Goal: Task Accomplishment & Management: Manage account settings

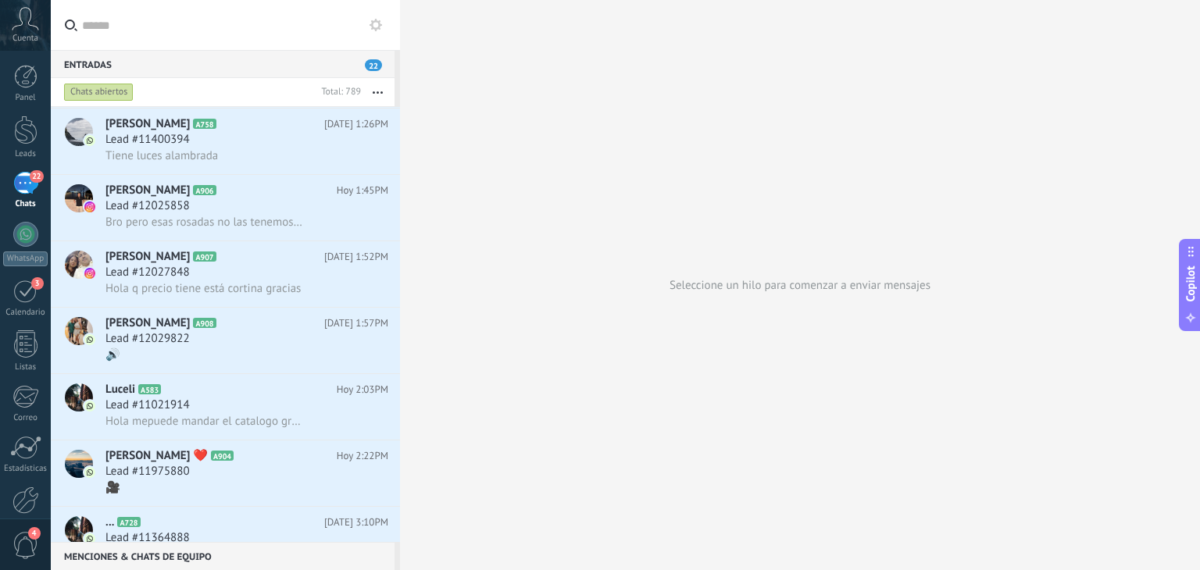
scroll to position [599, 0]
click at [373, 87] on button "button" at bounding box center [378, 92] width 34 height 28
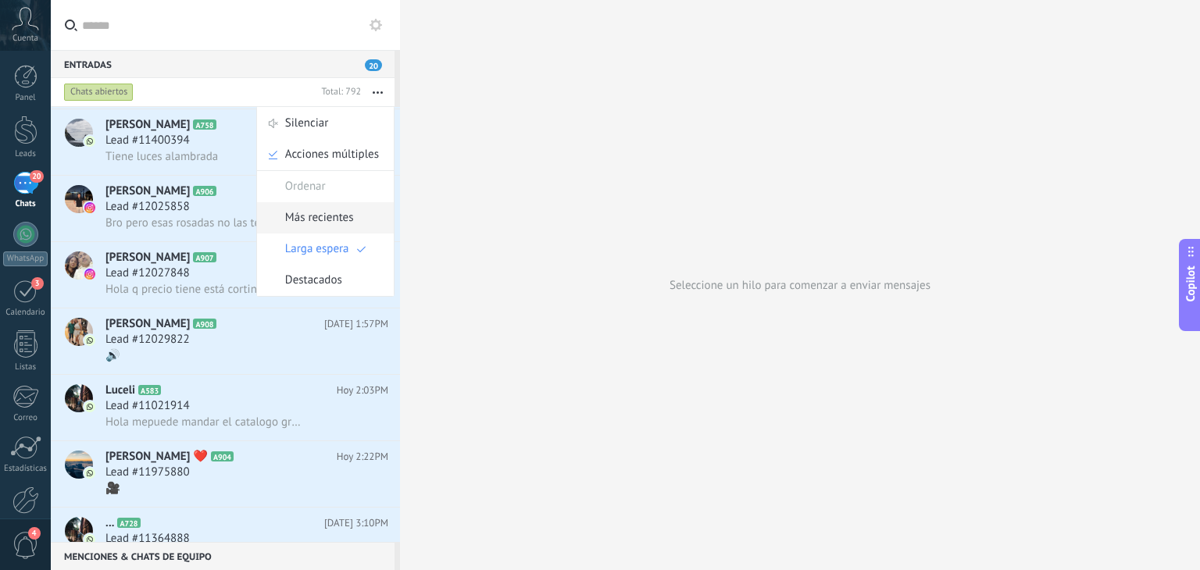
click at [362, 216] on icon at bounding box center [366, 218] width 9 height 9
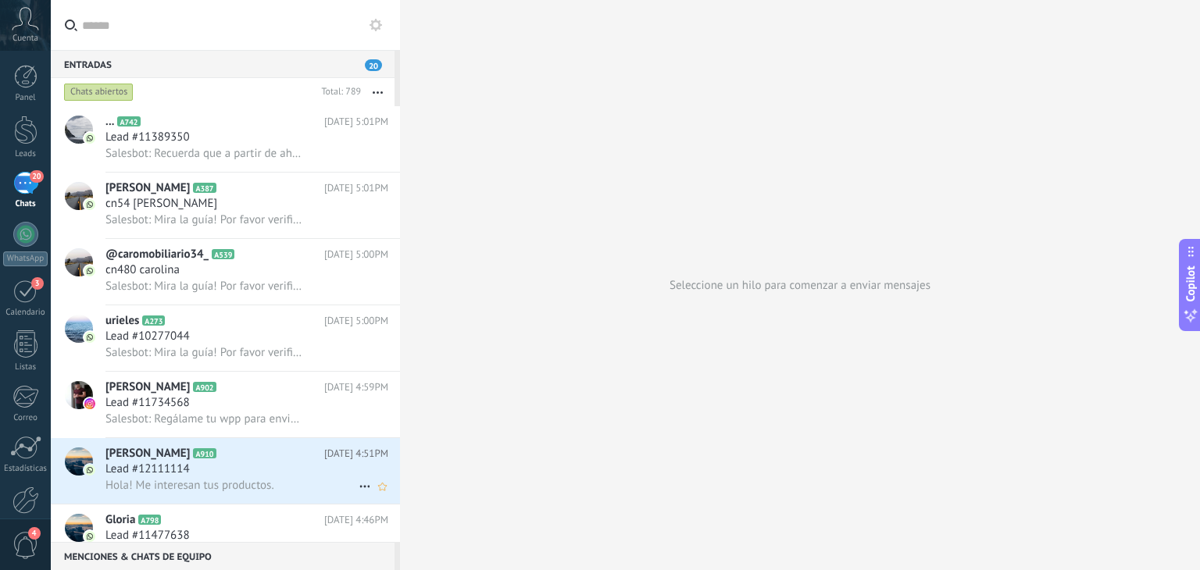
click at [268, 462] on h2 "Daniel Sánchez A910" at bounding box center [214, 454] width 219 height 16
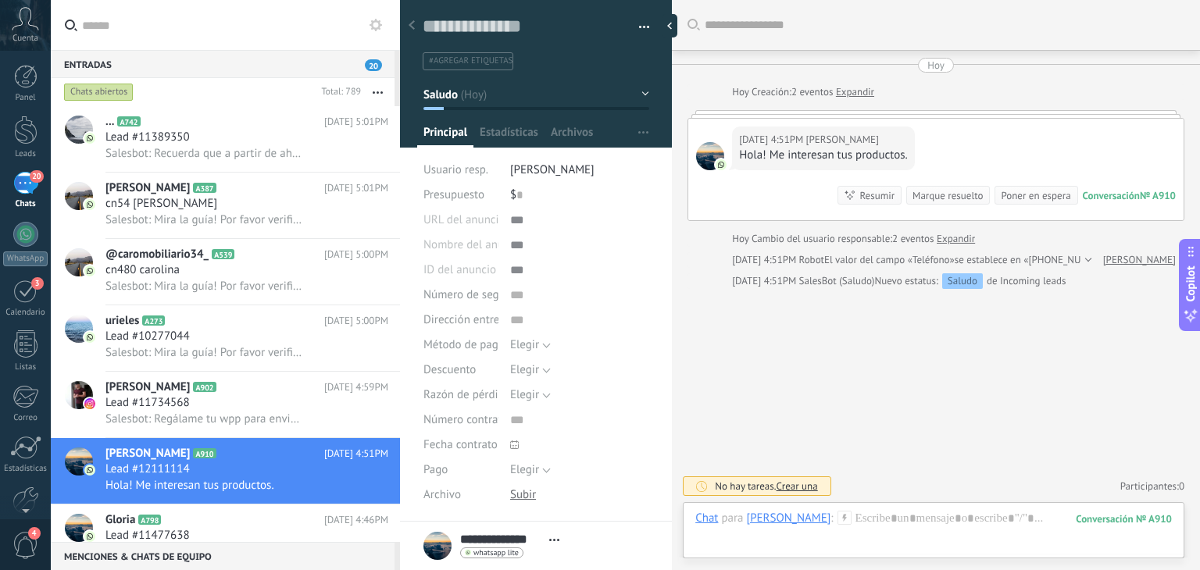
scroll to position [173, 0]
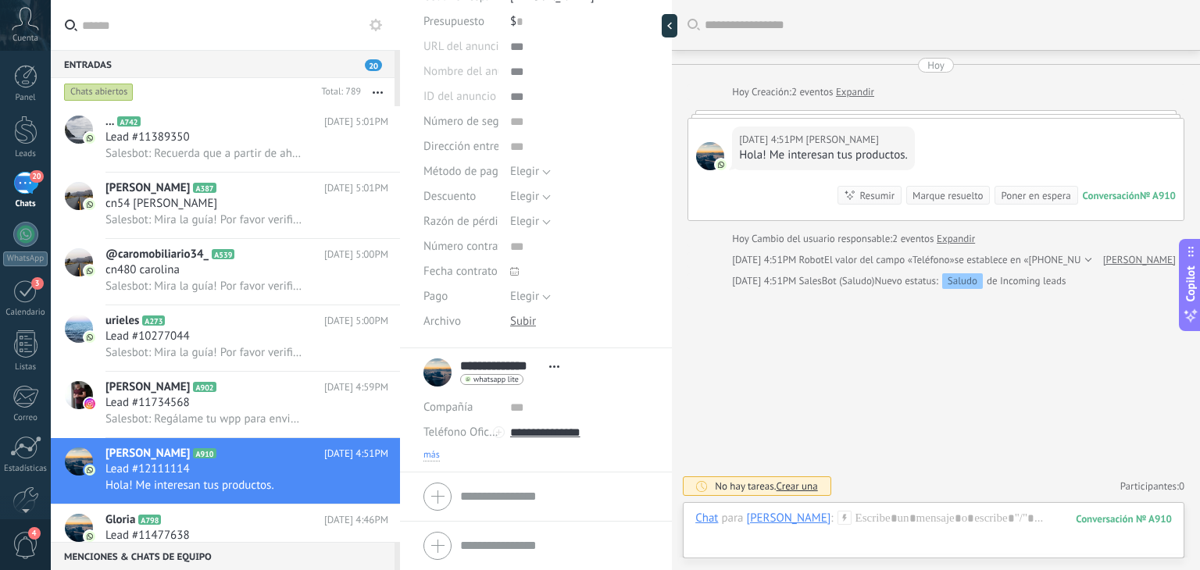
click at [434, 455] on span "más" at bounding box center [431, 455] width 16 height 12
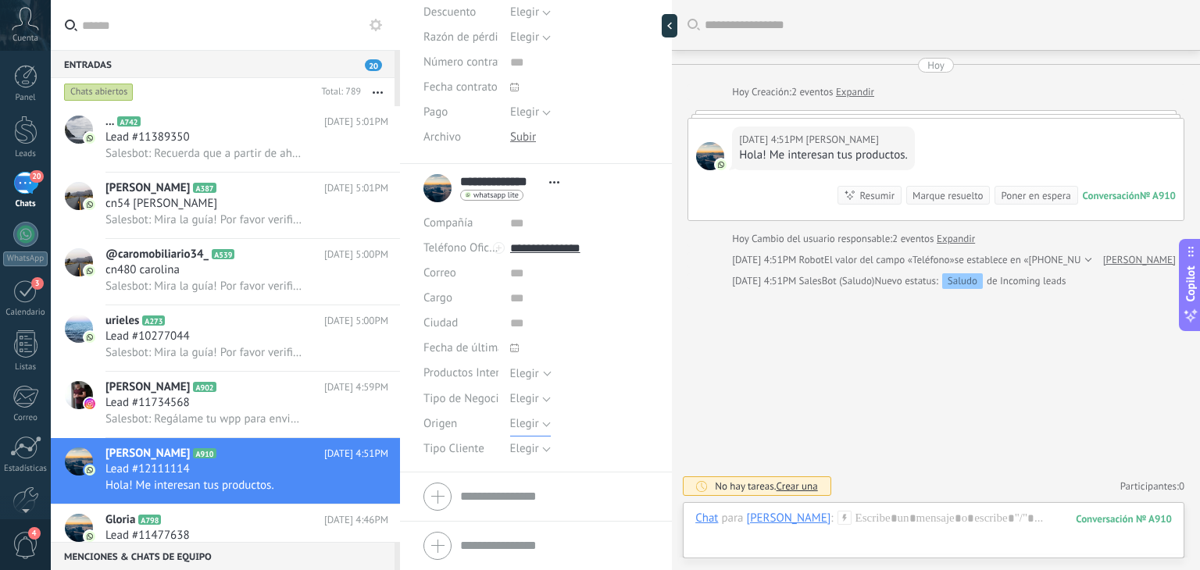
click at [537, 427] on button "Elegir" at bounding box center [530, 424] width 41 height 25
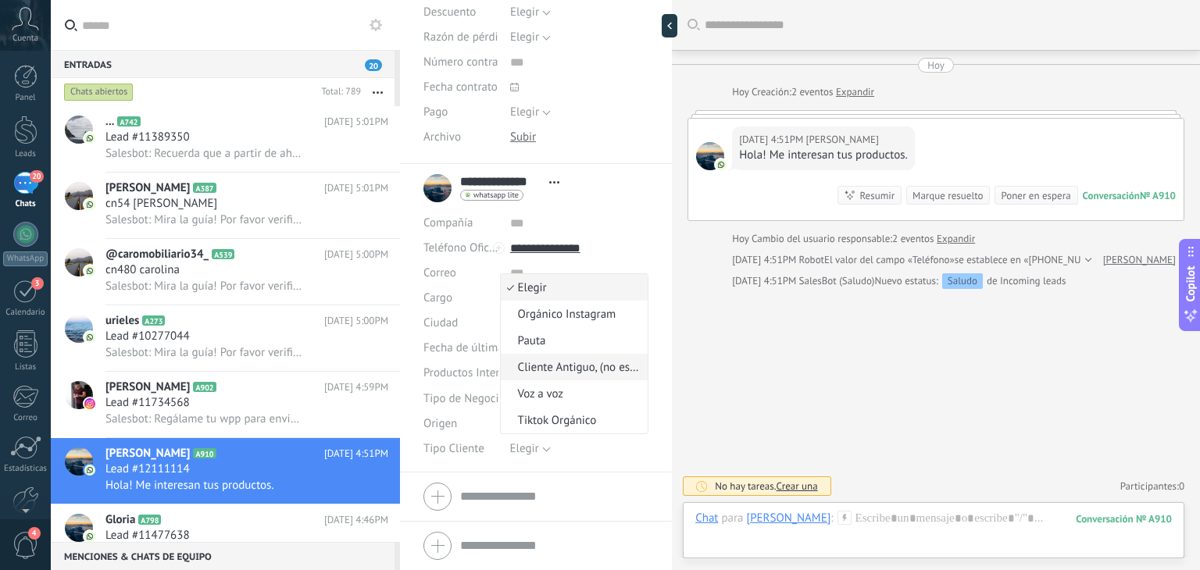
click at [571, 363] on span "Cliente Antiguo, (no especifica)" at bounding box center [572, 367] width 143 height 15
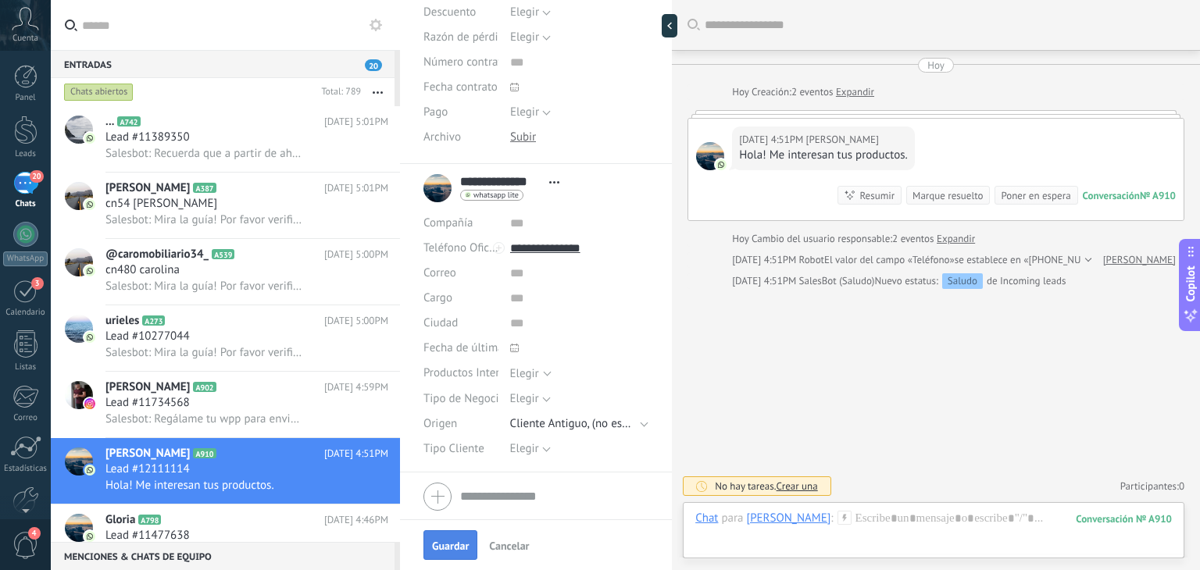
click at [465, 537] on button "Guardar" at bounding box center [450, 545] width 54 height 30
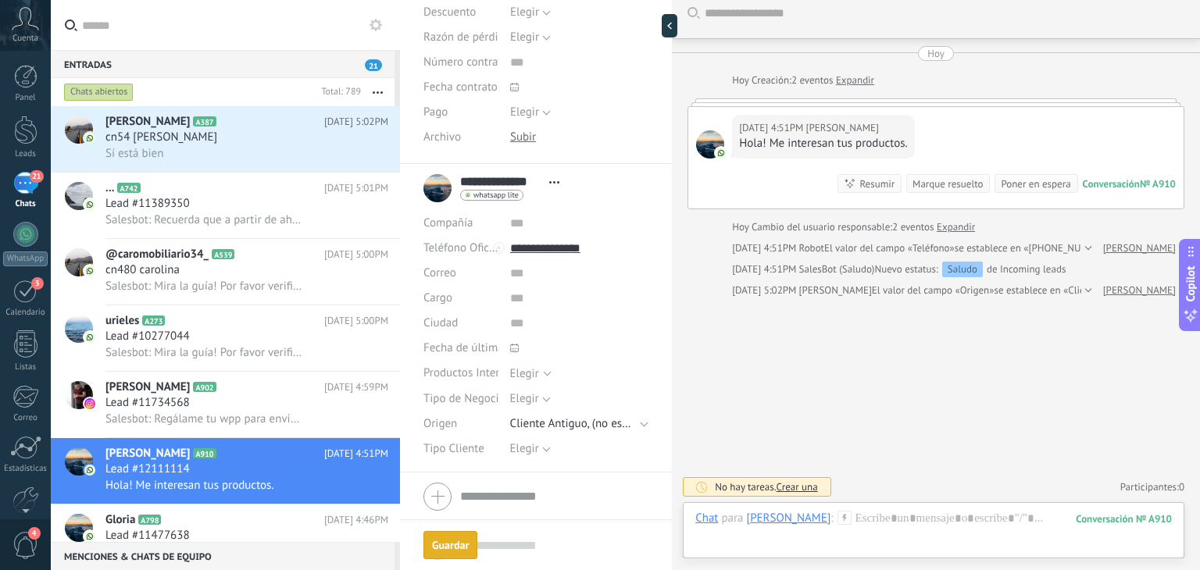
scroll to position [0, 0]
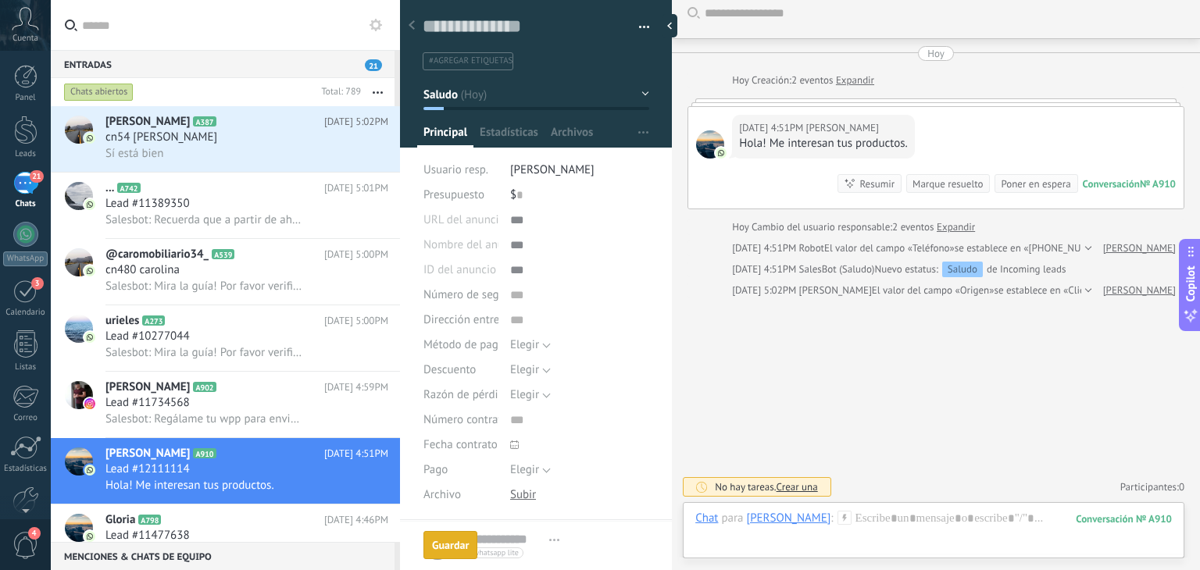
click at [526, 102] on button "Saludo" at bounding box center [536, 94] width 226 height 28
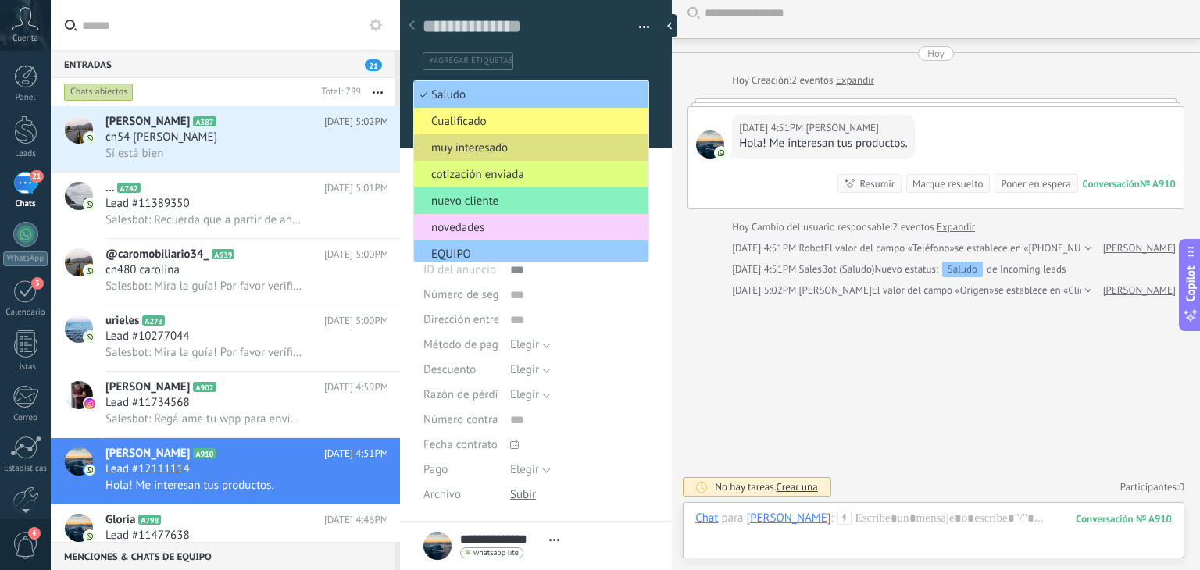
scroll to position [140, 0]
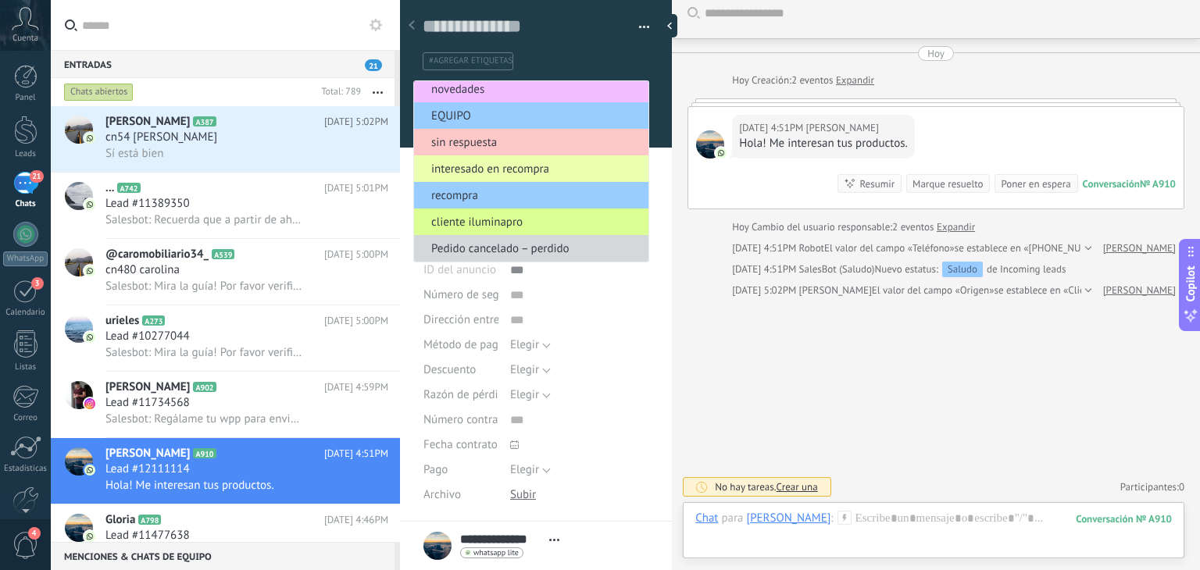
click at [500, 216] on span "cliente iluminapro" at bounding box center [529, 222] width 230 height 15
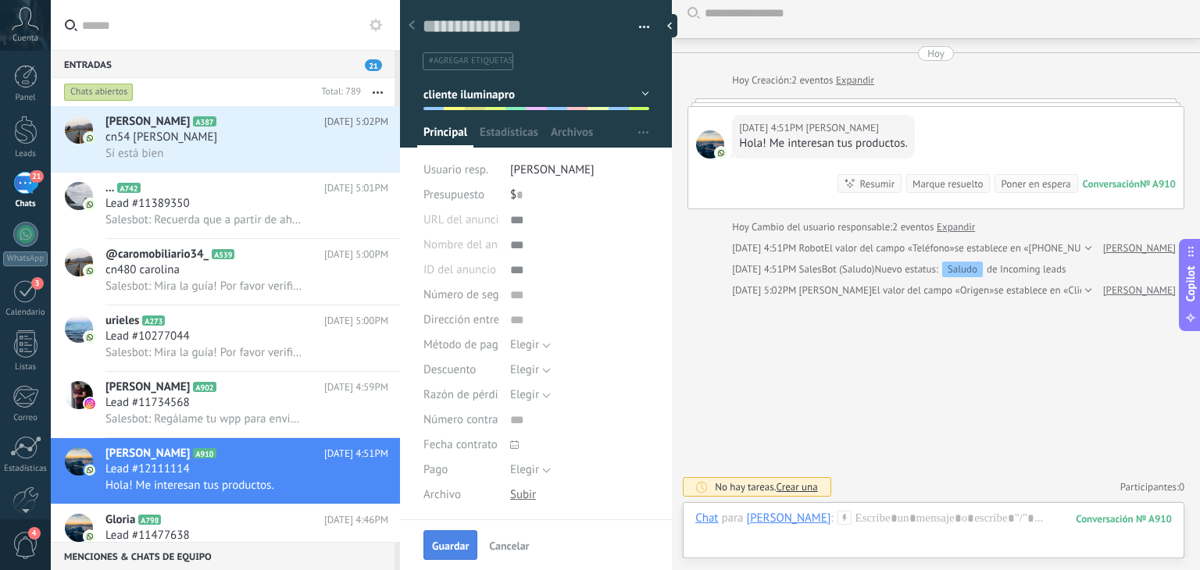
click at [444, 553] on button "Guardar" at bounding box center [450, 545] width 54 height 30
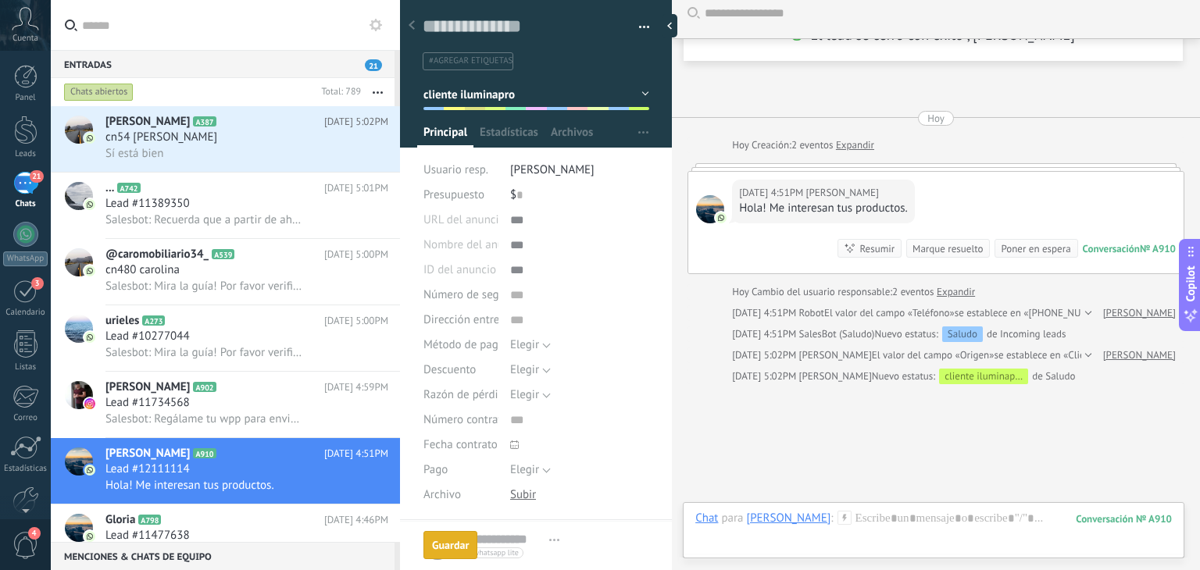
scroll to position [98, 0]
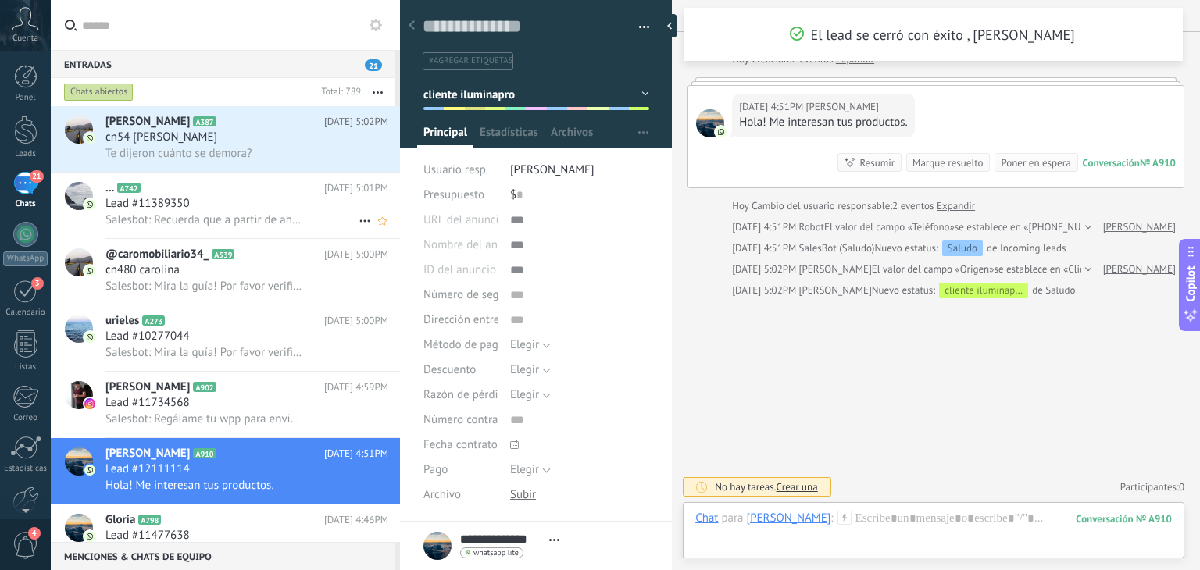
click at [216, 207] on div "Lead #11389350" at bounding box center [246, 204] width 283 height 16
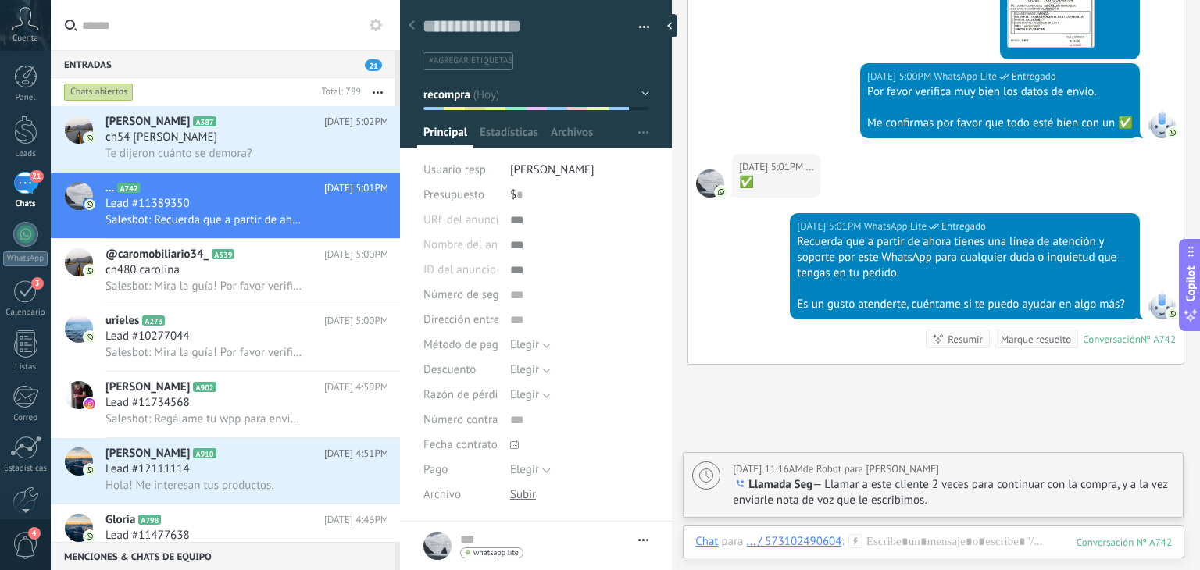
scroll to position [2664, 0]
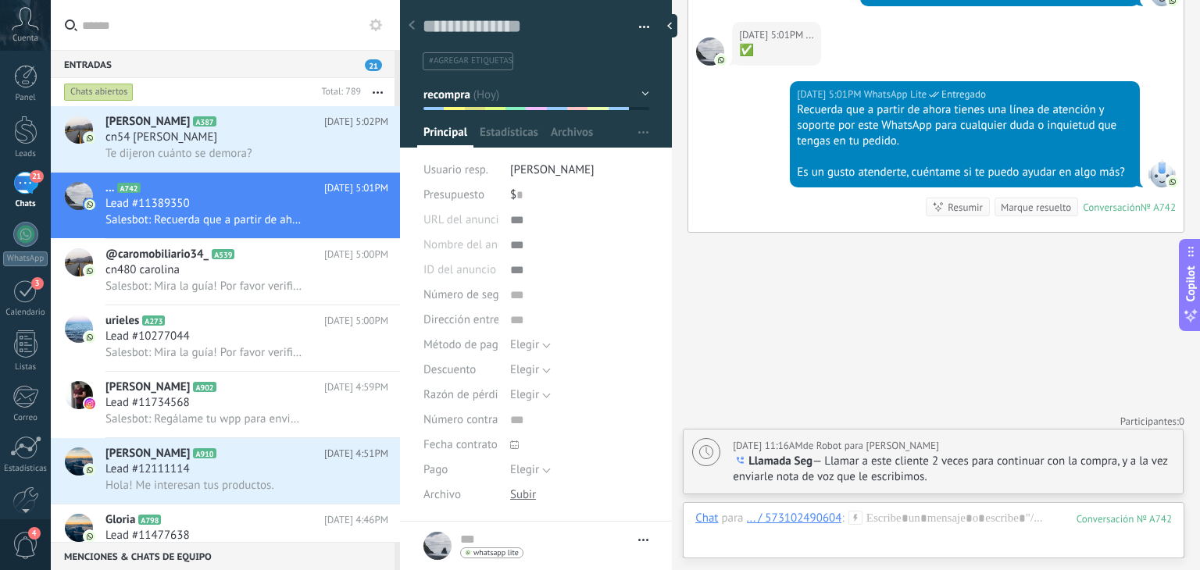
click at [912, 485] on div "Mañana 11:16AM de Robot para Tomas Echeverri Llamada Seg — Llamar a este client…" at bounding box center [933, 462] width 499 height 64
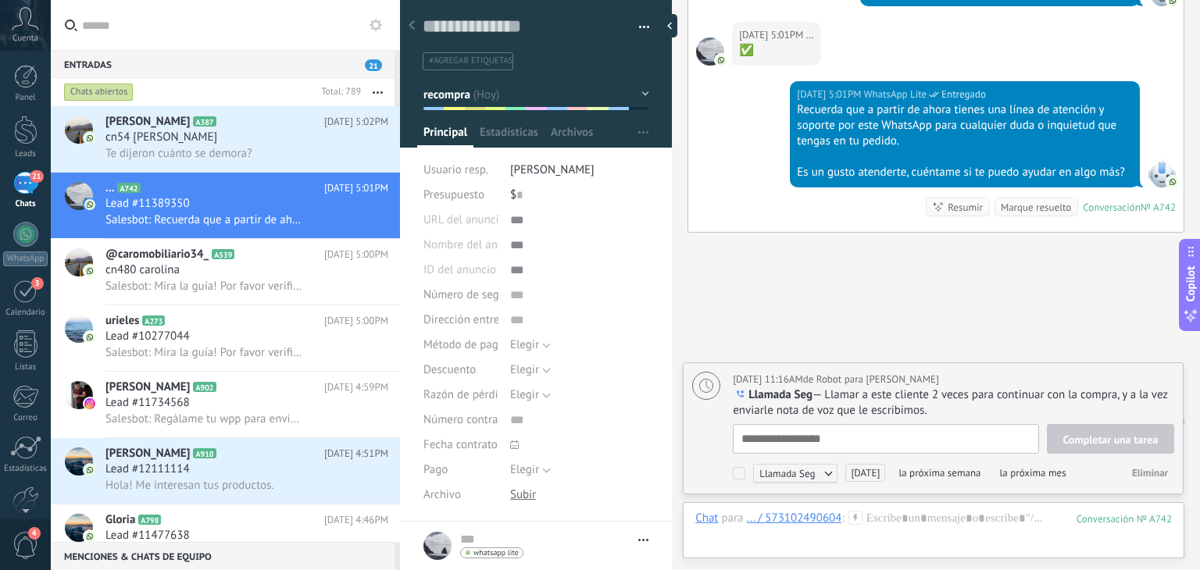
scroll to position [16, 0]
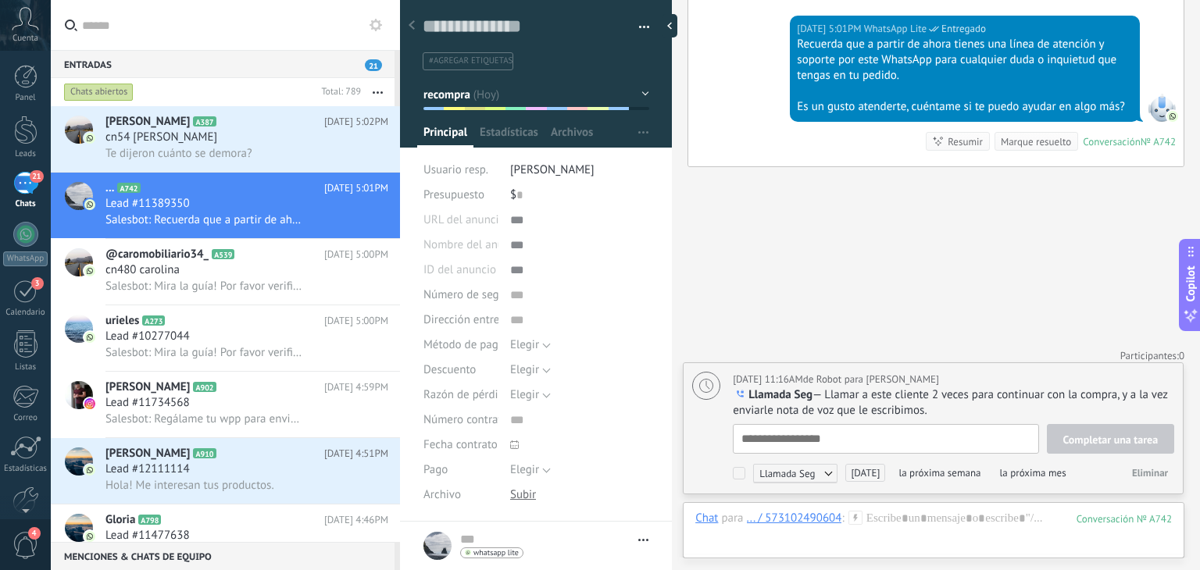
click at [1153, 487] on div "Mañana 11:16AM de Robot para Tomas Echeverri Llamada Seg — Llamar a este client…" at bounding box center [933, 428] width 499 height 130
click at [1152, 473] on span "Eliminar" at bounding box center [1150, 472] width 36 height 13
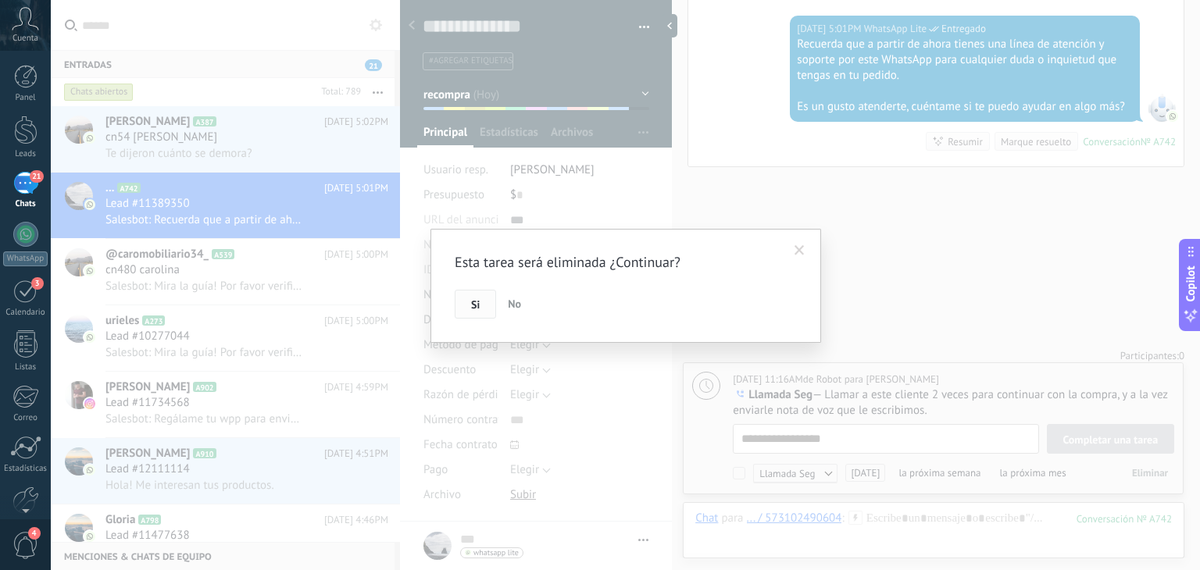
click at [487, 291] on button "Si" at bounding box center [475, 305] width 41 height 30
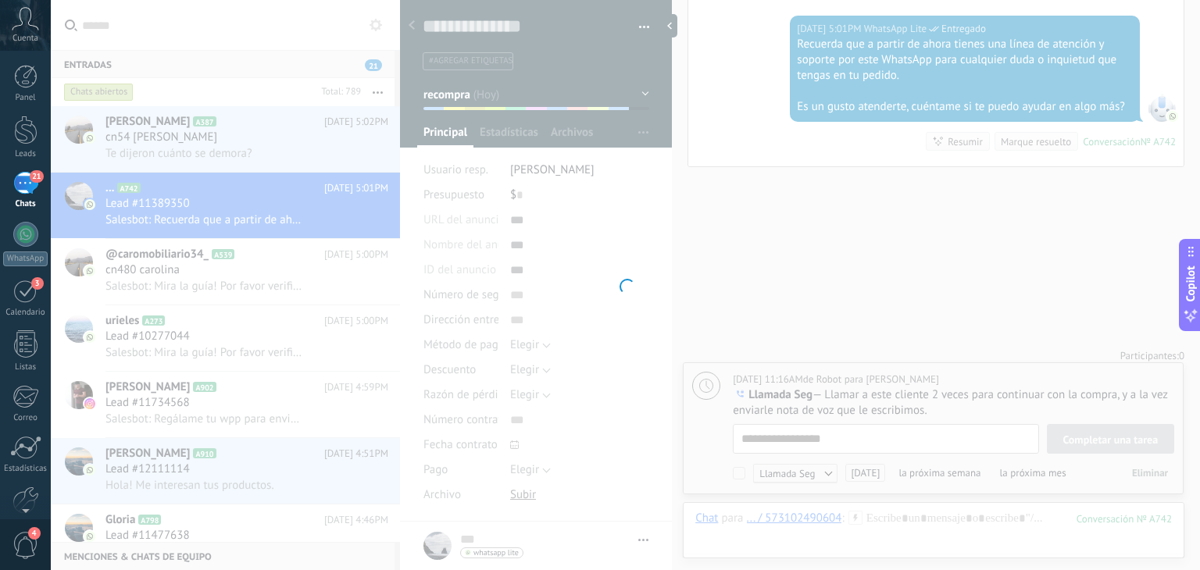
scroll to position [2736, 0]
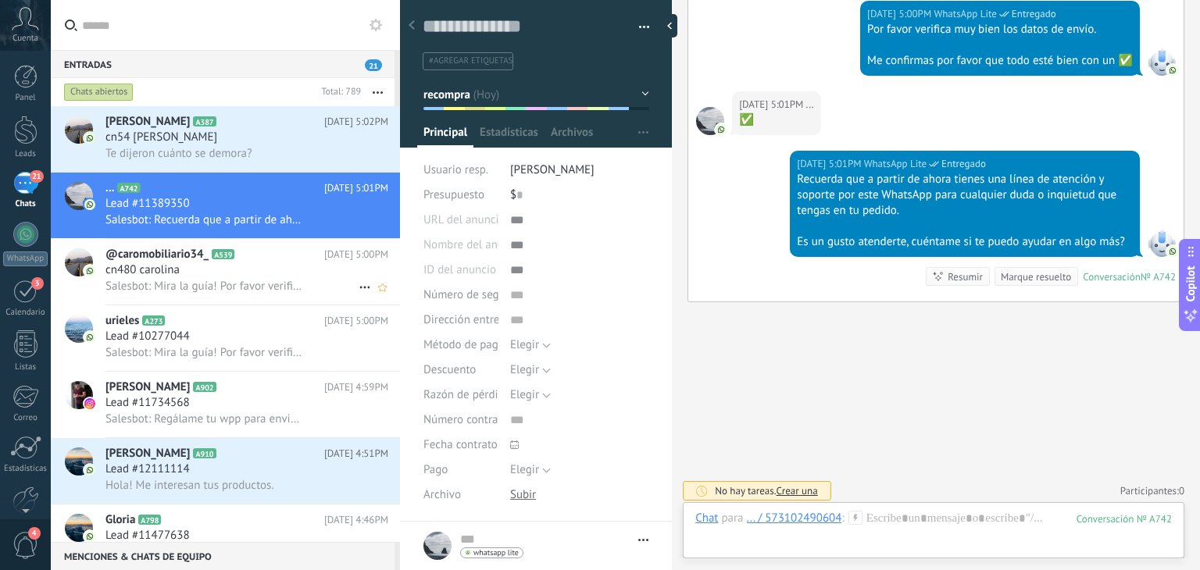
click at [189, 273] on div "cn480 carolina" at bounding box center [246, 270] width 283 height 16
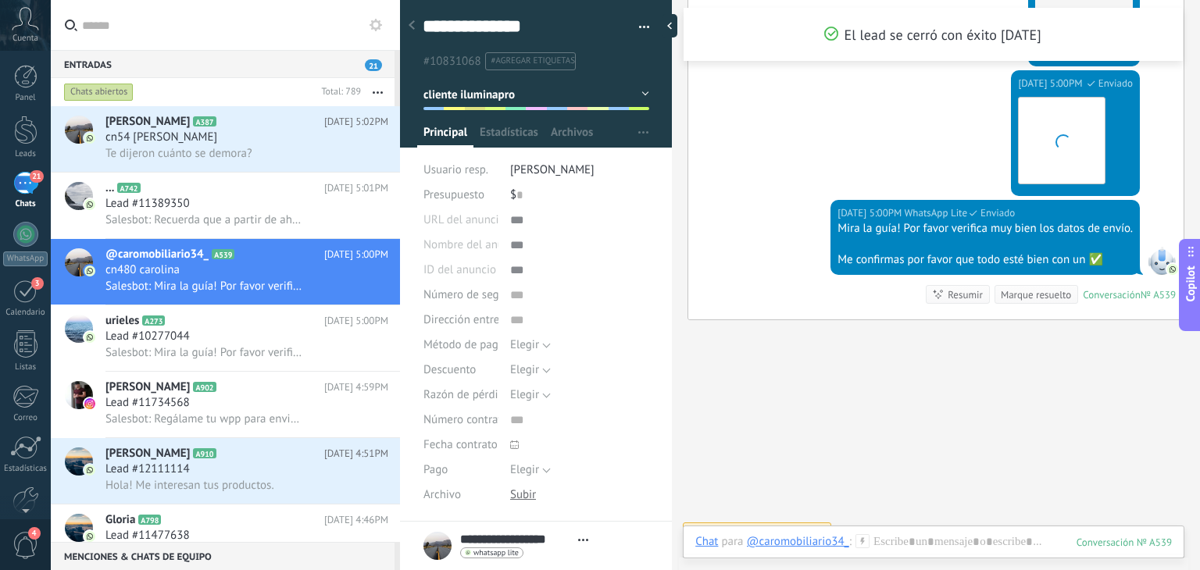
scroll to position [2250, 0]
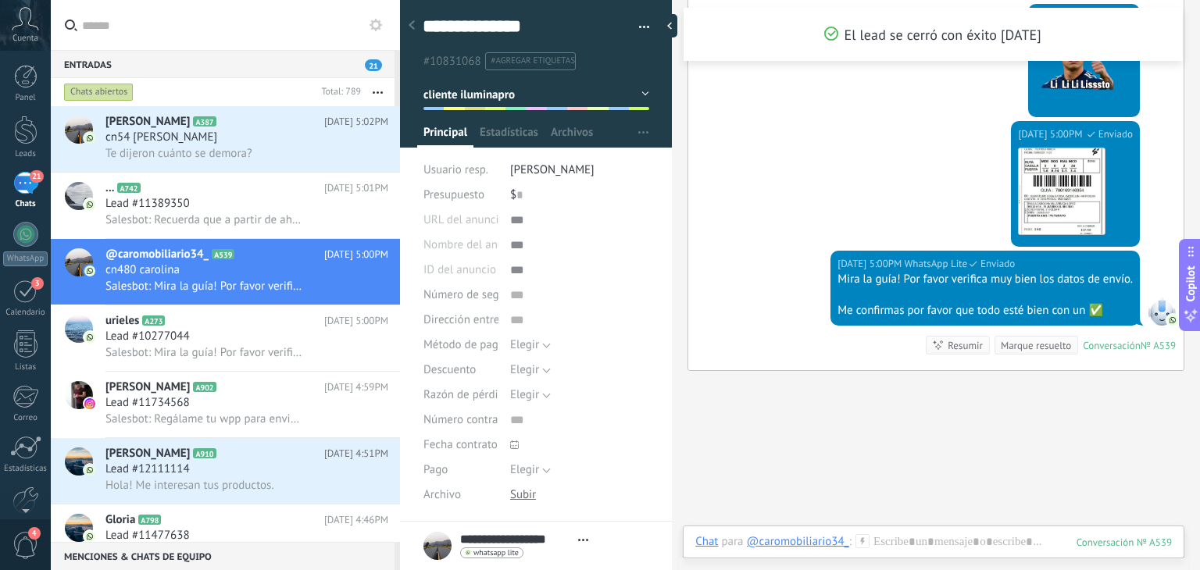
click at [597, 98] on button "cliente iluminapro" at bounding box center [536, 94] width 226 height 28
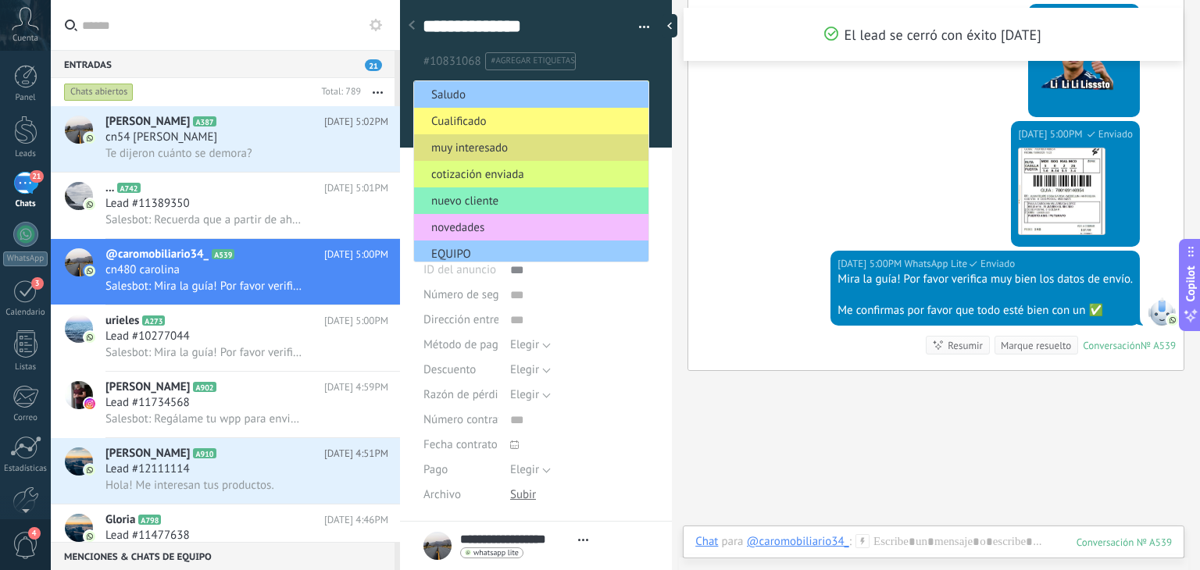
scroll to position [140, 0]
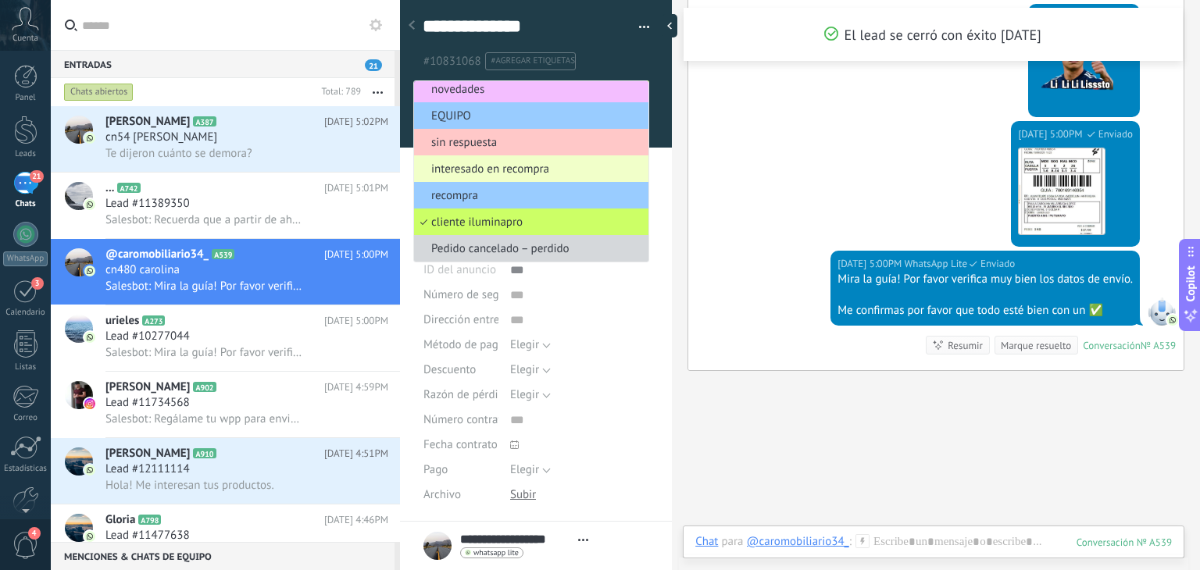
click at [564, 173] on span "interesado en recompra" at bounding box center [529, 169] width 230 height 15
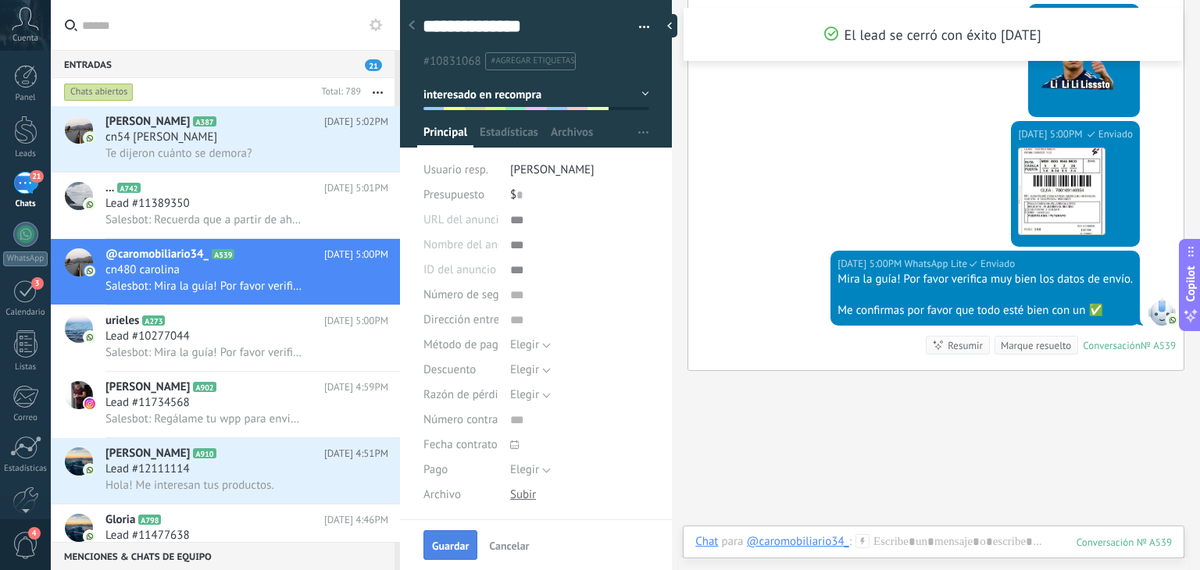
click at [441, 537] on button "Guardar" at bounding box center [450, 545] width 54 height 30
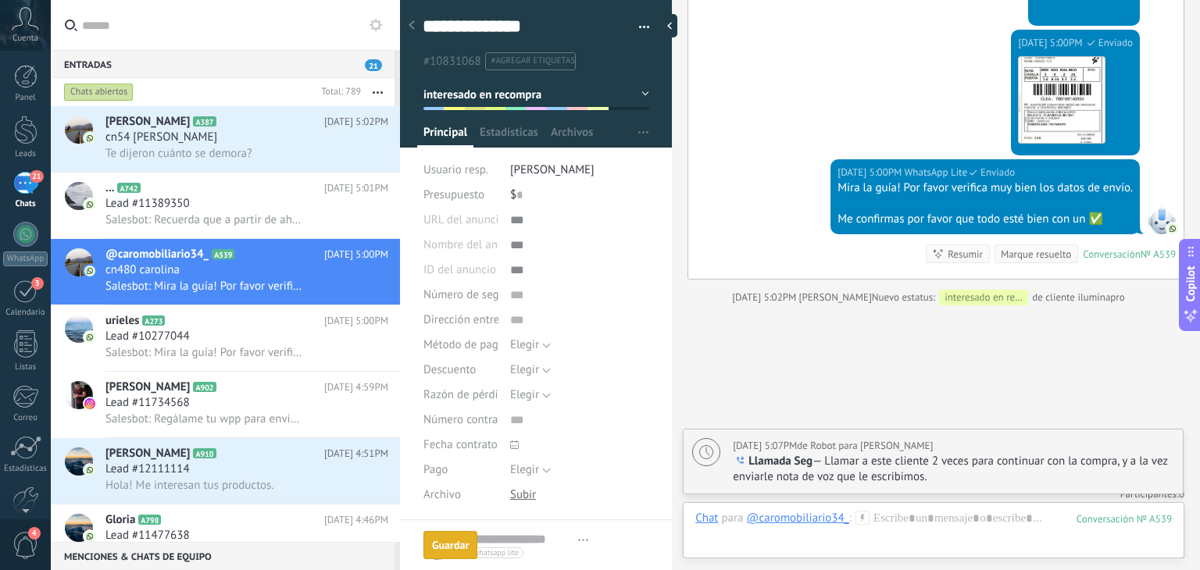
scroll to position [2347, 0]
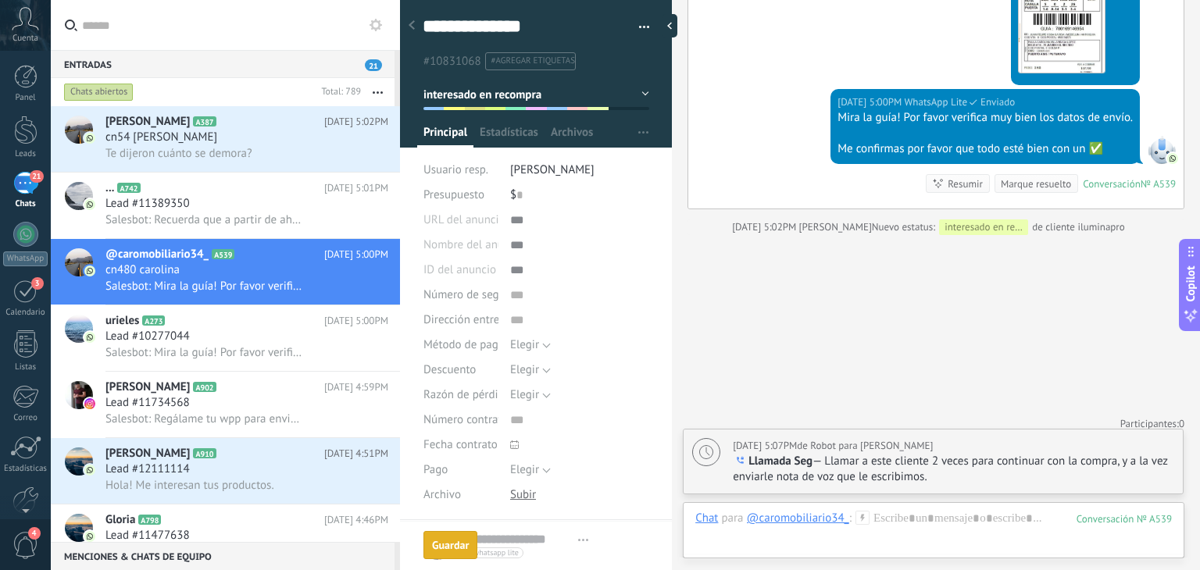
click at [556, 86] on button "interesado en recompra" at bounding box center [536, 94] width 226 height 28
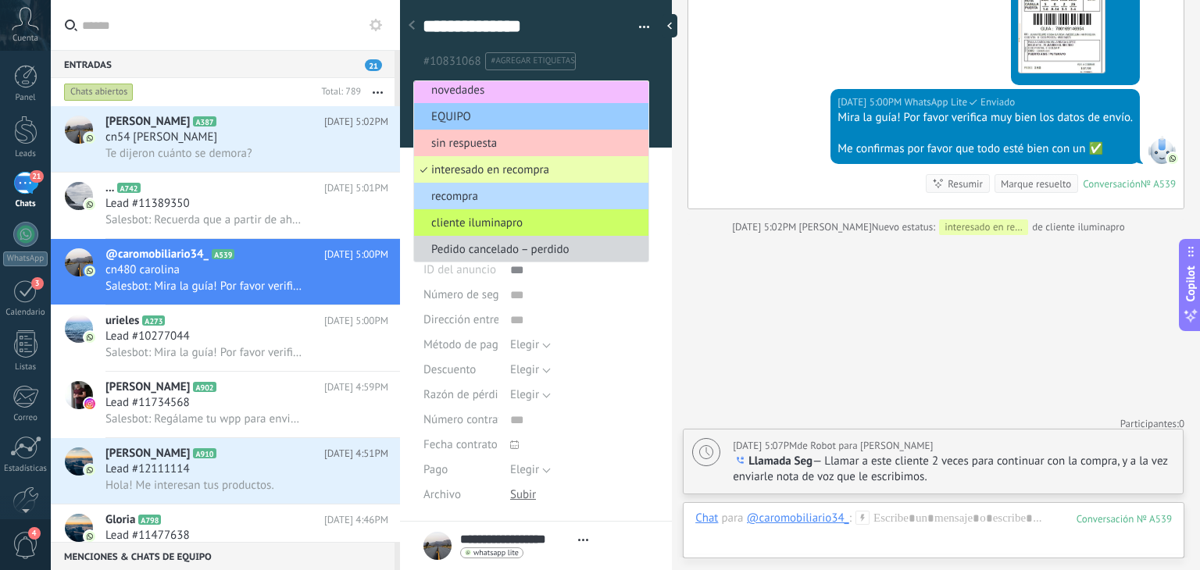
click at [523, 197] on span "recompra" at bounding box center [529, 196] width 230 height 15
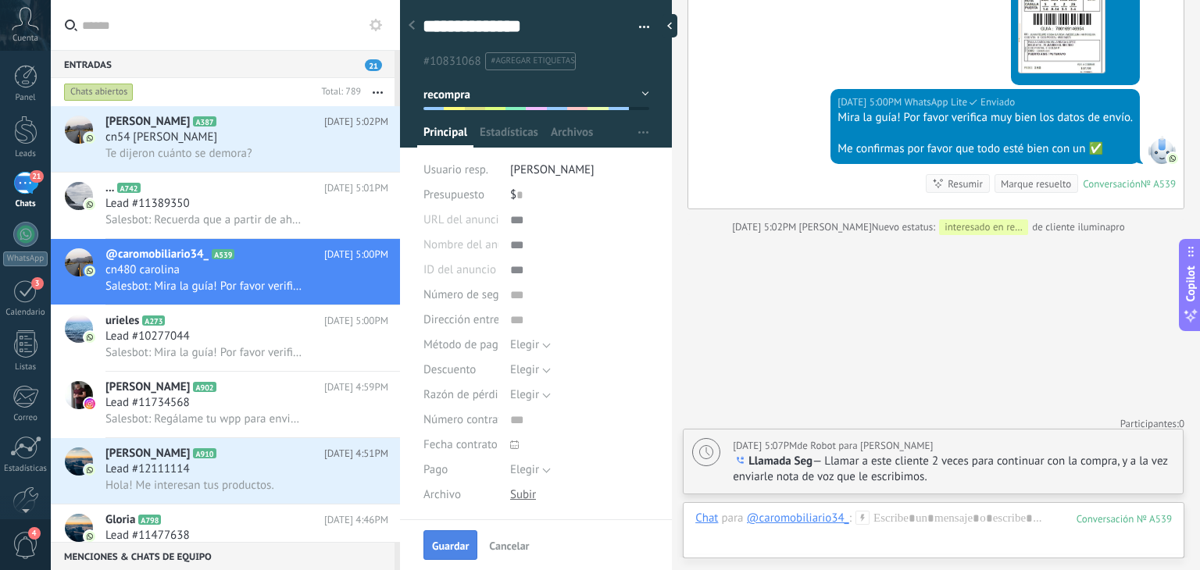
click at [444, 537] on button "Guardar" at bounding box center [450, 545] width 54 height 30
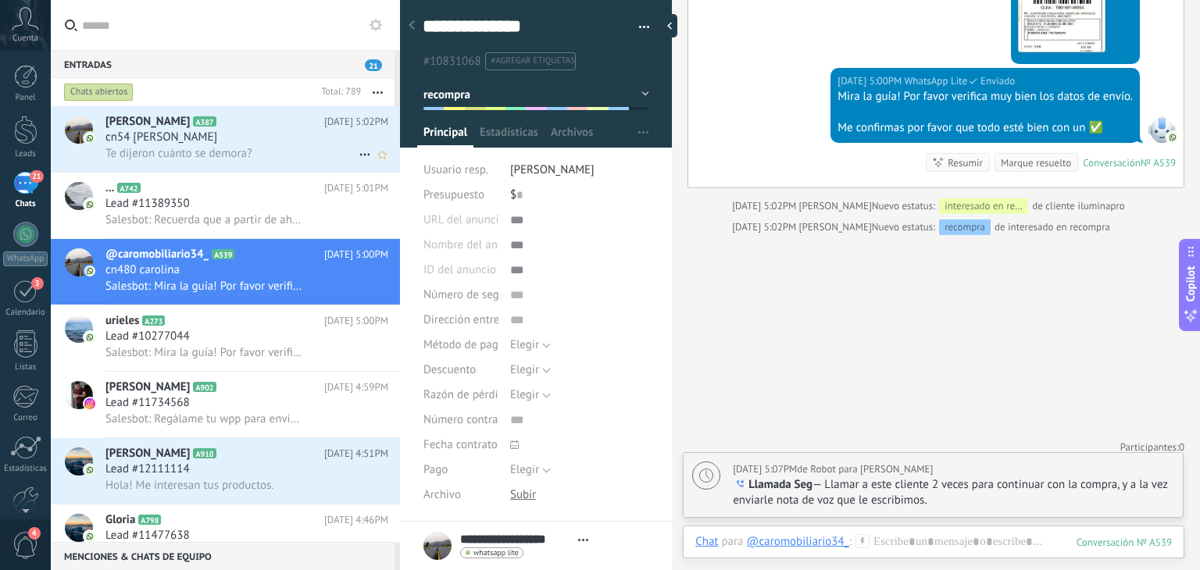
click at [247, 153] on span "Te dijeron cuánto se demora?" at bounding box center [178, 153] width 147 height 15
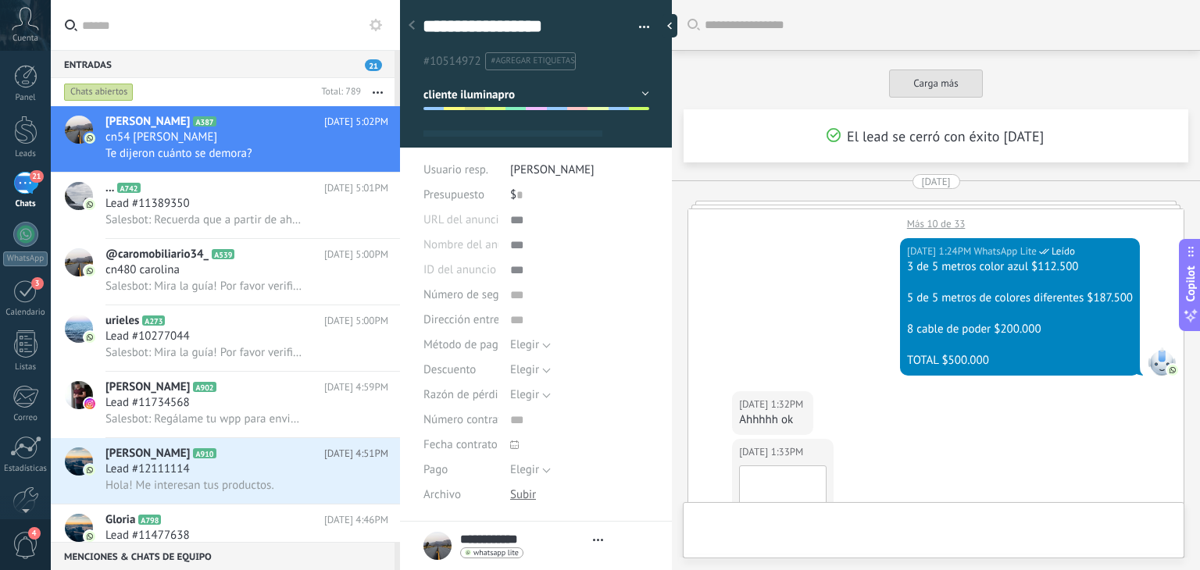
type textarea "**********"
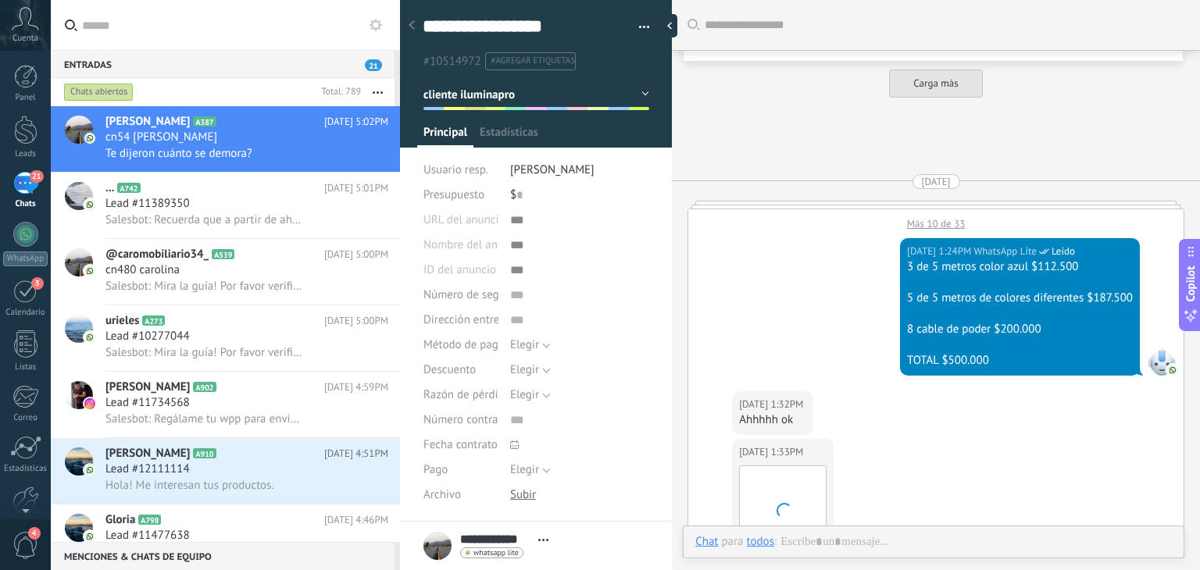
scroll to position [1401, 0]
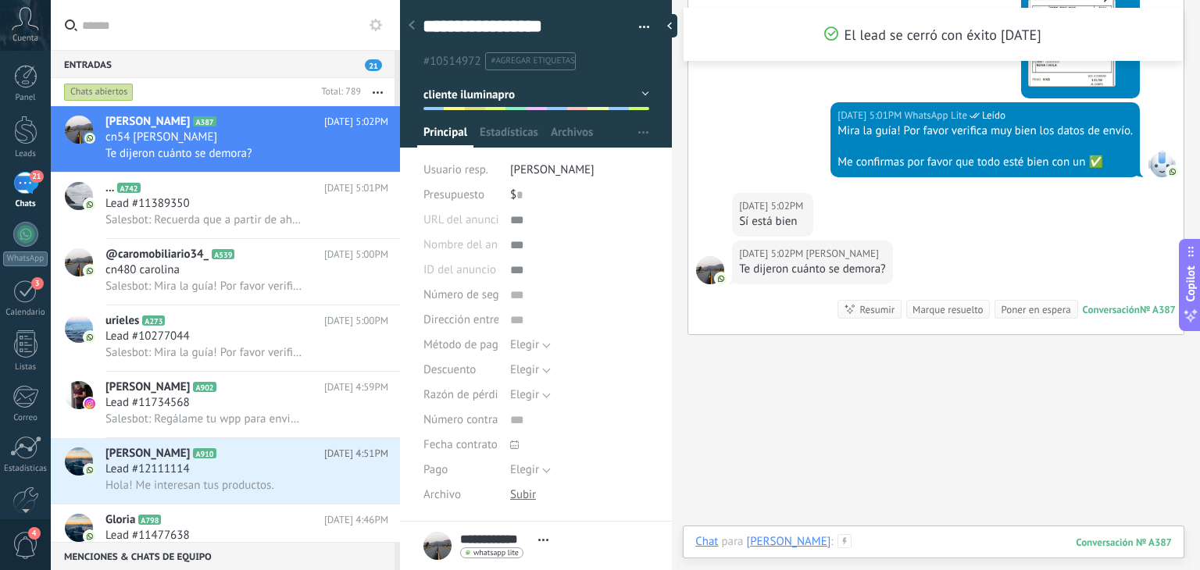
click at [843, 544] on div at bounding box center [933, 557] width 477 height 47
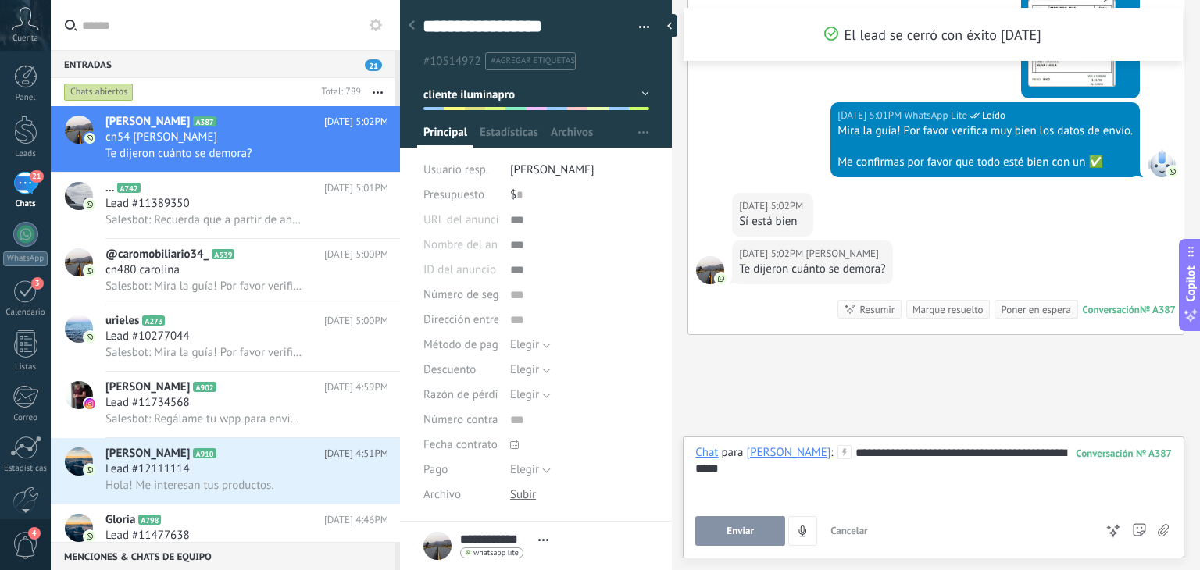
click at [744, 530] on span "Enviar" at bounding box center [739, 531] width 27 height 11
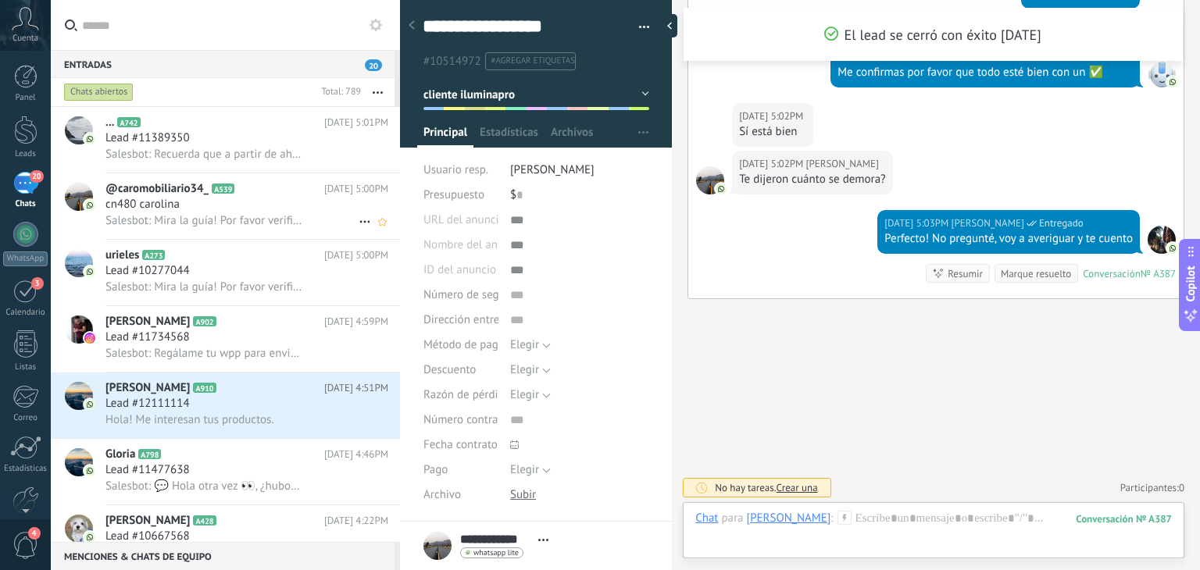
scroll to position [80, 0]
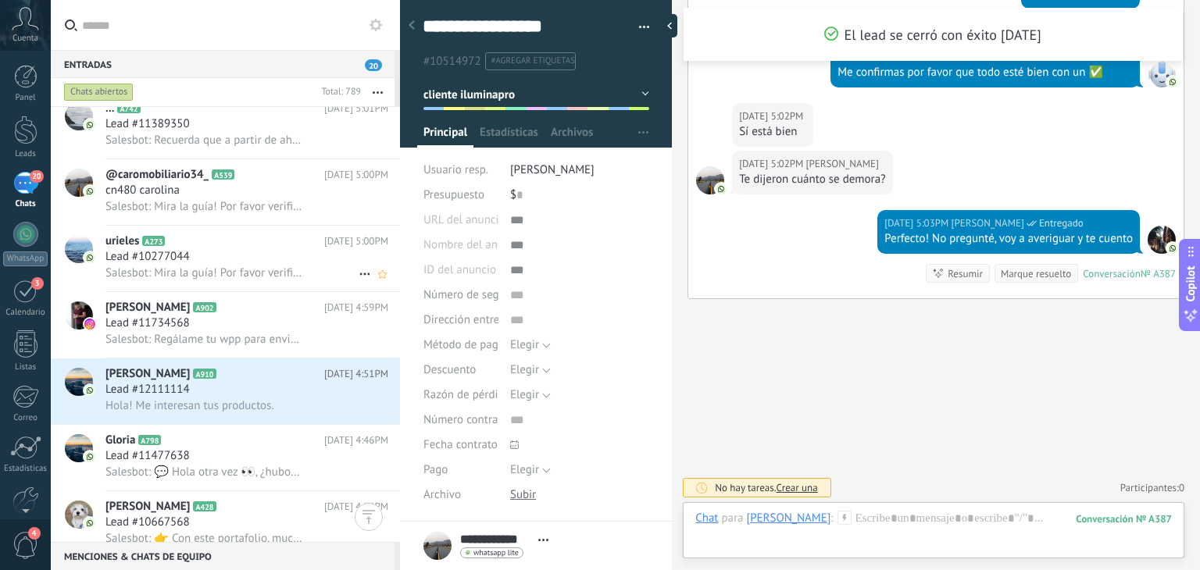
click at [248, 256] on div "Lead #10277044" at bounding box center [246, 257] width 283 height 16
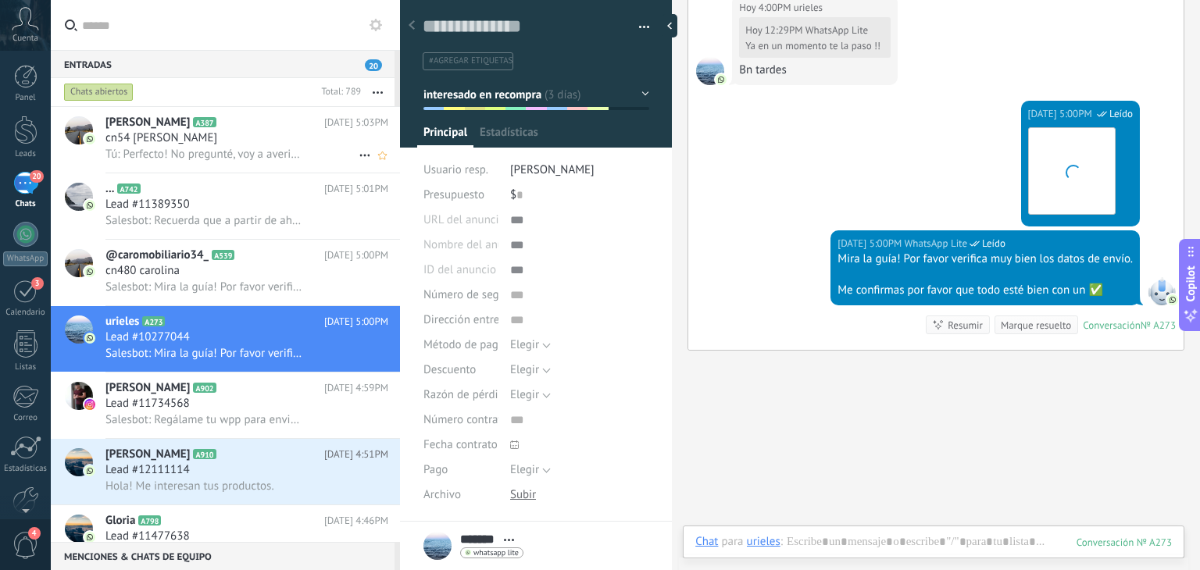
scroll to position [1, 0]
click at [218, 145] on div "Tú: Perfecto! No pregunté, voy a averiguar y te cuento" at bounding box center [246, 153] width 283 height 16
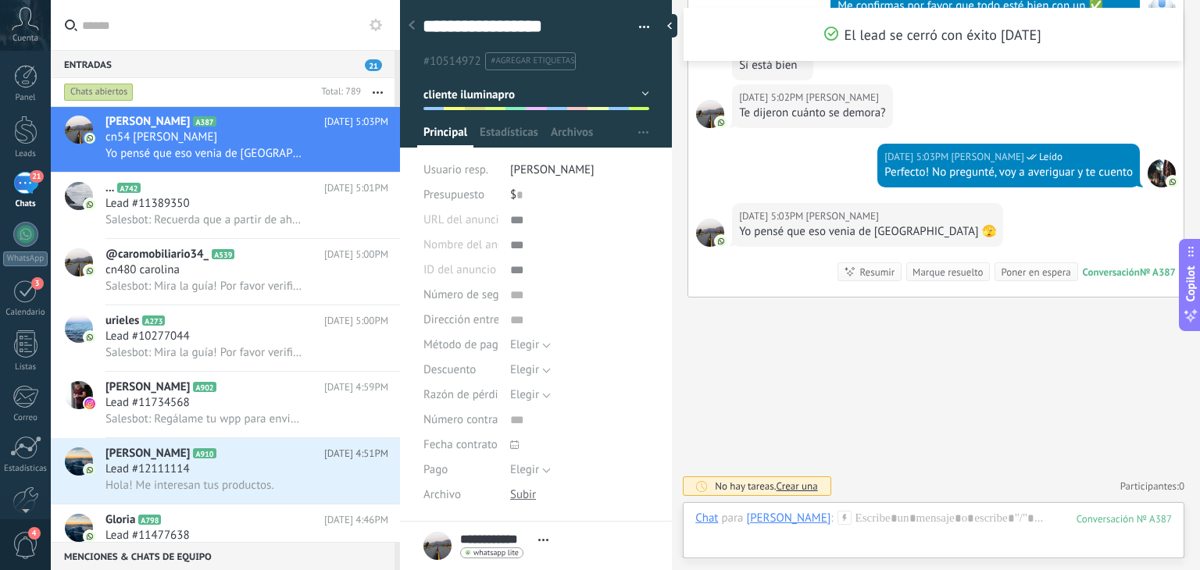
scroll to position [249, 0]
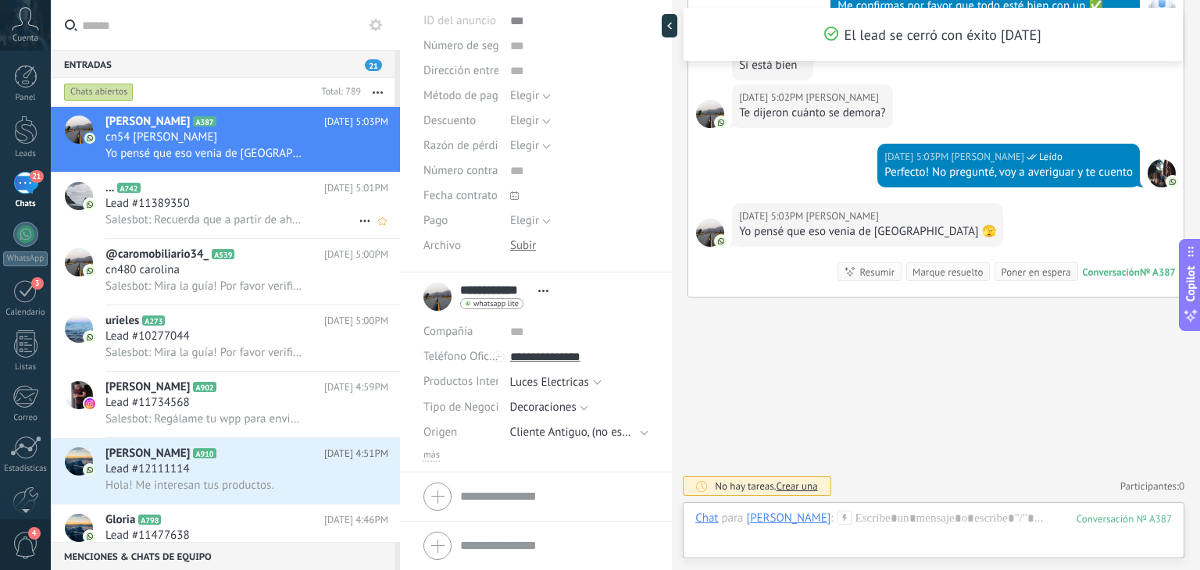
click at [225, 234] on div "... A742 Hoy 5:01PM Lead #11389350 Salesbot: Recuerda que a partir de ahora tie…" at bounding box center [252, 206] width 295 height 66
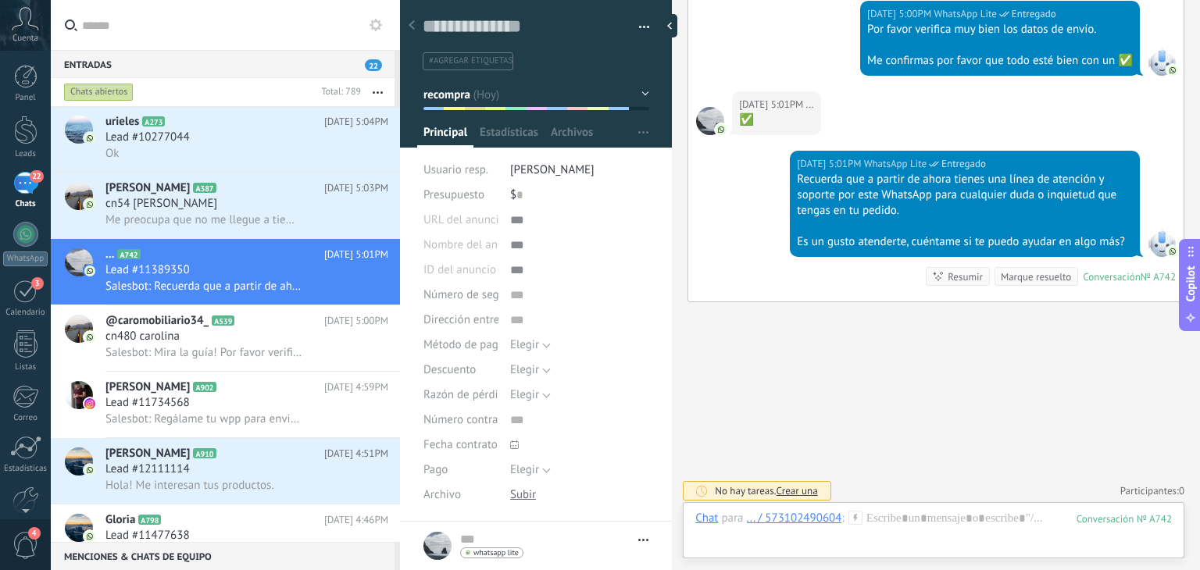
scroll to position [223, 0]
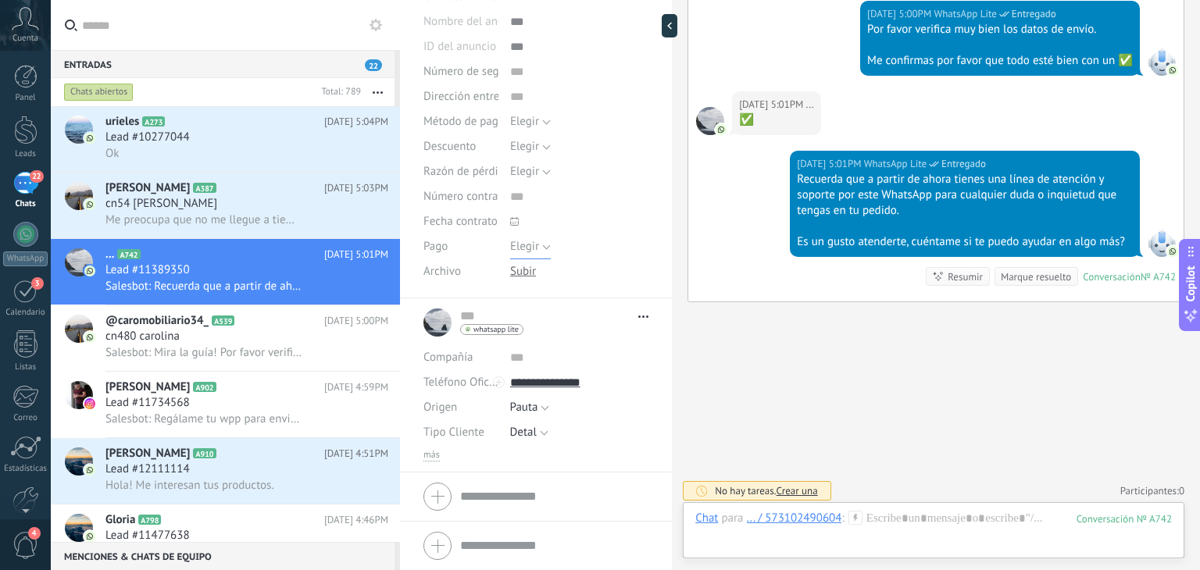
click at [525, 245] on span "Elegir" at bounding box center [524, 246] width 29 height 15
click at [525, 245] on span "Elegir" at bounding box center [564, 247] width 143 height 15
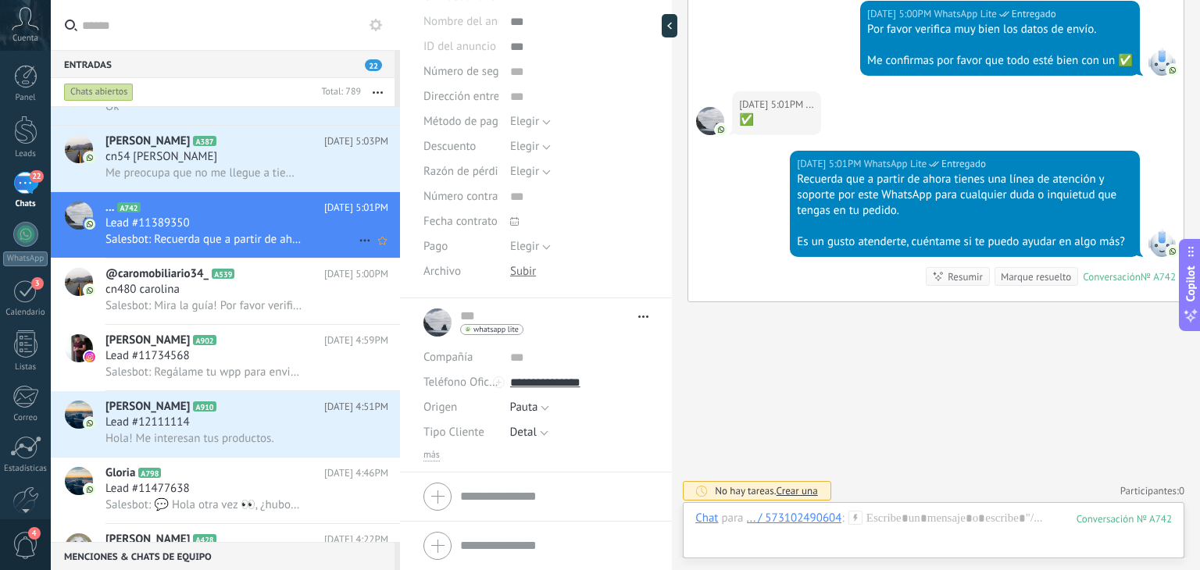
scroll to position [0, 0]
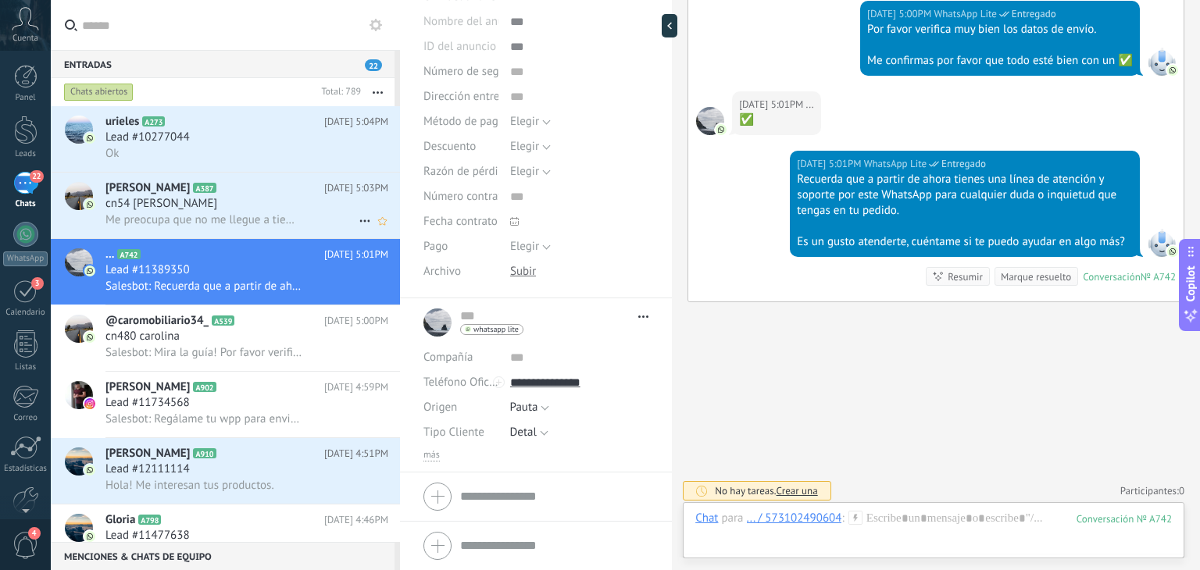
click at [244, 220] on span "Me preocupa que no me llegue a tiempo 😭" at bounding box center [203, 219] width 197 height 15
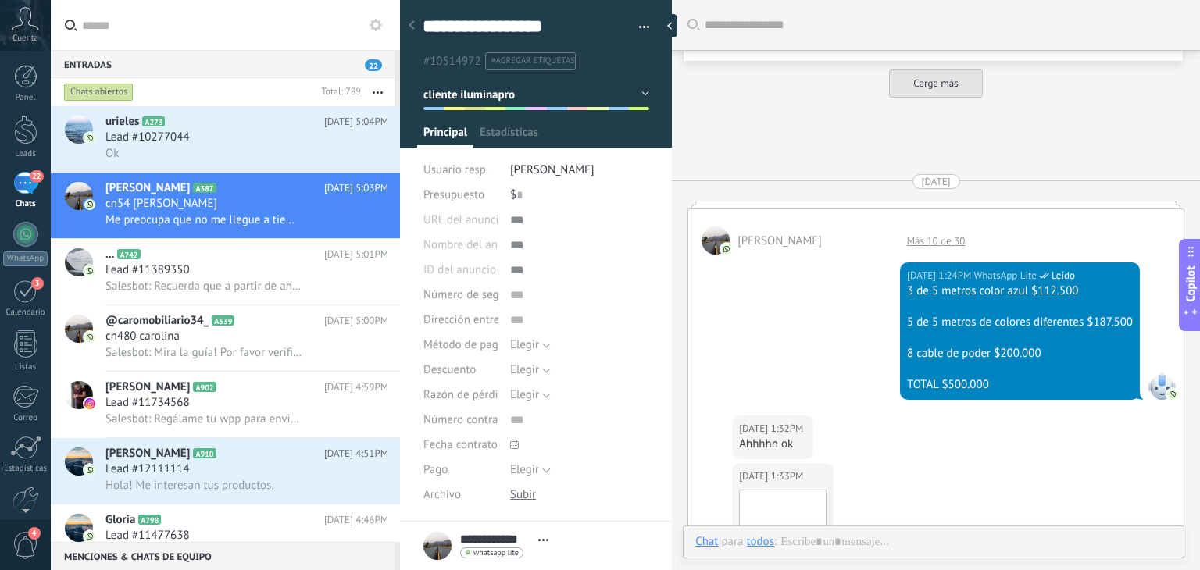
type textarea "**********"
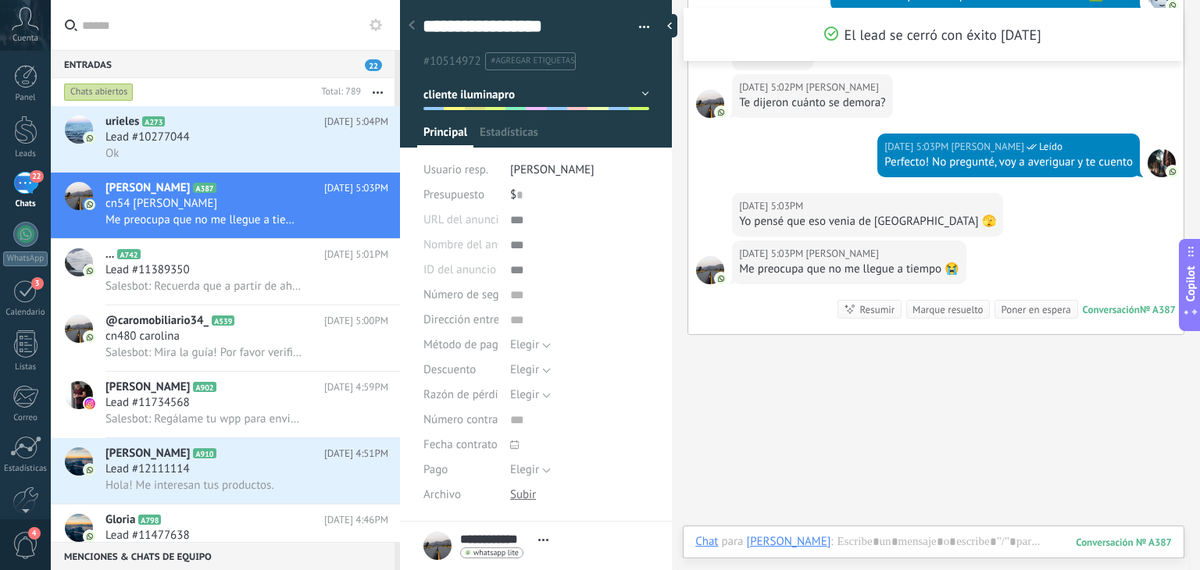
scroll to position [23, 0]
click at [871, 533] on div "Chat Correo Nota Tarea Chat para Ximena gaita : 387 Enviar Cancelar Rastrear cl…" at bounding box center [934, 554] width 502 height 56
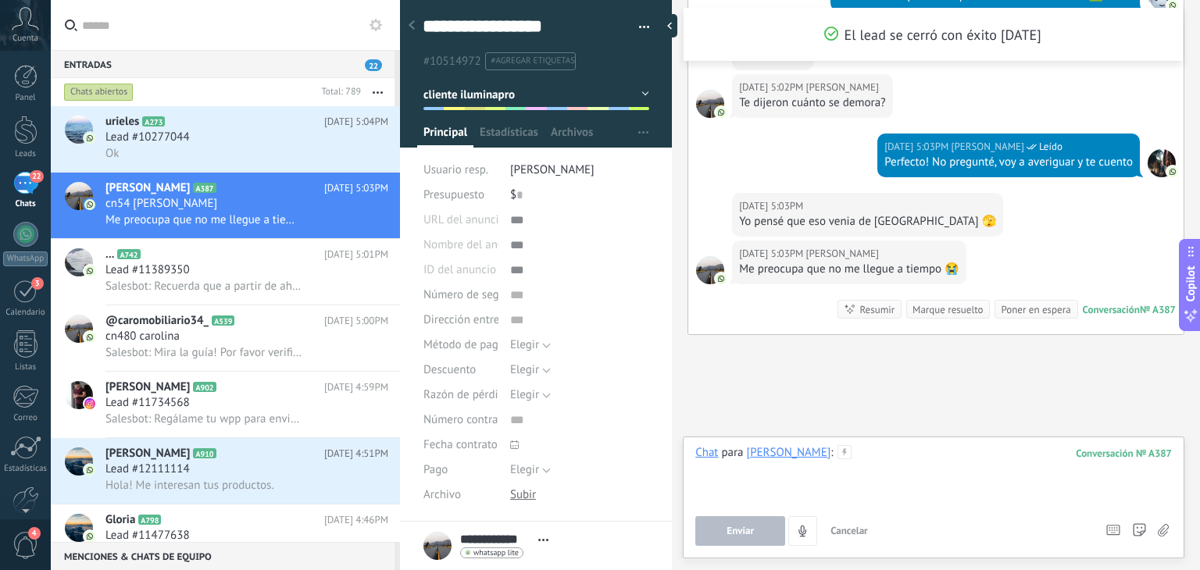
click at [862, 465] on div at bounding box center [933, 474] width 477 height 59
click at [737, 522] on button "Enviar" at bounding box center [740, 531] width 90 height 30
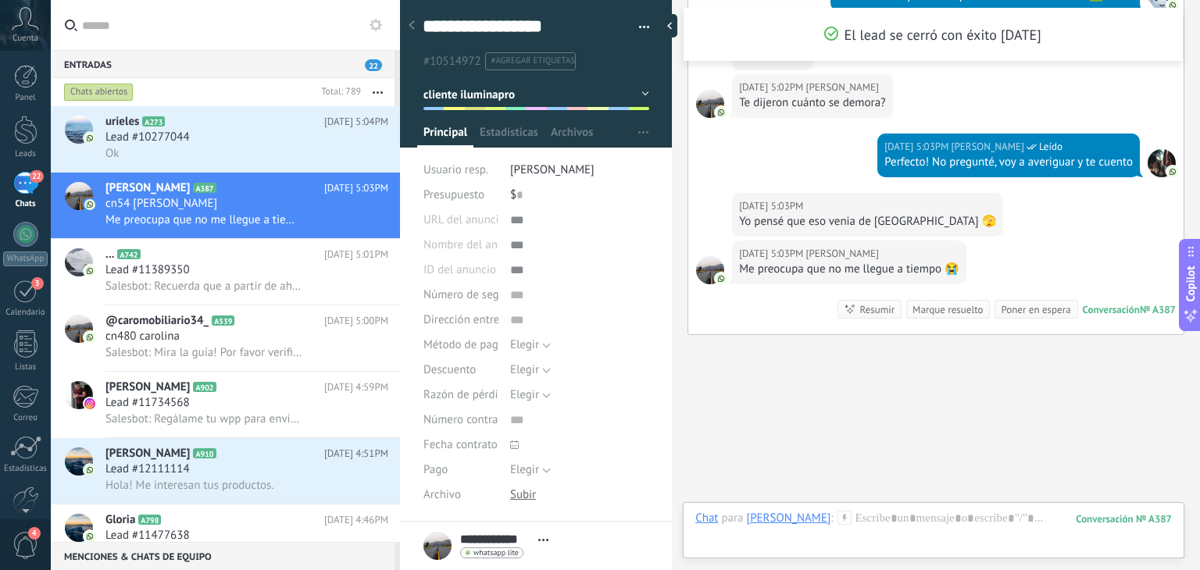
scroll to position [1626, 0]
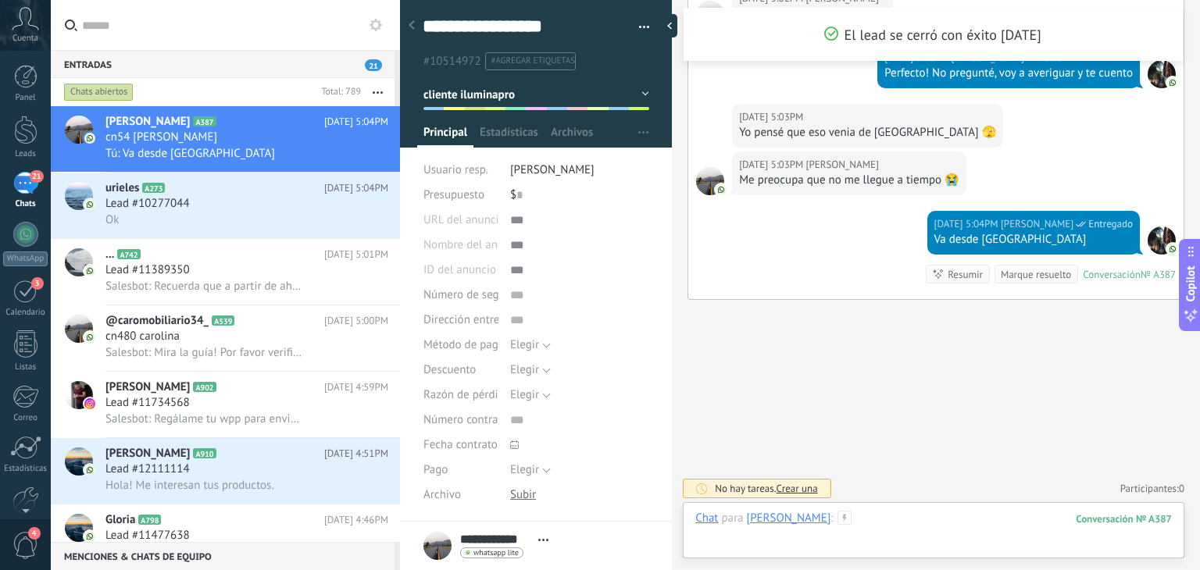
click at [898, 515] on div at bounding box center [933, 534] width 477 height 47
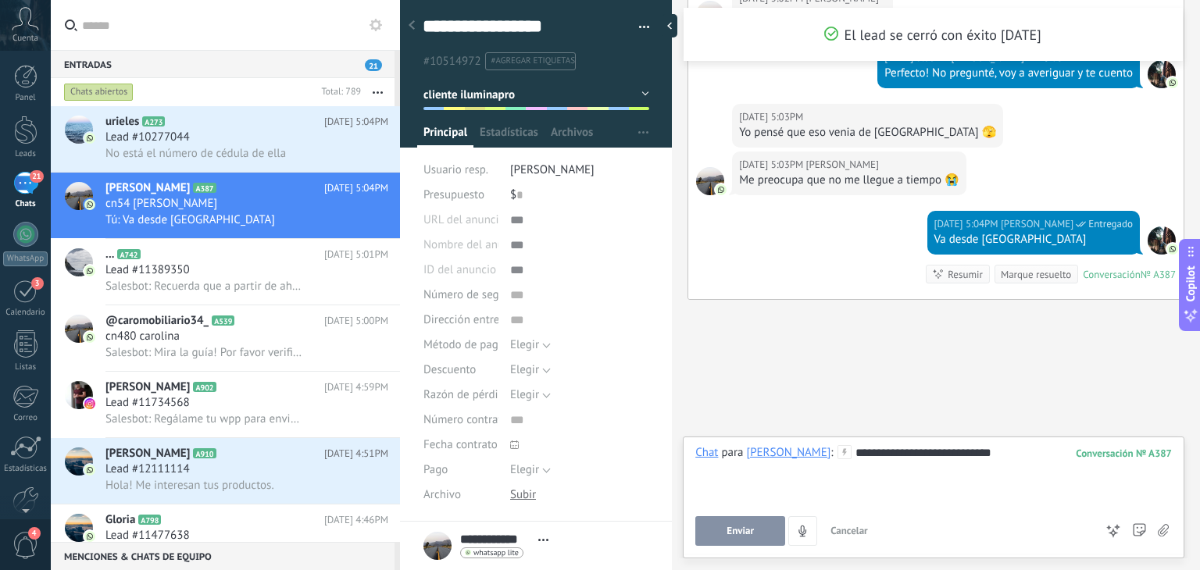
click at [751, 532] on span "Enviar" at bounding box center [739, 531] width 27 height 11
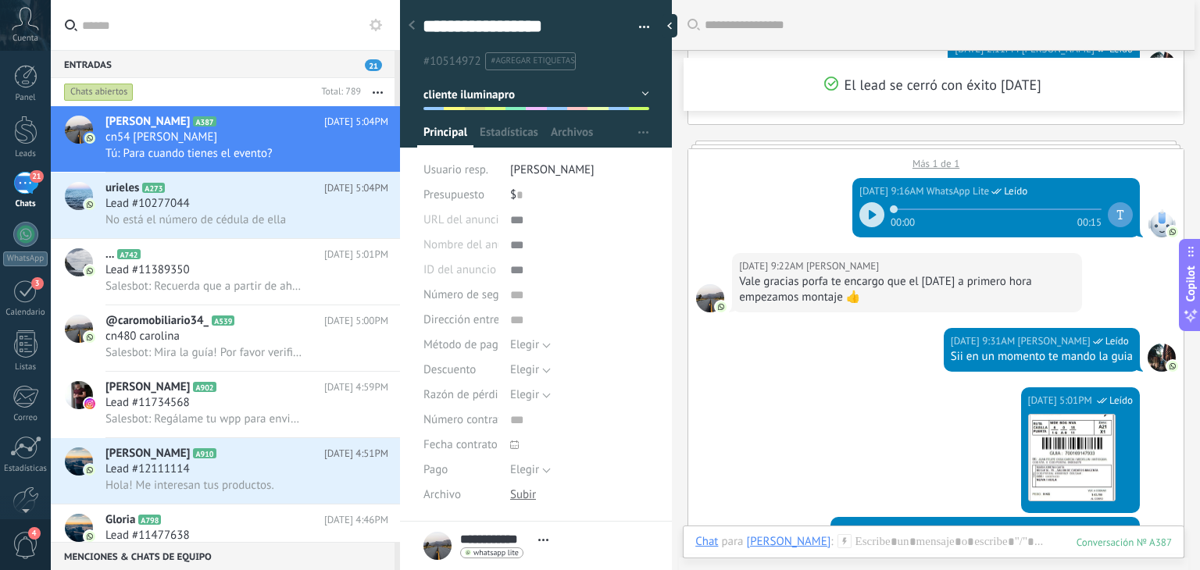
scroll to position [950, 0]
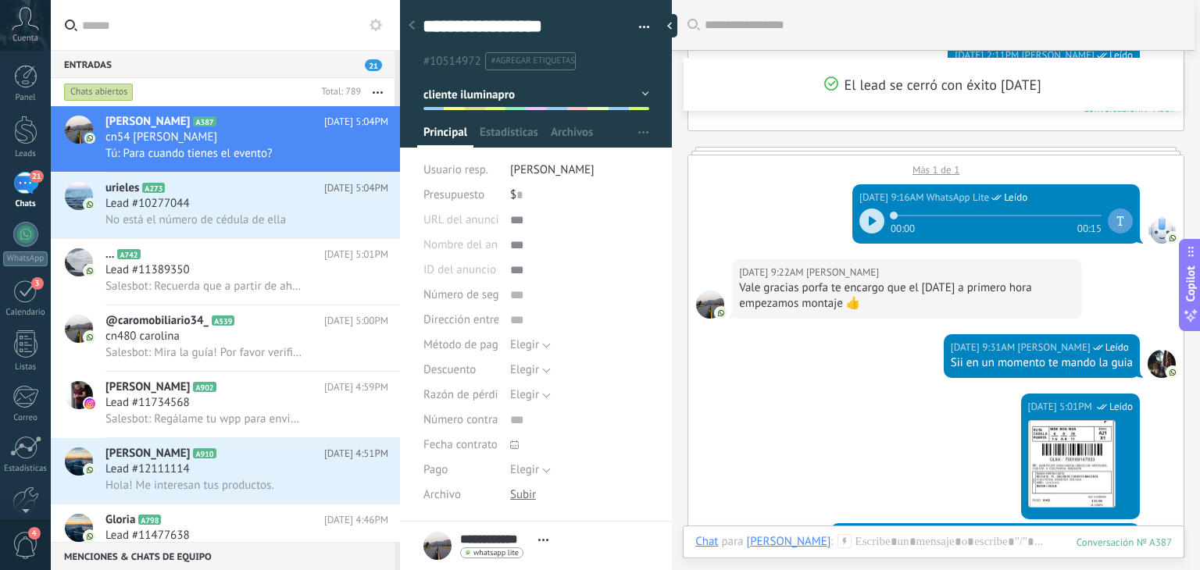
click at [1042, 416] on div "Descargar" at bounding box center [1080, 464] width 105 height 98
click at [1061, 452] on img at bounding box center [1072, 464] width 86 height 86
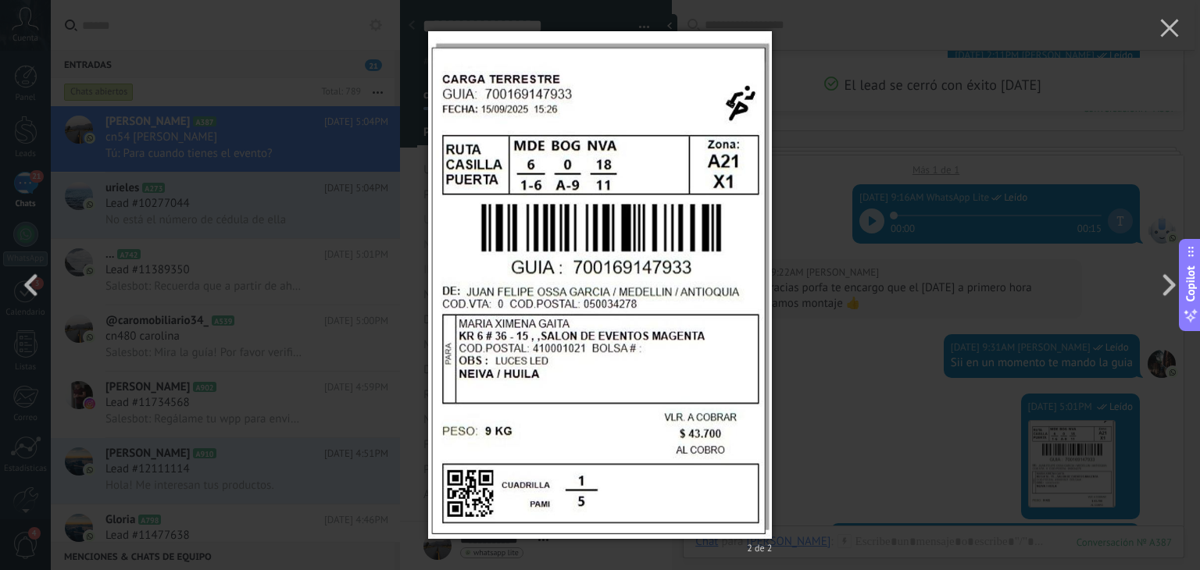
click at [906, 398] on div "2 de 2" at bounding box center [600, 285] width 1200 height 570
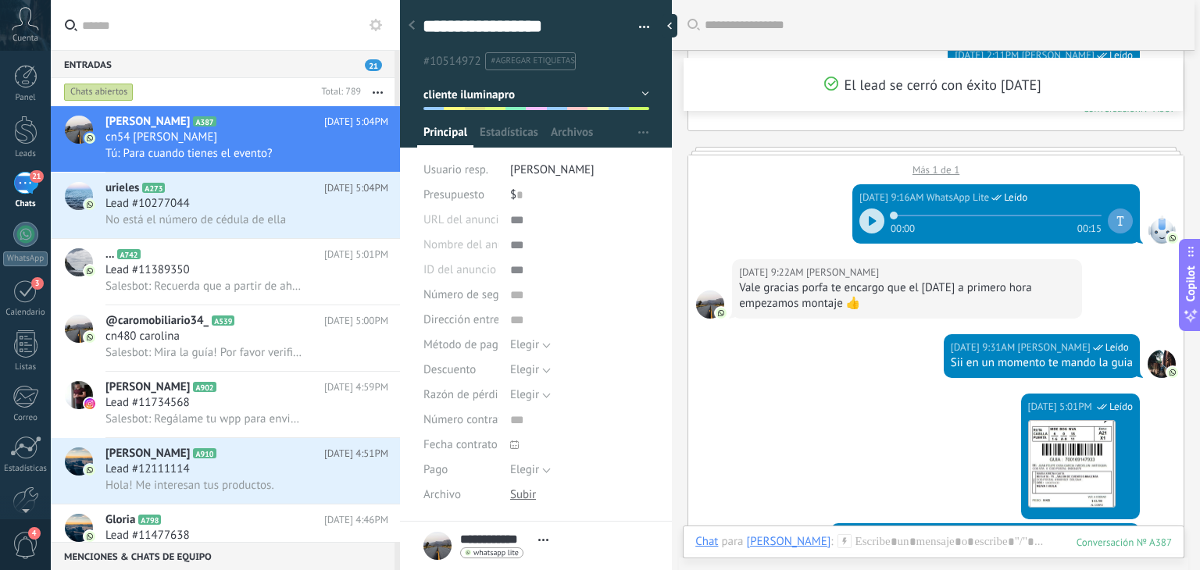
click at [906, 398] on div "Hoy 5:01PM WhatsApp Lite Leído Descargar" at bounding box center [935, 459] width 495 height 130
click at [1071, 455] on img at bounding box center [1072, 464] width 86 height 86
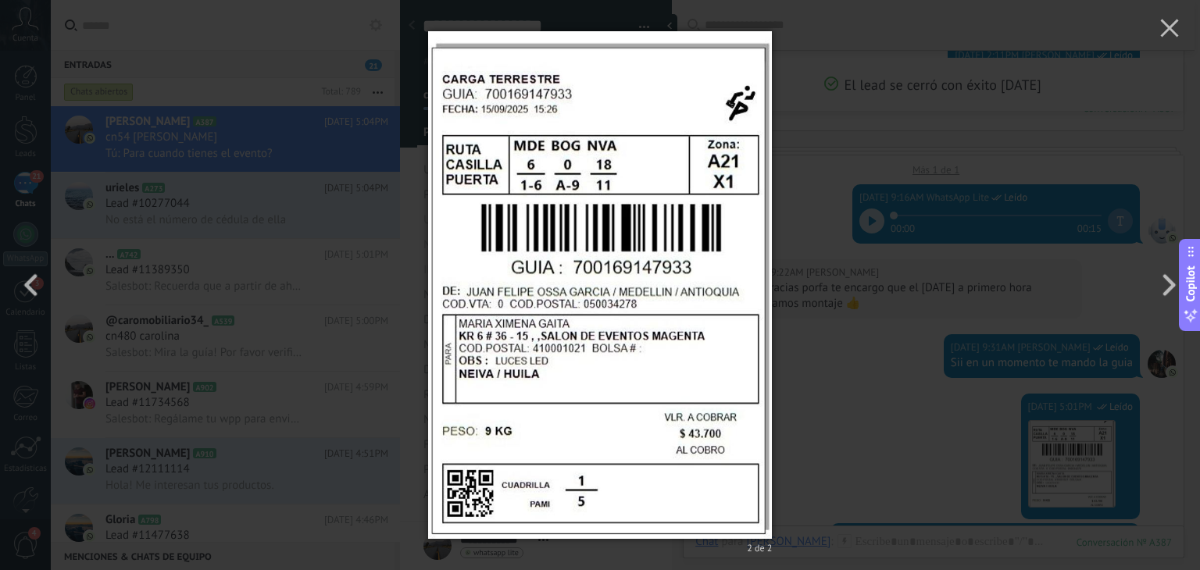
click at [862, 377] on div "2 de 2" at bounding box center [600, 285] width 1200 height 570
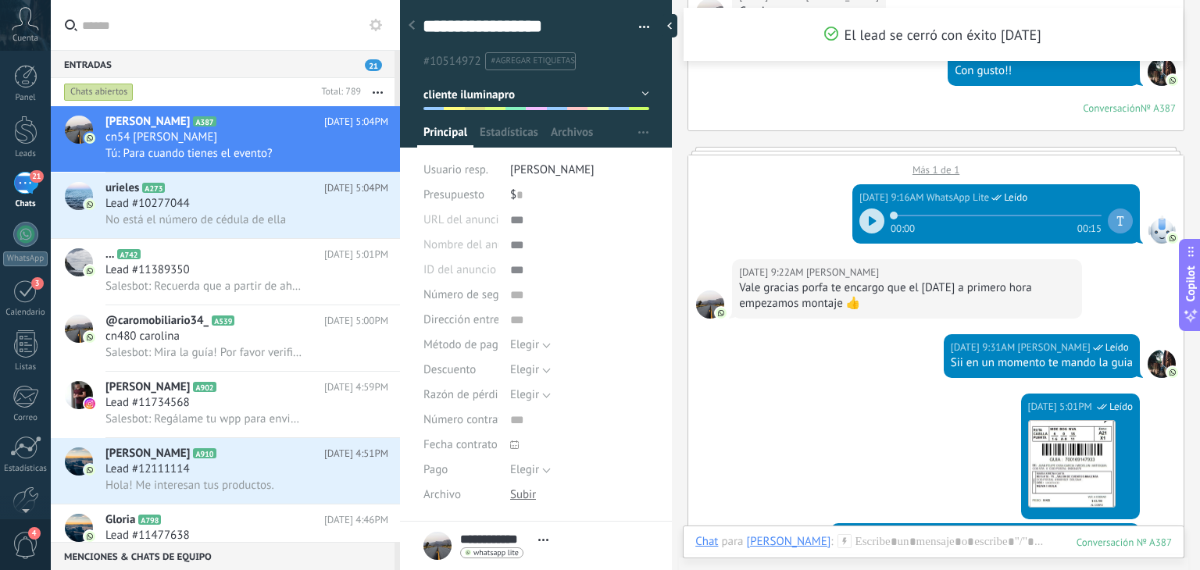
scroll to position [1675, 0]
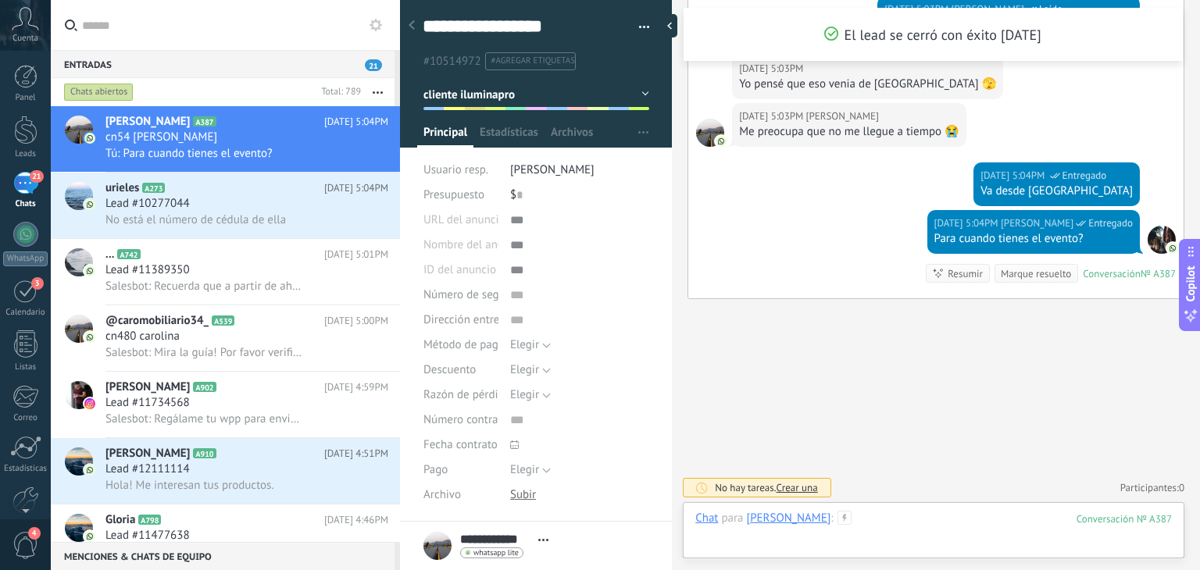
click at [866, 529] on div at bounding box center [933, 534] width 477 height 47
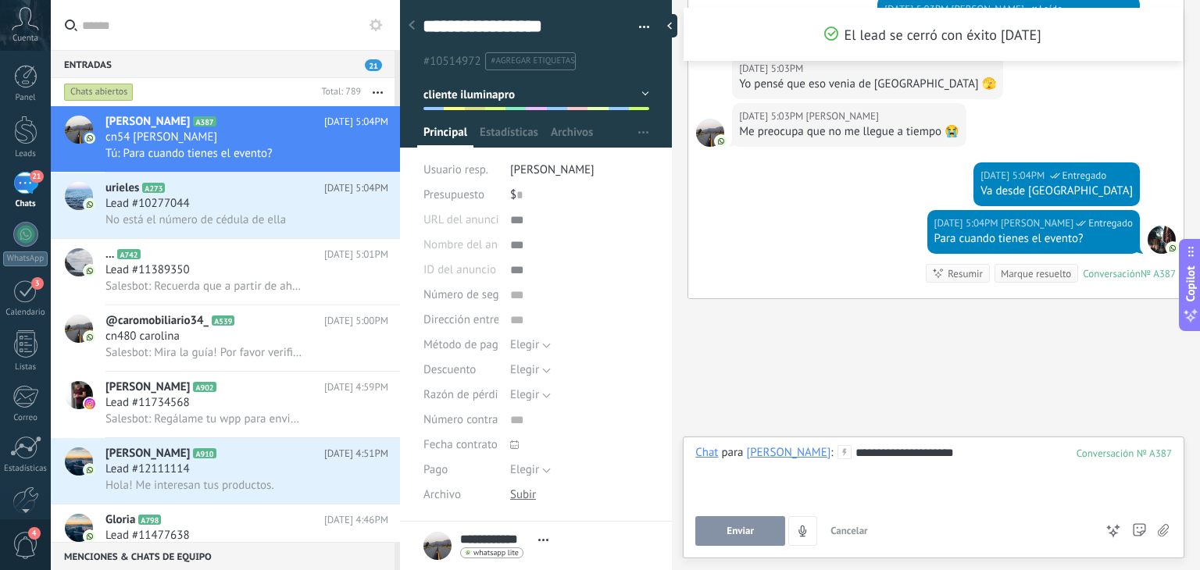
click at [709, 527] on button "Enviar" at bounding box center [740, 531] width 90 height 30
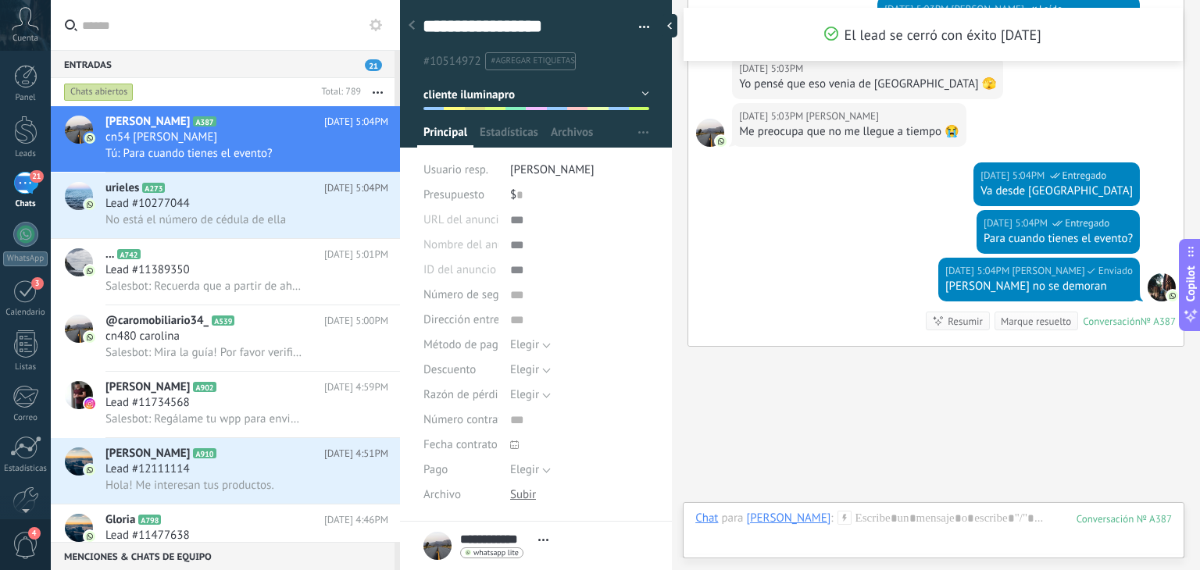
scroll to position [1722, 0]
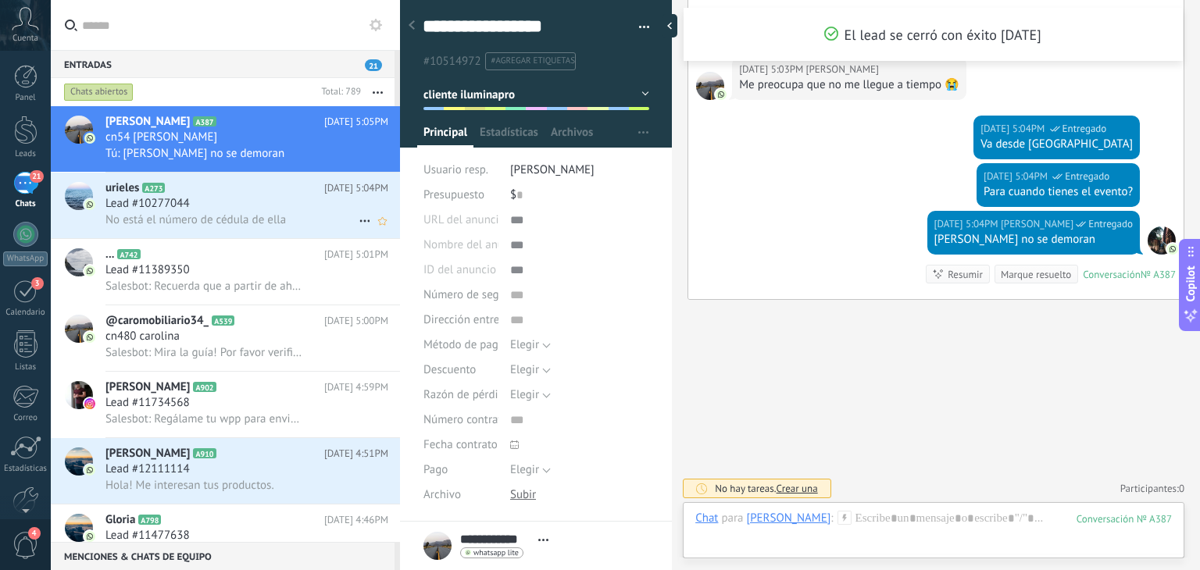
click at [291, 227] on h3 "No está el número de cédula de ella" at bounding box center [199, 220] width 188 height 16
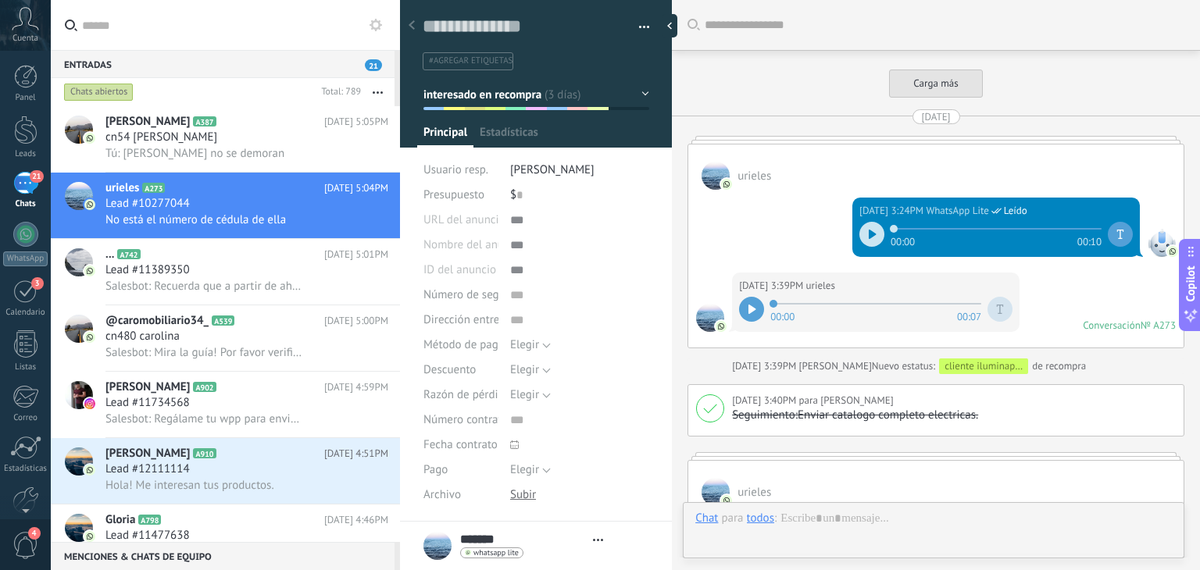
type textarea "**********"
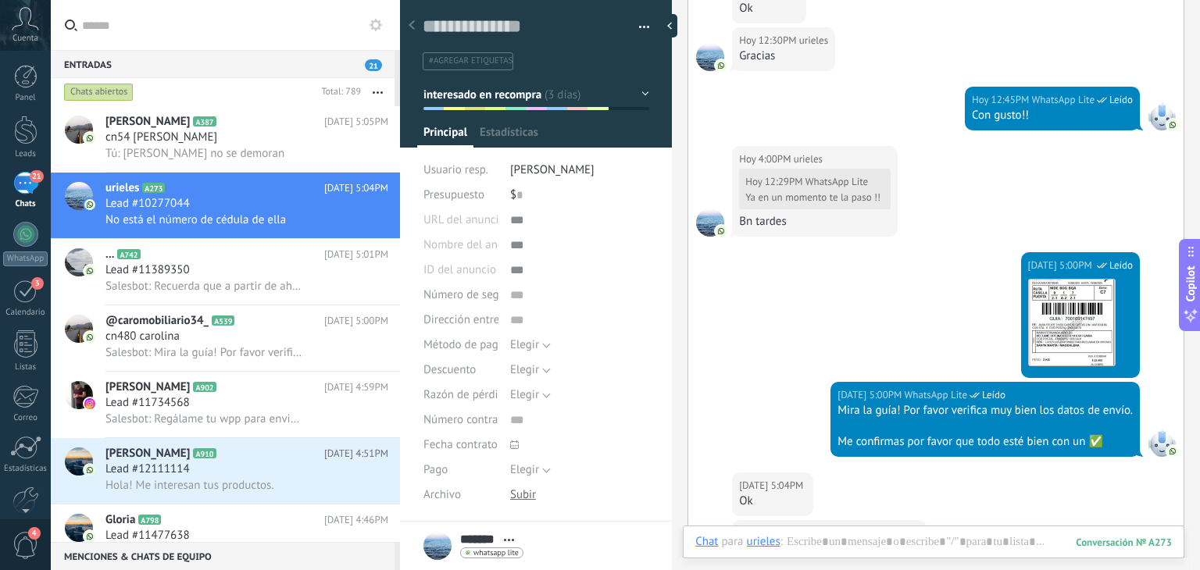
scroll to position [2273, 0]
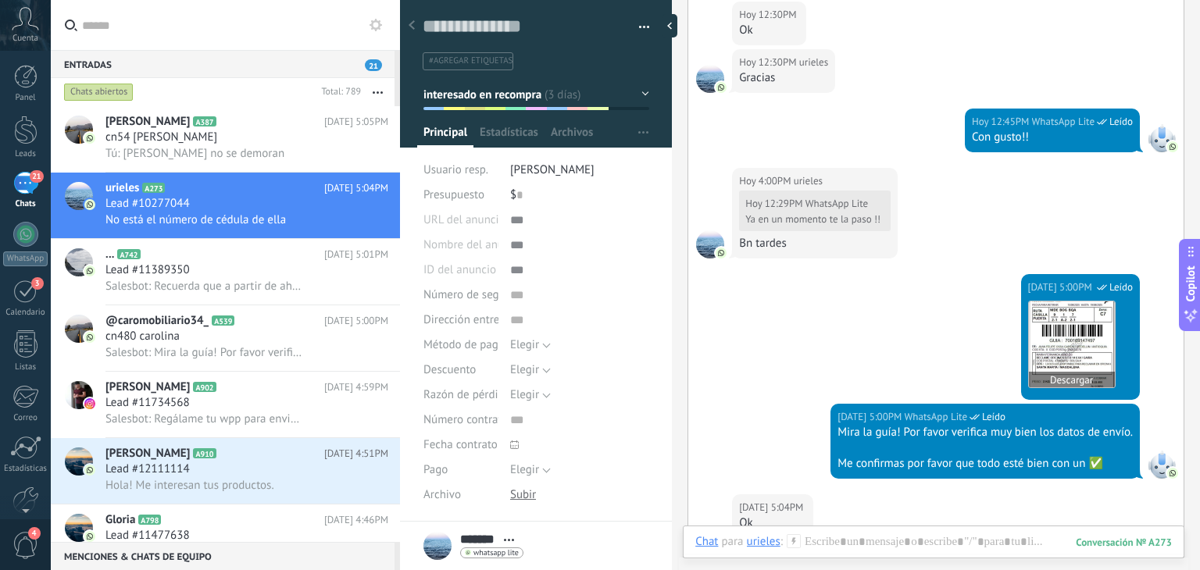
click at [1094, 360] on img at bounding box center [1072, 345] width 86 height 86
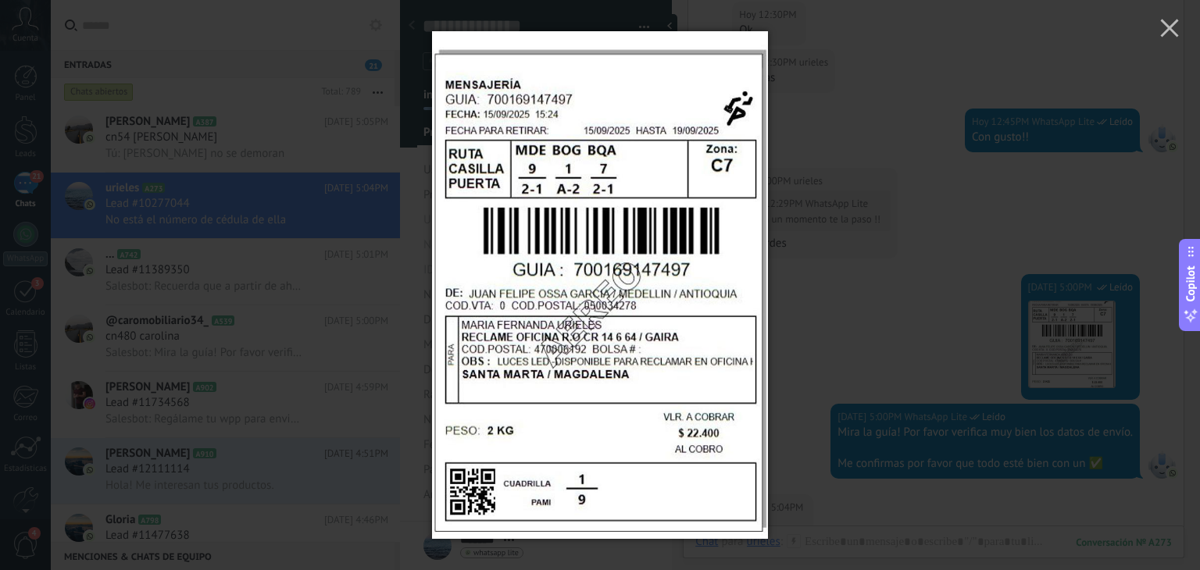
click at [833, 305] on div at bounding box center [600, 285] width 1200 height 570
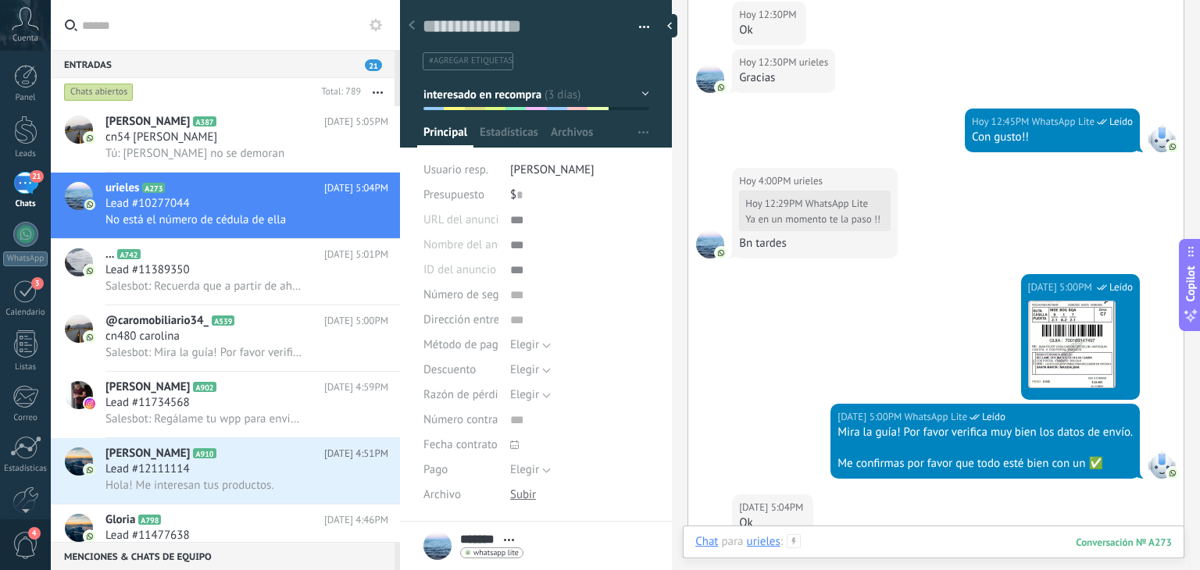
click at [861, 544] on div at bounding box center [933, 557] width 477 height 47
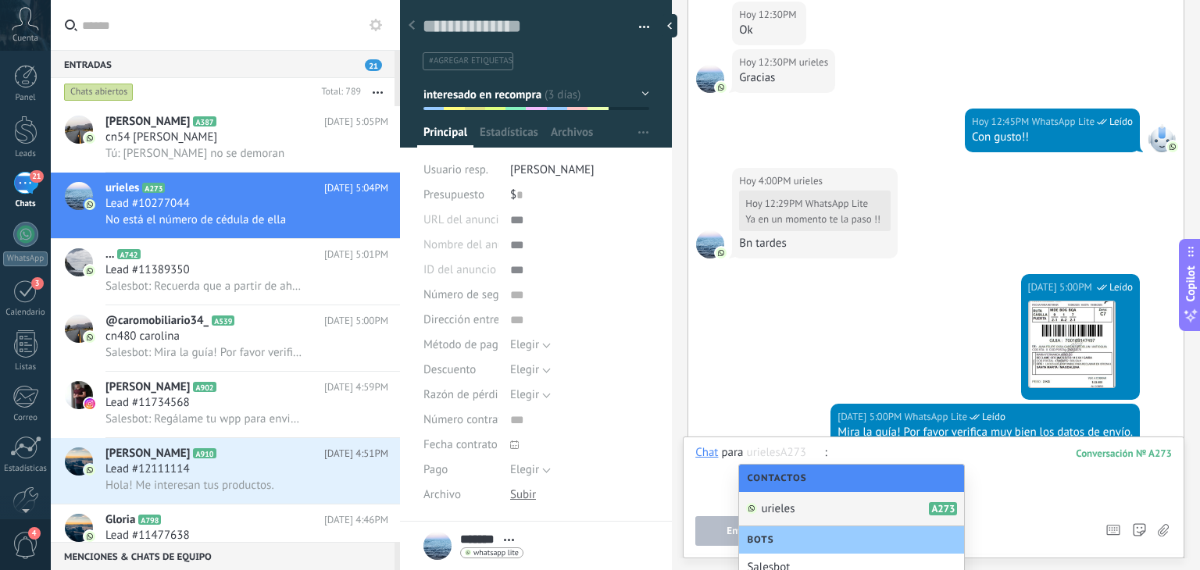
click at [949, 452] on div at bounding box center [933, 474] width 477 height 59
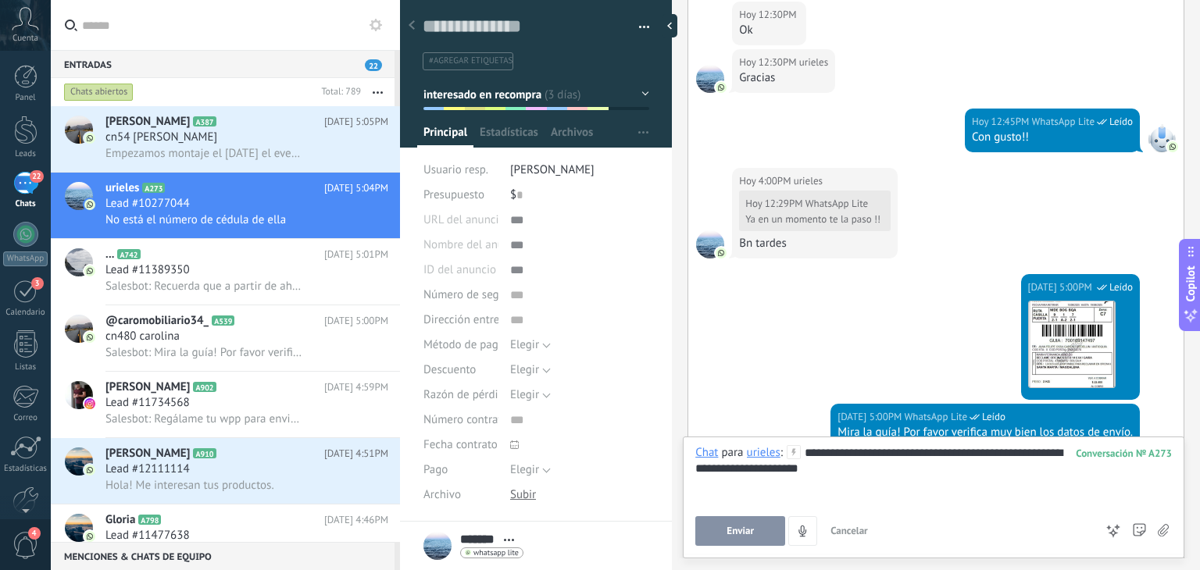
drag, startPoint x: 835, startPoint y: 460, endPoint x: 830, endPoint y: 452, distance: 9.5
click at [758, 544] on button "Enviar" at bounding box center [740, 531] width 90 height 30
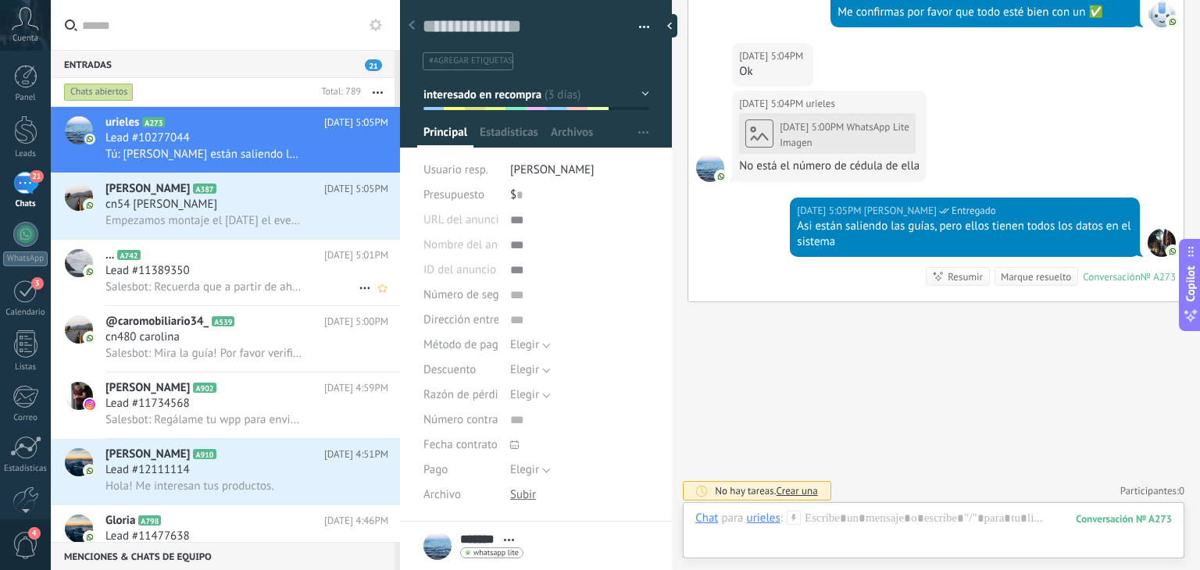
scroll to position [23, 0]
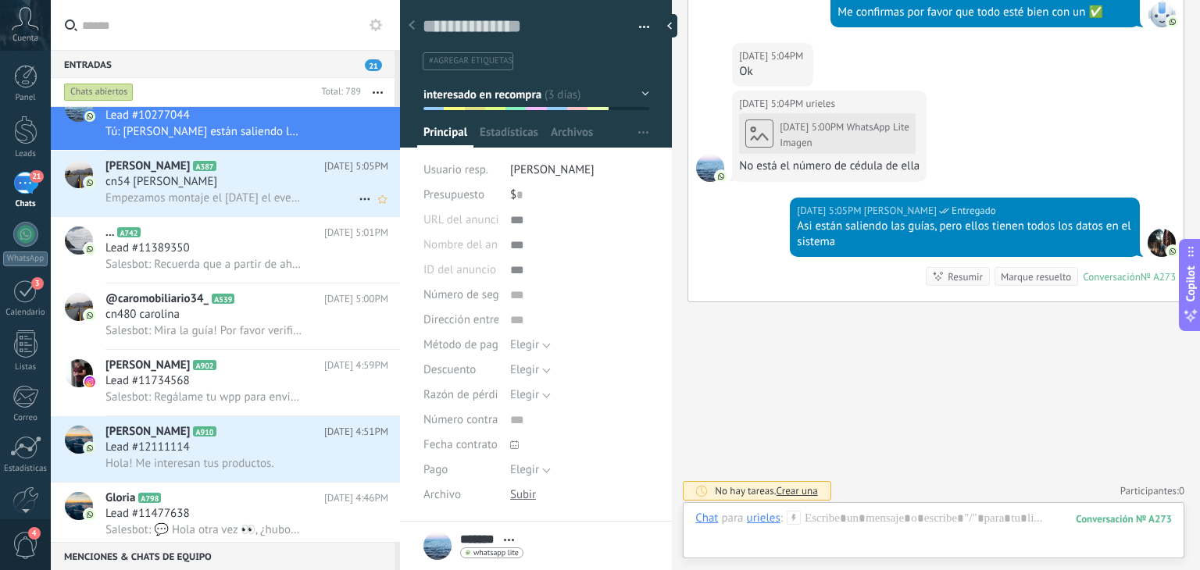
click at [234, 190] on div "cn54 ximena gaita" at bounding box center [246, 182] width 283 height 16
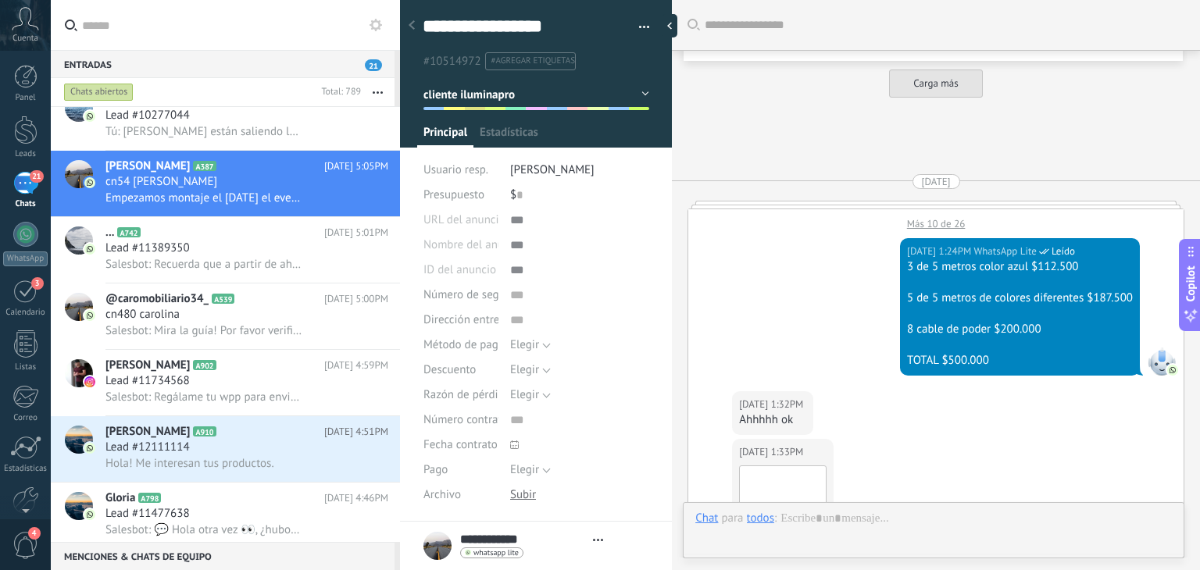
type textarea "**********"
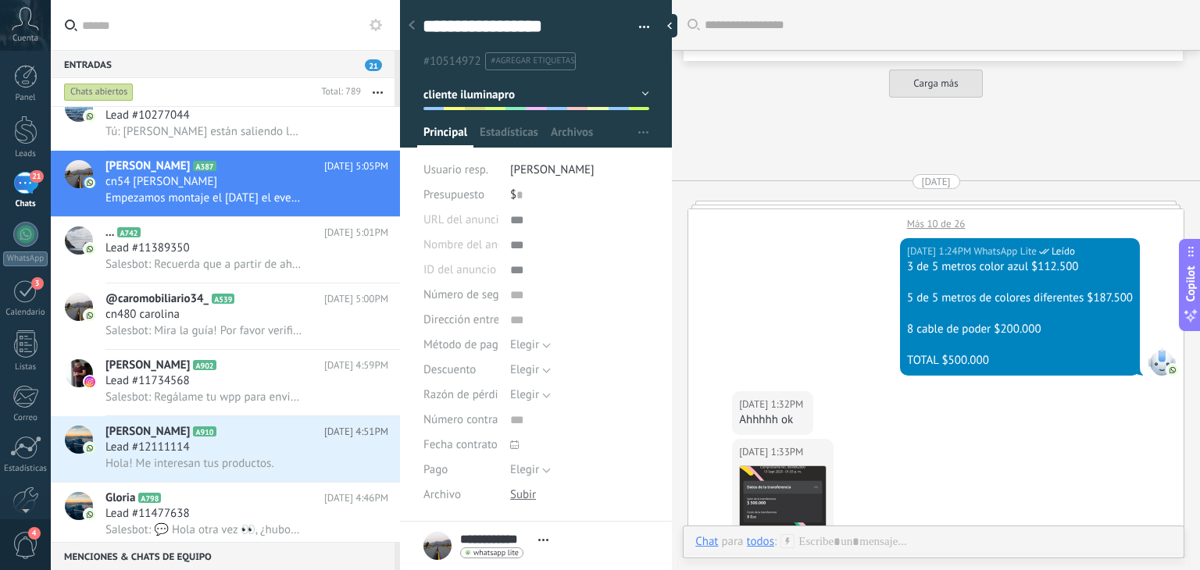
scroll to position [1388, 0]
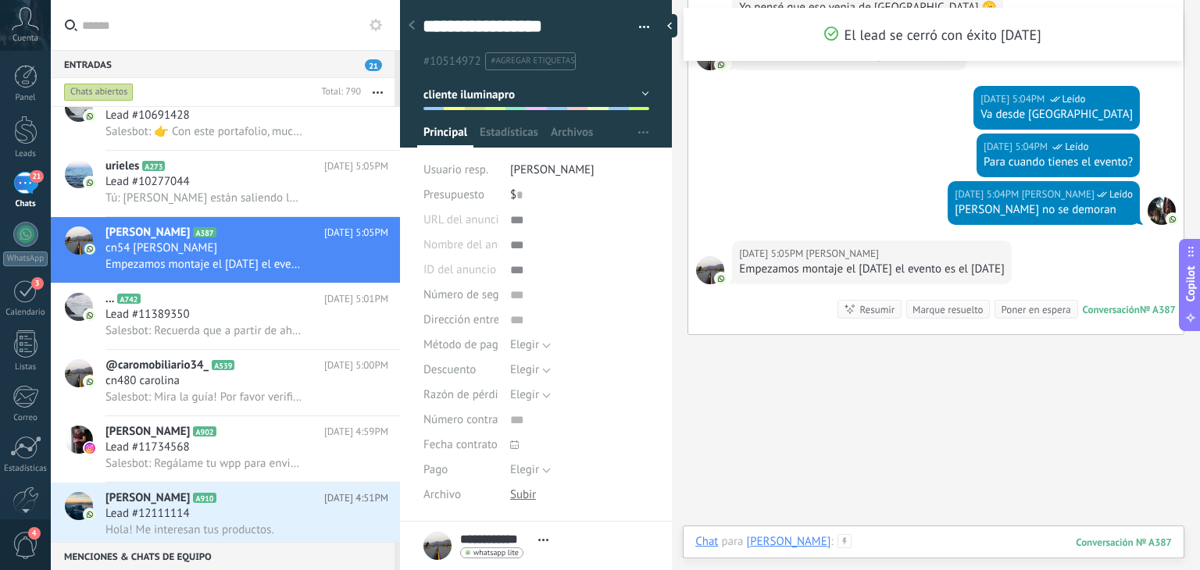
click at [923, 547] on div at bounding box center [933, 557] width 477 height 47
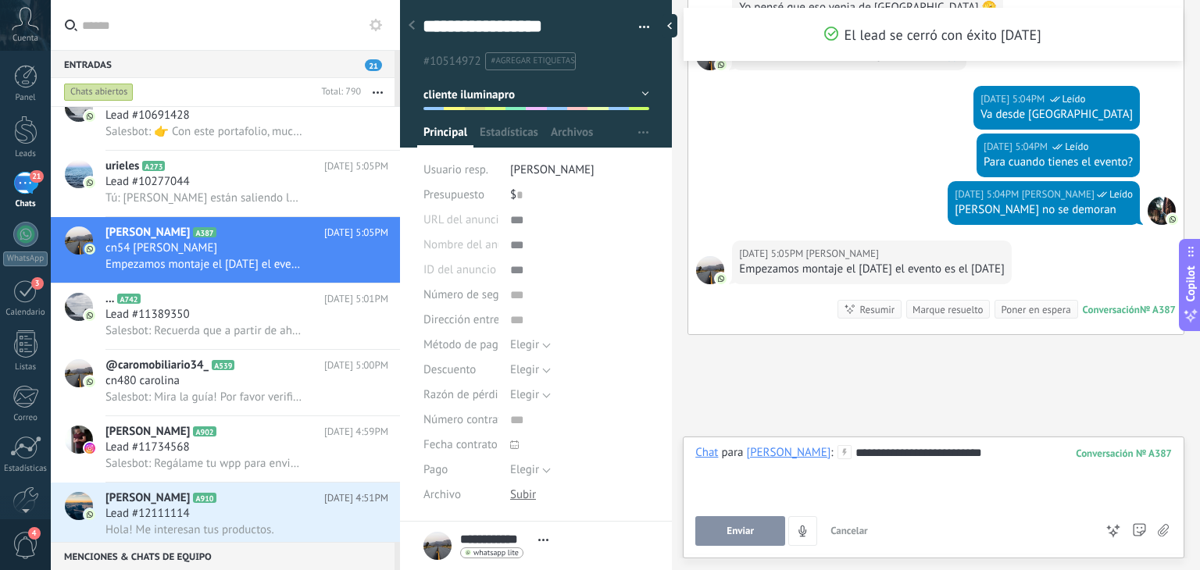
click at [759, 534] on button "Enviar" at bounding box center [740, 531] width 90 height 30
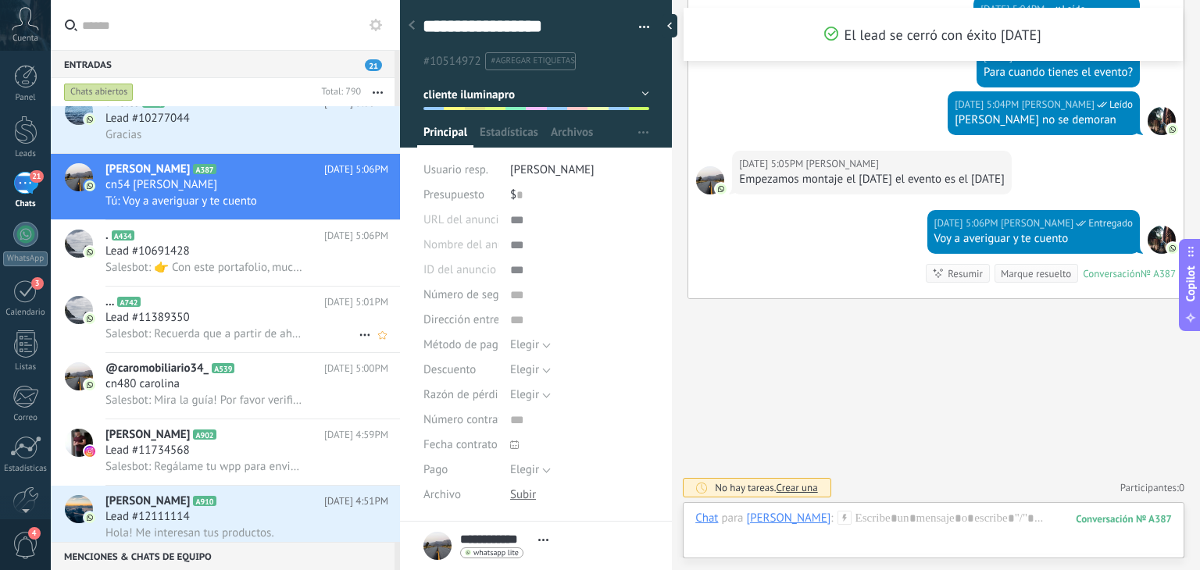
scroll to position [0, 0]
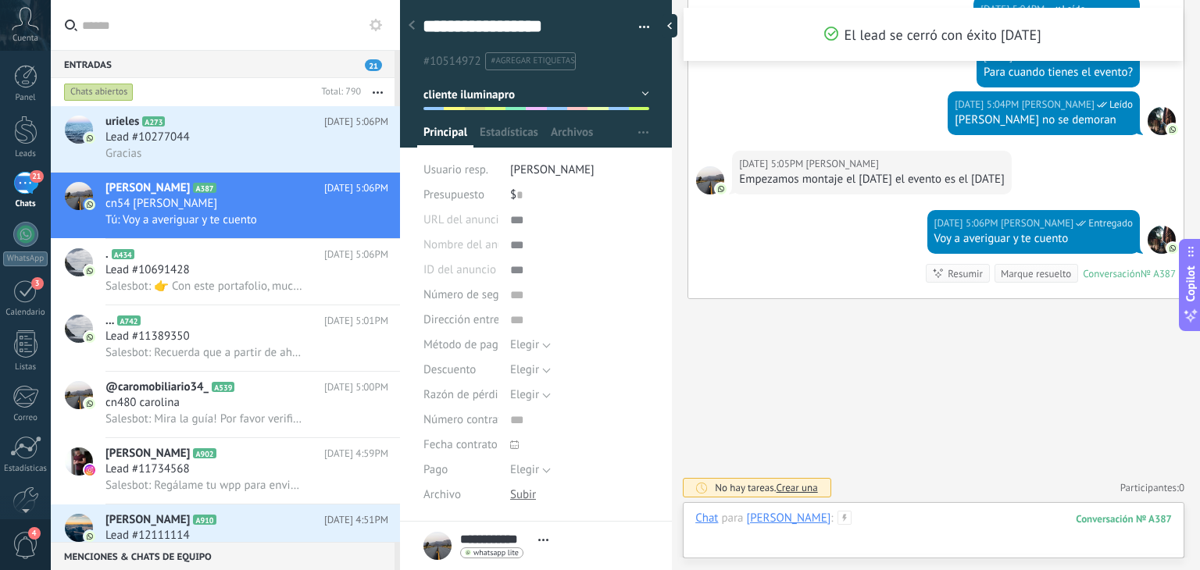
click at [884, 515] on div at bounding box center [933, 534] width 477 height 47
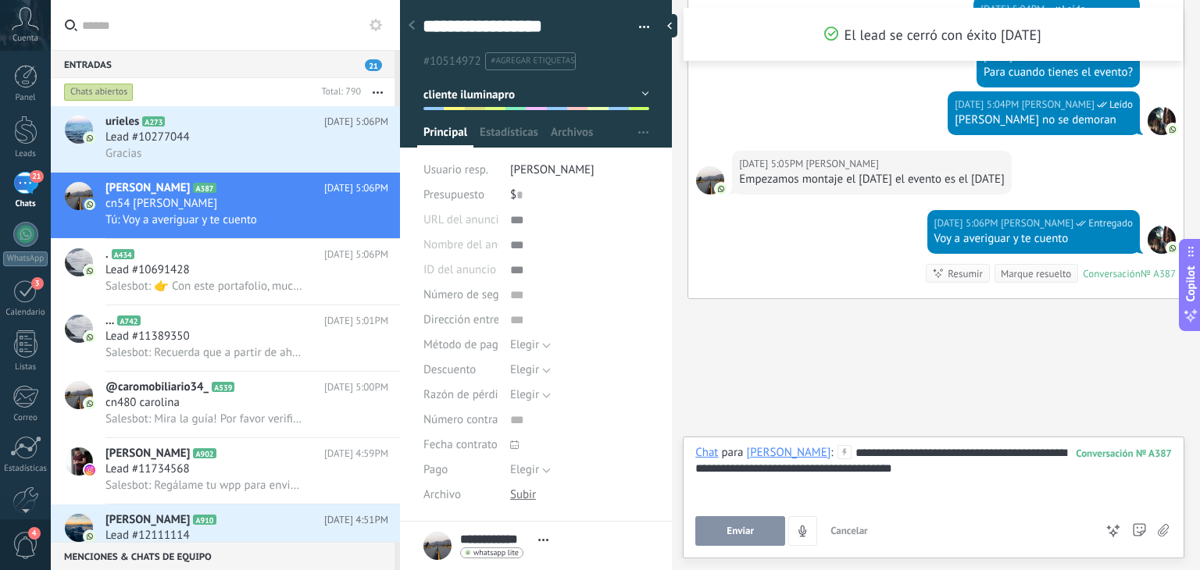
click at [718, 528] on button "Enviar" at bounding box center [740, 531] width 90 height 30
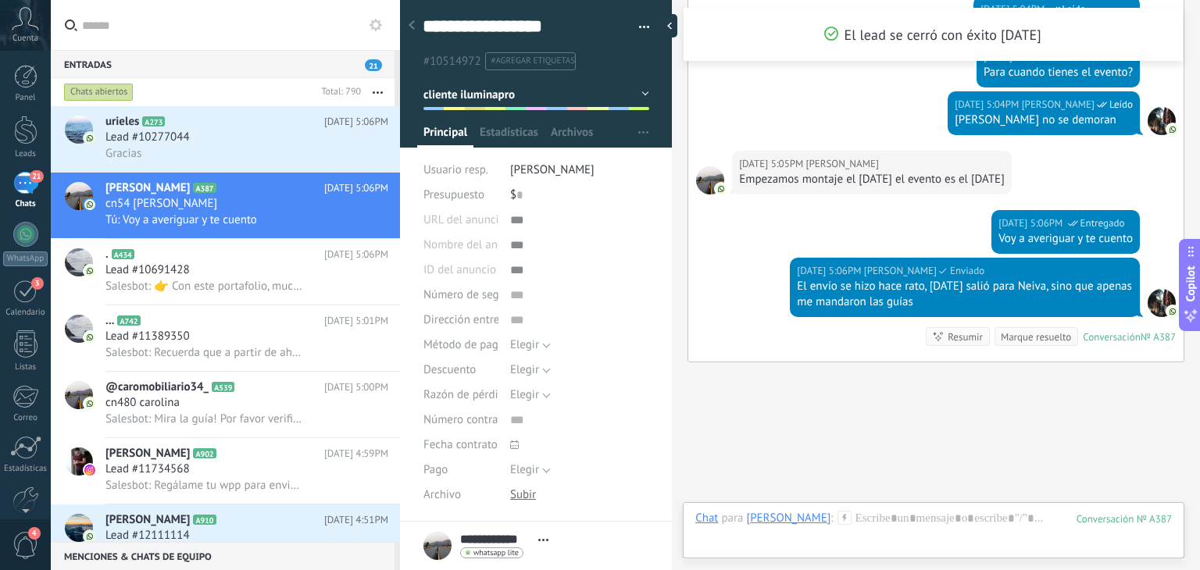
scroll to position [1540, 0]
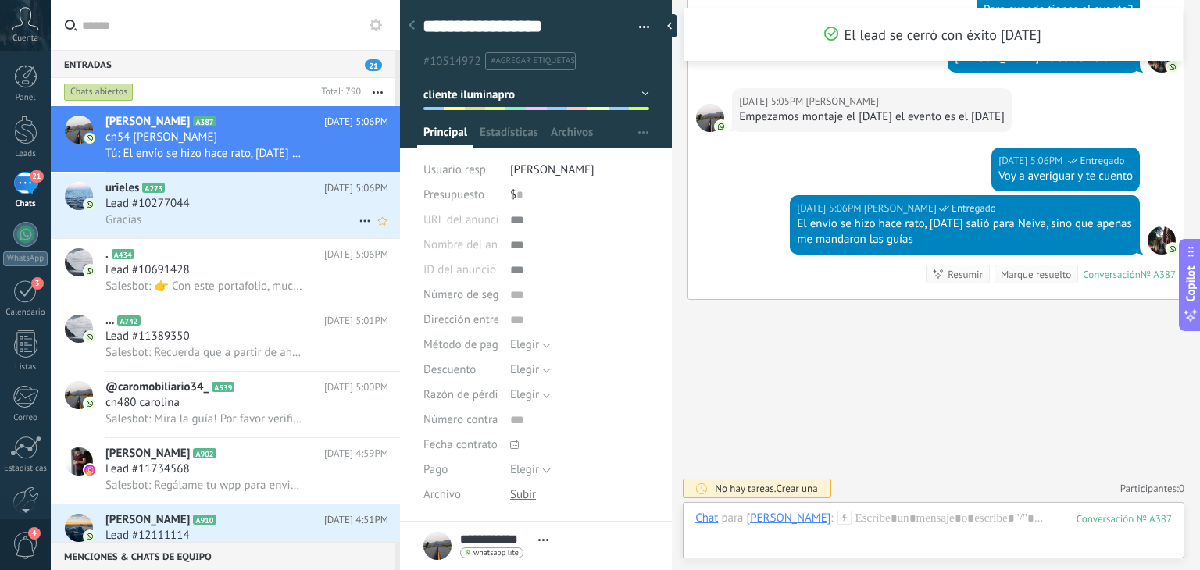
click at [225, 212] on div "Lead #10277044" at bounding box center [246, 204] width 283 height 16
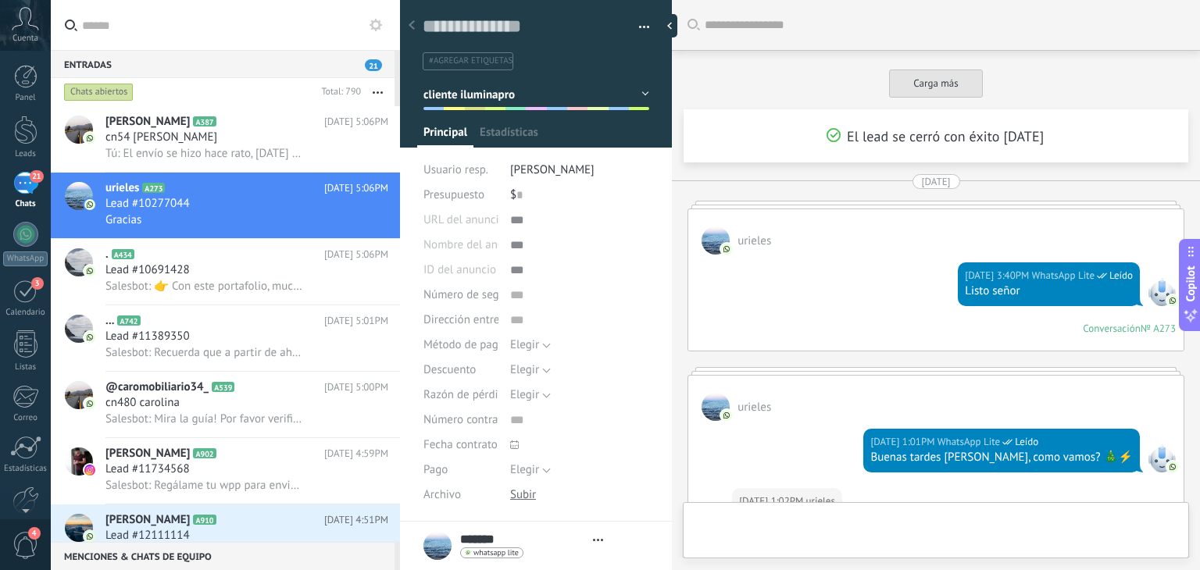
type textarea "**********"
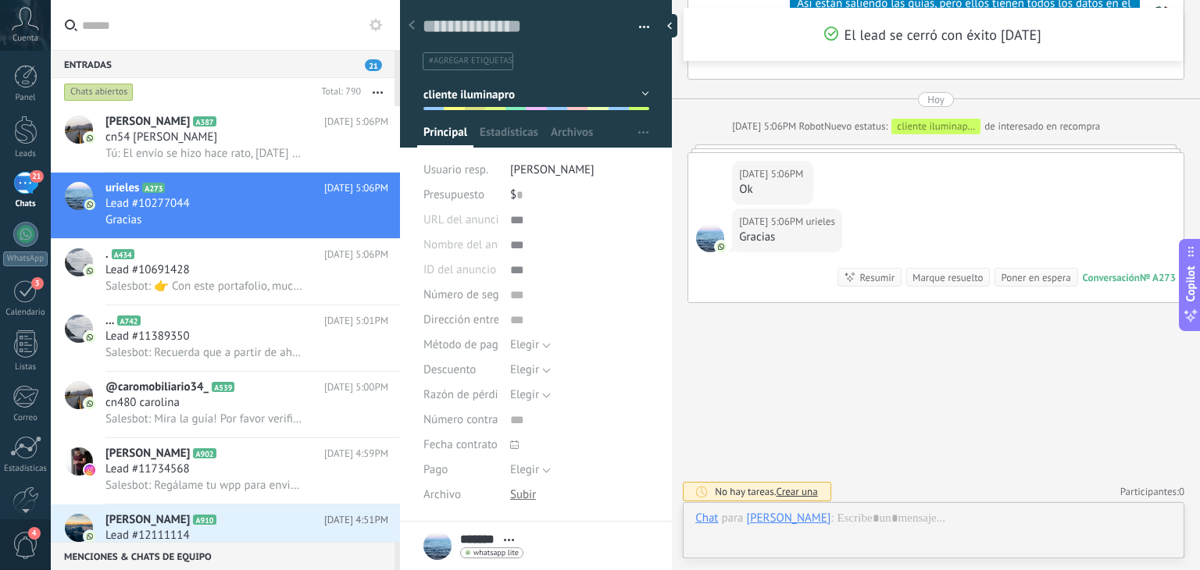
scroll to position [23, 0]
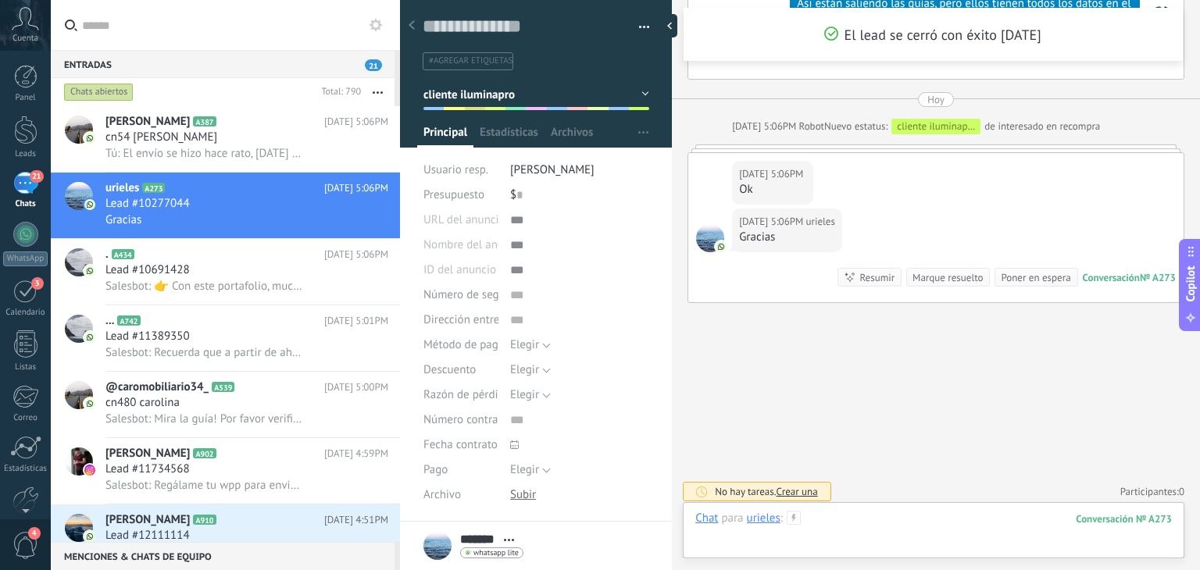
click at [895, 519] on div at bounding box center [933, 534] width 477 height 47
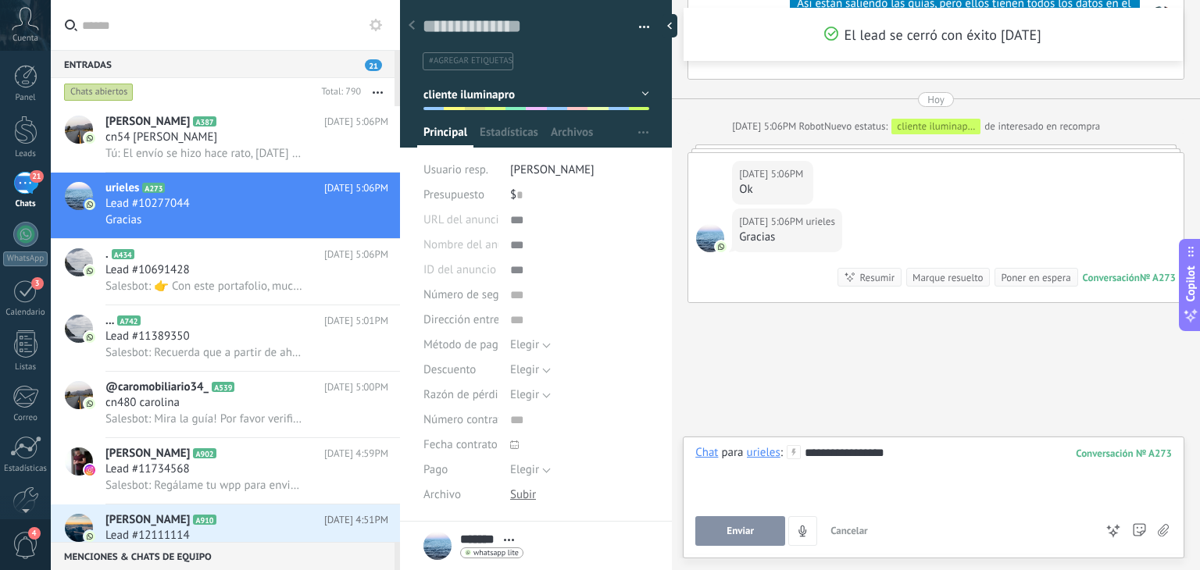
click at [743, 526] on span "Enviar" at bounding box center [739, 531] width 27 height 11
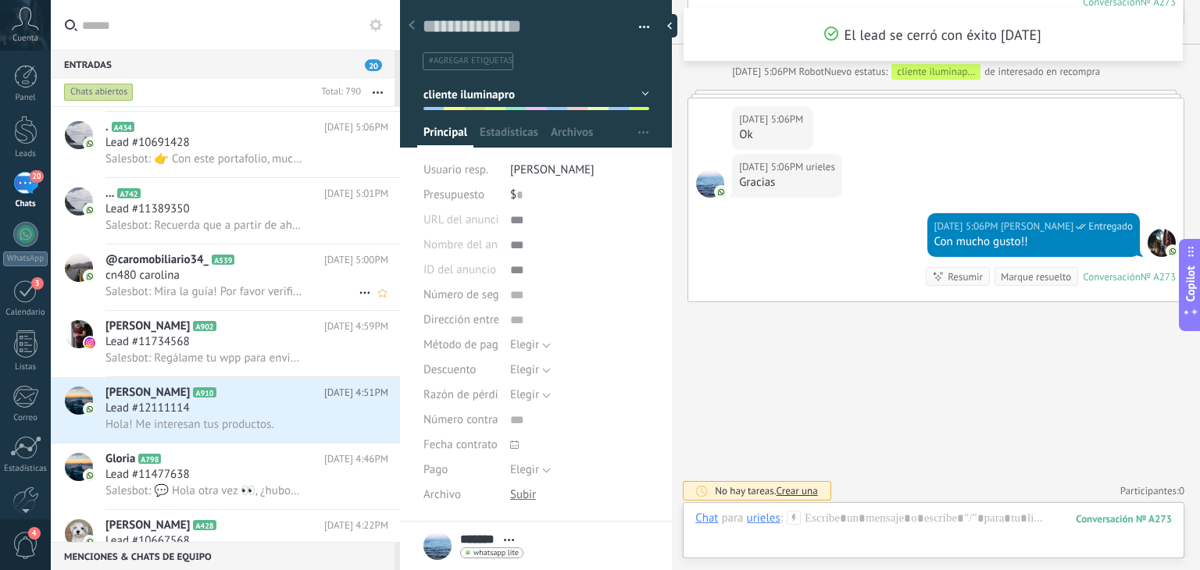
scroll to position [184, 0]
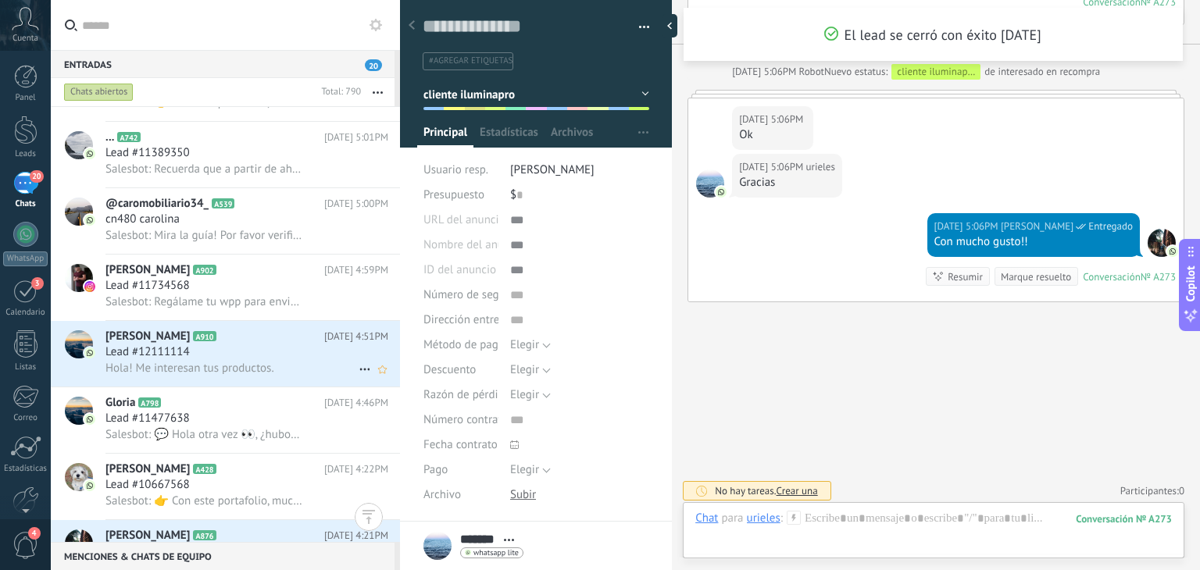
click at [235, 355] on div "Lead #12111114" at bounding box center [246, 353] width 283 height 16
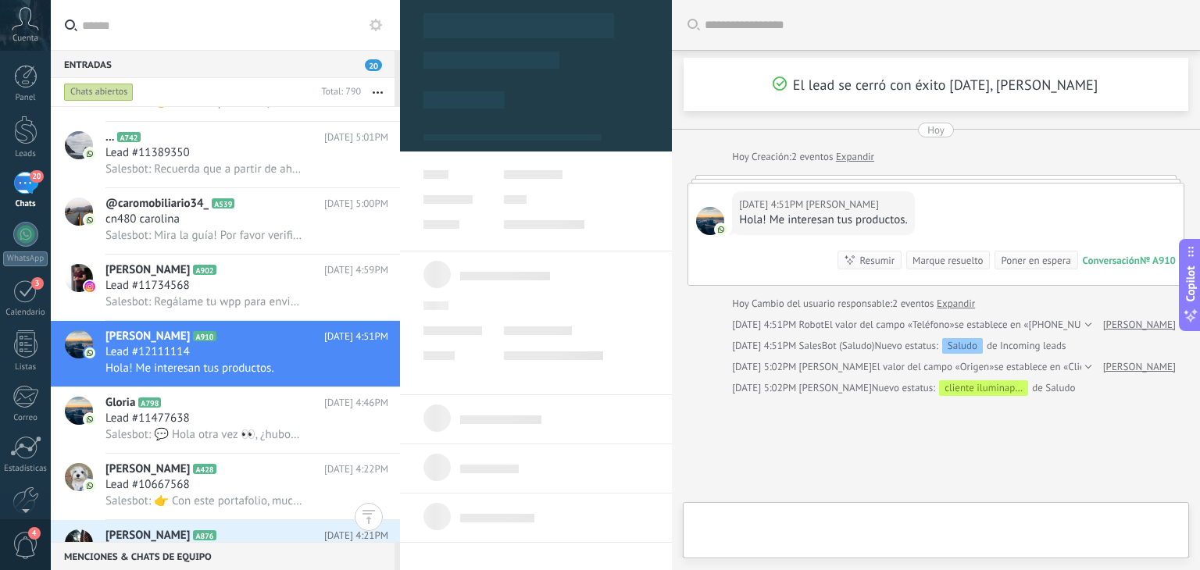
type textarea "**********"
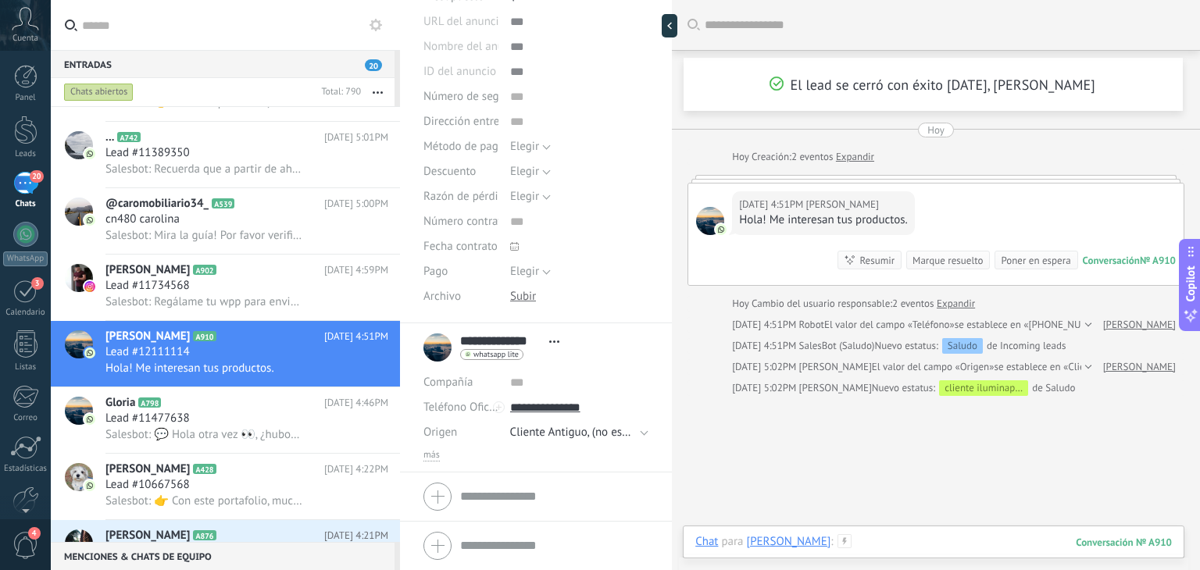
click at [866, 549] on div at bounding box center [933, 557] width 477 height 47
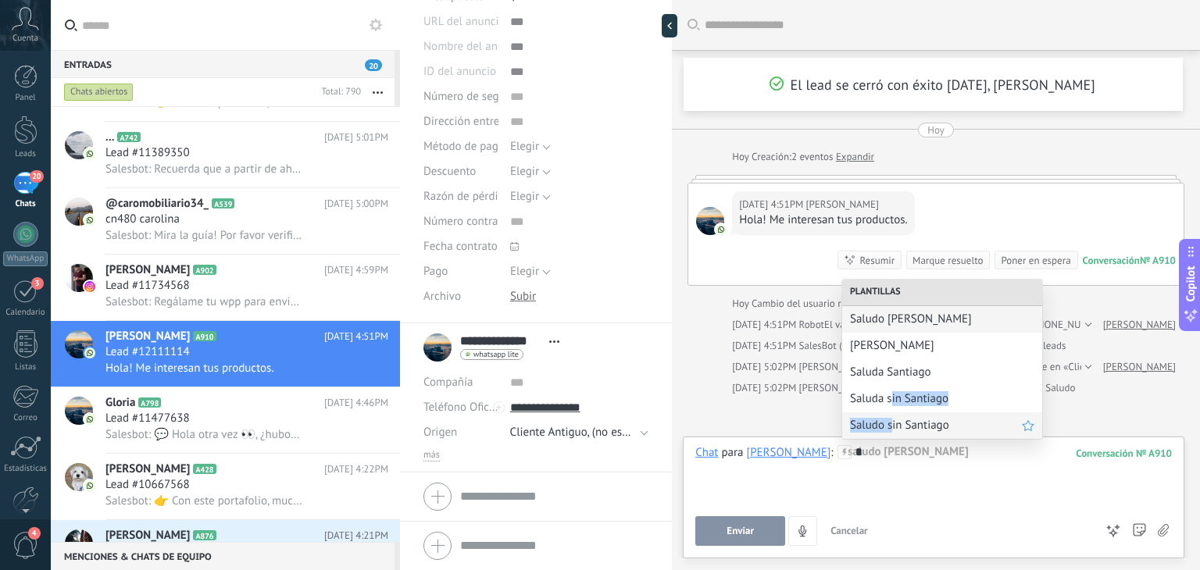
drag, startPoint x: 891, startPoint y: 410, endPoint x: 891, endPoint y: 432, distance: 21.9
click at [891, 432] on div "Plantillas Saludo Juan Saludo Santiago Saluda Santiago Saluda sin Santiago Salu…" at bounding box center [942, 359] width 200 height 159
click at [891, 432] on span "Saludo sin Santiago" at bounding box center [936, 425] width 172 height 15
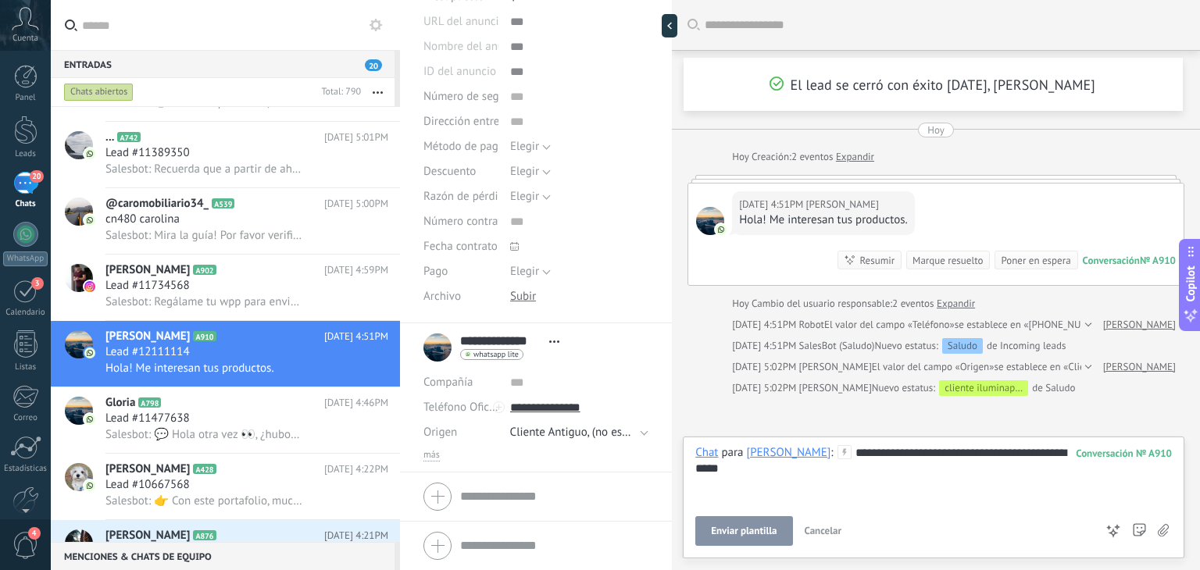
click at [749, 538] on button "Enviar plantilla" at bounding box center [743, 531] width 97 height 30
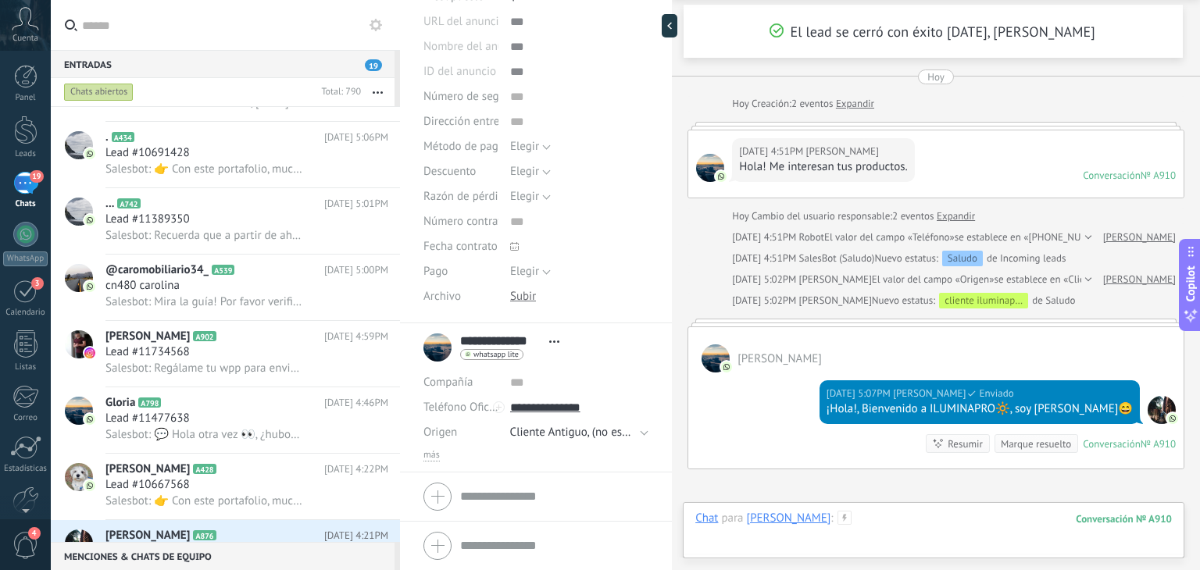
click at [898, 533] on div at bounding box center [933, 534] width 477 height 47
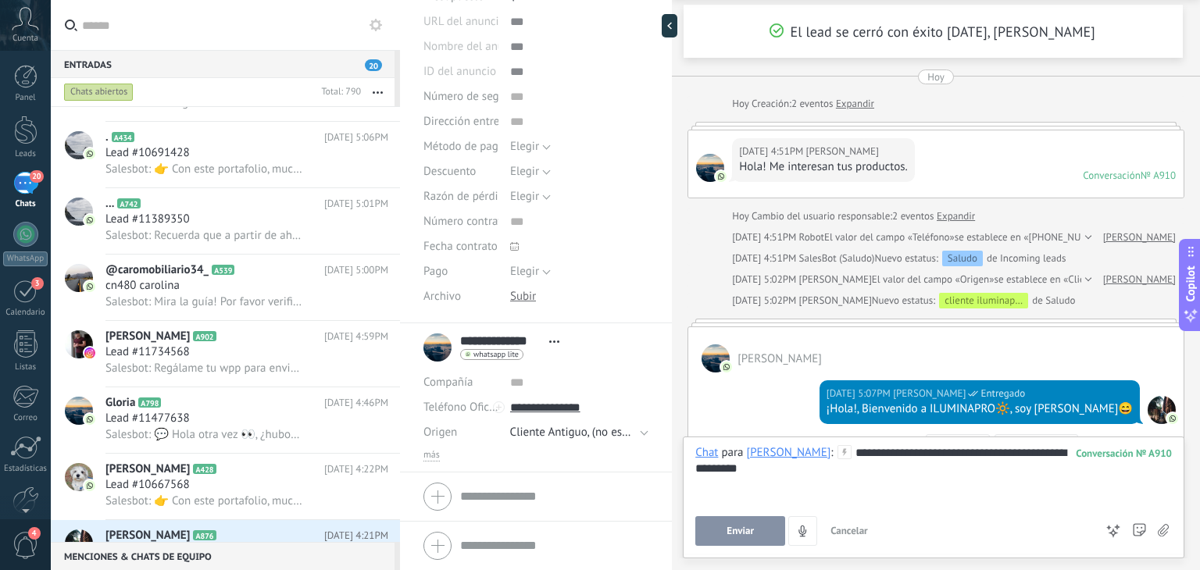
click at [759, 540] on button "Enviar" at bounding box center [740, 531] width 90 height 30
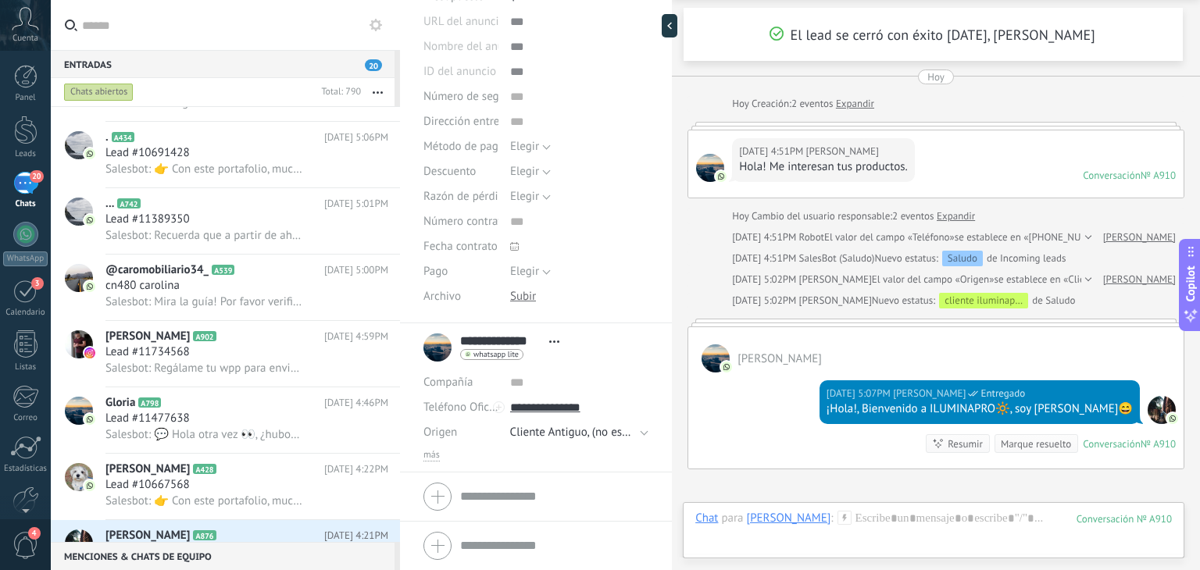
scroll to position [272, 0]
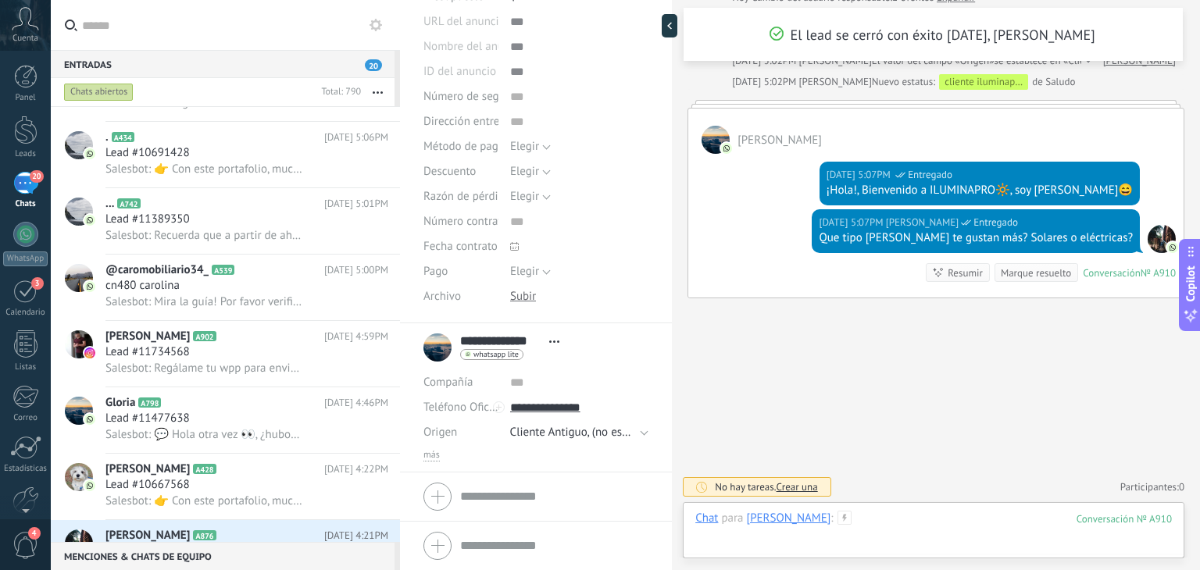
click at [865, 526] on div at bounding box center [933, 534] width 477 height 47
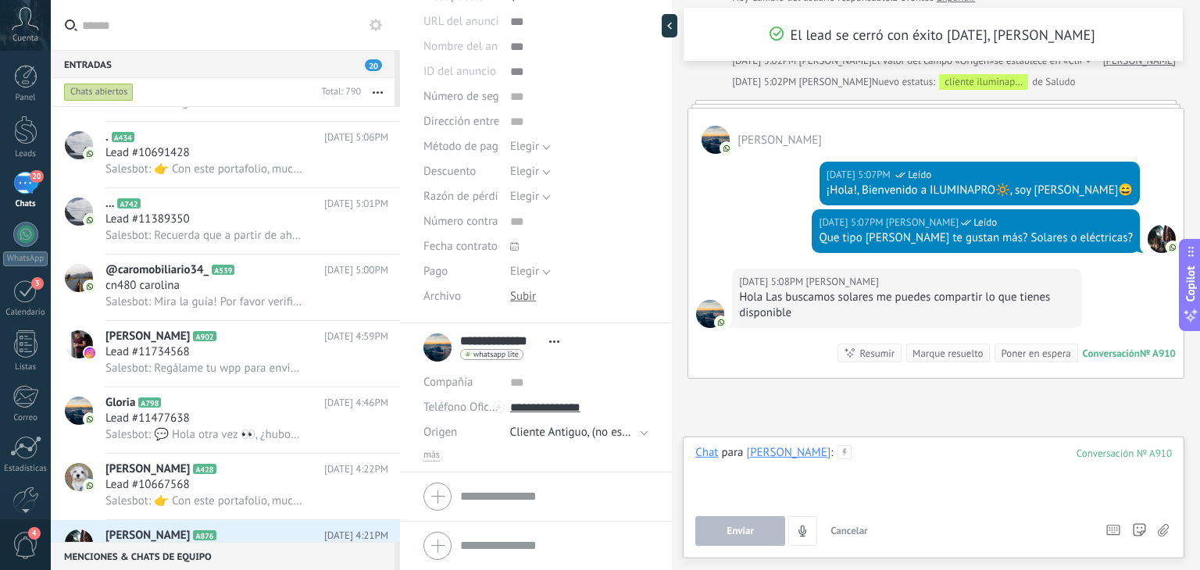
scroll to position [352, 0]
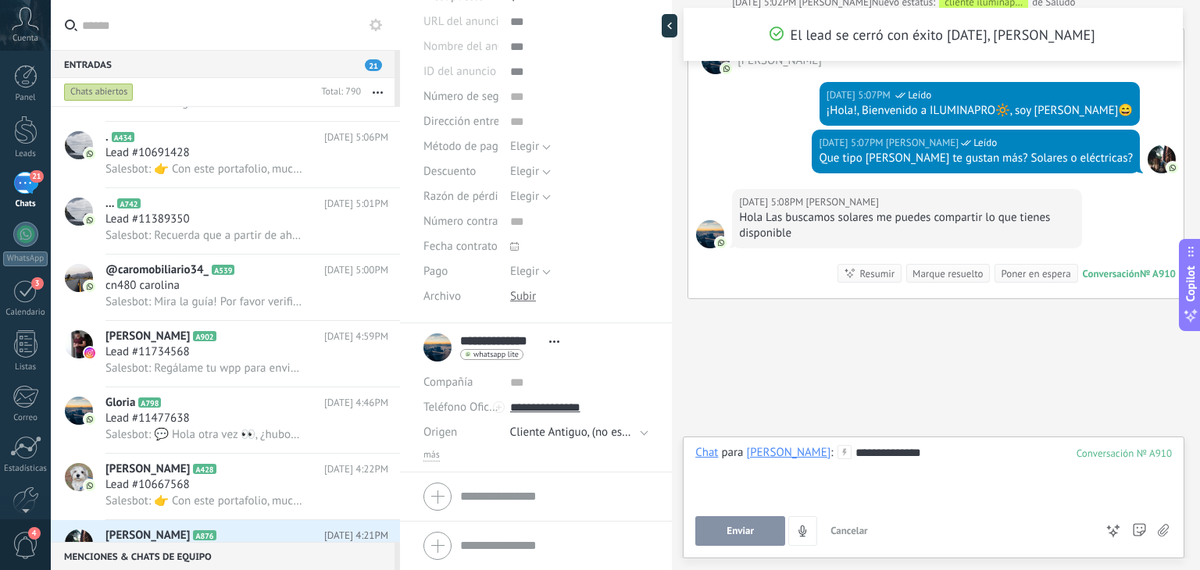
click at [952, 438] on div "**********" at bounding box center [934, 498] width 502 height 122
click at [951, 445] on div "**********" at bounding box center [933, 474] width 477 height 59
click at [742, 533] on span "Enviar" at bounding box center [739, 531] width 27 height 11
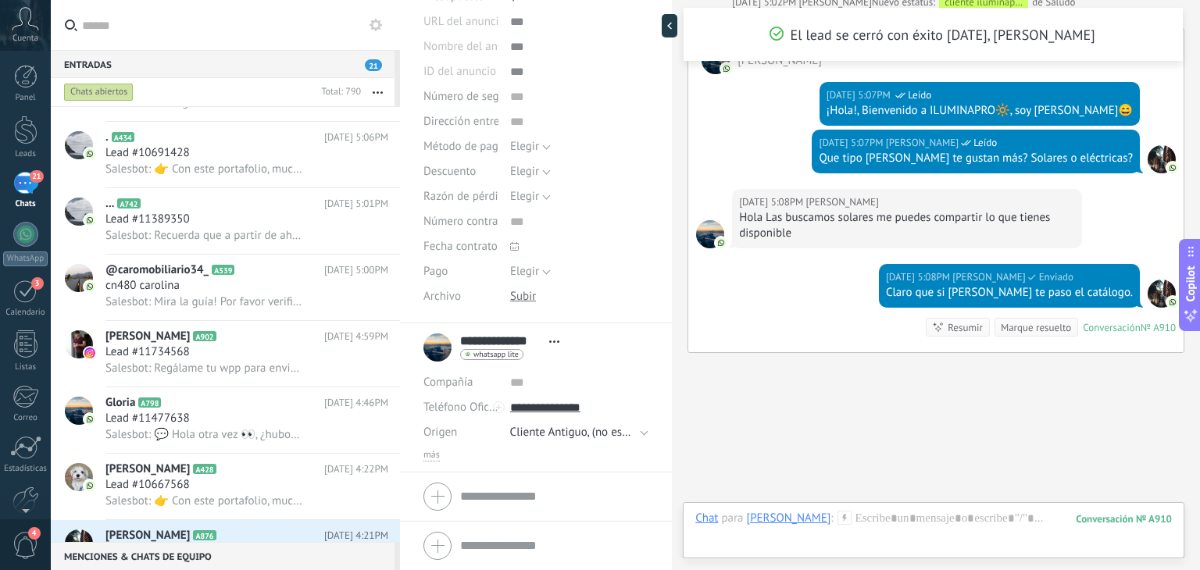
scroll to position [406, 0]
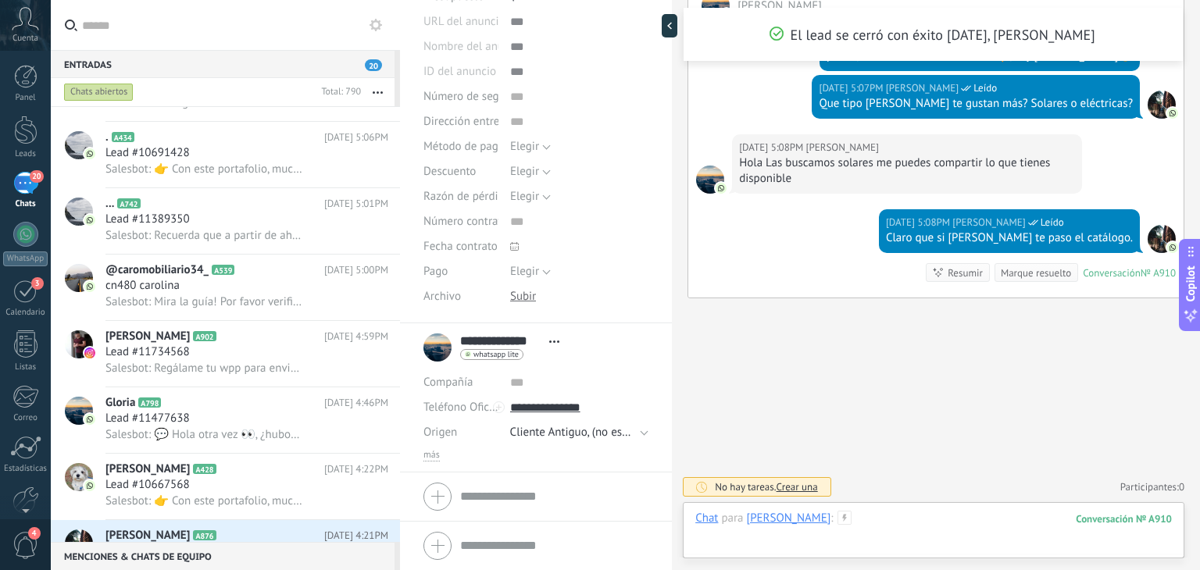
click at [900, 529] on div at bounding box center [933, 534] width 477 height 47
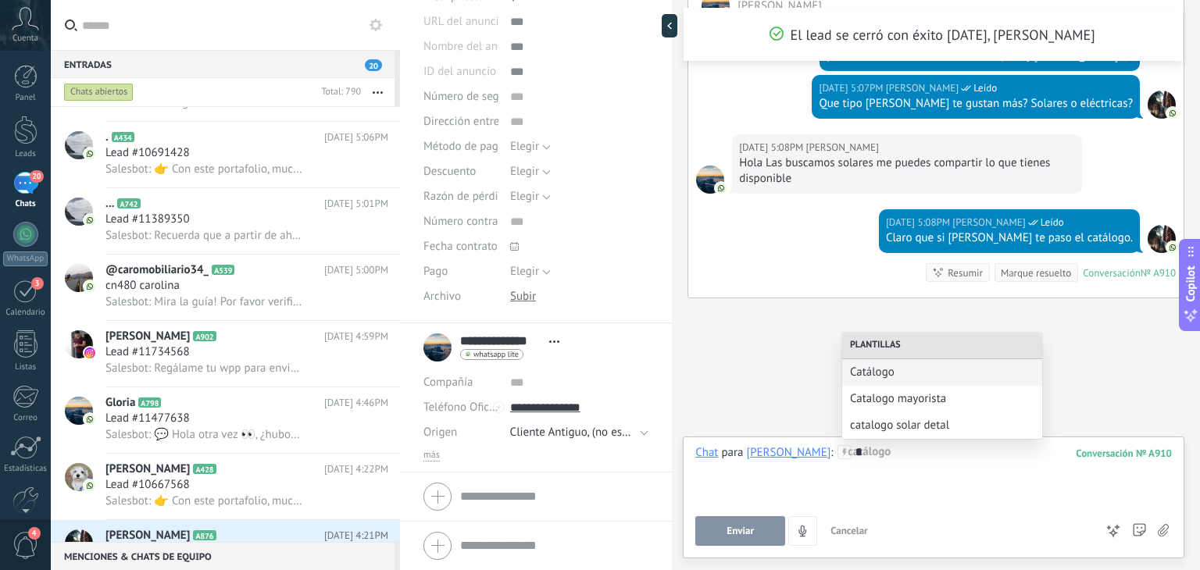
click at [906, 454] on div "*" at bounding box center [933, 474] width 477 height 59
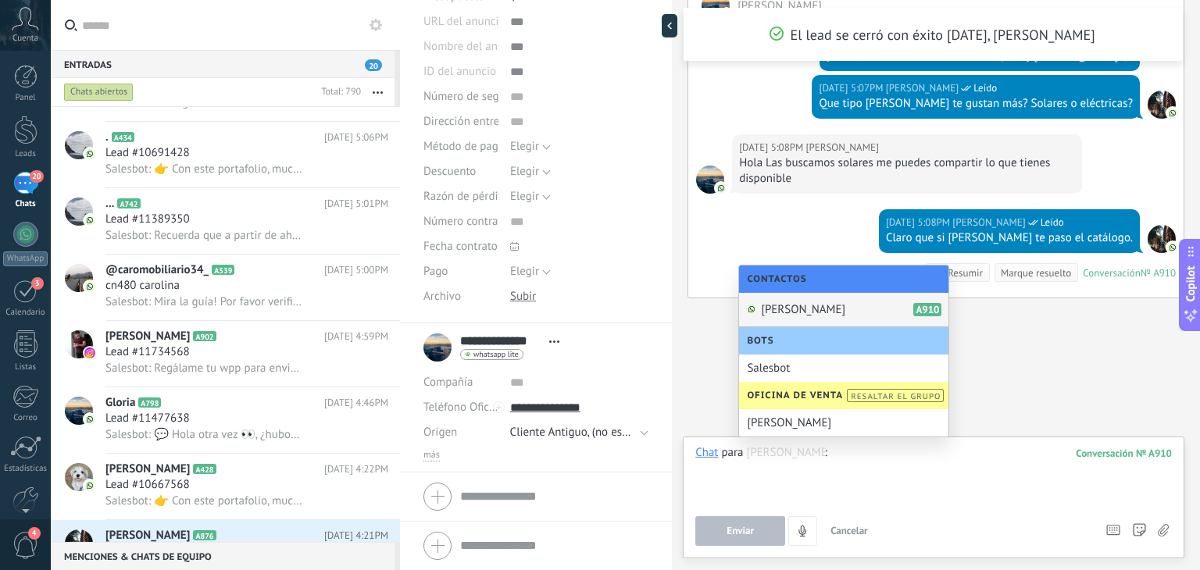
click at [906, 454] on div at bounding box center [933, 474] width 477 height 59
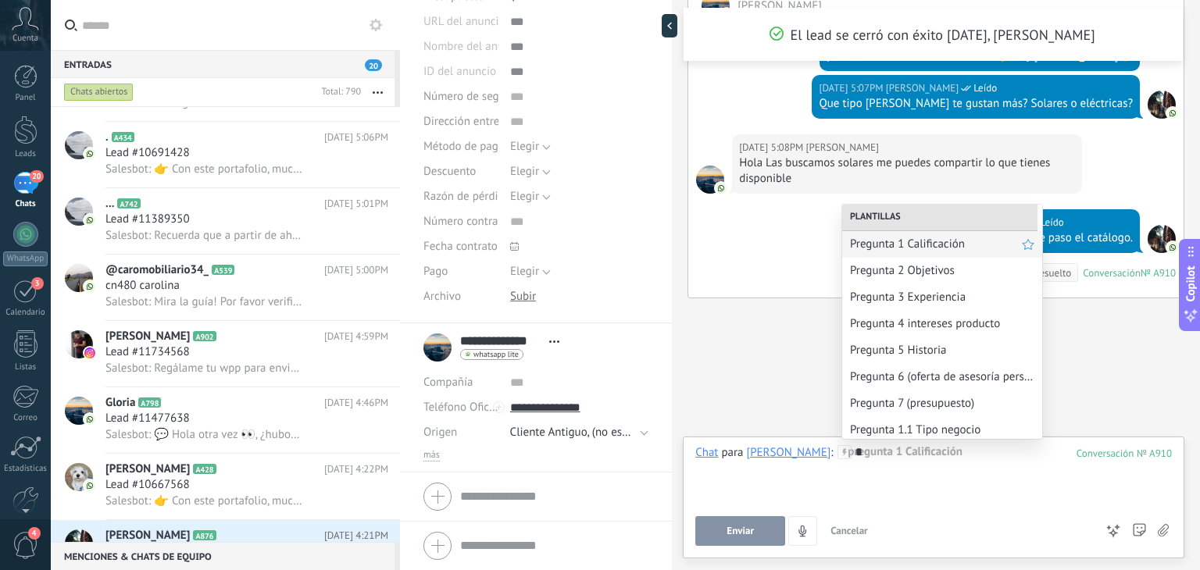
click at [939, 249] on span "Pregunta 1 Calificación" at bounding box center [936, 244] width 172 height 15
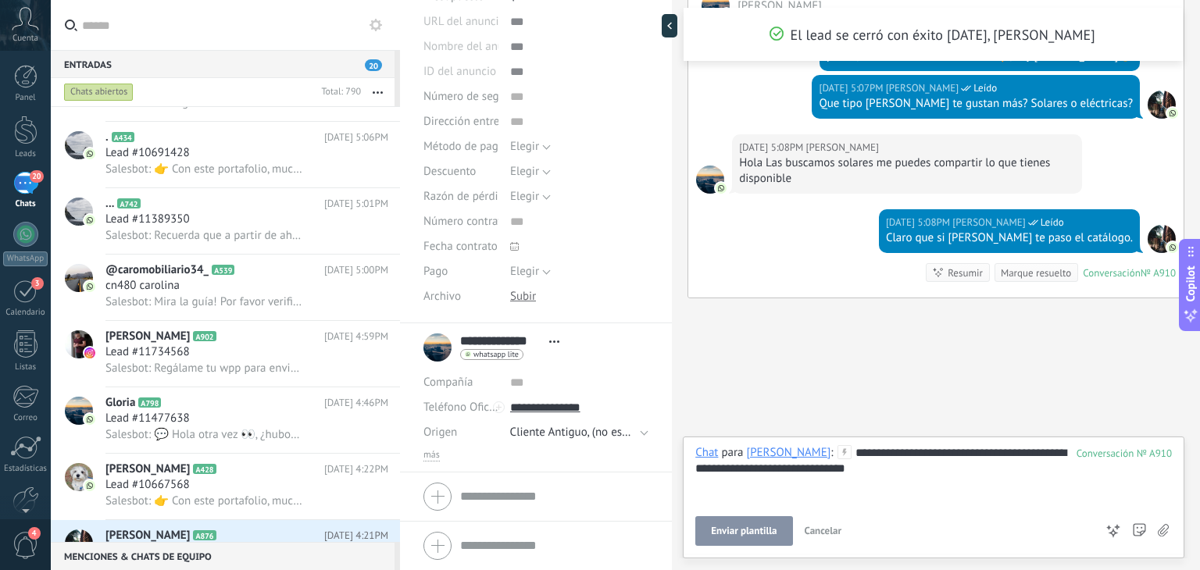
click at [769, 522] on button "Enviar plantilla" at bounding box center [743, 531] width 97 height 30
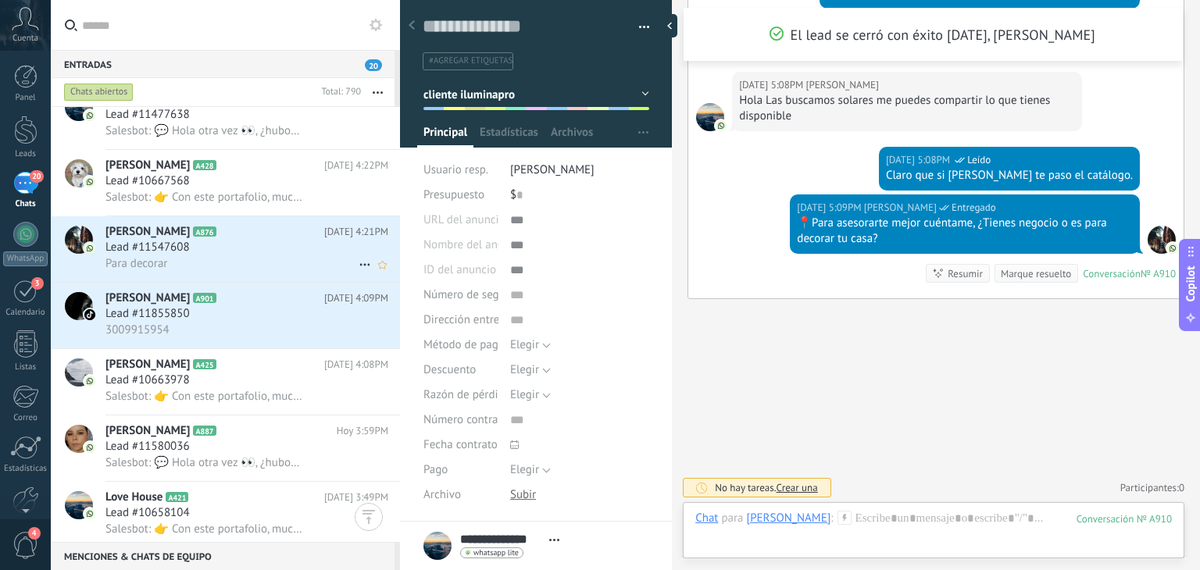
scroll to position [493, 0]
click at [234, 254] on div "Lead #11547608" at bounding box center [246, 246] width 283 height 16
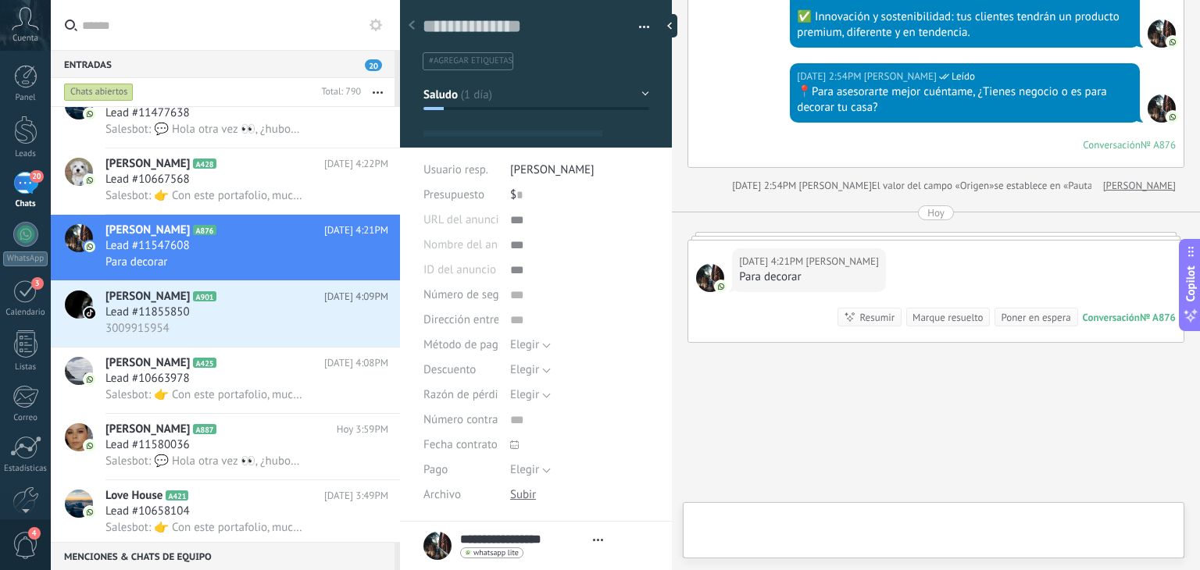
scroll to position [23, 0]
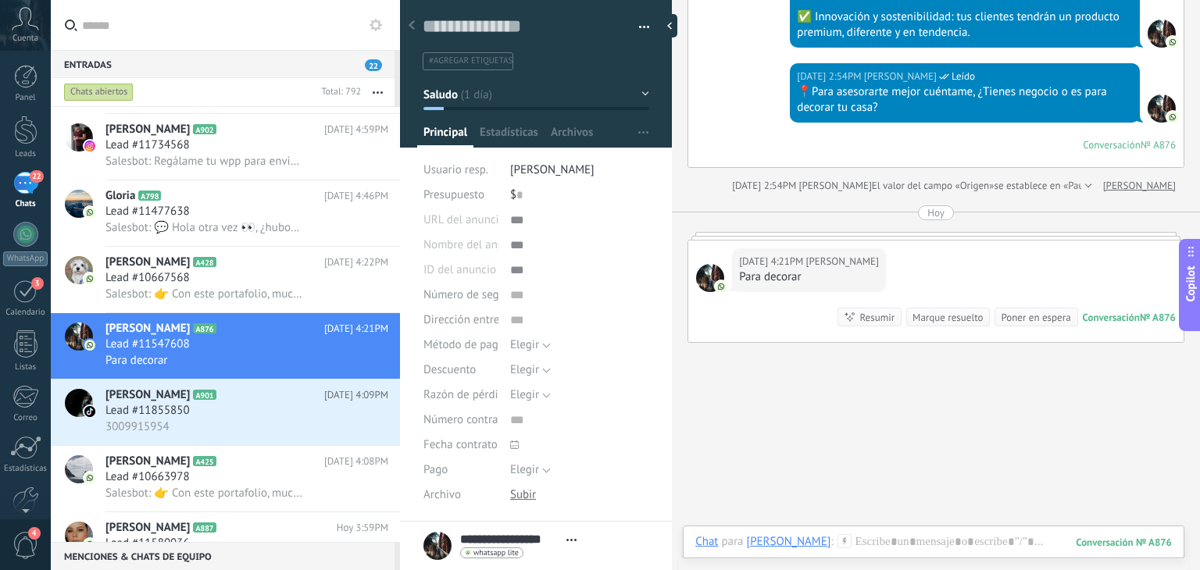
click at [51, 180] on link "Gloria A798 Hoy 4:46PM Lead #11477638 Salesbot: 💬 Hola otra vez 👀, ¿hubo algún …" at bounding box center [225, 213] width 349 height 66
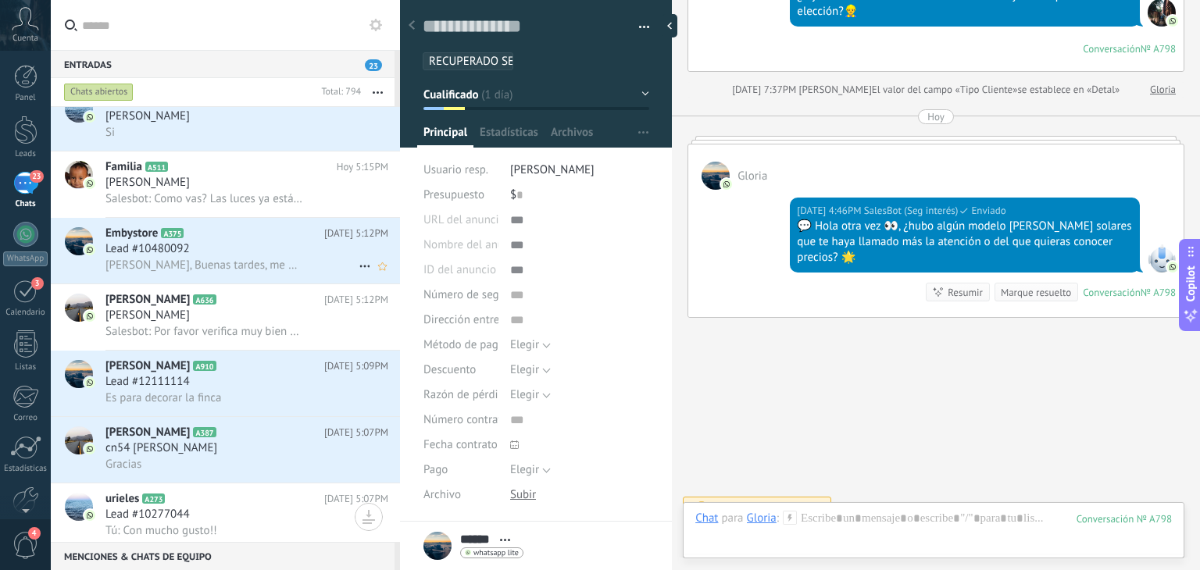
scroll to position [84, 0]
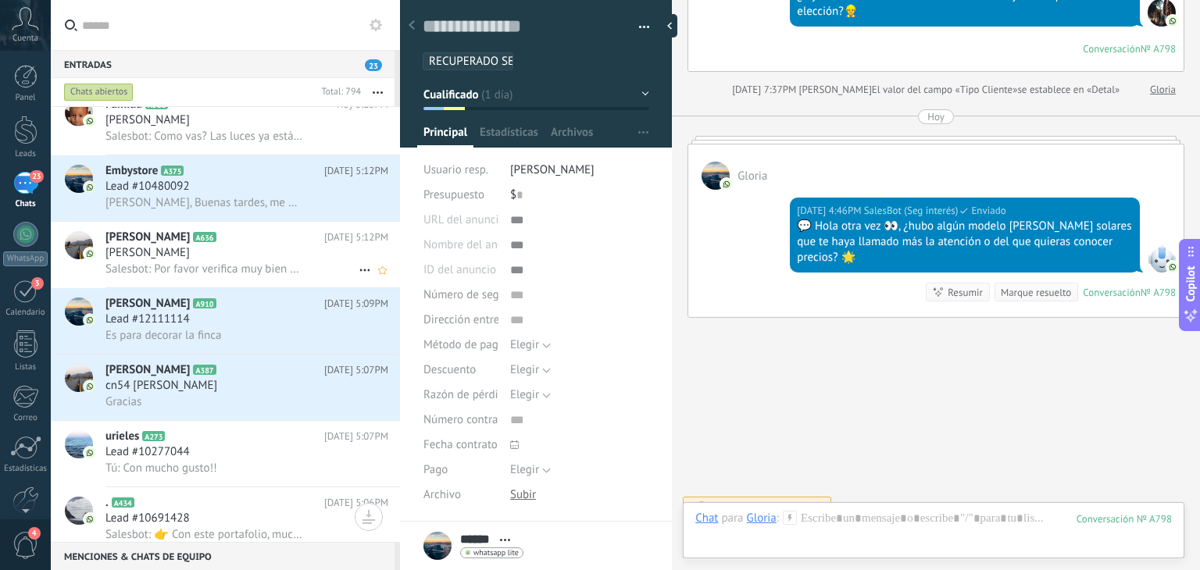
click at [260, 257] on div "[PERSON_NAME]" at bounding box center [246, 253] width 283 height 16
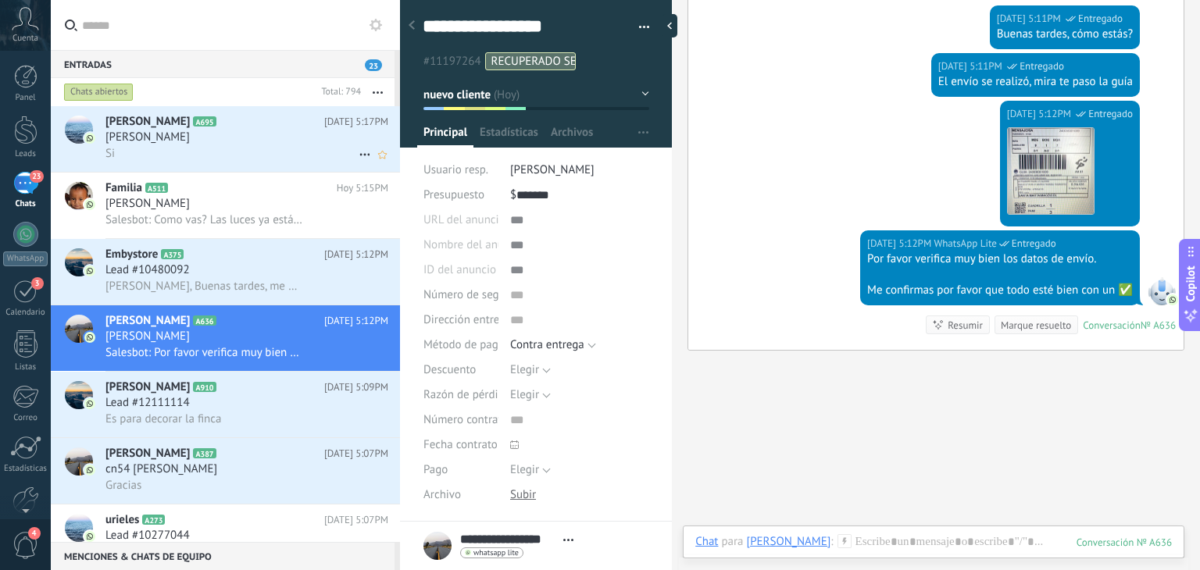
click at [250, 159] on div "Si" at bounding box center [246, 153] width 283 height 16
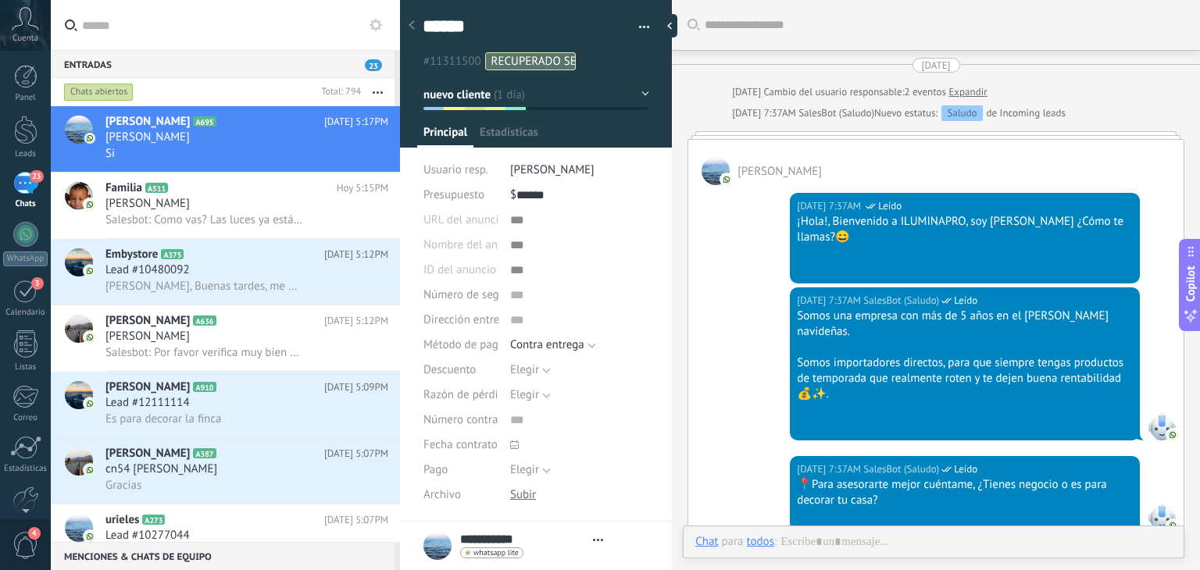
type textarea "******"
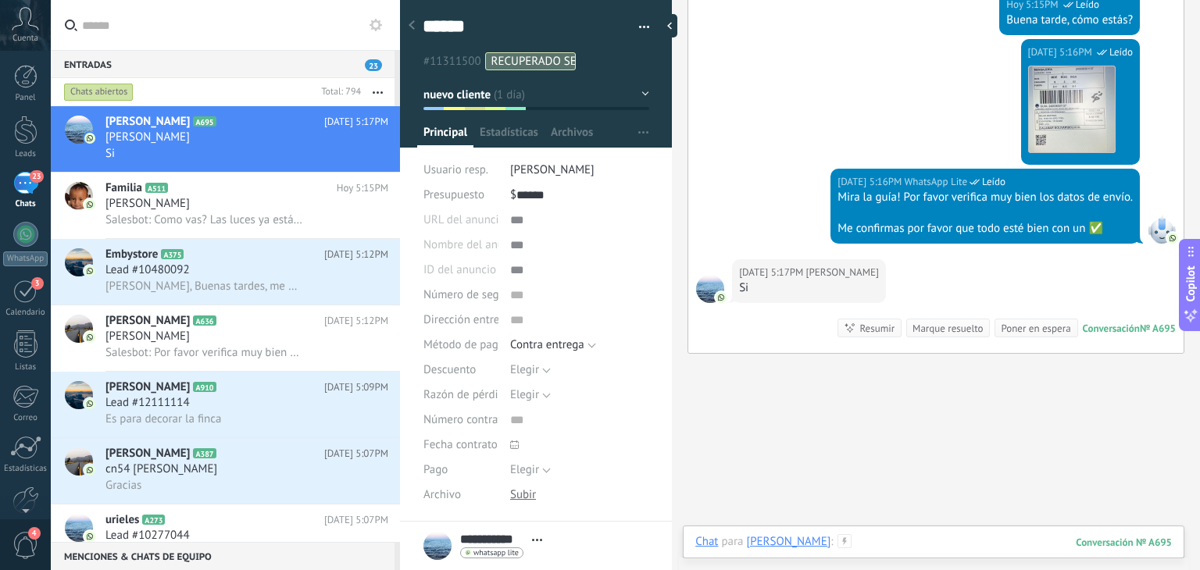
click at [865, 536] on div at bounding box center [933, 557] width 477 height 47
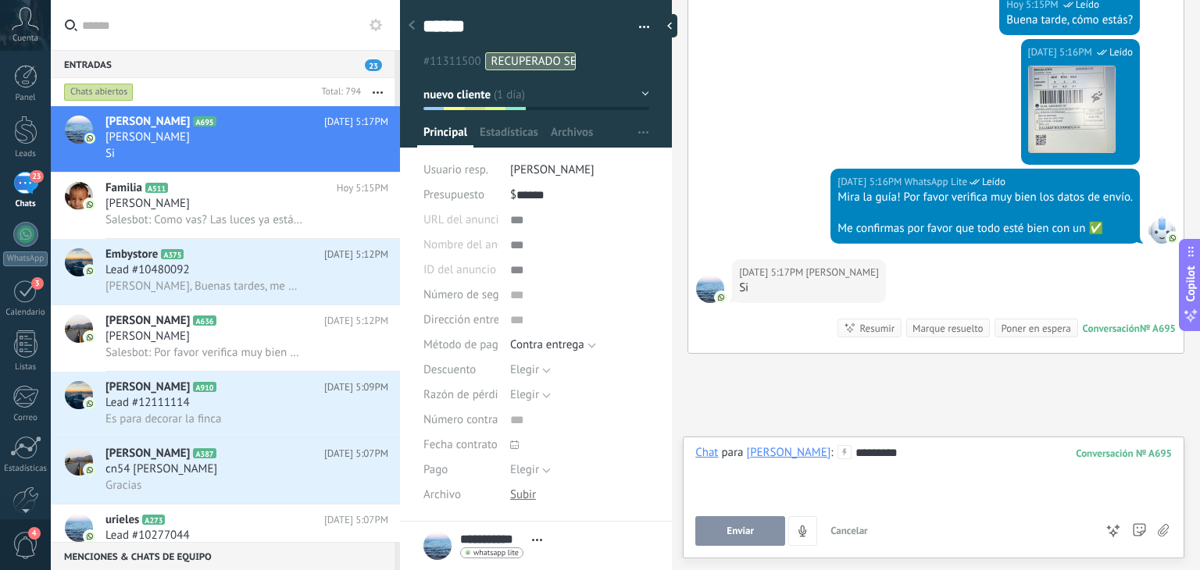
click at [758, 530] on button "Enviar" at bounding box center [740, 531] width 90 height 30
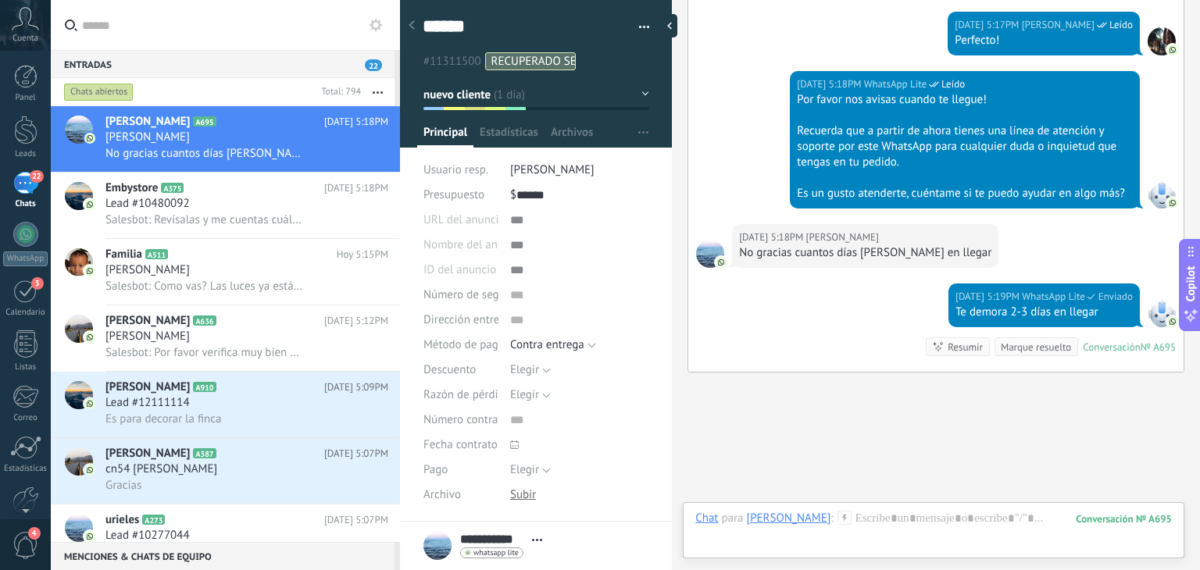
scroll to position [2840, 0]
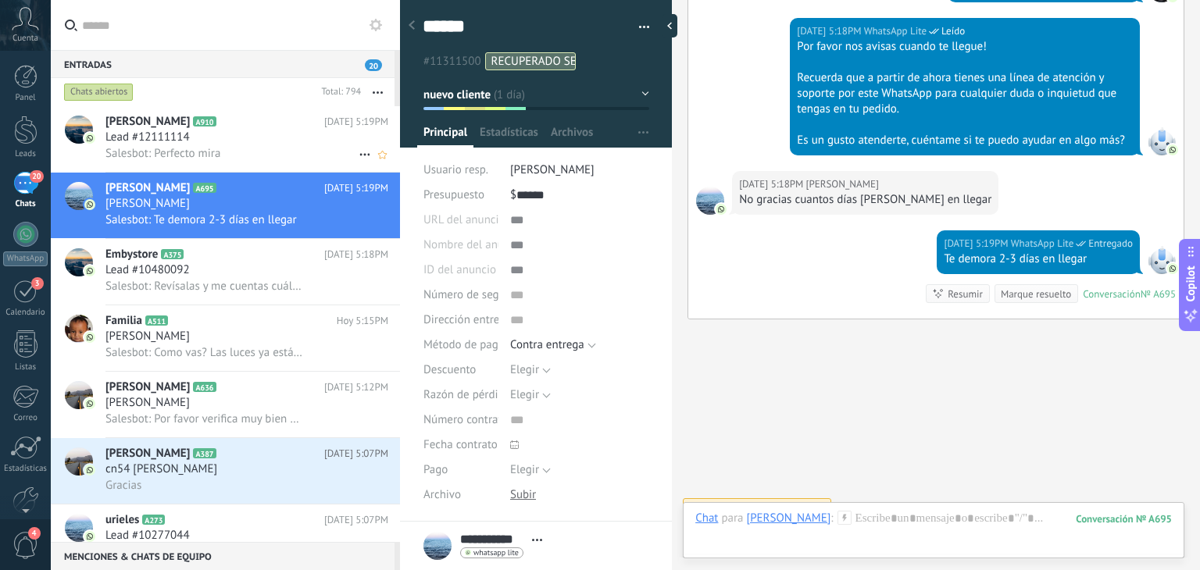
click at [234, 135] on div "Lead #12111114" at bounding box center [246, 138] width 283 height 16
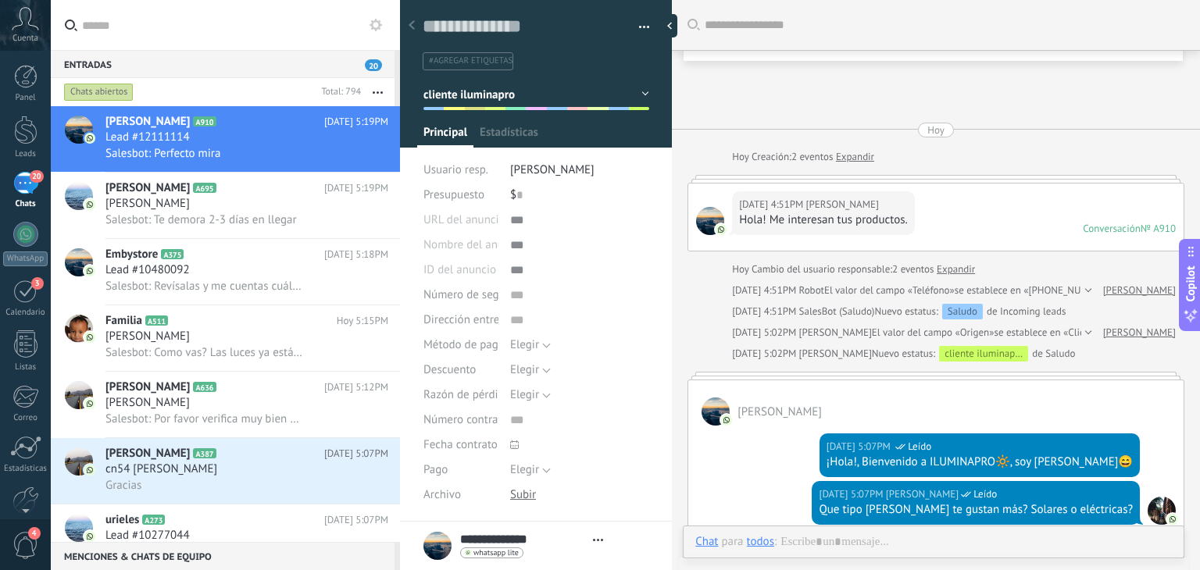
type textarea "**********"
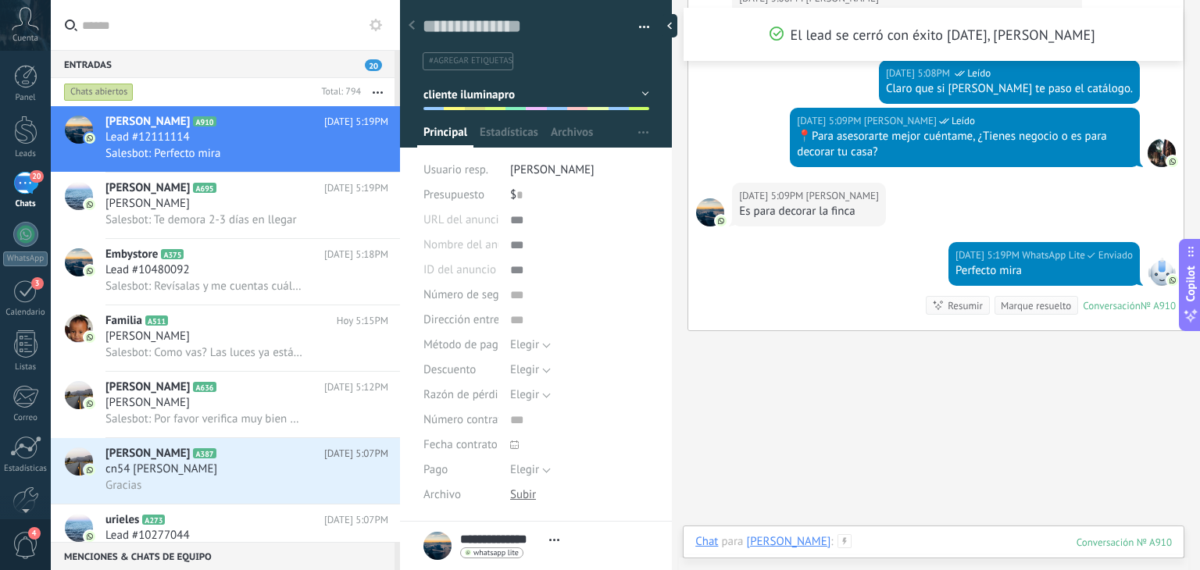
click at [880, 538] on div at bounding box center [933, 557] width 477 height 47
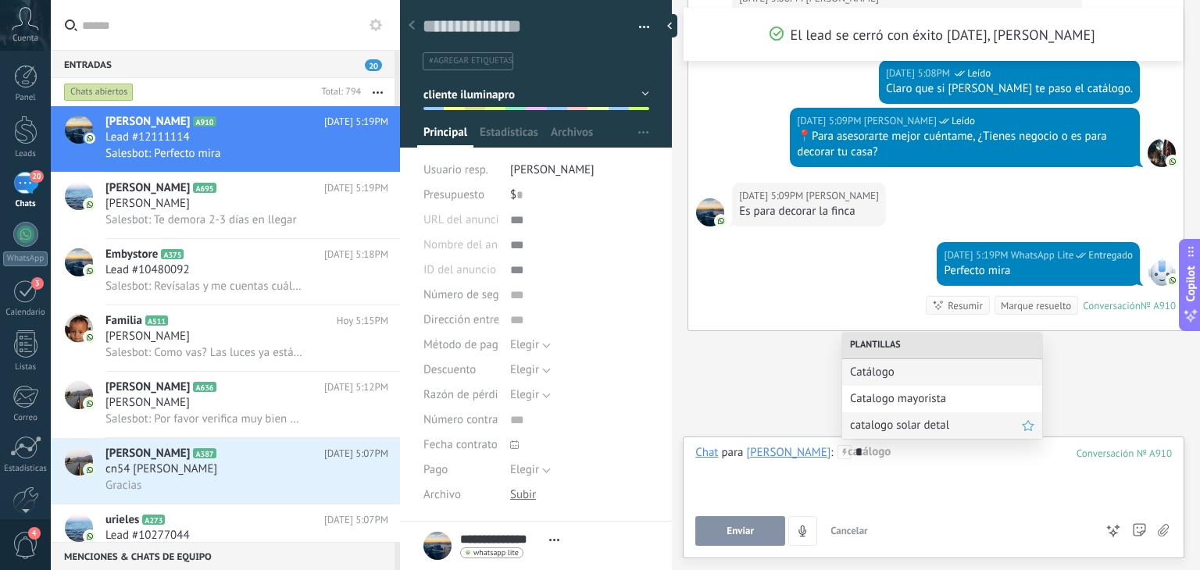
click at [895, 429] on span "catalogo solar detal" at bounding box center [936, 425] width 172 height 15
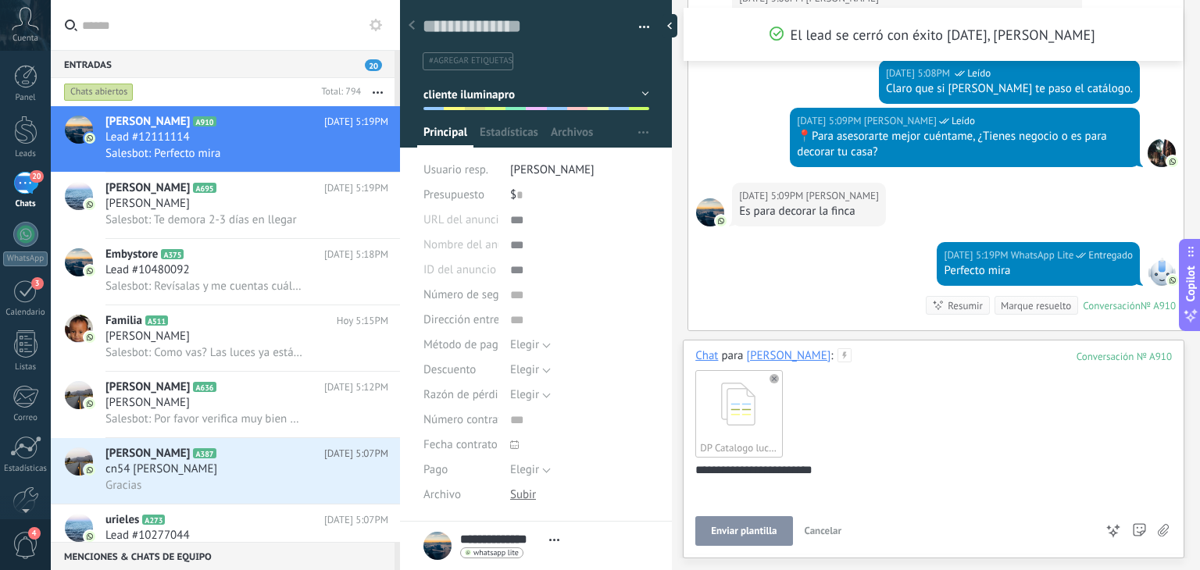
click at [741, 520] on button "Enviar plantilla" at bounding box center [743, 531] width 97 height 30
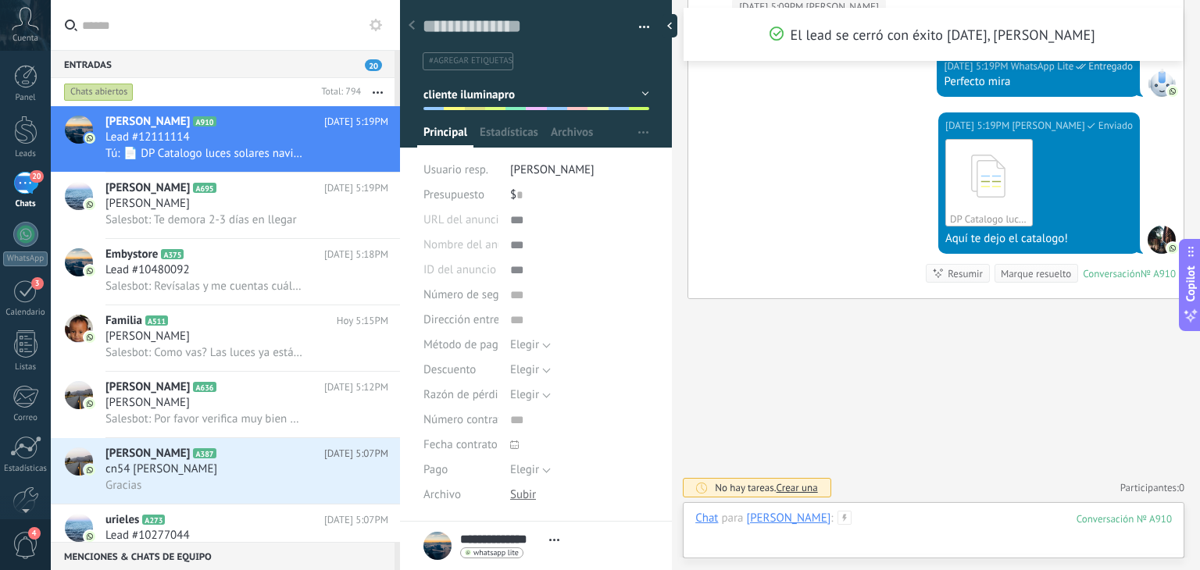
click at [875, 516] on div at bounding box center [933, 534] width 477 height 47
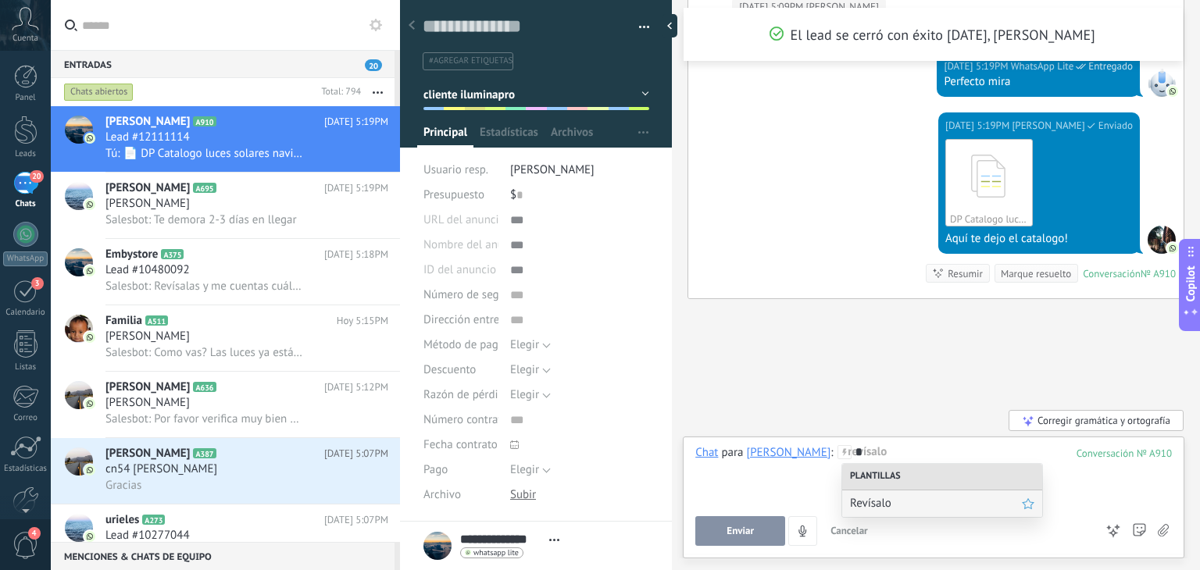
click at [875, 503] on span "Revísalo" at bounding box center [936, 503] width 172 height 15
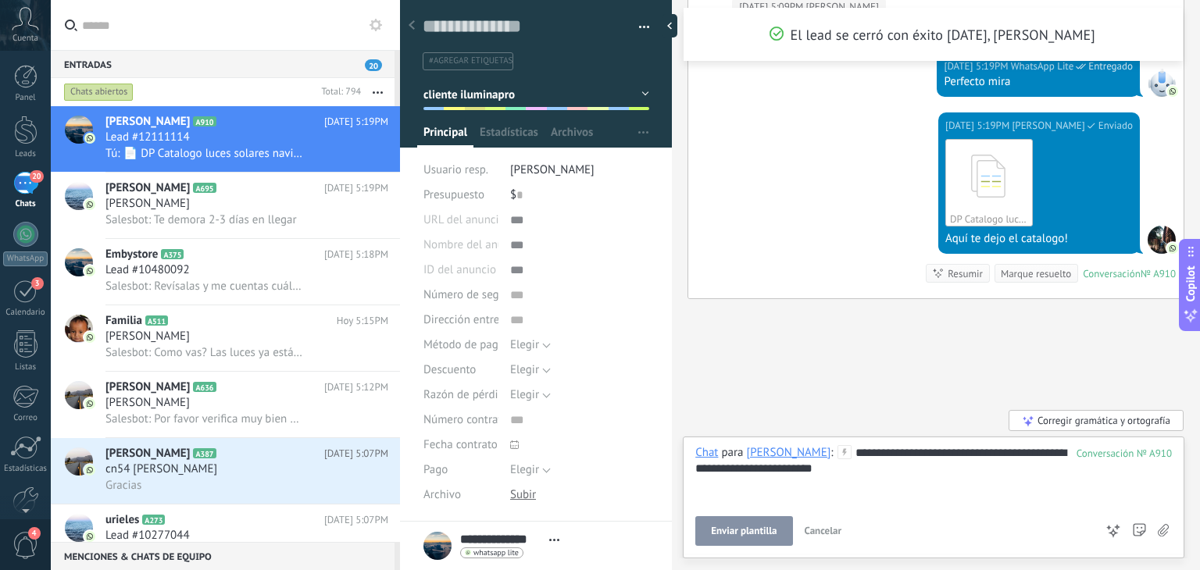
click at [760, 530] on span "Enviar plantilla" at bounding box center [744, 531] width 66 height 11
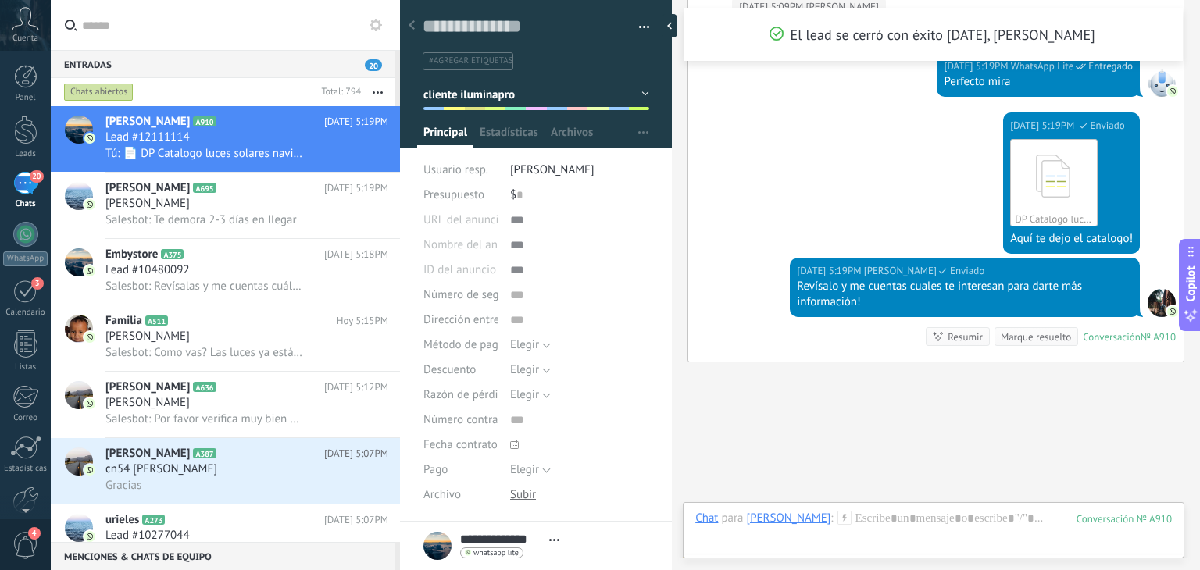
scroll to position [808, 0]
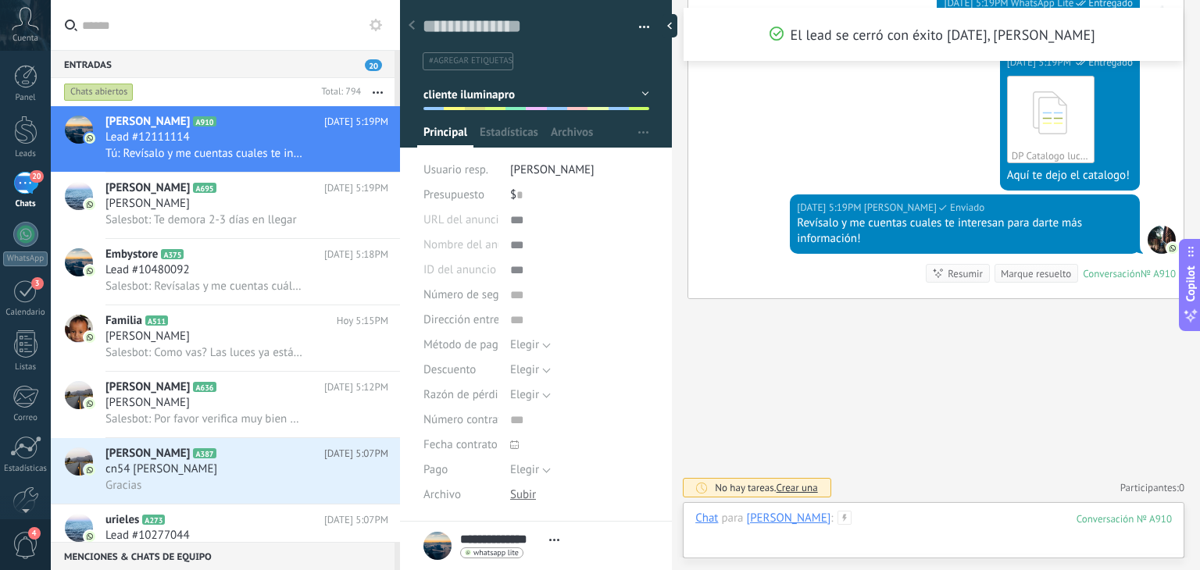
click at [867, 513] on div at bounding box center [933, 534] width 477 height 47
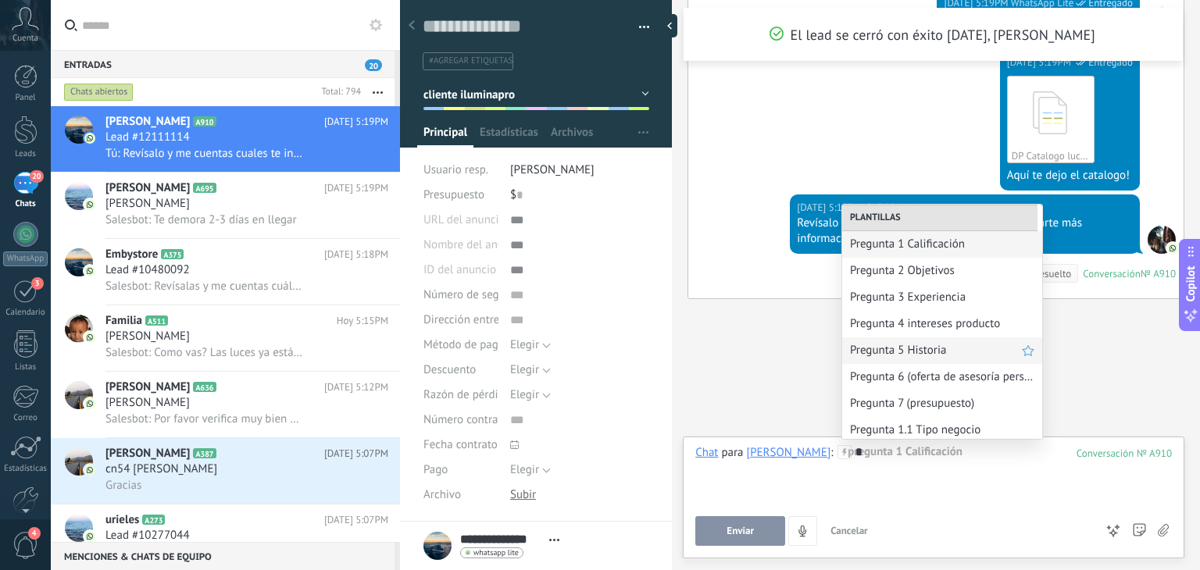
scroll to position [84, 0]
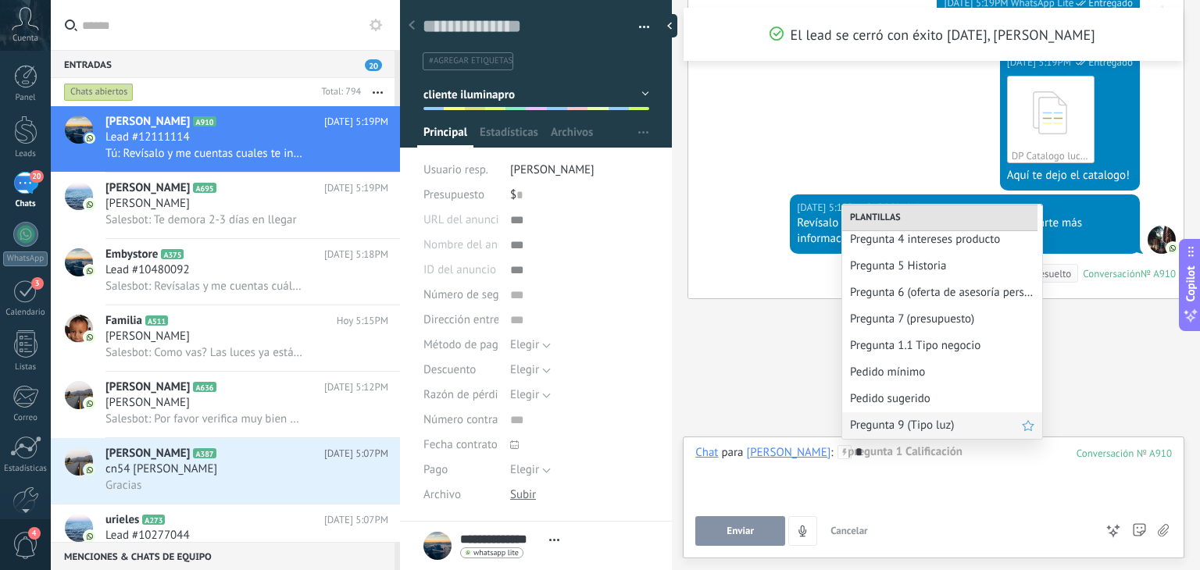
click at [897, 418] on span "Pregunta 9 (Tipo luz)" at bounding box center [936, 425] width 172 height 15
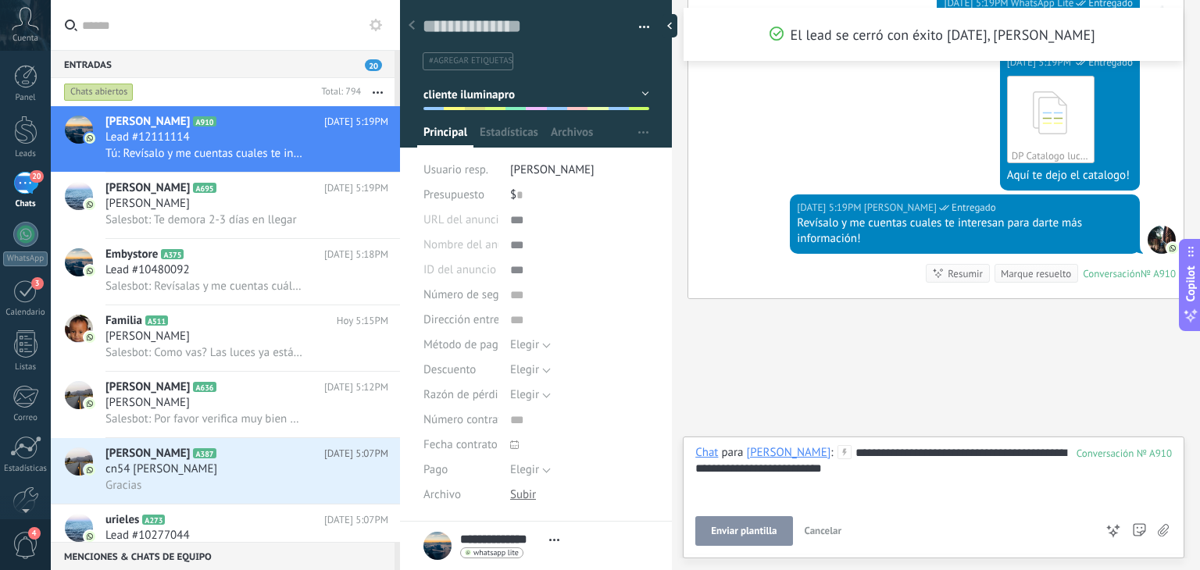
click at [740, 529] on span "Enviar plantilla" at bounding box center [744, 531] width 66 height 11
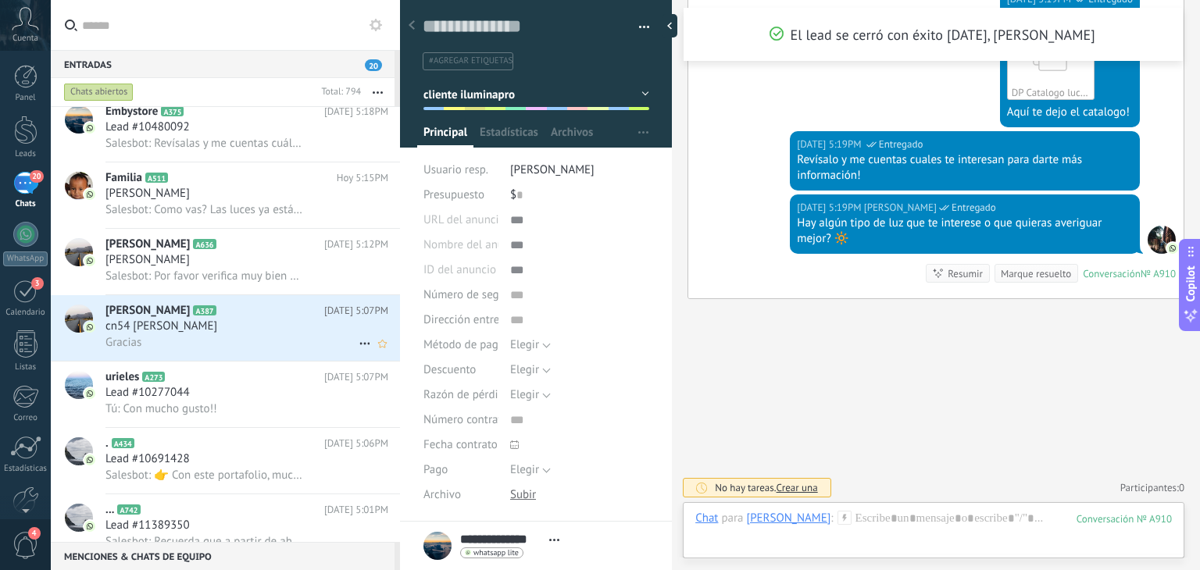
scroll to position [263, 0]
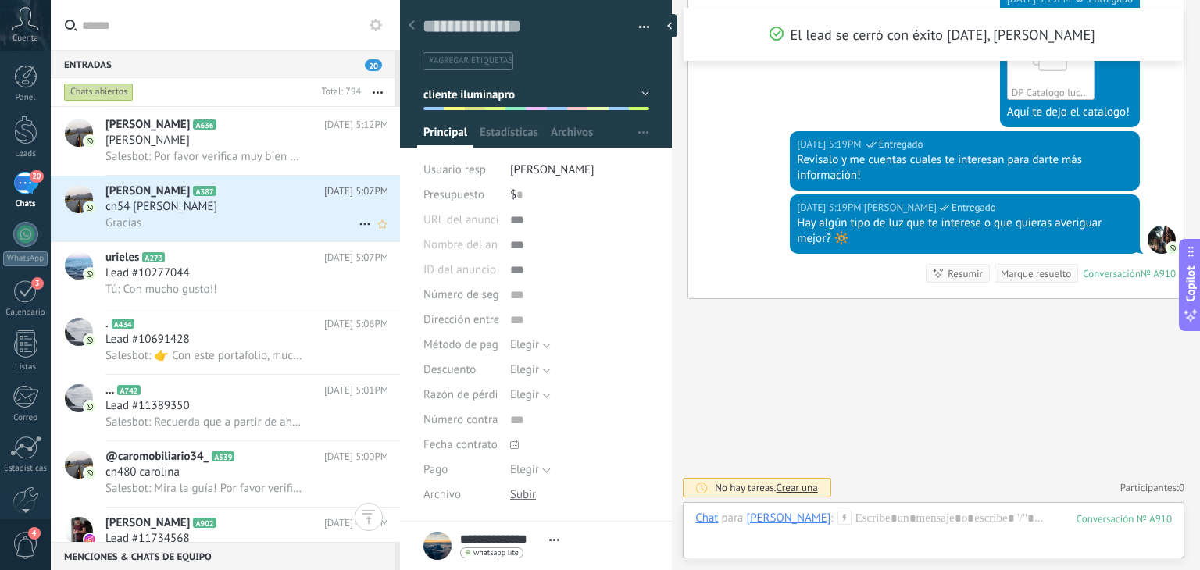
click at [205, 231] on div "Gracias" at bounding box center [246, 223] width 283 height 16
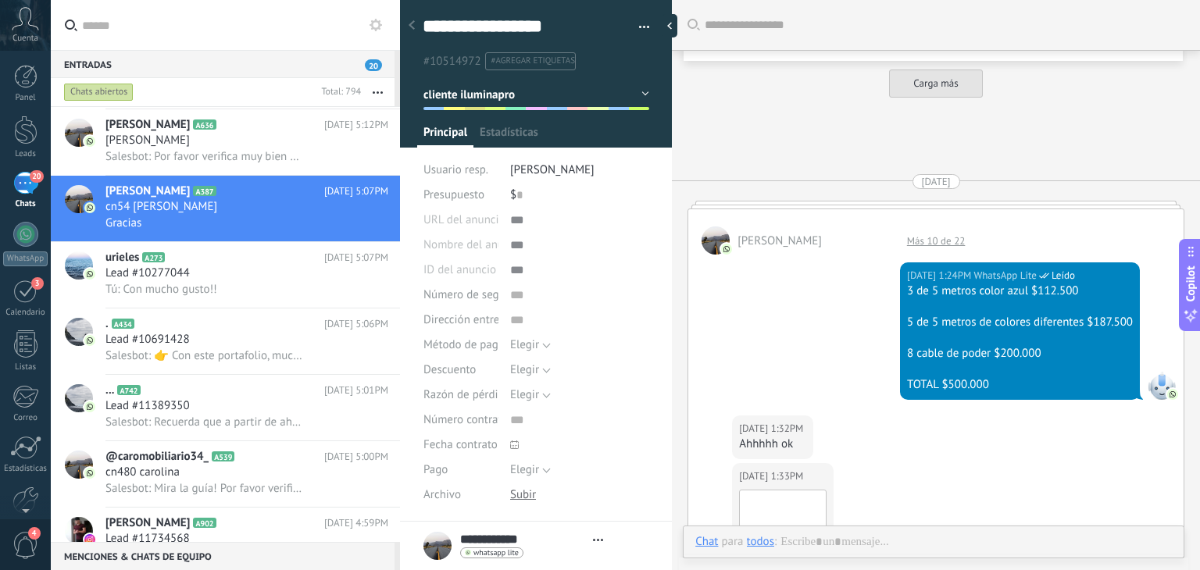
type textarea "**********"
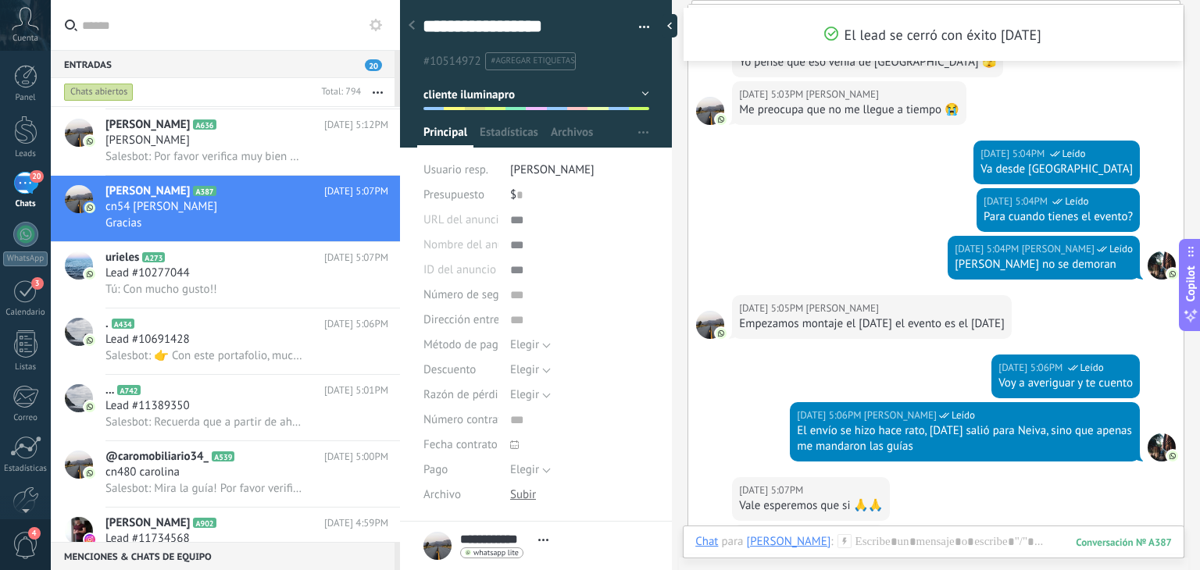
scroll to position [1421, 0]
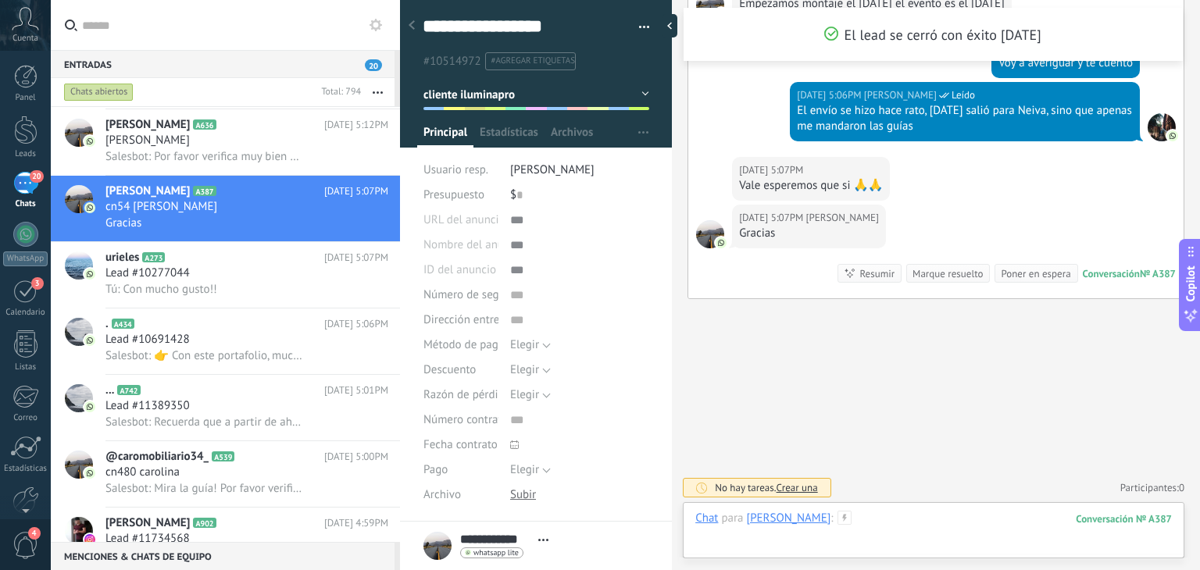
click at [881, 519] on div at bounding box center [933, 534] width 477 height 47
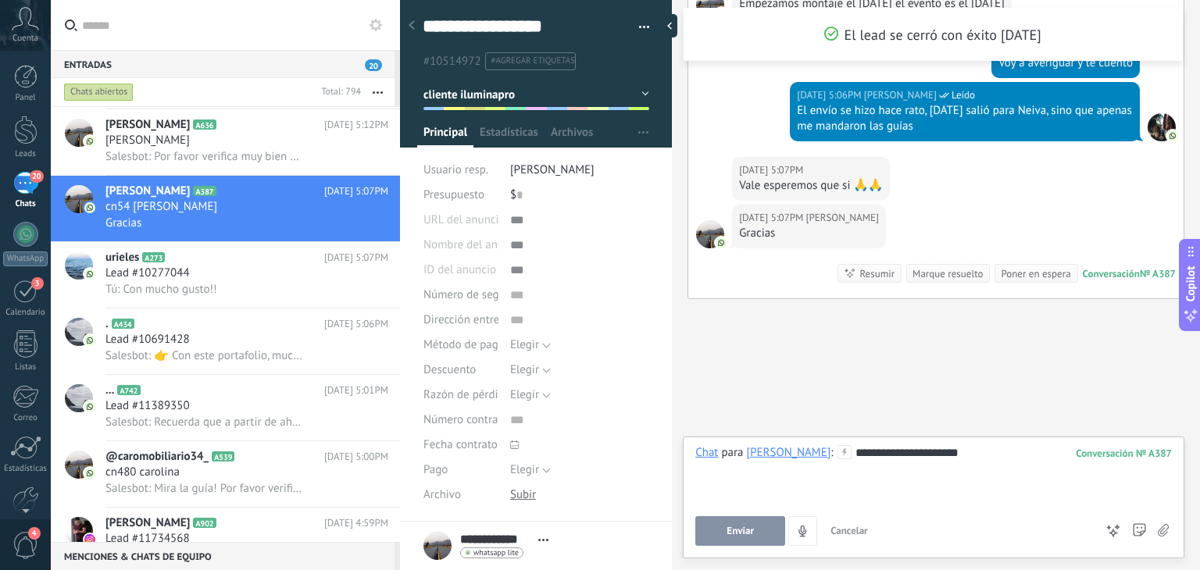
click at [747, 534] on span "Enviar" at bounding box center [739, 531] width 27 height 11
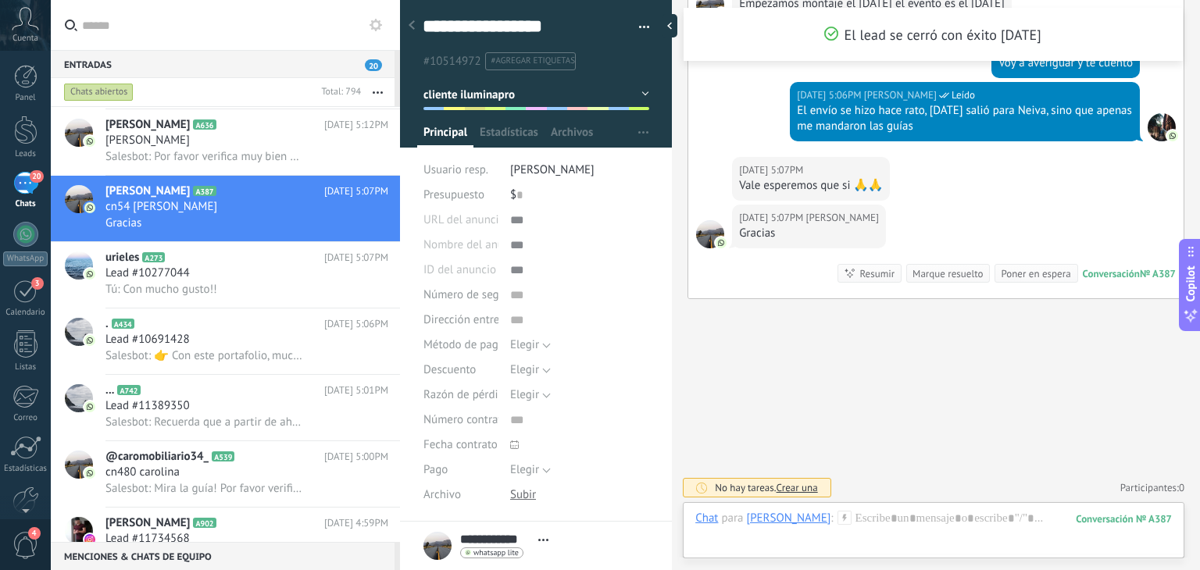
scroll to position [1475, 0]
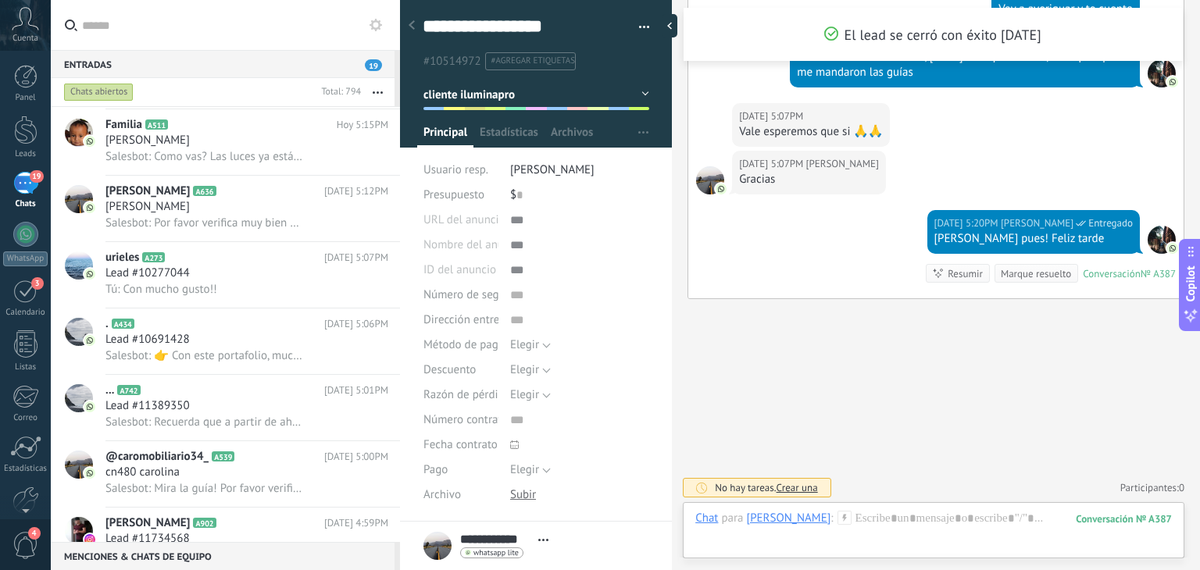
click at [553, 91] on button "cliente iluminapro" at bounding box center [536, 94] width 226 height 28
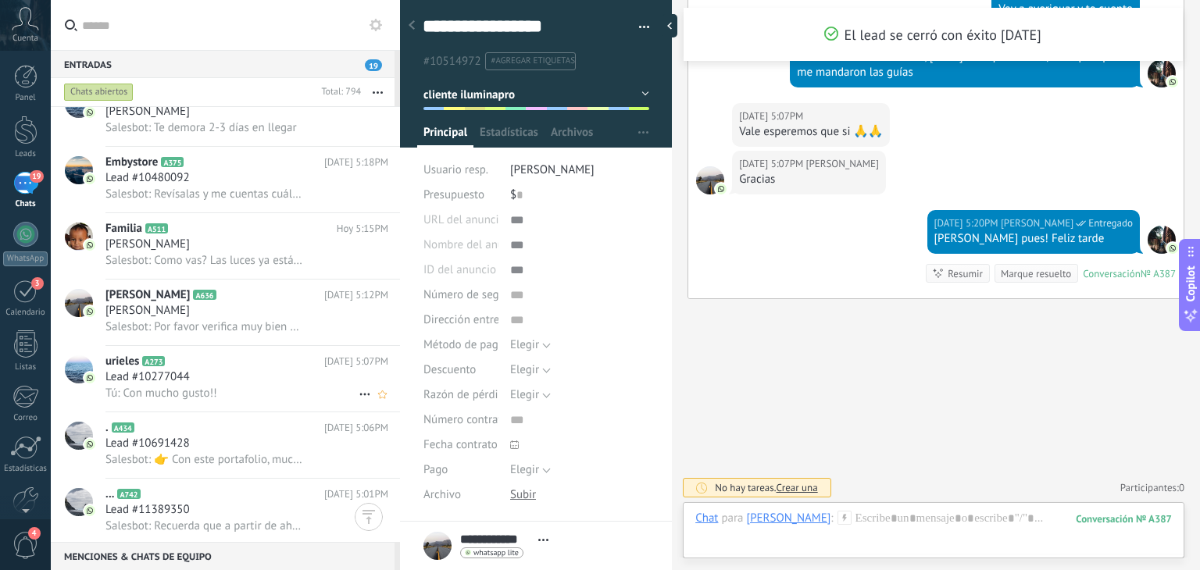
scroll to position [0, 0]
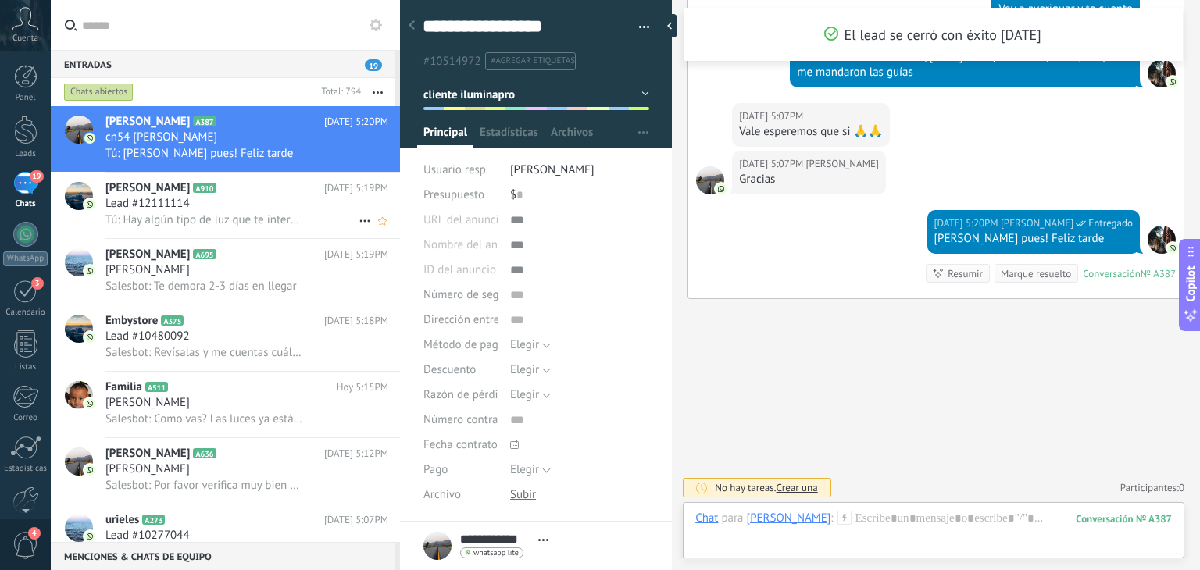
click at [234, 207] on div "Lead #12111114" at bounding box center [246, 204] width 283 height 16
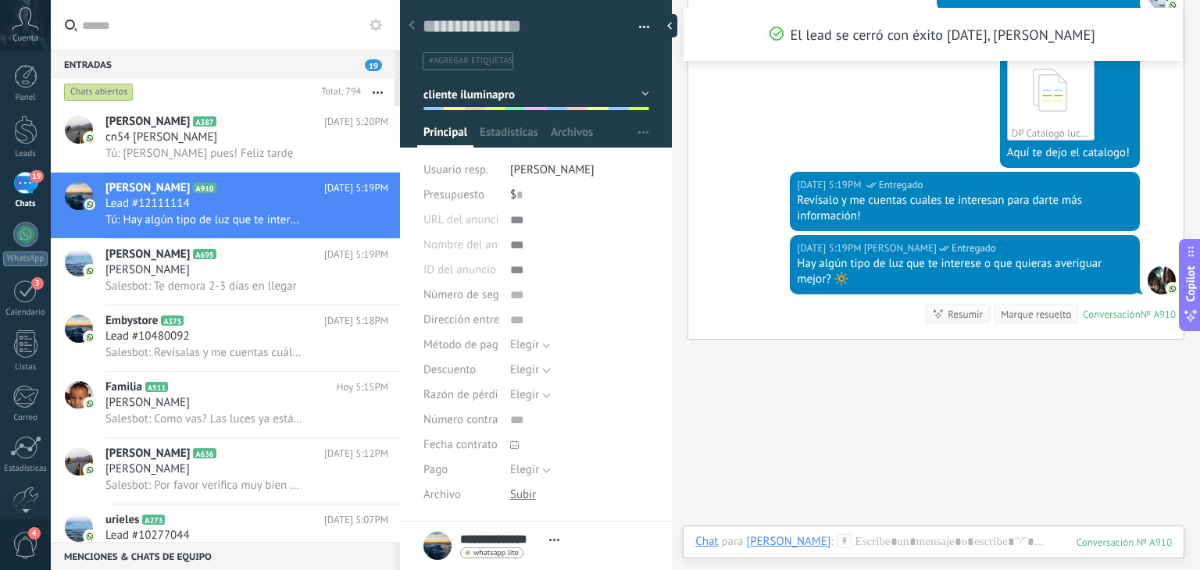
scroll to position [198, 0]
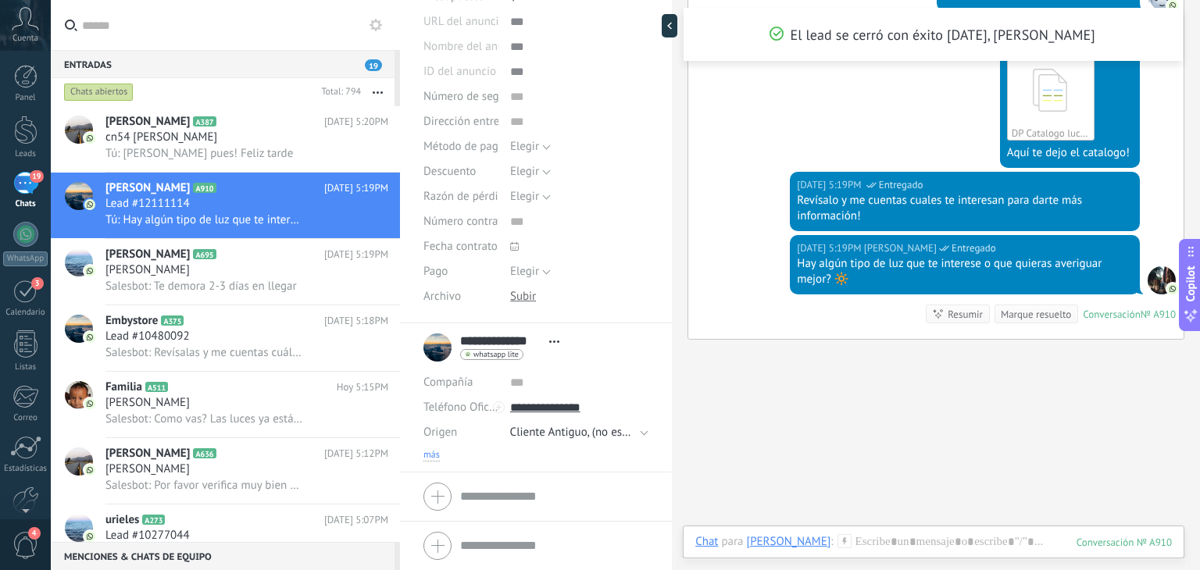
click at [427, 451] on span "más" at bounding box center [431, 455] width 16 height 12
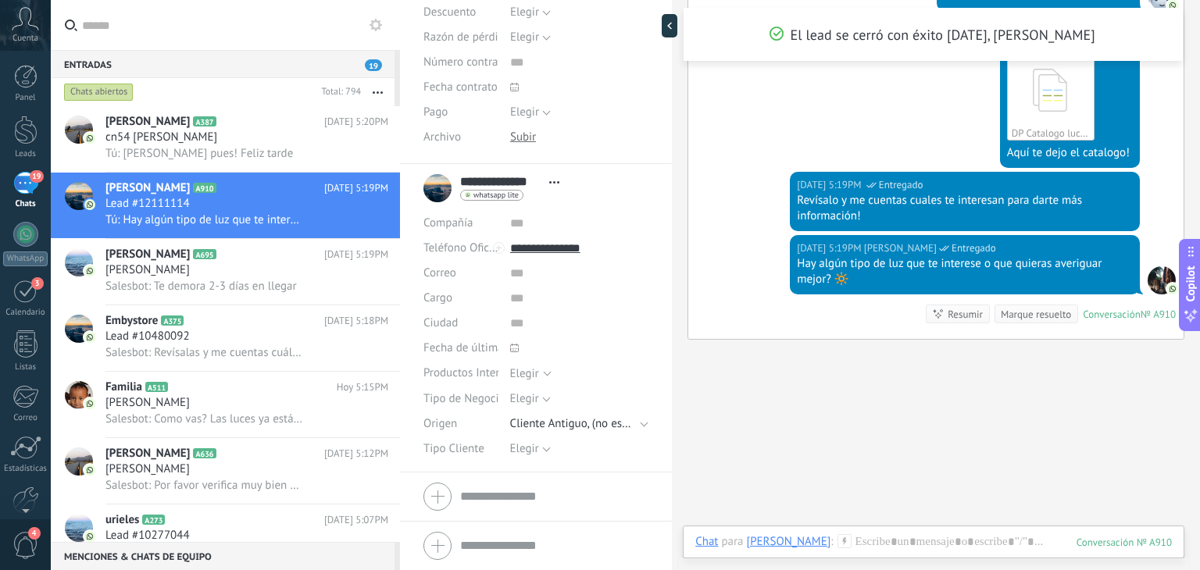
scroll to position [357, 0]
click at [516, 450] on span "Elegir" at bounding box center [524, 449] width 29 height 15
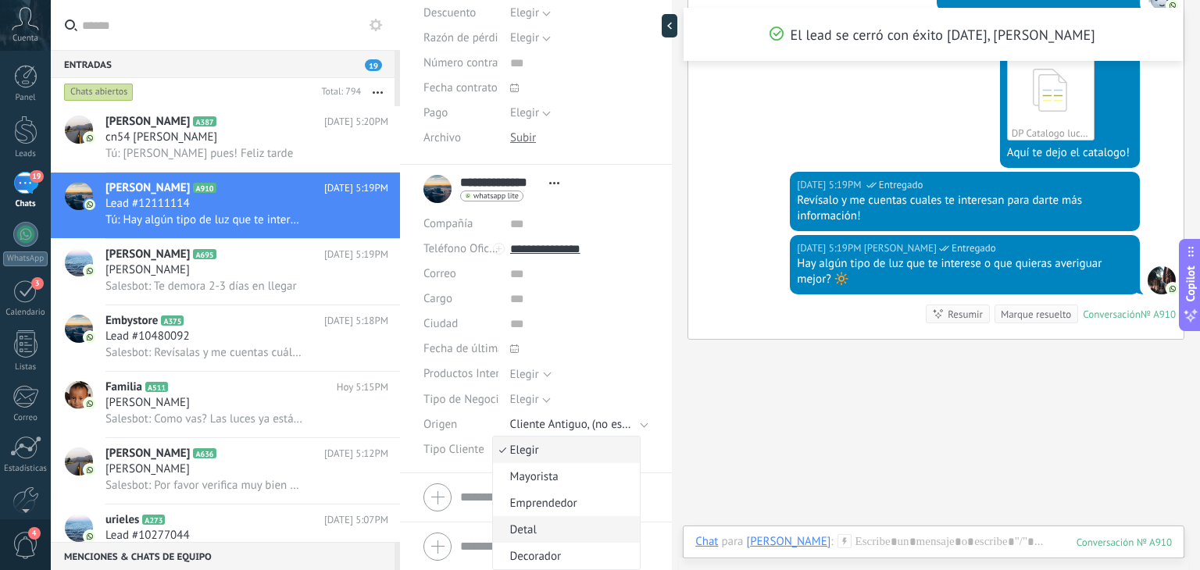
click at [523, 519] on li "Detal" at bounding box center [567, 529] width 148 height 27
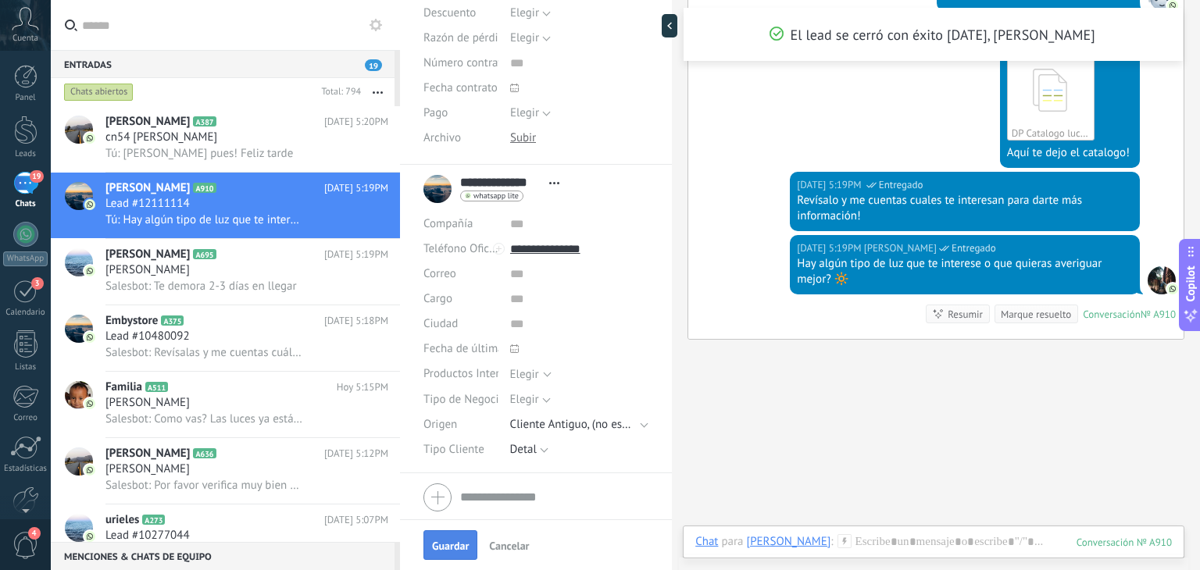
click at [444, 548] on span "Guardar" at bounding box center [450, 546] width 37 height 11
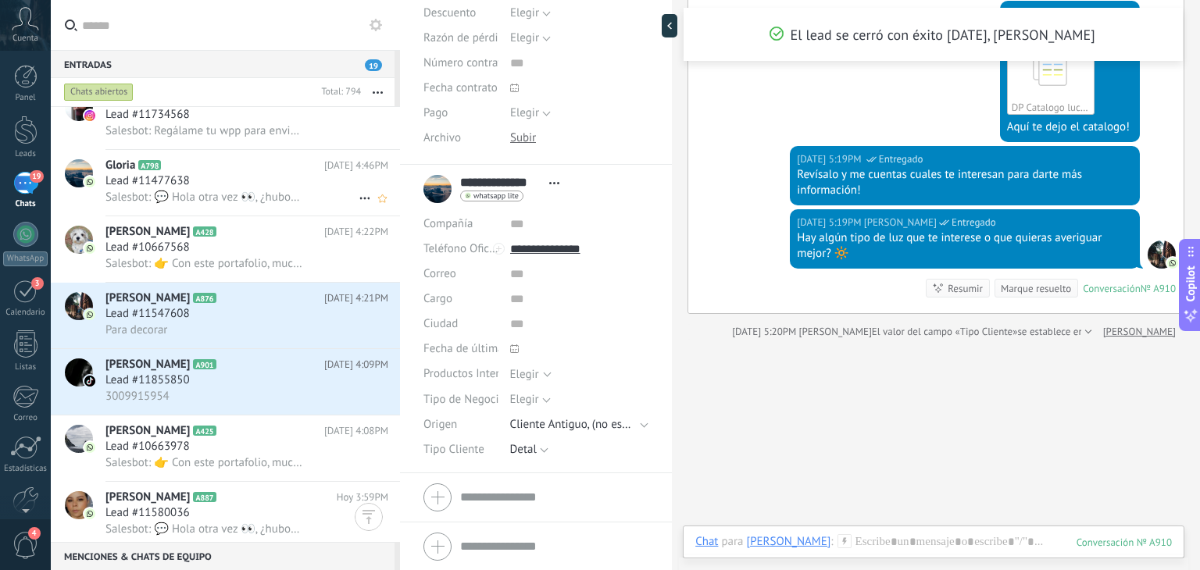
scroll to position [0, 0]
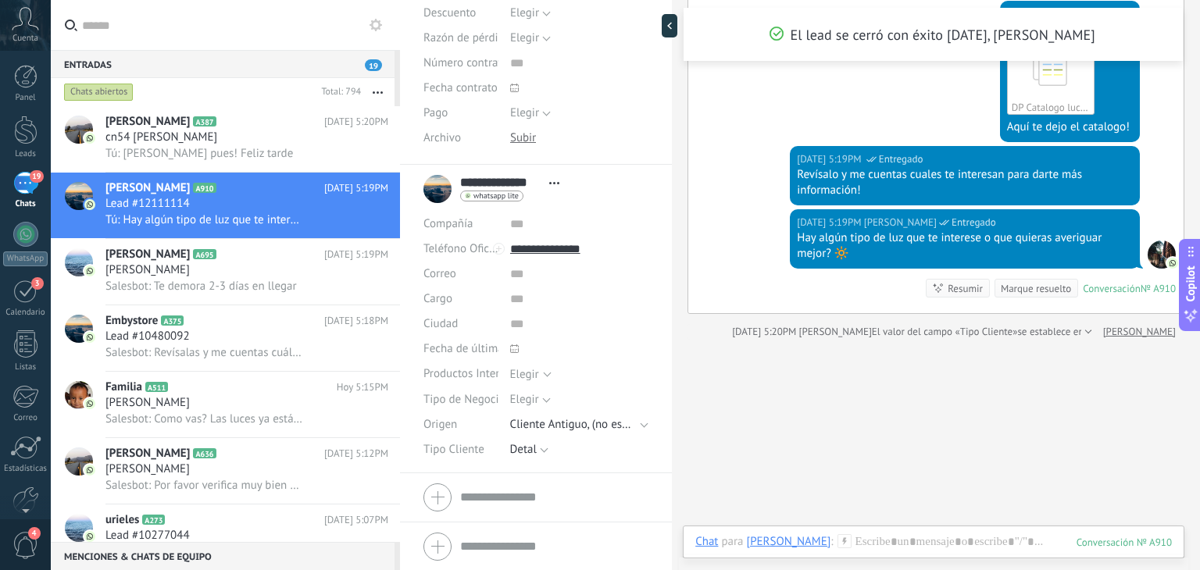
click at [377, 83] on button "button" at bounding box center [378, 92] width 34 height 28
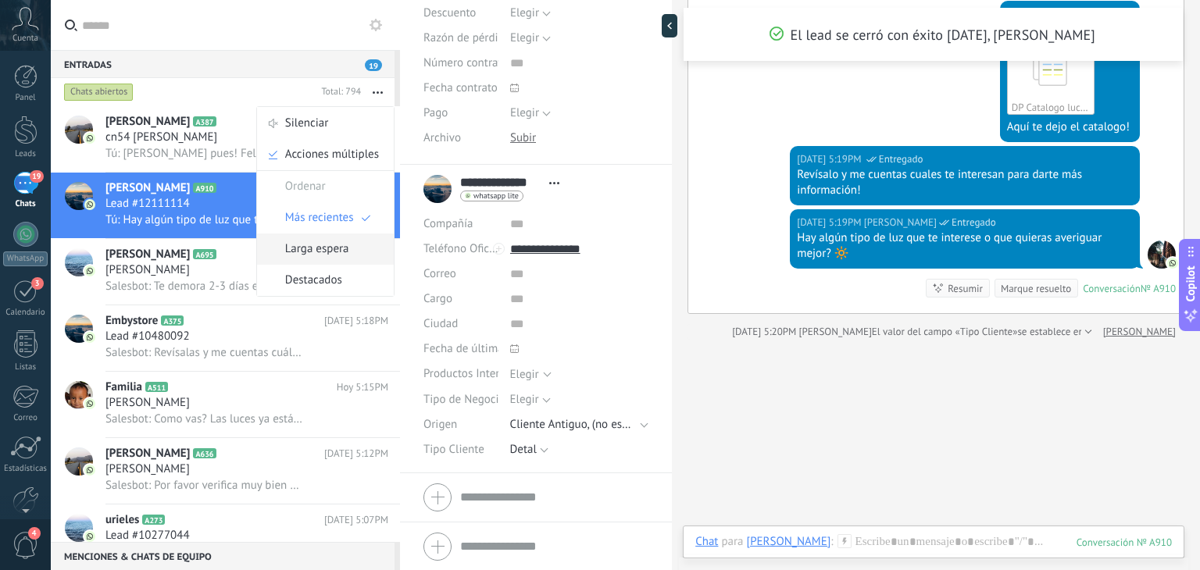
click at [327, 248] on span "Larga espera" at bounding box center [317, 249] width 64 height 31
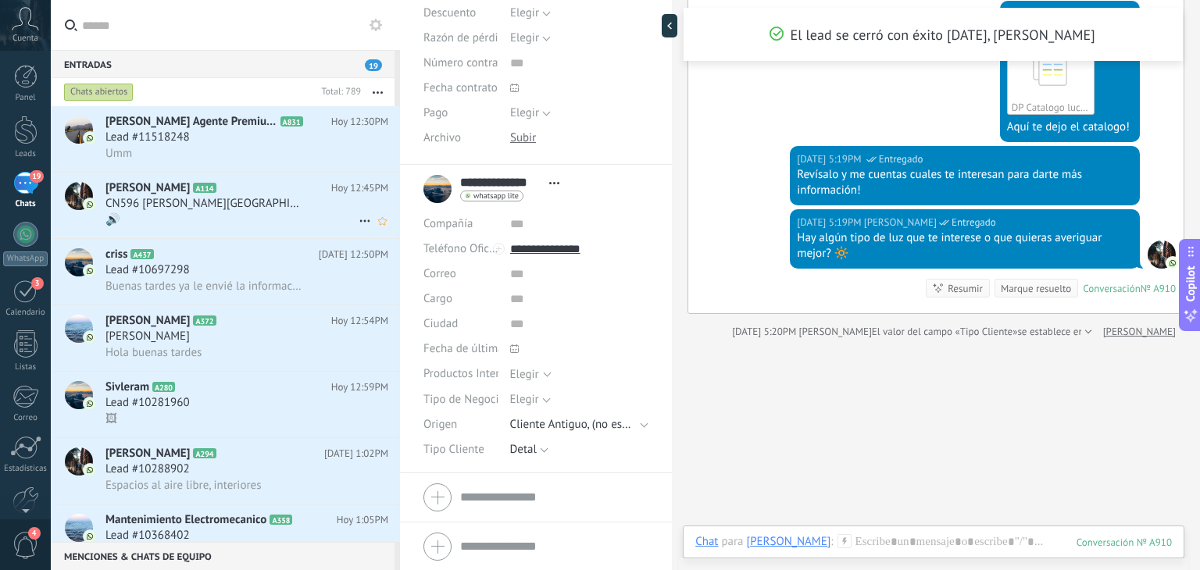
click at [206, 212] on span "CN596 MARTINA MOSQUERA - PEREIRA" at bounding box center [203, 204] width 197 height 16
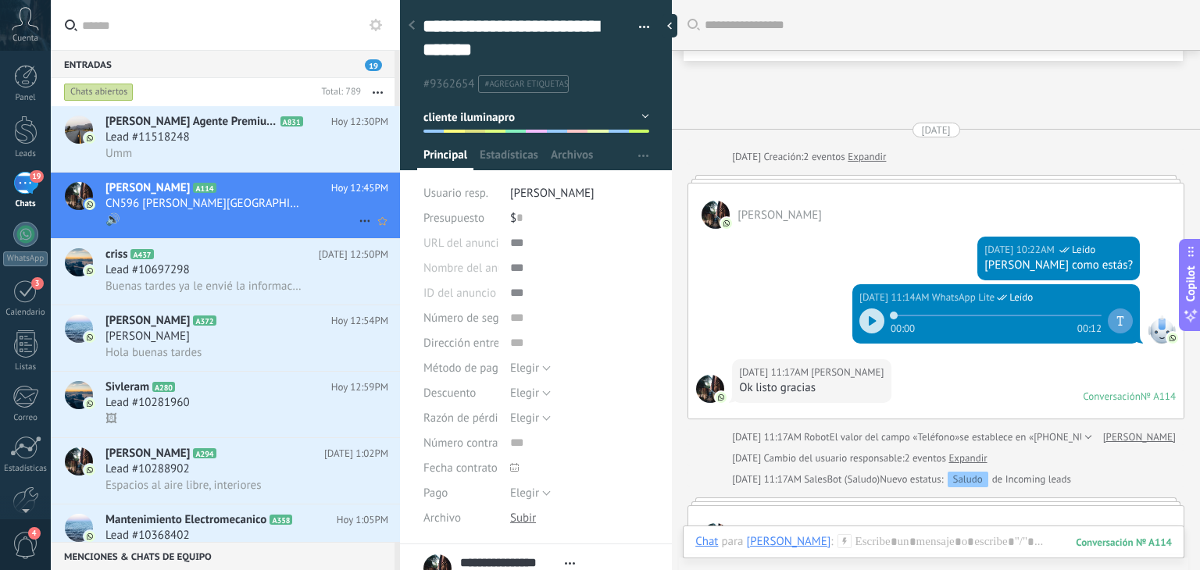
scroll to position [1837, 0]
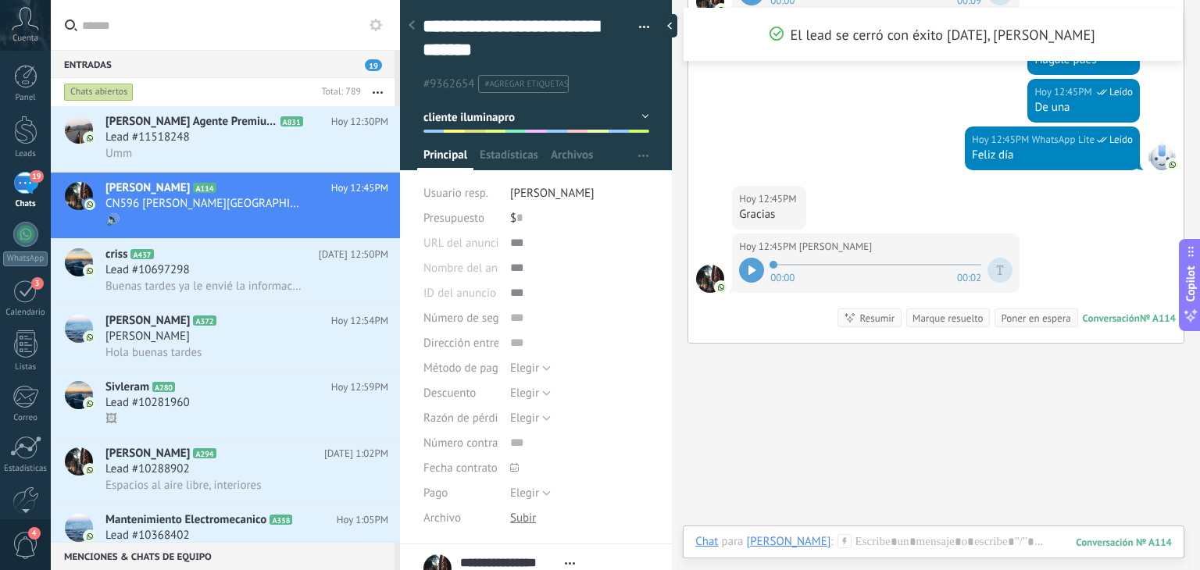
click at [749, 270] on icon at bounding box center [751, 270] width 7 height 9
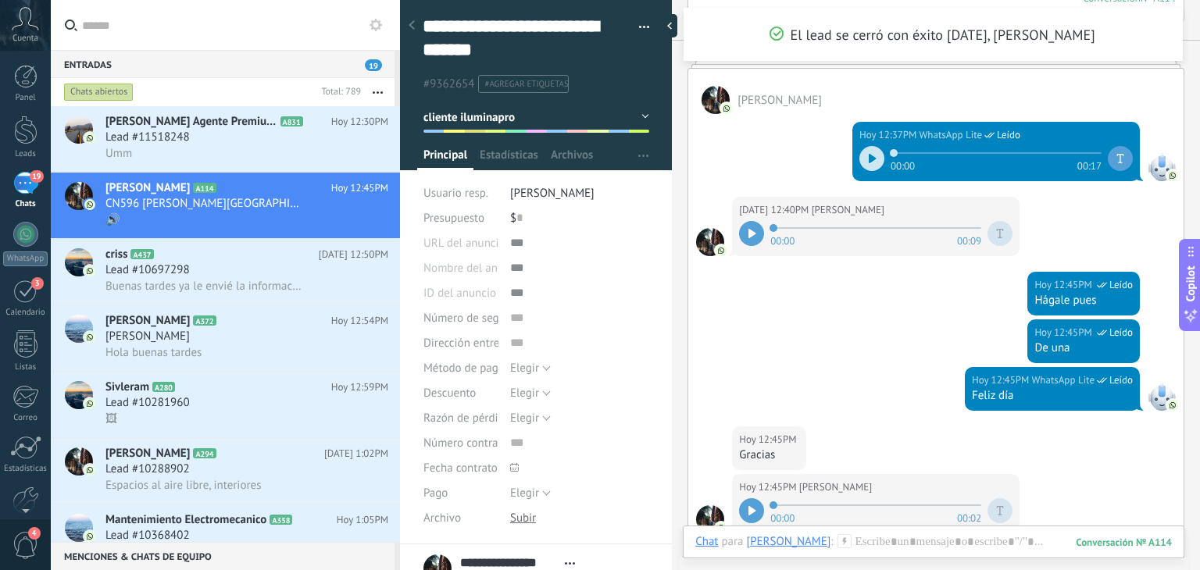
scroll to position [1880, 0]
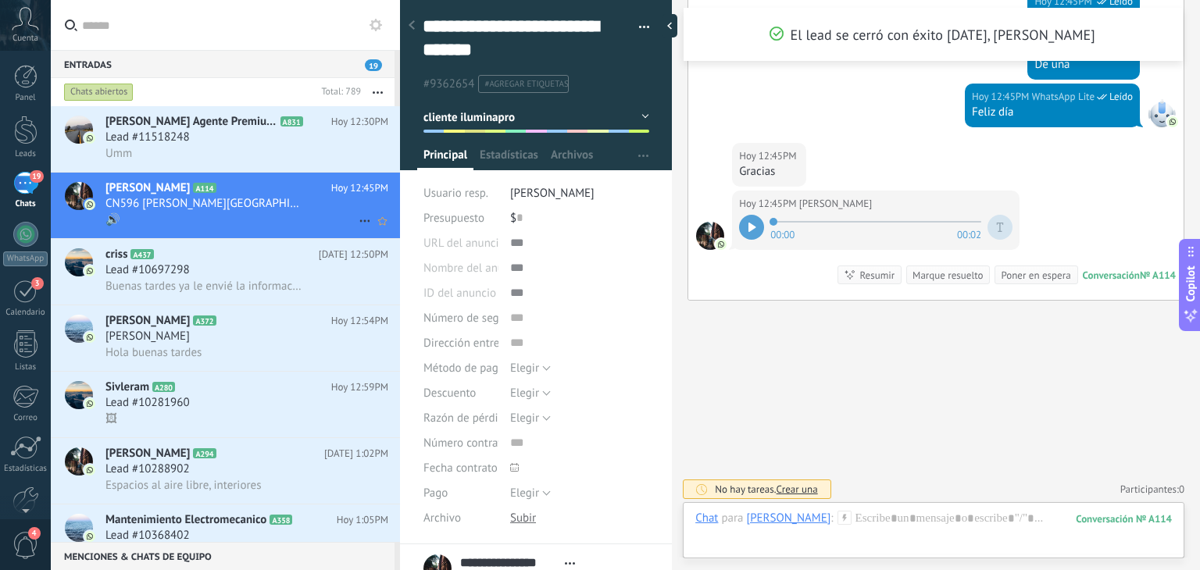
click at [355, 220] on icon at bounding box center [364, 221] width 19 height 19
click at [401, 239] on span "[PERSON_NAME] respondió" at bounding box center [449, 231] width 137 height 31
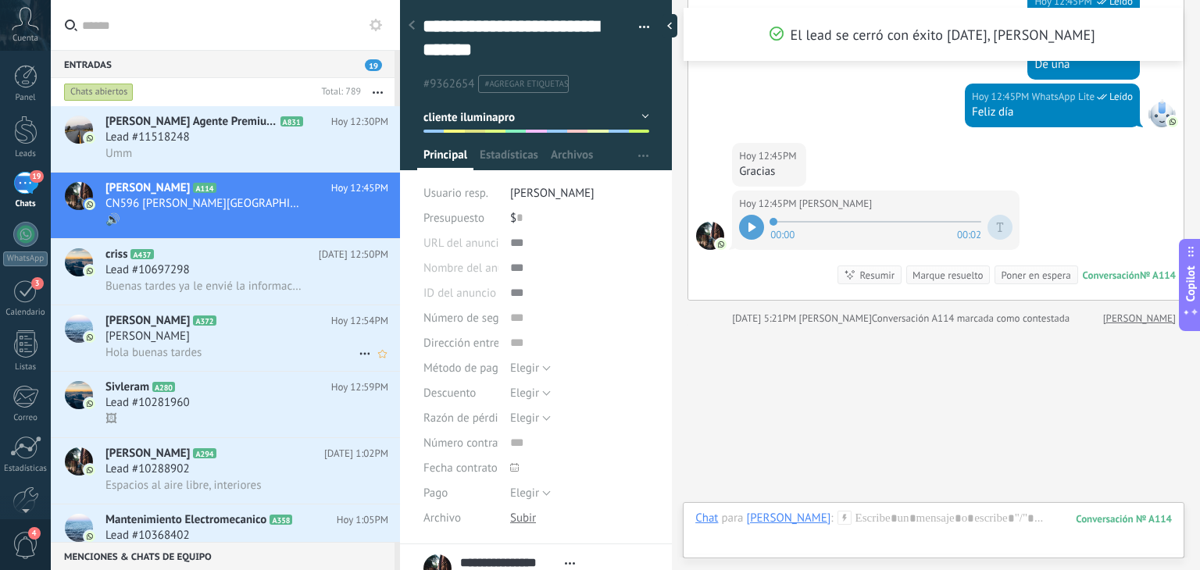
scroll to position [1906, 0]
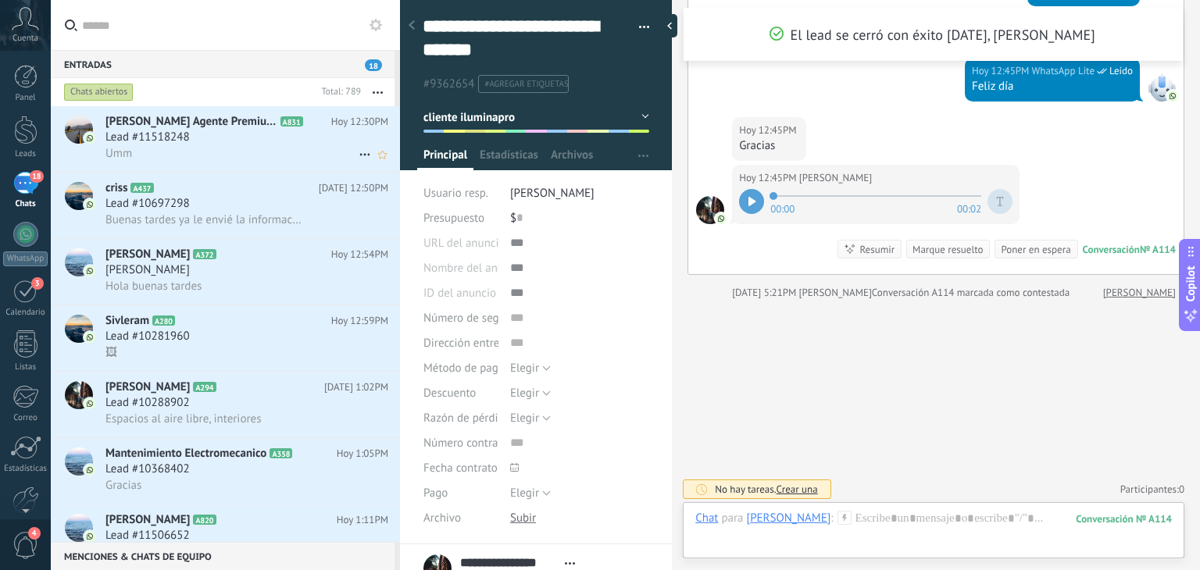
click at [287, 135] on div "Lead #11518248" at bounding box center [246, 138] width 283 height 16
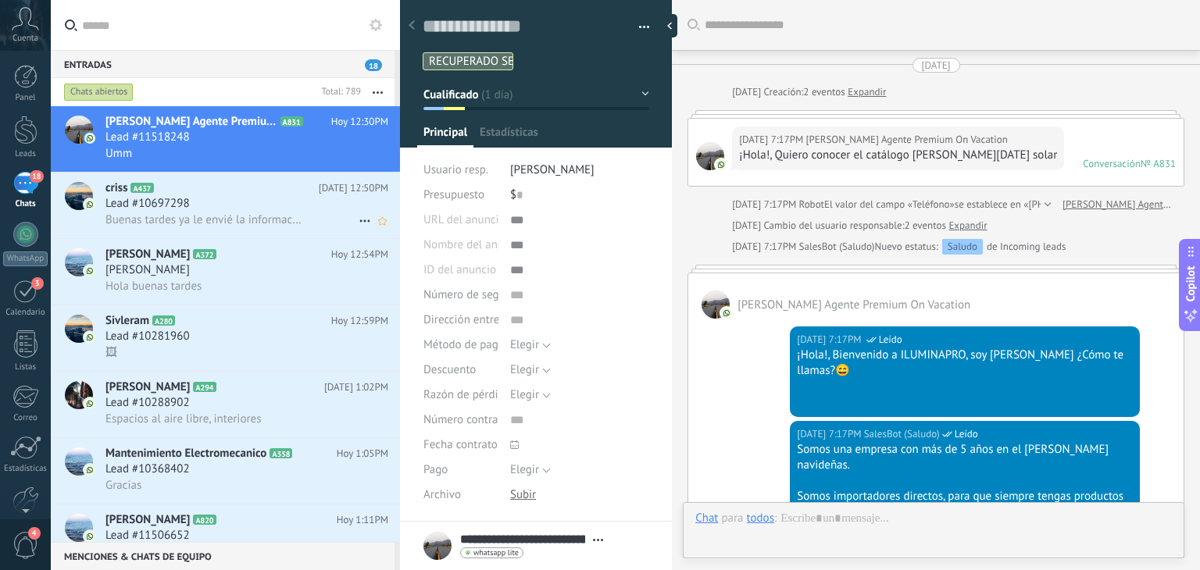
type textarea "**********"
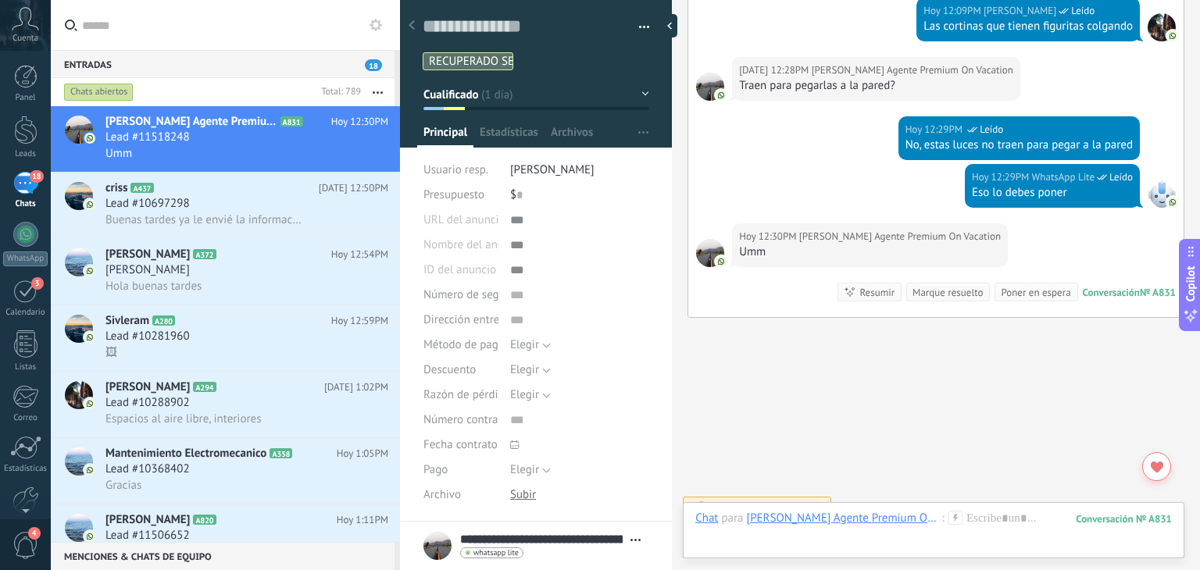
scroll to position [2827, 0]
click at [998, 530] on div at bounding box center [933, 534] width 477 height 47
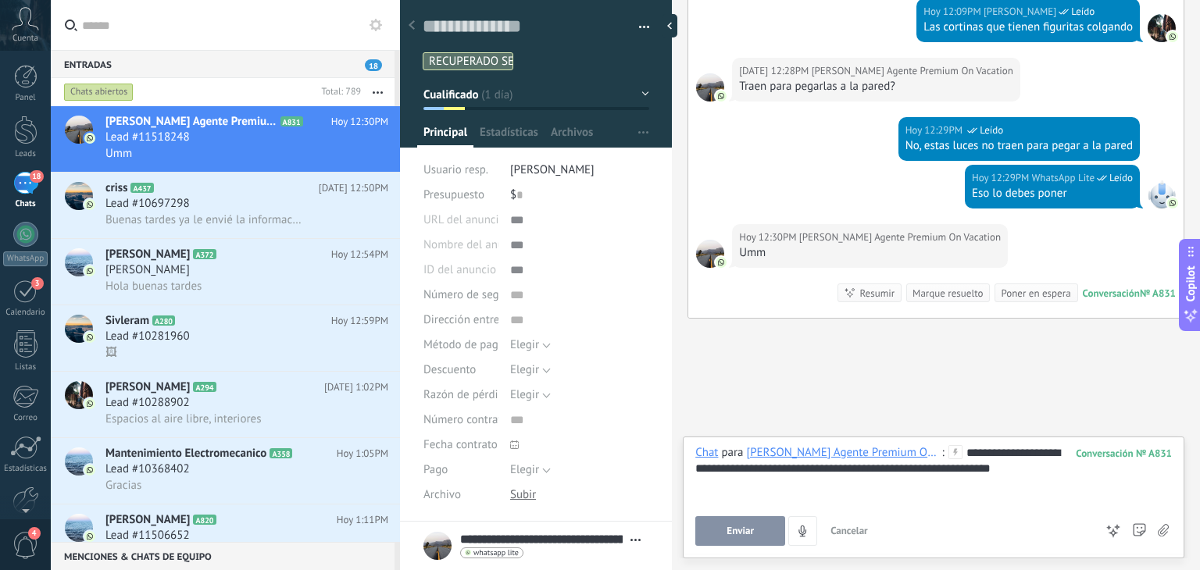
click at [761, 528] on button "Enviar" at bounding box center [740, 531] width 90 height 30
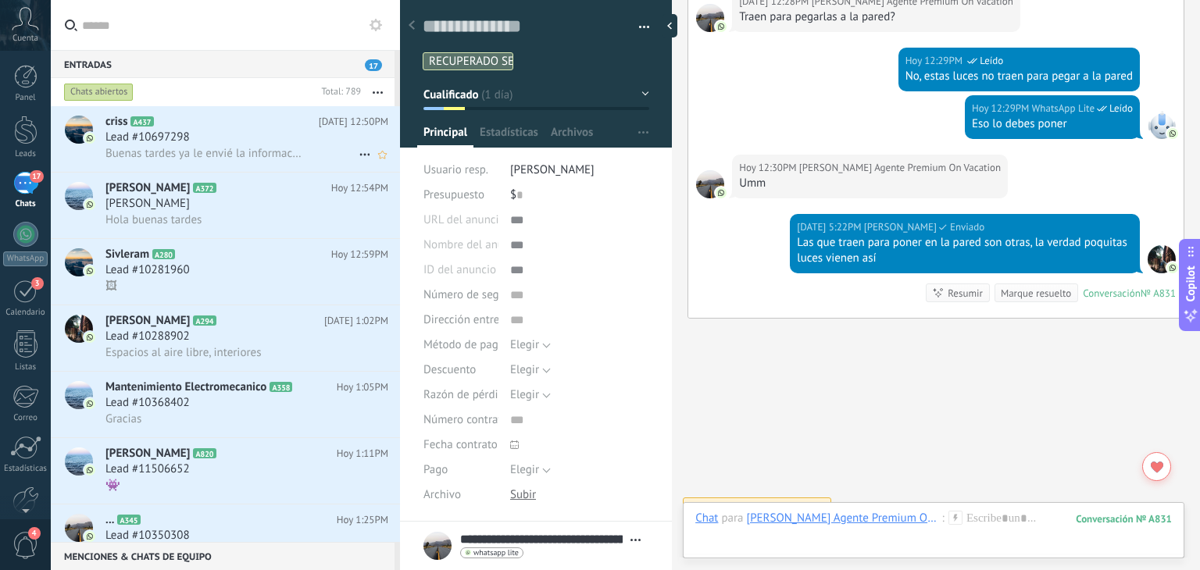
click at [269, 135] on div "Lead #10697298" at bounding box center [246, 138] width 283 height 16
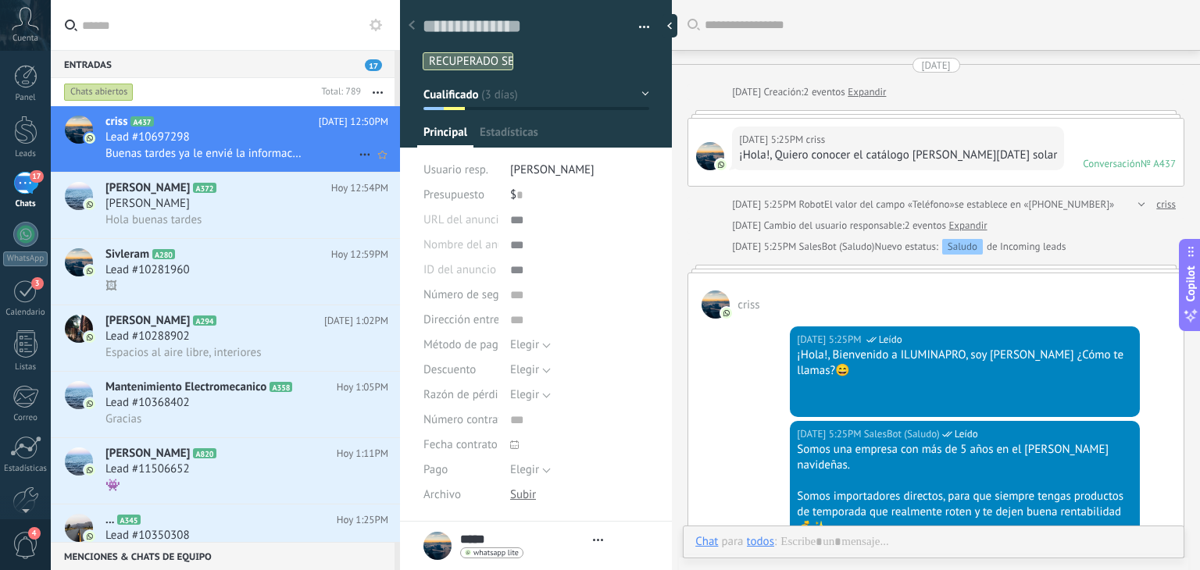
type textarea "**********"
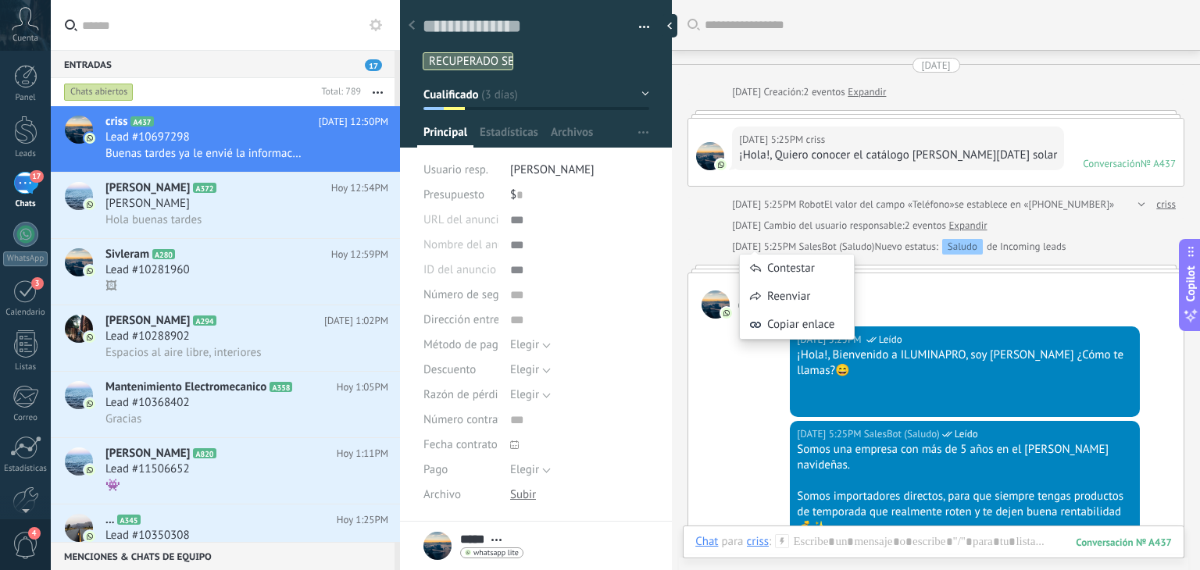
scroll to position [1825, 0]
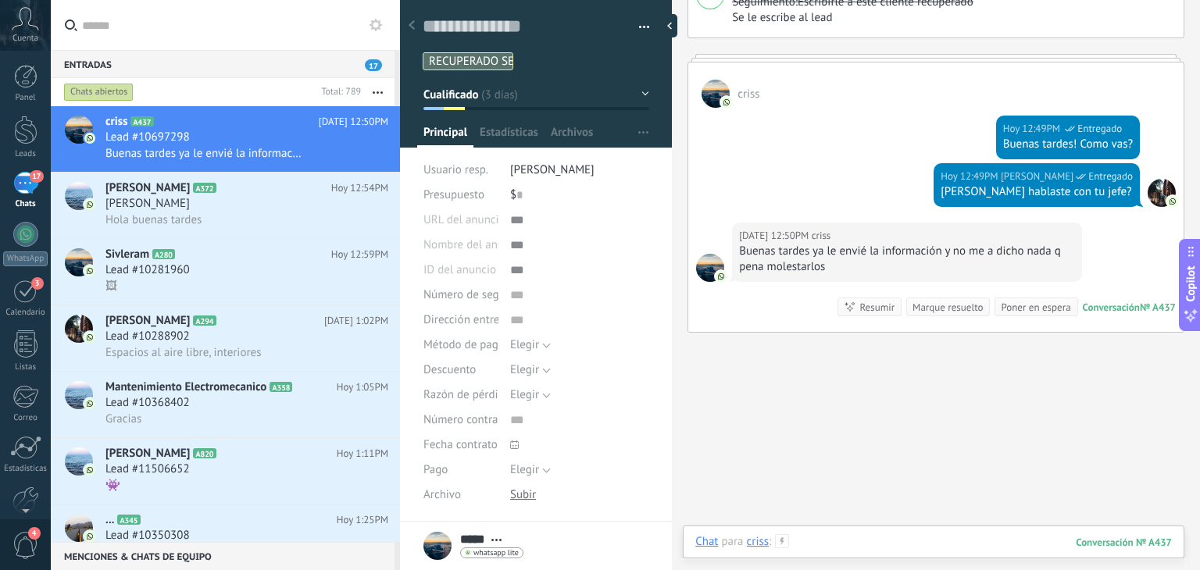
click at [889, 545] on div at bounding box center [933, 557] width 477 height 47
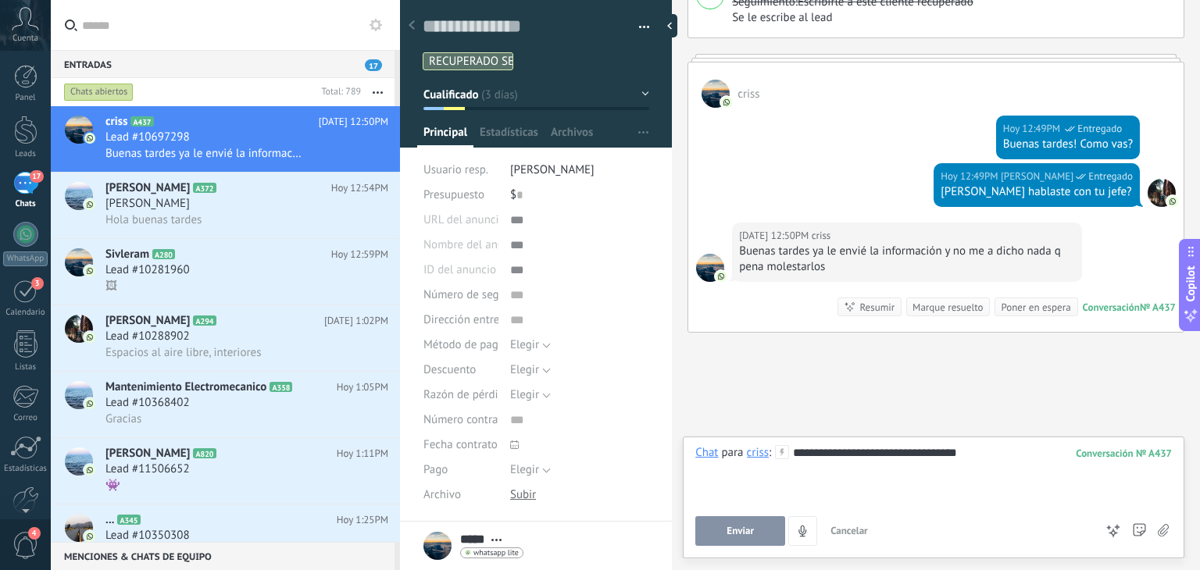
click at [756, 530] on button "Enviar" at bounding box center [740, 531] width 90 height 30
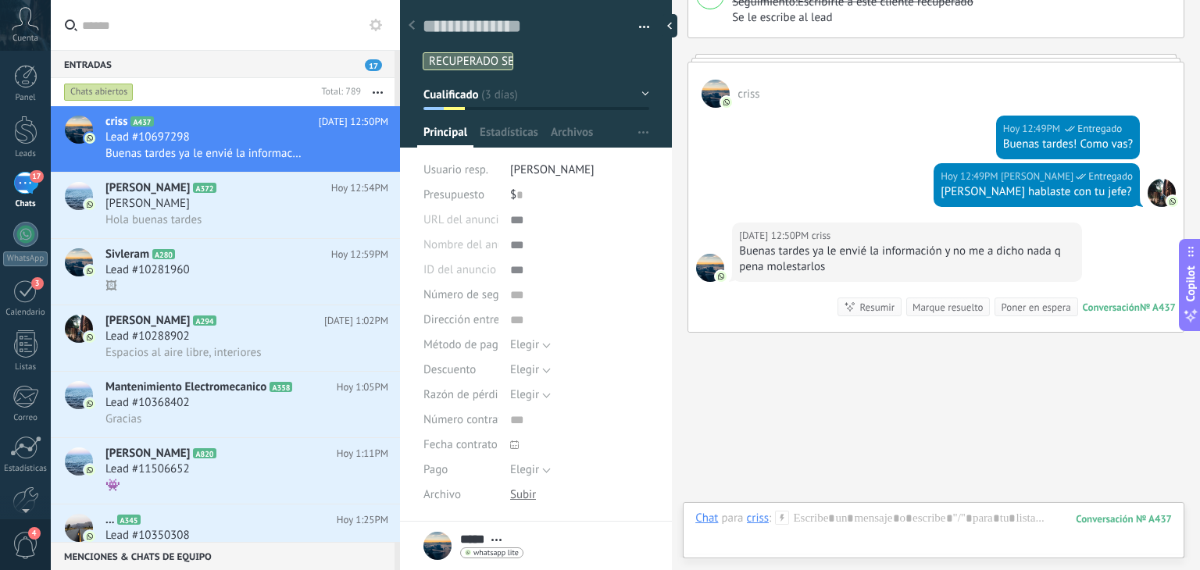
scroll to position [1922, 0]
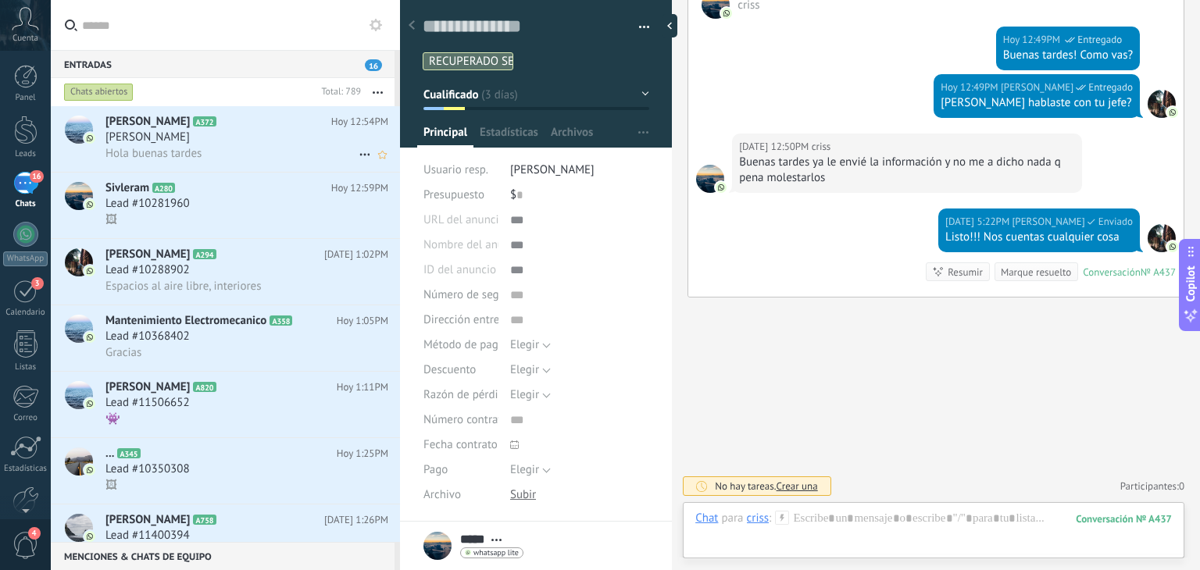
click at [149, 130] on div "Henry Luna A372 Hoy 12:54PM HENRY BOGOTA Hola buenas tardes" at bounding box center [252, 139] width 295 height 66
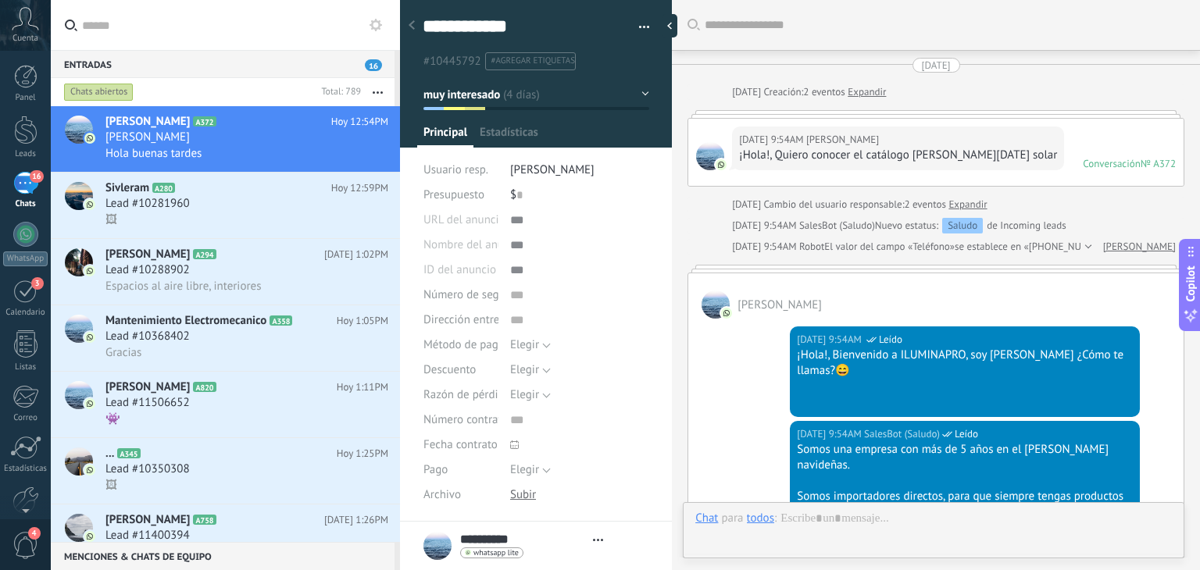
type textarea "**********"
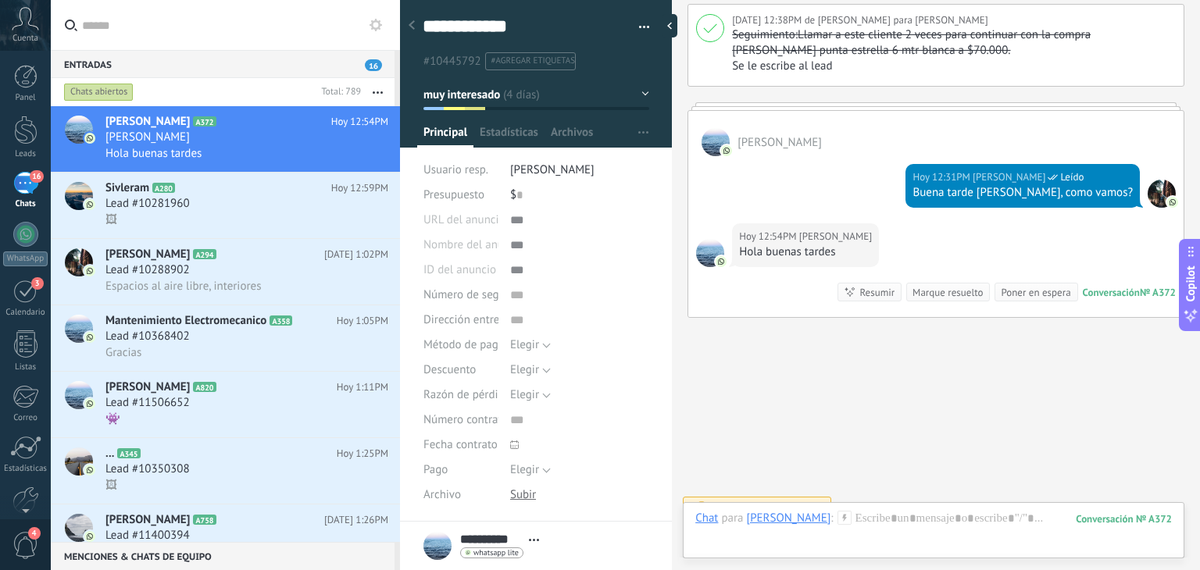
scroll to position [1626, 0]
click at [907, 522] on div at bounding box center [933, 534] width 477 height 47
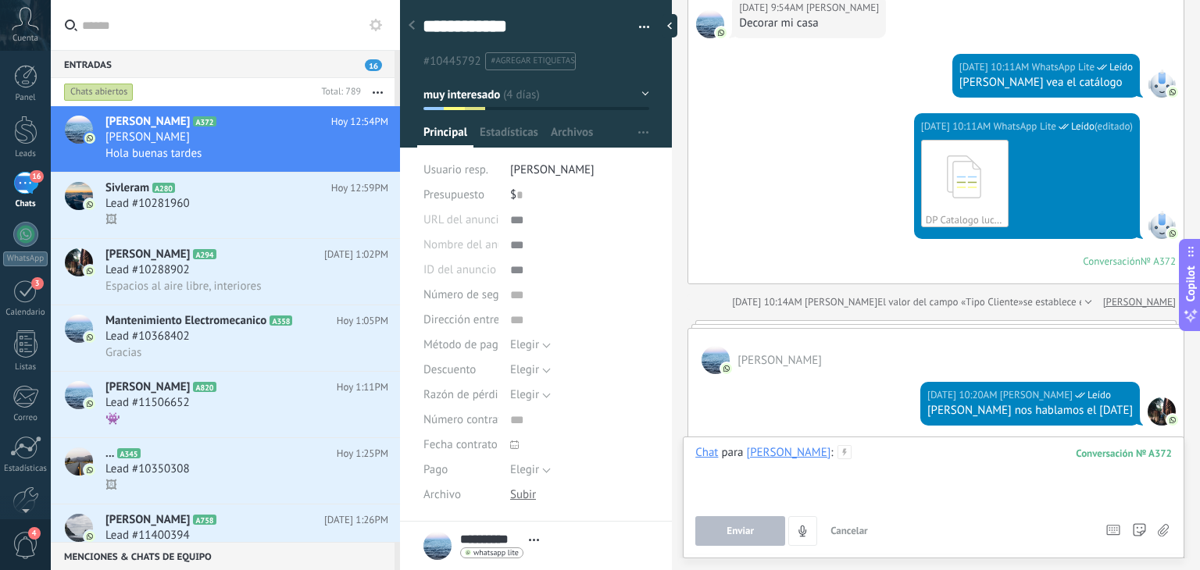
scroll to position [971, 0]
click at [1047, 320] on div at bounding box center [935, 324] width 497 height 8
click at [1019, 374] on div "11/09/2025 10:20AM Juan Felipe Ossa Leído Don Henry nos hablamos el sábado Conv…" at bounding box center [935, 422] width 495 height 96
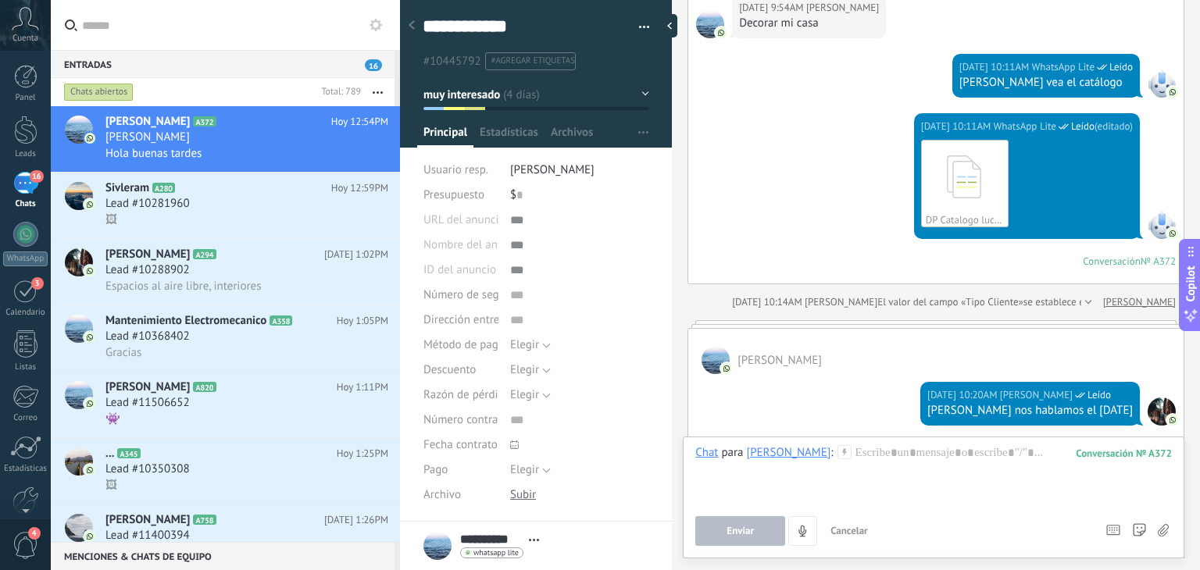
click at [958, 344] on div "Henry Luna" at bounding box center [935, 351] width 495 height 45
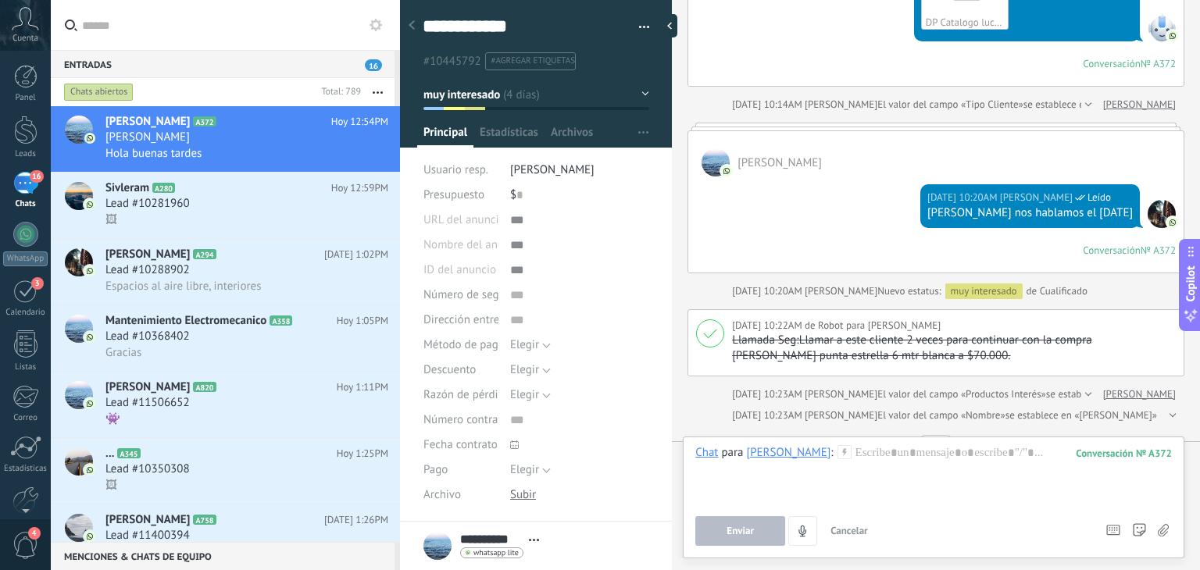
scroll to position [1626, 0]
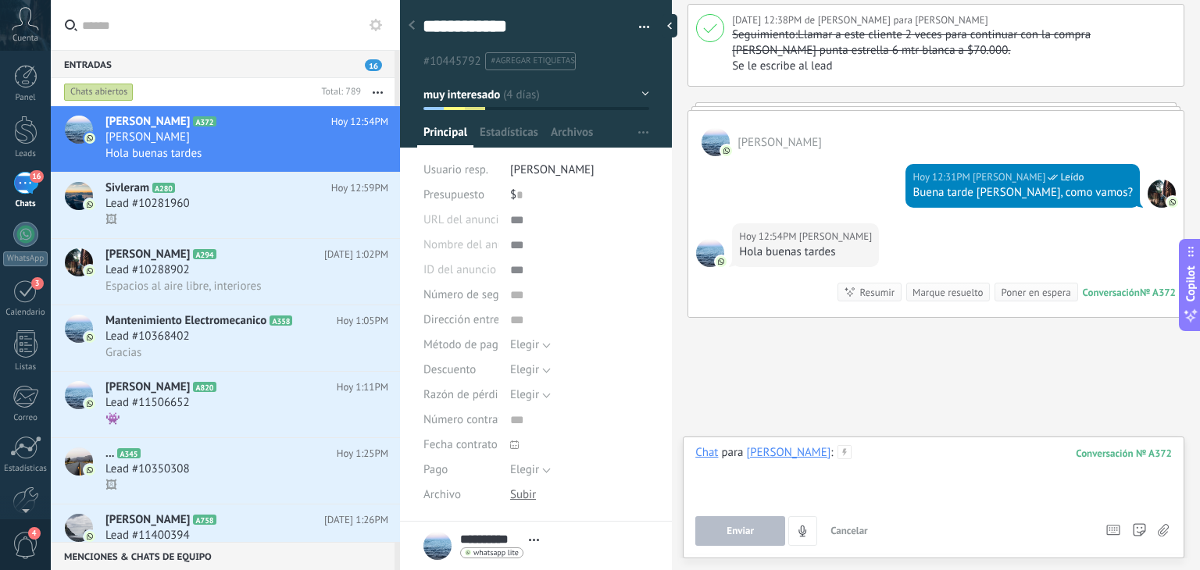
click at [891, 453] on div at bounding box center [933, 474] width 477 height 59
click at [724, 538] on button "Enviar" at bounding box center [740, 531] width 90 height 30
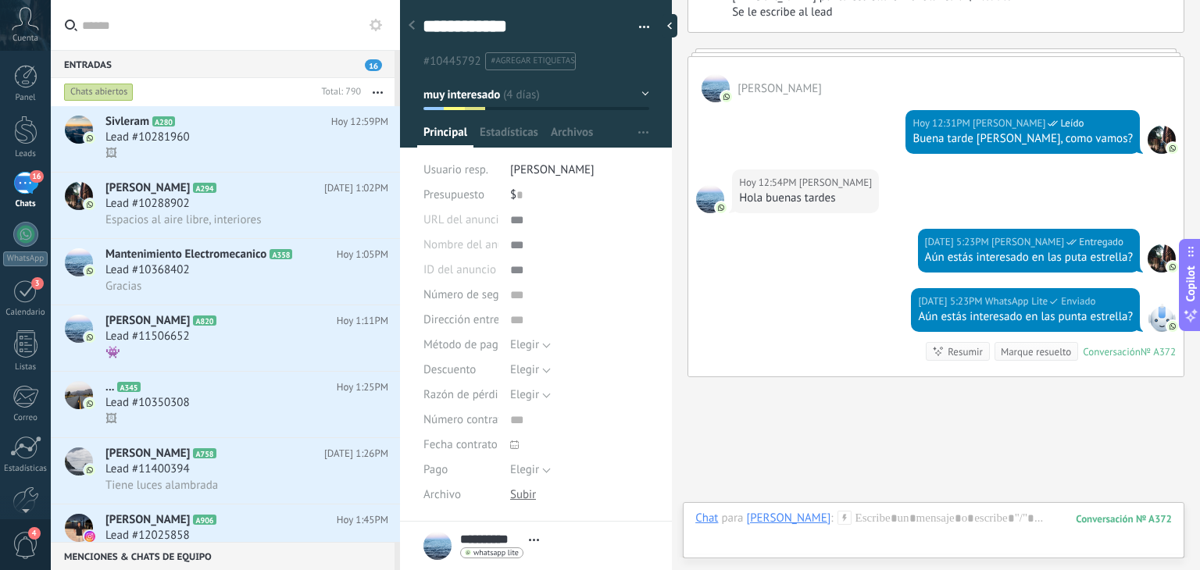
scroll to position [1740, 0]
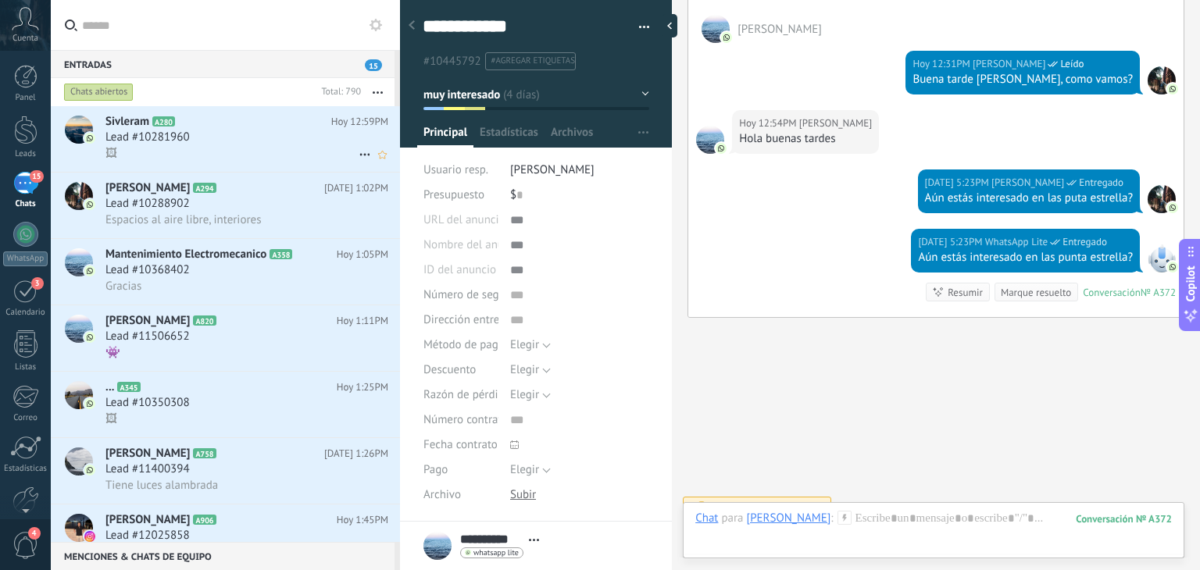
click at [224, 135] on div "Lead #10281960" at bounding box center [246, 138] width 283 height 16
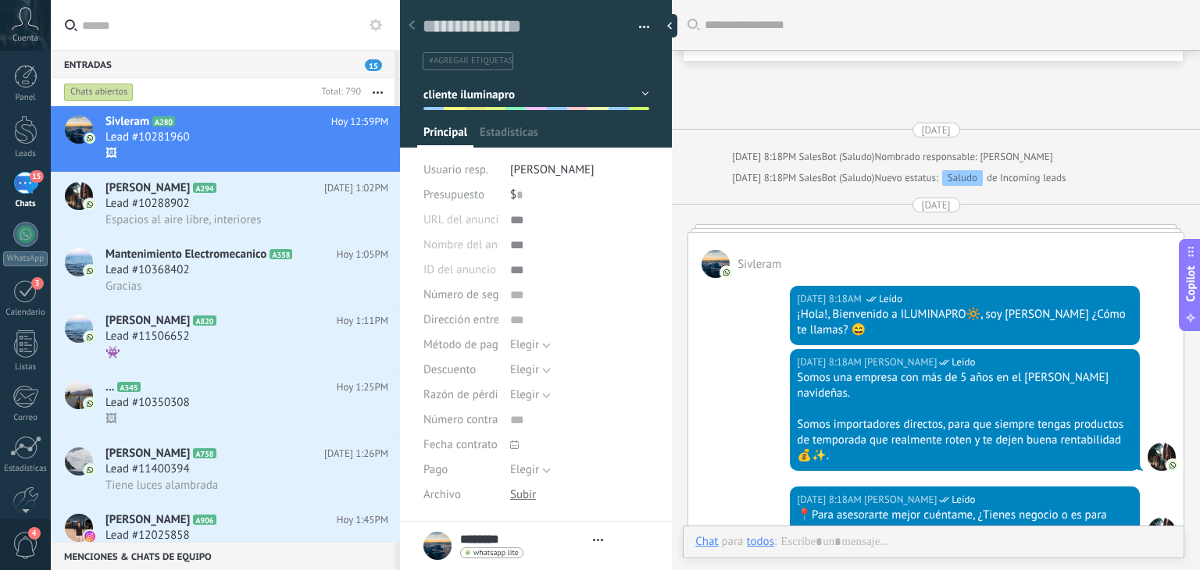
type textarea "**********"
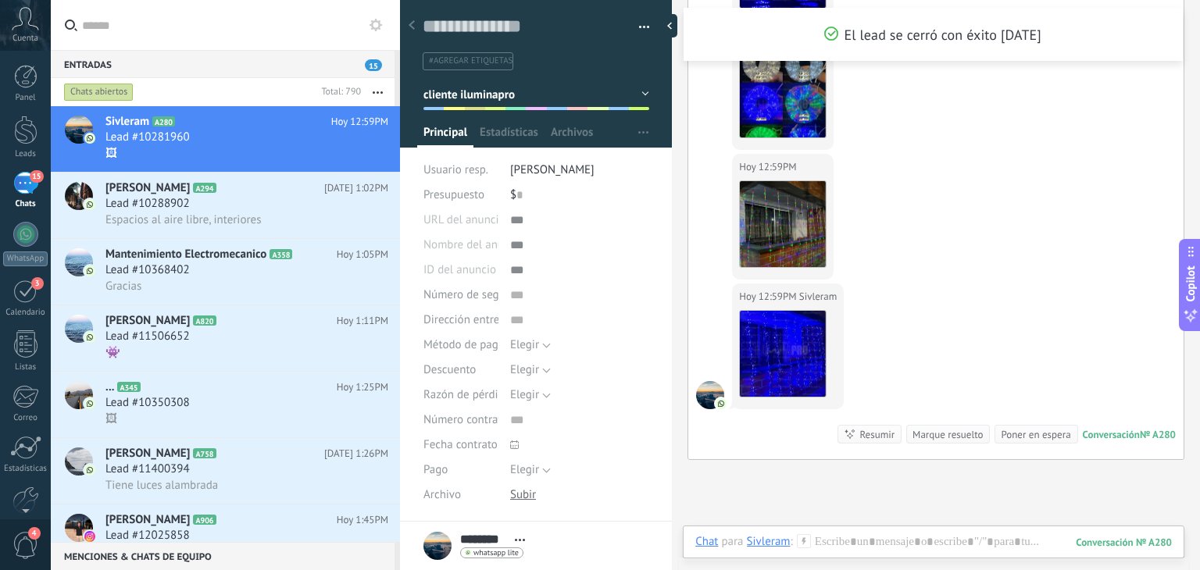
scroll to position [3725, 0]
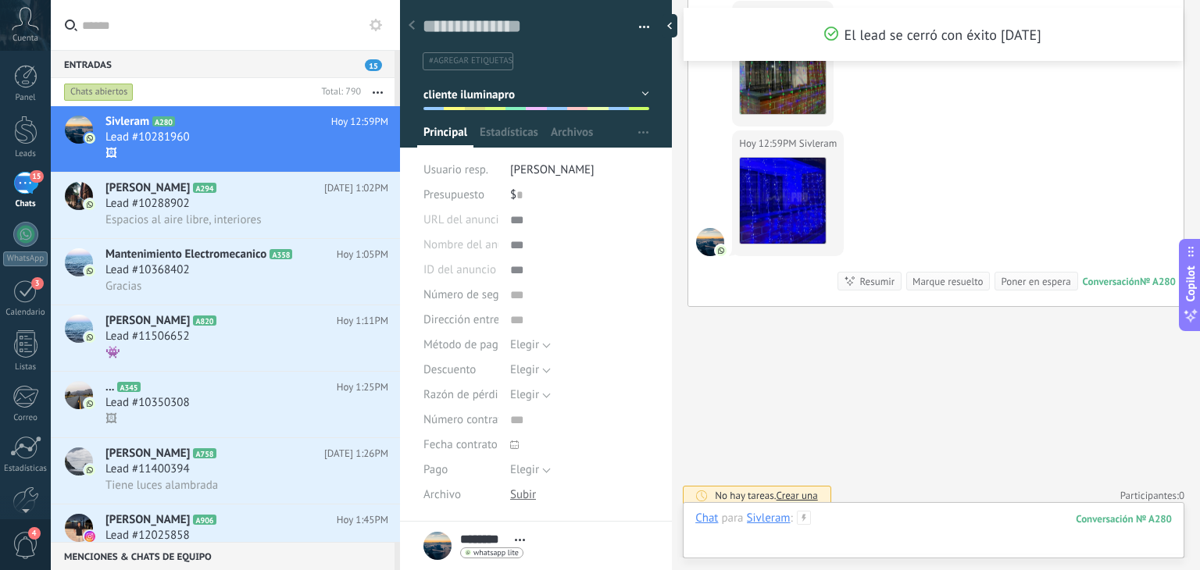
click at [830, 530] on div at bounding box center [933, 534] width 477 height 47
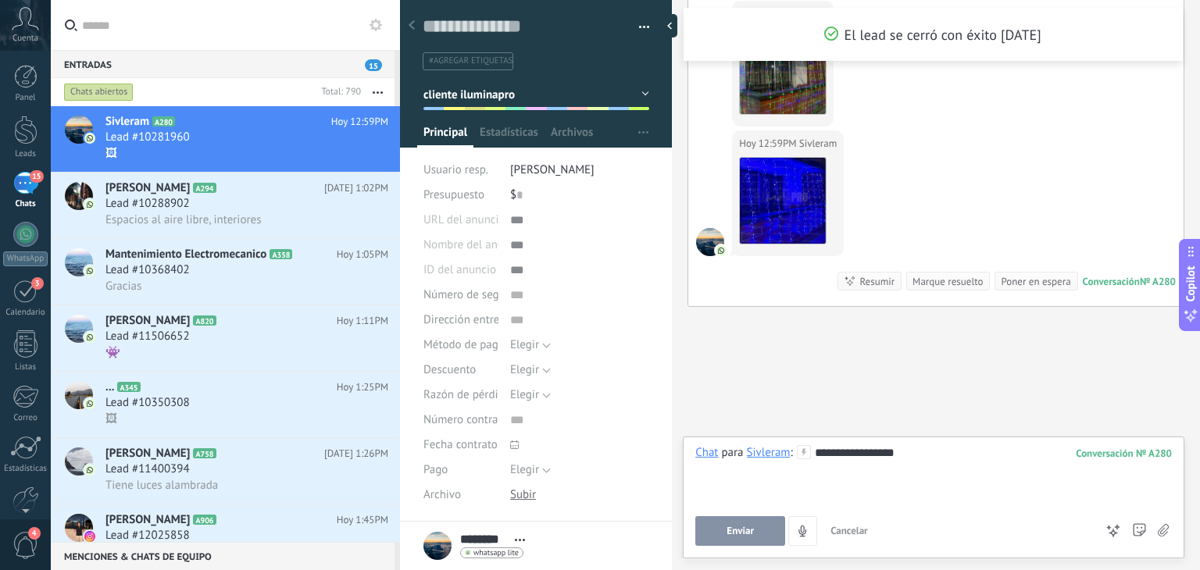
click at [737, 530] on span "Enviar" at bounding box center [739, 531] width 27 height 11
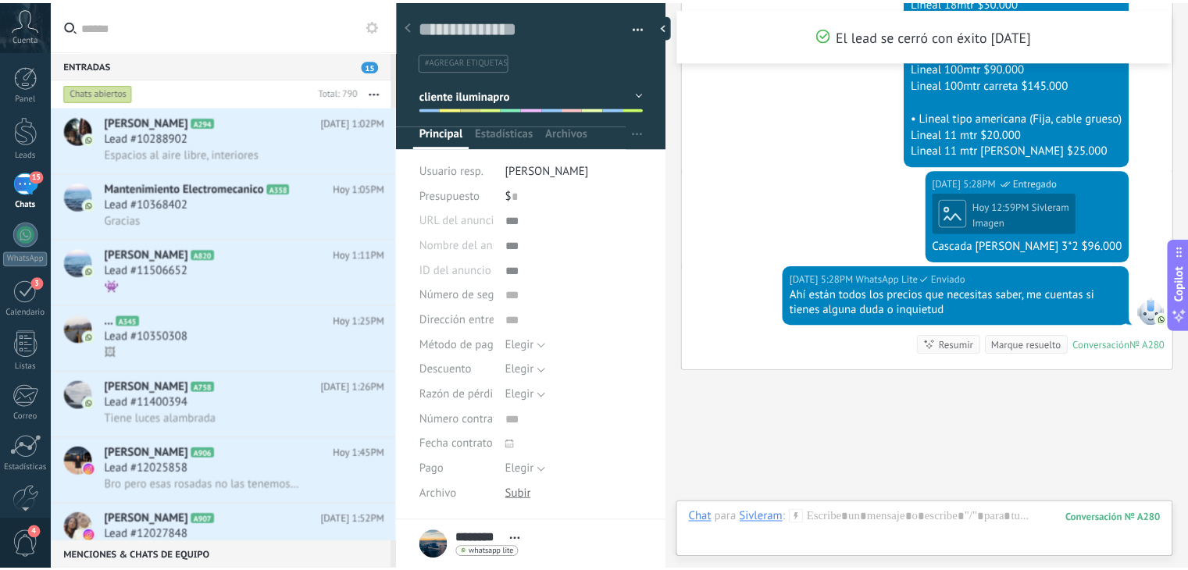
scroll to position [5637, 0]
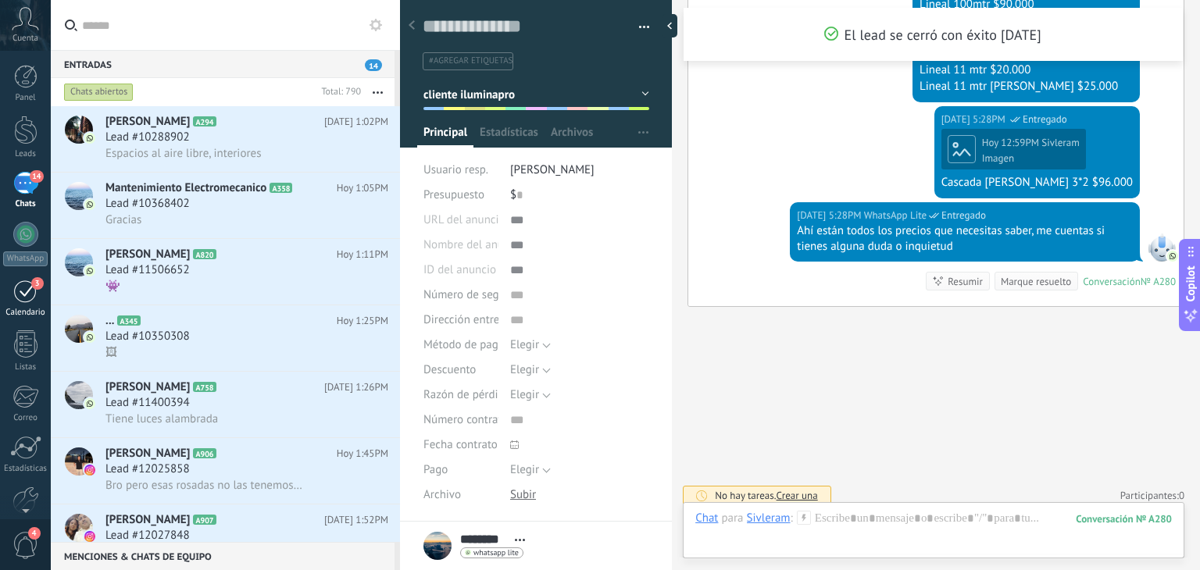
click at [25, 313] on div "Calendario" at bounding box center [25, 313] width 45 height 10
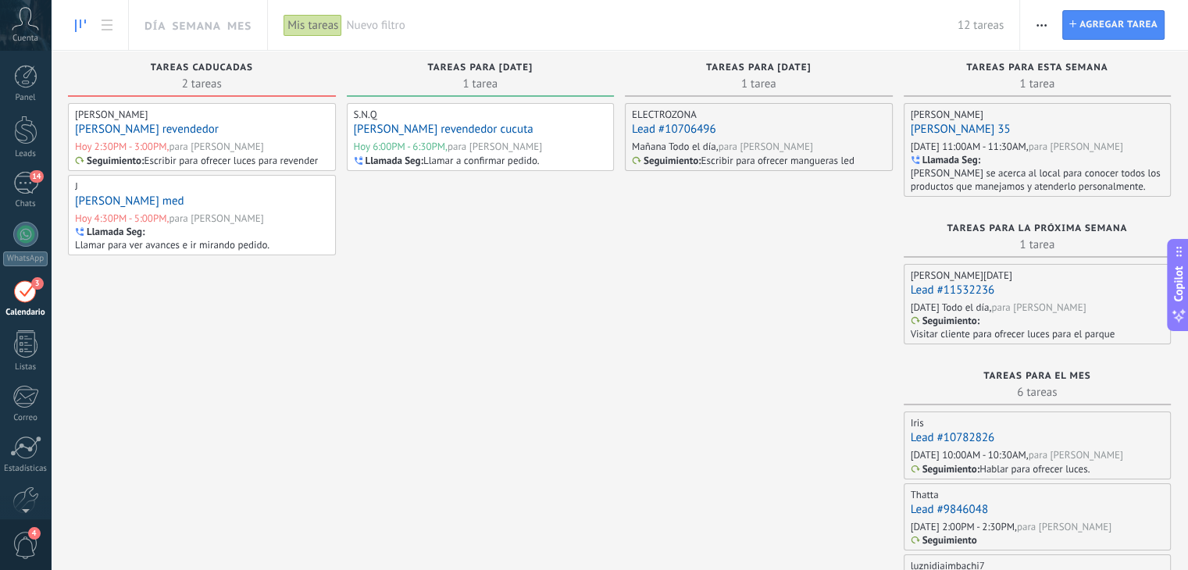
click at [368, 24] on span "Nuevo filtro" at bounding box center [651, 25] width 611 height 15
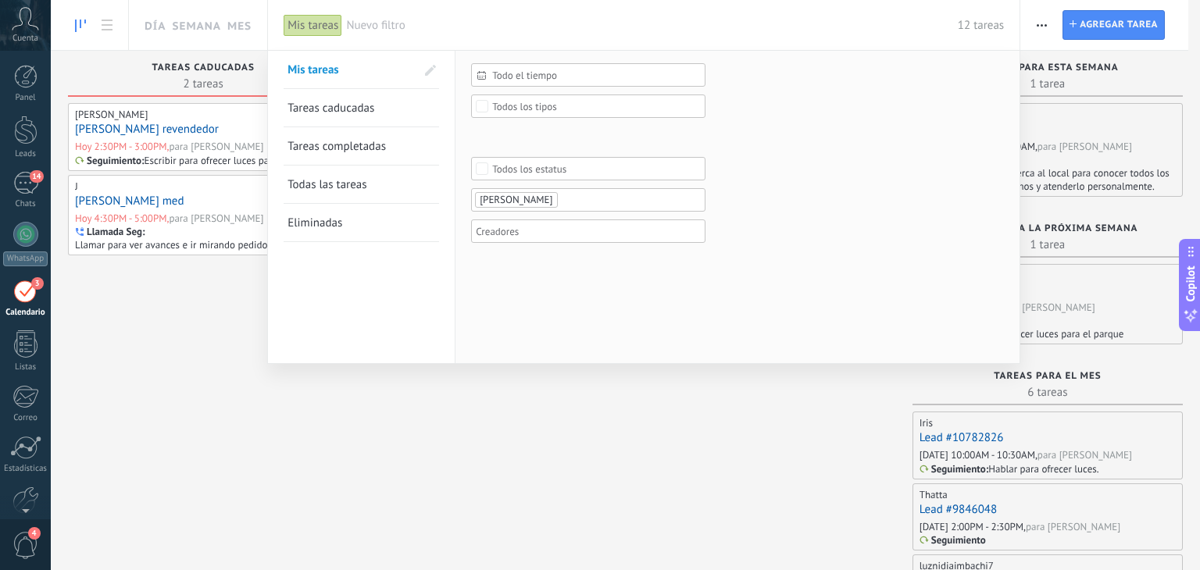
click at [589, 205] on ul "[PERSON_NAME]" at bounding box center [582, 200] width 219 height 19
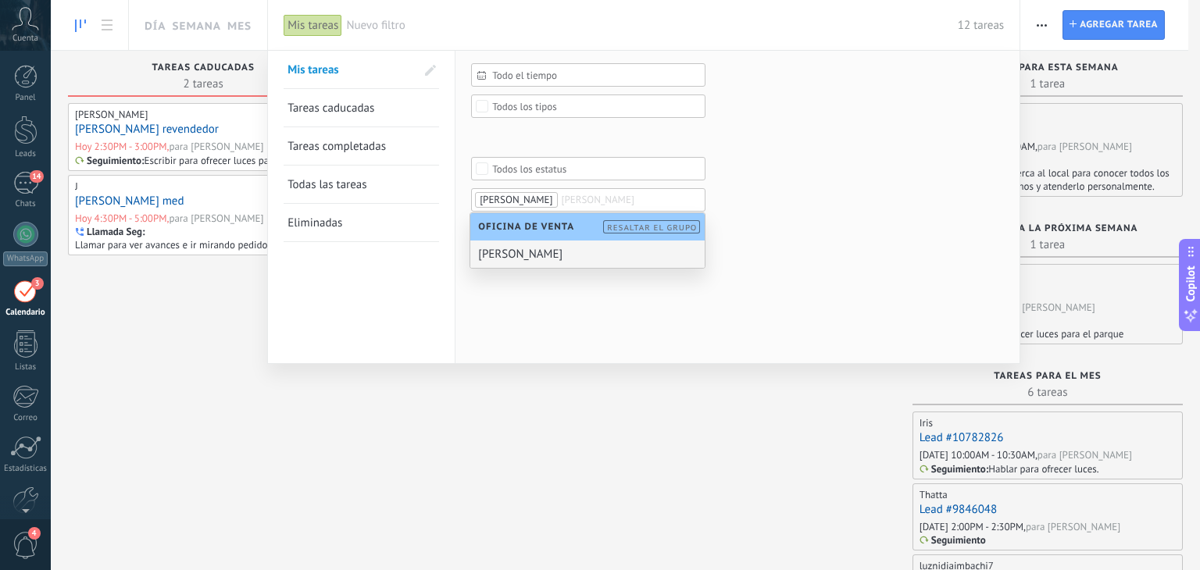
click at [547, 255] on div "[PERSON_NAME]" at bounding box center [587, 254] width 234 height 27
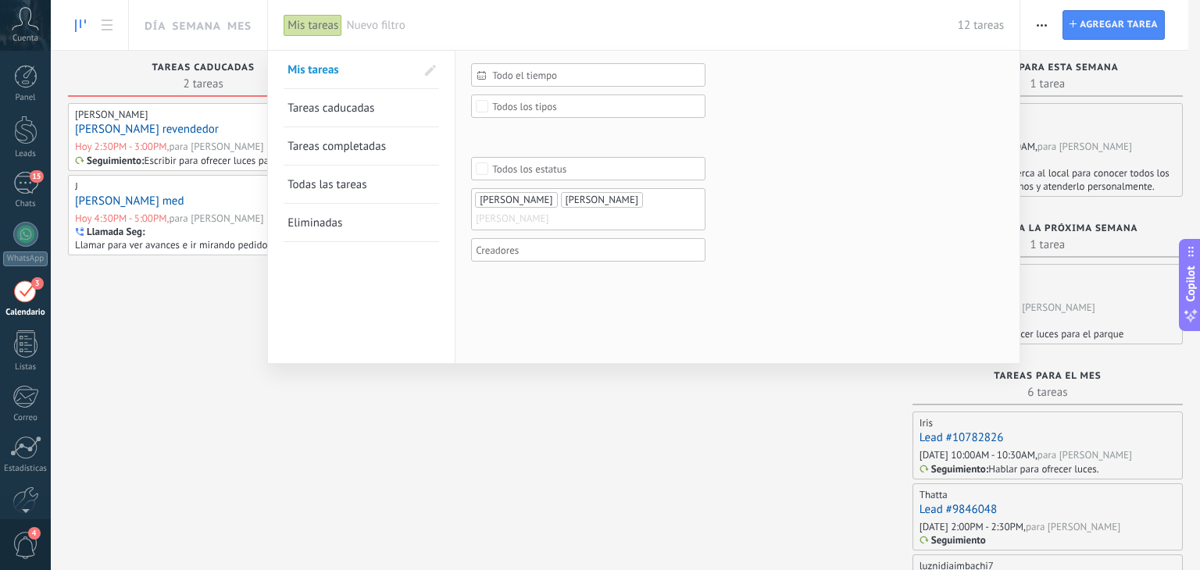
click at [495, 297] on div "Todo el tiempo Todo el tiempo [DATE] [DATE] Últimos ** 30 dias Esta semana La ú…" at bounding box center [737, 207] width 564 height 312
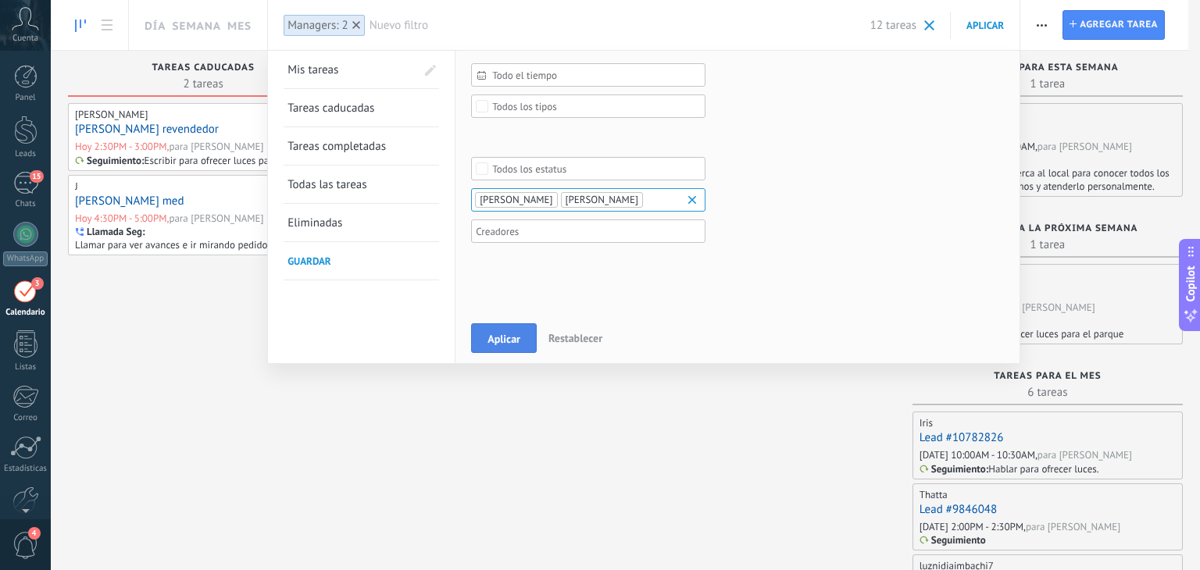
click at [491, 347] on button "Aplicar" at bounding box center [504, 338] width 66 height 30
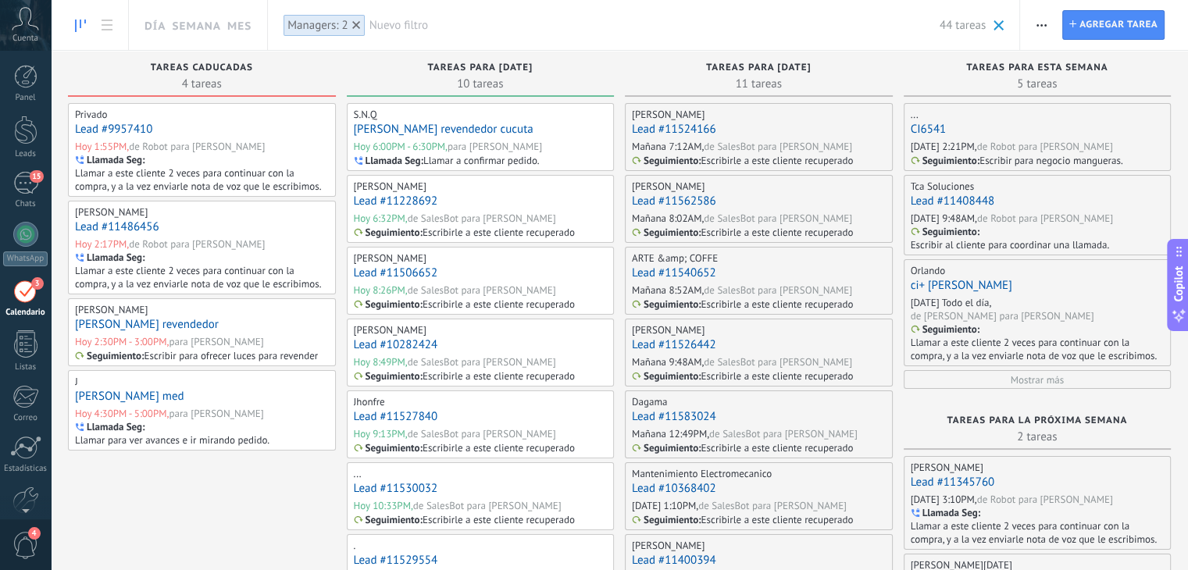
click at [152, 132] on link "Lead #9957410" at bounding box center [113, 129] width 77 height 15
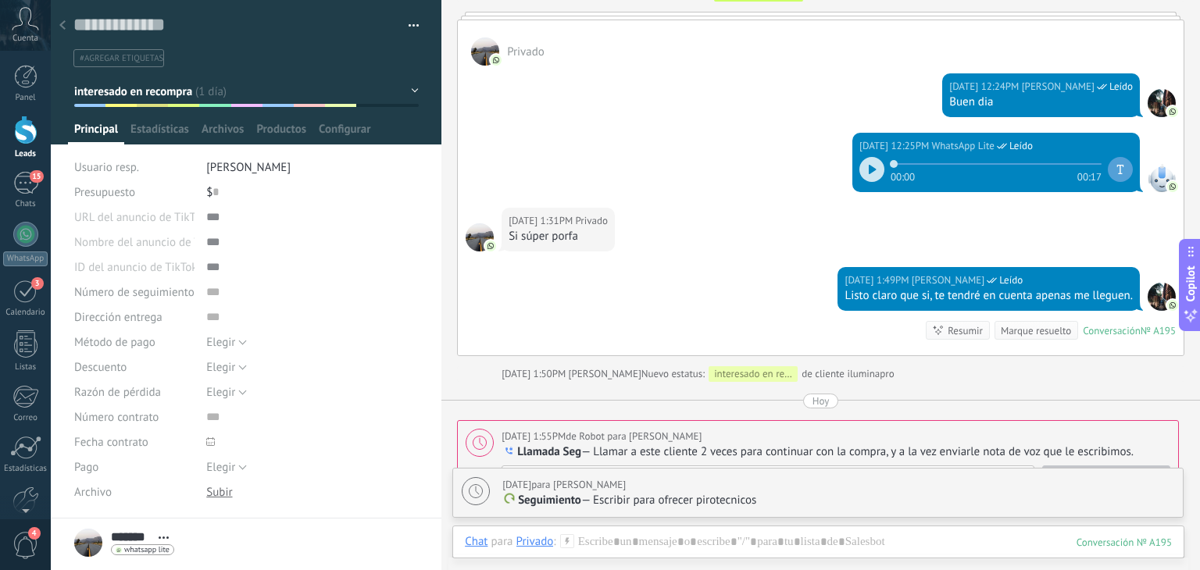
scroll to position [901, 0]
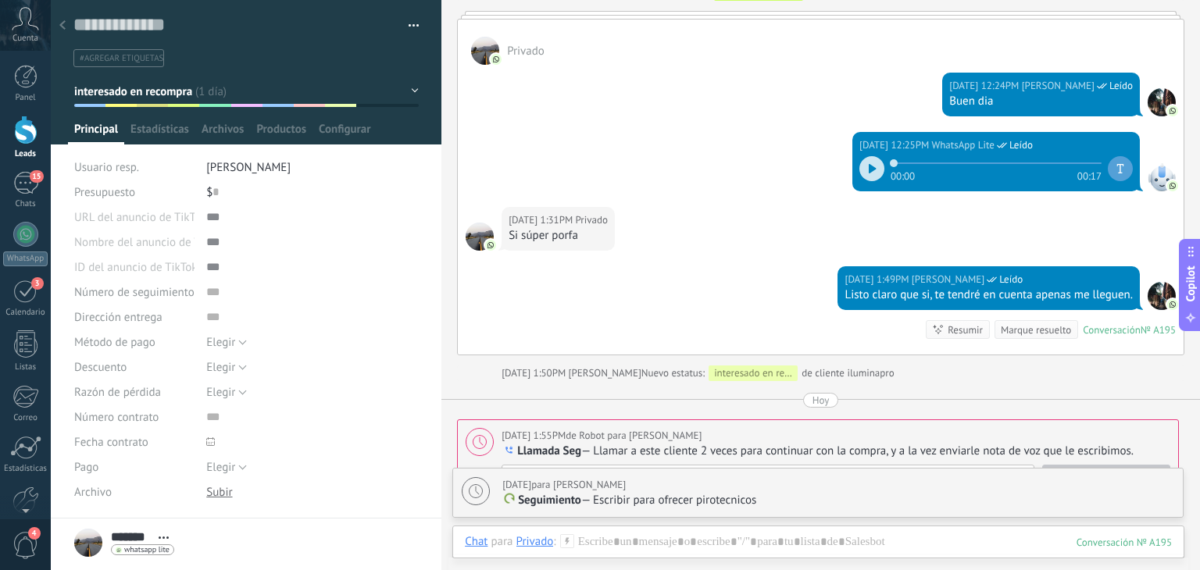
click at [869, 164] on icon at bounding box center [872, 168] width 7 height 9
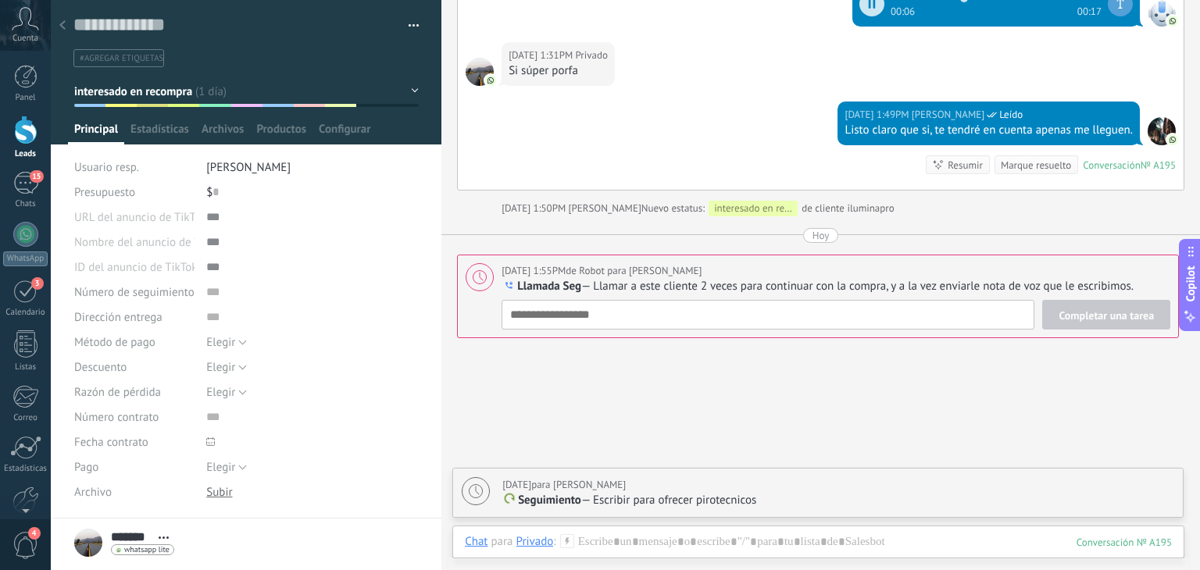
scroll to position [1157, 0]
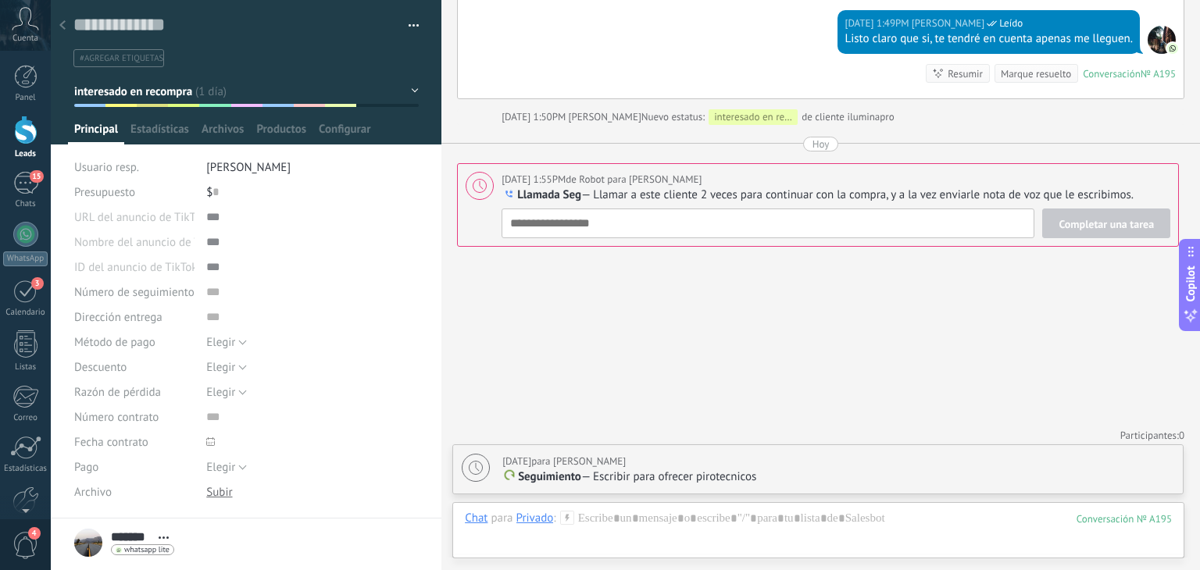
click at [808, 180] on div "[DATE] 1:55PM de Robot para [PERSON_NAME]" at bounding box center [836, 180] width 669 height 16
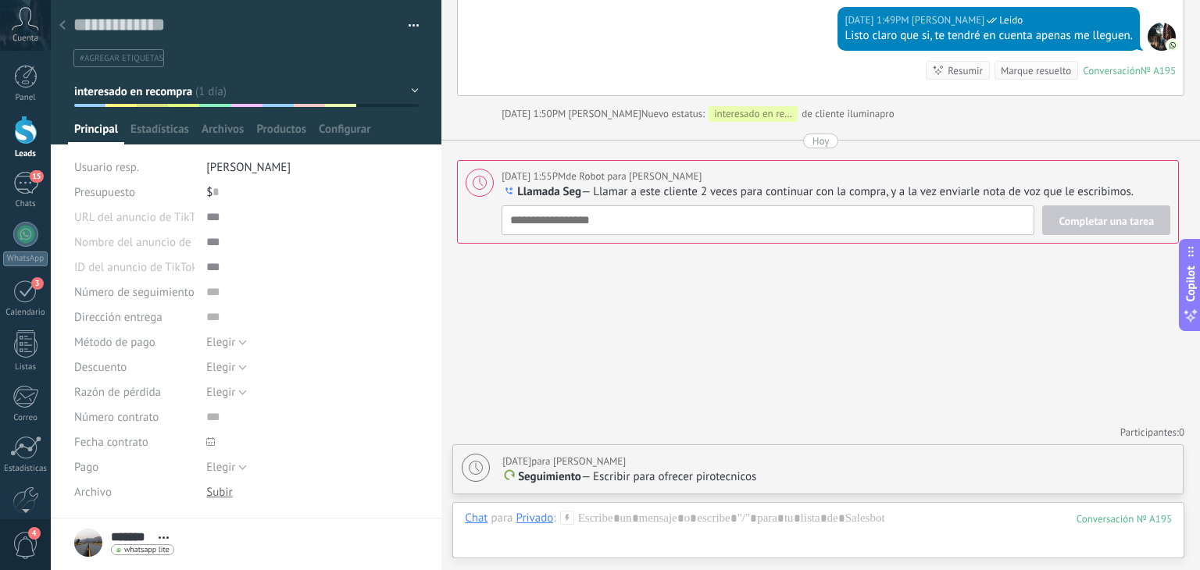
scroll to position [16, 0]
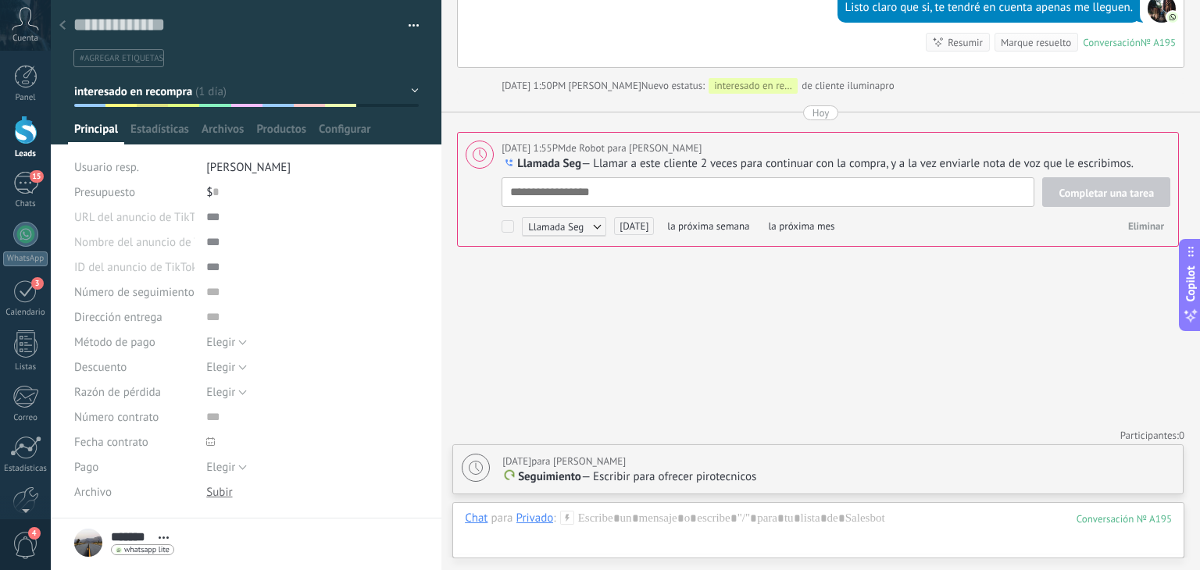
click at [1147, 235] on div "[DATE] 1:55PM de Robot para [PERSON_NAME] Llamada Seg — Llamar a este cliente 2…" at bounding box center [818, 189] width 722 height 115
click at [1144, 229] on button "Eliminar" at bounding box center [1146, 226] width 48 height 23
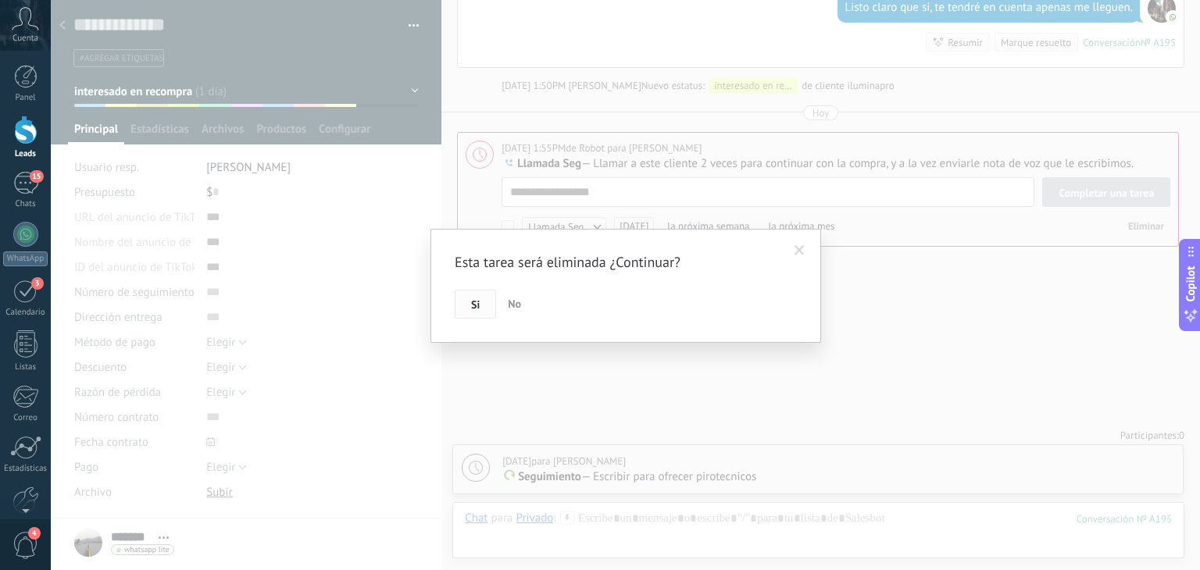
click at [469, 297] on button "Si" at bounding box center [475, 305] width 41 height 30
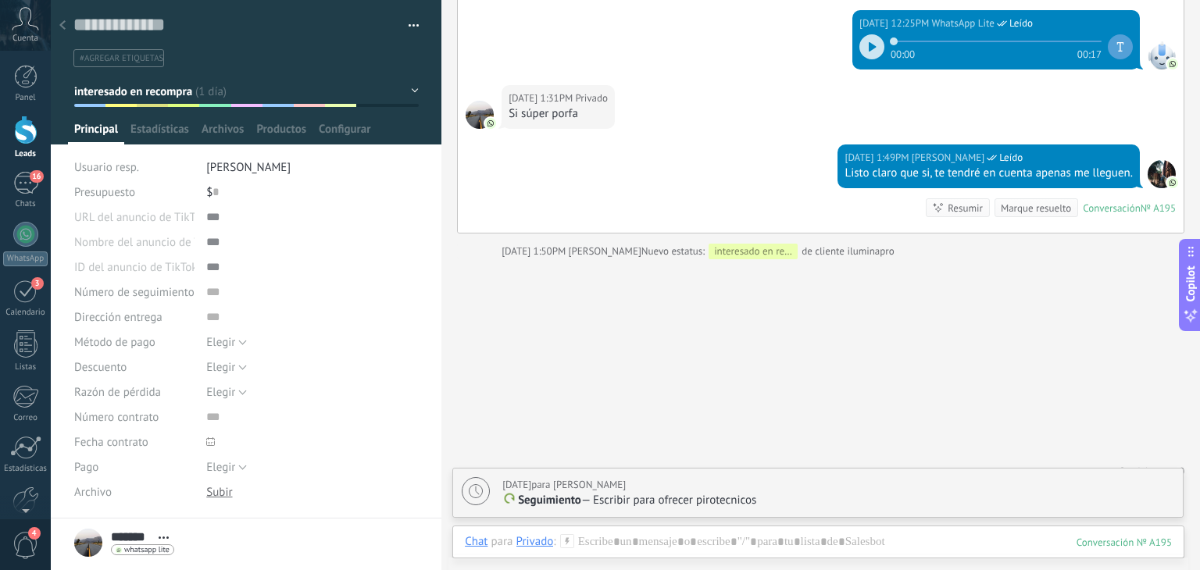
scroll to position [1035, 0]
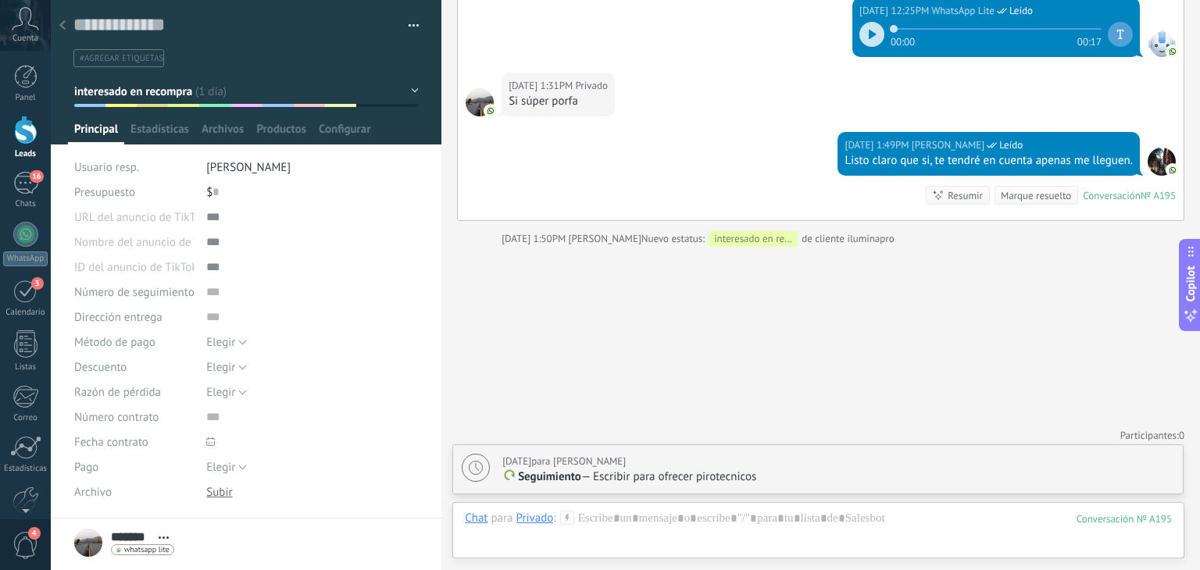
click at [65, 23] on use at bounding box center [62, 24] width 6 height 9
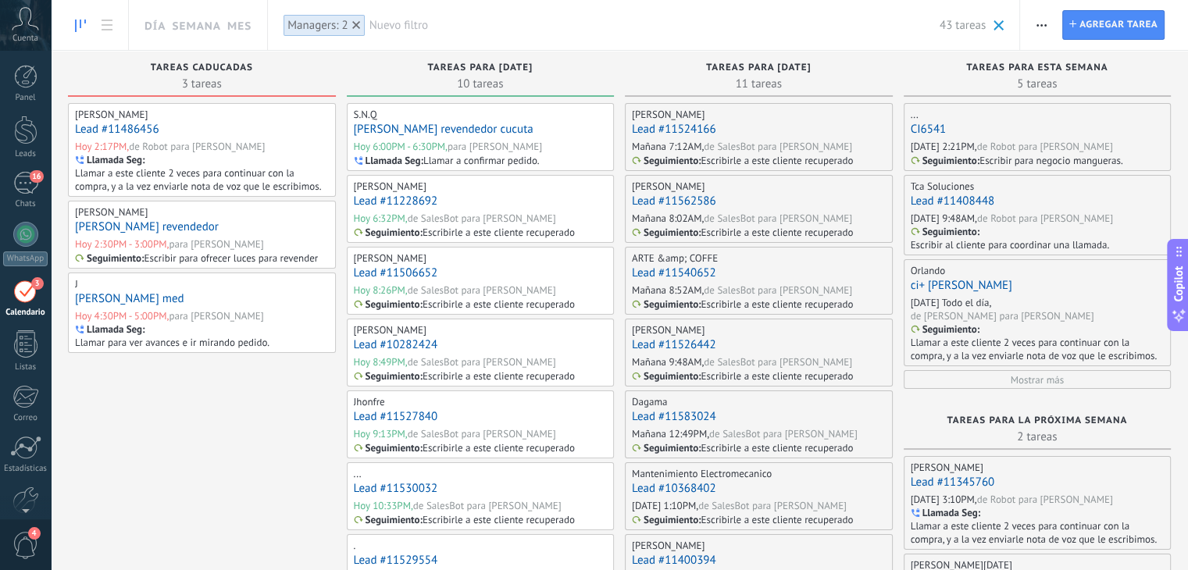
click at [137, 298] on link "[PERSON_NAME] med" at bounding box center [129, 298] width 109 height 15
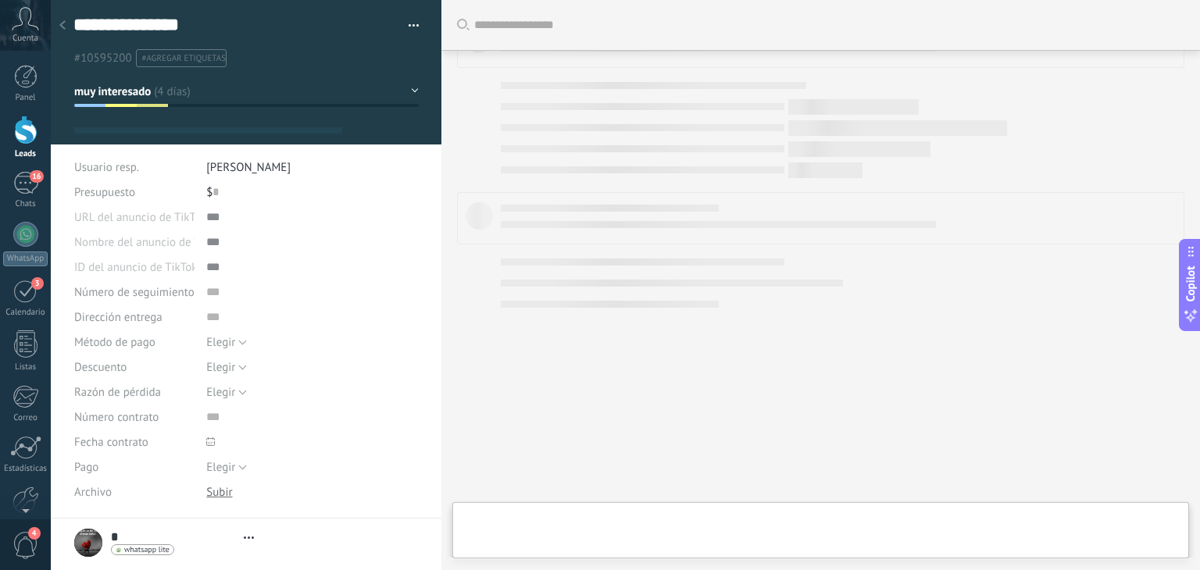
type textarea "**********"
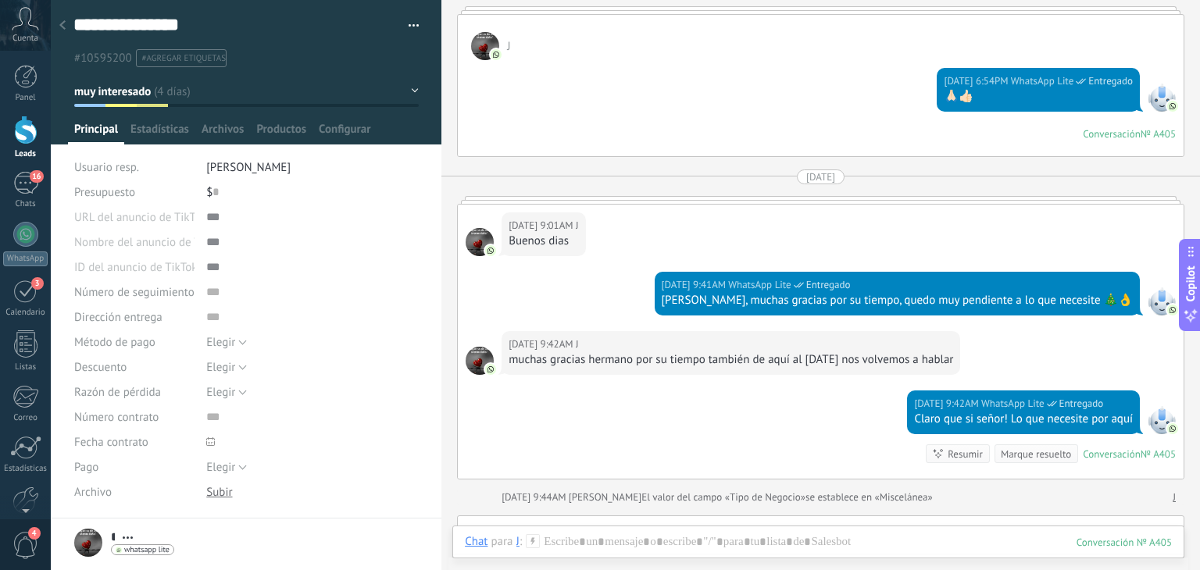
scroll to position [2256, 0]
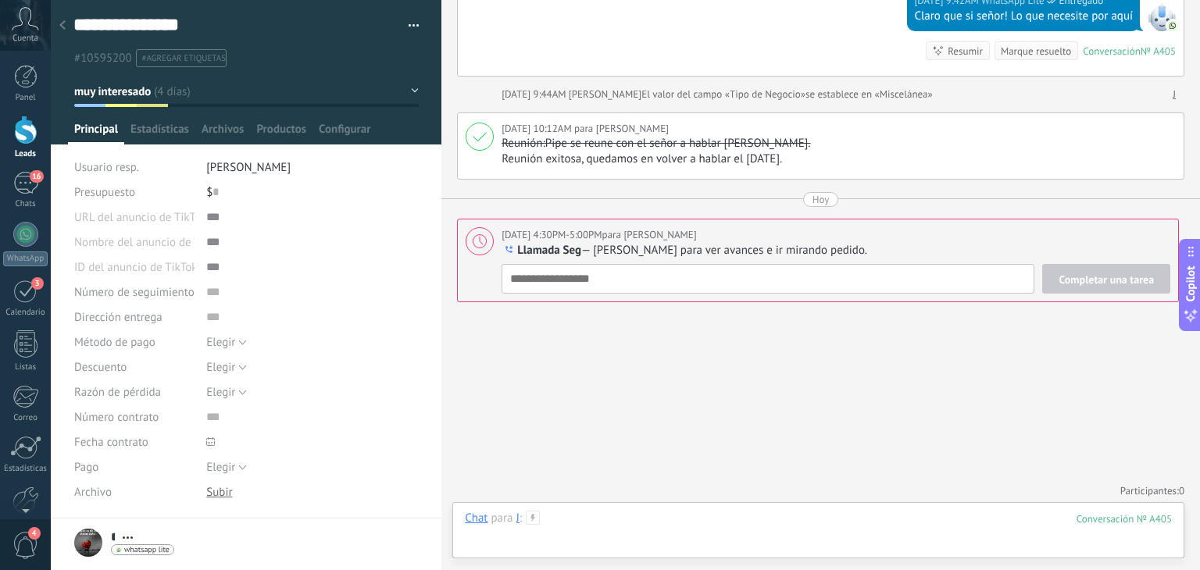
click at [712, 520] on div at bounding box center [818, 534] width 707 height 47
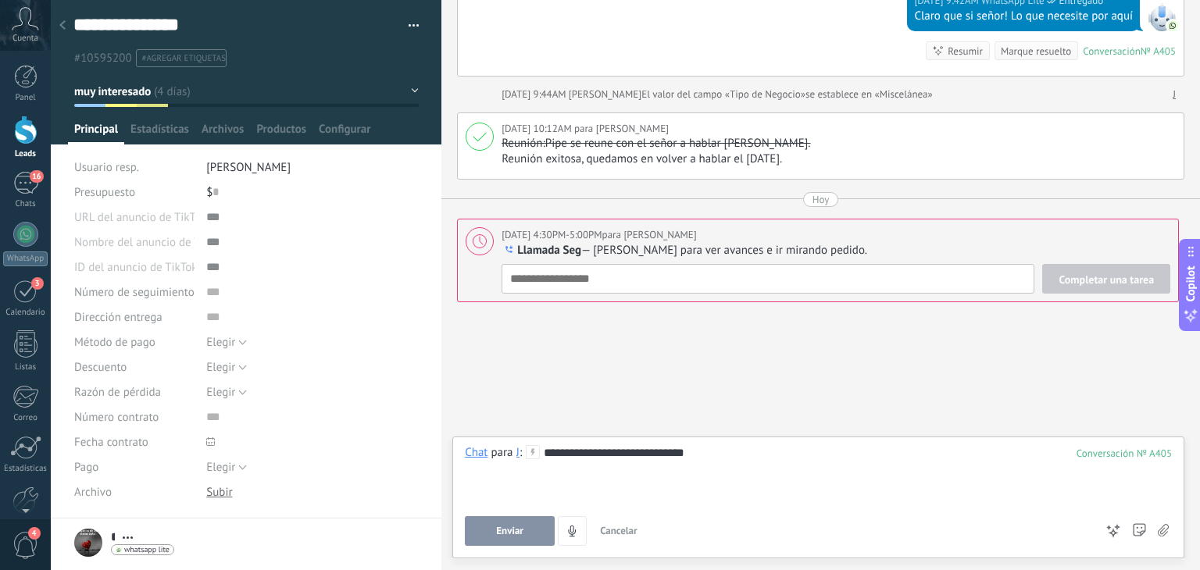
click at [503, 526] on span "Enviar" at bounding box center [509, 531] width 27 height 11
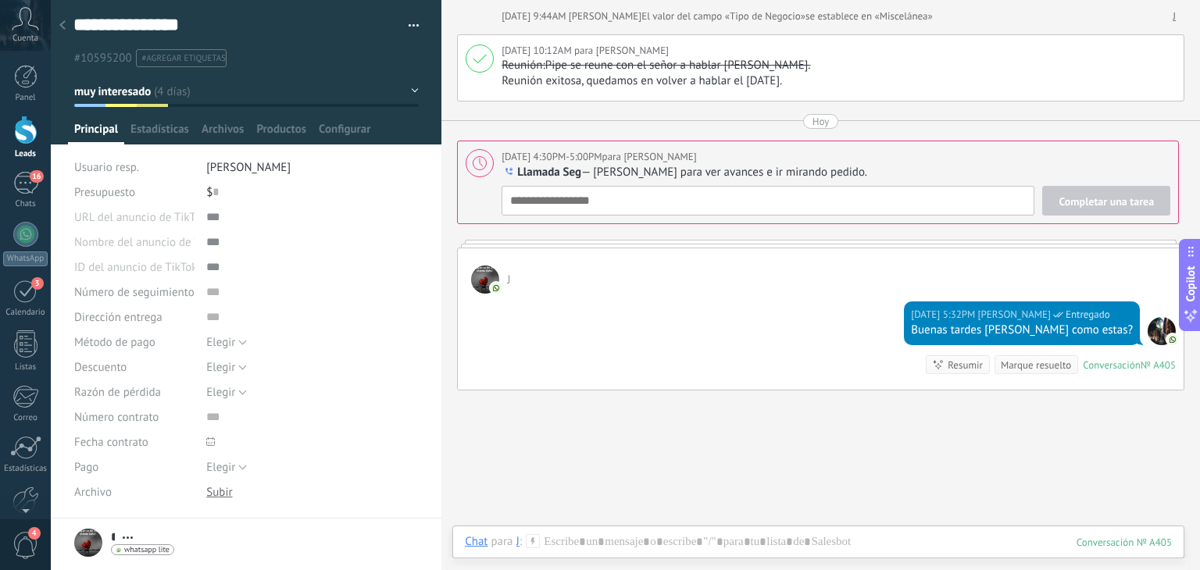
scroll to position [2314, 0]
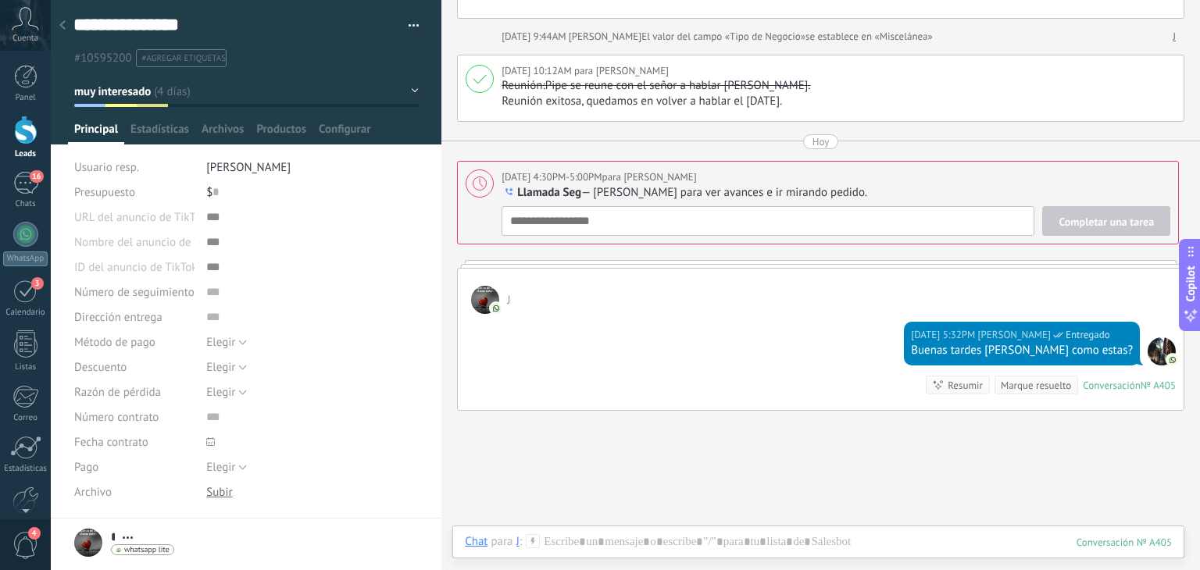
click at [59, 14] on div at bounding box center [63, 26] width 22 height 30
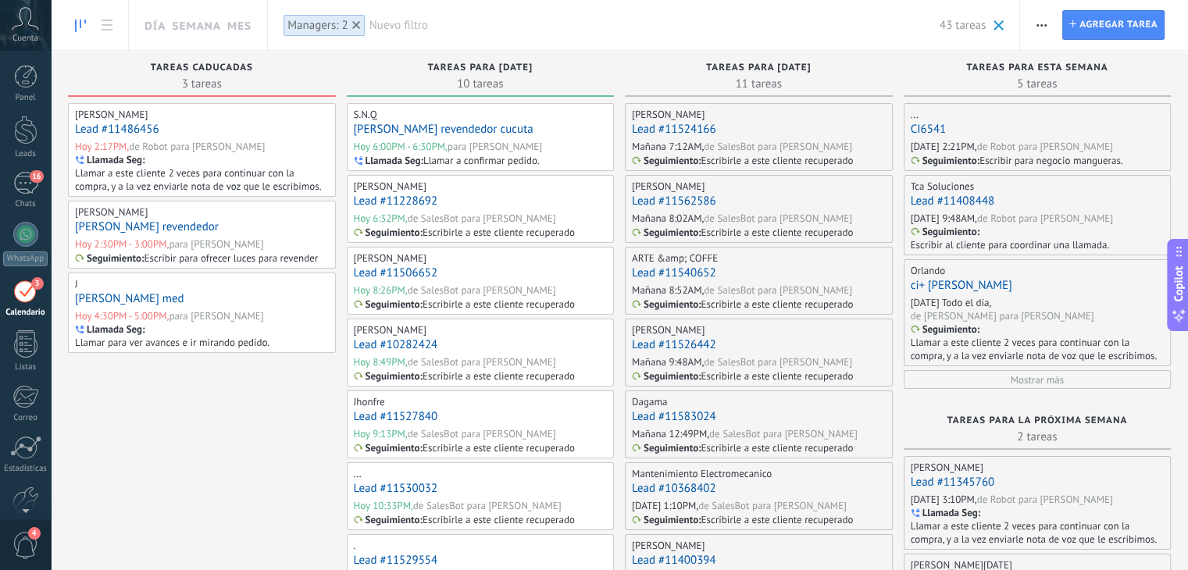
click at [128, 297] on link "[PERSON_NAME] med" at bounding box center [129, 298] width 109 height 15
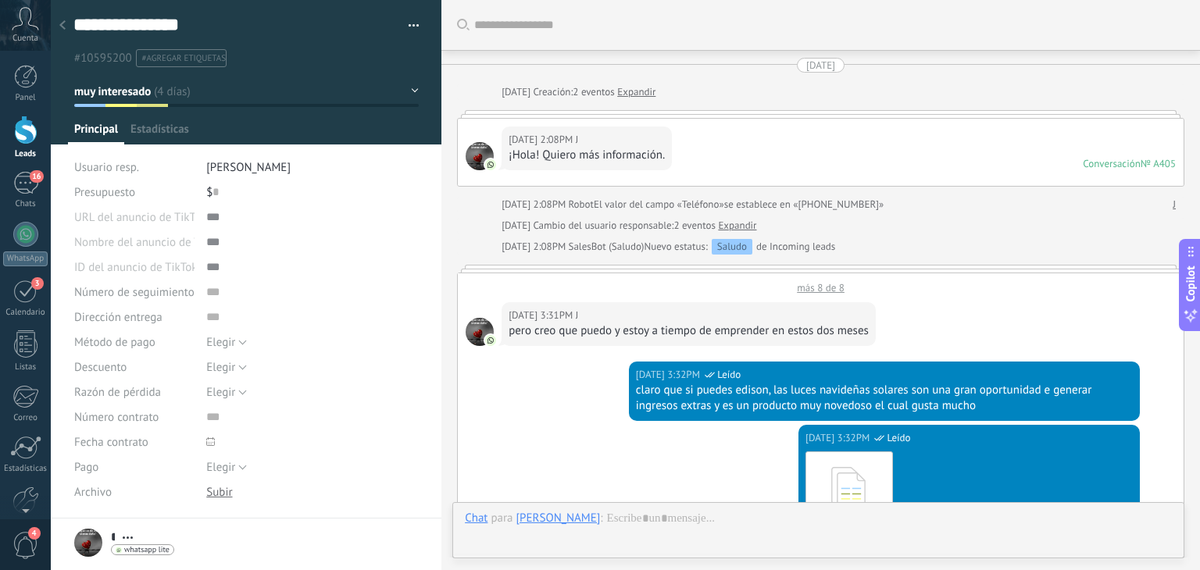
scroll to position [2422, 0]
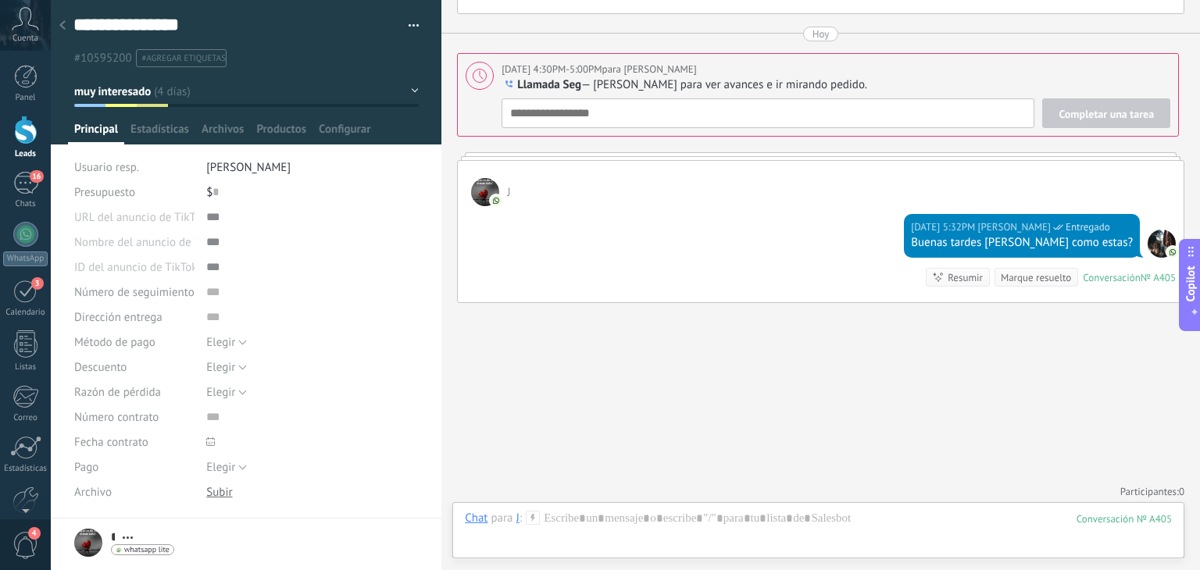
click at [68, 29] on div at bounding box center [63, 26] width 22 height 30
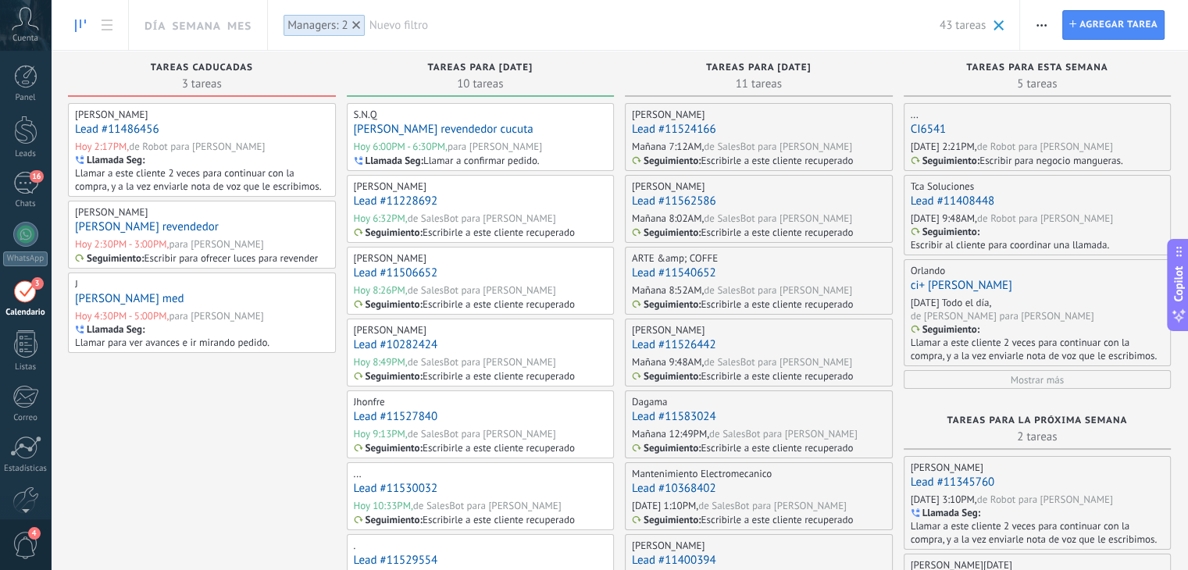
click at [137, 222] on link "[PERSON_NAME] revendedor" at bounding box center [147, 227] width 144 height 15
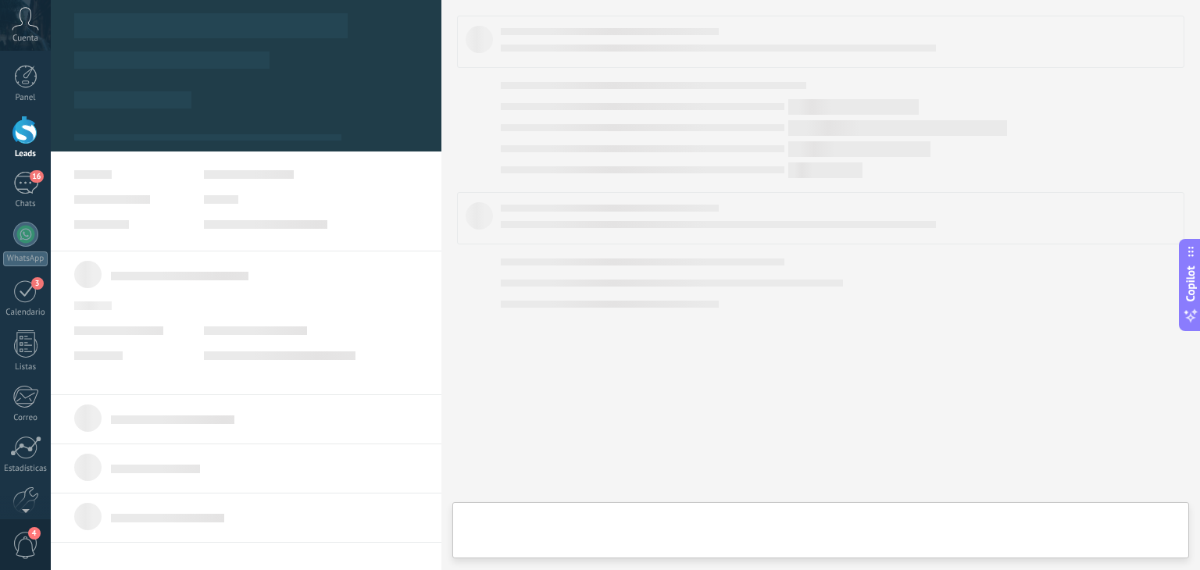
type textarea "**********"
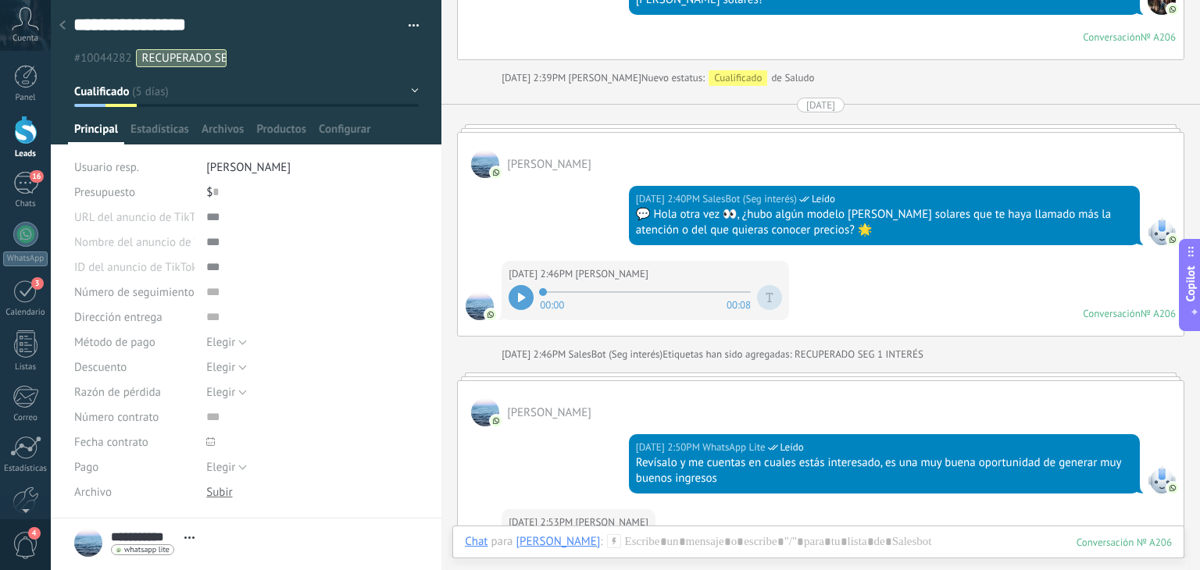
scroll to position [1070, 0]
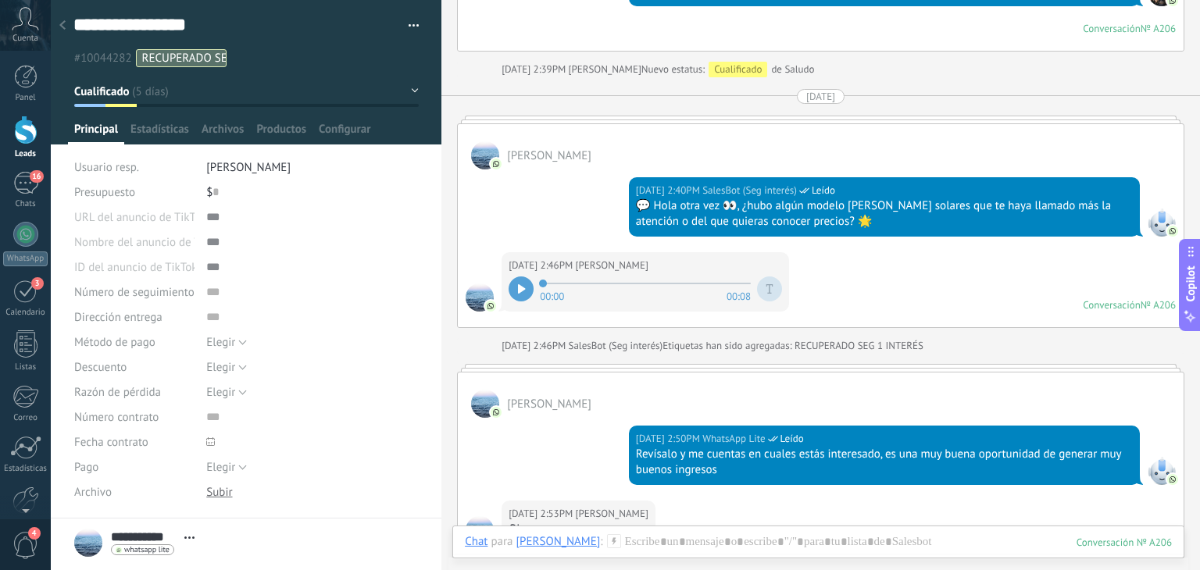
click at [512, 284] on div at bounding box center [521, 289] width 25 height 25
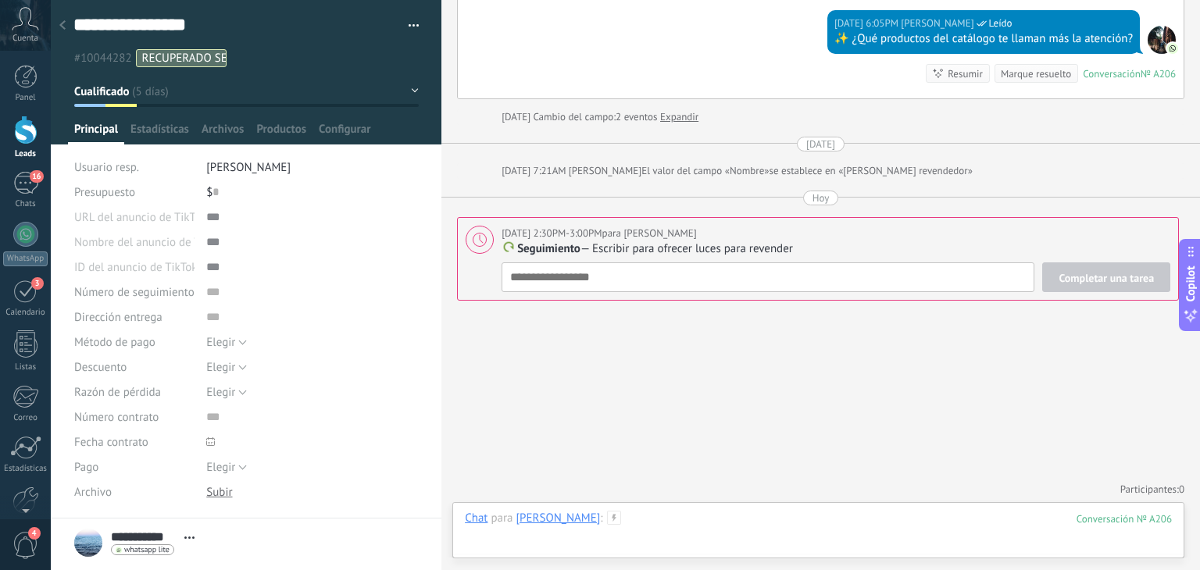
click at [680, 531] on div at bounding box center [818, 534] width 707 height 47
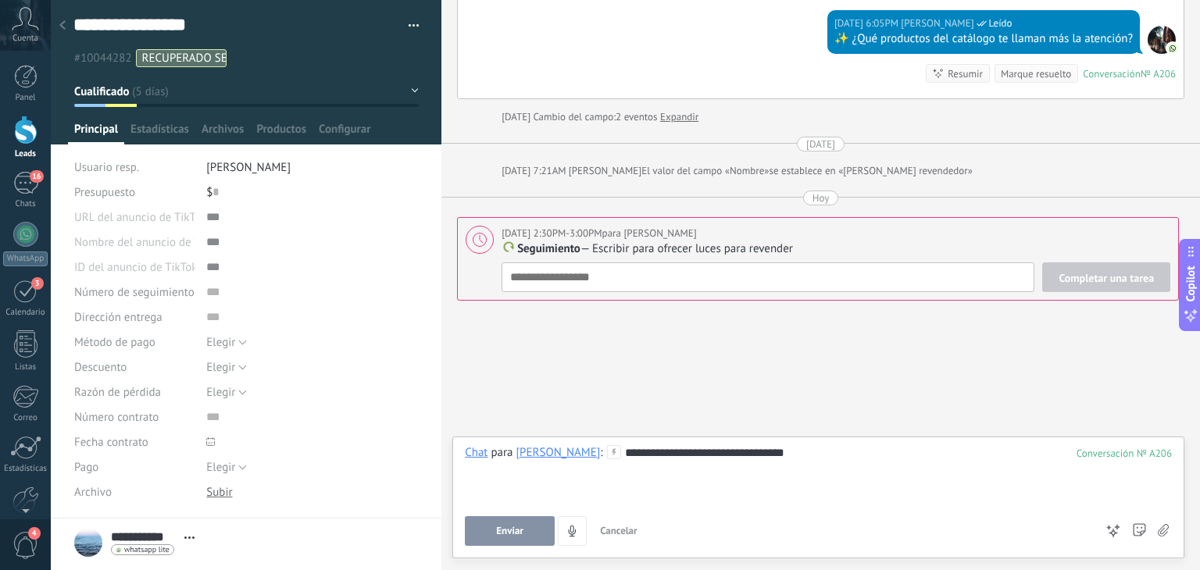
click at [530, 543] on button "Enviar" at bounding box center [510, 531] width 90 height 30
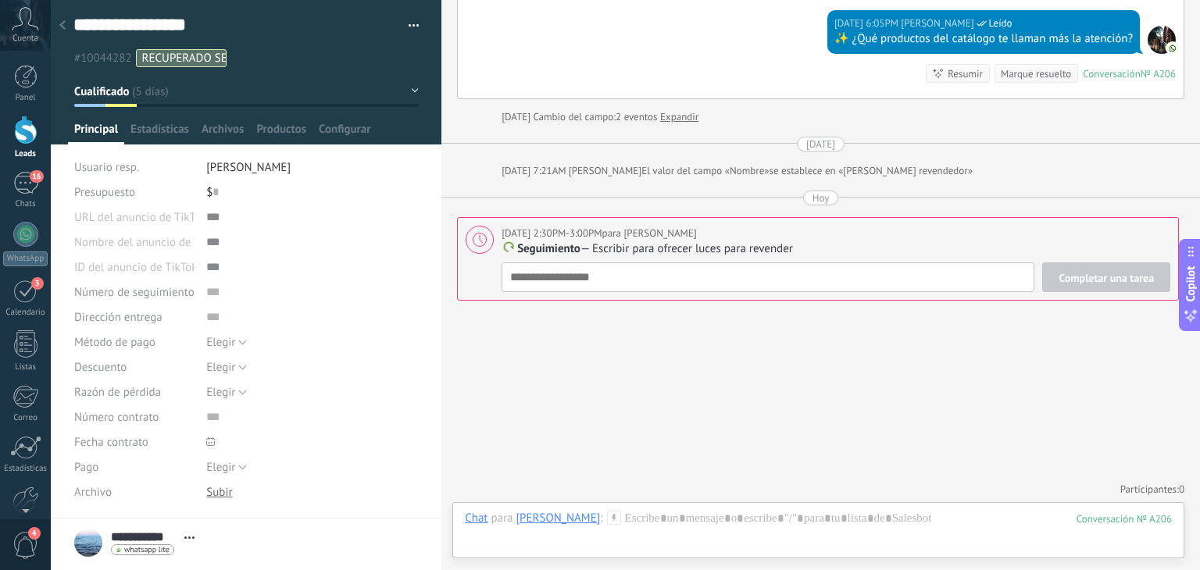
type textarea "**********"
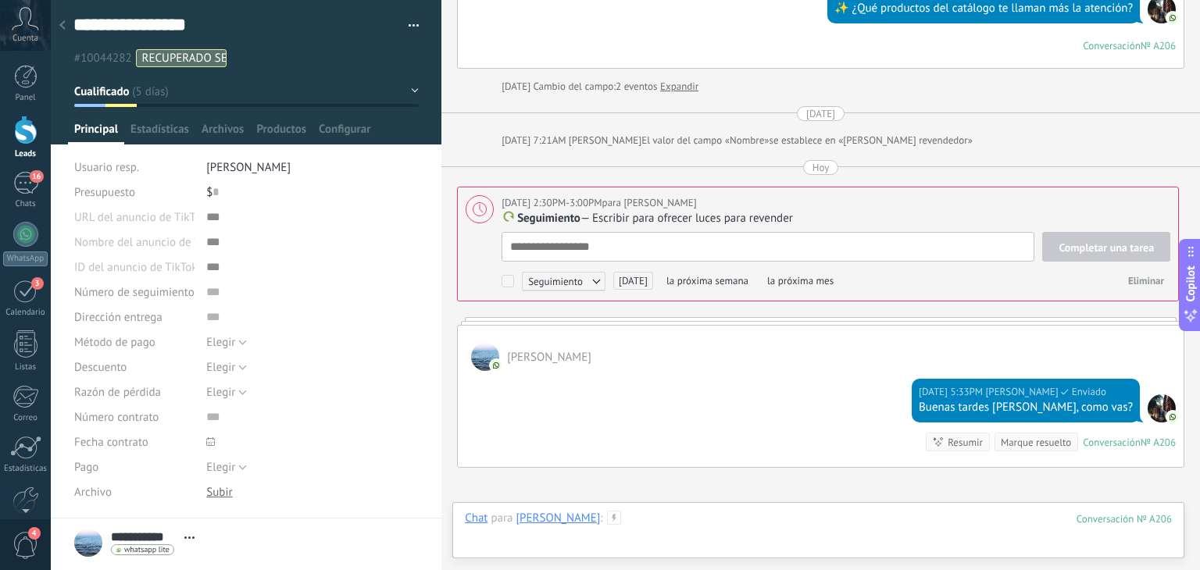
click at [650, 519] on div at bounding box center [818, 534] width 707 height 47
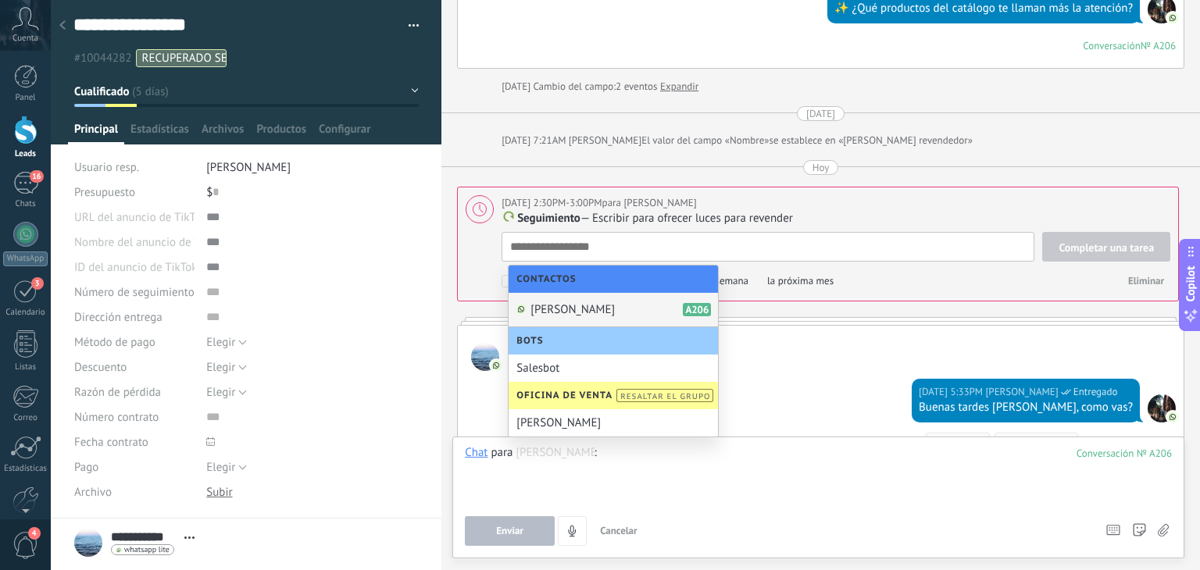
click at [656, 463] on div at bounding box center [818, 474] width 707 height 59
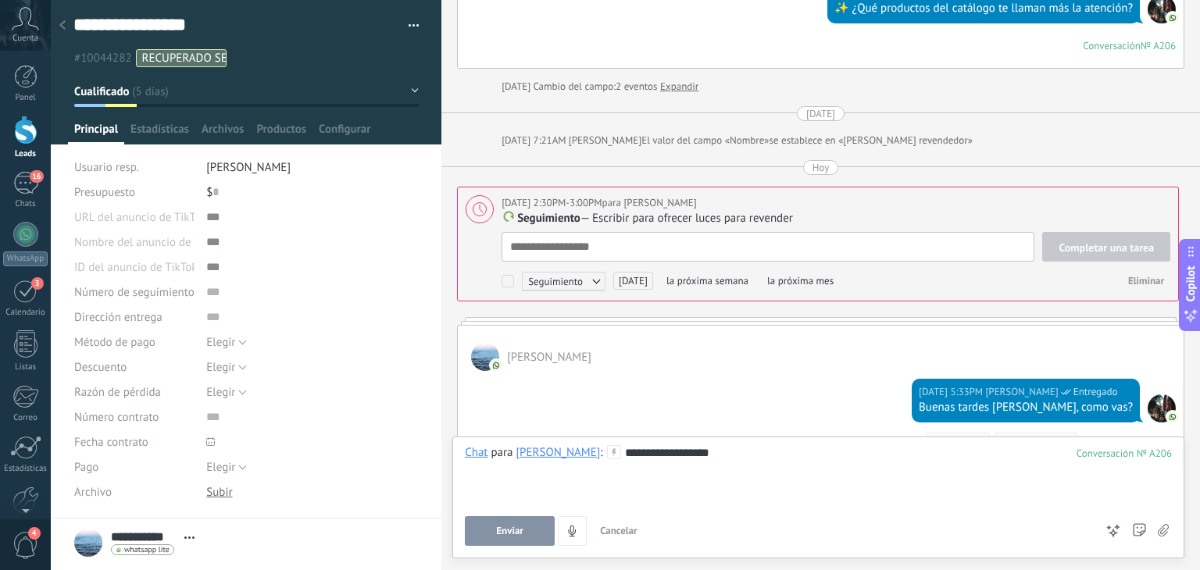
click at [484, 534] on button "Enviar" at bounding box center [510, 531] width 90 height 30
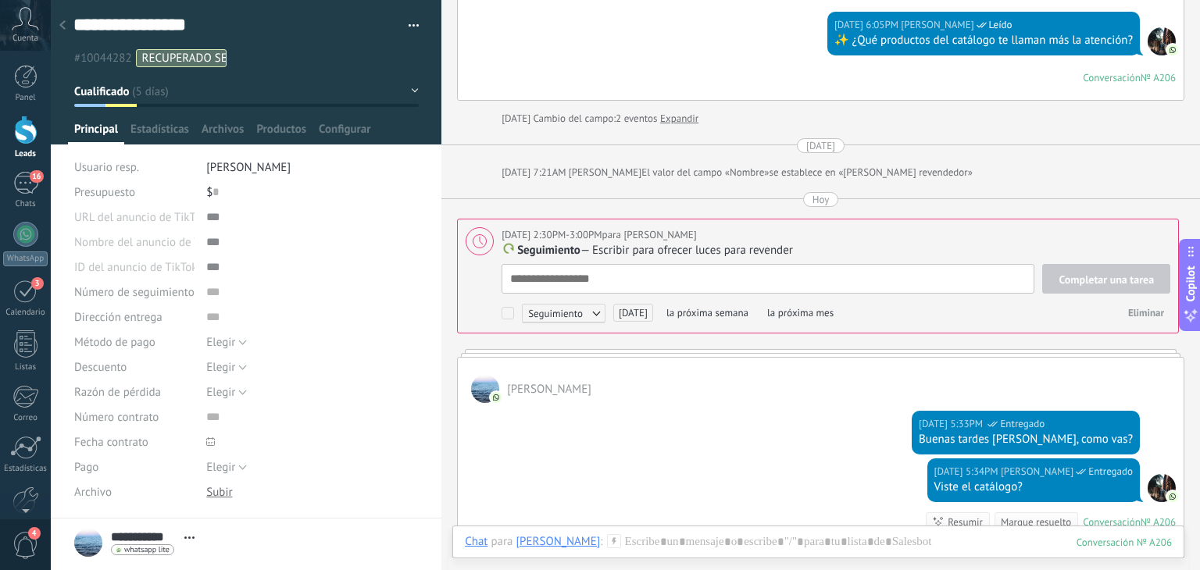
scroll to position [1618, 0]
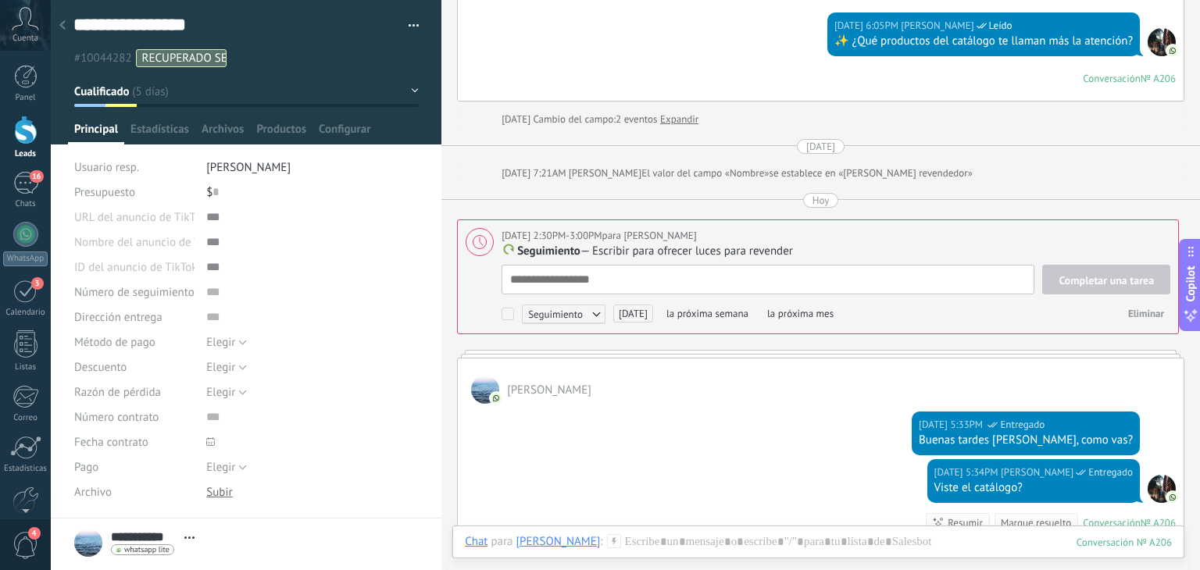
click at [752, 265] on textarea at bounding box center [768, 280] width 533 height 30
paste textarea "**********"
type textarea "**********"
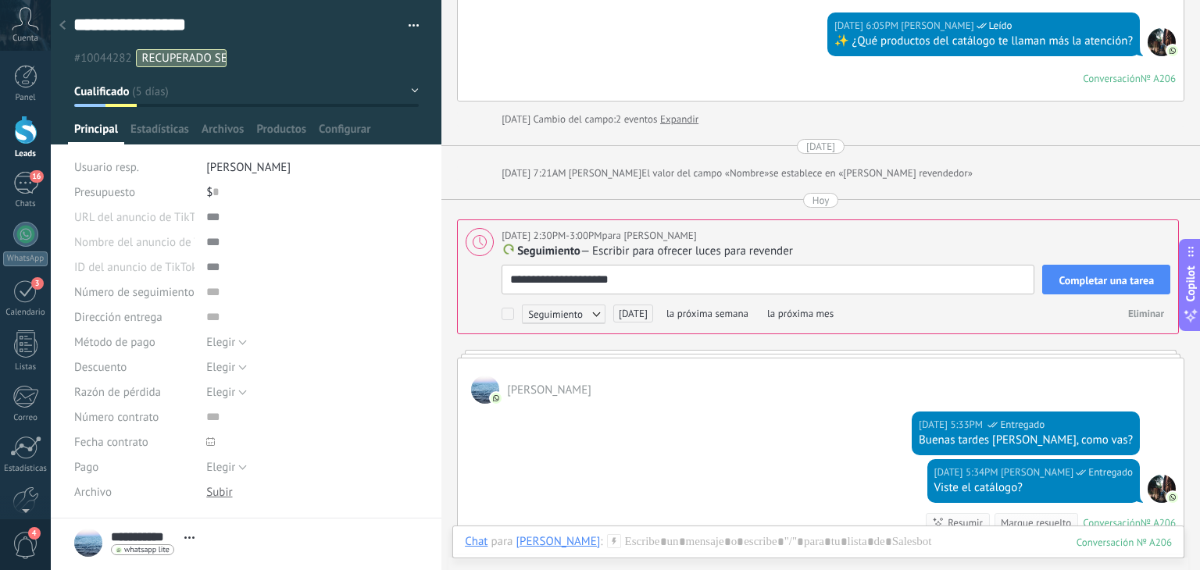
click at [1084, 283] on span "Completar una tarea" at bounding box center [1106, 280] width 95 height 11
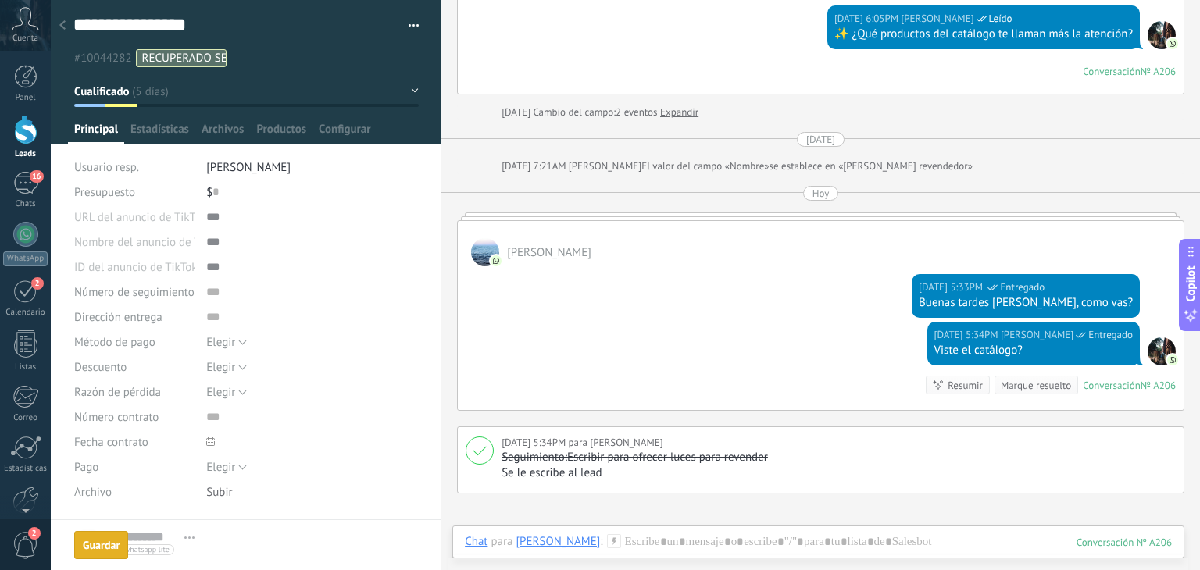
click at [69, 24] on div at bounding box center [63, 26] width 22 height 30
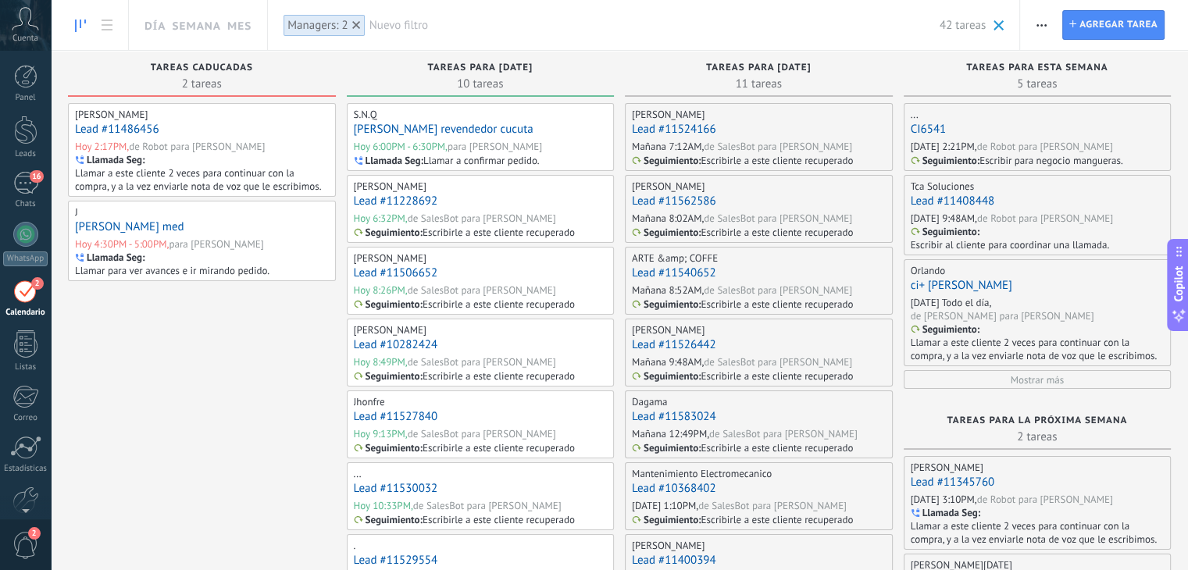
click at [123, 131] on link "Lead #11486456" at bounding box center [117, 129] width 84 height 15
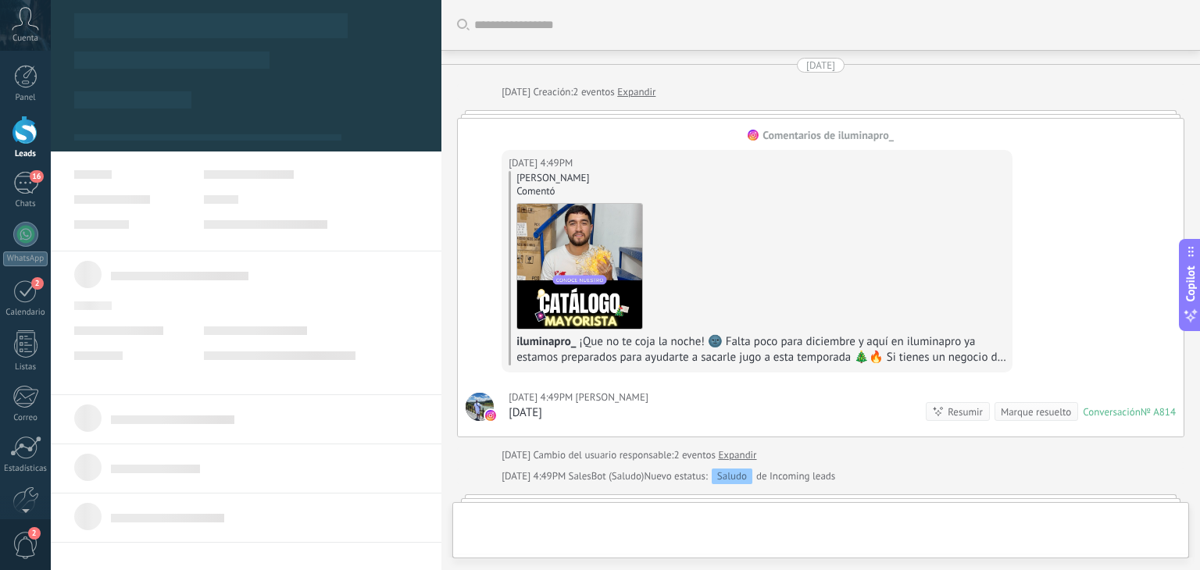
type textarea "**********"
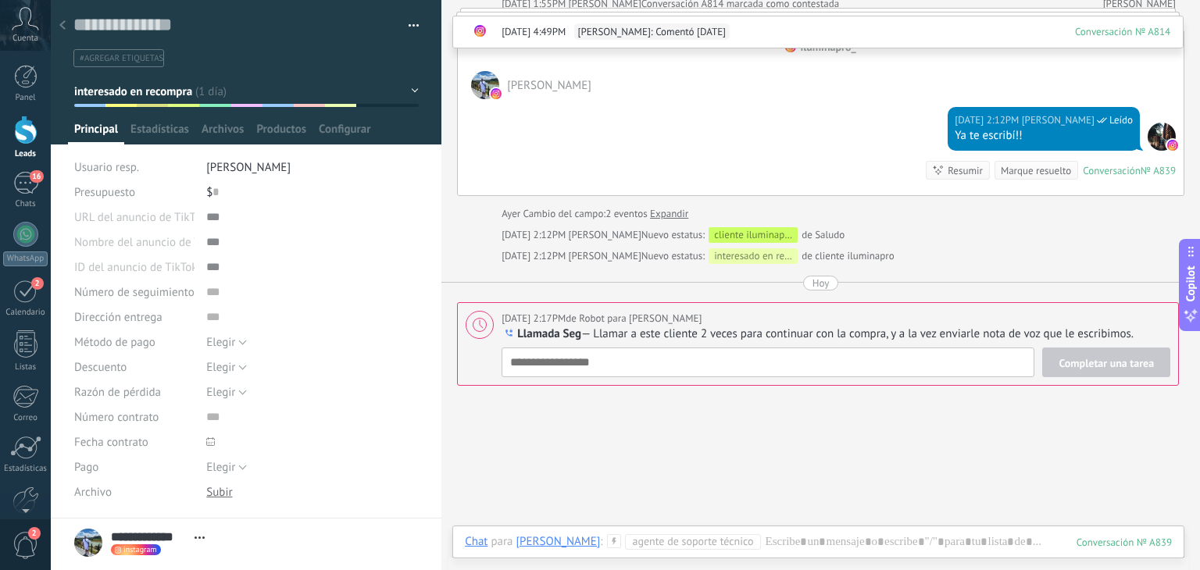
scroll to position [1076, 0]
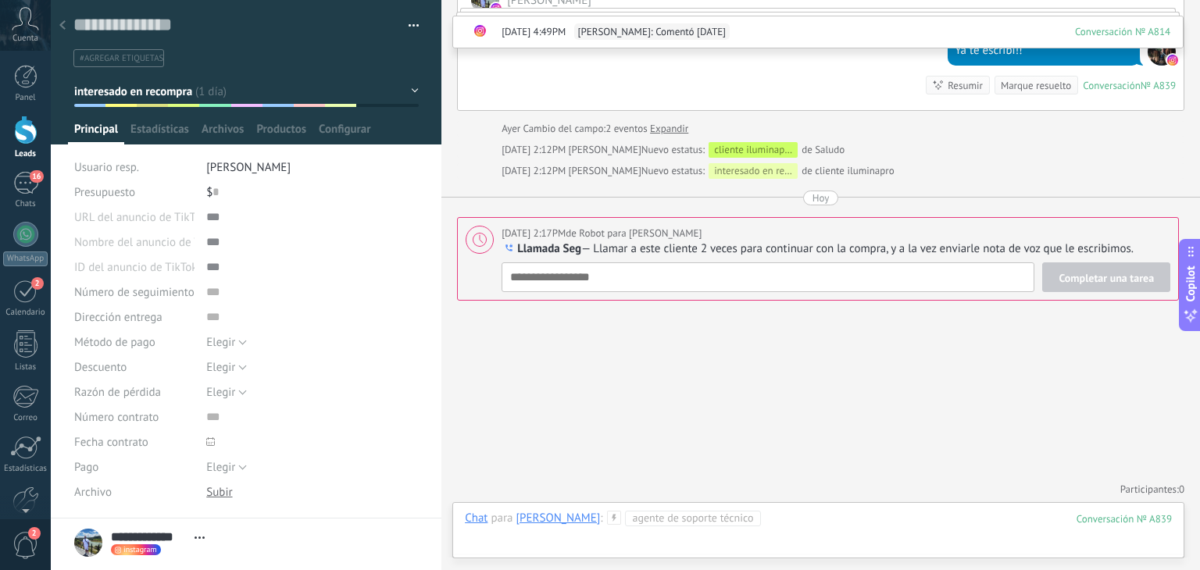
click at [818, 528] on div at bounding box center [818, 534] width 707 height 47
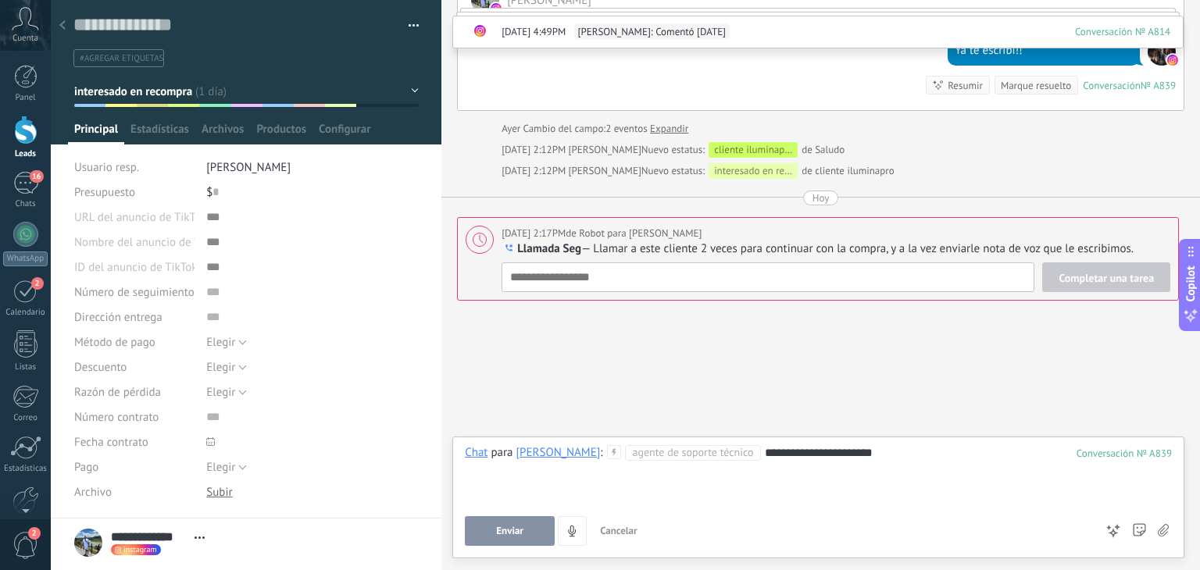
click at [519, 526] on span "Enviar" at bounding box center [509, 531] width 27 height 11
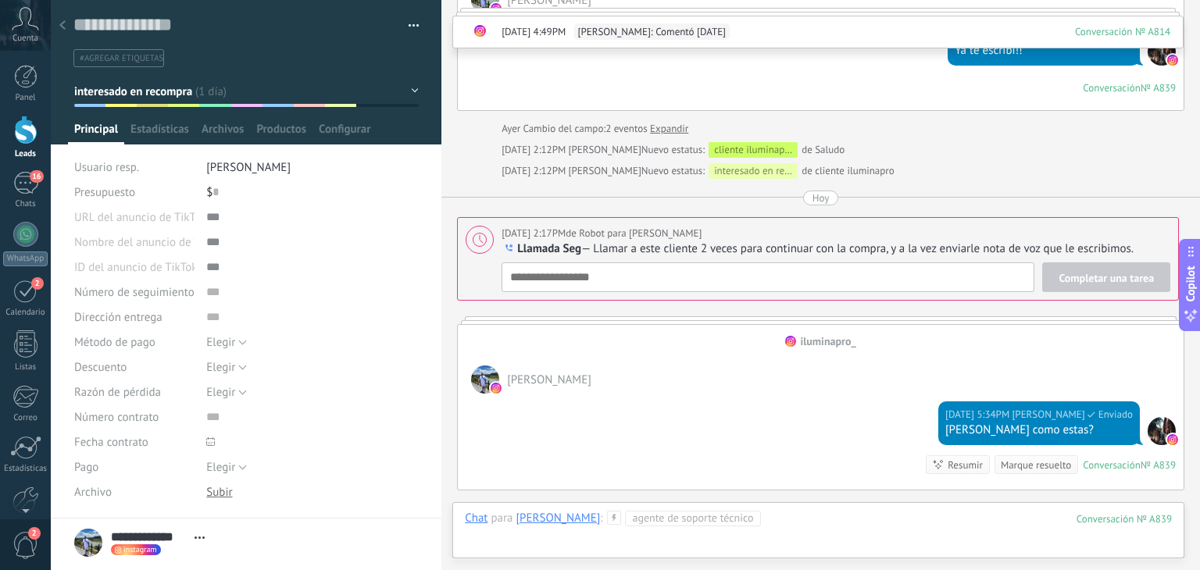
click at [812, 516] on div at bounding box center [818, 534] width 707 height 47
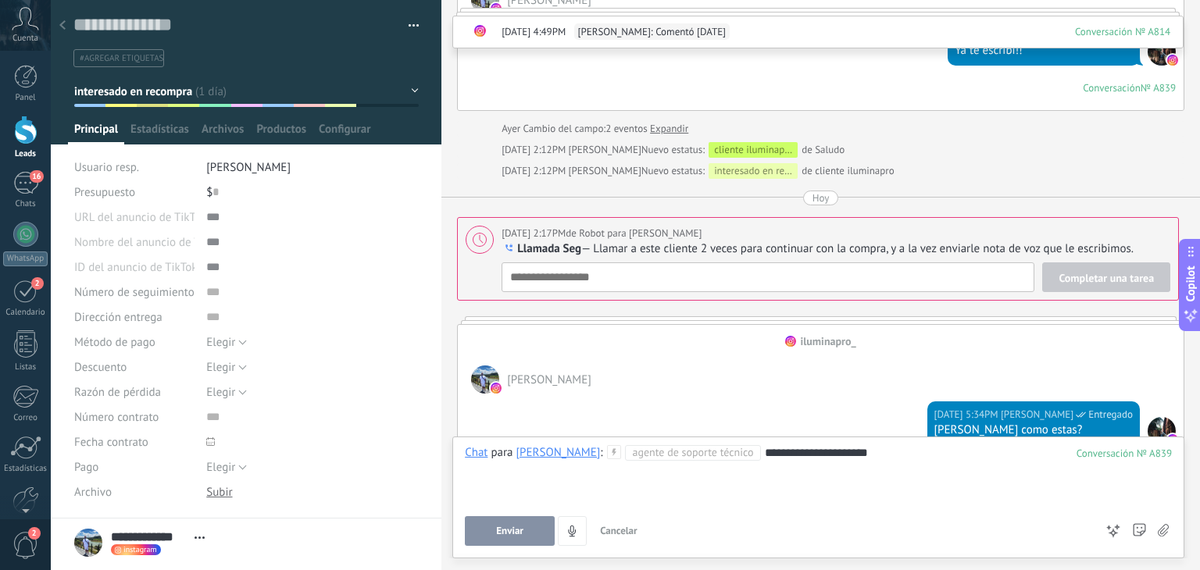
scroll to position [1266, 0]
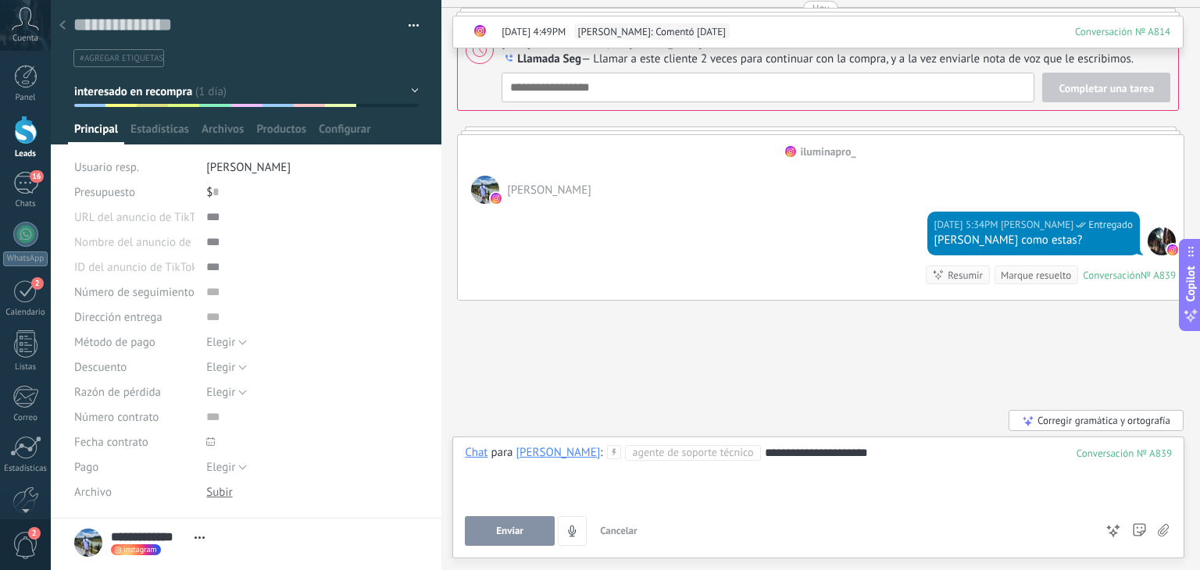
click at [512, 517] on button "Enviar" at bounding box center [510, 531] width 90 height 30
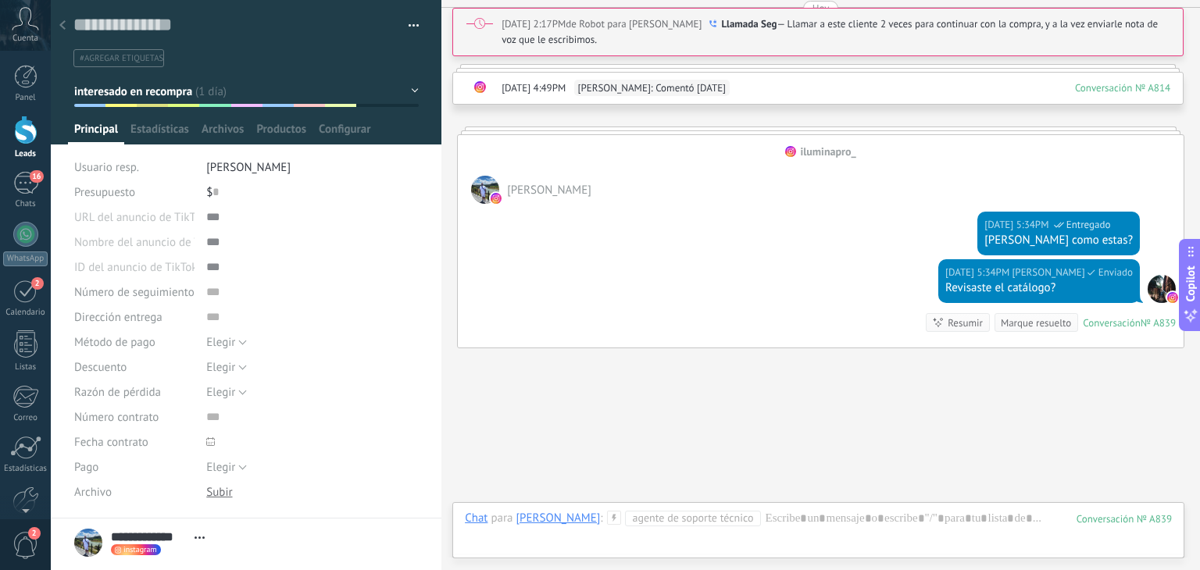
scroll to position [1312, 0]
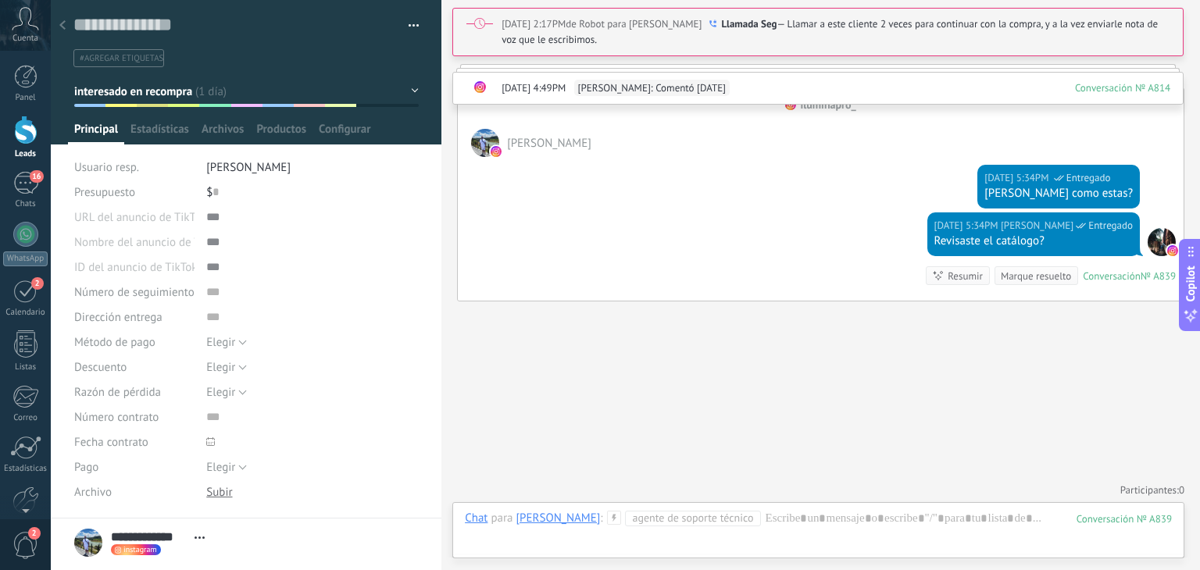
click at [65, 27] on icon at bounding box center [62, 24] width 6 height 9
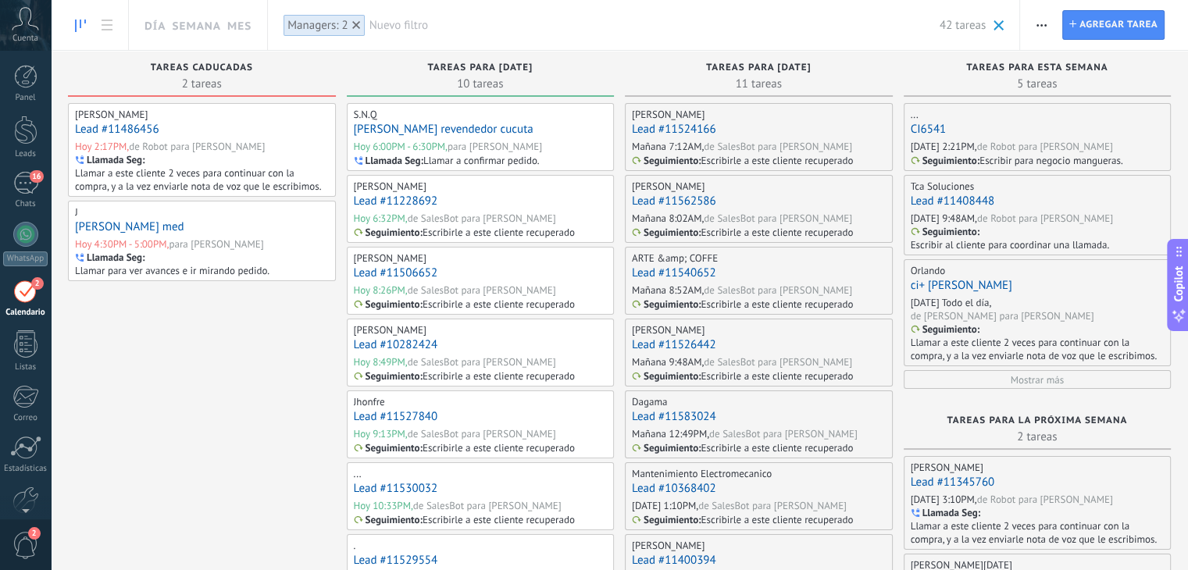
click at [137, 132] on link "Lead #11486456" at bounding box center [117, 129] width 84 height 15
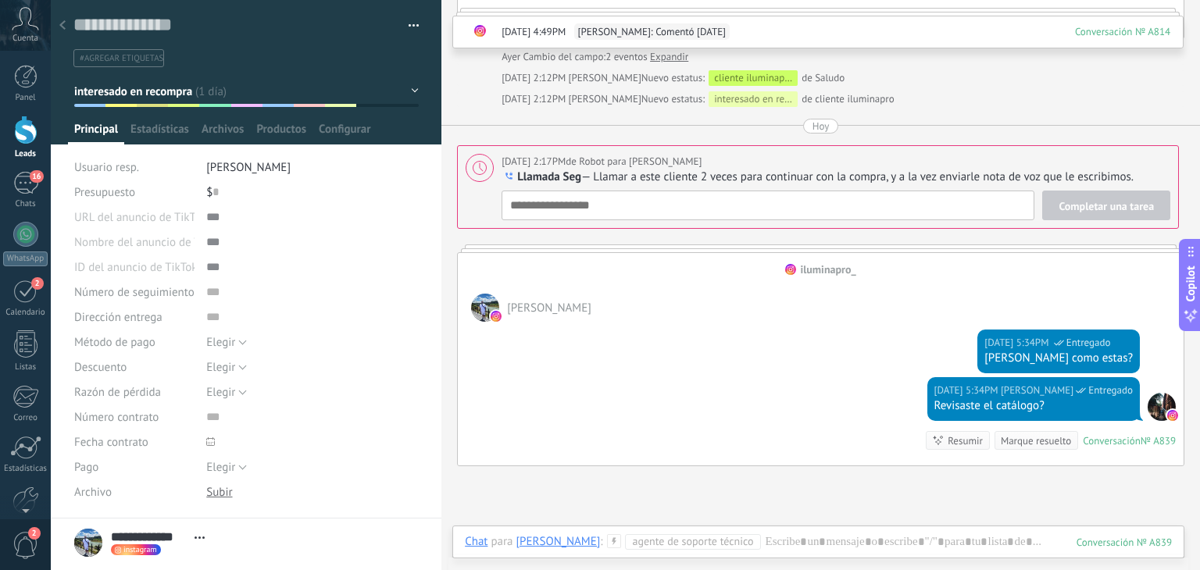
scroll to position [1147, 0]
click at [675, 212] on div "Completar una tarea Llamada Seg Seguimiento Reunión Llamada Seg Despachar Pedid…" at bounding box center [836, 206] width 669 height 30
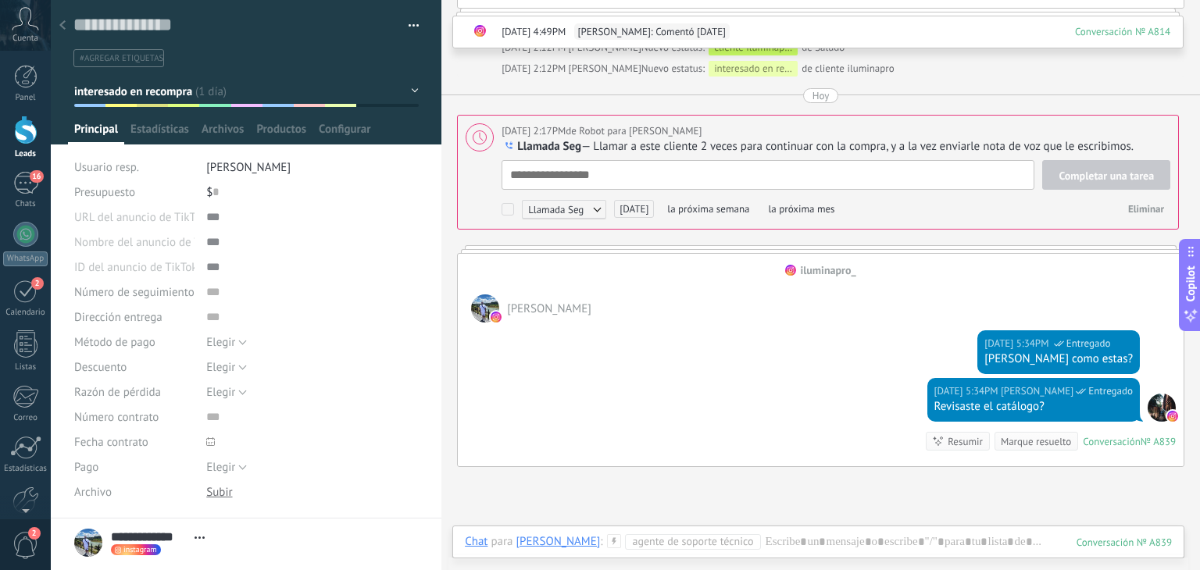
paste textarea "**********"
type textarea "**********"
click at [1075, 179] on span "Completar una tarea" at bounding box center [1106, 175] width 95 height 11
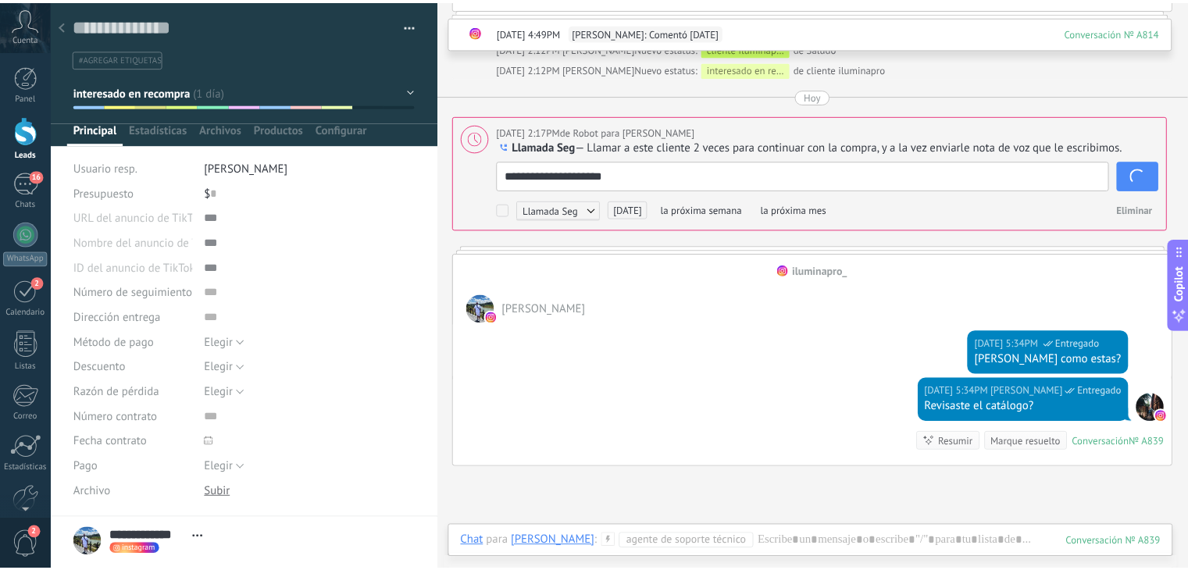
scroll to position [1184, 0]
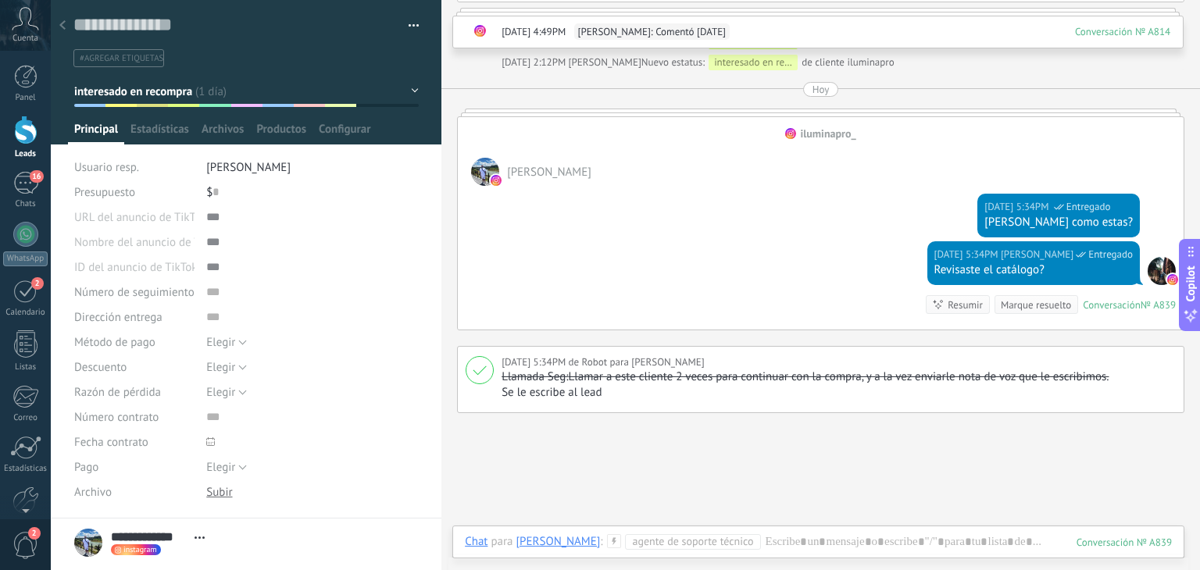
click at [21, 269] on div "Panel Leads 16 Chats WhatsApp Clientes 2" at bounding box center [25, 332] width 51 height 534
click at [21, 291] on div "2" at bounding box center [25, 291] width 25 height 24
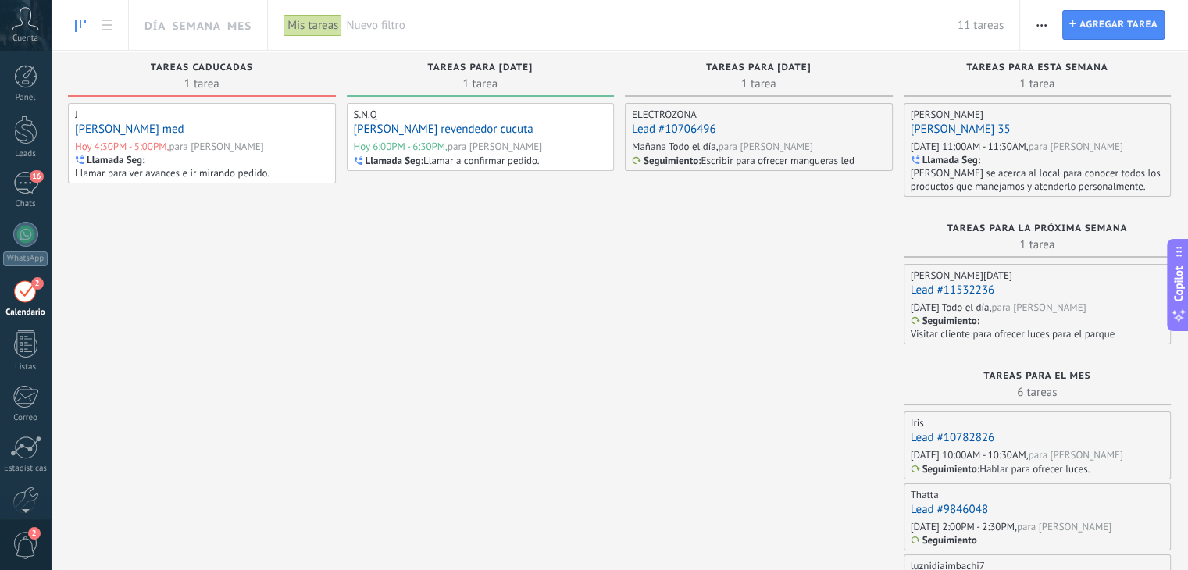
click at [362, 30] on span "Nuevo filtro" at bounding box center [651, 25] width 611 height 15
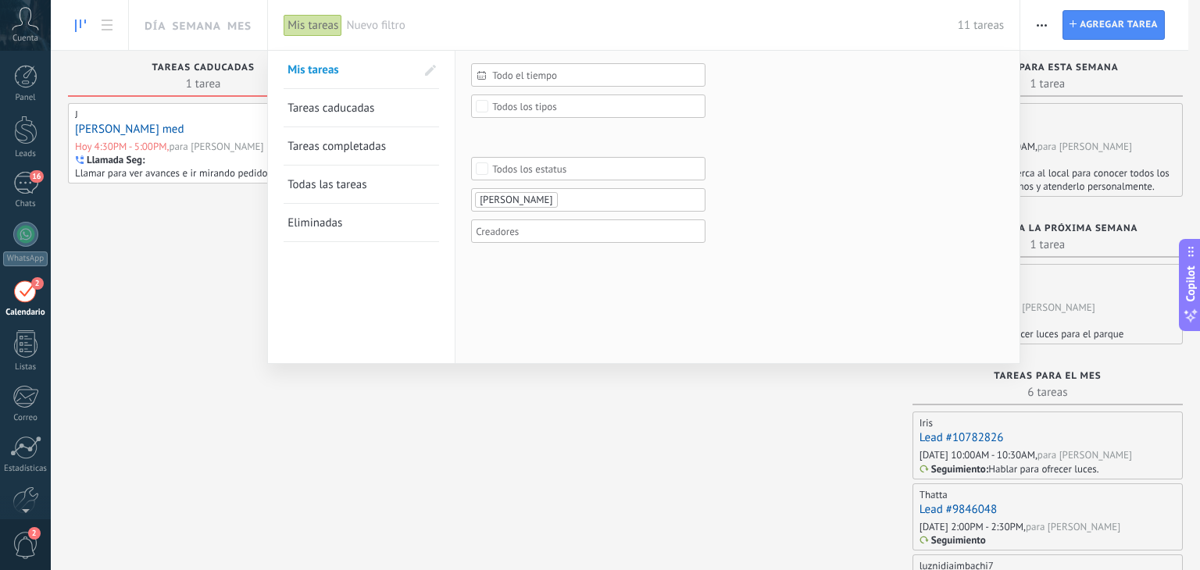
click at [578, 207] on ul "[PERSON_NAME]" at bounding box center [582, 200] width 219 height 19
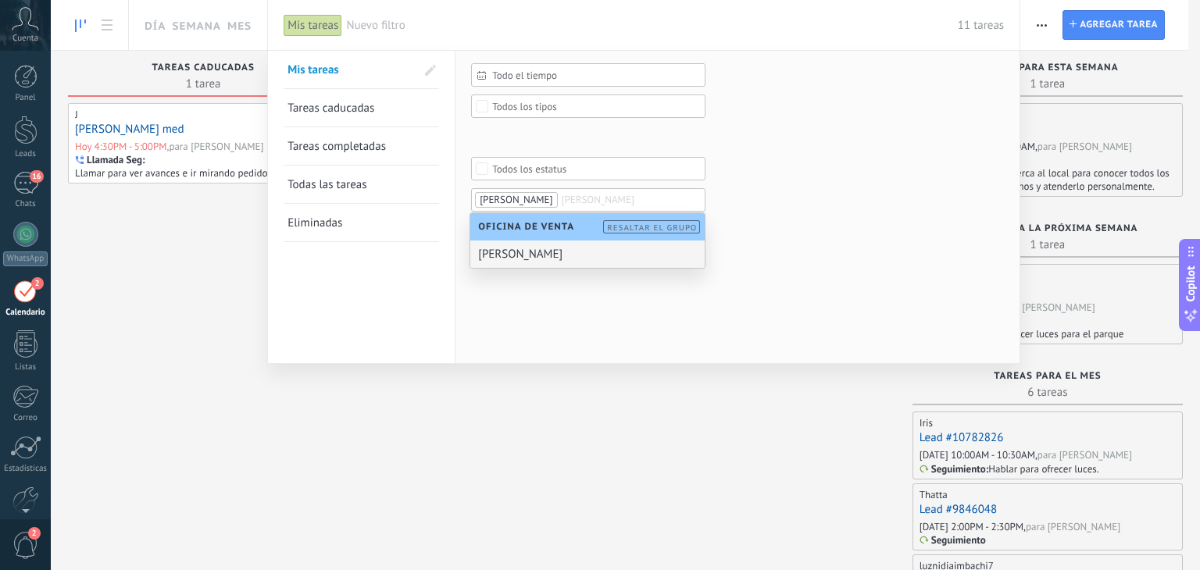
click at [563, 255] on div "[PERSON_NAME]" at bounding box center [587, 254] width 234 height 27
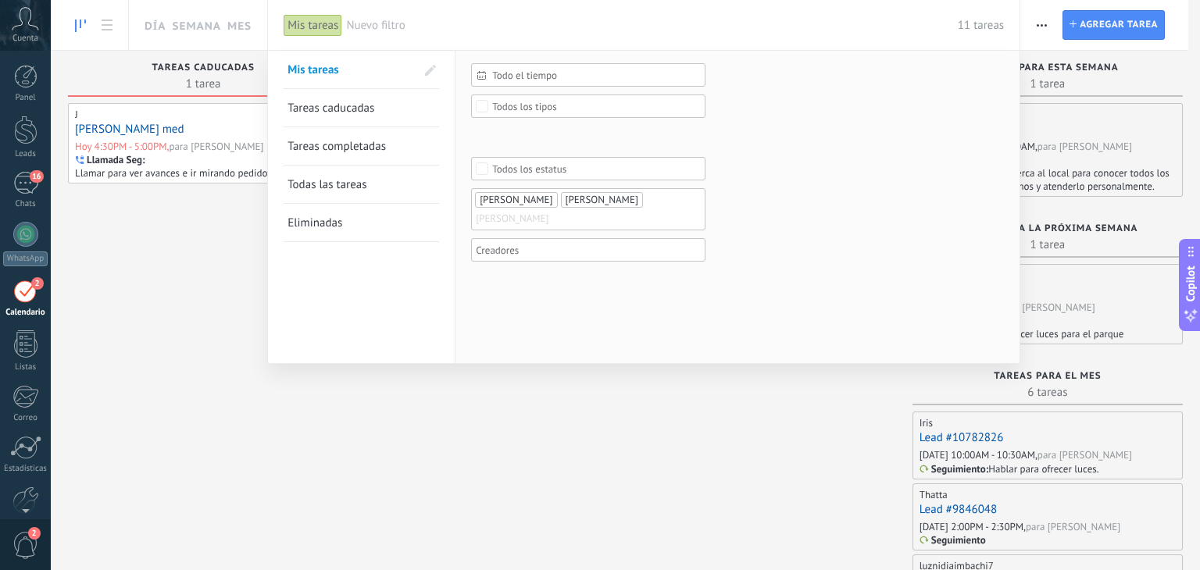
click at [522, 285] on div "Todo el tiempo Todo el tiempo [DATE] [DATE] Últimos ** 30 dias Esta semana La ú…" at bounding box center [737, 207] width 564 height 312
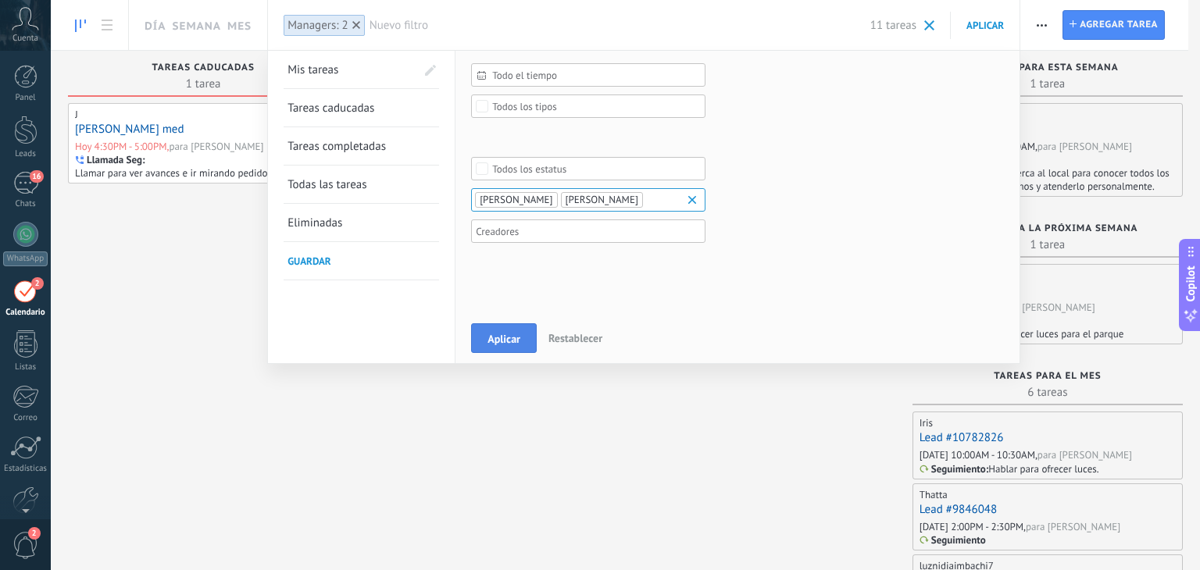
click at [493, 326] on button "Aplicar" at bounding box center [504, 338] width 66 height 30
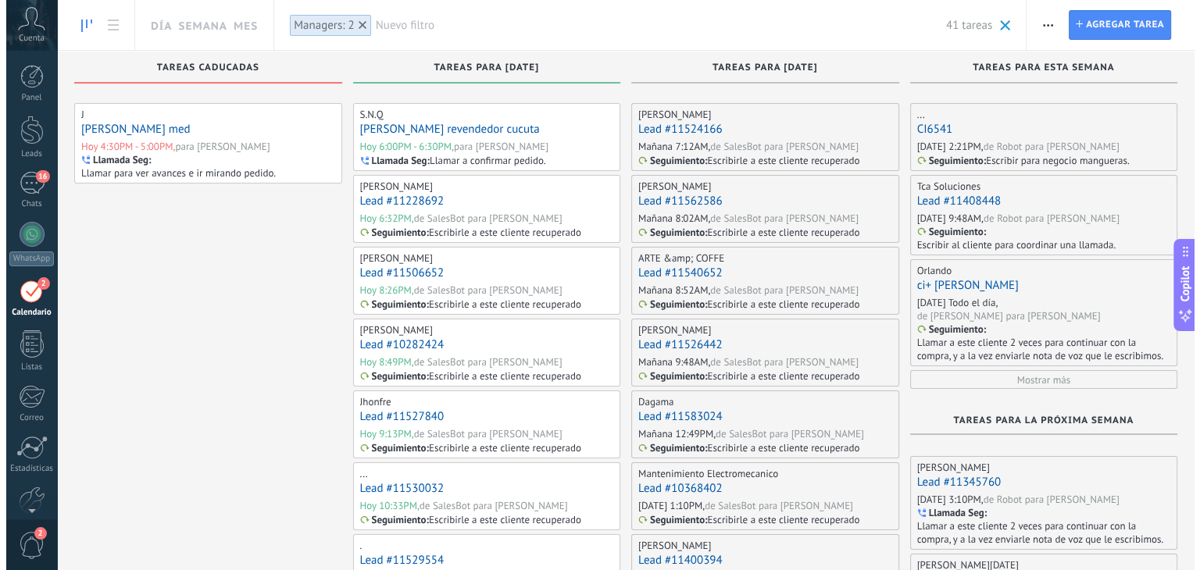
scroll to position [403, 0]
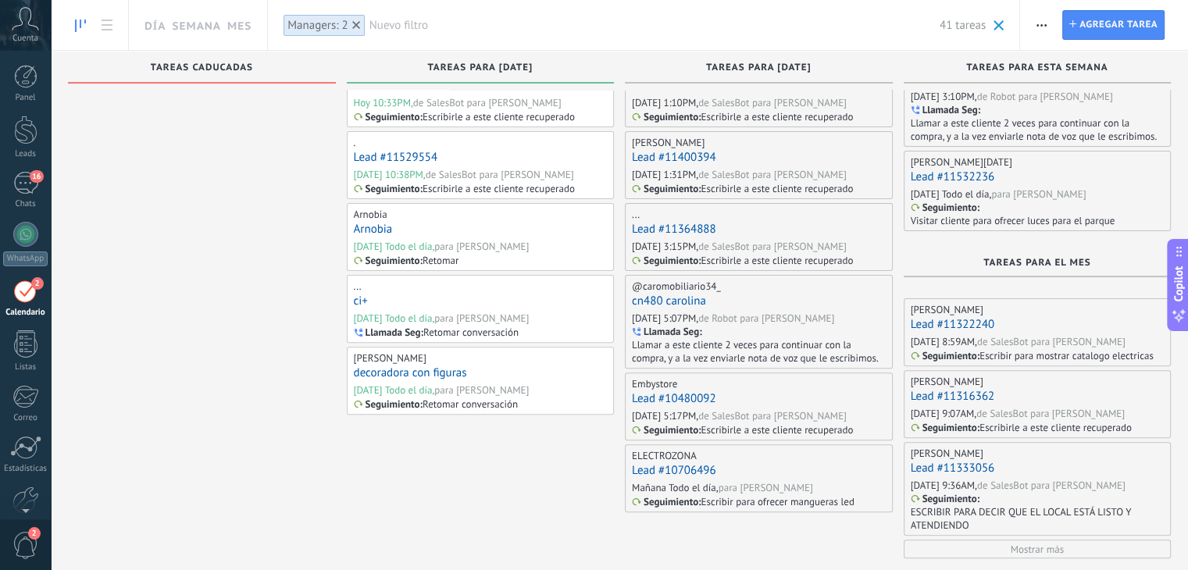
click at [444, 372] on link "decoradora con figuras" at bounding box center [410, 373] width 113 height 15
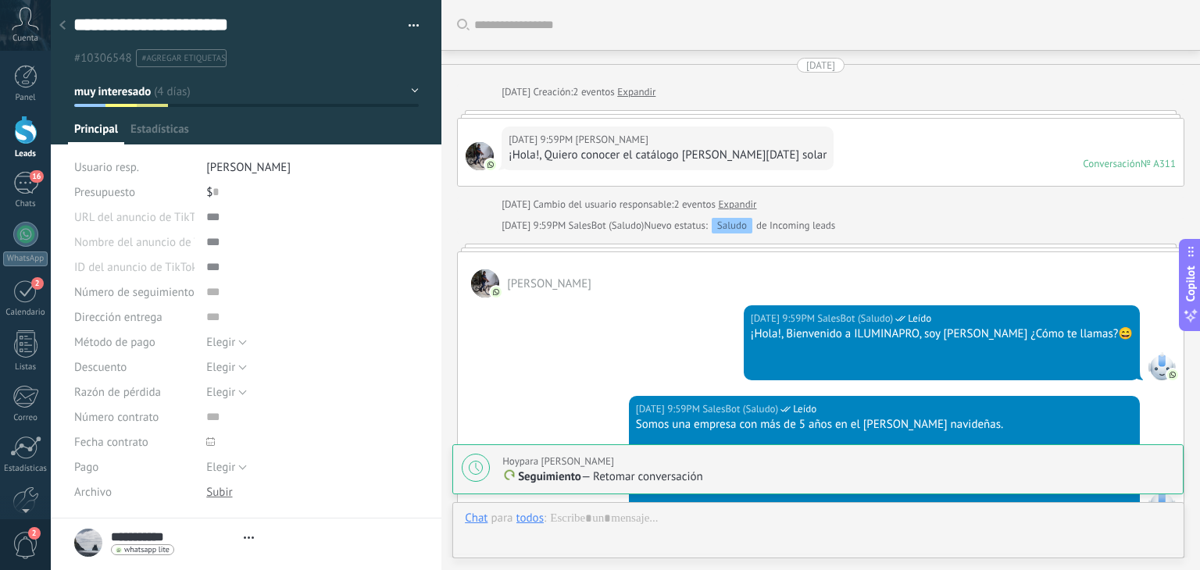
type textarea "**********"
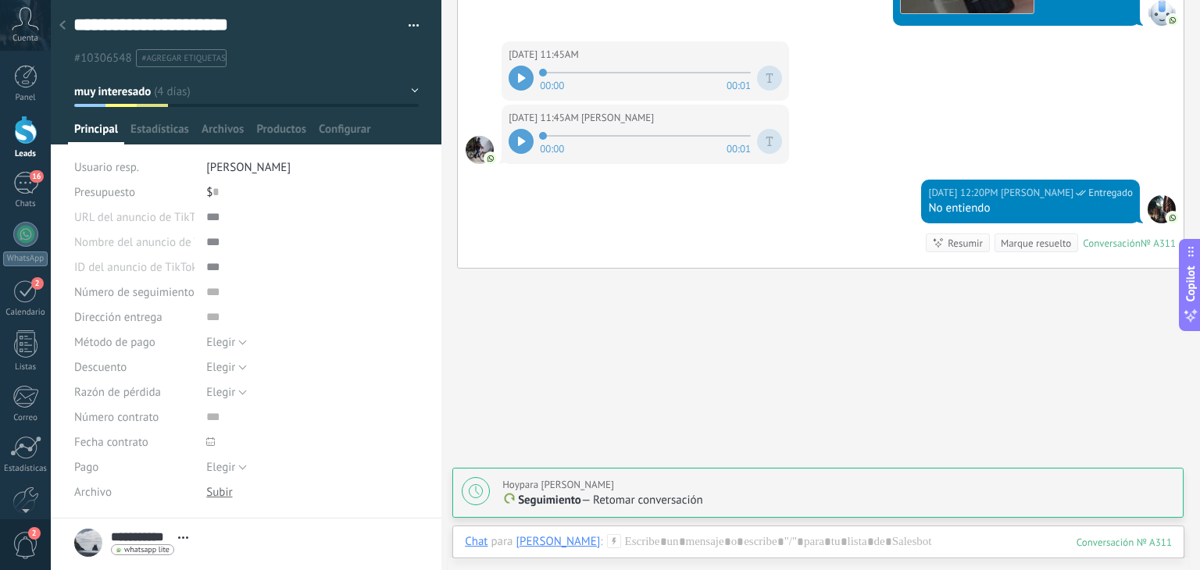
scroll to position [4367, 0]
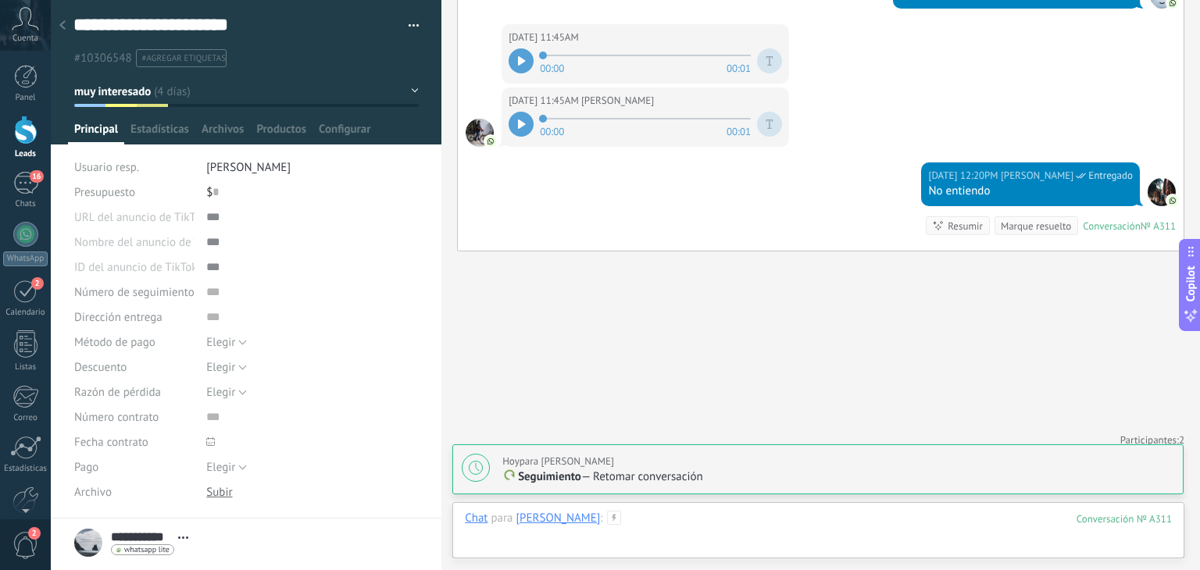
click at [684, 517] on div at bounding box center [818, 534] width 707 height 47
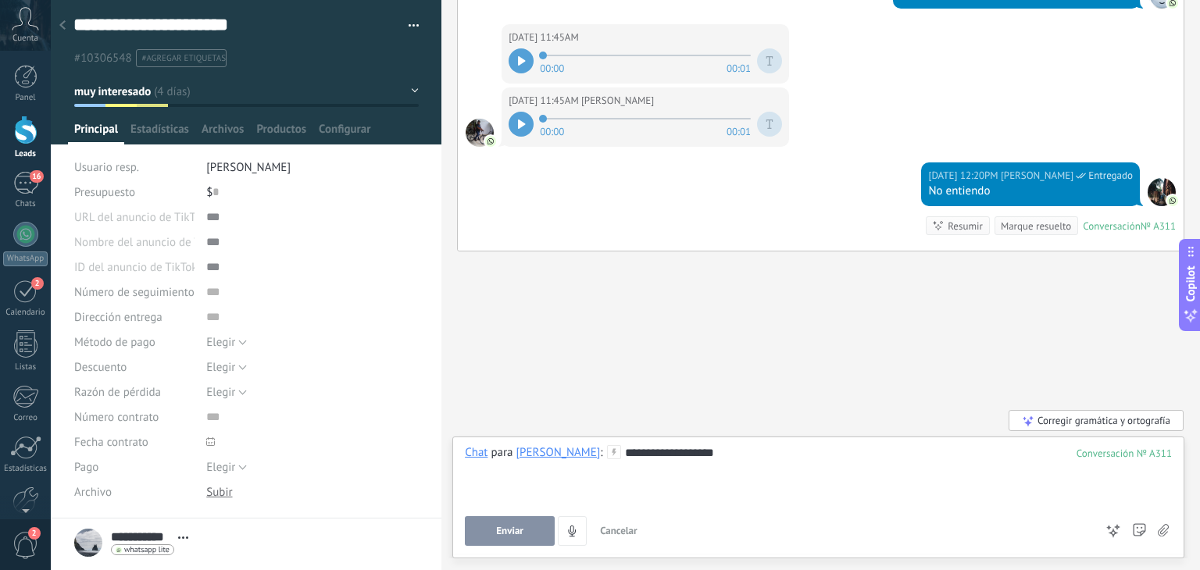
click at [516, 535] on span "Enviar" at bounding box center [509, 531] width 27 height 11
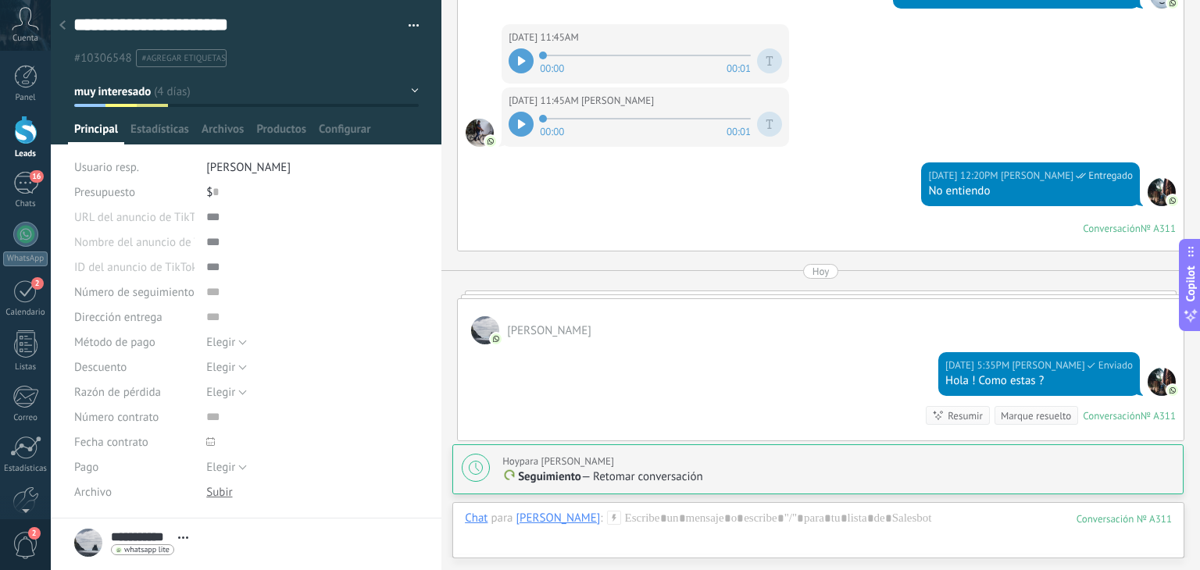
click at [684, 460] on div "[DATE] para [PERSON_NAME]" at bounding box center [838, 462] width 672 height 16
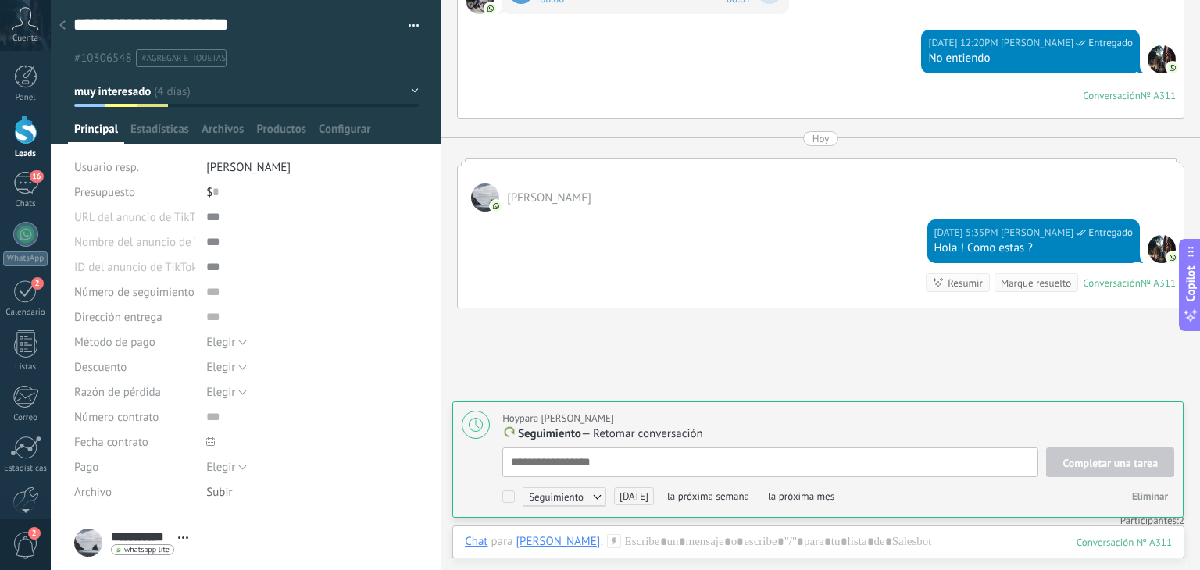
paste textarea "**********"
type textarea "**********"
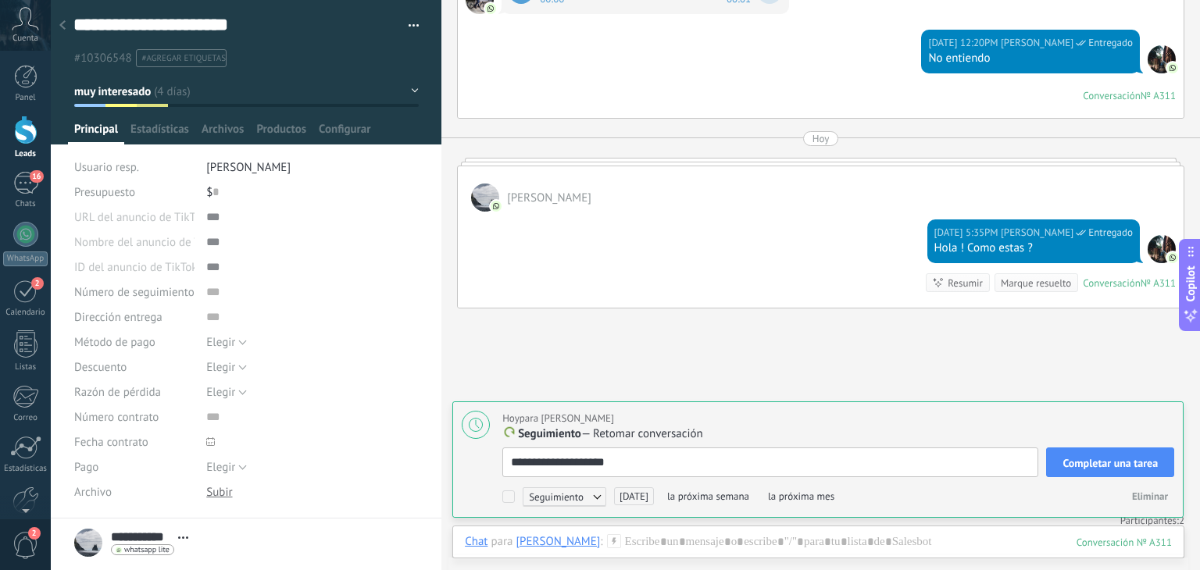
type textarea "**********"
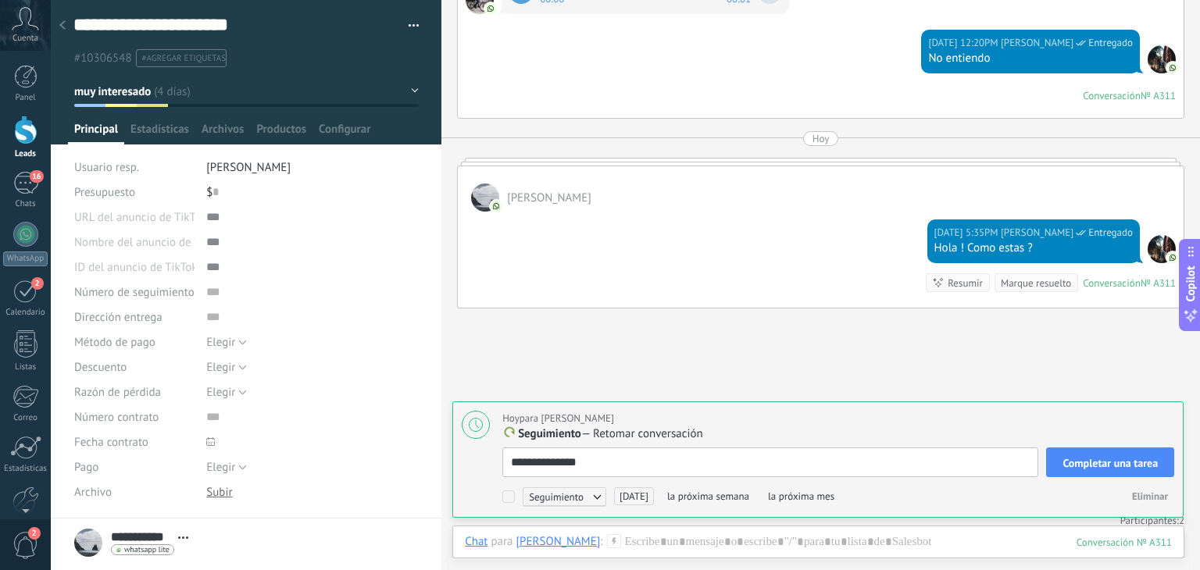
type textarea "**********"
type textarea "*******"
type textarea "****"
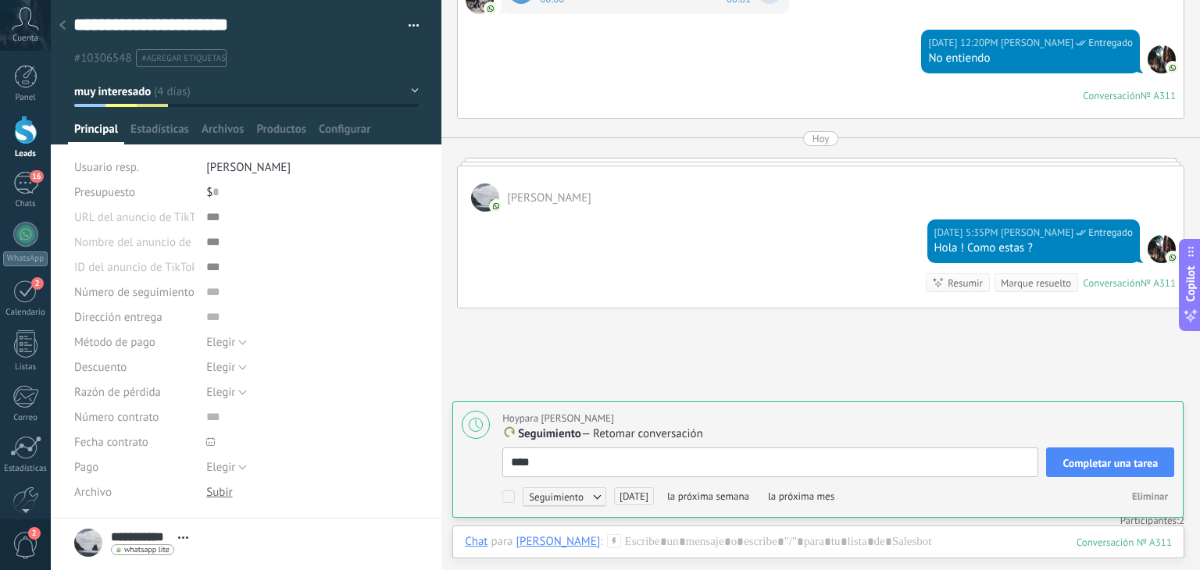
type textarea "****"
type textarea "**"
type textarea "****"
type textarea "*****"
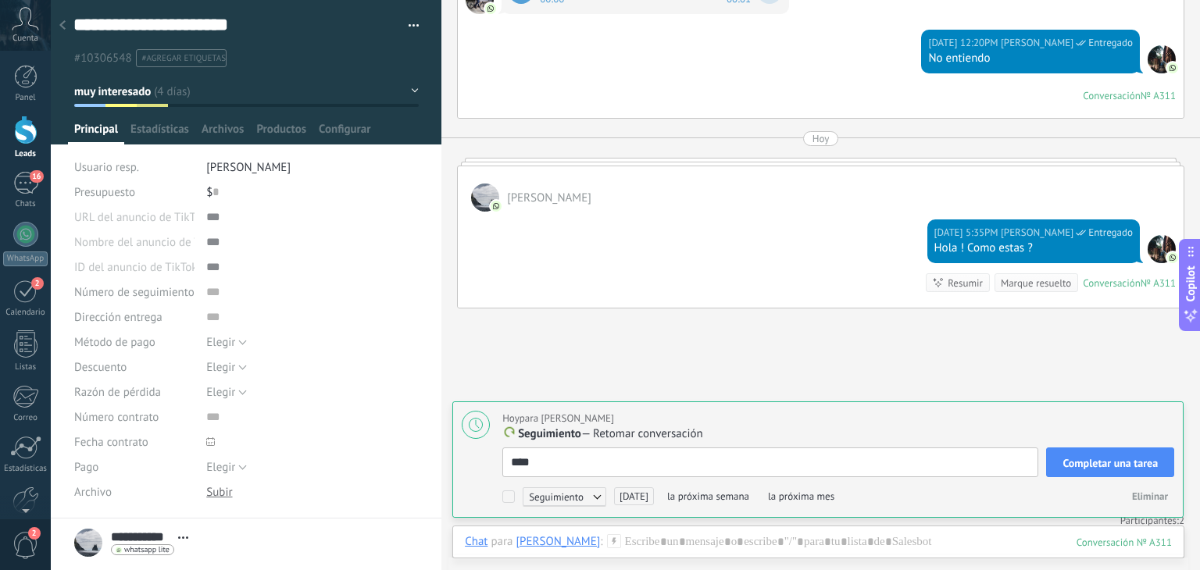
type textarea "*****"
type textarea "******"
type textarea "*******"
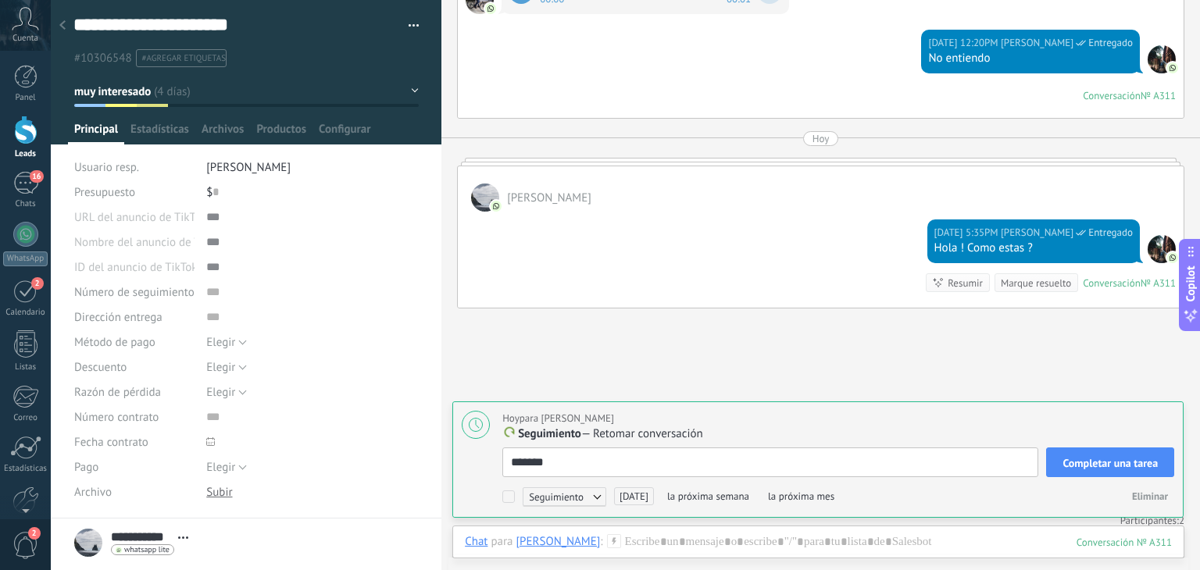
type textarea "********"
type textarea "*********"
type textarea "**********"
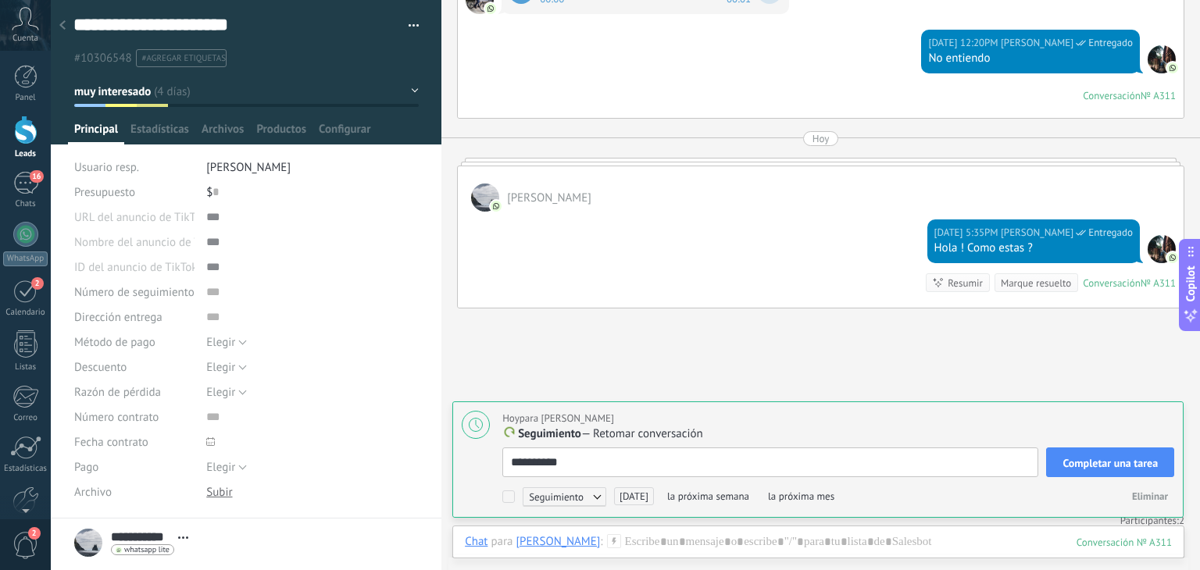
type textarea "**********"
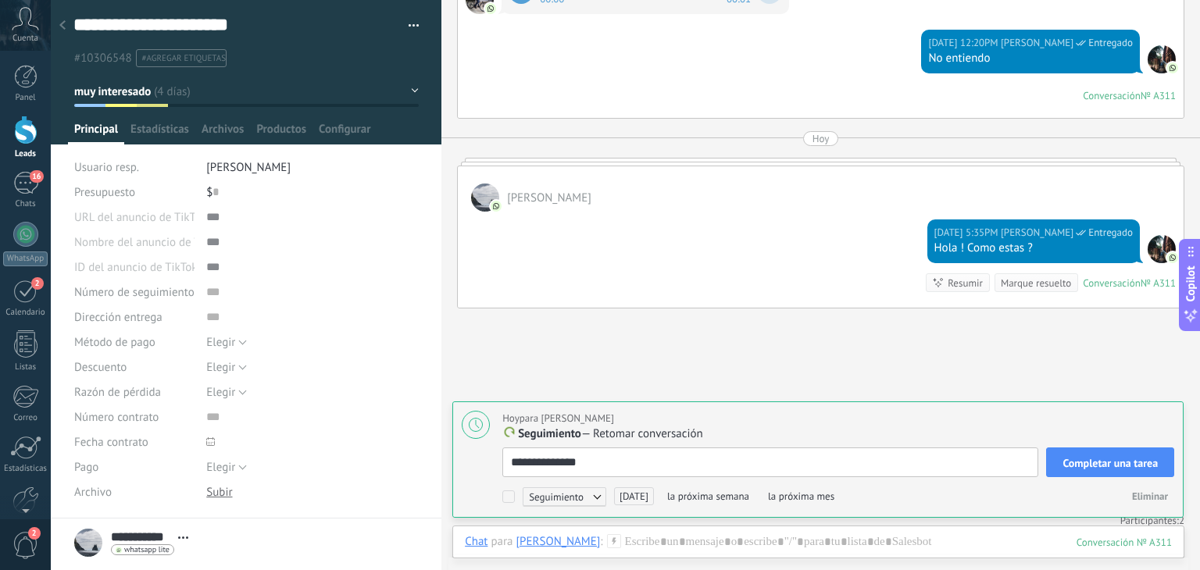
type textarea "**********"
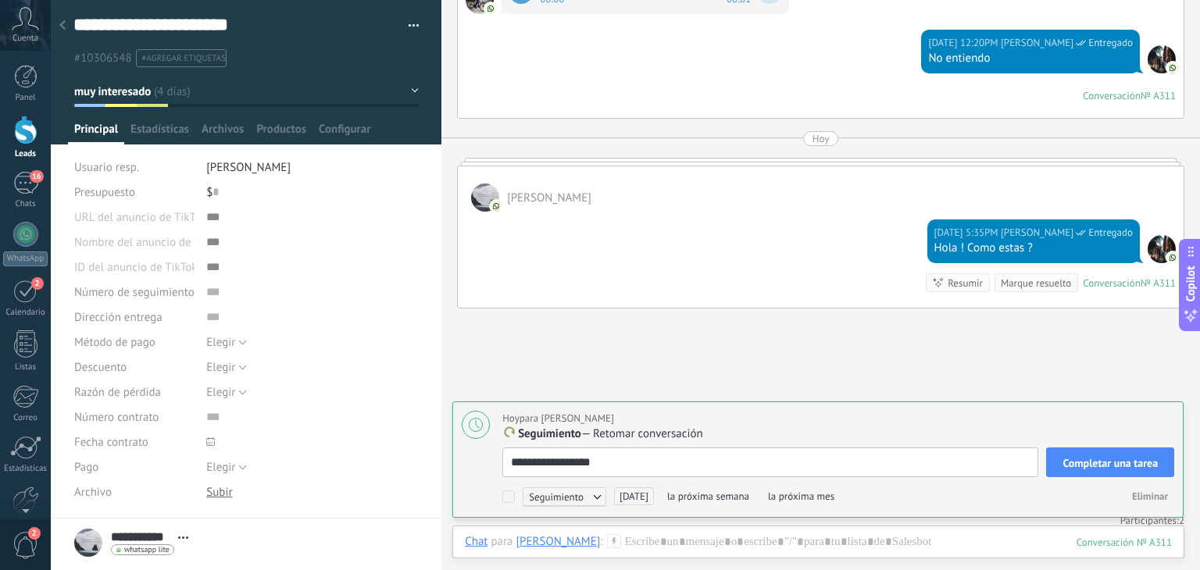
type textarea "**********"
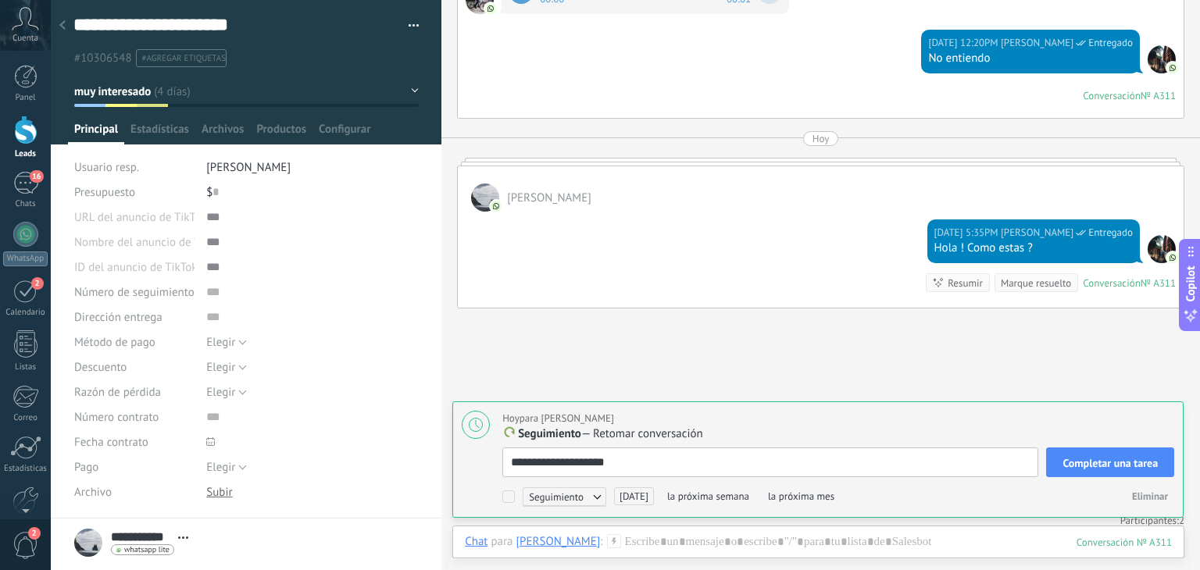
type textarea "**********"
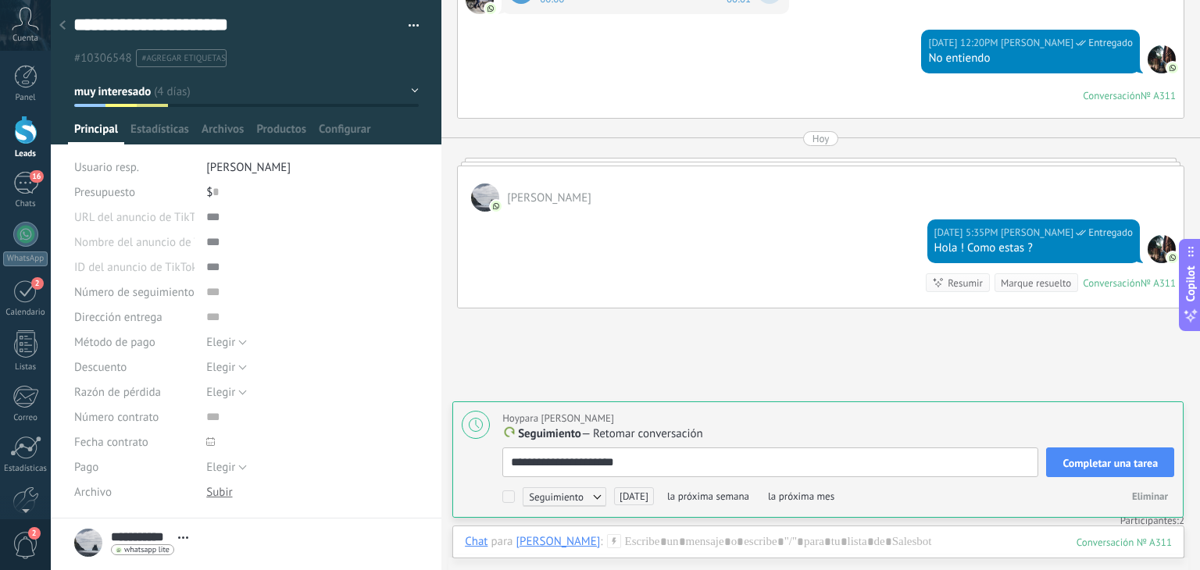
type textarea "**********"
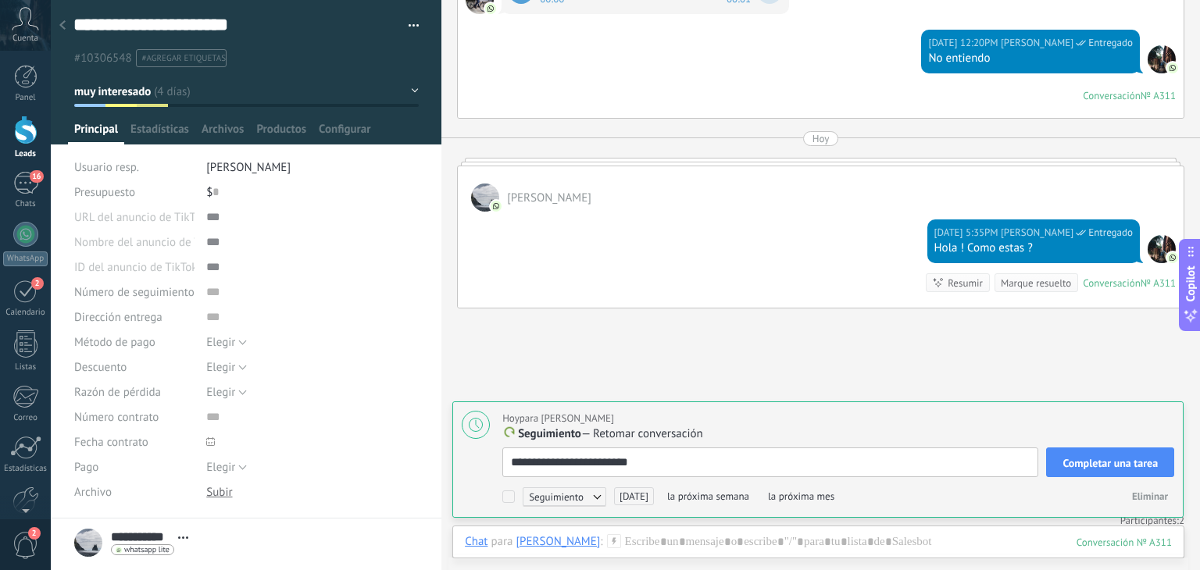
click at [1079, 462] on span "Completar una tarea" at bounding box center [1109, 463] width 95 height 11
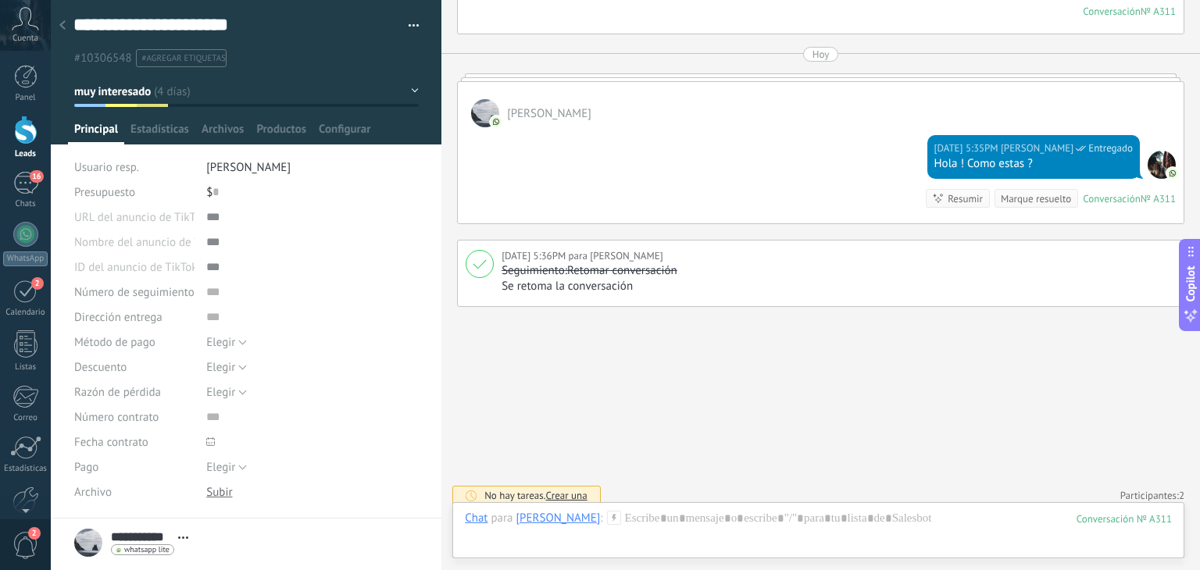
click at [62, 30] on icon at bounding box center [62, 24] width 6 height 9
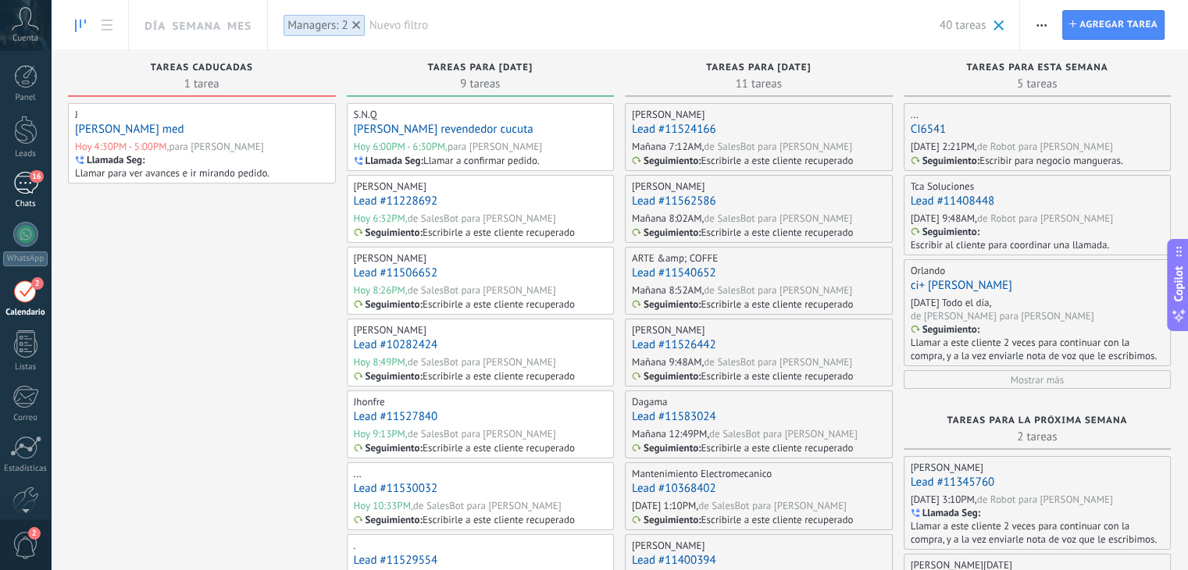
click at [31, 193] on div "16" at bounding box center [25, 183] width 25 height 23
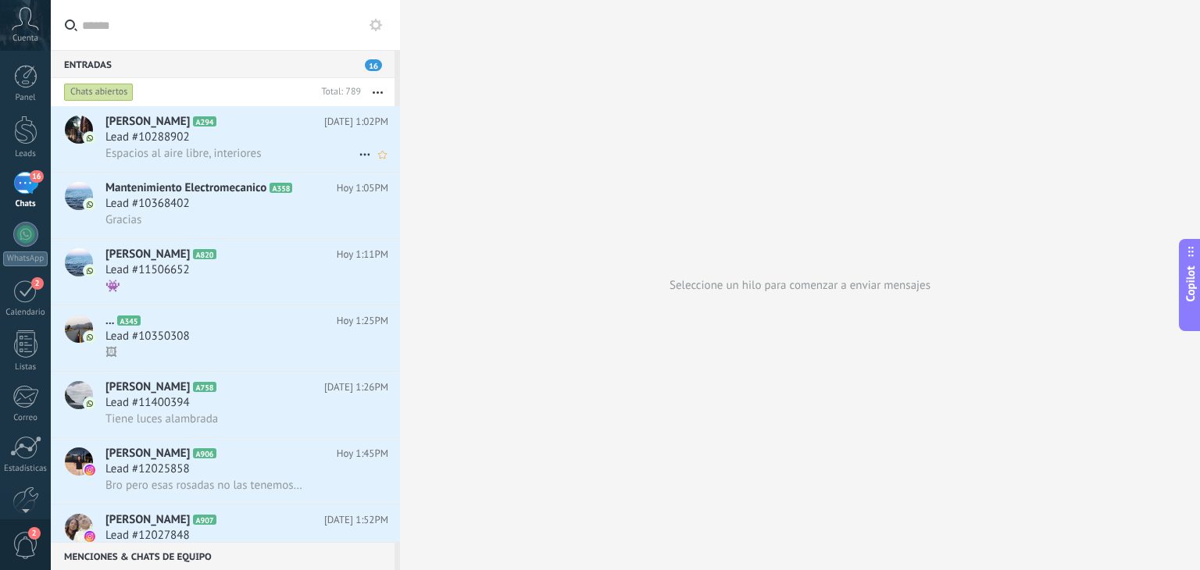
click at [211, 141] on div "Lead #10288902" at bounding box center [246, 138] width 283 height 16
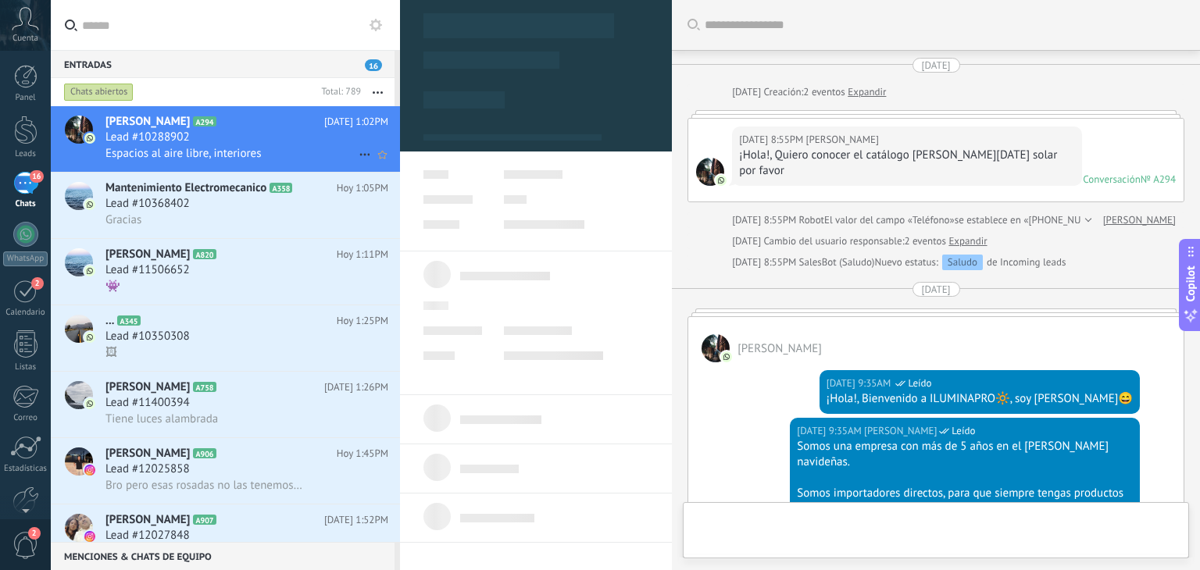
scroll to position [969, 0]
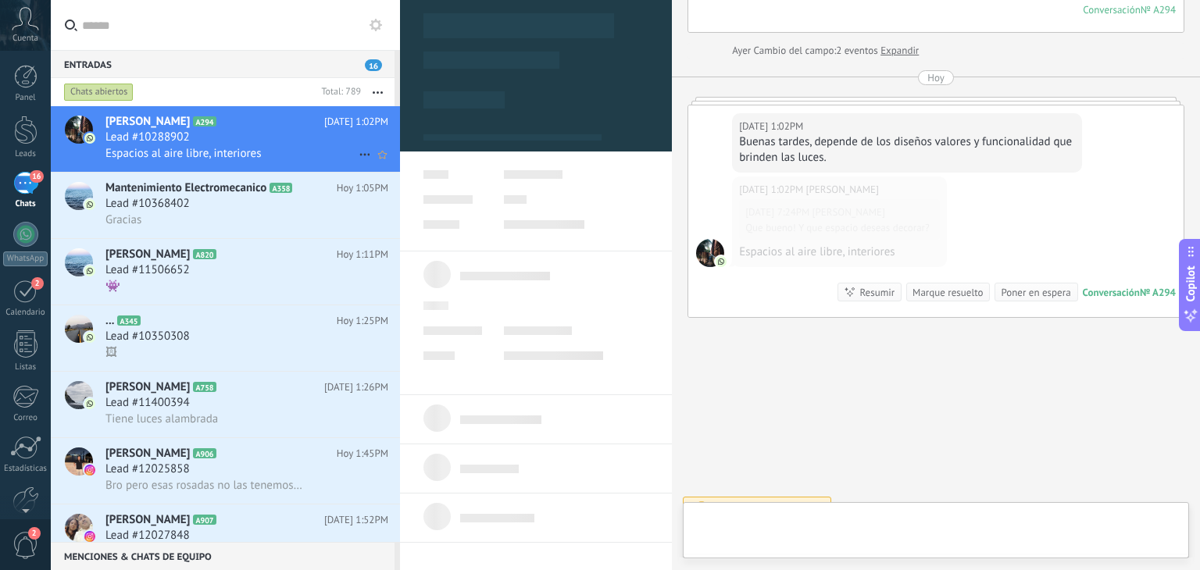
type textarea "**********"
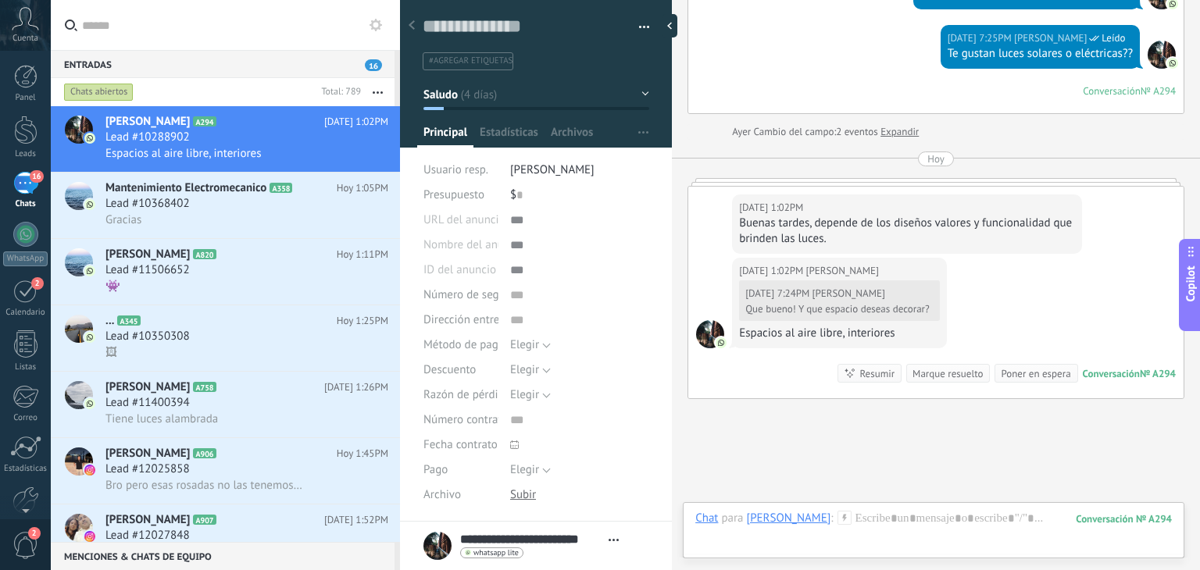
scroll to position [969, 0]
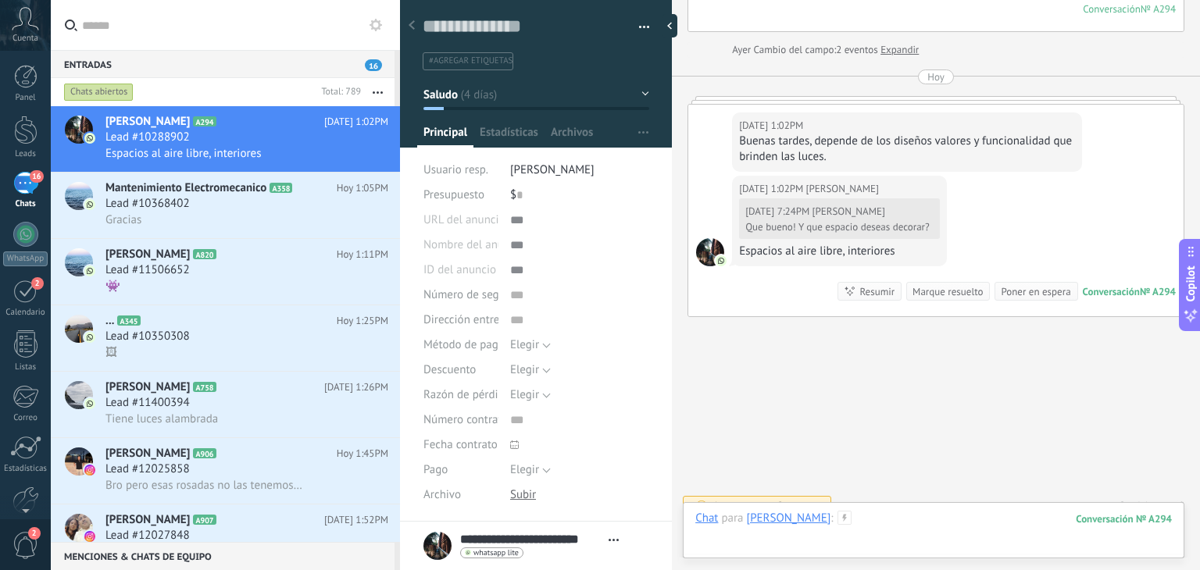
click at [931, 521] on div at bounding box center [933, 534] width 477 height 47
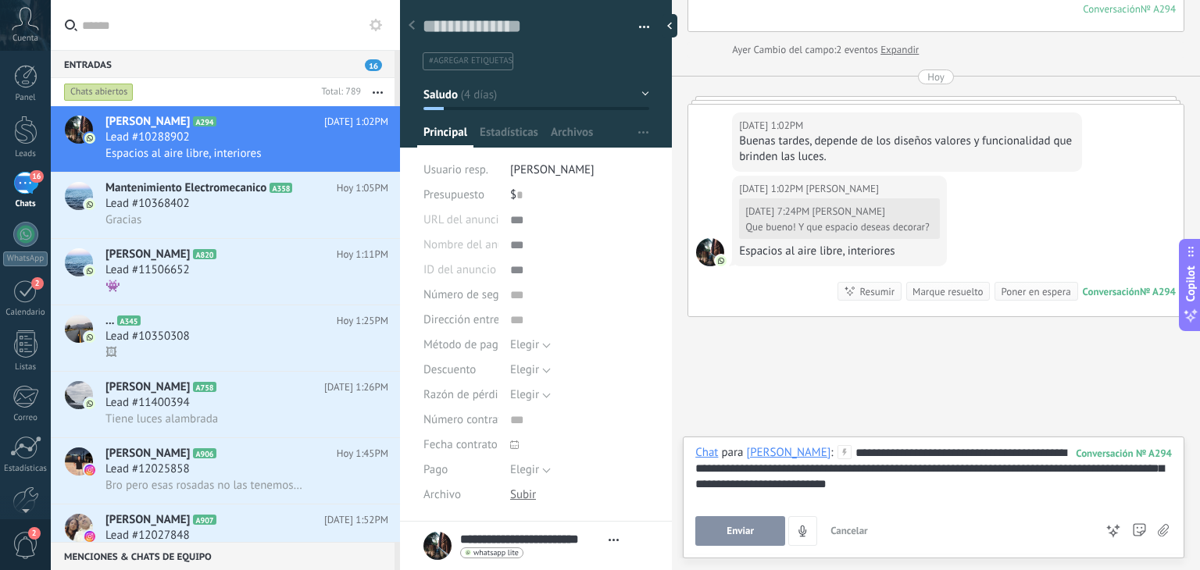
click at [945, 485] on div "**********" at bounding box center [933, 474] width 477 height 59
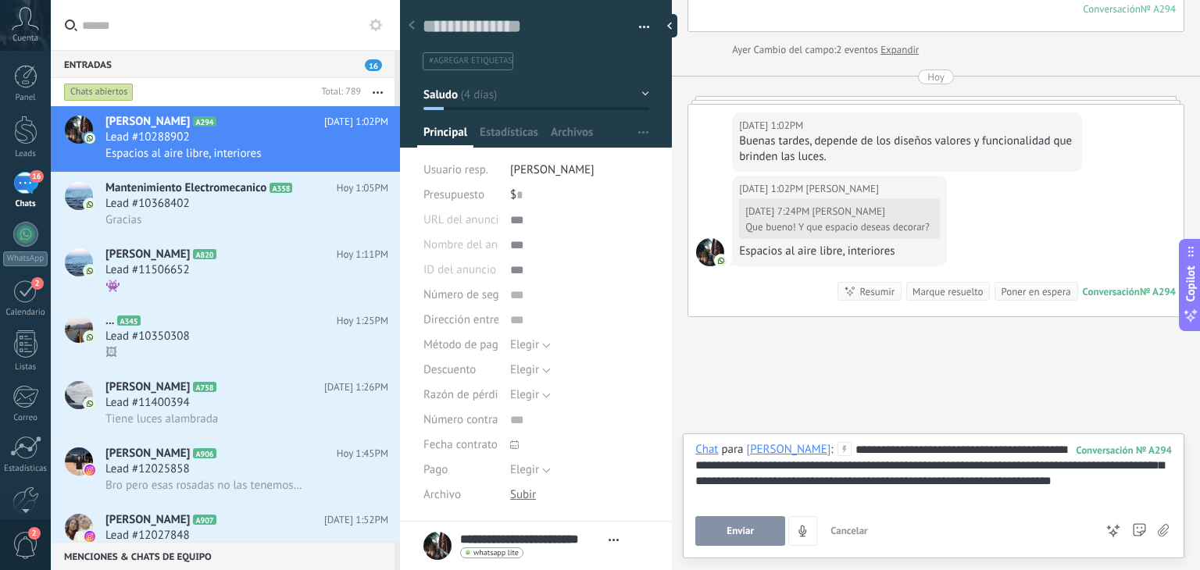
click at [753, 523] on button "Enviar" at bounding box center [740, 531] width 90 height 30
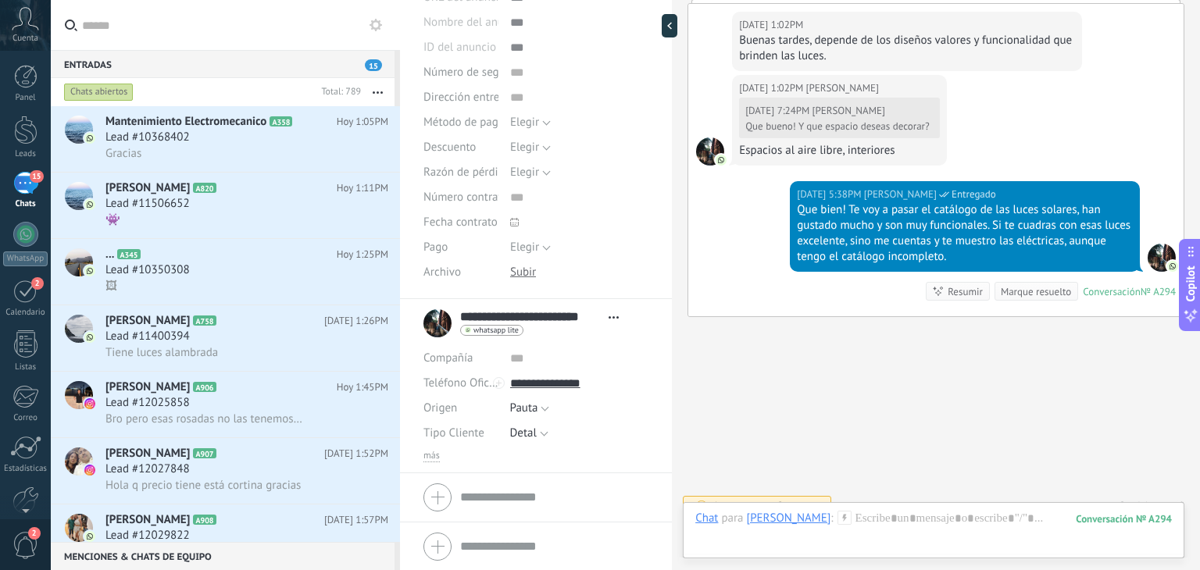
scroll to position [0, 0]
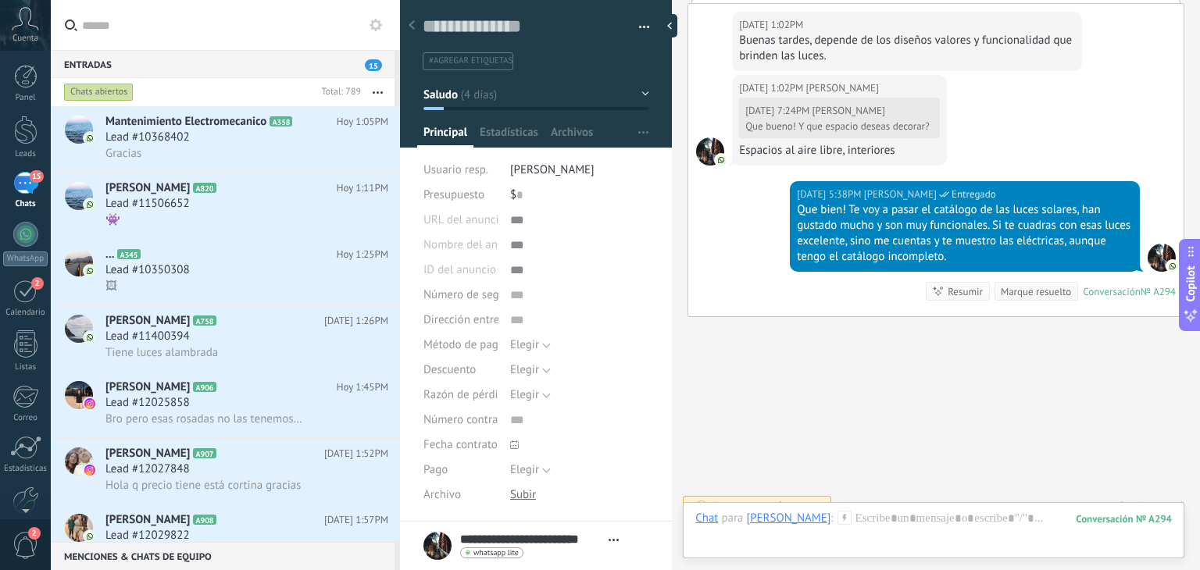
click at [512, 98] on button "Saludo" at bounding box center [536, 94] width 226 height 28
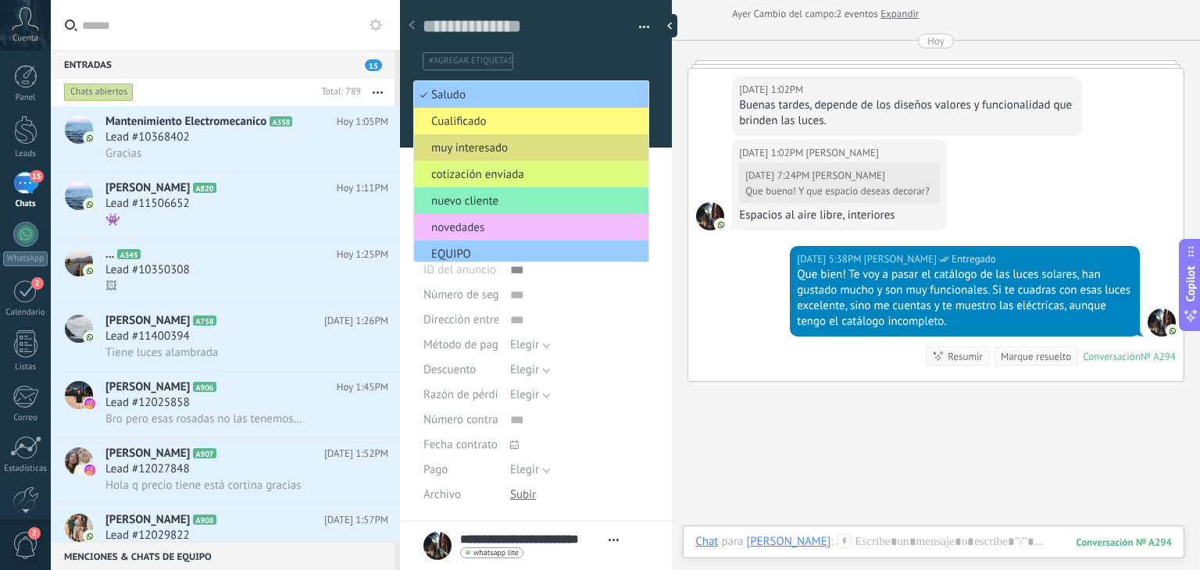
scroll to position [1070, 0]
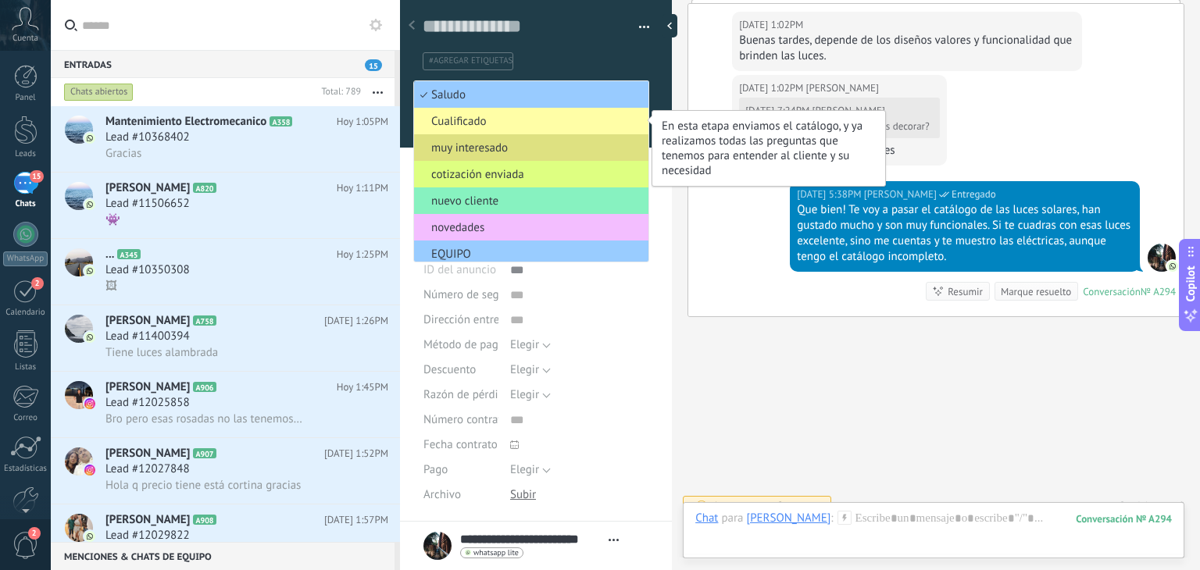
click at [519, 120] on span "Cualificado" at bounding box center [529, 121] width 230 height 15
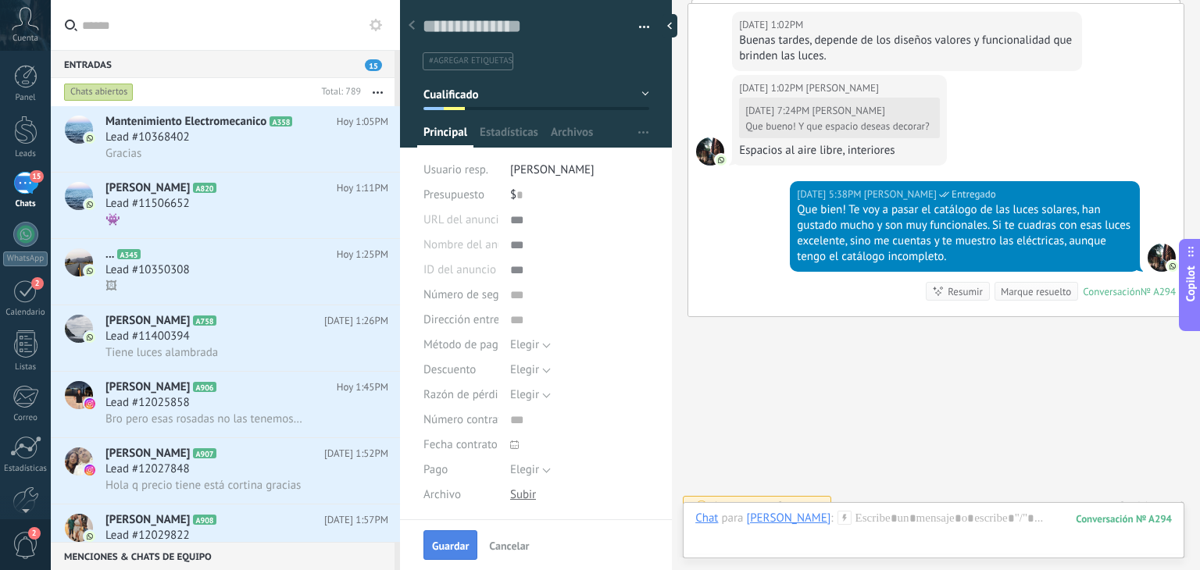
click at [455, 548] on span "Guardar" at bounding box center [450, 546] width 37 height 11
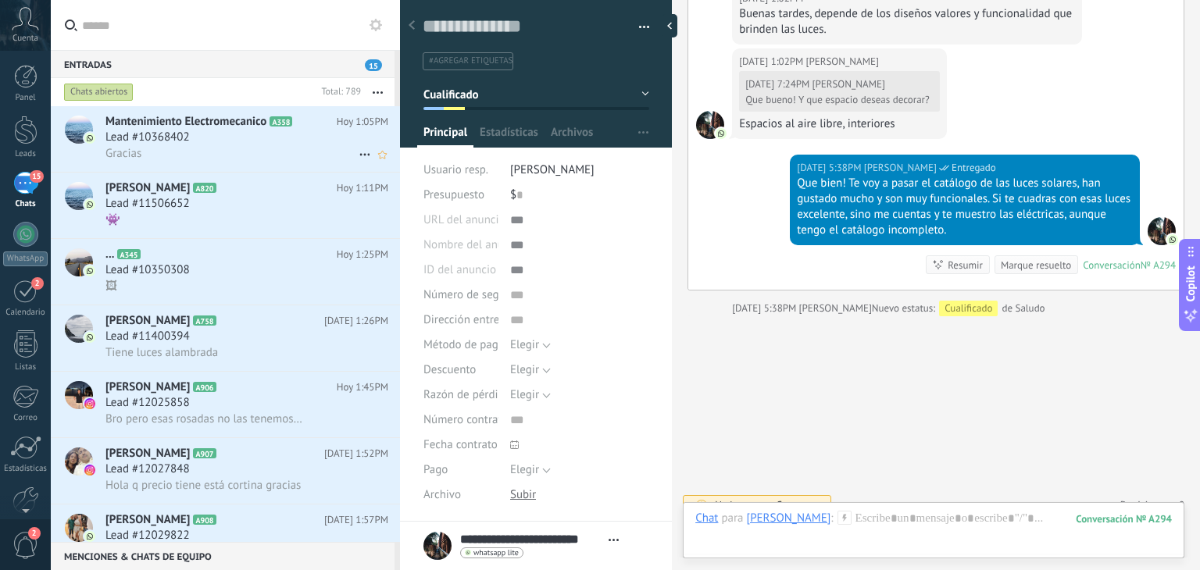
click at [195, 148] on div "Gracias" at bounding box center [246, 153] width 283 height 16
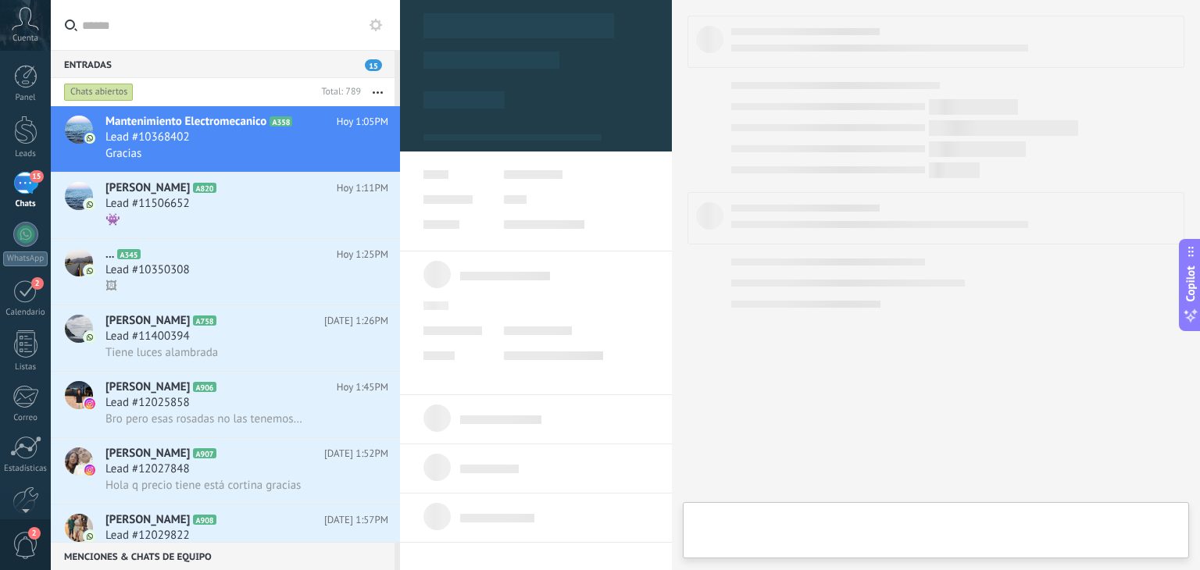
type textarea "**********"
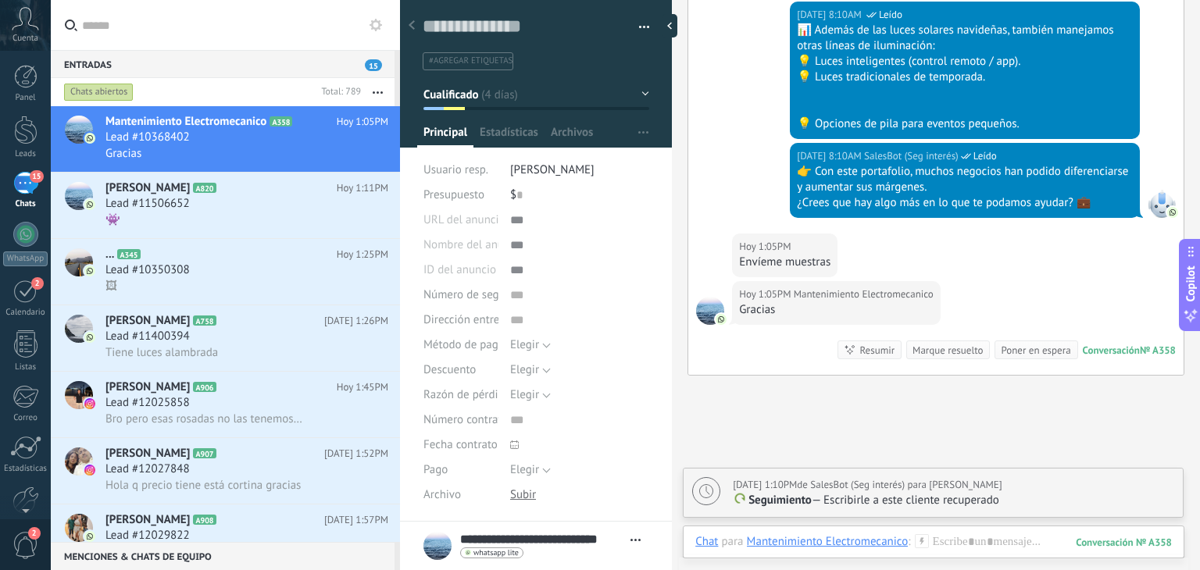
scroll to position [2151, 0]
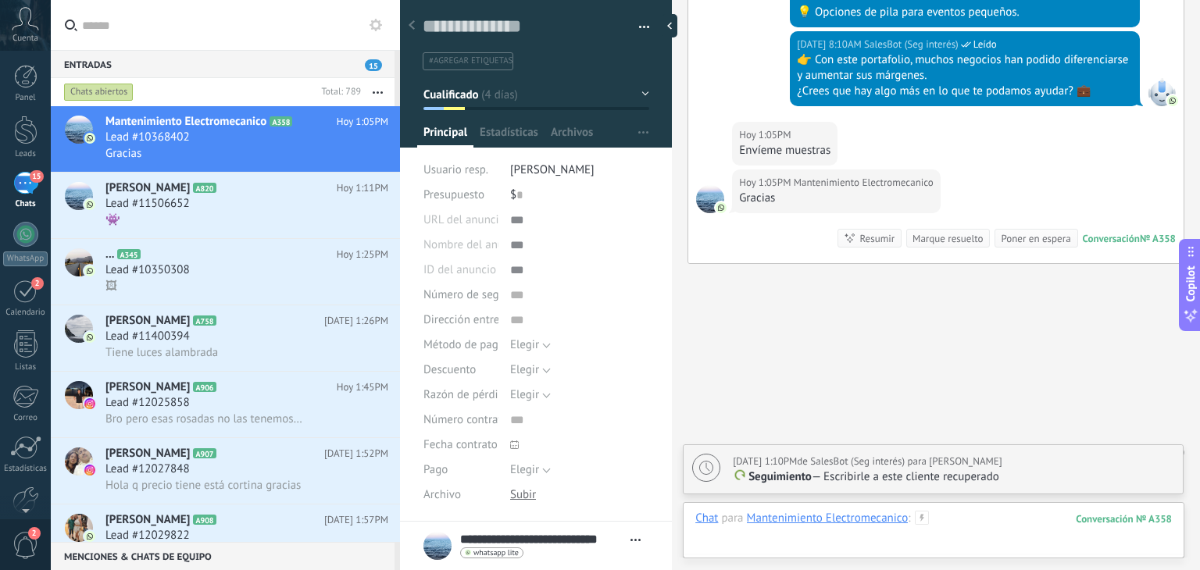
click at [966, 518] on div at bounding box center [933, 534] width 477 height 47
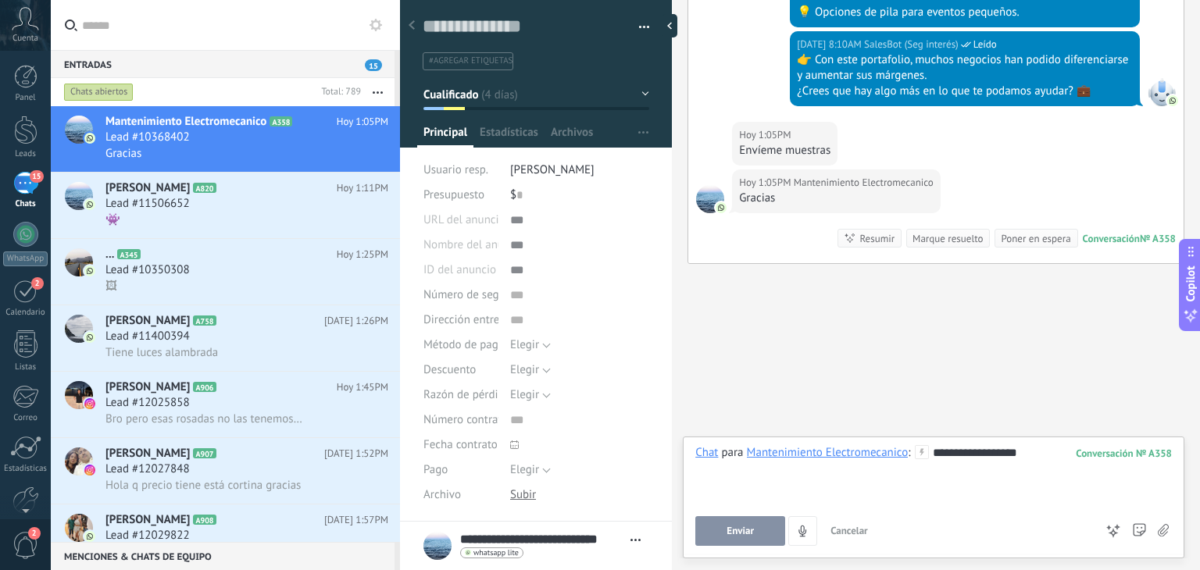
click at [756, 530] on button "Enviar" at bounding box center [740, 531] width 90 height 30
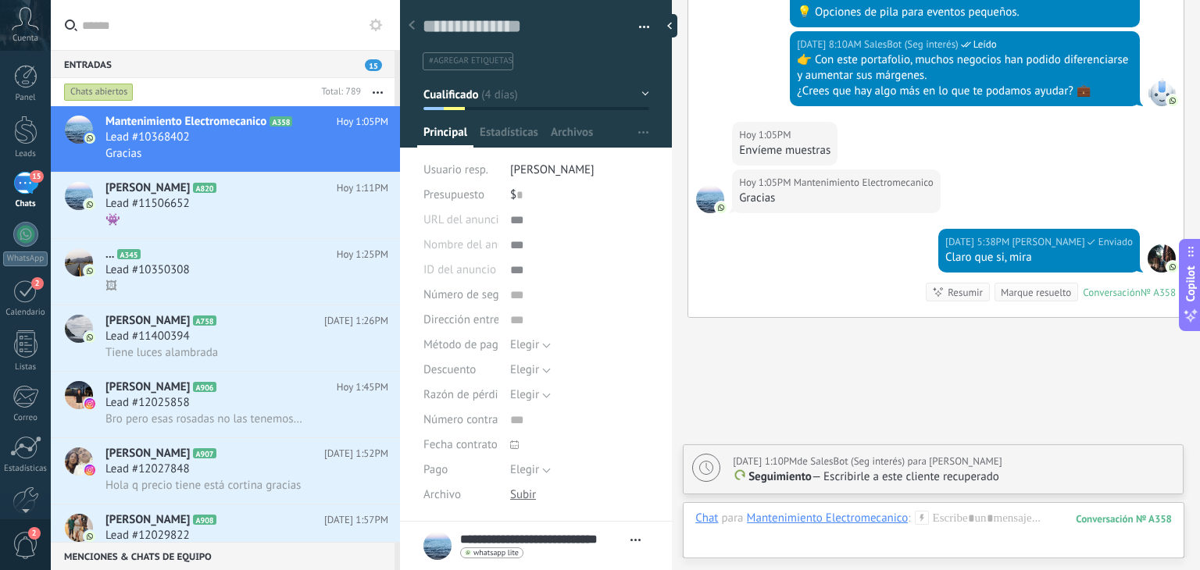
scroll to position [2206, 0]
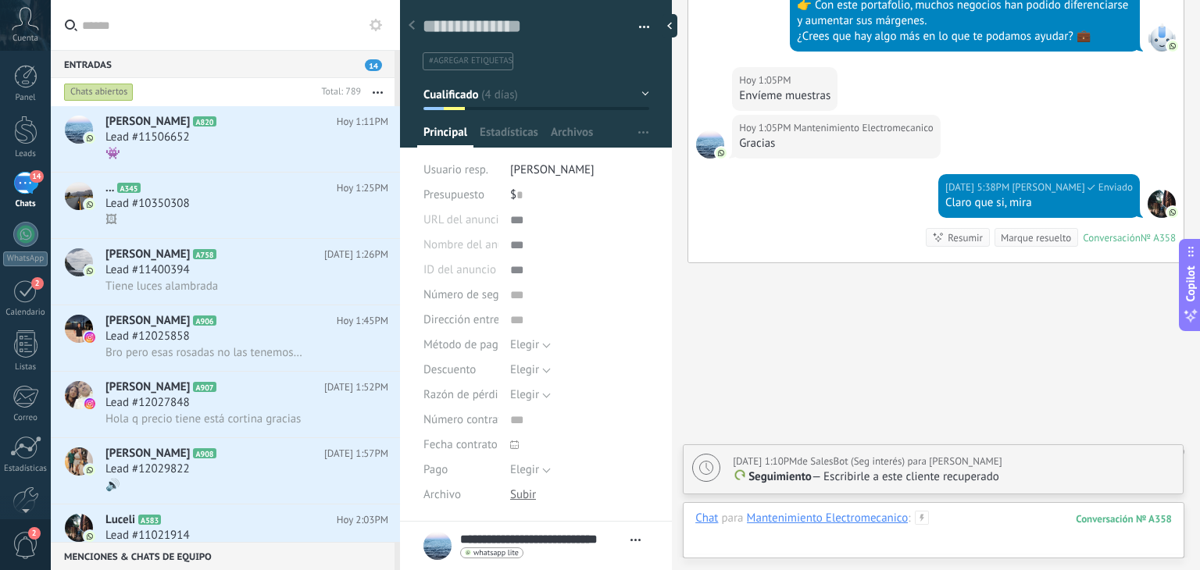
click at [944, 519] on div at bounding box center [933, 534] width 477 height 47
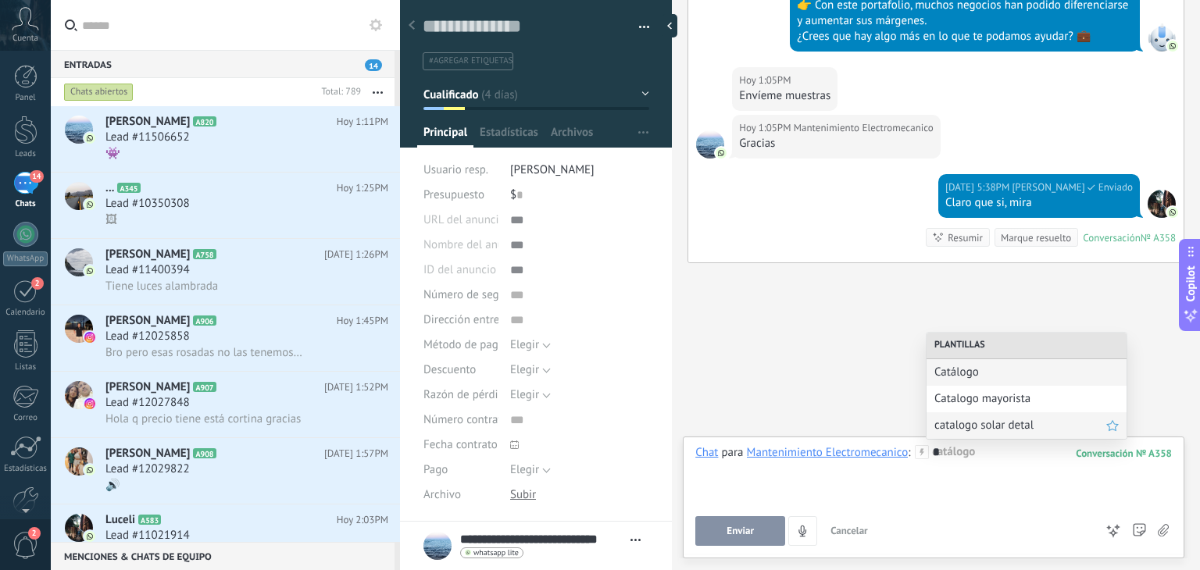
click at [975, 412] on div "catalogo solar detal" at bounding box center [1026, 425] width 200 height 27
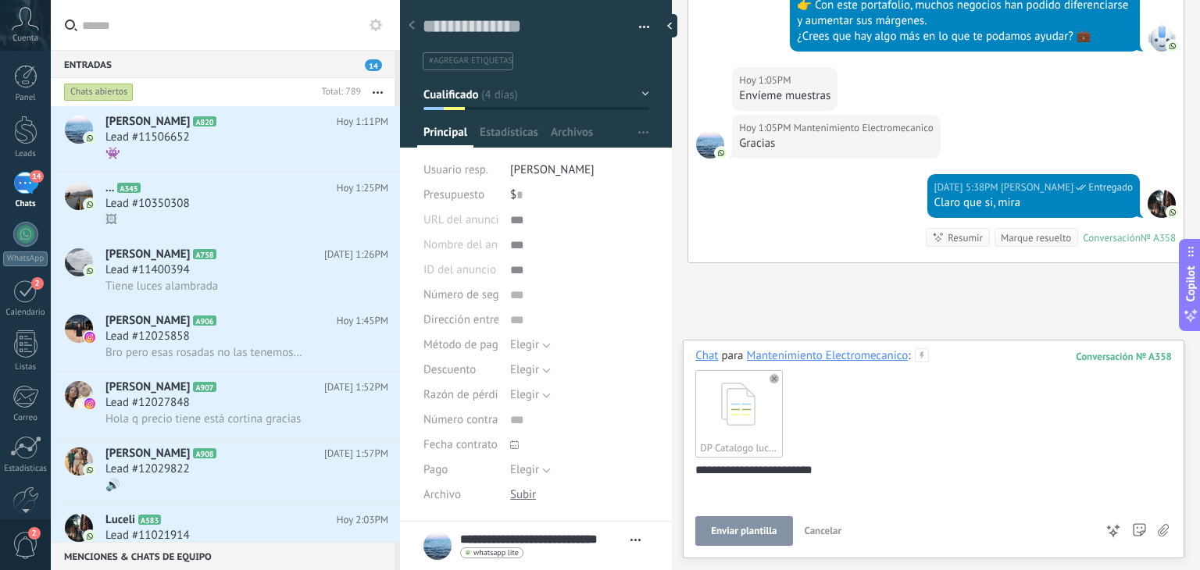
click at [775, 377] on use at bounding box center [773, 378] width 9 height 9
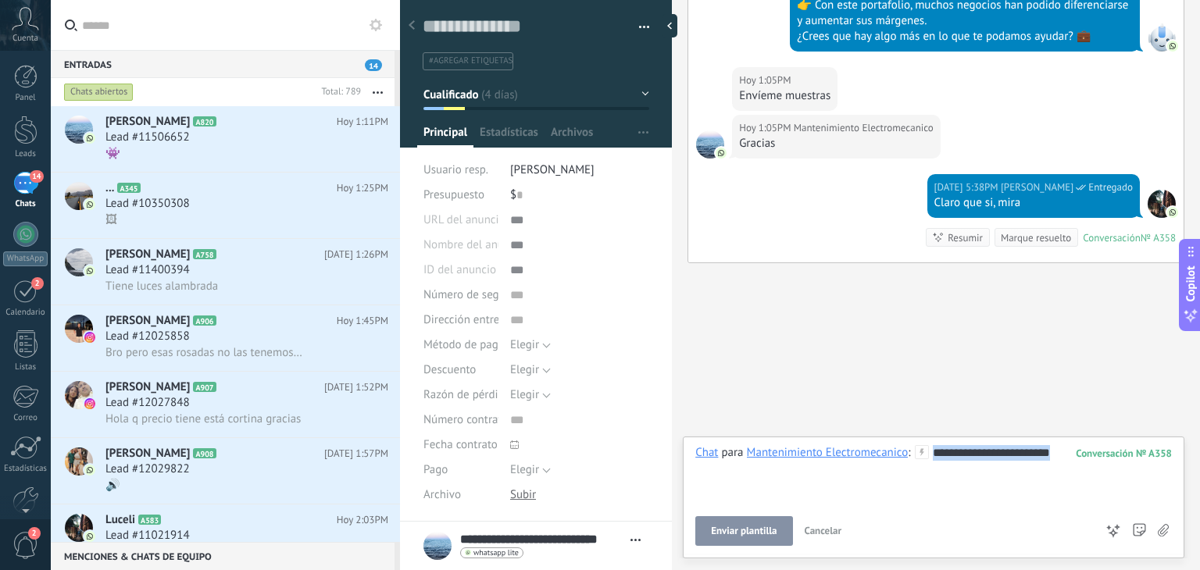
drag, startPoint x: 1062, startPoint y: 453, endPoint x: 855, endPoint y: 447, distance: 207.1
click at [855, 447] on div "**********" at bounding box center [933, 474] width 477 height 59
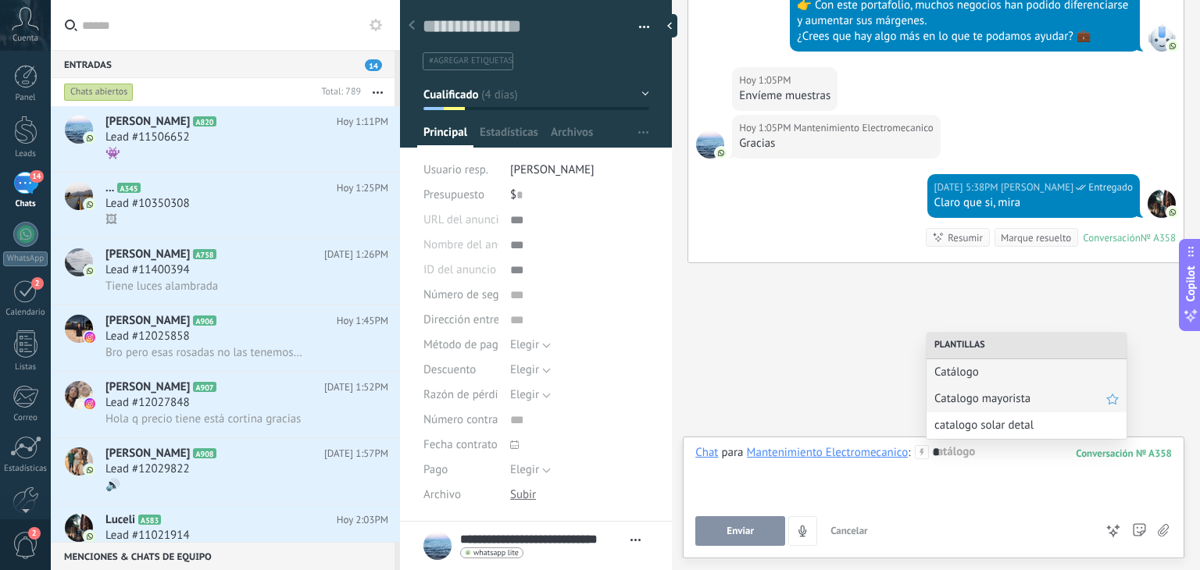
click at [952, 405] on span "Catalogo mayorista" at bounding box center [1020, 398] width 172 height 15
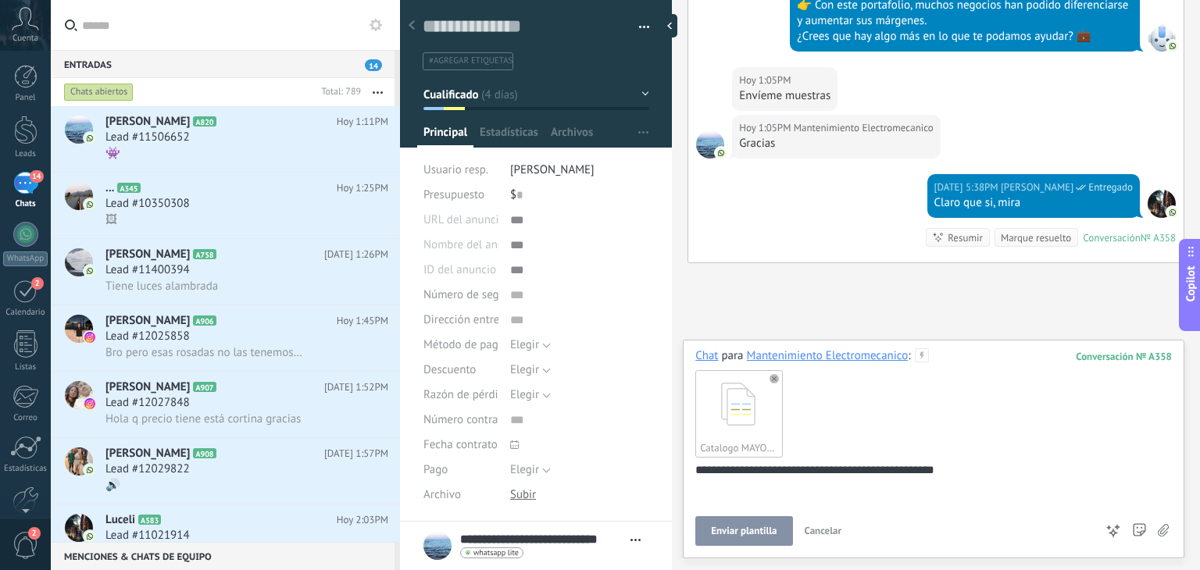
click at [741, 531] on span "Enviar plantilla" at bounding box center [744, 531] width 66 height 11
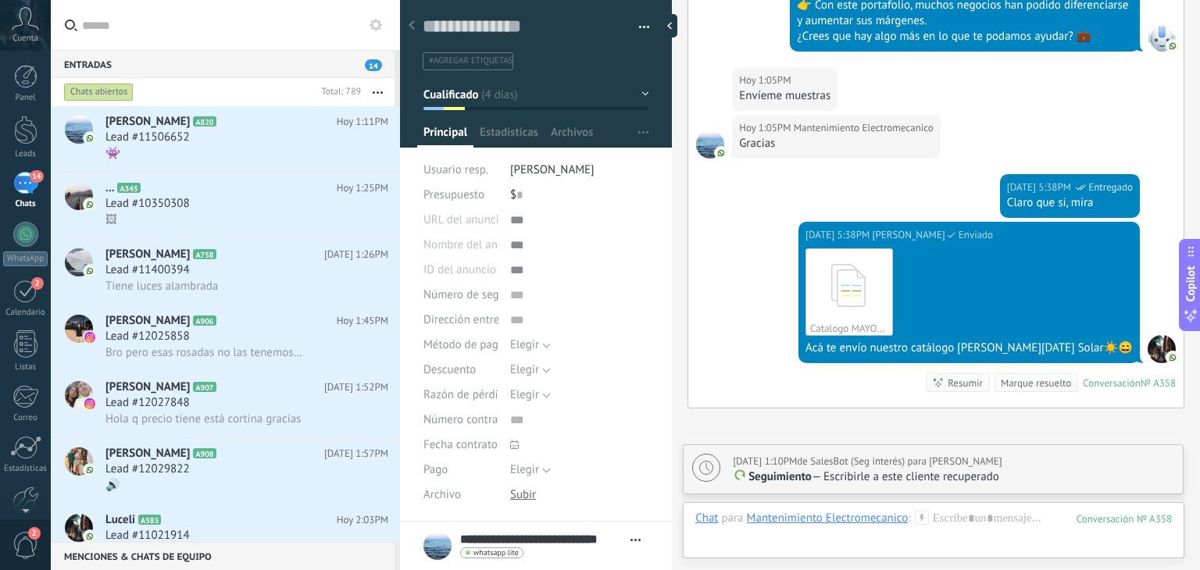
scroll to position [2351, 0]
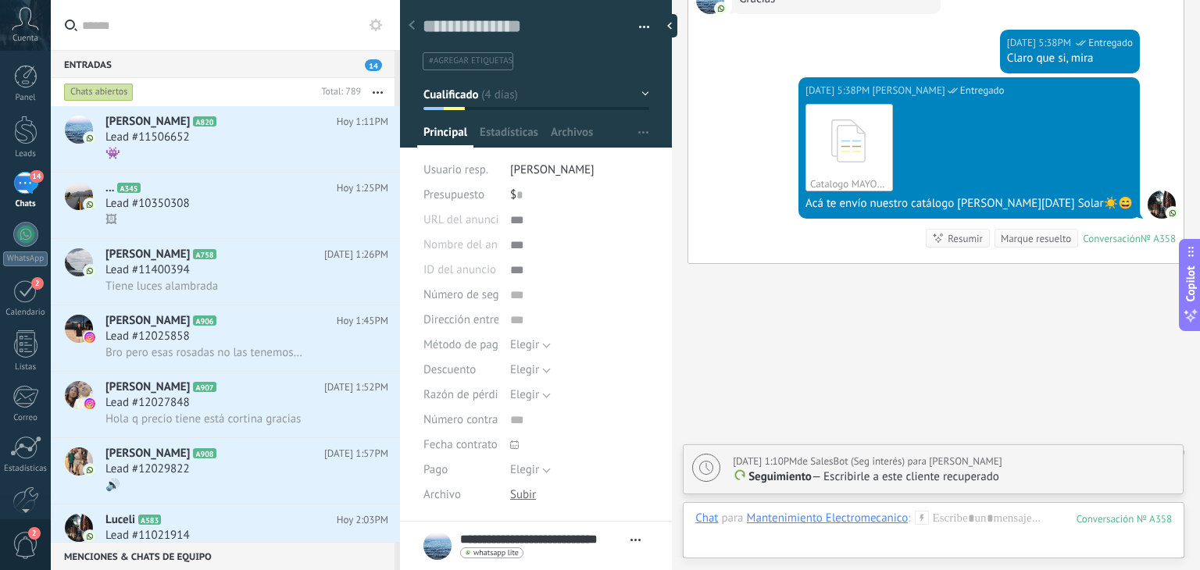
click at [1050, 471] on p "Seguimiento — Escribirle a este cliente recuperado" at bounding box center [953, 477] width 441 height 16
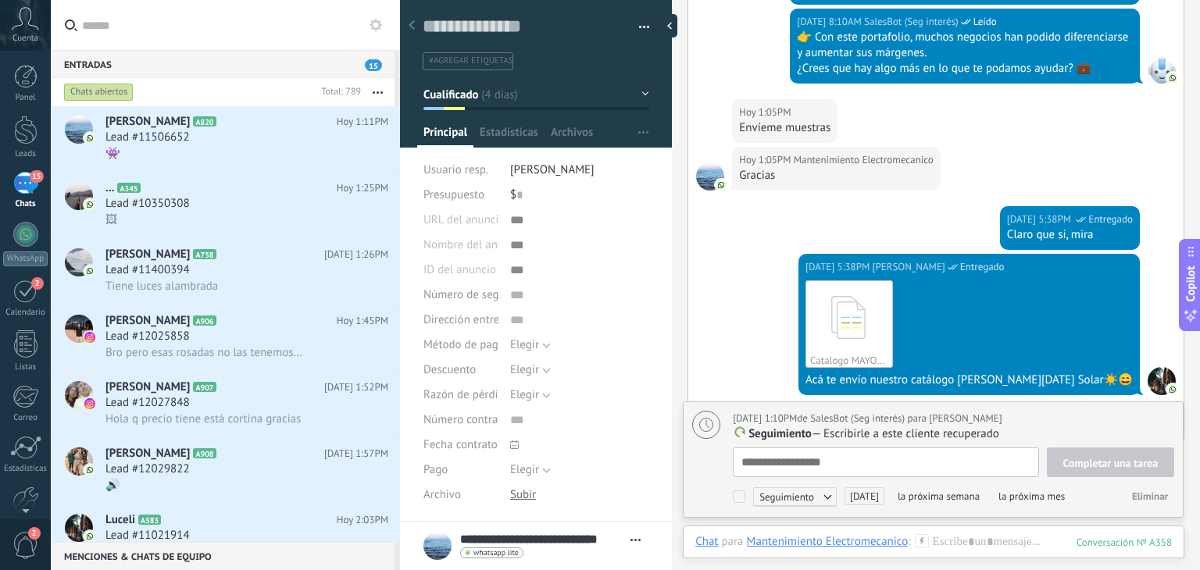
scroll to position [2417, 0]
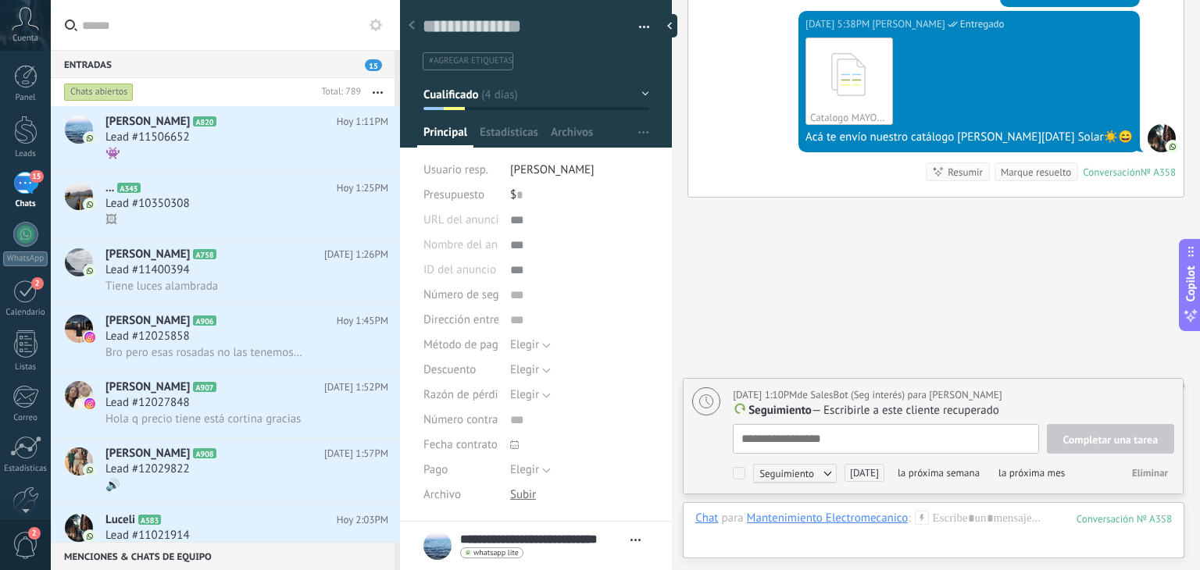
type textarea "**********"
click at [825, 440] on textarea at bounding box center [885, 439] width 305 height 30
click at [979, 526] on div at bounding box center [933, 534] width 477 height 47
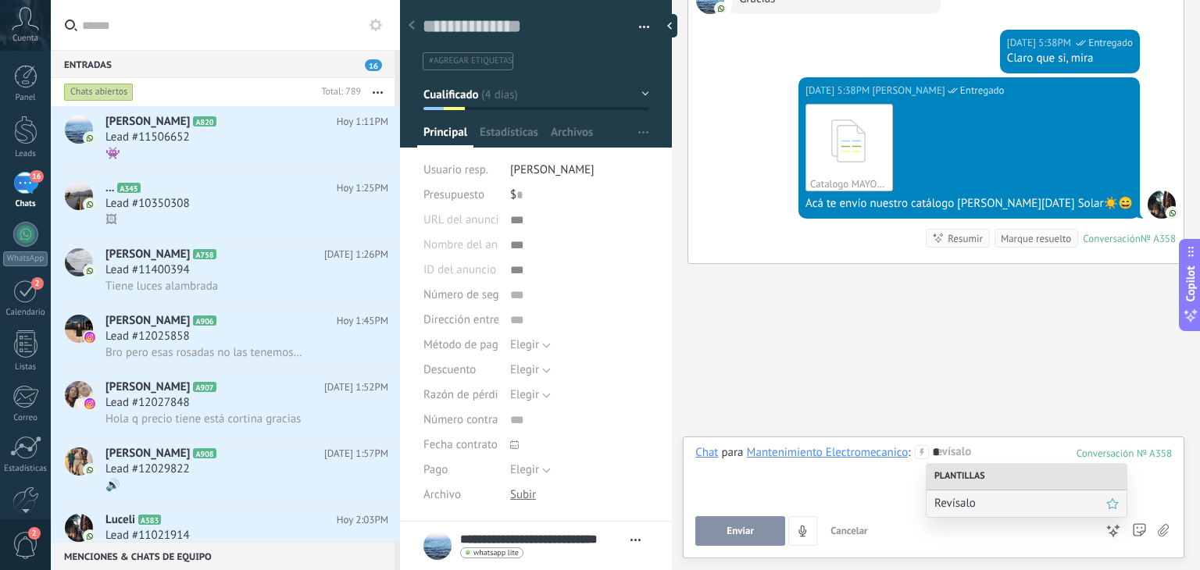
click at [977, 509] on span "Revísalo" at bounding box center [1020, 503] width 172 height 15
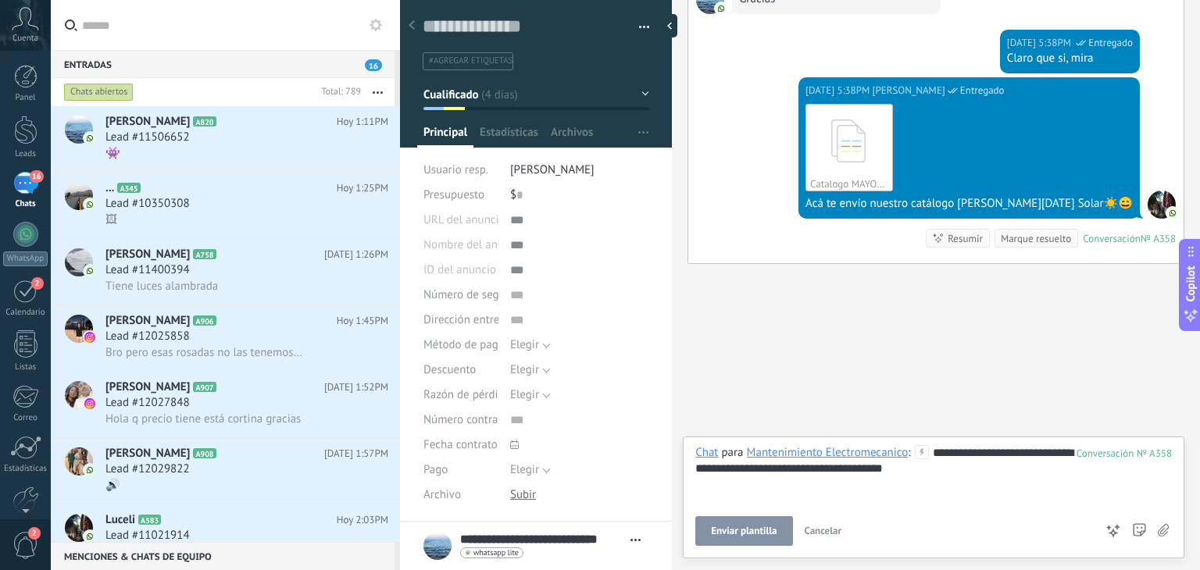
click at [741, 524] on button "Enviar plantilla" at bounding box center [743, 531] width 97 height 30
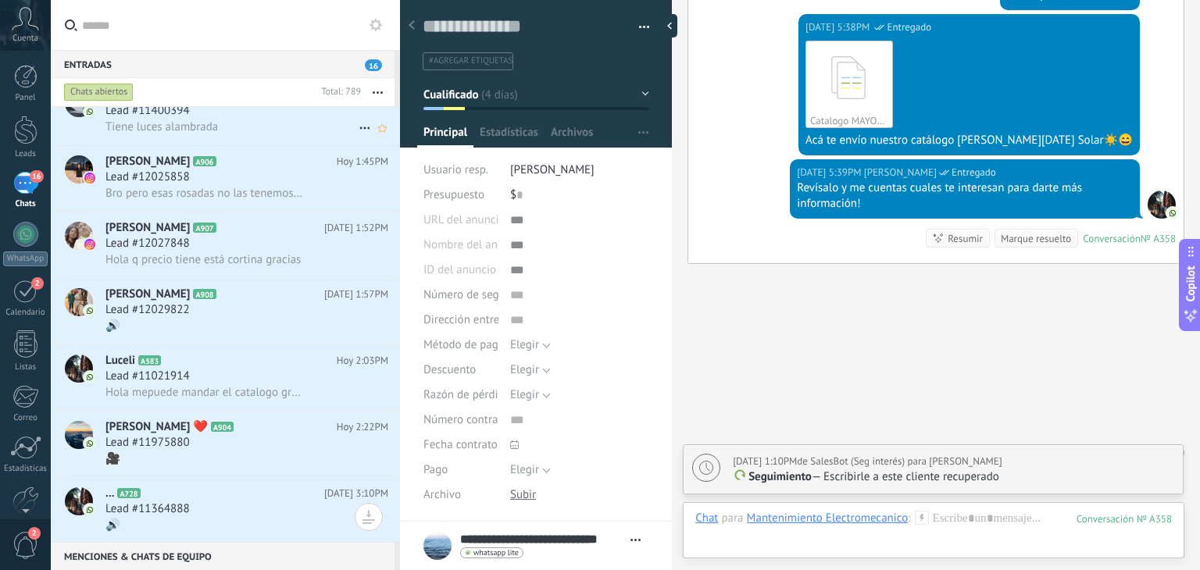
scroll to position [162, 0]
click at [169, 189] on span "Bro pero esas rosadas no las tenemos Jmm" at bounding box center [203, 191] width 197 height 15
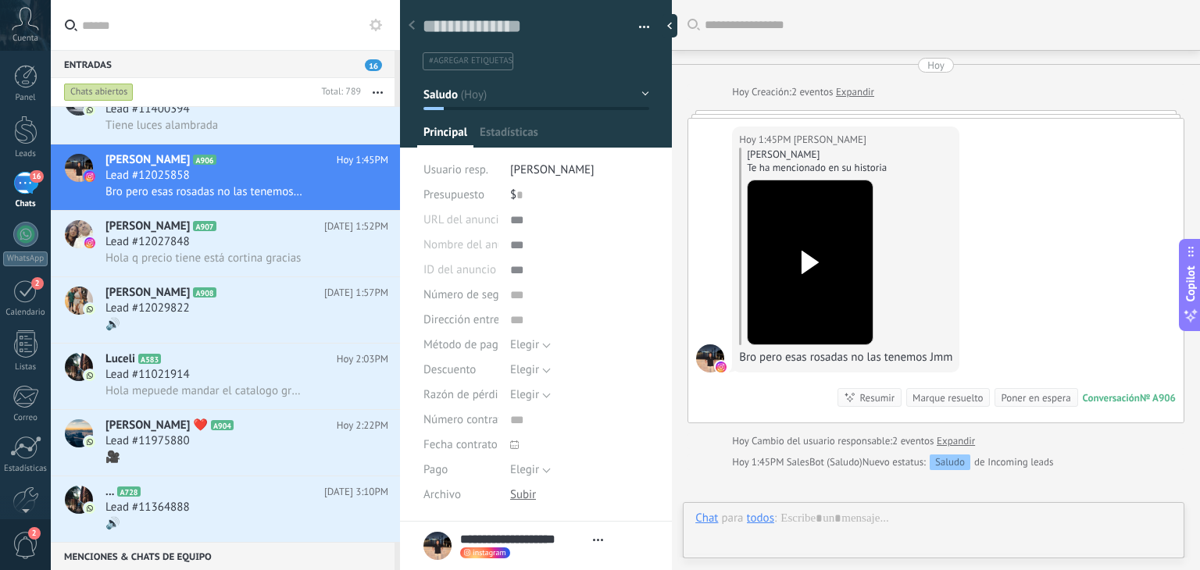
scroll to position [23, 0]
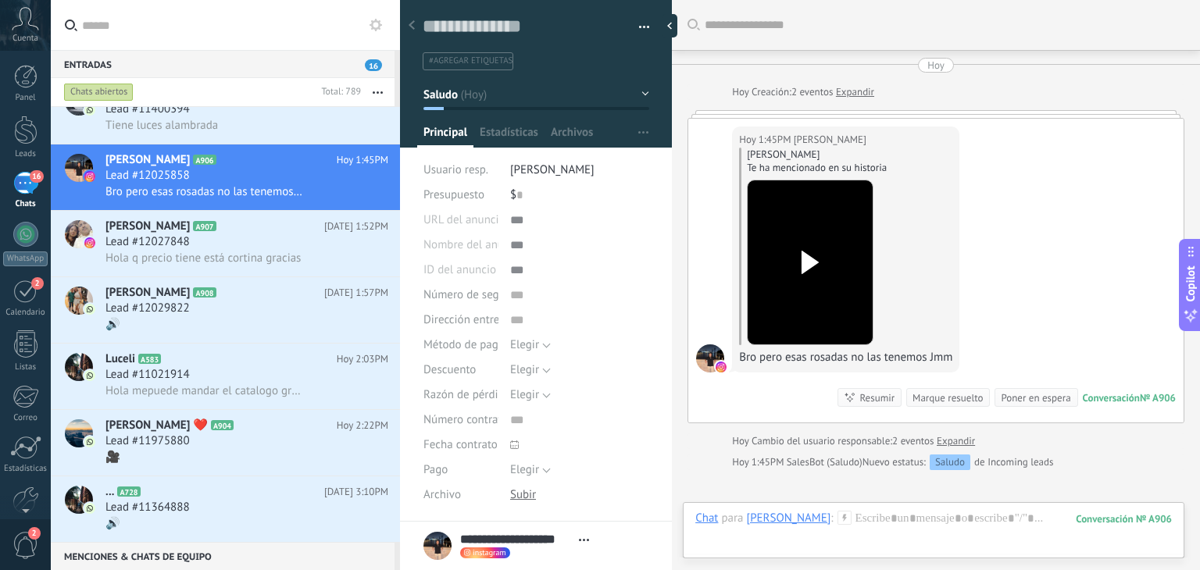
click at [586, 106] on button "Saludo" at bounding box center [536, 94] width 226 height 28
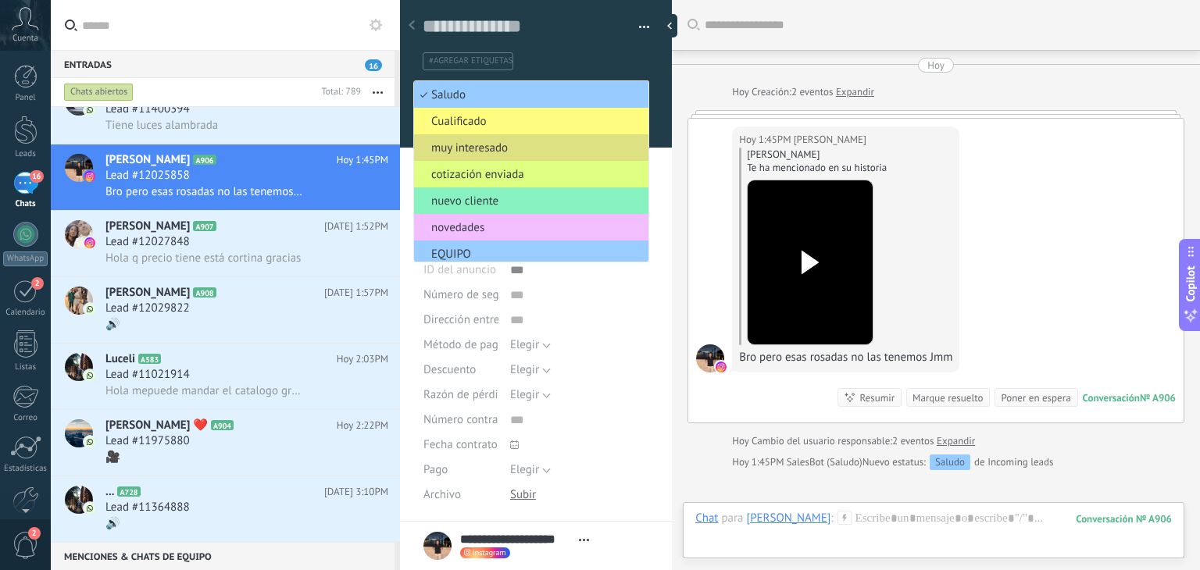
drag, startPoint x: 541, startPoint y: 226, endPoint x: 534, endPoint y: 241, distance: 16.1
click at [534, 241] on ul "Saludo Cualificado muy interesado cotización enviada nuevo cliente novedades EQ…" at bounding box center [531, 171] width 236 height 182
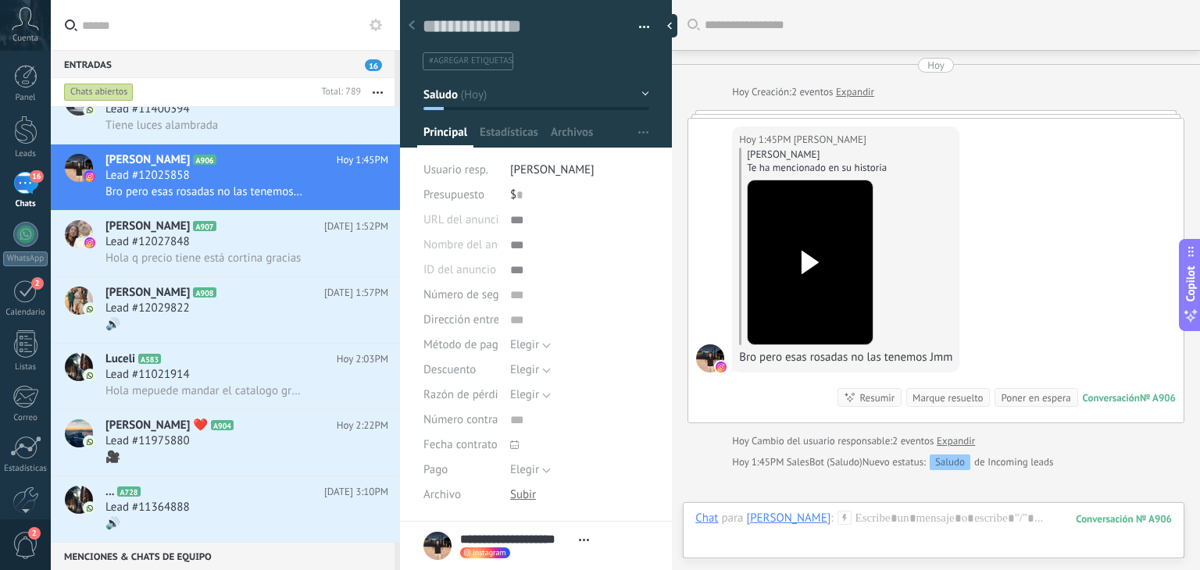
click at [591, 103] on button "Saludo" at bounding box center [536, 94] width 226 height 28
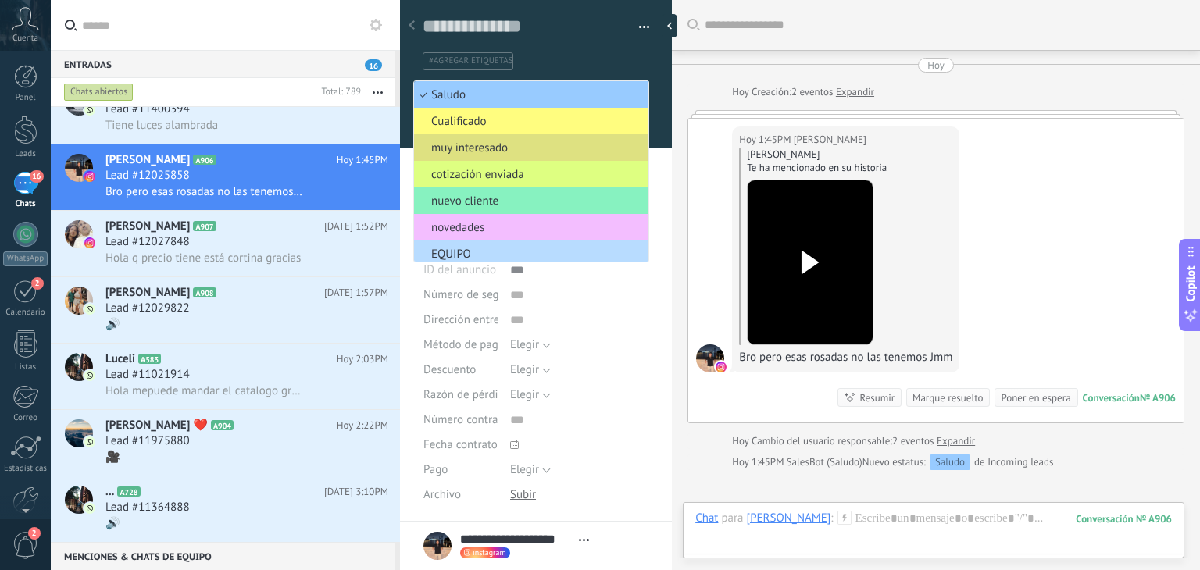
click at [516, 255] on span "EQUIPO" at bounding box center [529, 254] width 230 height 15
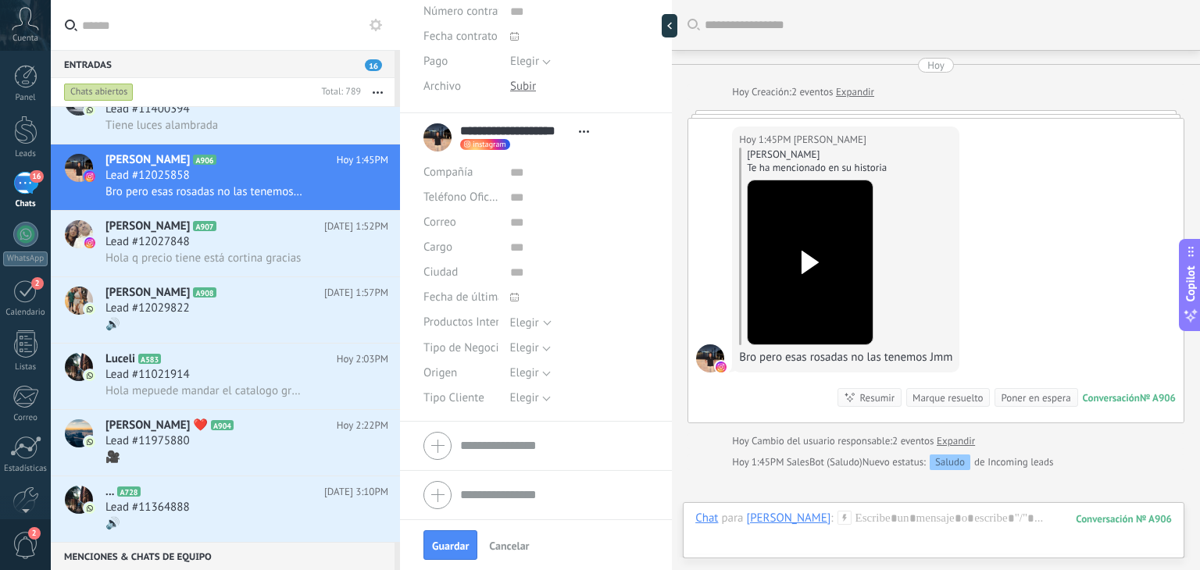
scroll to position [408, 0]
click at [434, 541] on span "Guardar" at bounding box center [450, 546] width 37 height 11
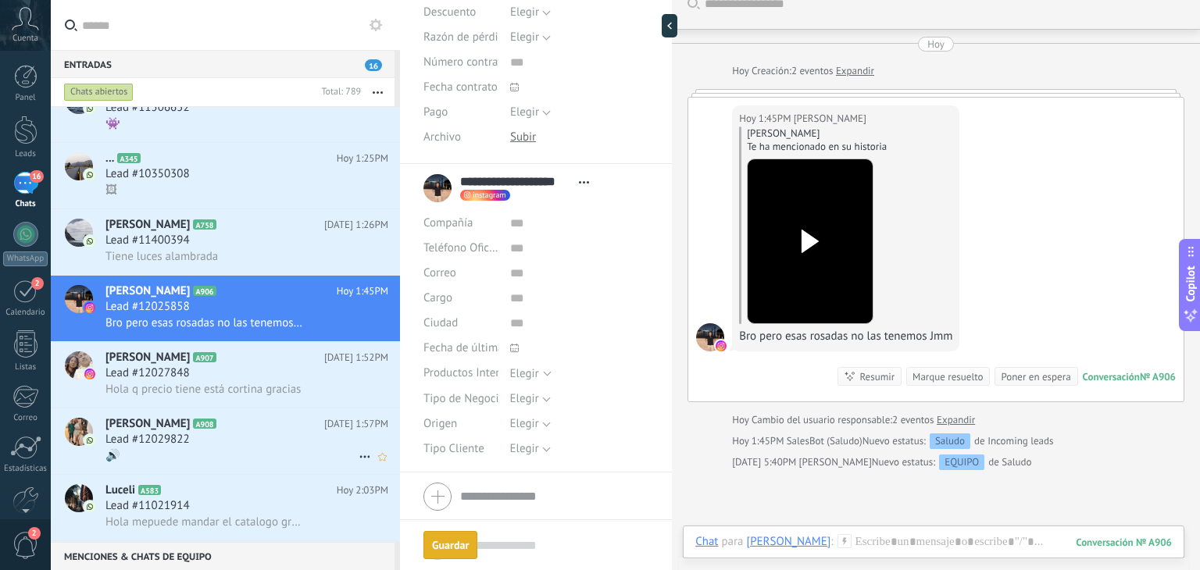
scroll to position [0, 0]
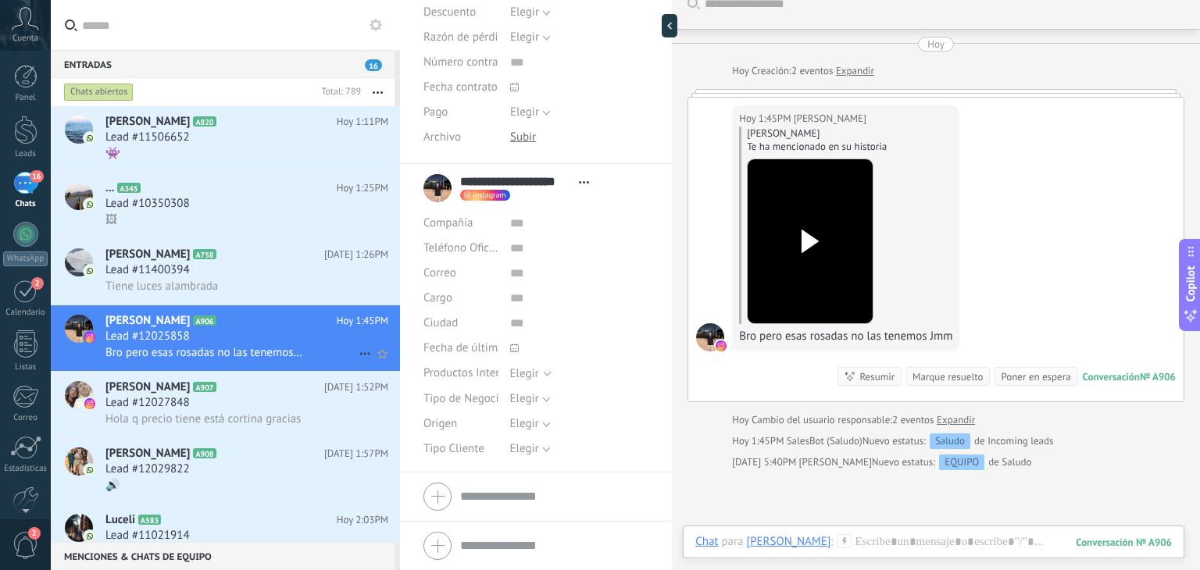
click at [359, 363] on icon at bounding box center [364, 354] width 19 height 19
click at [398, 369] on span "[PERSON_NAME] respondió" at bounding box center [449, 366] width 137 height 31
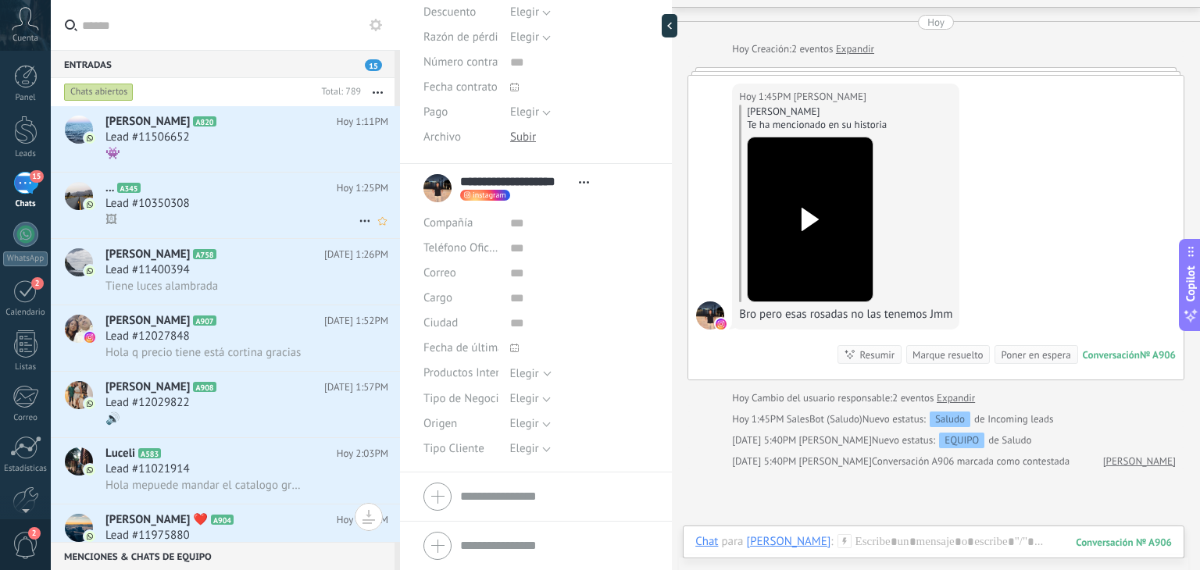
scroll to position [1, 0]
click at [244, 152] on div "👾" at bounding box center [246, 153] width 283 height 16
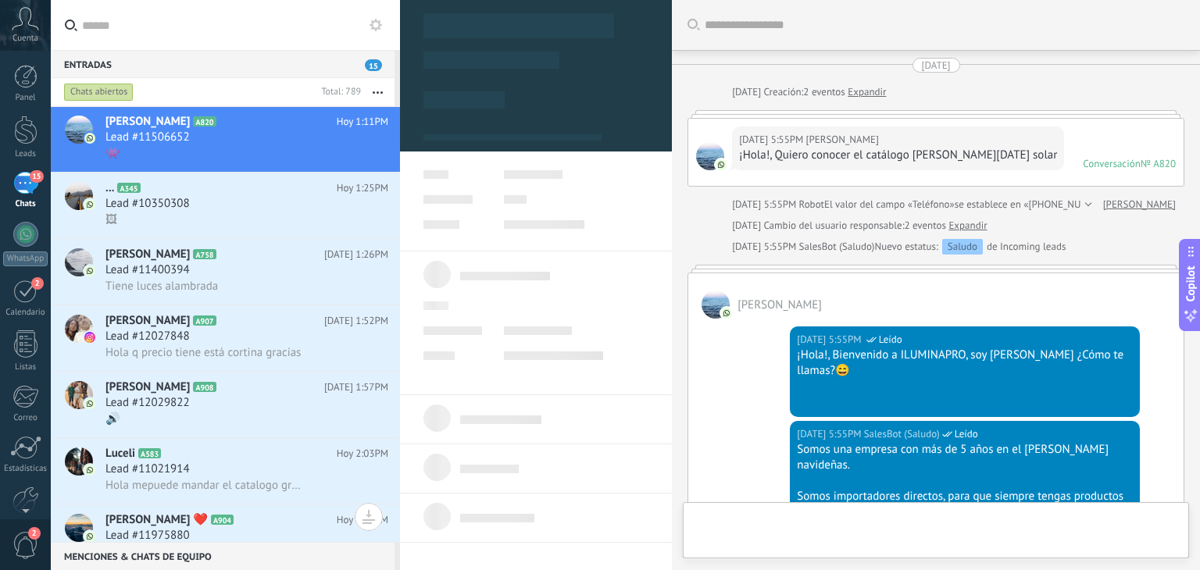
type textarea "**********"
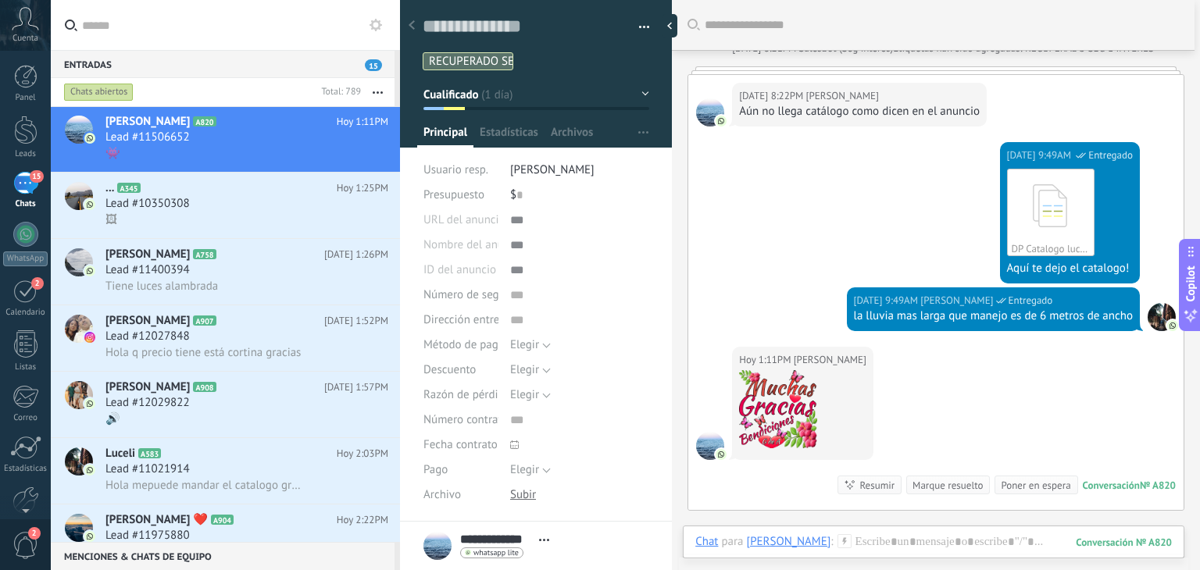
scroll to position [1919, 0]
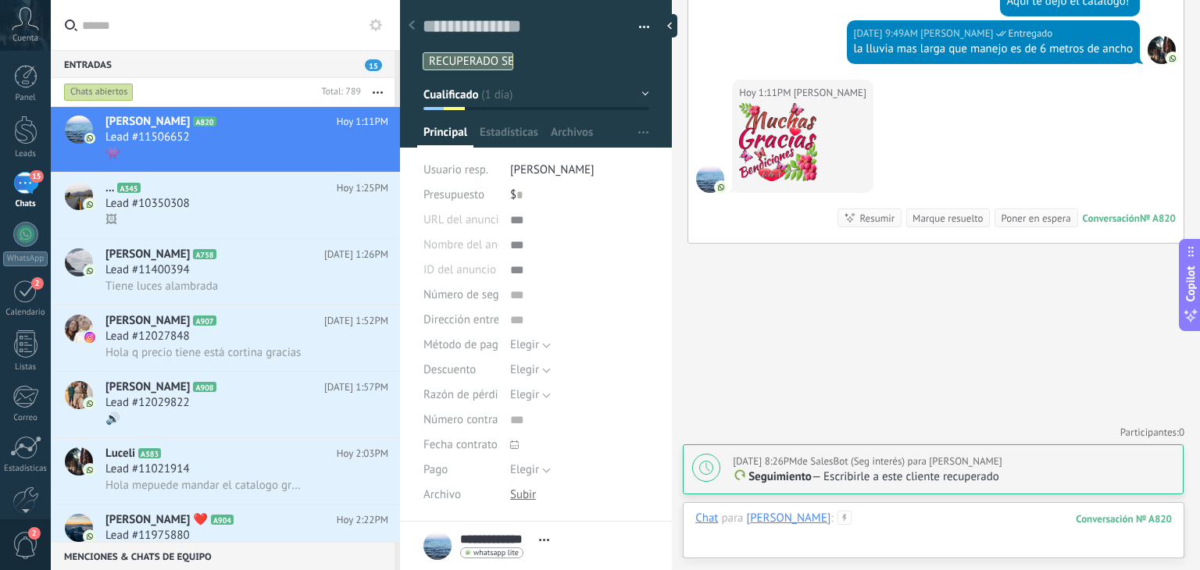
click at [941, 519] on div at bounding box center [933, 534] width 477 height 47
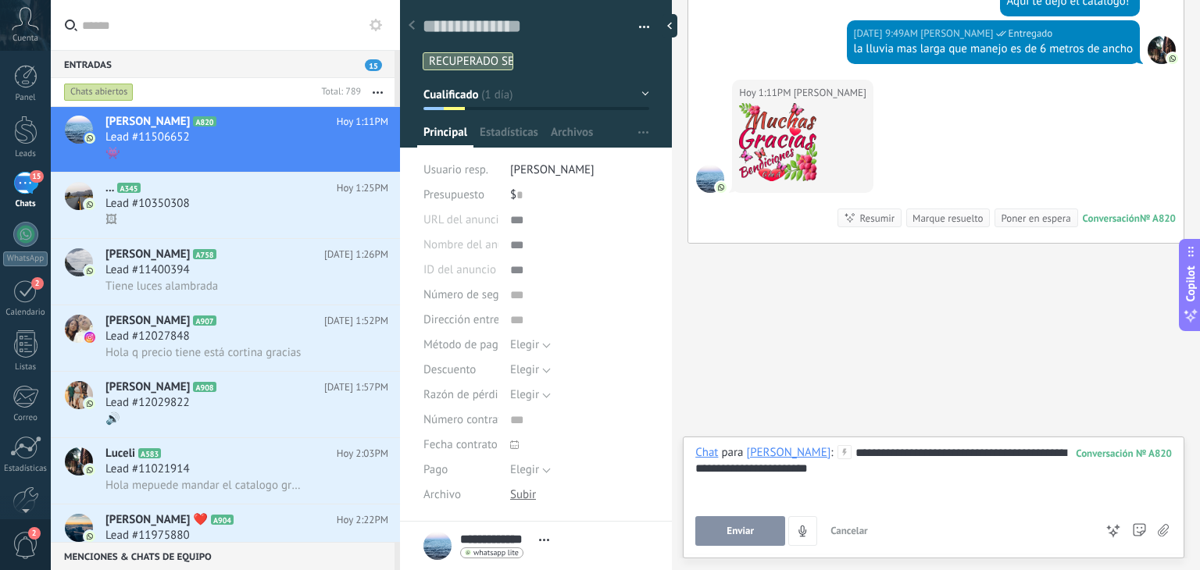
click at [746, 534] on span "Enviar" at bounding box center [739, 531] width 27 height 11
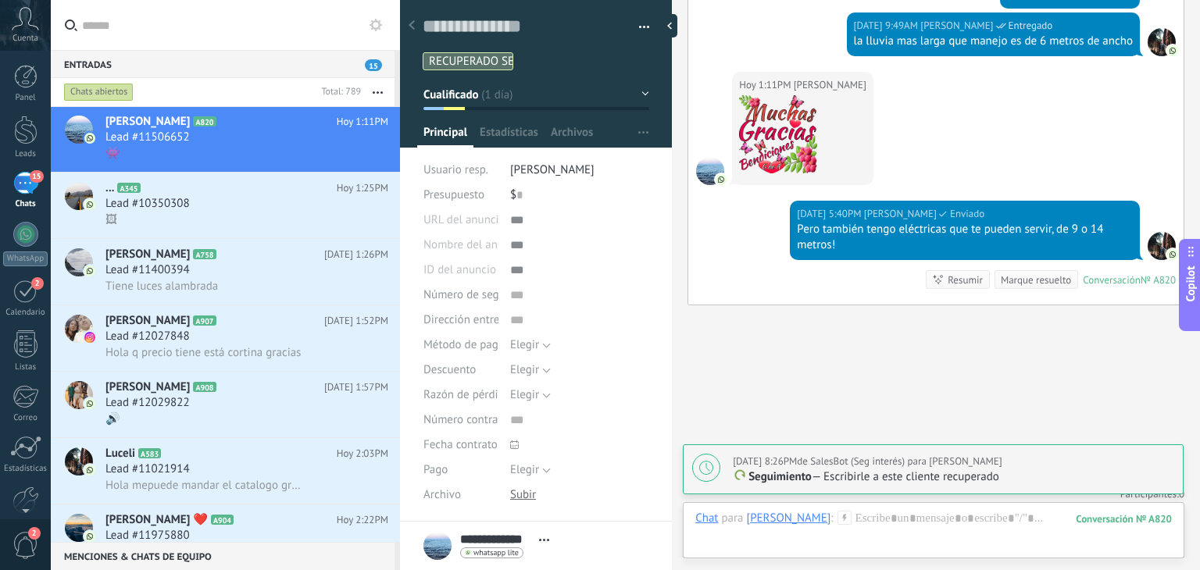
scroll to position [1987, 0]
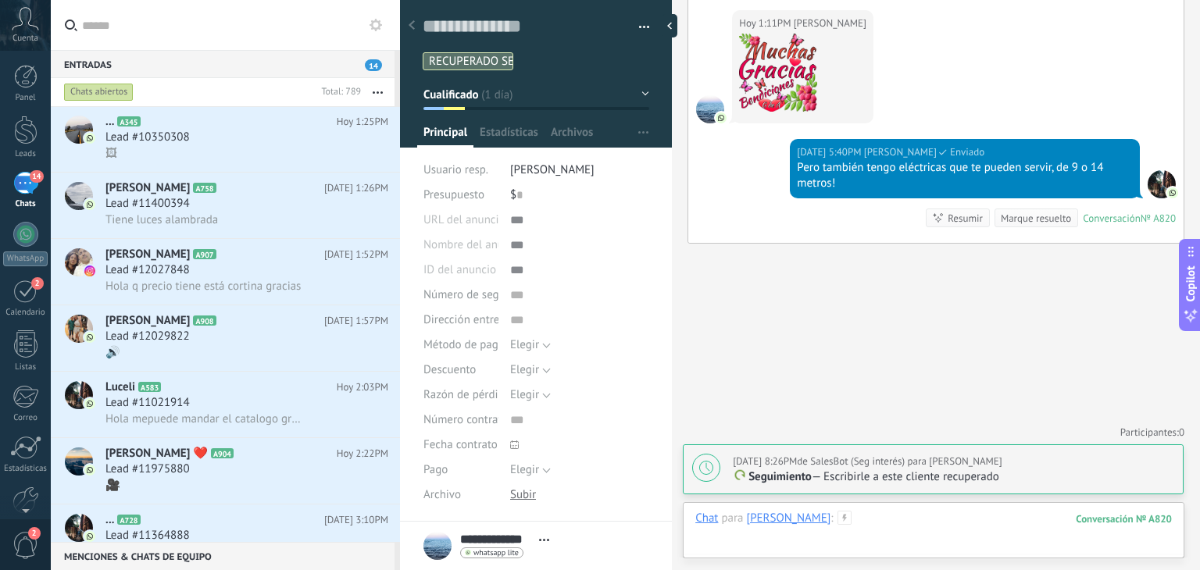
click at [862, 516] on div at bounding box center [933, 534] width 477 height 47
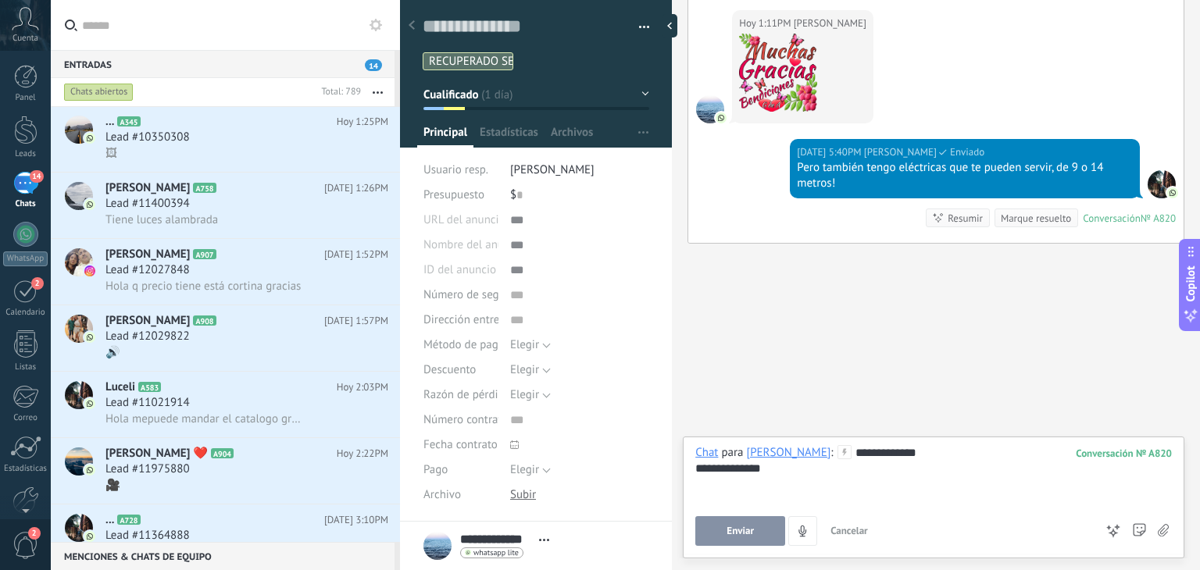
click at [741, 538] on button "Enviar" at bounding box center [740, 531] width 90 height 30
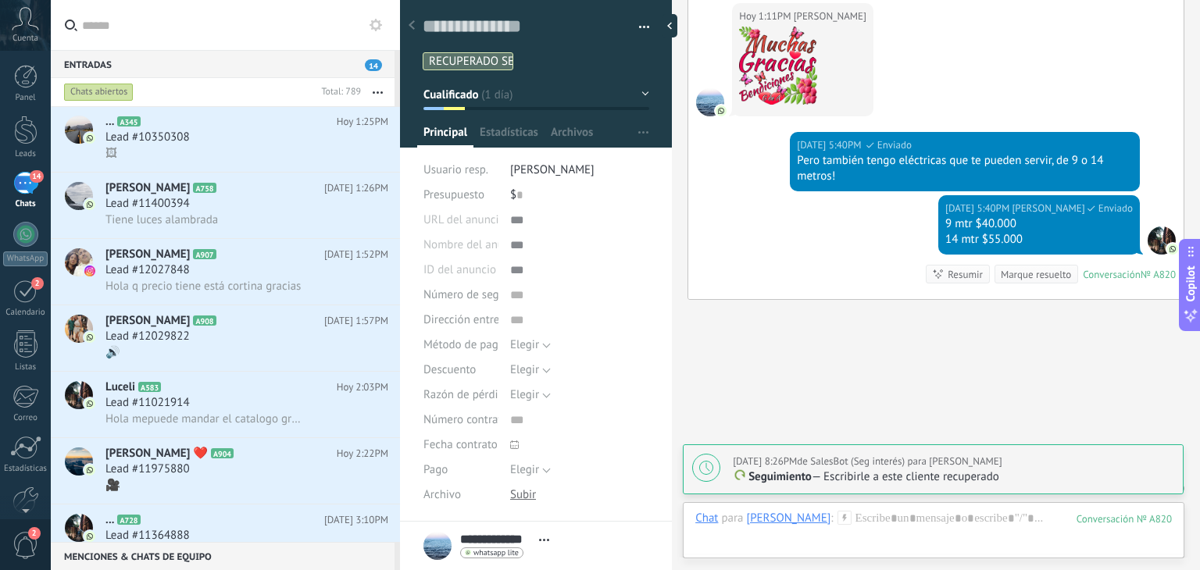
scroll to position [2051, 0]
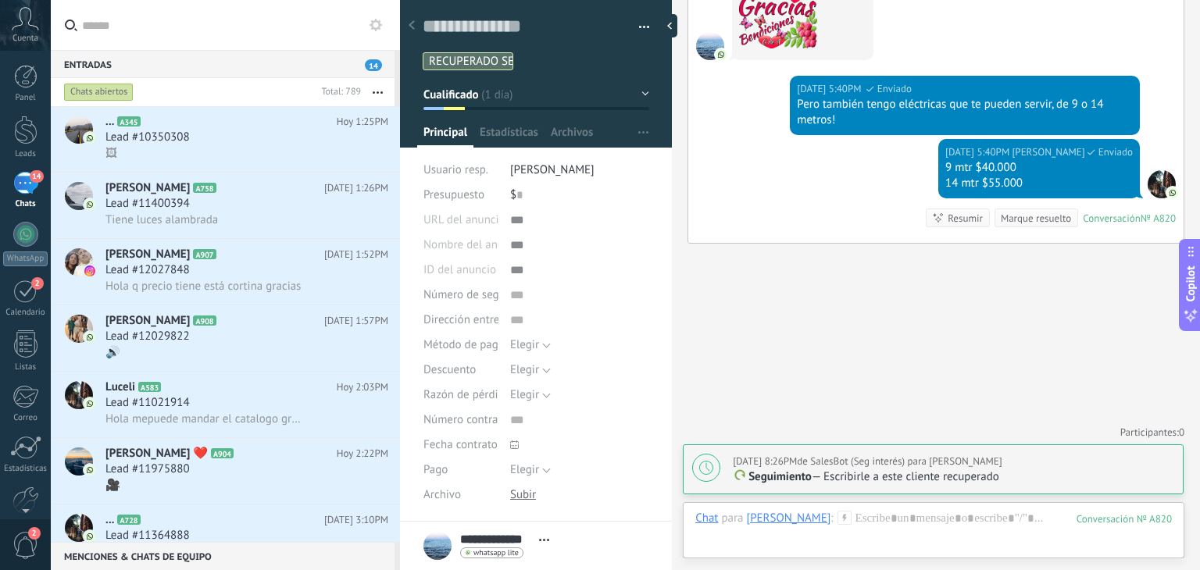
click at [941, 509] on div "Chat Correo Nota Tarea Chat para [PERSON_NAME] : 820 Enviar Cancelar Rastrear c…" at bounding box center [934, 530] width 502 height 56
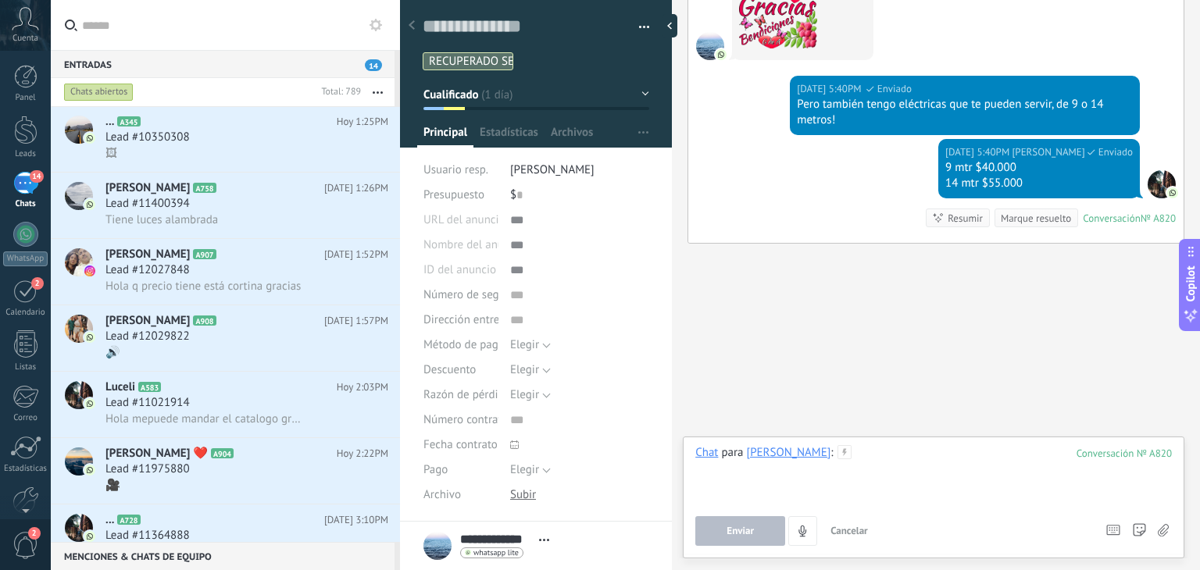
click at [924, 454] on div at bounding box center [933, 474] width 477 height 59
click at [740, 549] on div "Chat Correo Nota Tarea Chat para [PERSON_NAME] : 820 ******** Enviar Cancelar R…" at bounding box center [934, 498] width 502 height 122
click at [738, 537] on span "Enviar" at bounding box center [739, 531] width 27 height 11
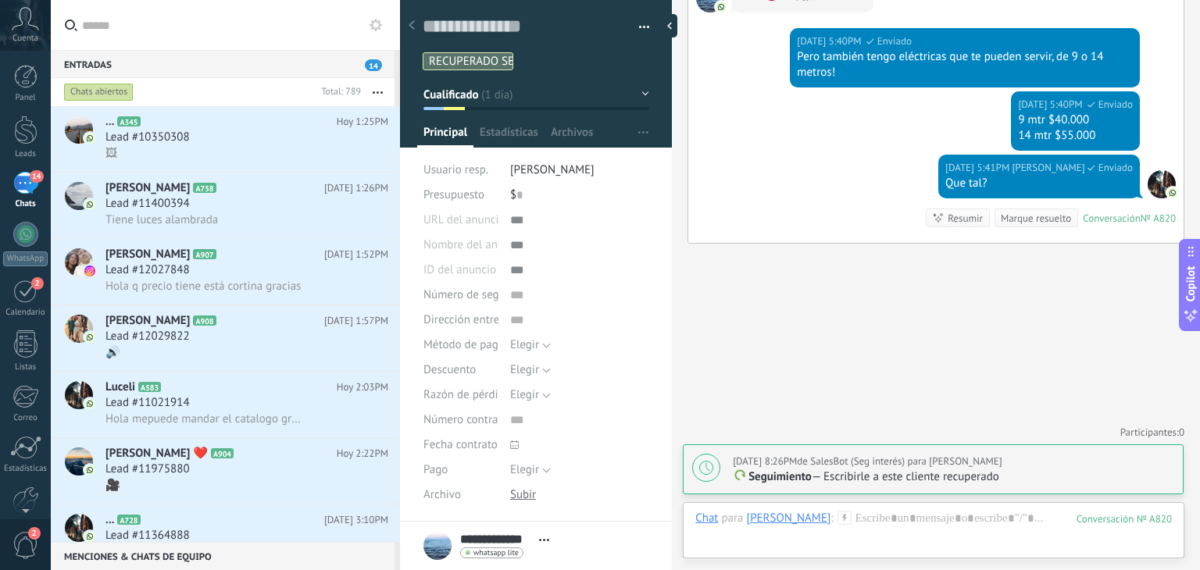
scroll to position [223, 0]
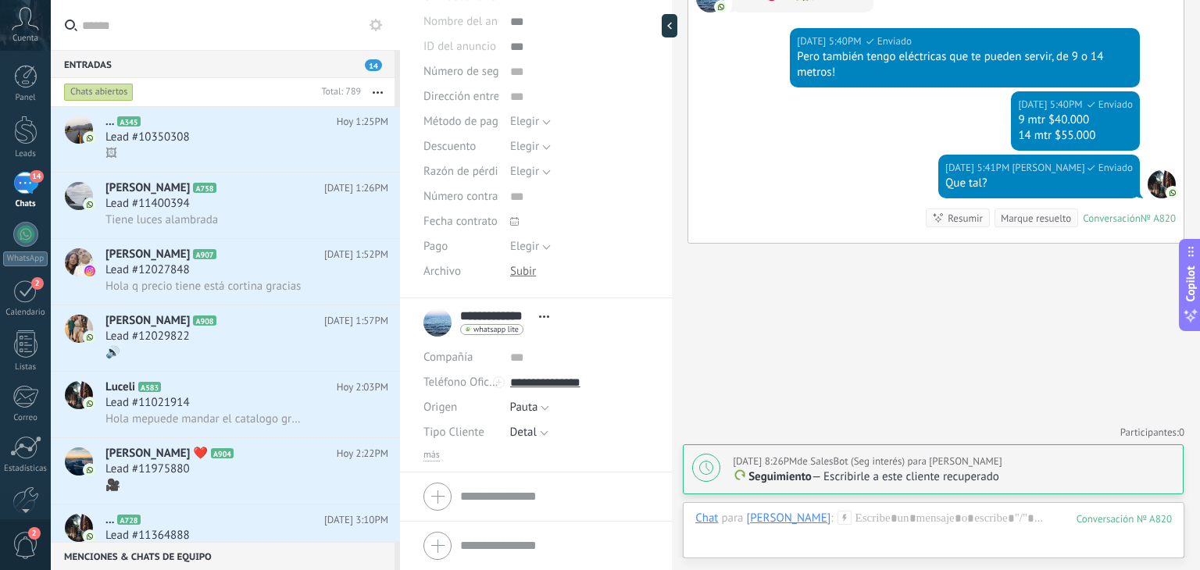
click at [1048, 462] on div "[DATE] 8:26PM de SalesBot (Seg interés) para [PERSON_NAME]" at bounding box center [953, 462] width 441 height 16
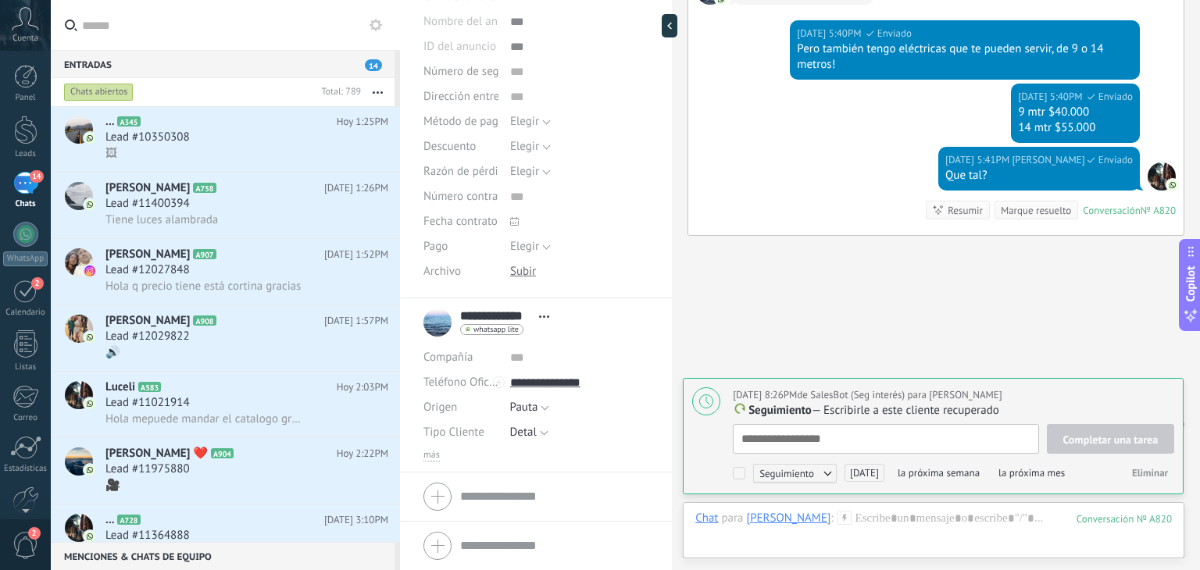
scroll to position [16, 0]
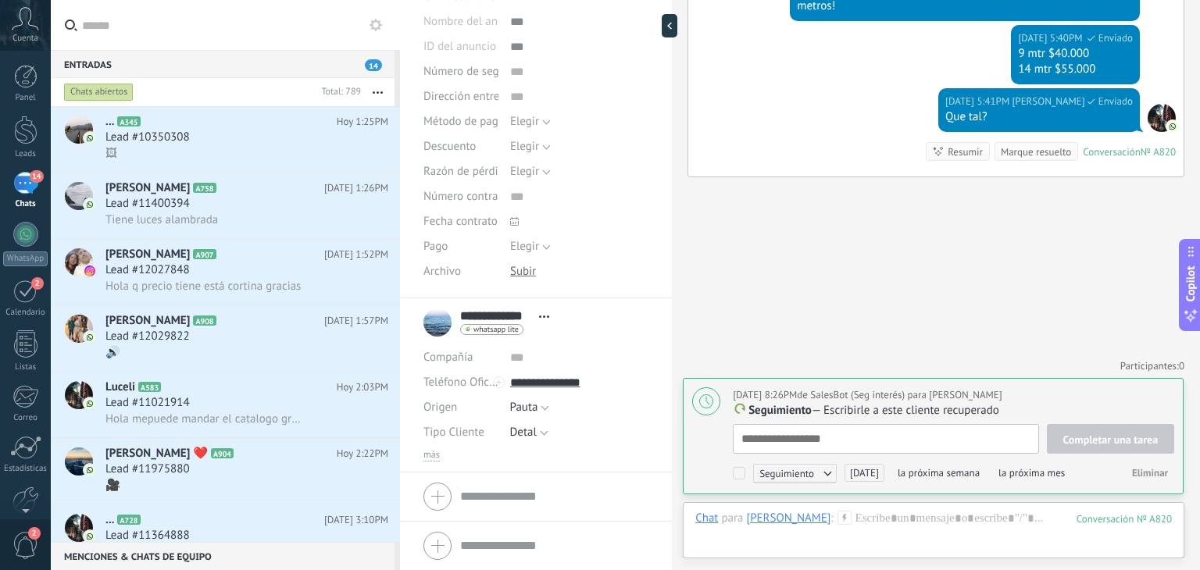
click at [1134, 469] on span "Eliminar" at bounding box center [1150, 472] width 36 height 13
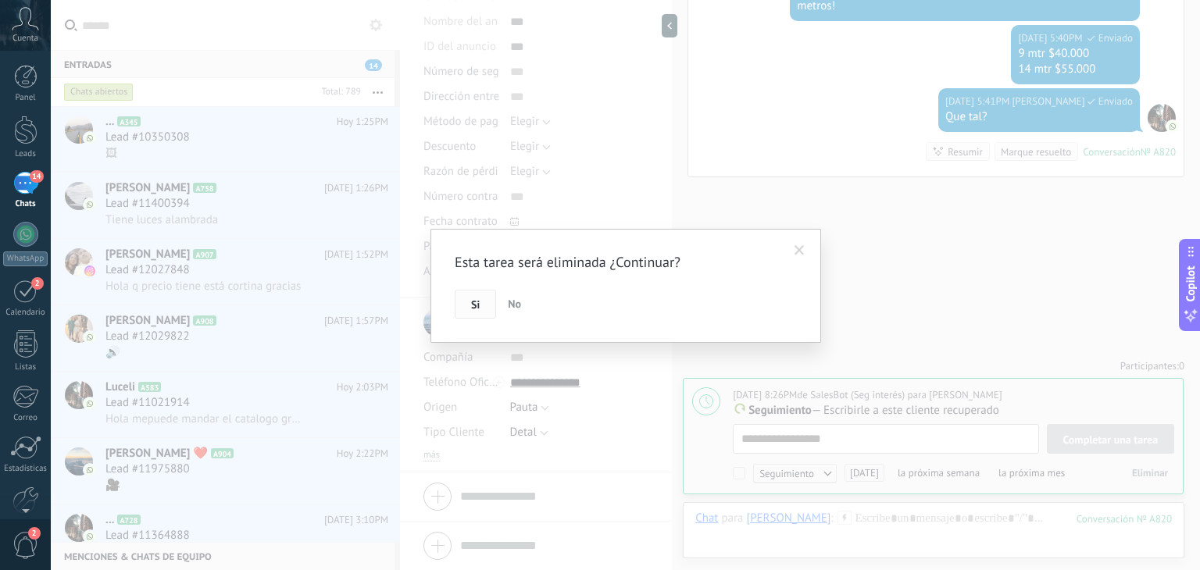
click at [472, 306] on span "Si" at bounding box center [475, 304] width 9 height 11
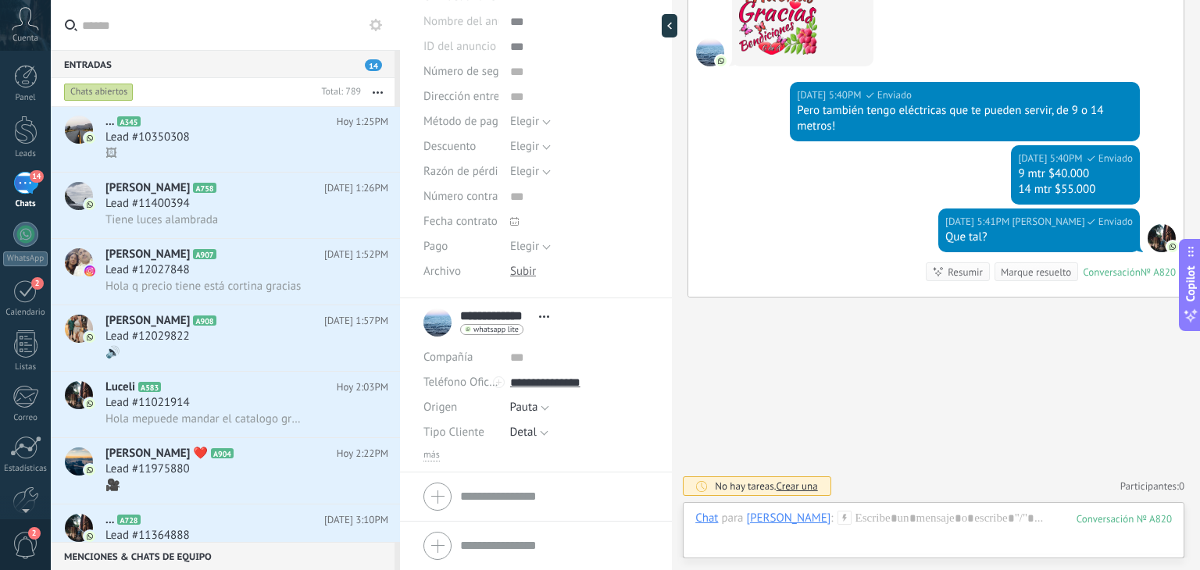
scroll to position [0, 0]
click at [157, 135] on span "Lead #10350308" at bounding box center [147, 138] width 84 height 16
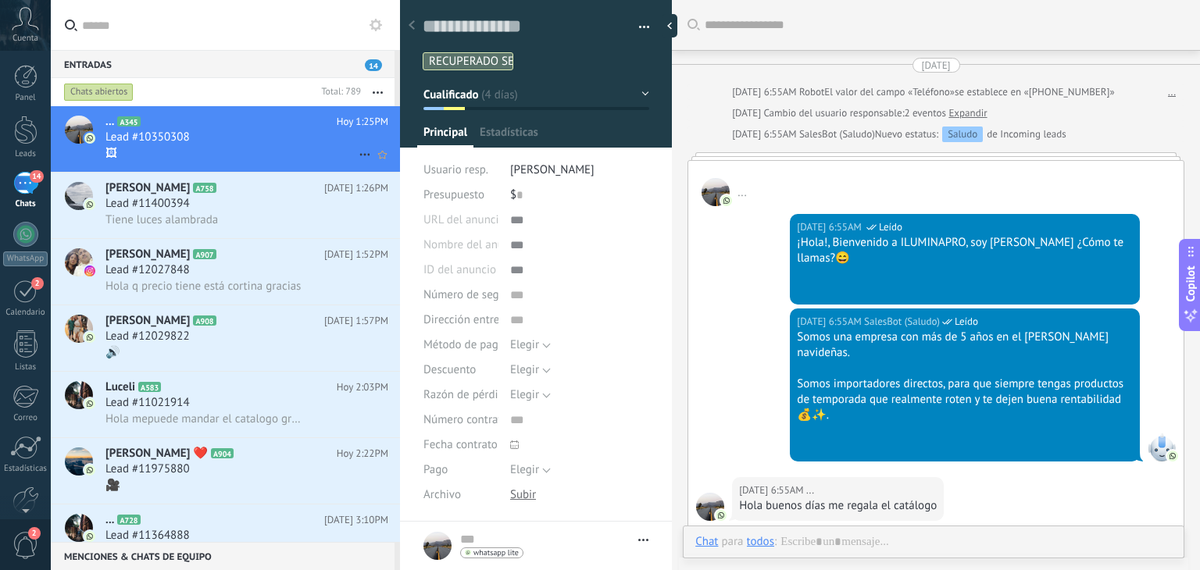
type textarea "**********"
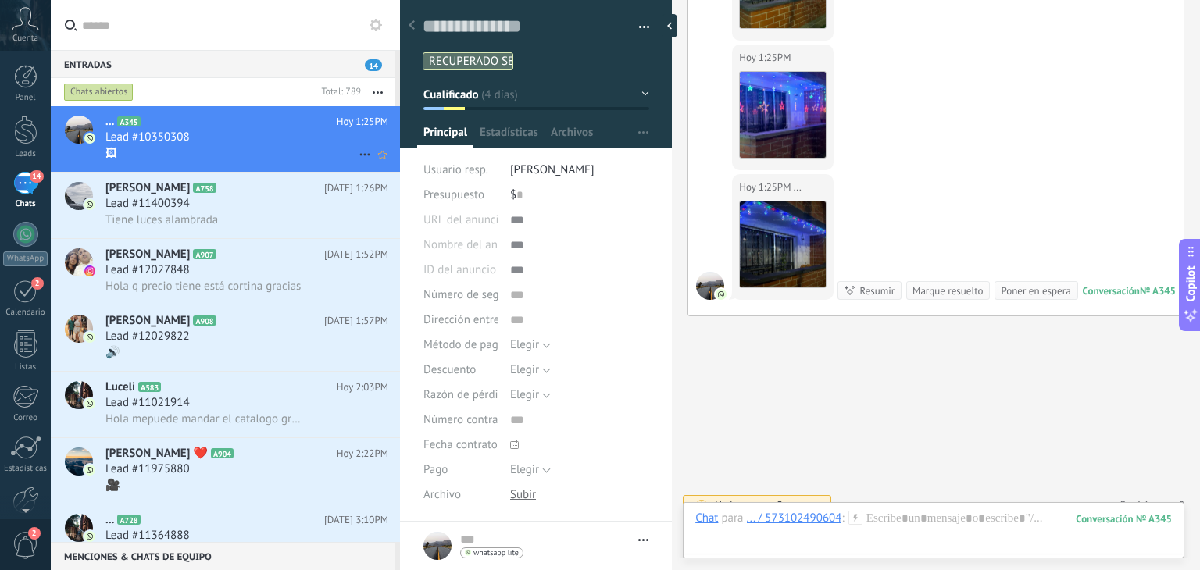
scroll to position [3302, 0]
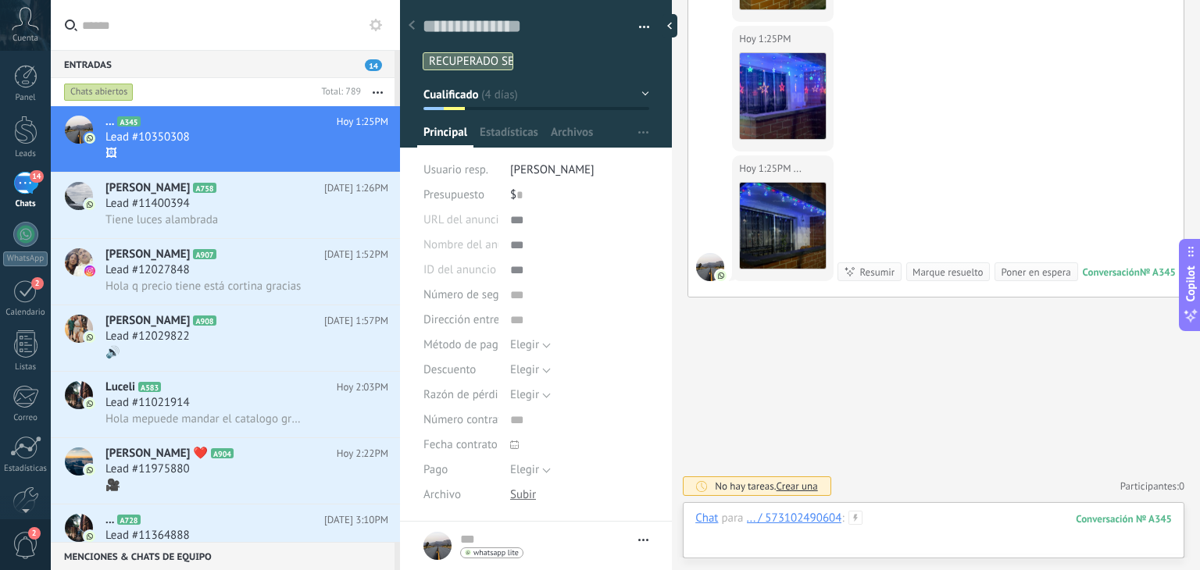
click at [884, 532] on div at bounding box center [933, 534] width 477 height 47
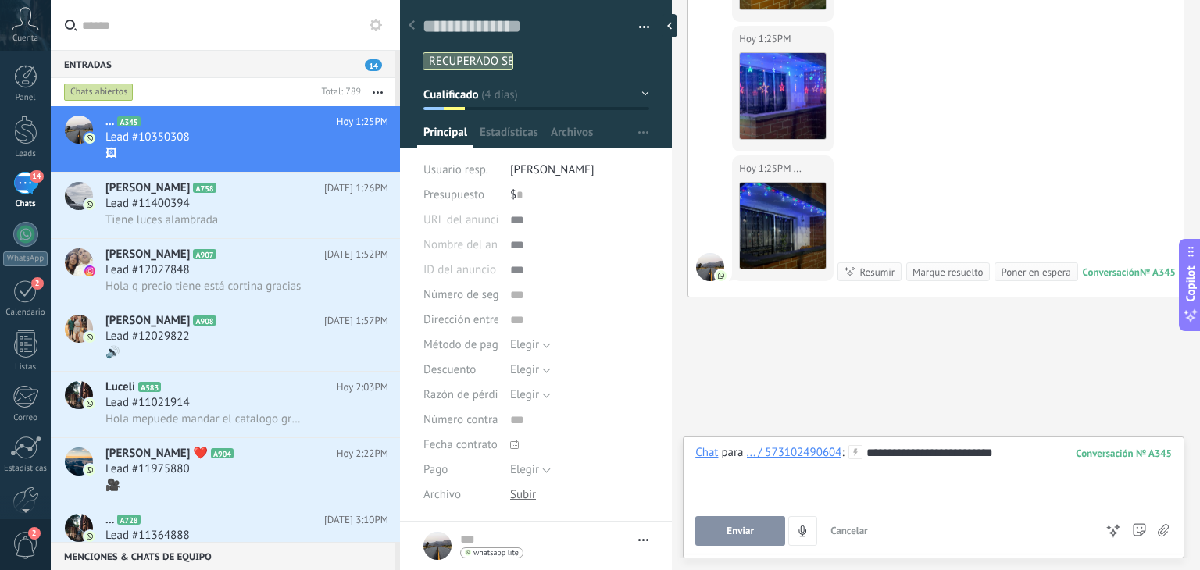
click at [737, 536] on span "Enviar" at bounding box center [739, 531] width 27 height 11
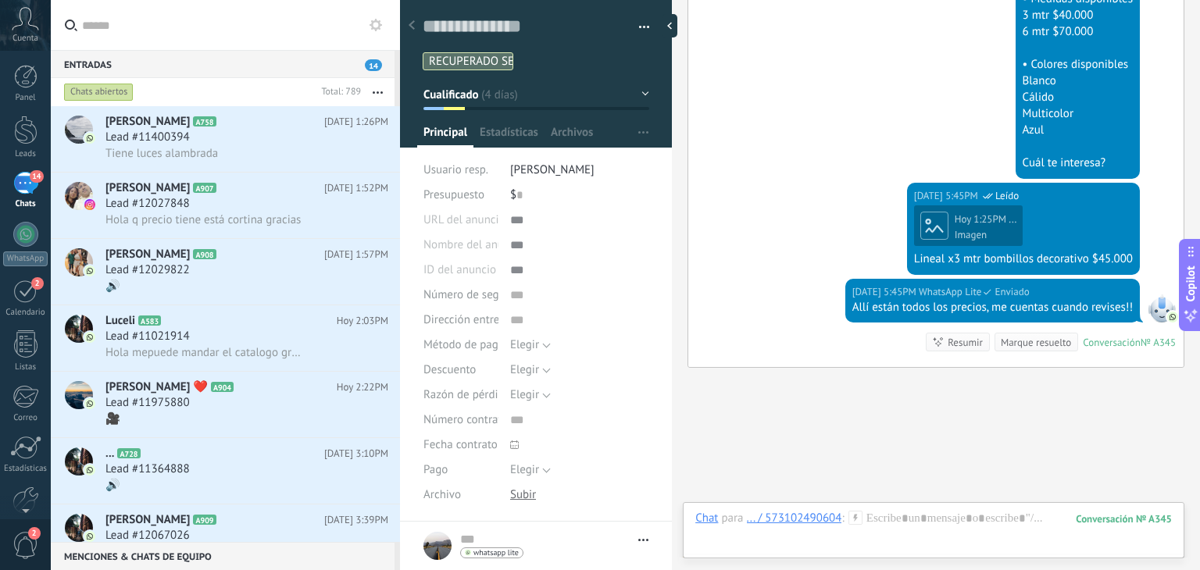
scroll to position [4565, 0]
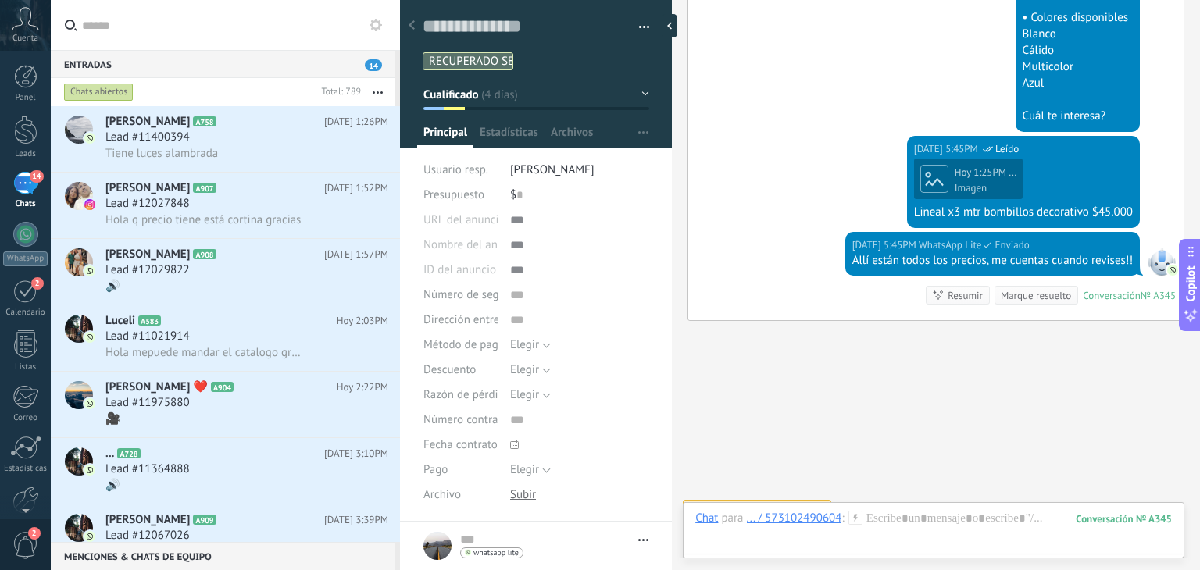
click at [373, 90] on button "button" at bounding box center [378, 92] width 34 height 28
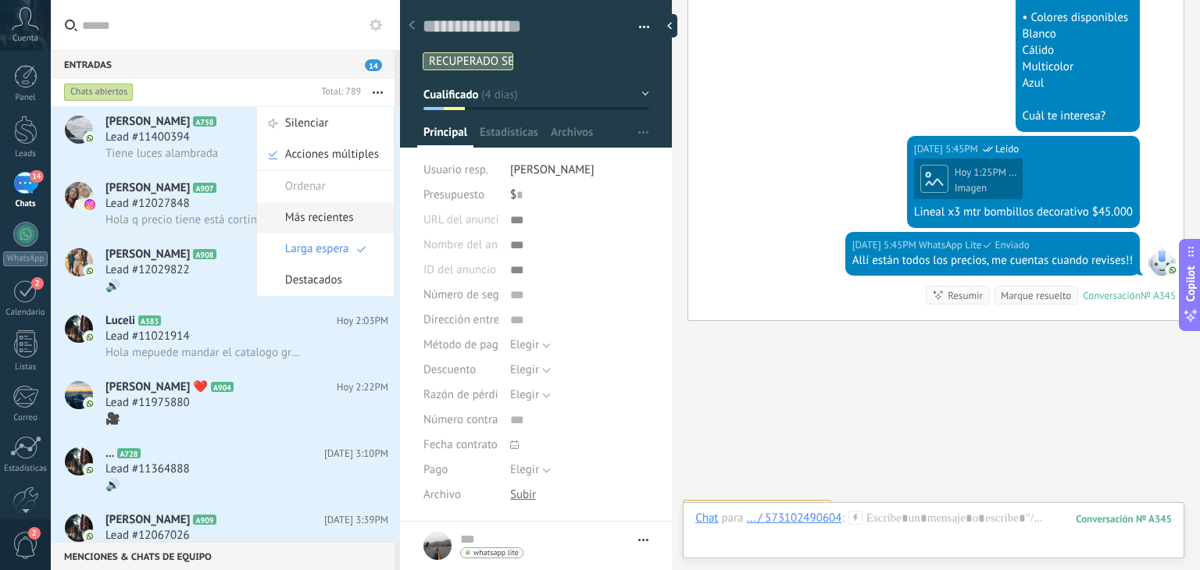
click at [348, 212] on span "Más recientes" at bounding box center [319, 217] width 69 height 31
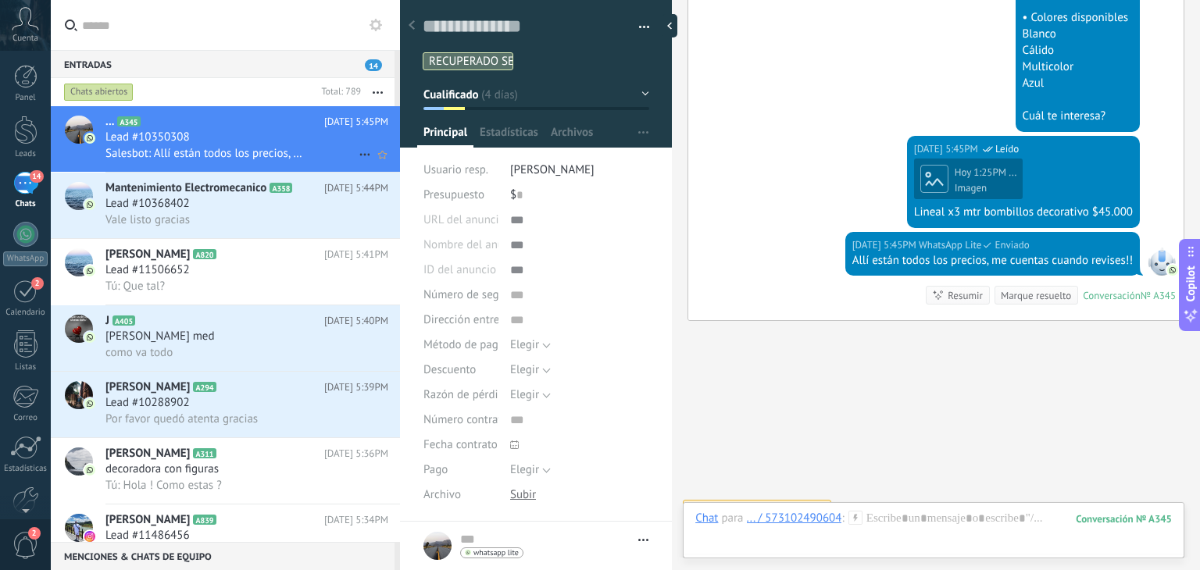
click at [272, 145] on div "Lead #10350308" at bounding box center [246, 138] width 283 height 16
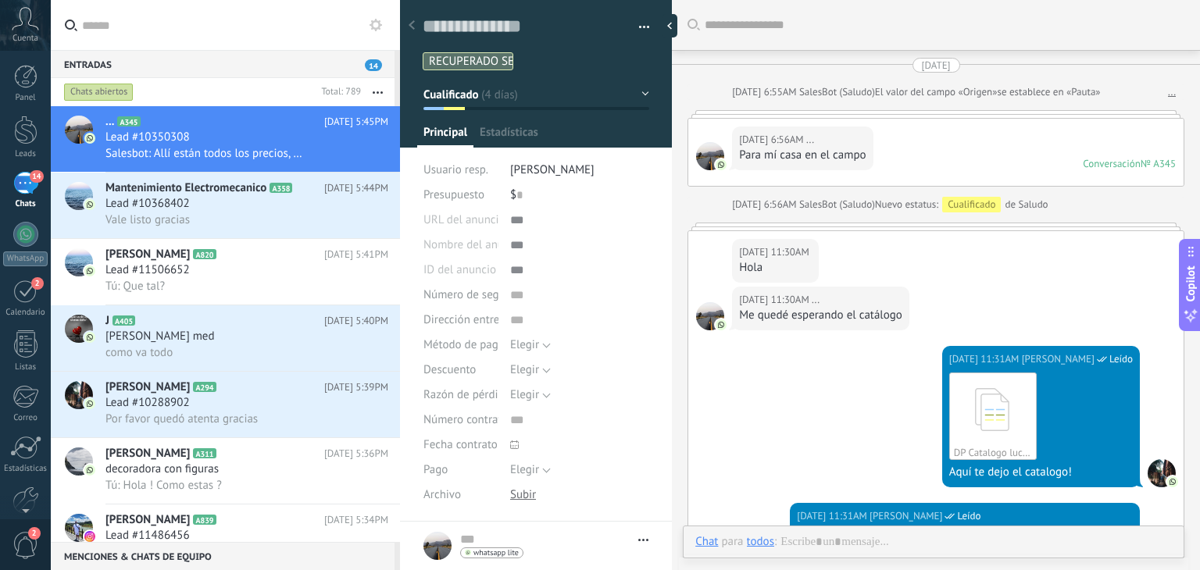
scroll to position [23, 0]
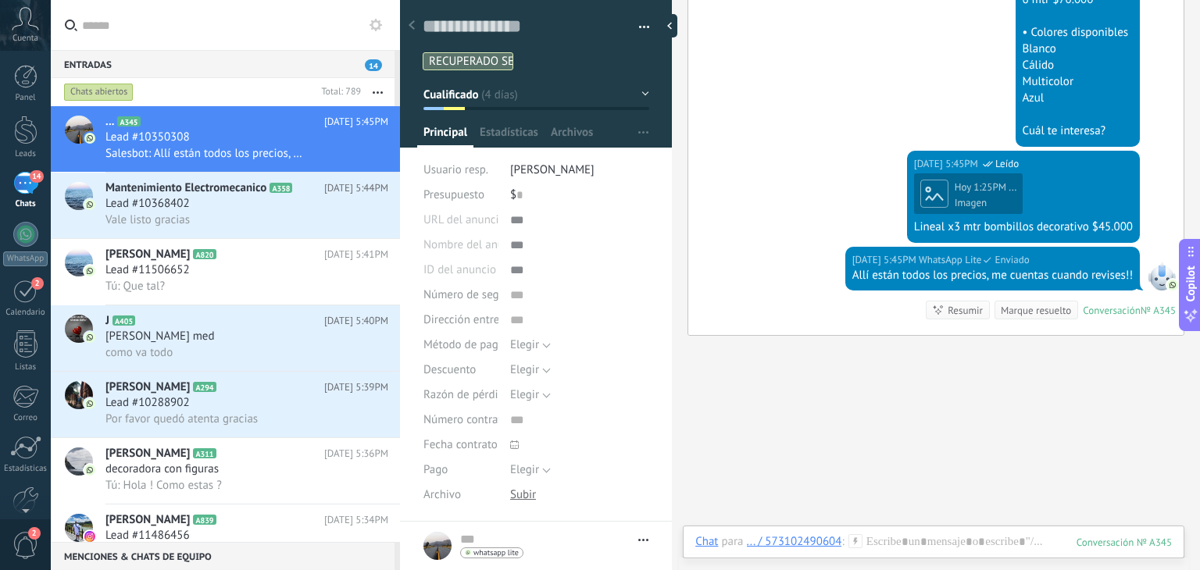
click at [638, 87] on button "Cualificado" at bounding box center [536, 94] width 226 height 28
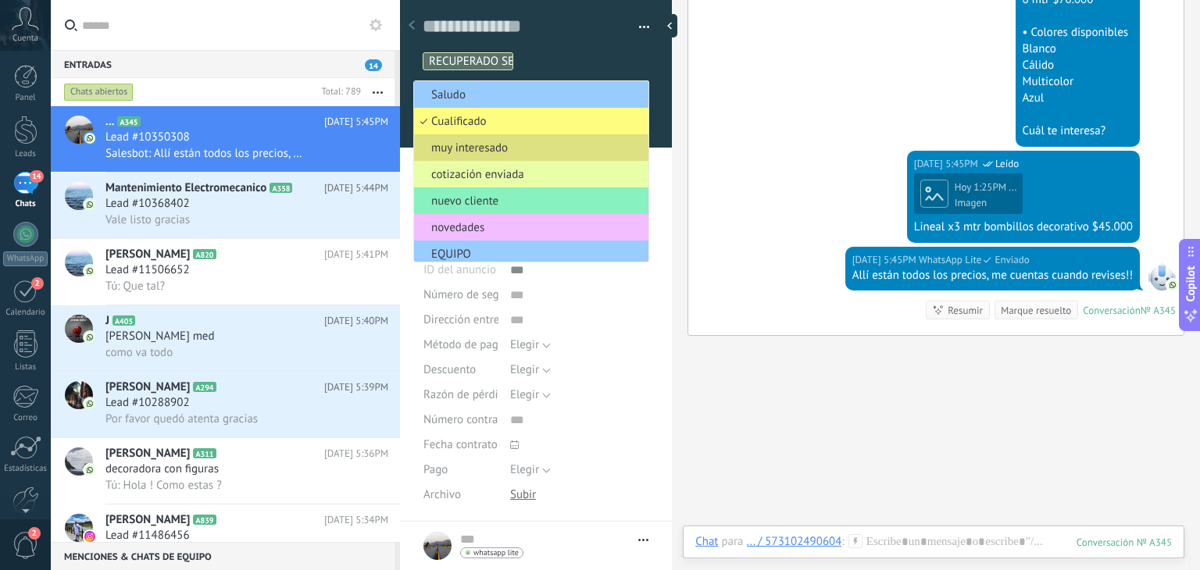
click at [541, 174] on span "cotización enviada" at bounding box center [529, 174] width 230 height 15
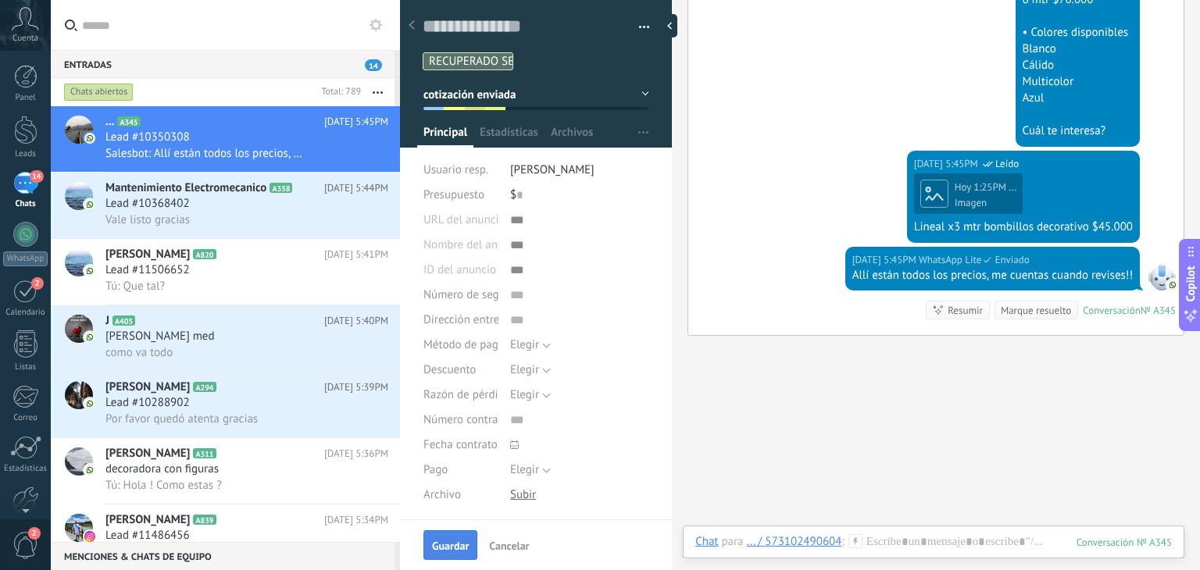
click at [453, 545] on span "Guardar" at bounding box center [450, 546] width 37 height 11
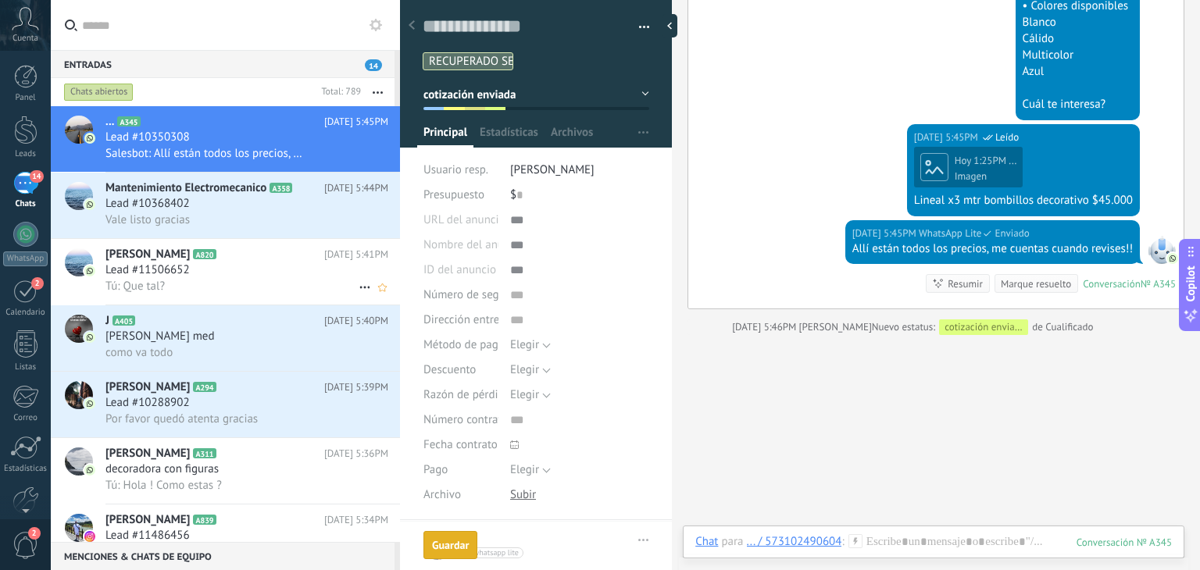
scroll to position [3281, 0]
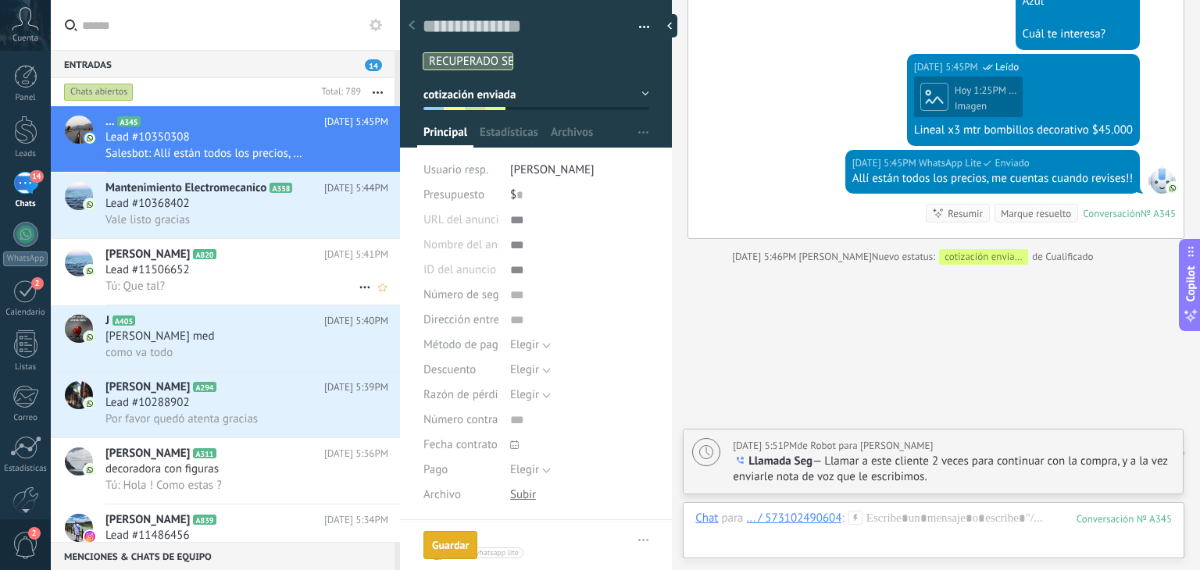
click at [230, 265] on div "[PERSON_NAME] A820 [DATE] 5:41PM Lead #11506652 Tú: Que tal?" at bounding box center [252, 272] width 295 height 66
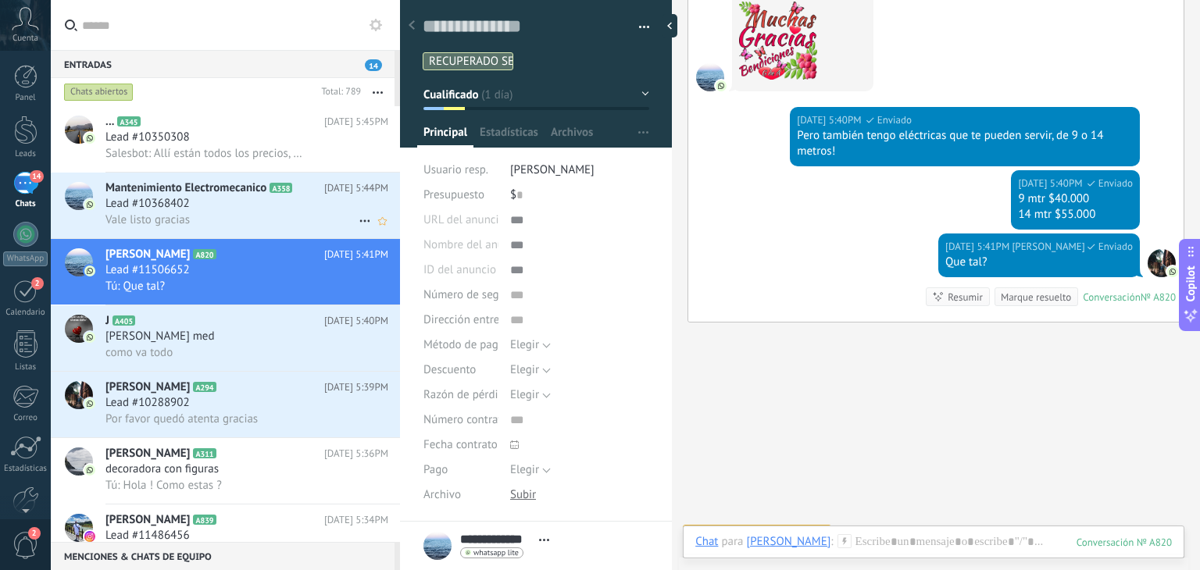
click at [259, 192] on span "Mantenimiento Electromecanico" at bounding box center [185, 188] width 161 height 16
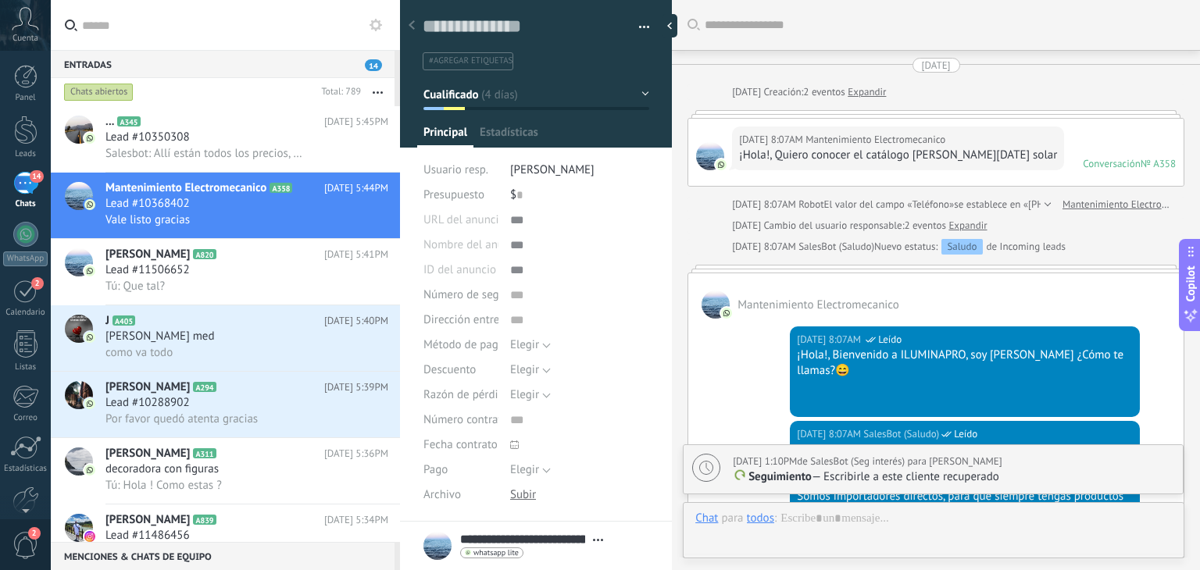
type textarea "**********"
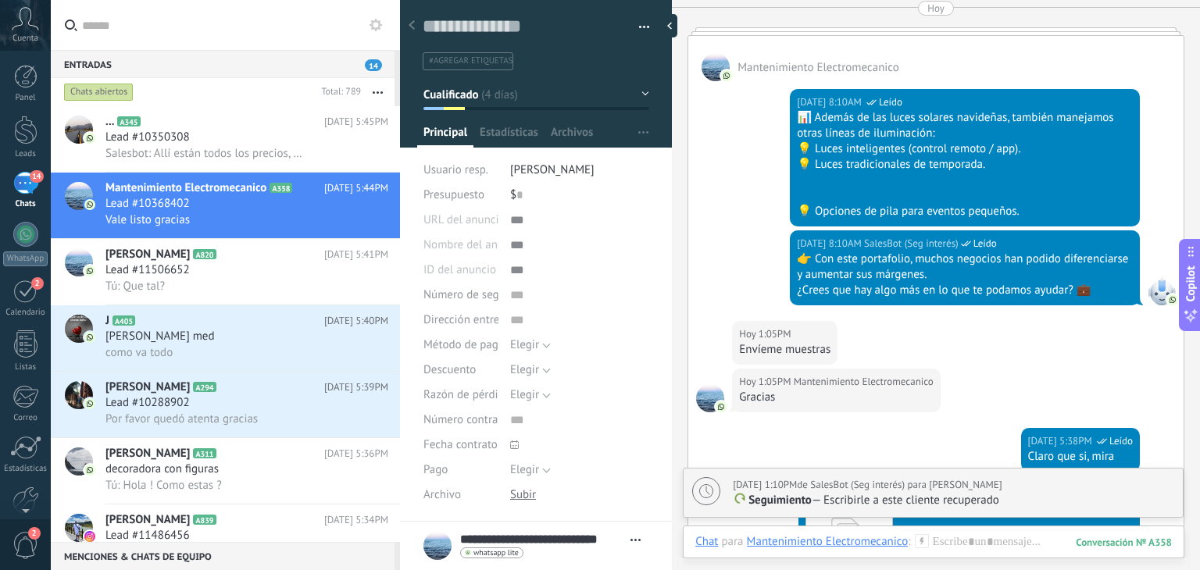
scroll to position [2479, 0]
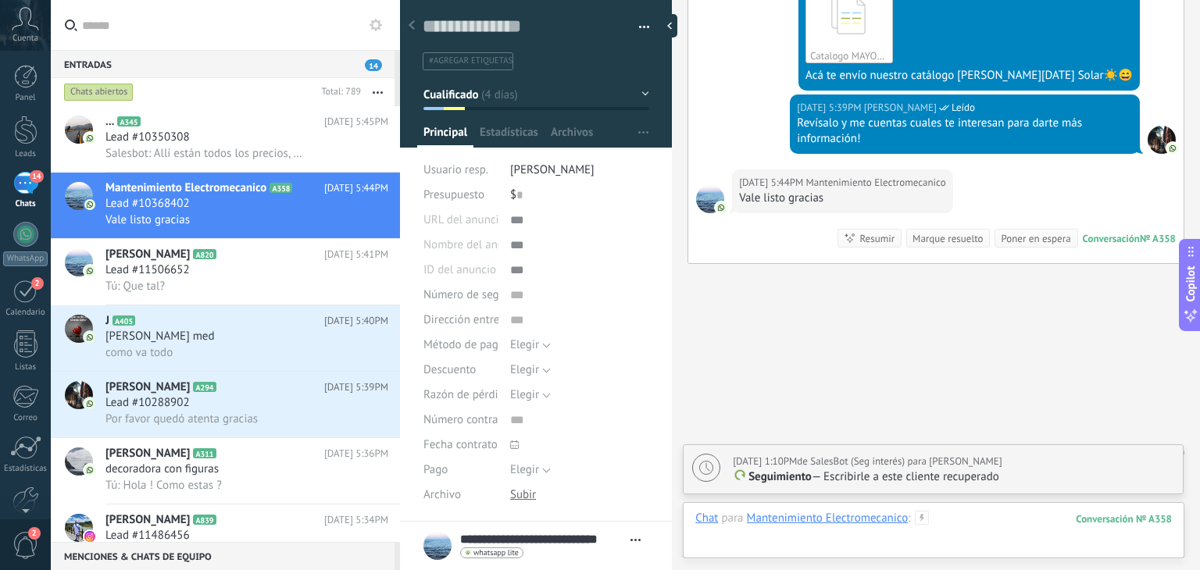
click at [976, 512] on div at bounding box center [933, 534] width 477 height 47
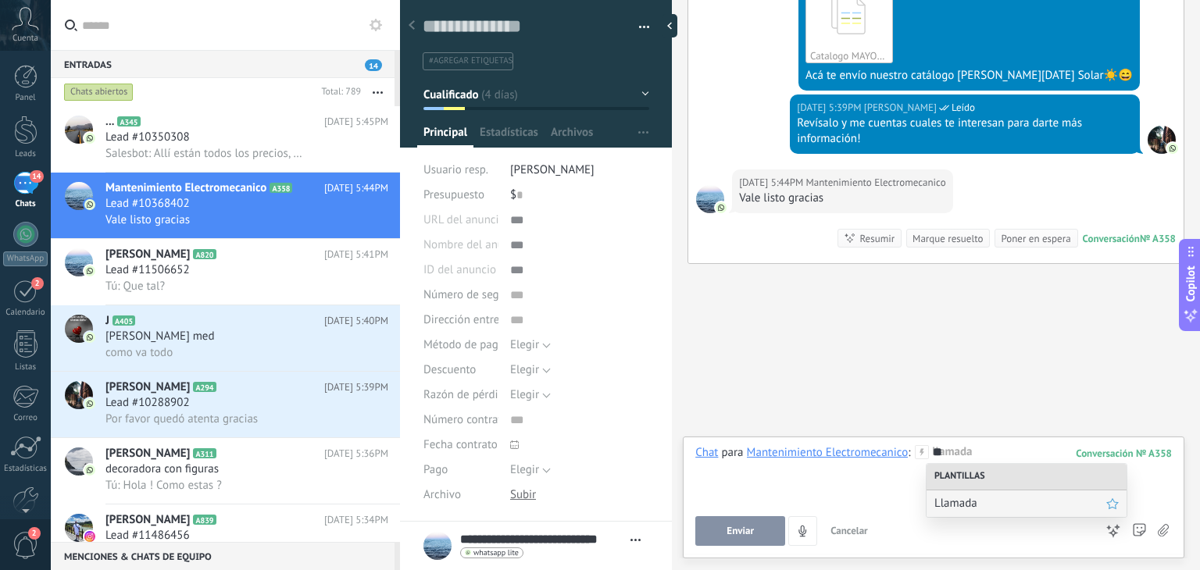
click at [978, 510] on span "Llamada" at bounding box center [1020, 503] width 172 height 15
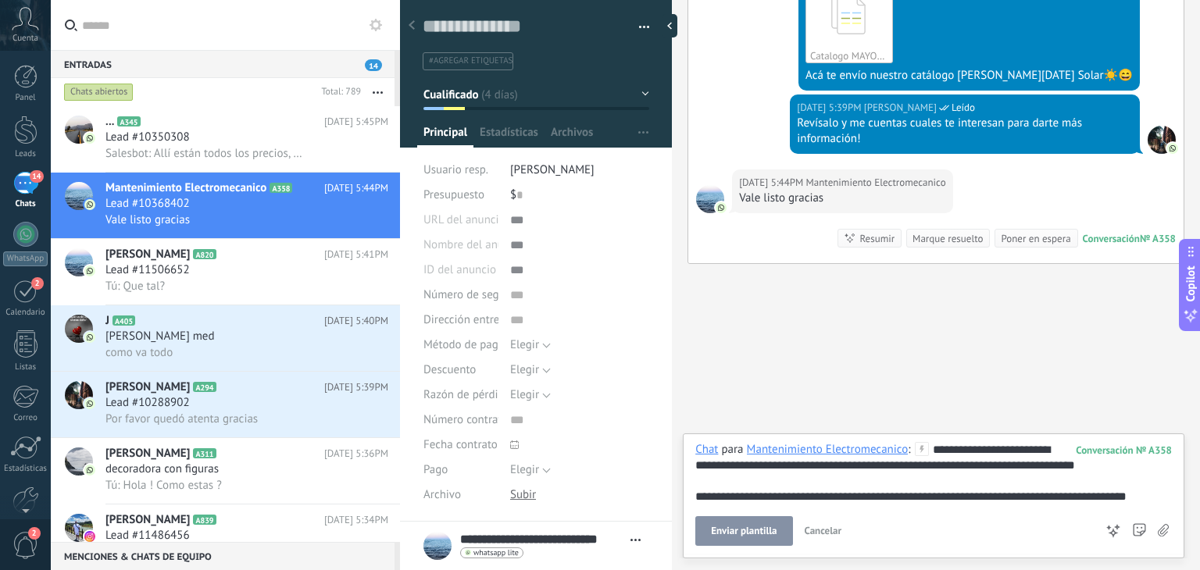
click at [739, 533] on span "Enviar plantilla" at bounding box center [744, 531] width 66 height 11
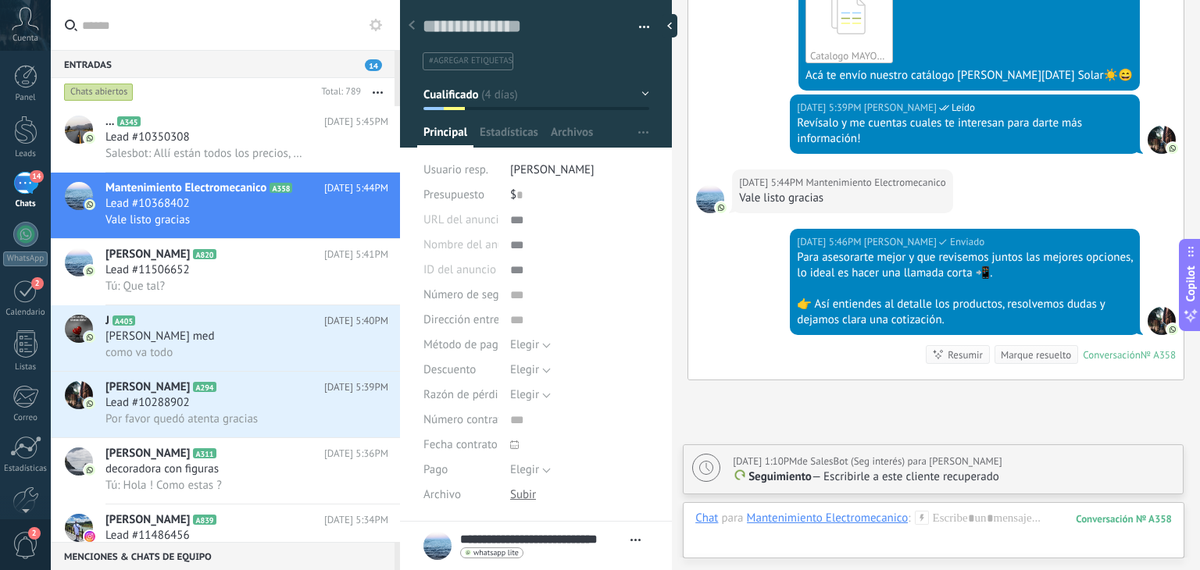
scroll to position [2595, 0]
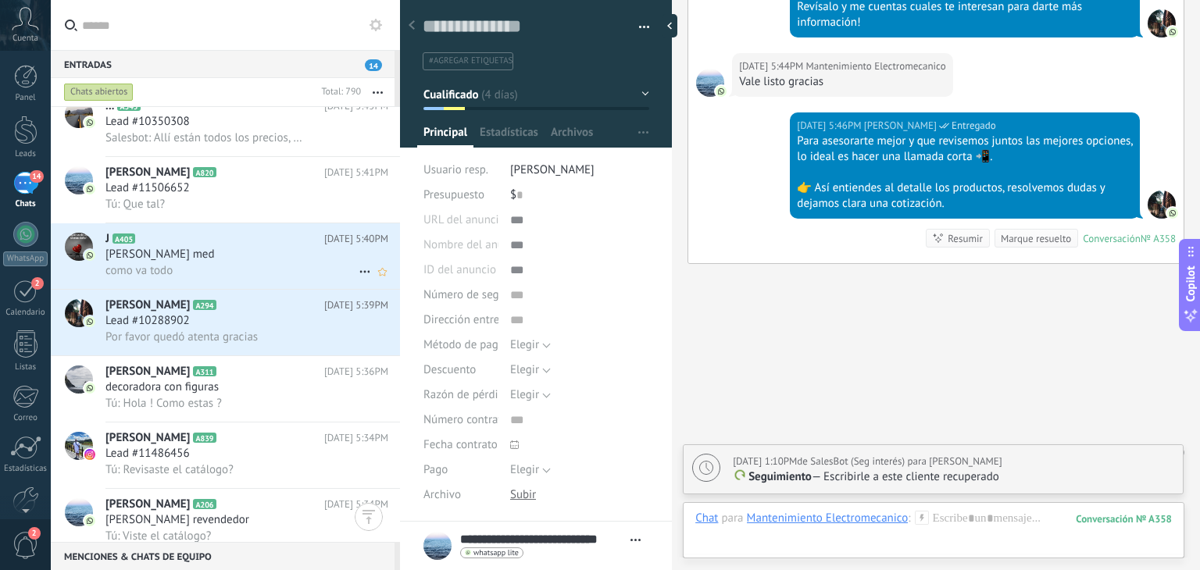
scroll to position [334, 0]
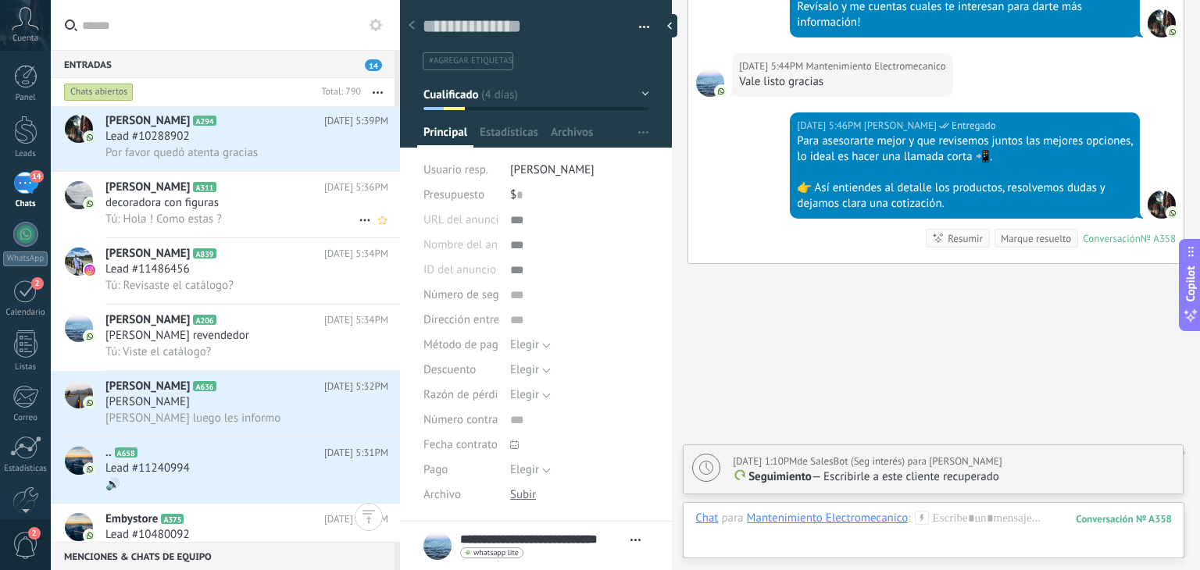
click at [264, 220] on div "Tú: Hola ! Como estas ?" at bounding box center [246, 219] width 283 height 16
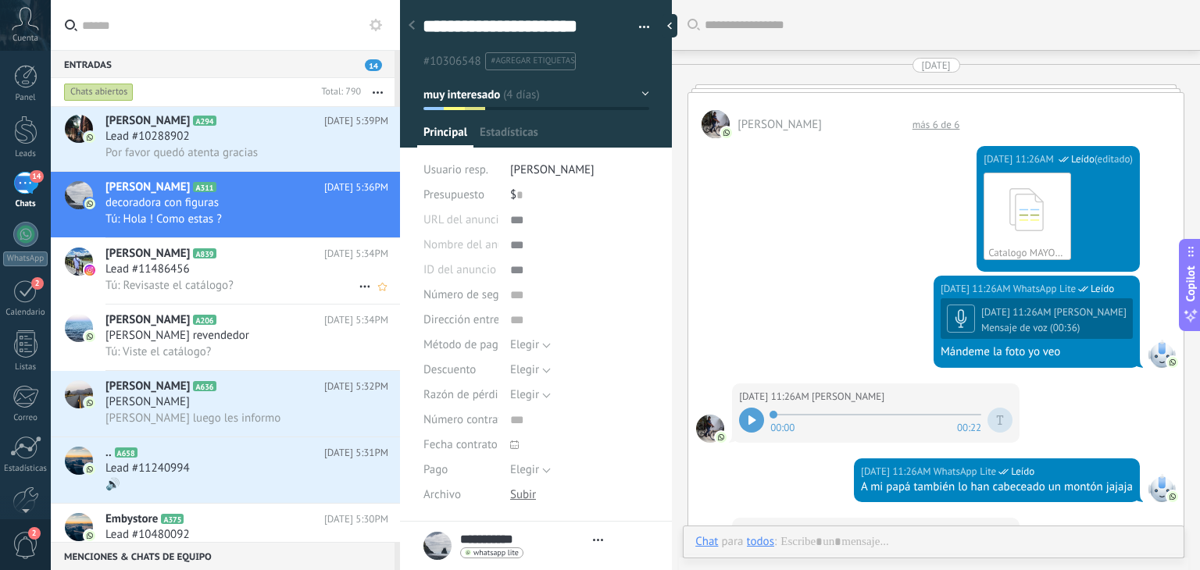
click at [270, 277] on div "Lead #11486456" at bounding box center [246, 270] width 283 height 16
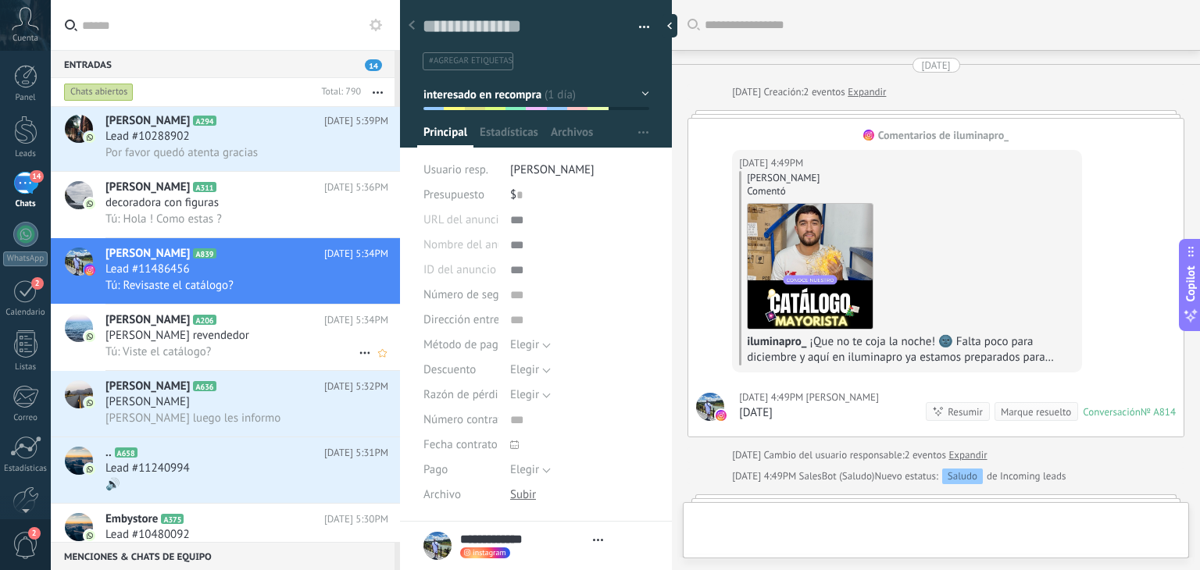
click at [257, 339] on div "[PERSON_NAME] revendedor" at bounding box center [246, 336] width 283 height 16
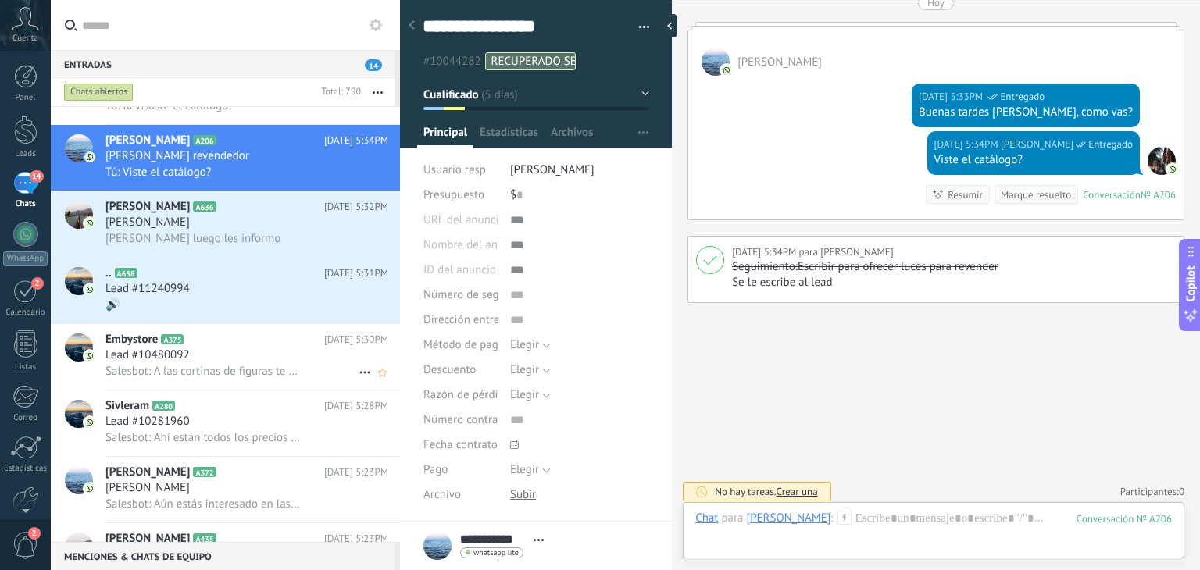
scroll to position [527, 0]
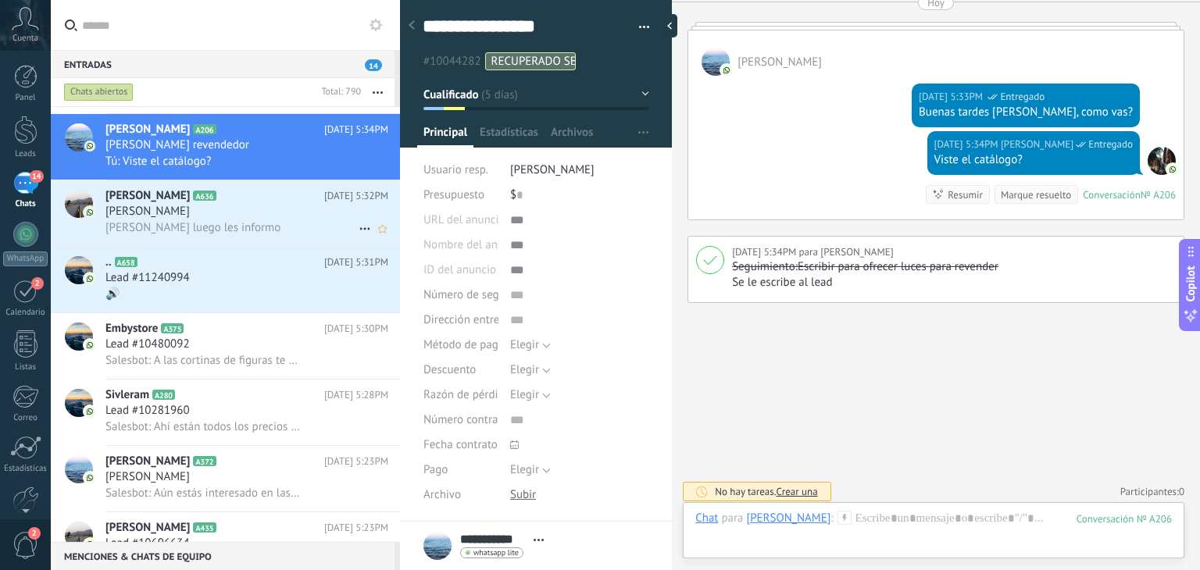
click at [257, 229] on div "[PERSON_NAME] luego les informo" at bounding box center [246, 228] width 283 height 16
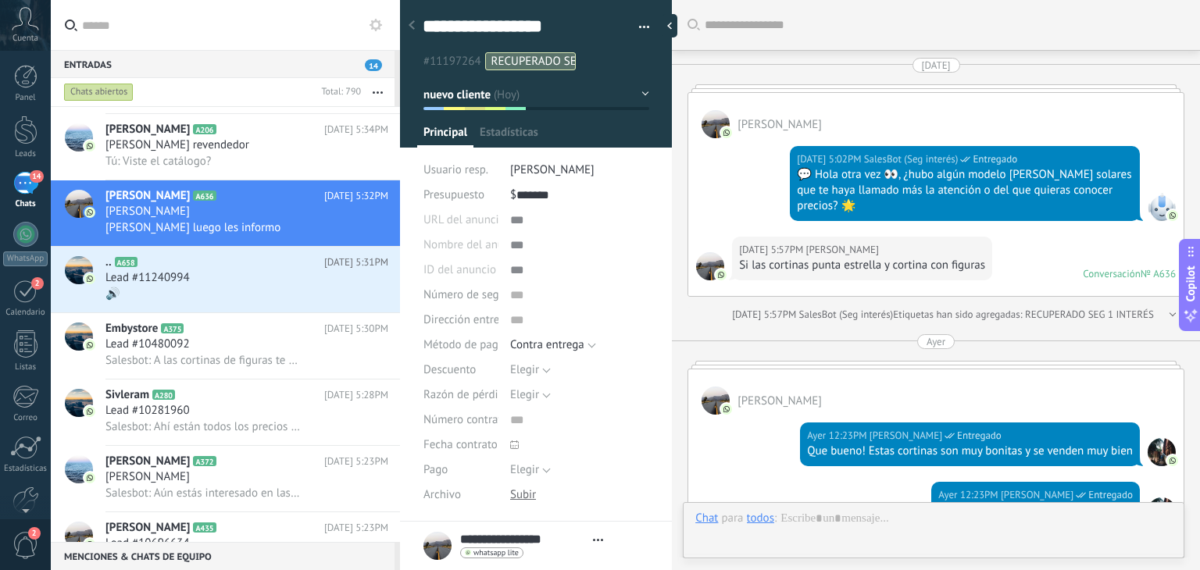
type textarea "**********"
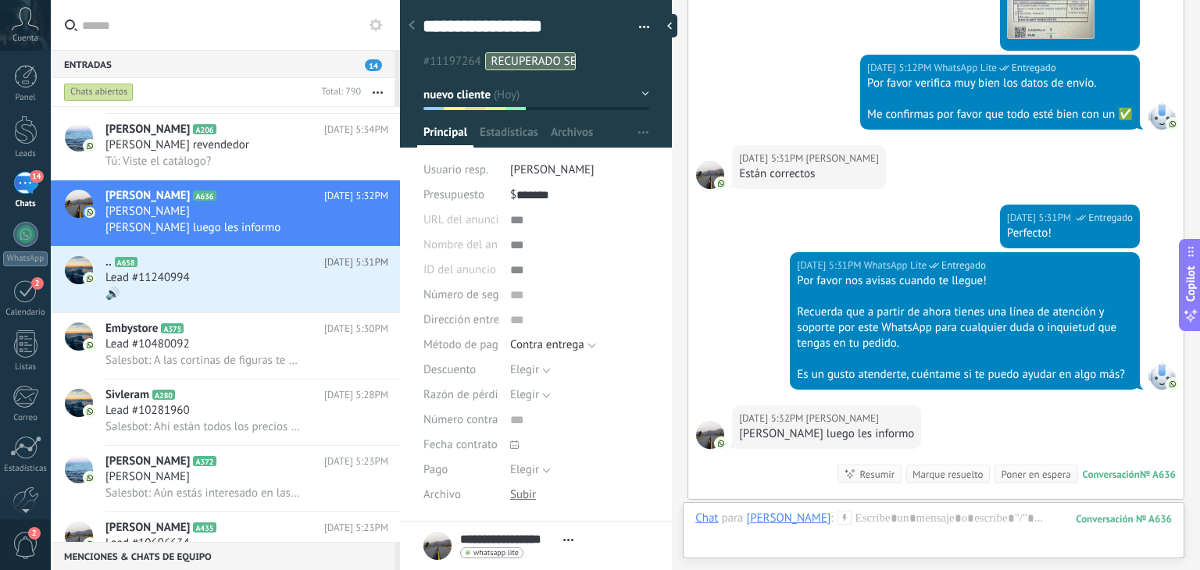
scroll to position [2372, 0]
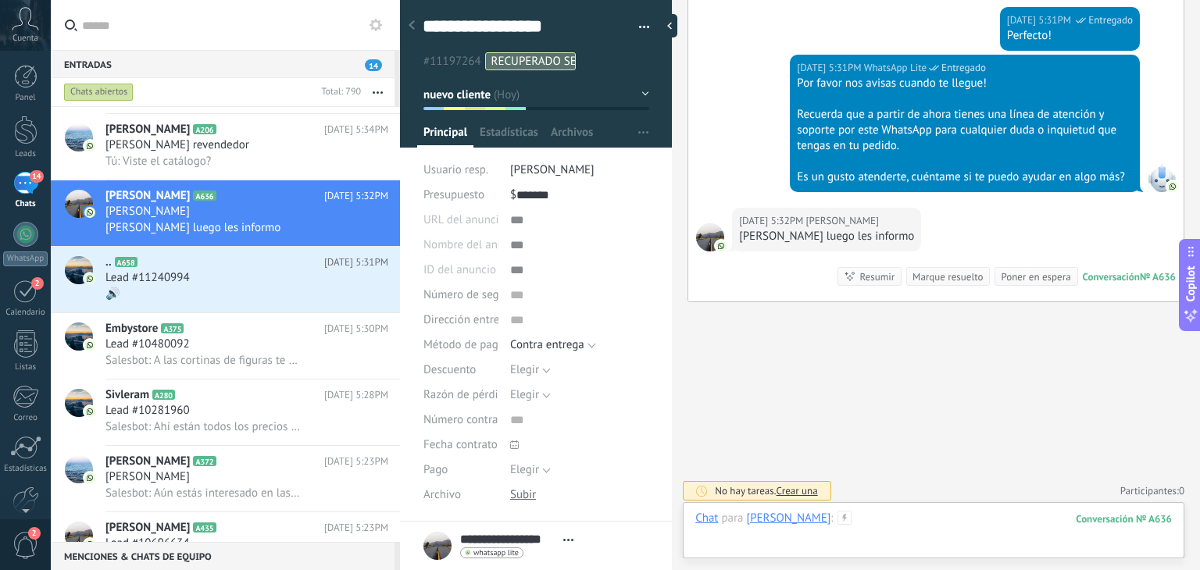
click at [902, 523] on div at bounding box center [933, 534] width 477 height 47
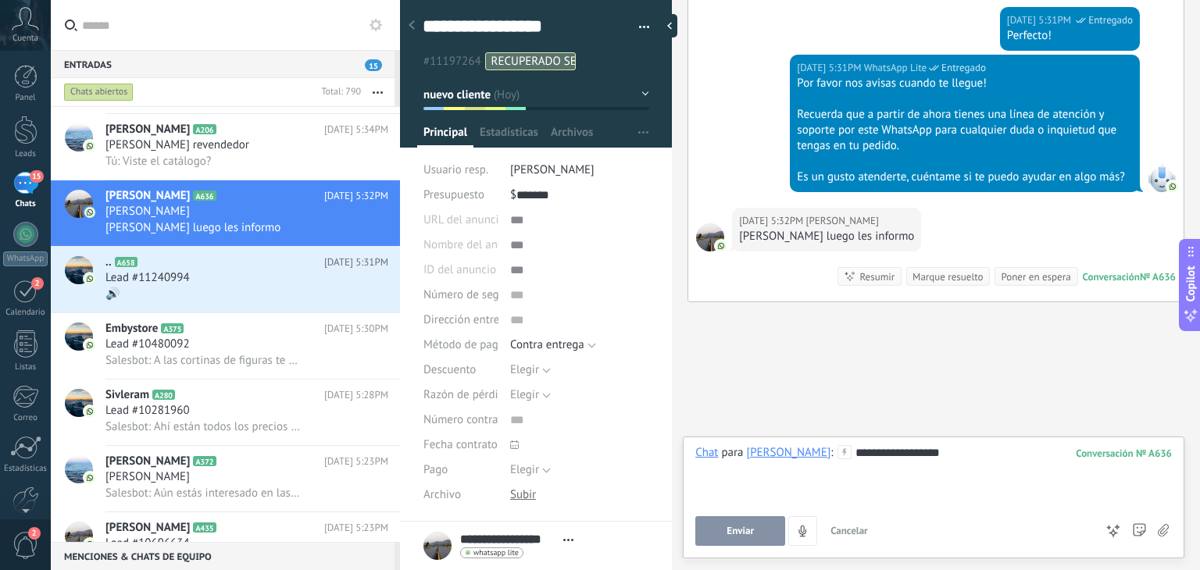
click at [752, 530] on span "Enviar" at bounding box center [739, 531] width 27 height 11
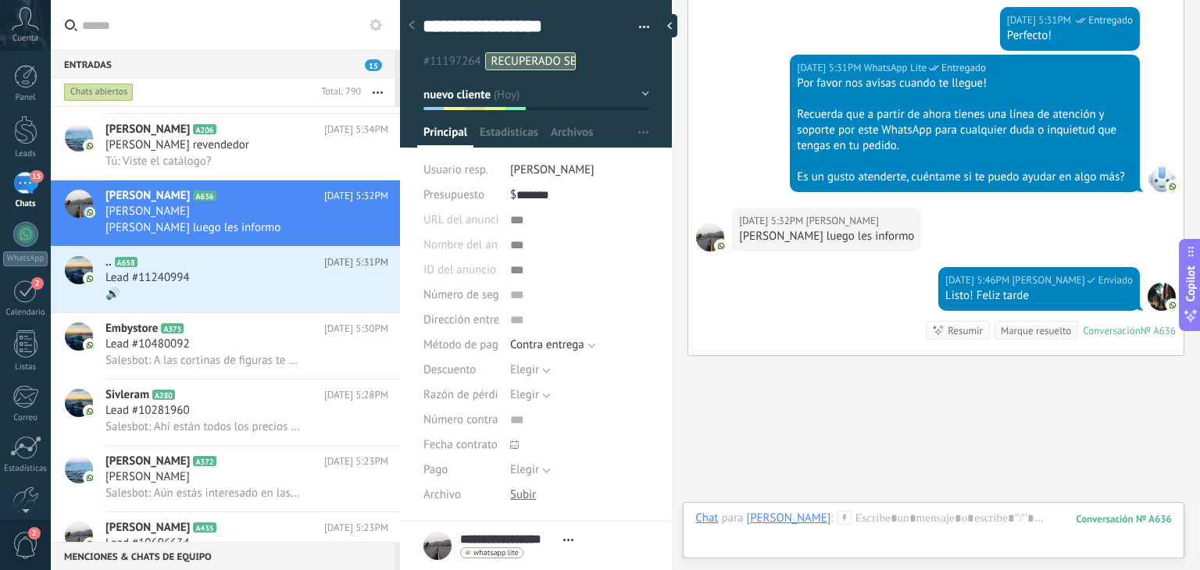
scroll to position [2426, 0]
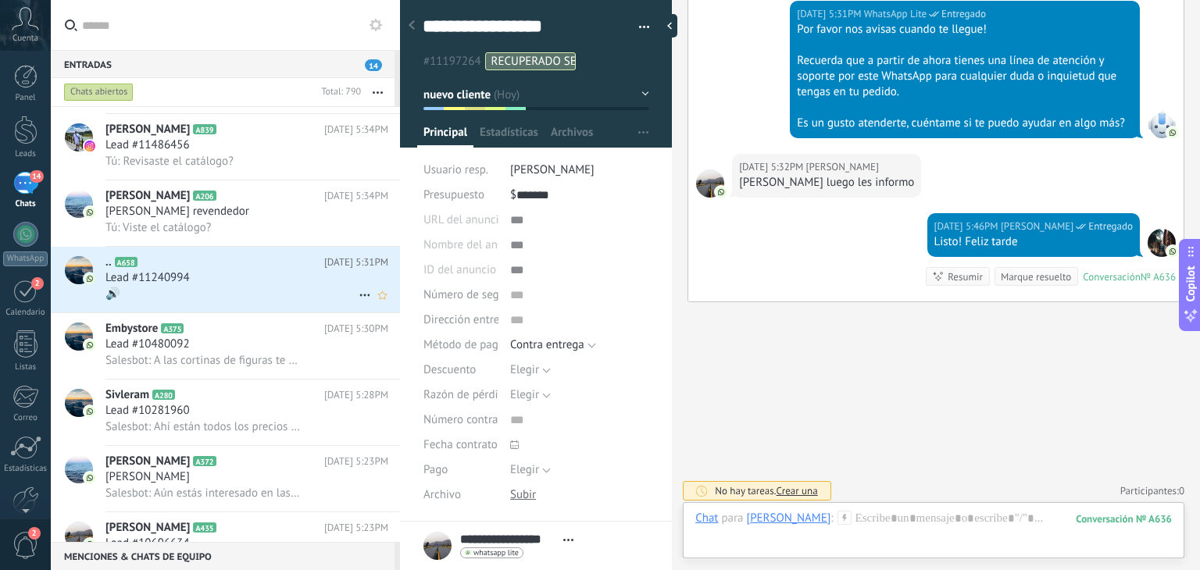
click at [187, 286] on span "Lead #11240994" at bounding box center [147, 278] width 84 height 16
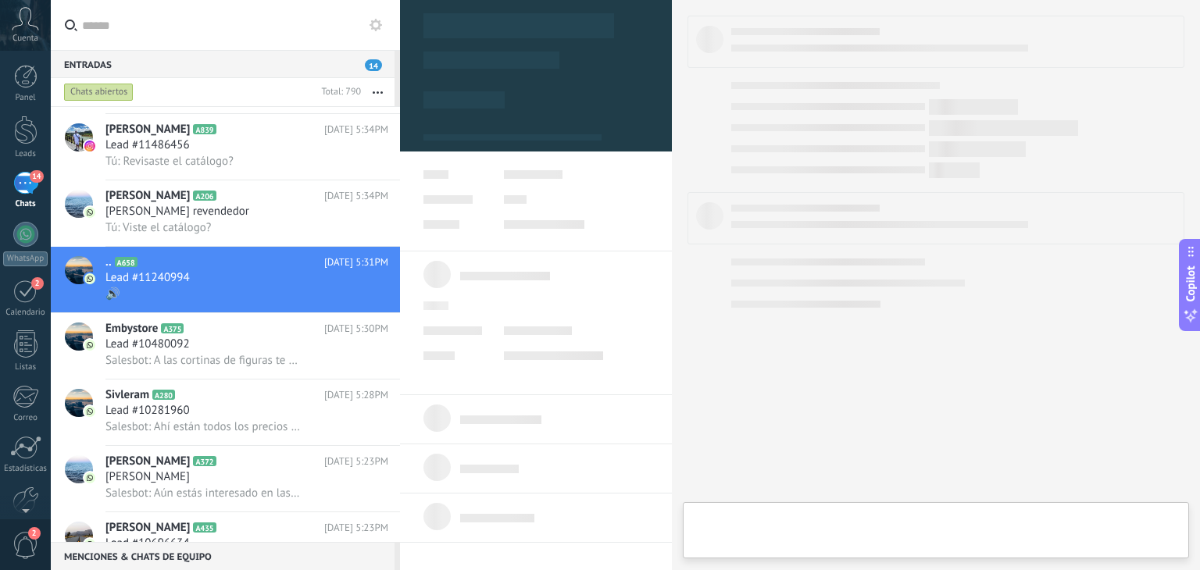
type textarea "**********"
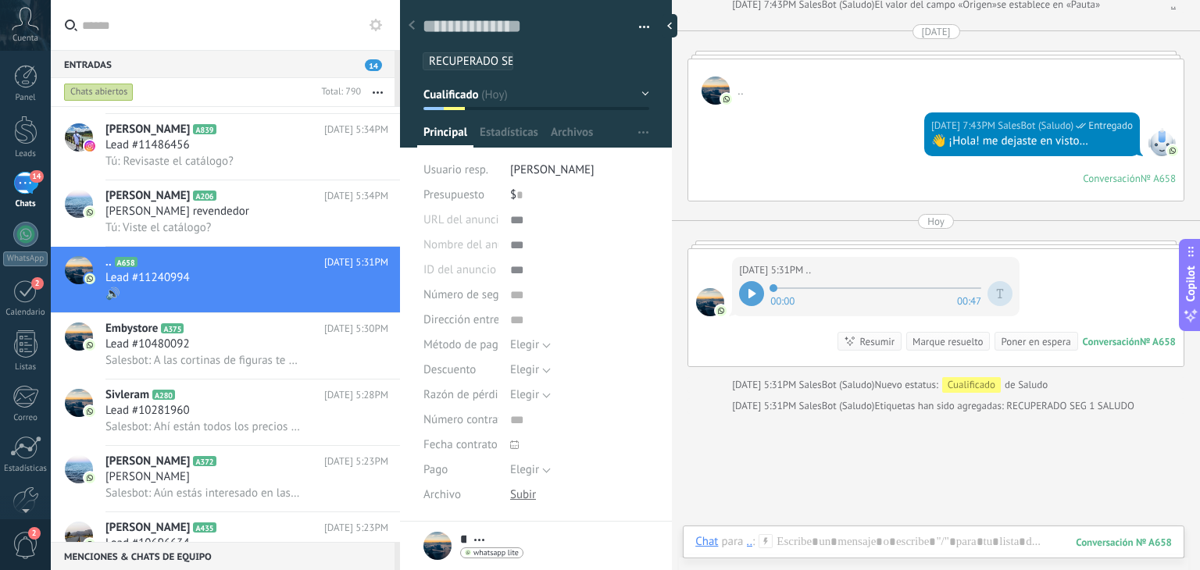
scroll to position [567, 0]
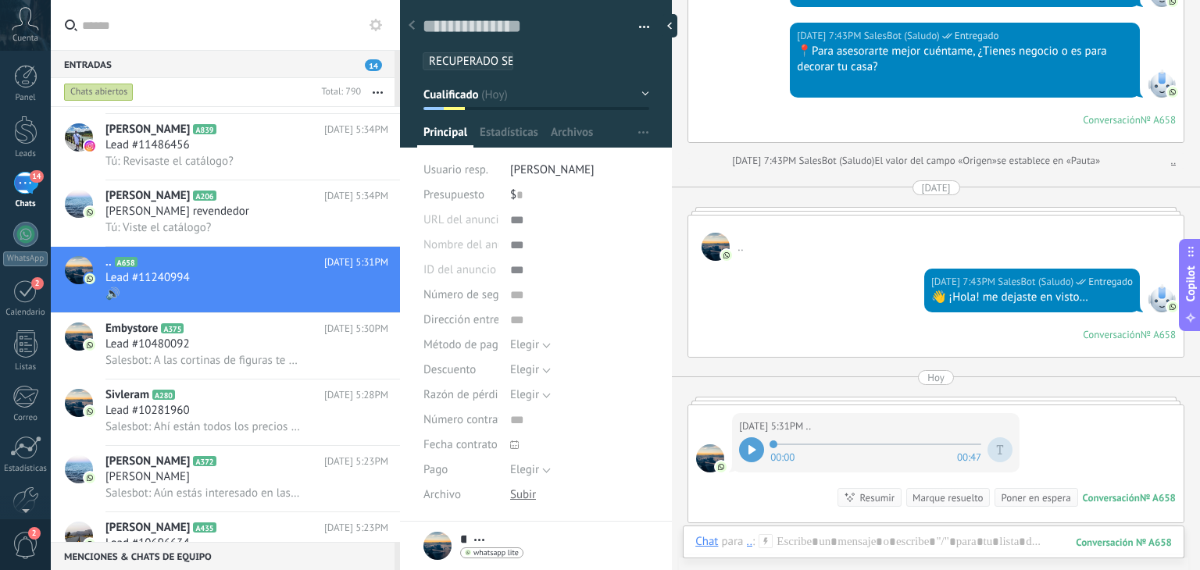
click at [748, 437] on div at bounding box center [751, 449] width 25 height 25
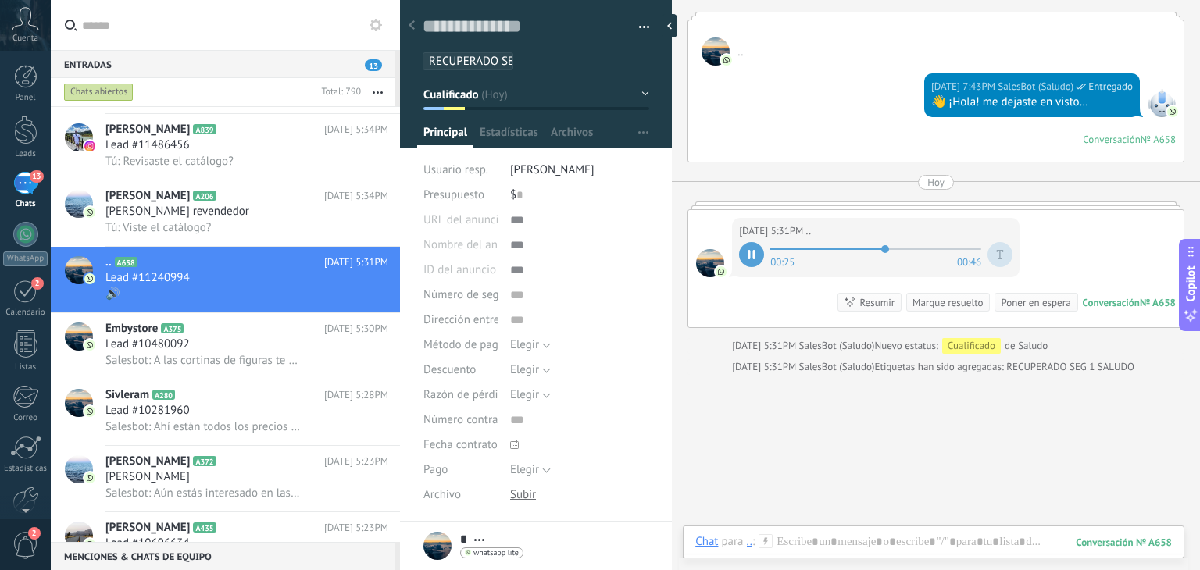
scroll to position [822, 0]
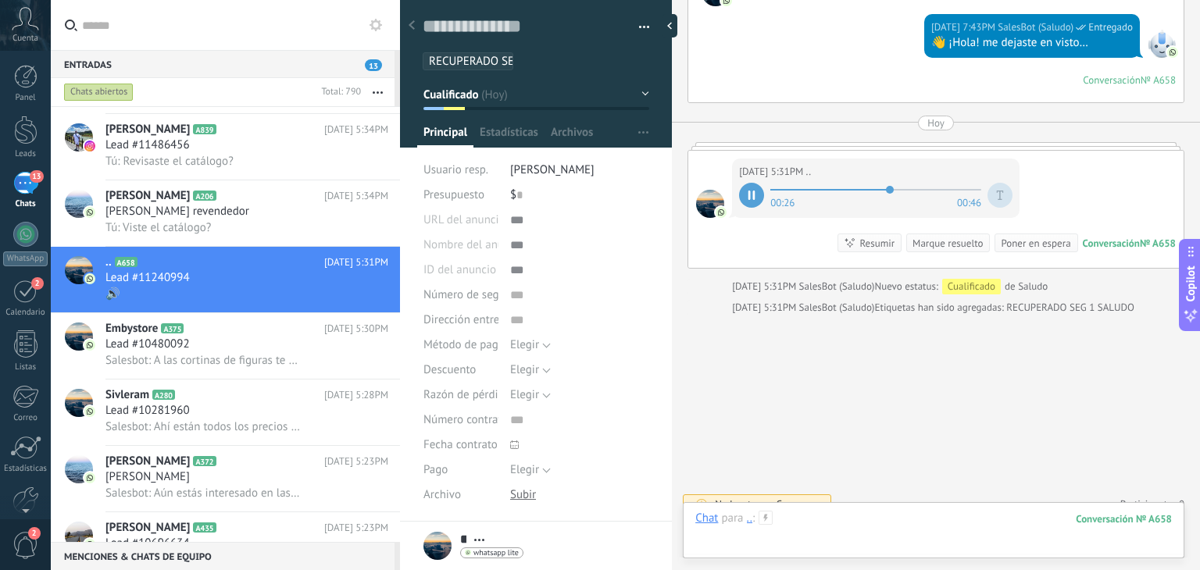
click at [876, 511] on div at bounding box center [933, 534] width 477 height 47
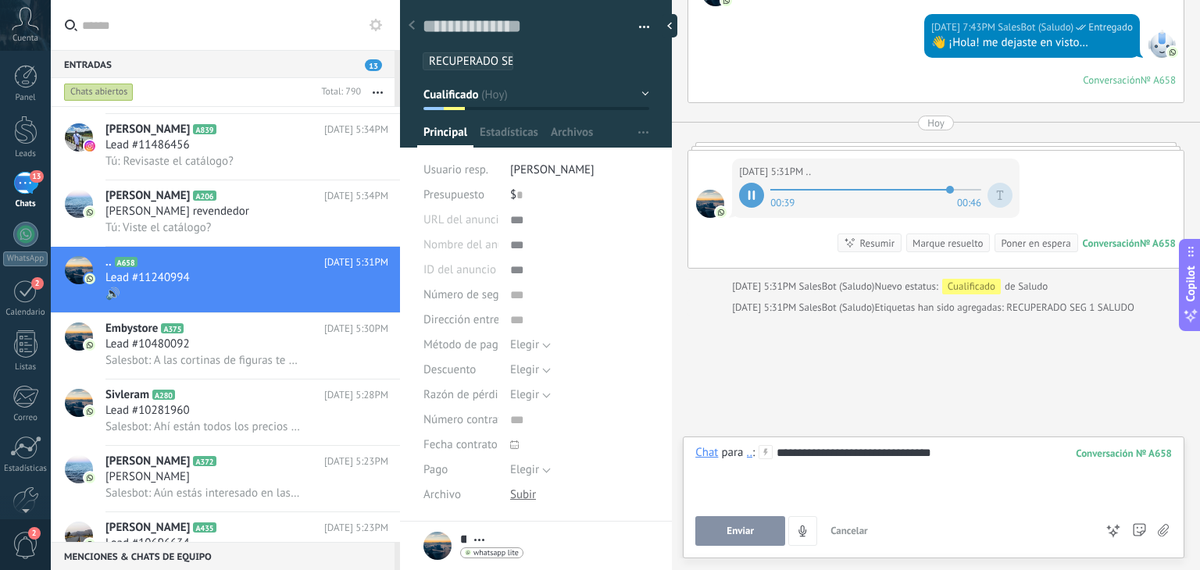
click at [753, 529] on span "Enviar" at bounding box center [739, 531] width 27 height 11
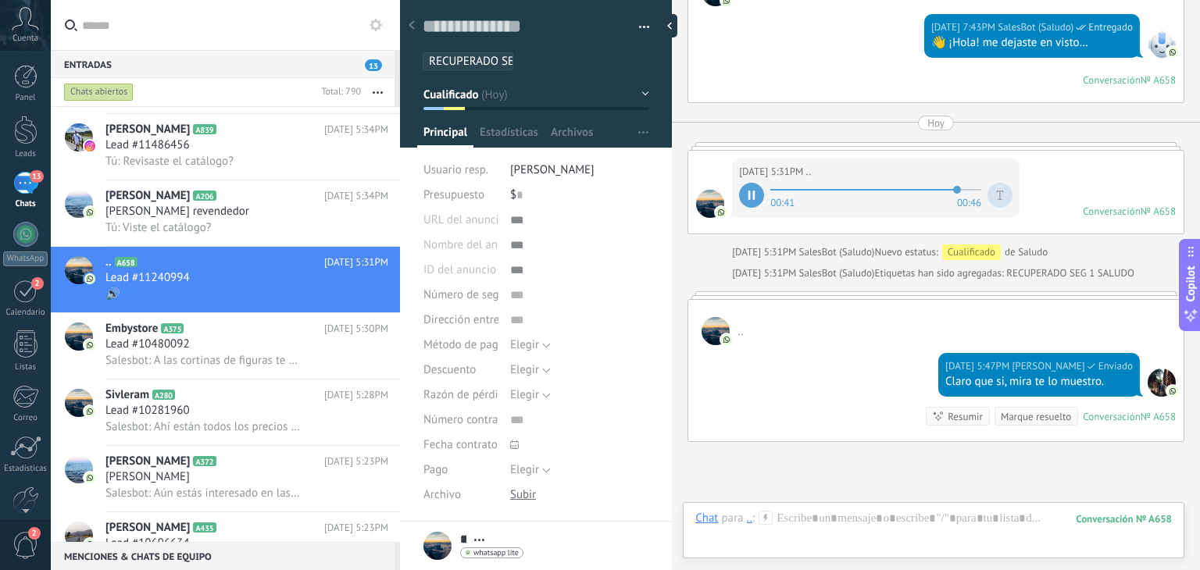
scroll to position [776, 0]
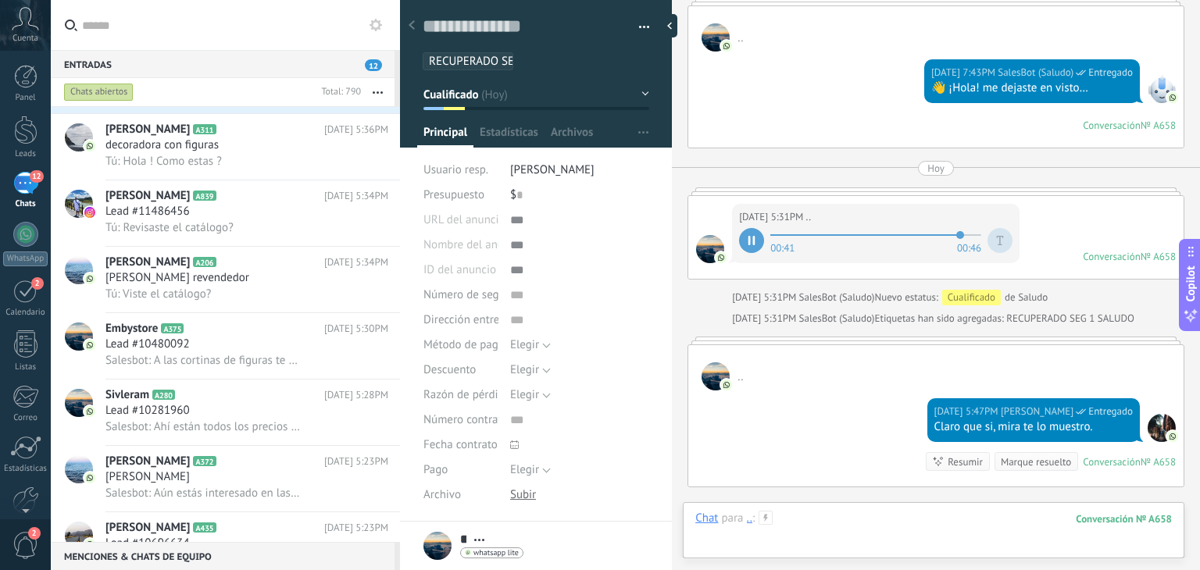
click at [814, 516] on div at bounding box center [933, 534] width 477 height 47
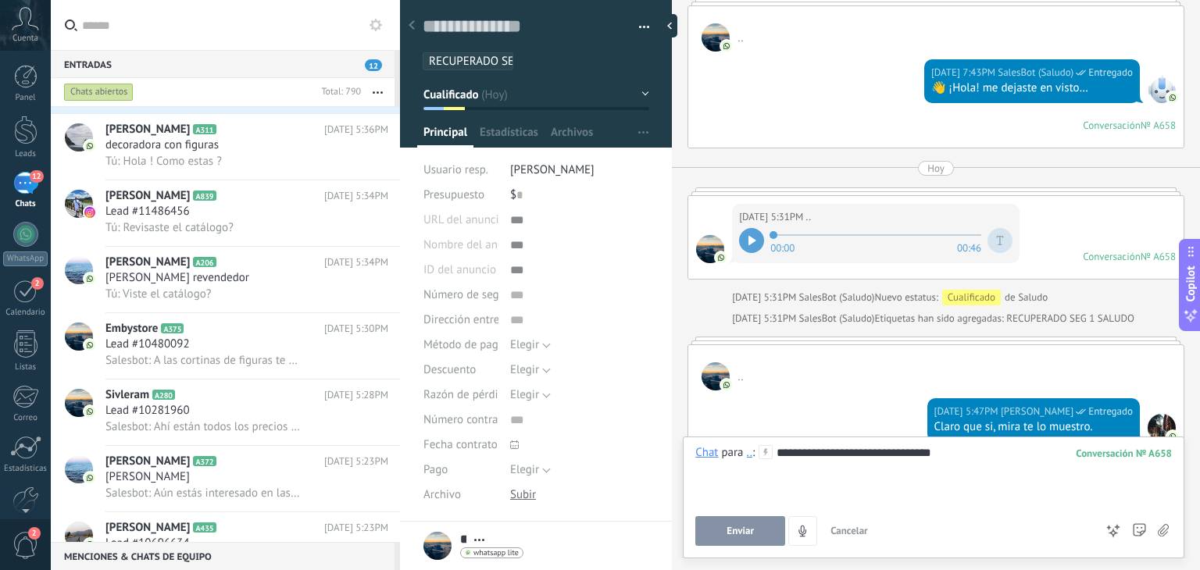
click at [758, 535] on button "Enviar" at bounding box center [740, 531] width 90 height 30
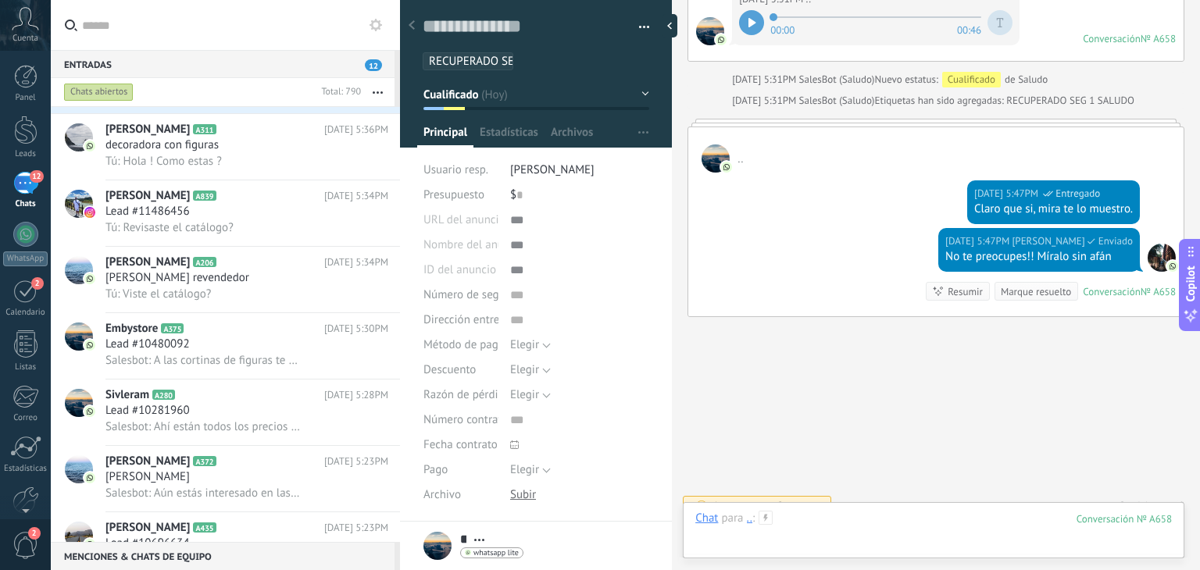
click at [806, 530] on div at bounding box center [933, 534] width 477 height 47
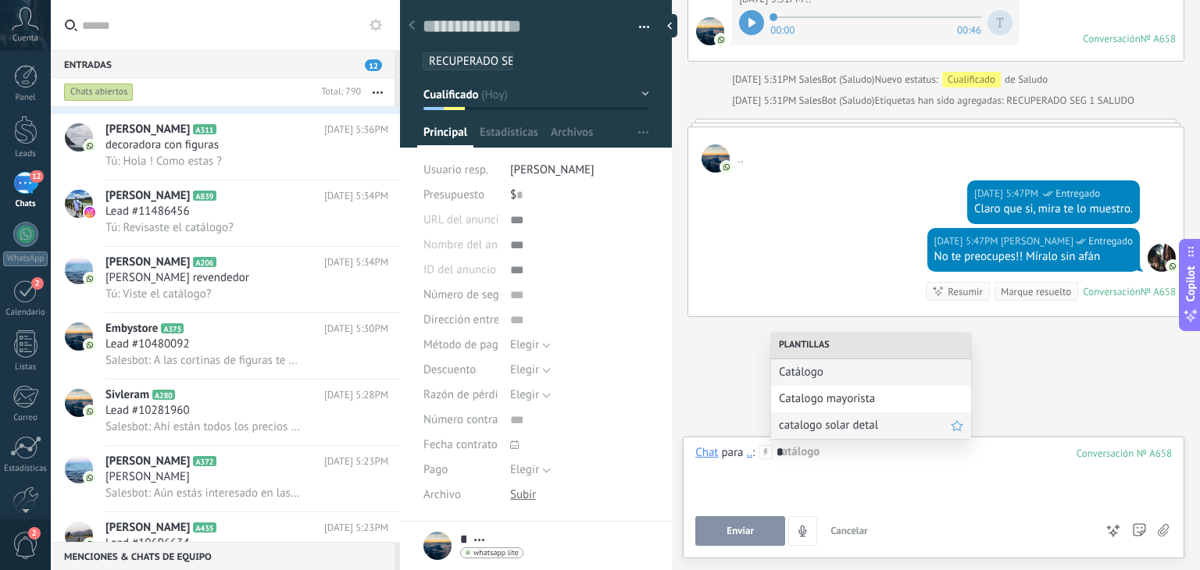
click at [841, 419] on span "catalogo solar detal" at bounding box center [865, 425] width 172 height 15
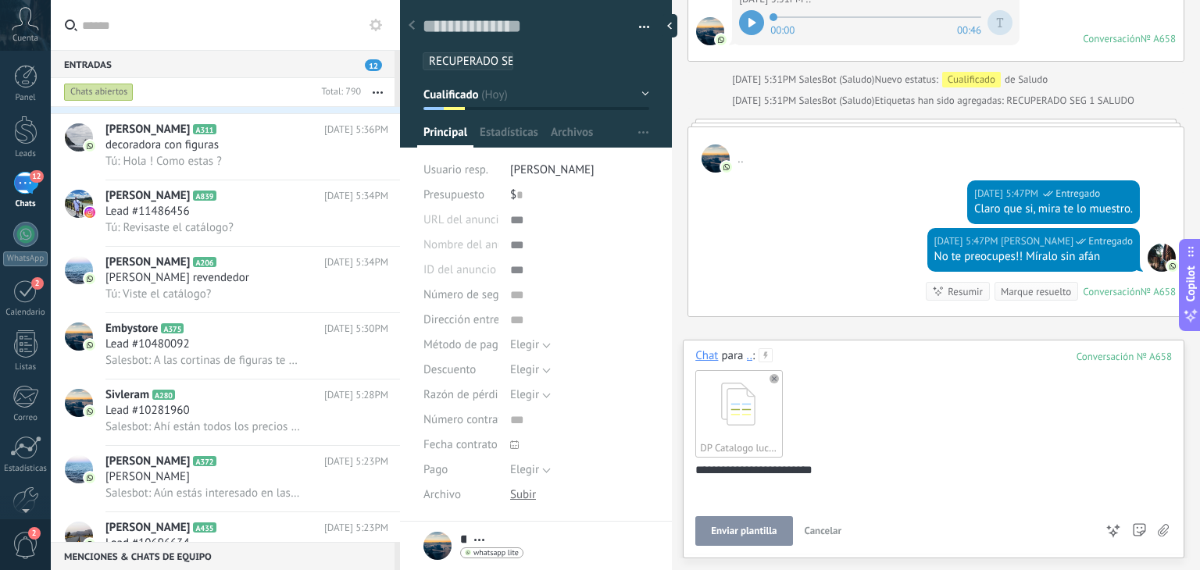
click at [757, 534] on span "Enviar plantilla" at bounding box center [744, 531] width 66 height 11
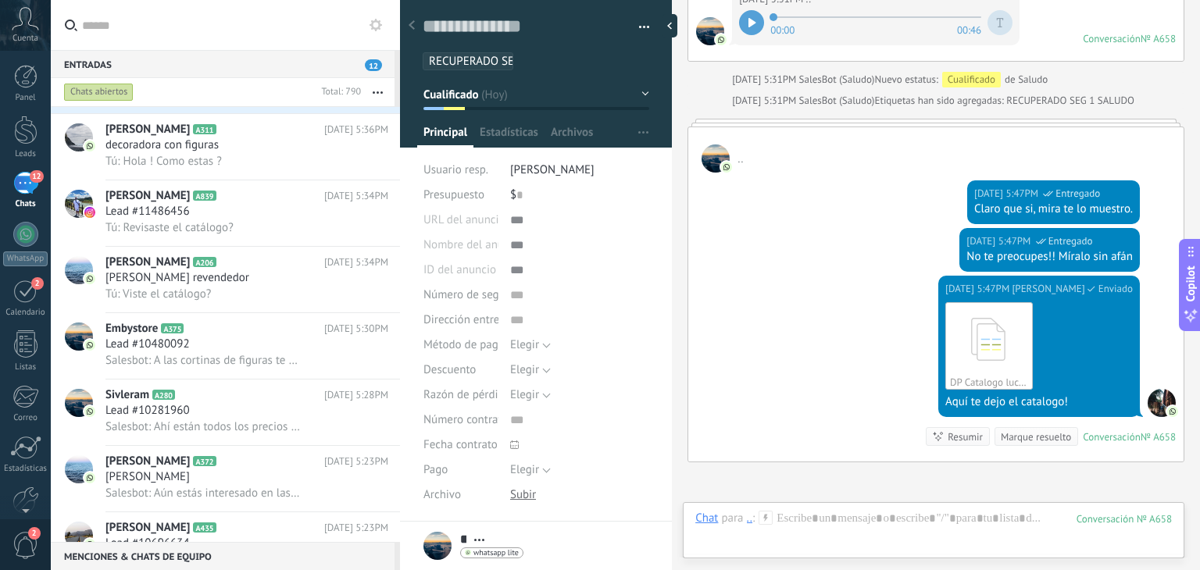
scroll to position [1140, 0]
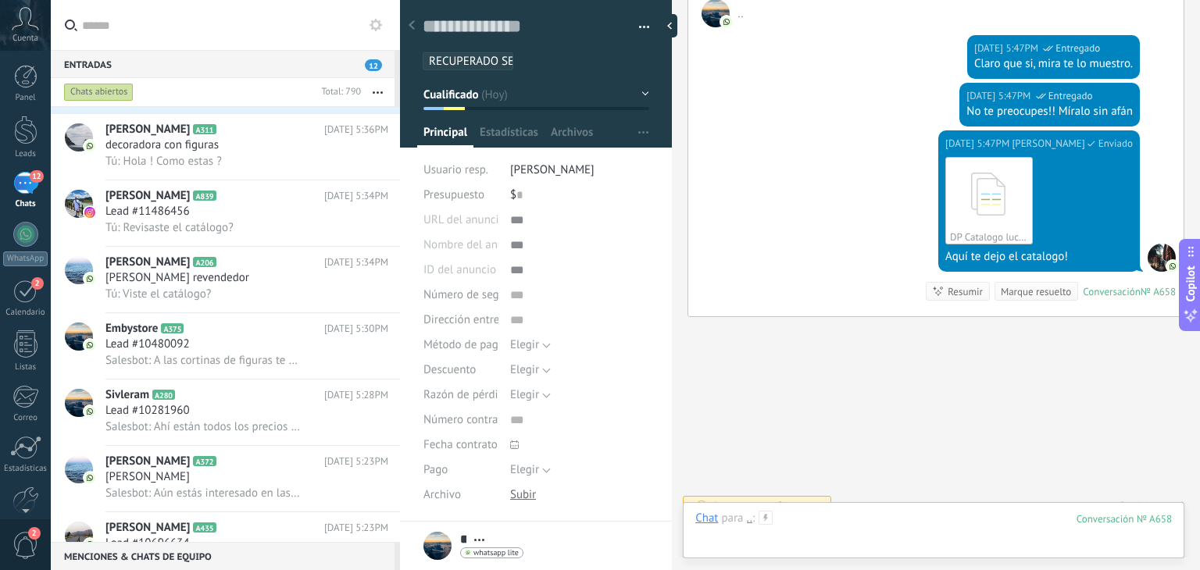
click at [854, 531] on div at bounding box center [933, 534] width 477 height 47
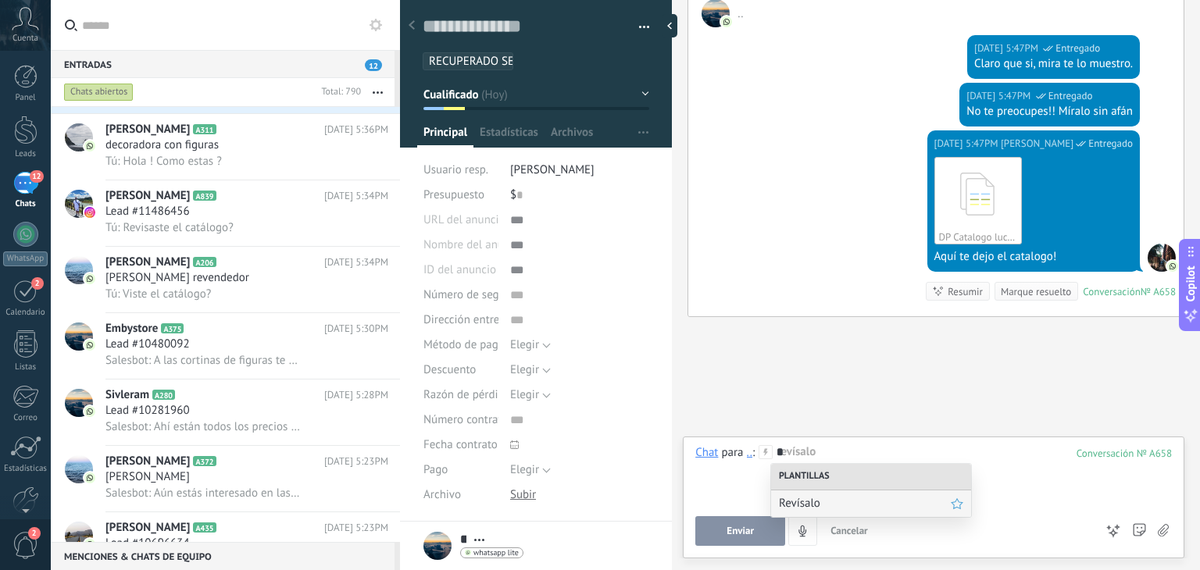
click at [844, 496] on span "Revísalo" at bounding box center [865, 503] width 172 height 15
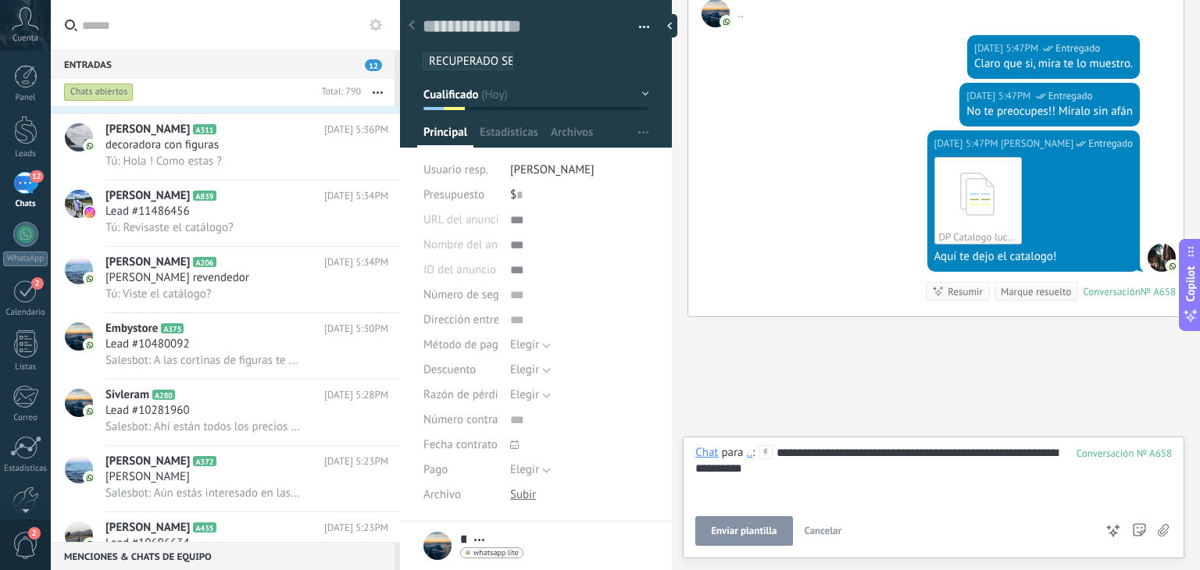
click at [764, 529] on span "Enviar plantilla" at bounding box center [744, 531] width 66 height 11
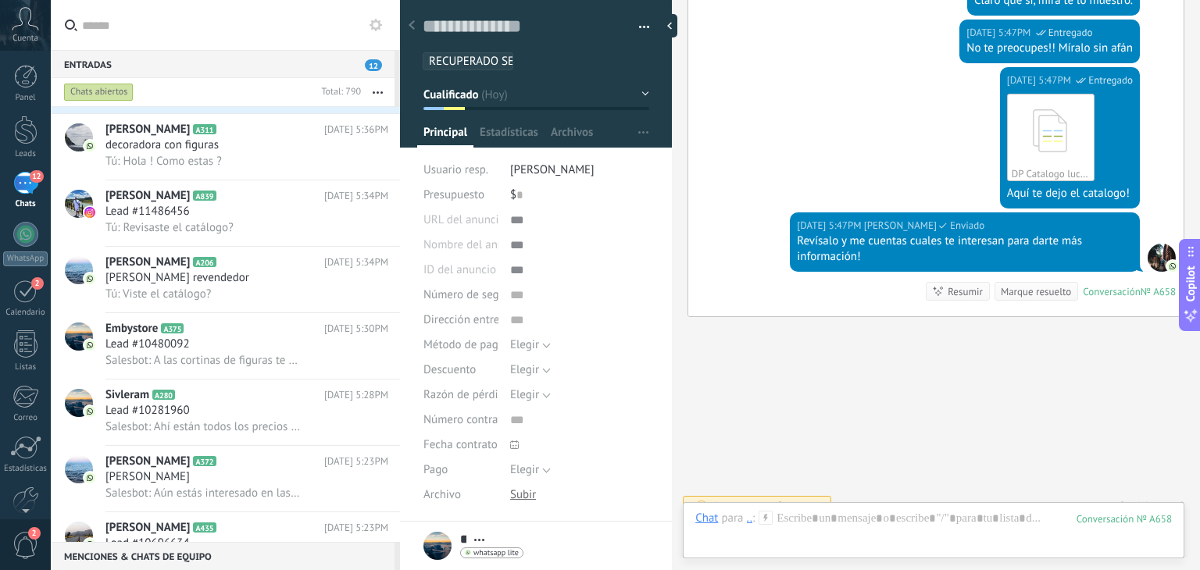
click at [838, 502] on div "Chat Correo Nota Tarea Chat para .. : 658 Enviar Cancelar Rastrear clics en lin…" at bounding box center [934, 530] width 502 height 56
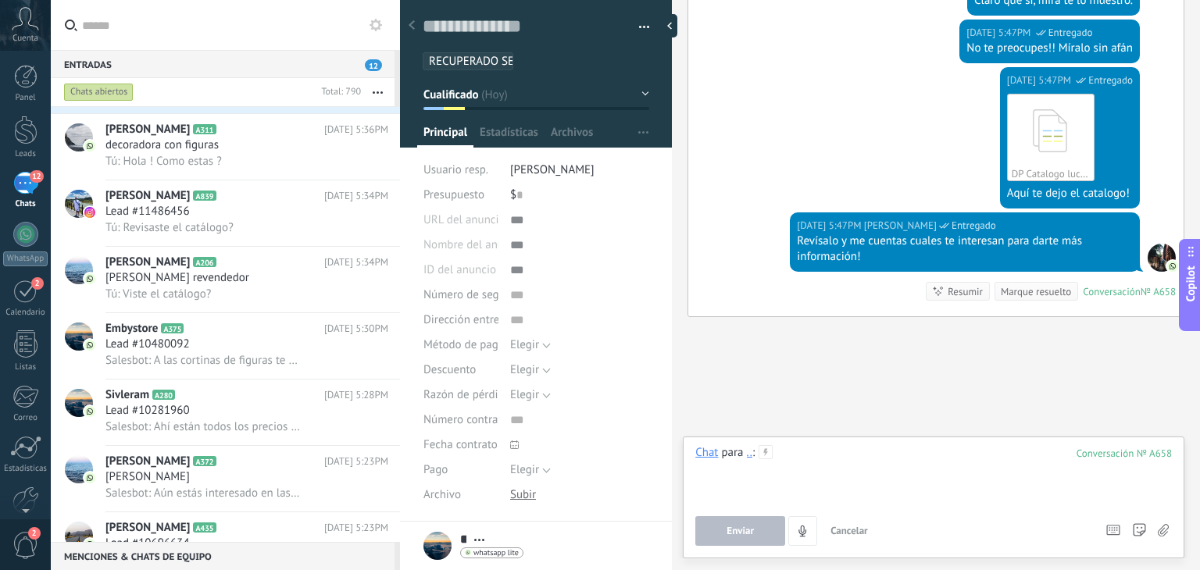
click at [831, 469] on div at bounding box center [933, 474] width 477 height 59
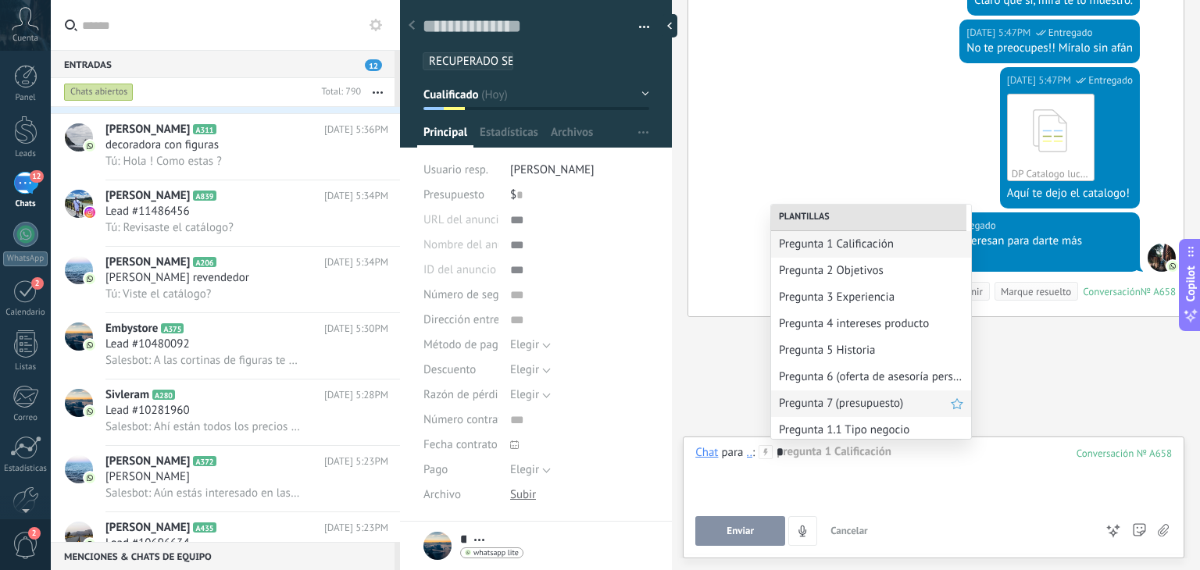
scroll to position [84, 0]
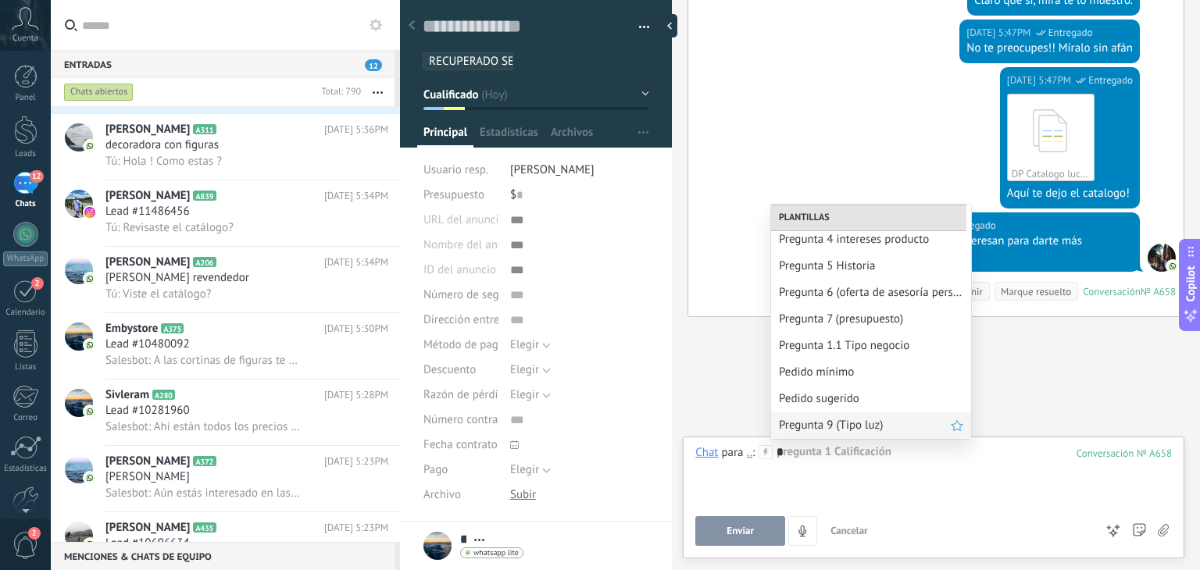
click at [839, 423] on span "Pregunta 9 (Tipo luz)" at bounding box center [865, 425] width 172 height 15
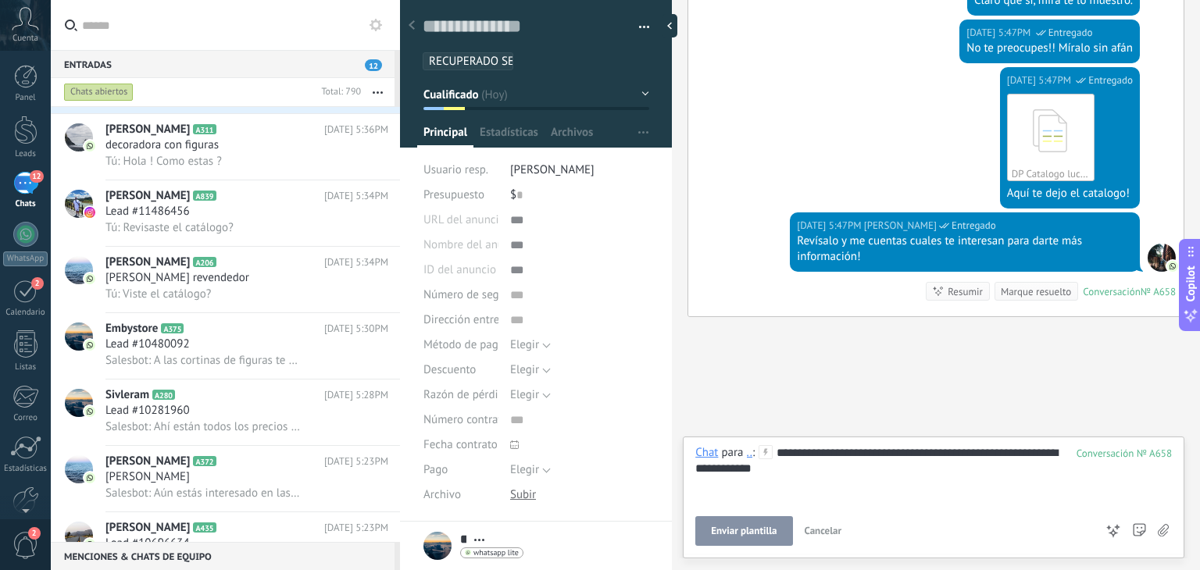
click at [752, 532] on span "Enviar plantilla" at bounding box center [744, 531] width 66 height 11
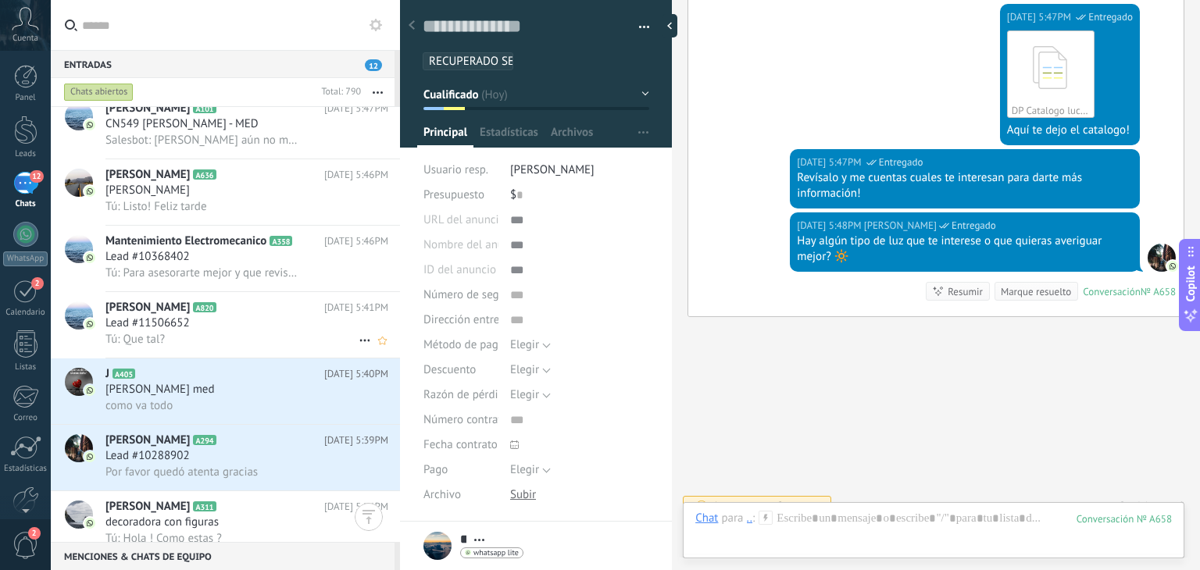
scroll to position [0, 0]
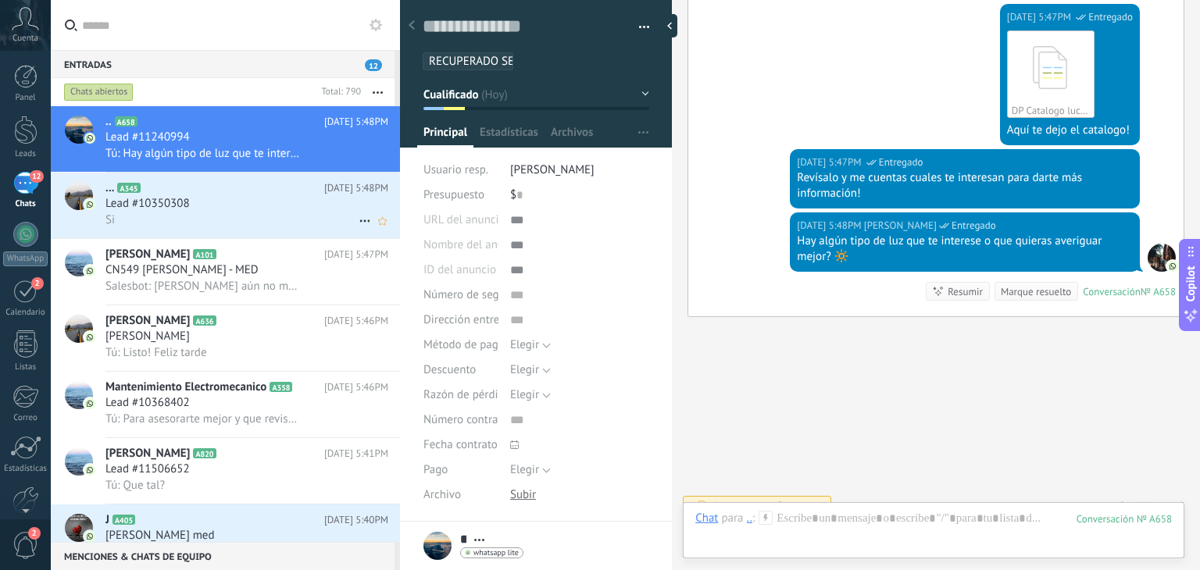
click at [274, 206] on div "Lead #10350308" at bounding box center [246, 204] width 283 height 16
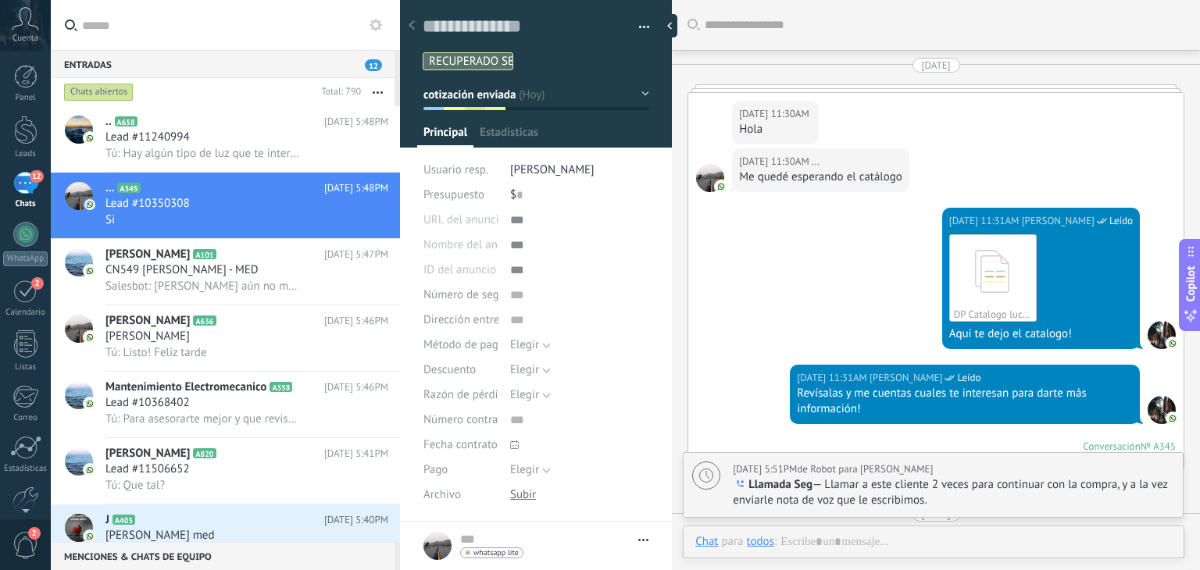
type textarea "**********"
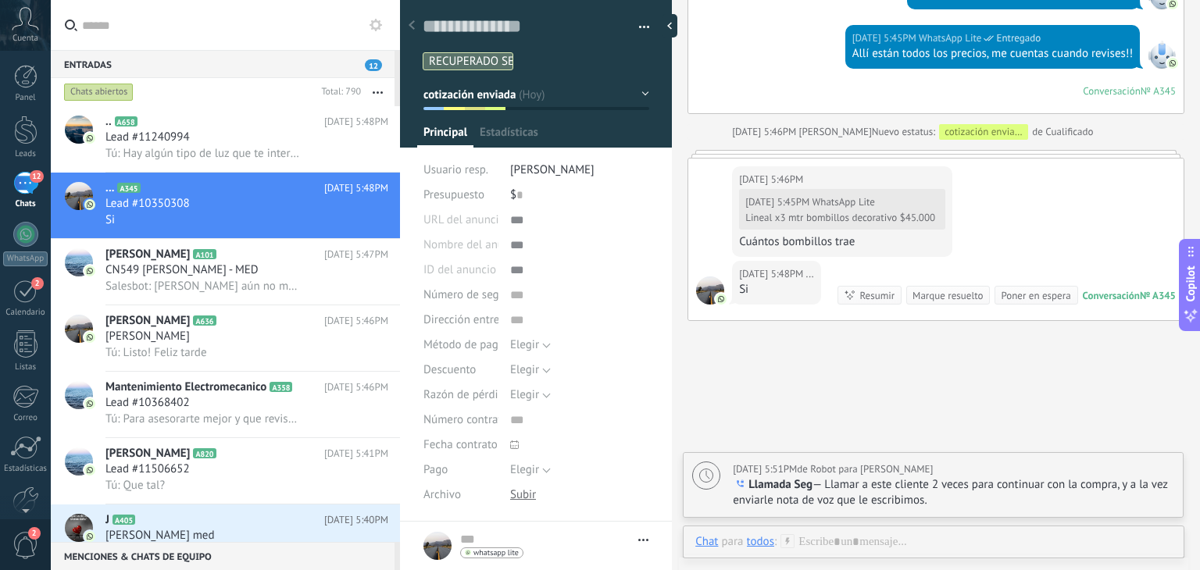
scroll to position [23, 0]
click at [897, 541] on div at bounding box center [933, 557] width 477 height 47
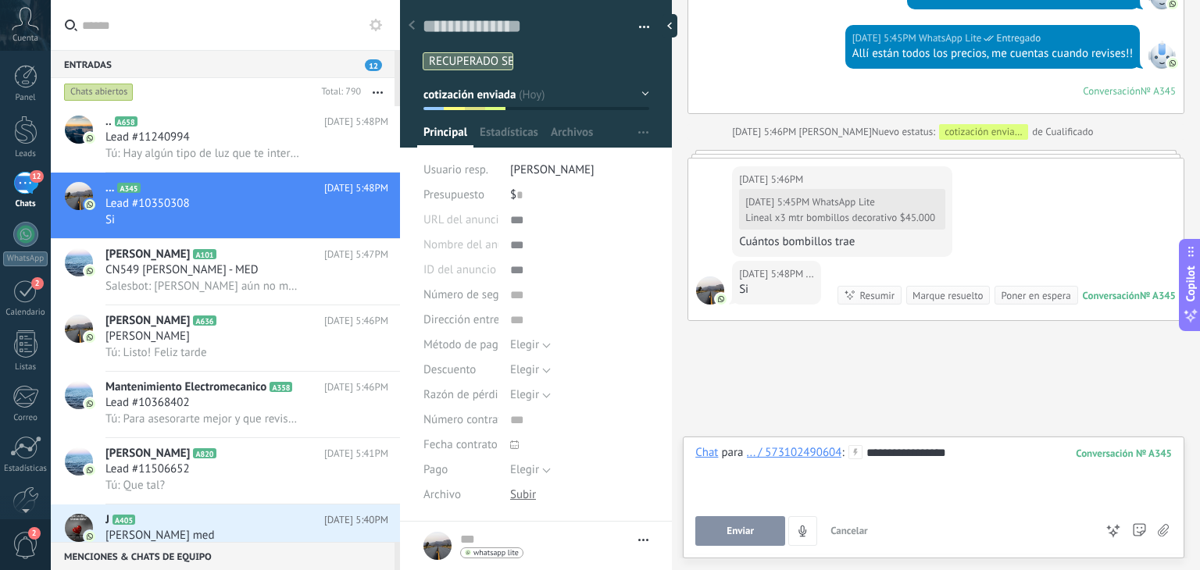
click at [731, 523] on button "Enviar" at bounding box center [740, 531] width 90 height 30
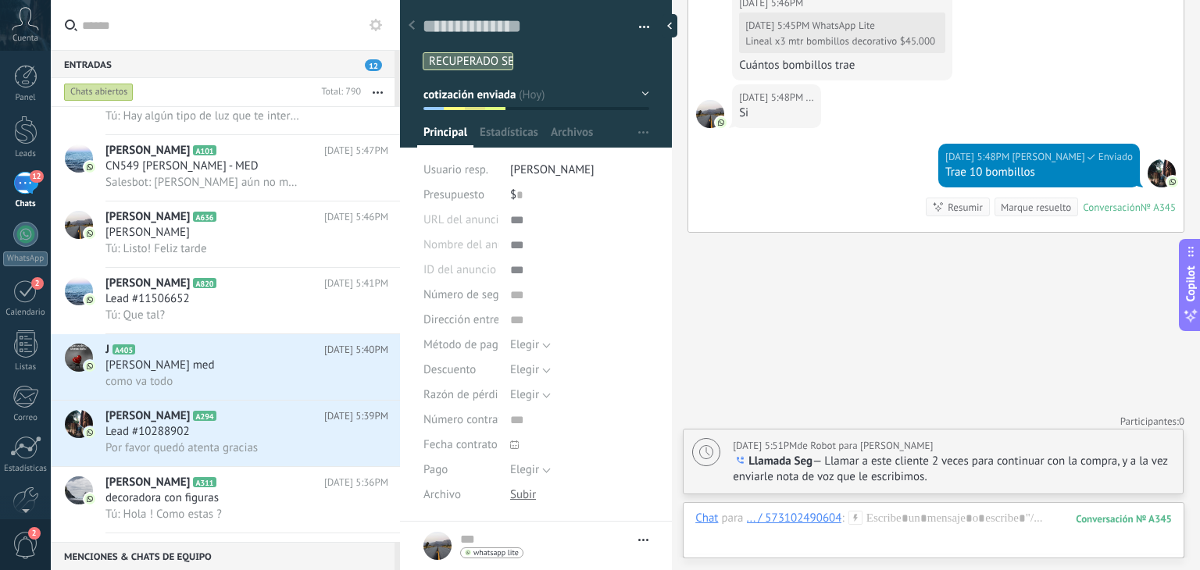
scroll to position [0, 0]
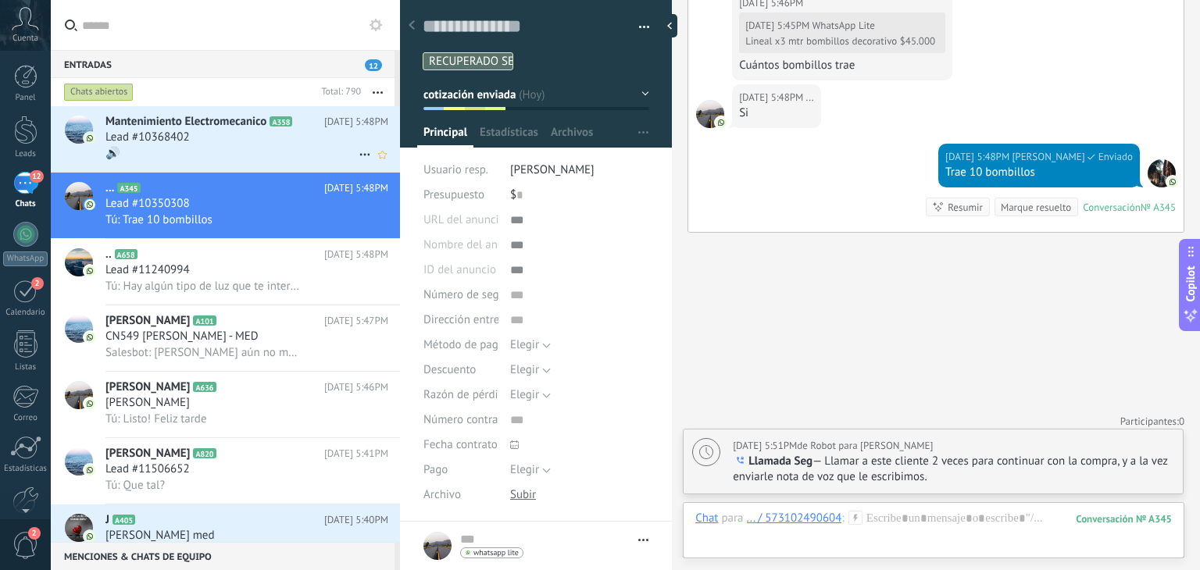
click at [212, 164] on div "Mantenimiento Electromecanico A358 Hoy 5:48PM Lead #10368402 🔊" at bounding box center [252, 139] width 295 height 66
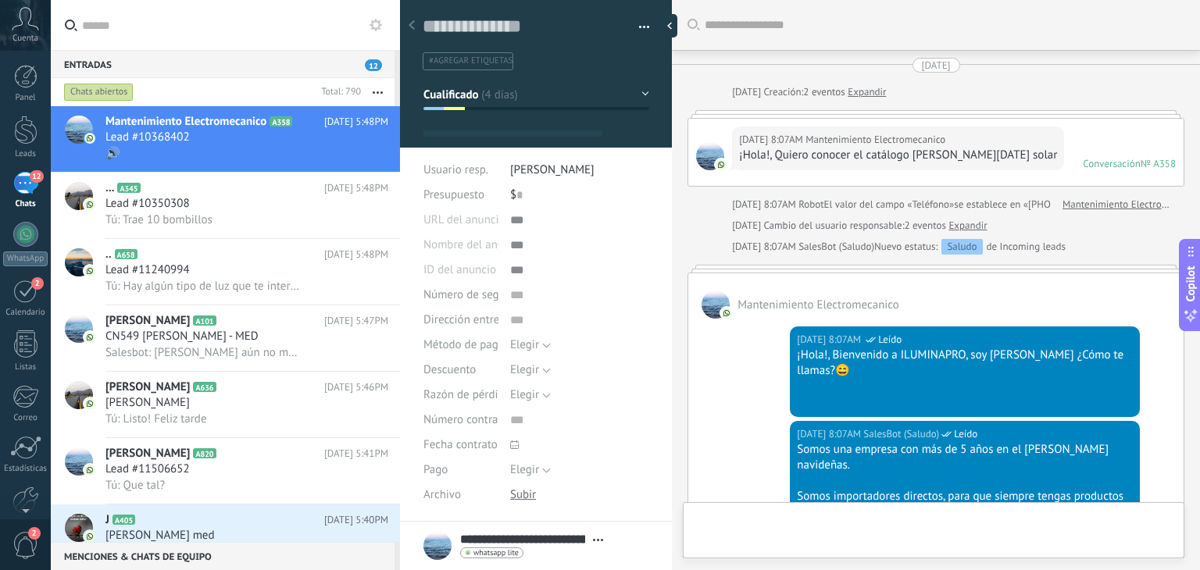
type textarea "**********"
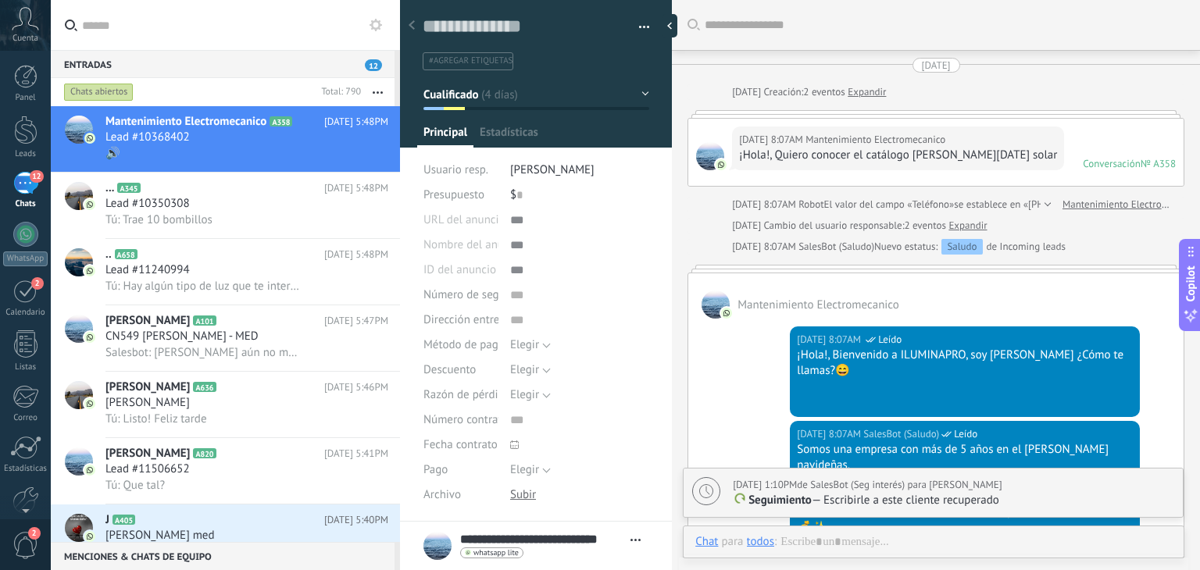
scroll to position [23, 0]
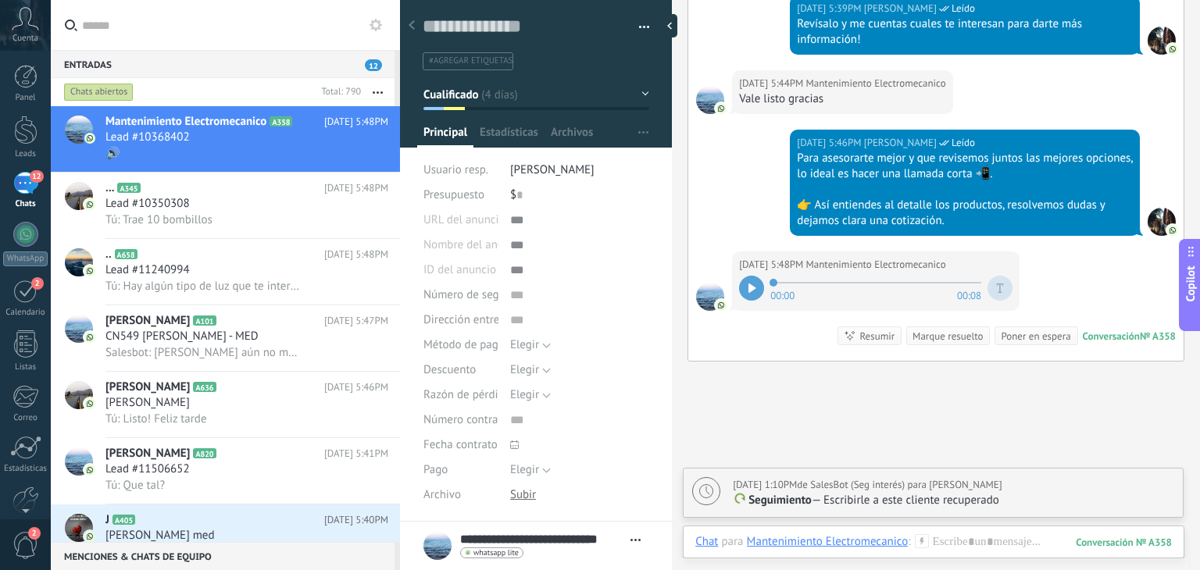
click at [754, 276] on div at bounding box center [751, 288] width 25 height 25
click at [962, 539] on div at bounding box center [933, 557] width 477 height 47
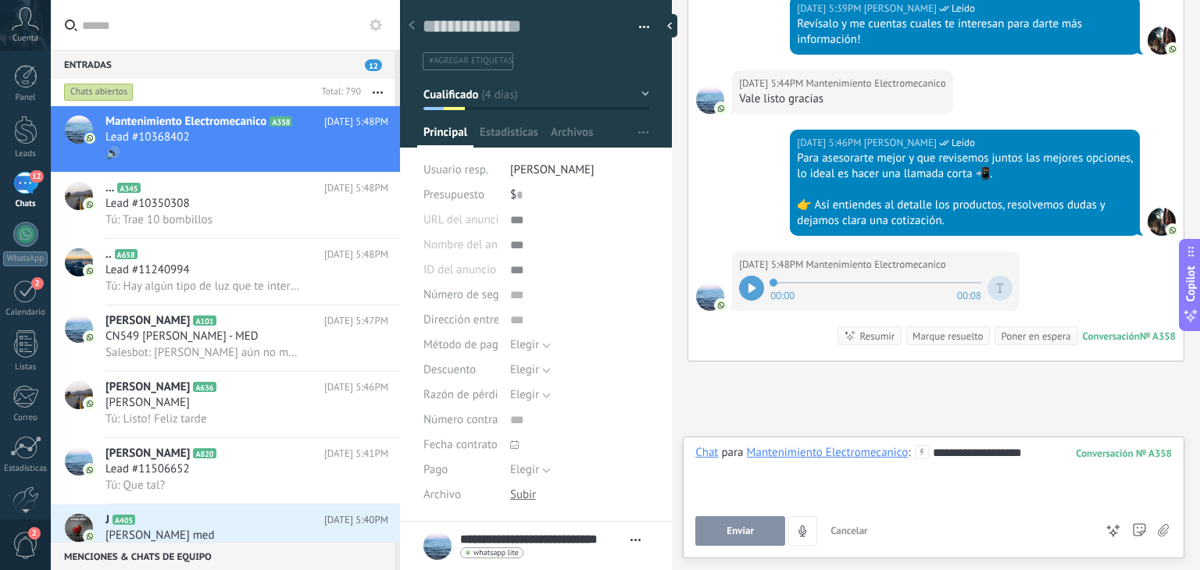
click at [724, 540] on button "Enviar" at bounding box center [740, 531] width 90 height 30
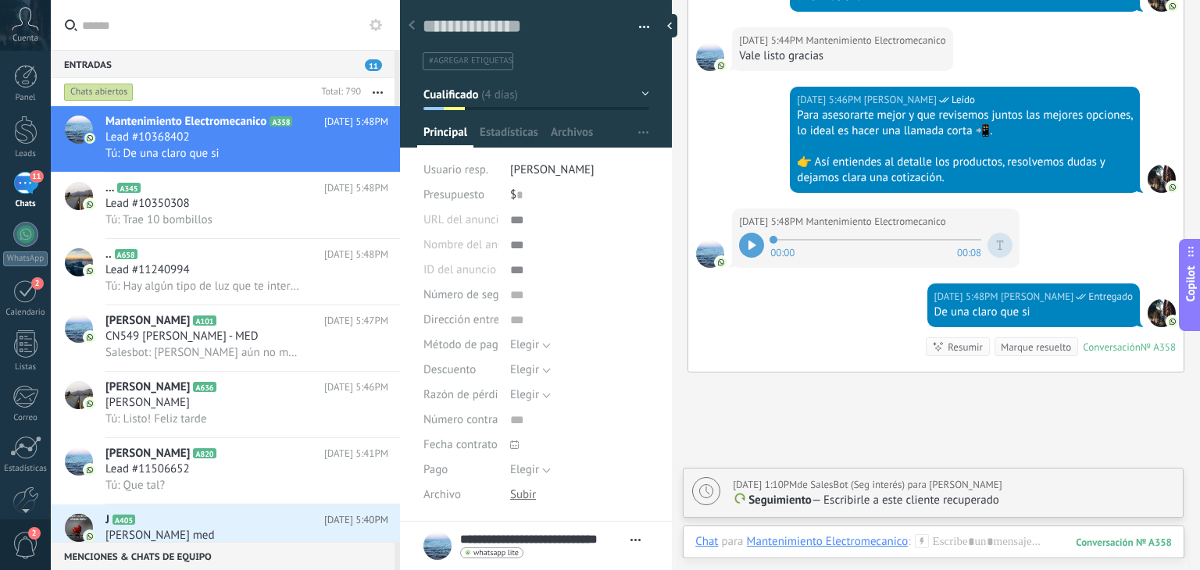
scroll to position [2729, 0]
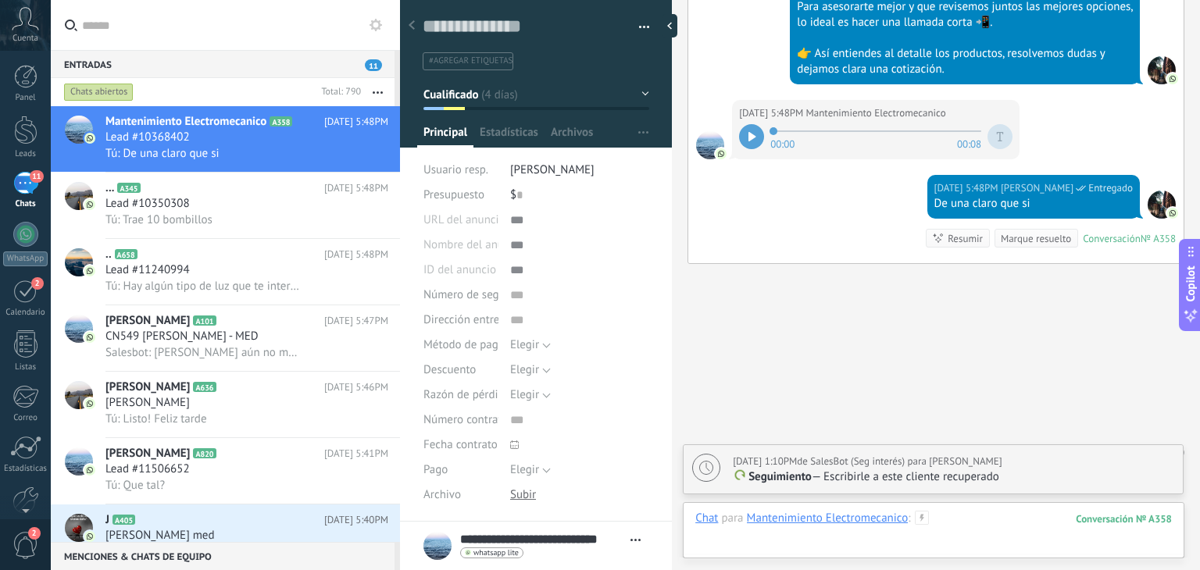
click at [950, 519] on div at bounding box center [933, 534] width 477 height 47
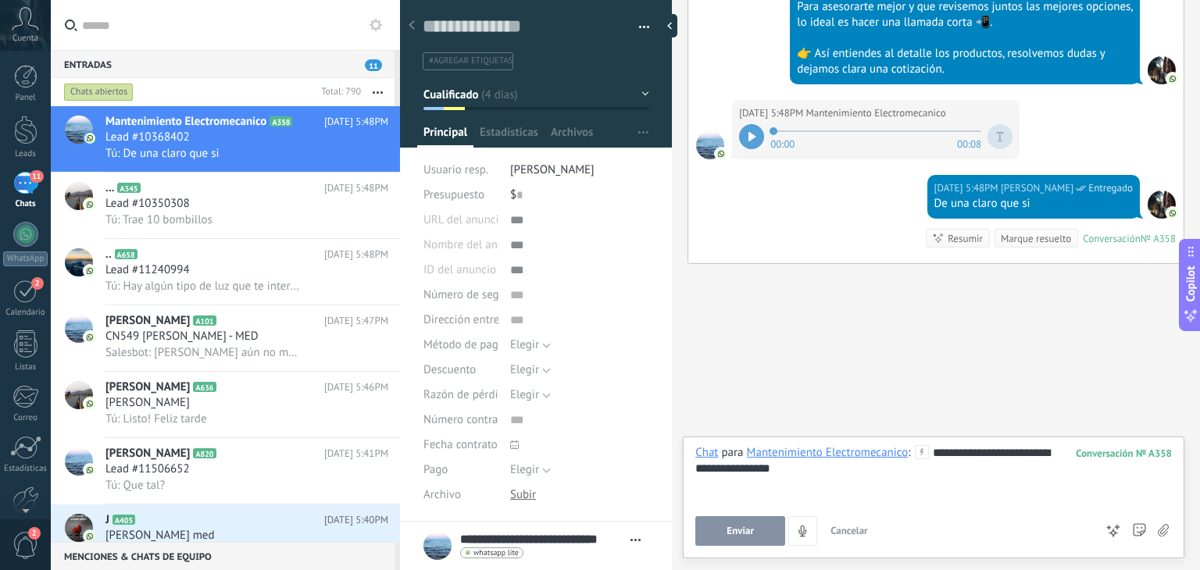
click at [709, 532] on button "Enviar" at bounding box center [740, 531] width 90 height 30
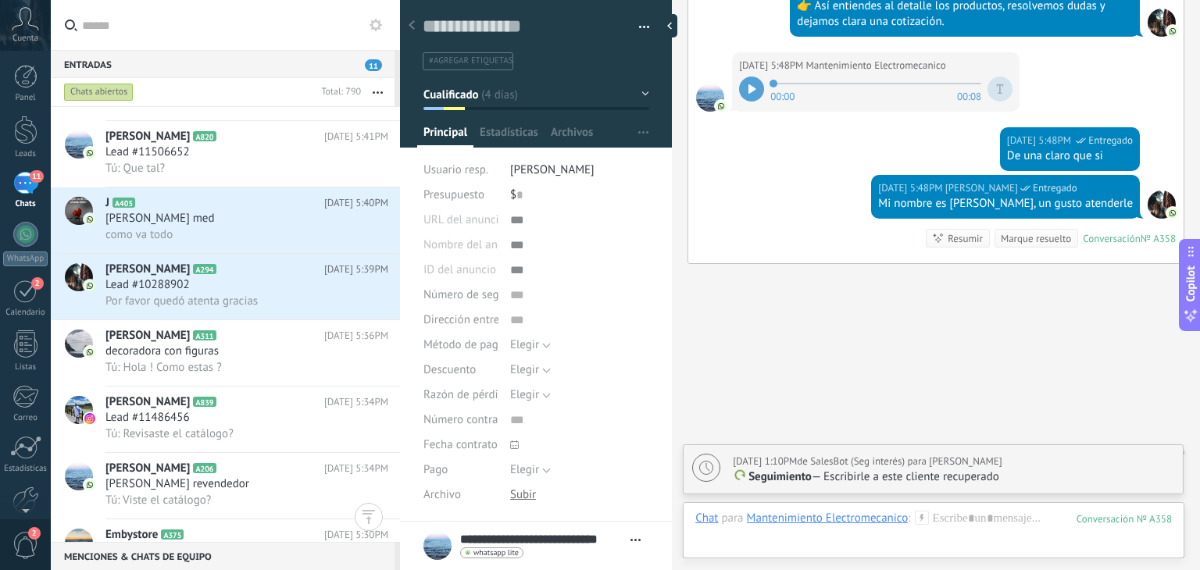
scroll to position [394, 0]
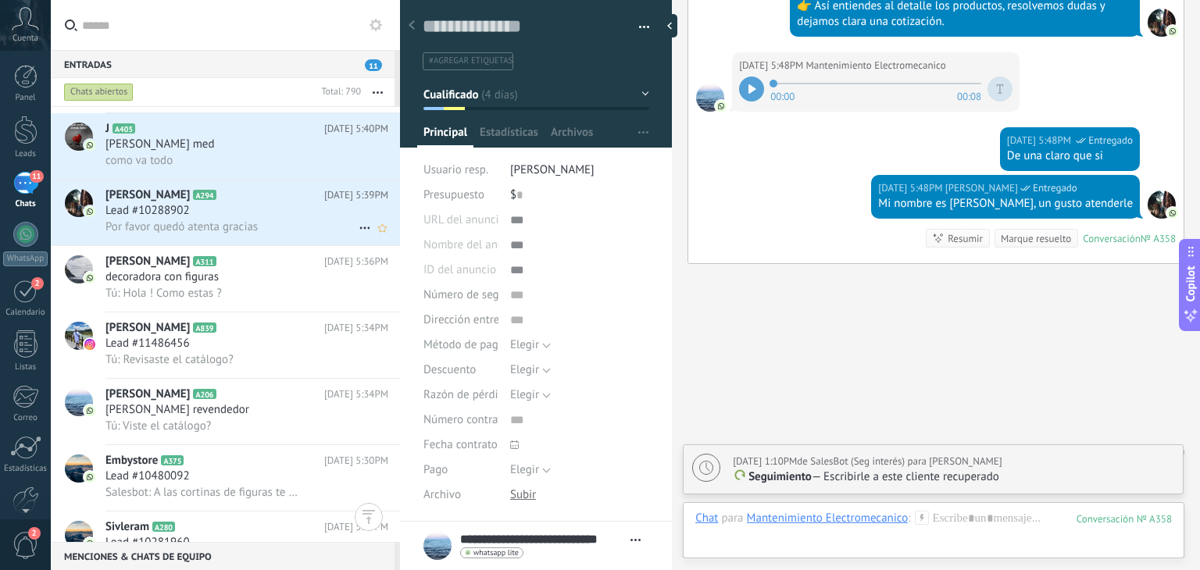
click at [277, 230] on div "Por favor quedó atenta gracias" at bounding box center [246, 227] width 283 height 16
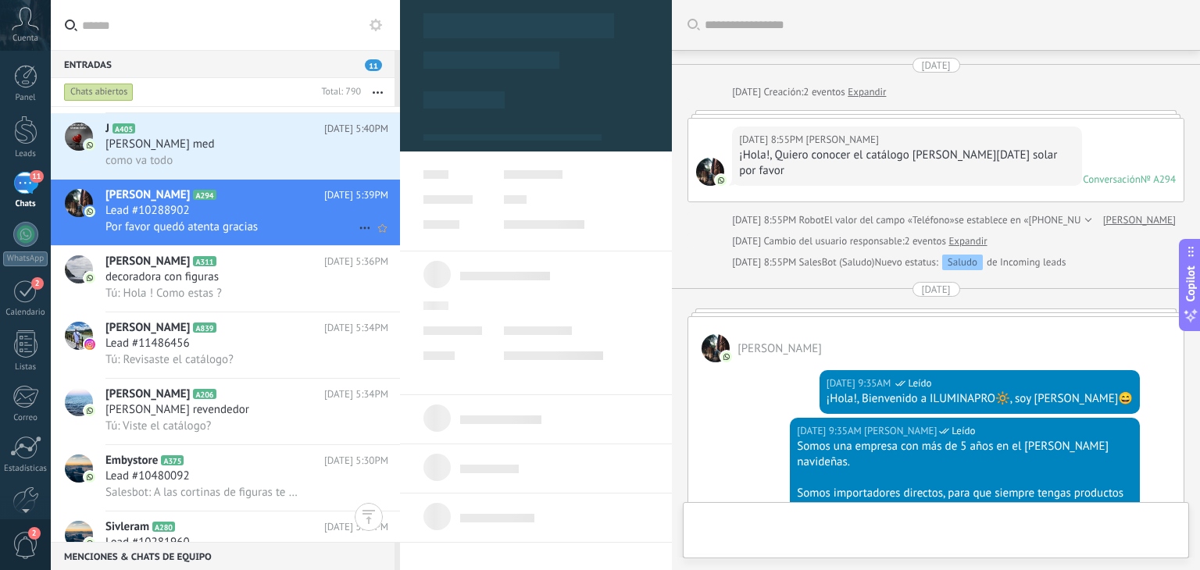
type textarea "**********"
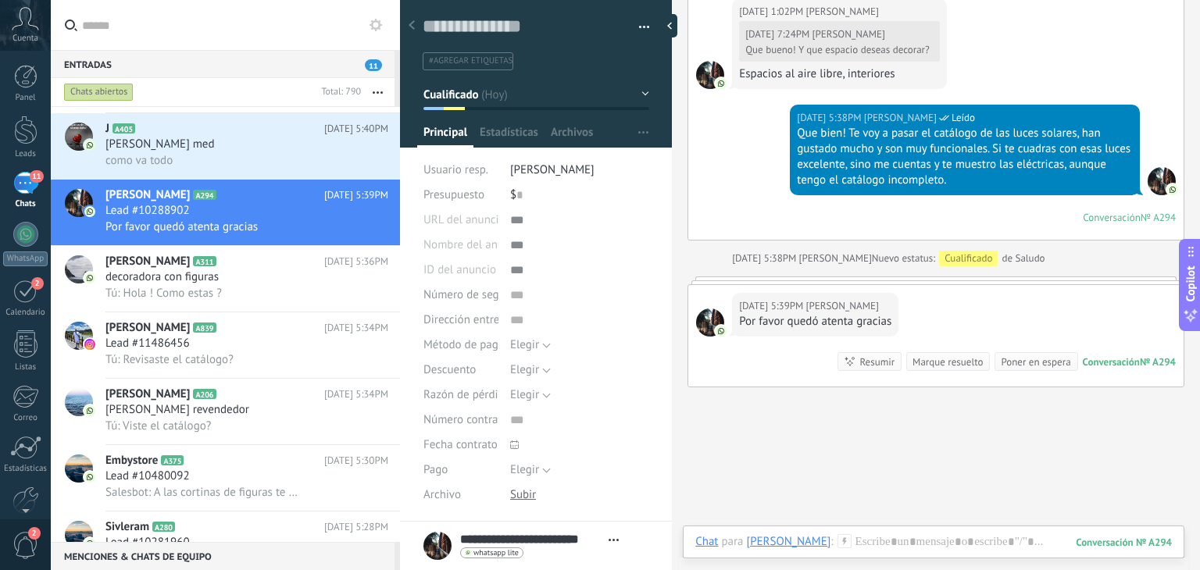
scroll to position [1216, 0]
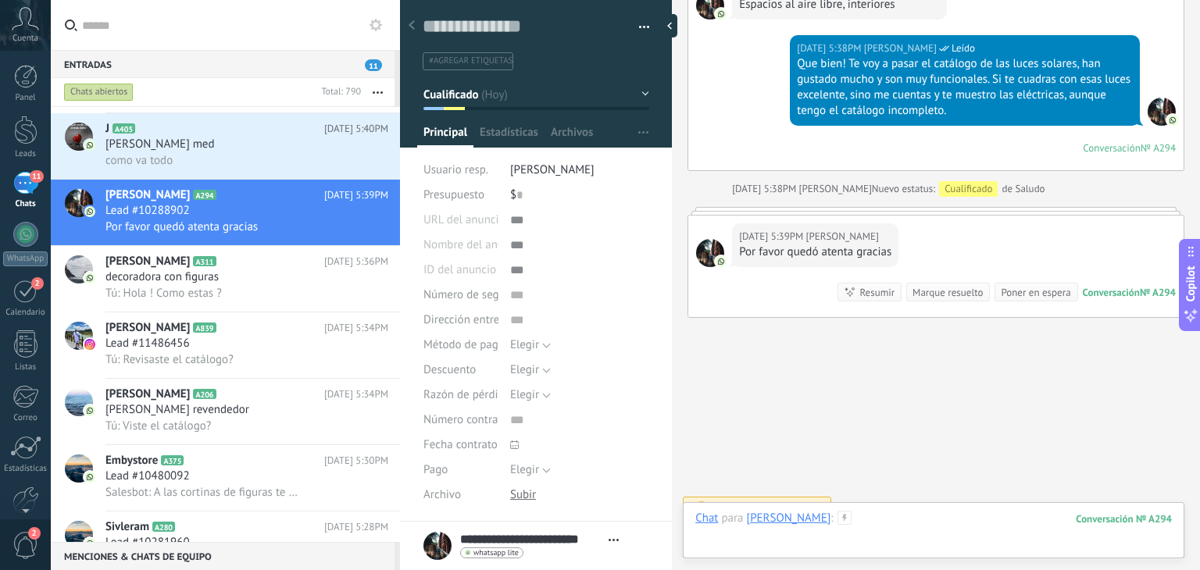
click at [920, 516] on div at bounding box center [933, 534] width 477 height 47
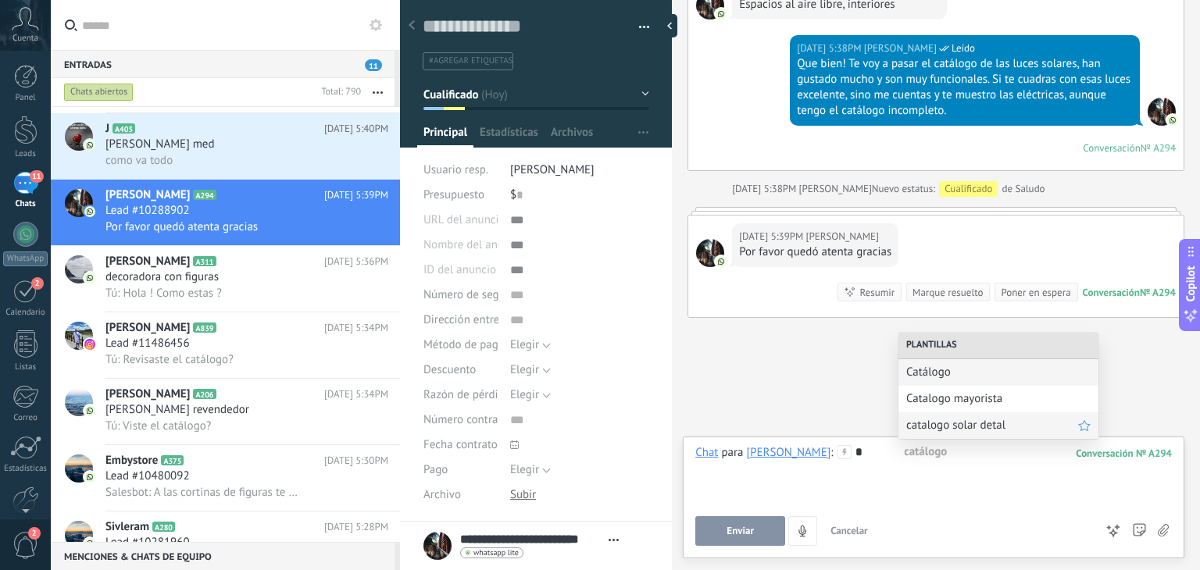
click at [941, 430] on span "catalogo solar detal" at bounding box center [992, 425] width 172 height 15
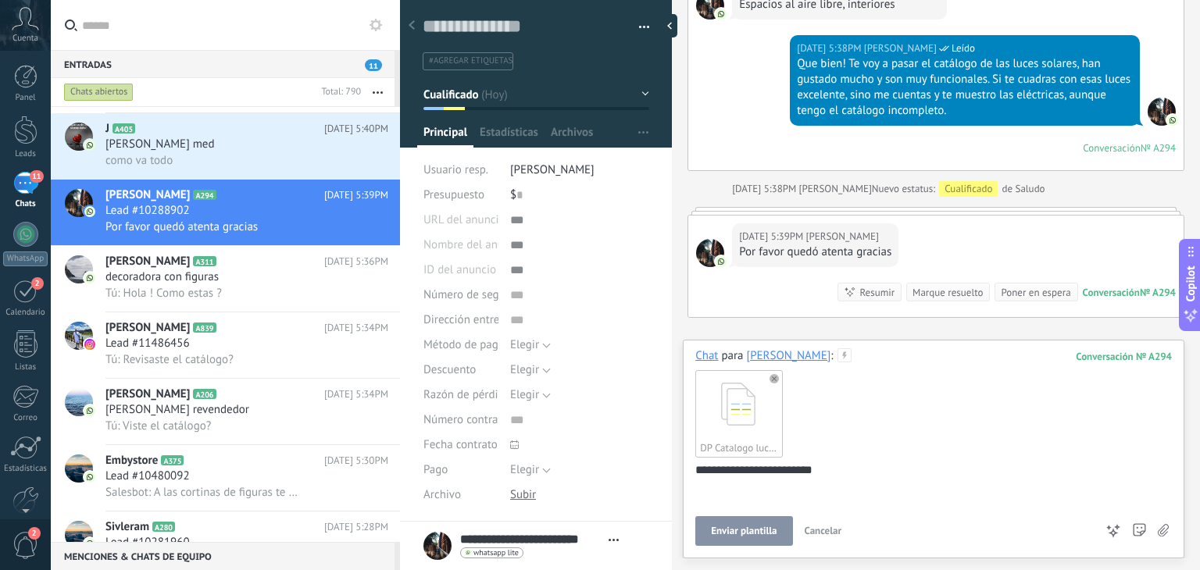
click at [757, 527] on span "Enviar plantilla" at bounding box center [744, 531] width 66 height 11
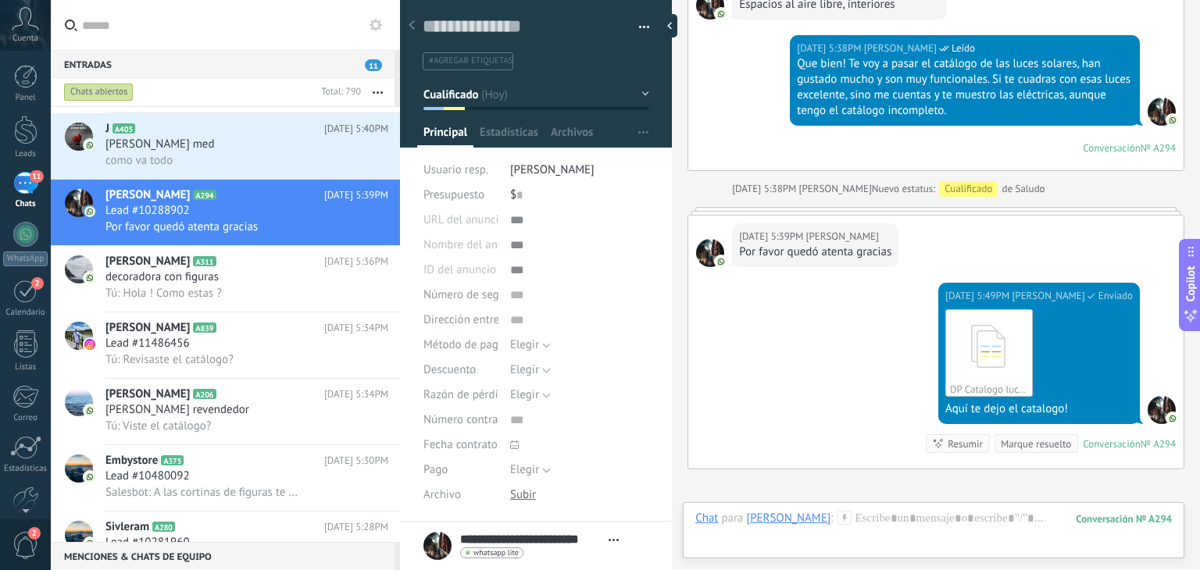
scroll to position [1368, 0]
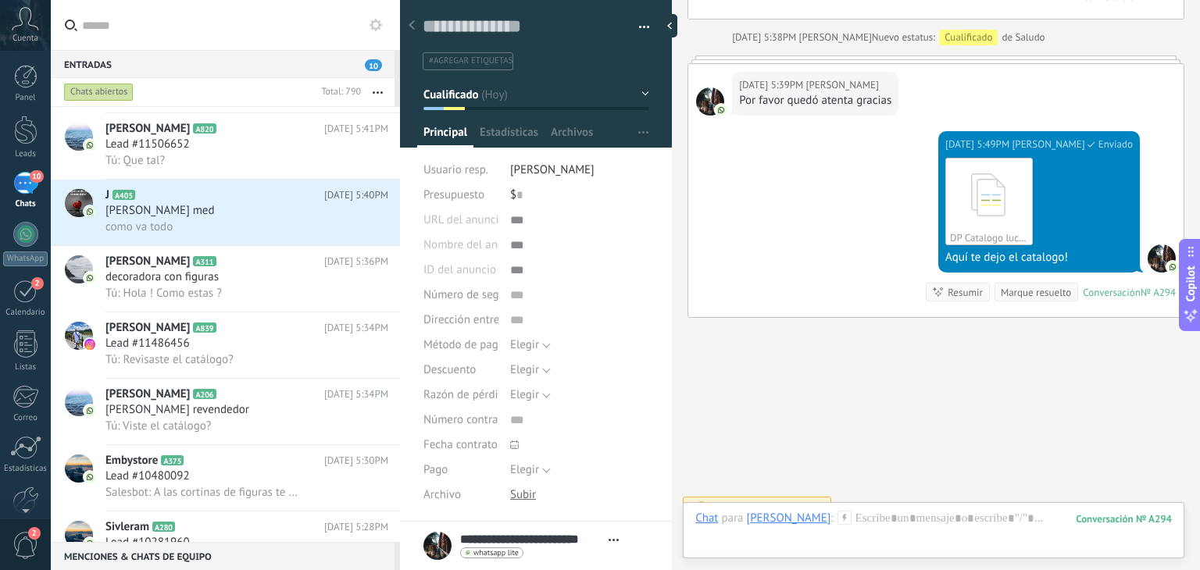
click at [892, 509] on div "Chat Correo Nota Tarea Chat para Diana Carolina Quinche M. : 294 Enviar Cancela…" at bounding box center [934, 530] width 502 height 56
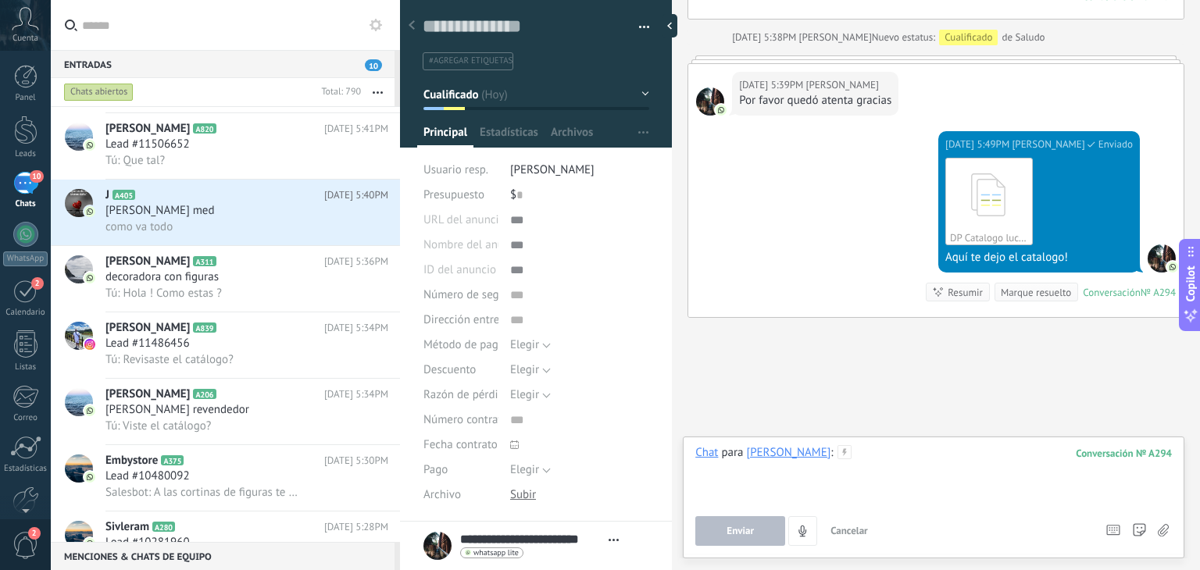
click at [935, 454] on div at bounding box center [933, 474] width 477 height 59
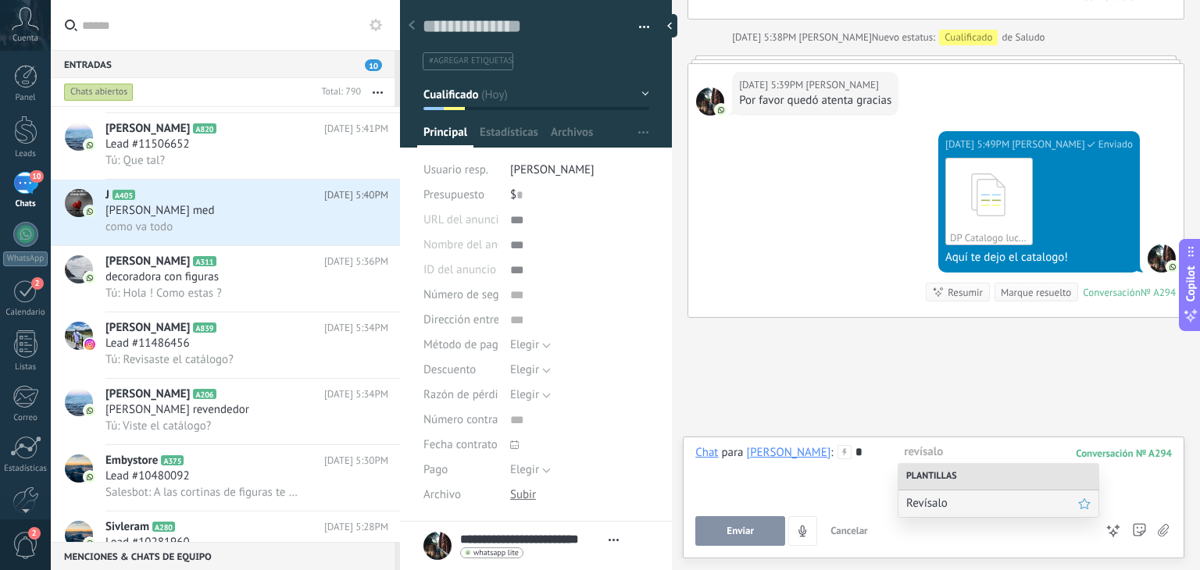
click at [941, 512] on div "Revísalo" at bounding box center [998, 504] width 200 height 27
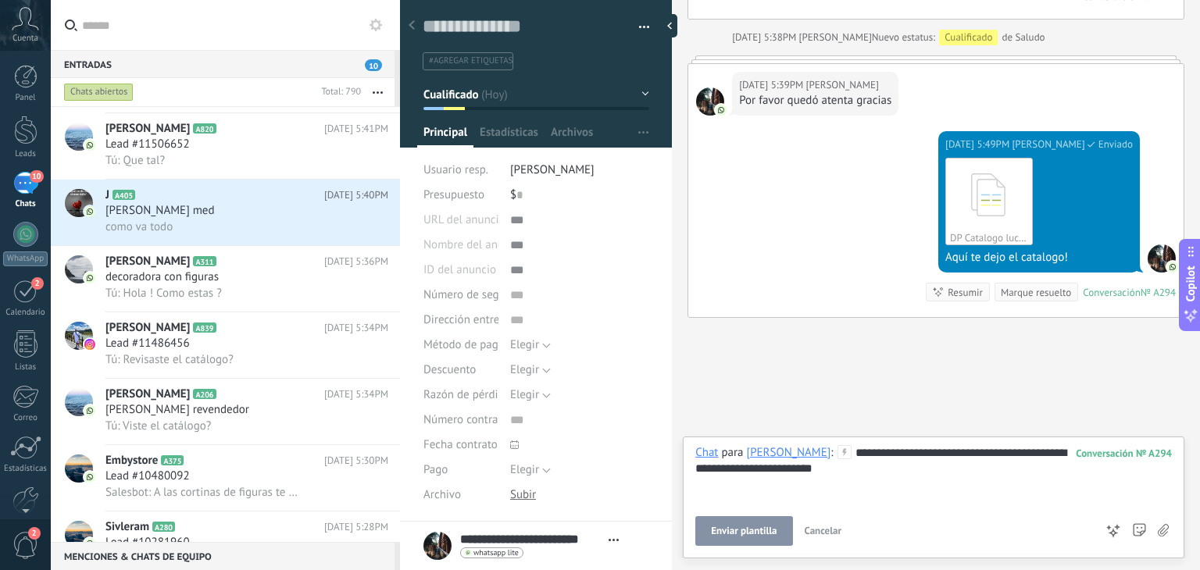
click at [765, 521] on button "Enviar plantilla" at bounding box center [743, 531] width 97 height 30
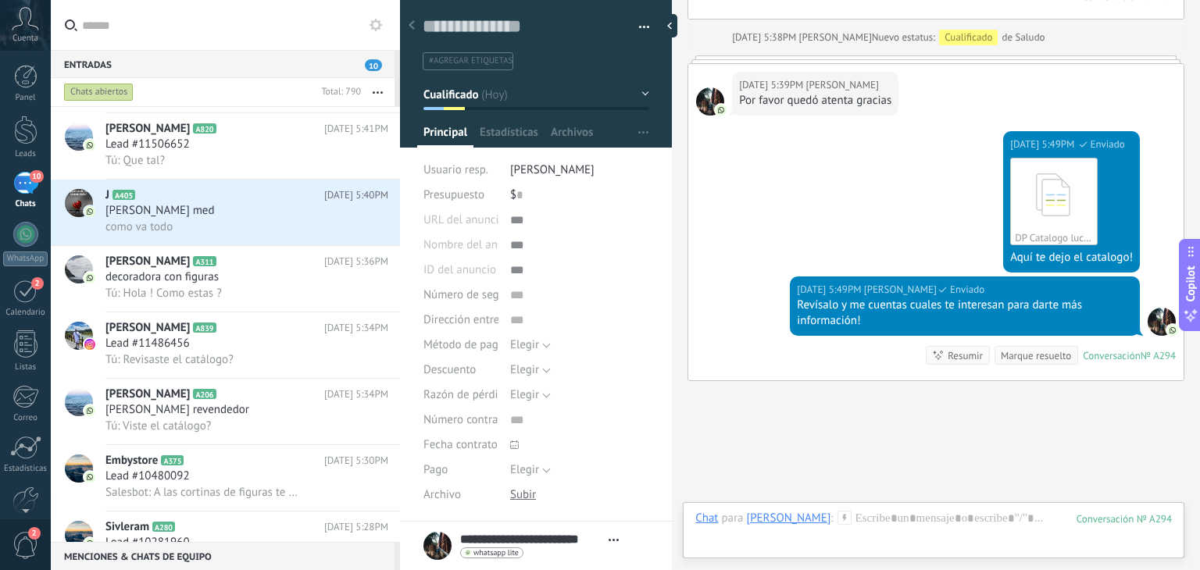
scroll to position [1431, 0]
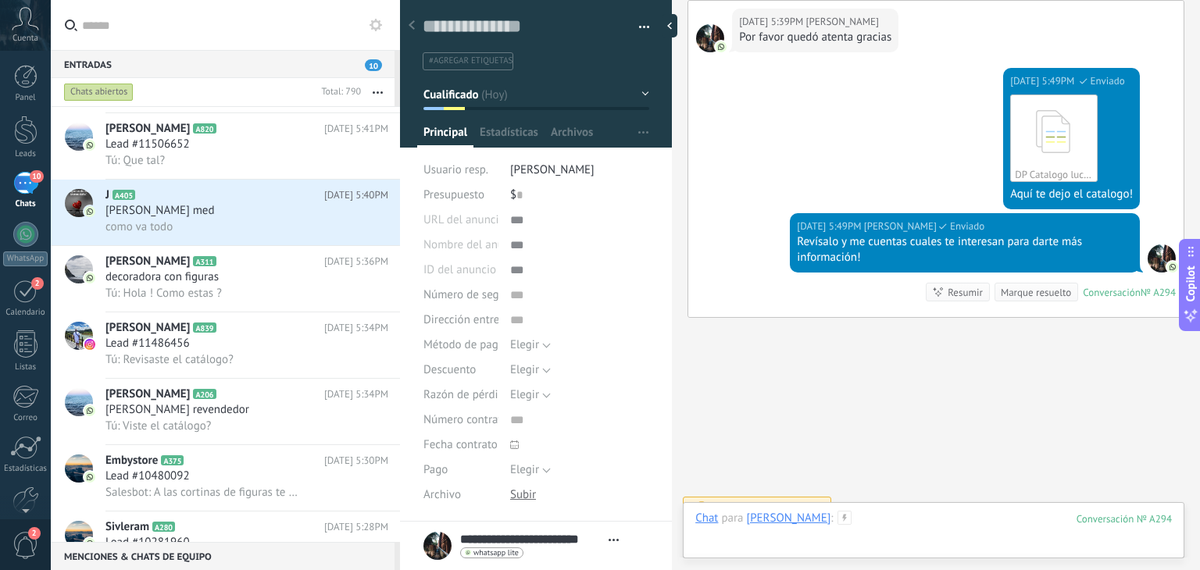
click at [943, 519] on div at bounding box center [933, 534] width 477 height 47
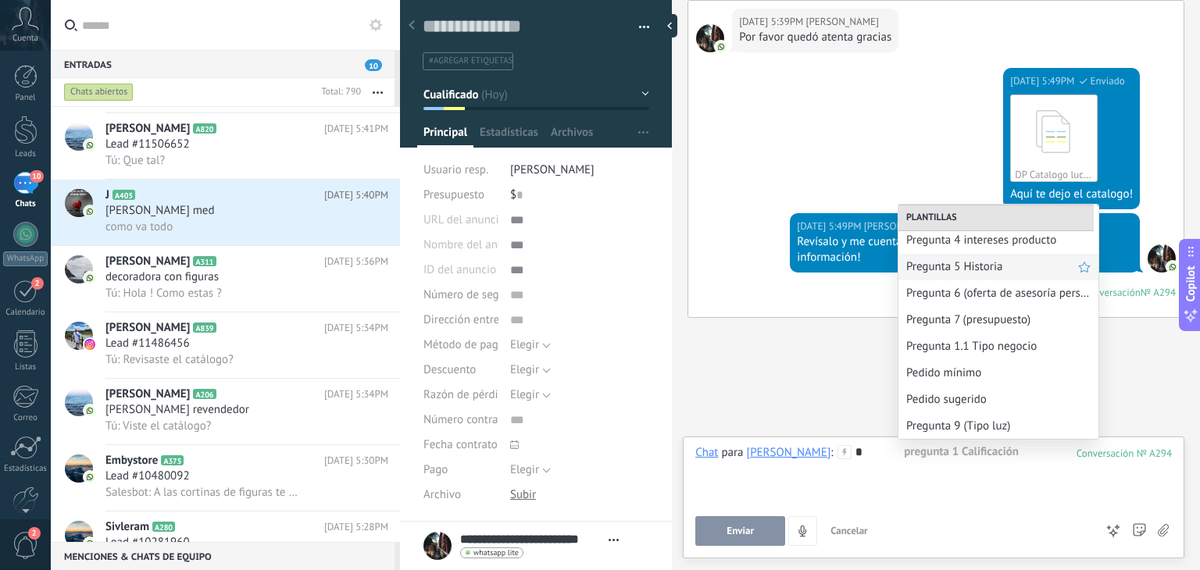
scroll to position [84, 0]
click at [1001, 426] on span "Pregunta 9 (Tipo luz)" at bounding box center [992, 425] width 172 height 15
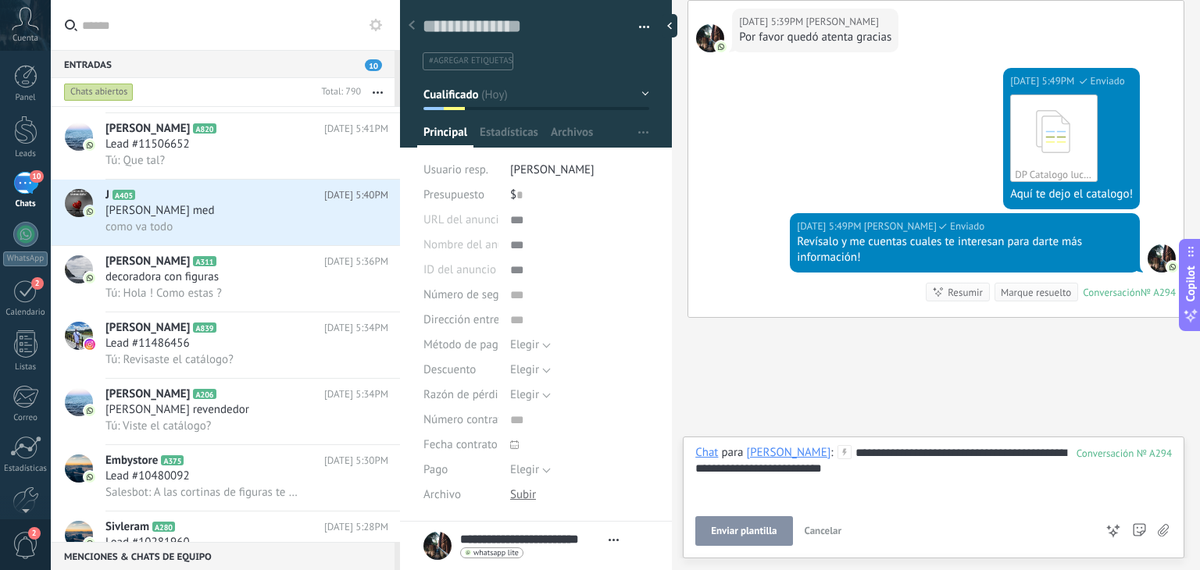
click at [759, 534] on span "Enviar plantilla" at bounding box center [744, 531] width 66 height 11
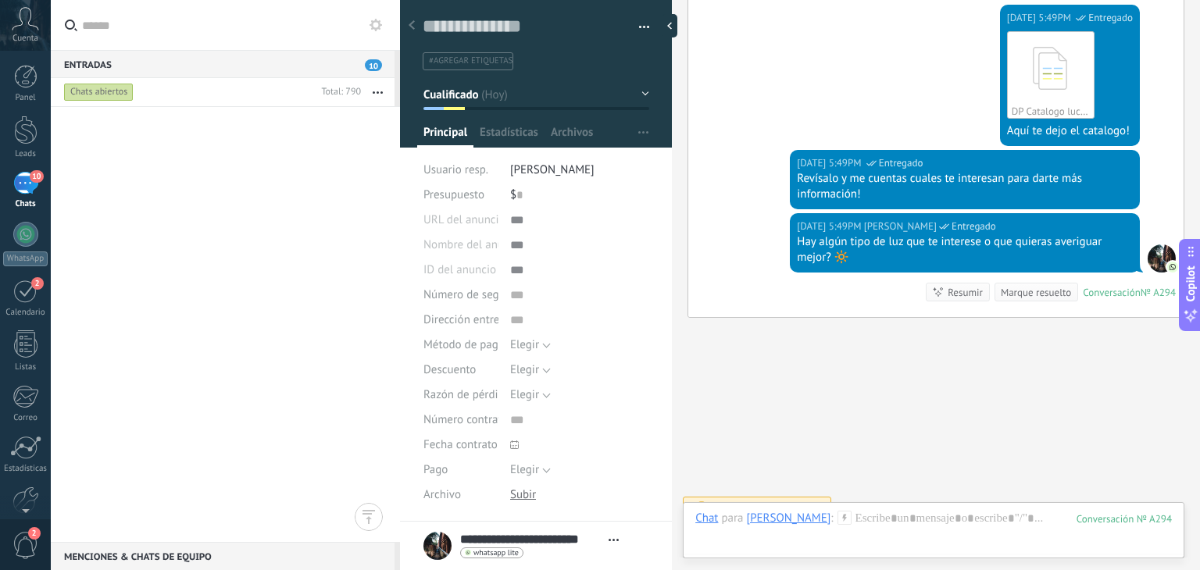
scroll to position [0, 0]
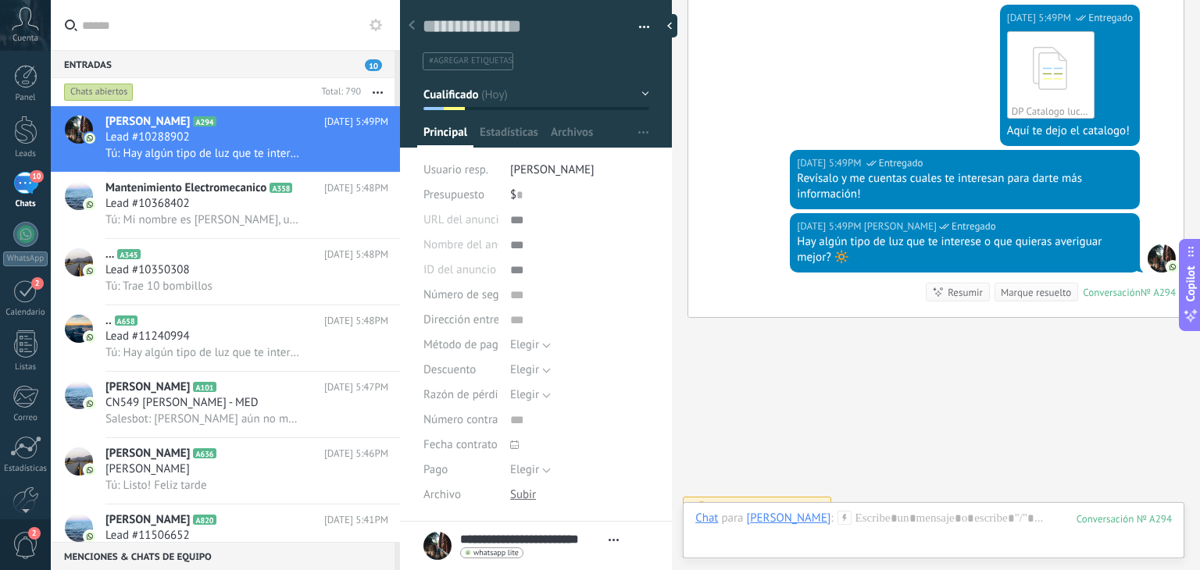
click at [380, 91] on button "button" at bounding box center [378, 92] width 34 height 28
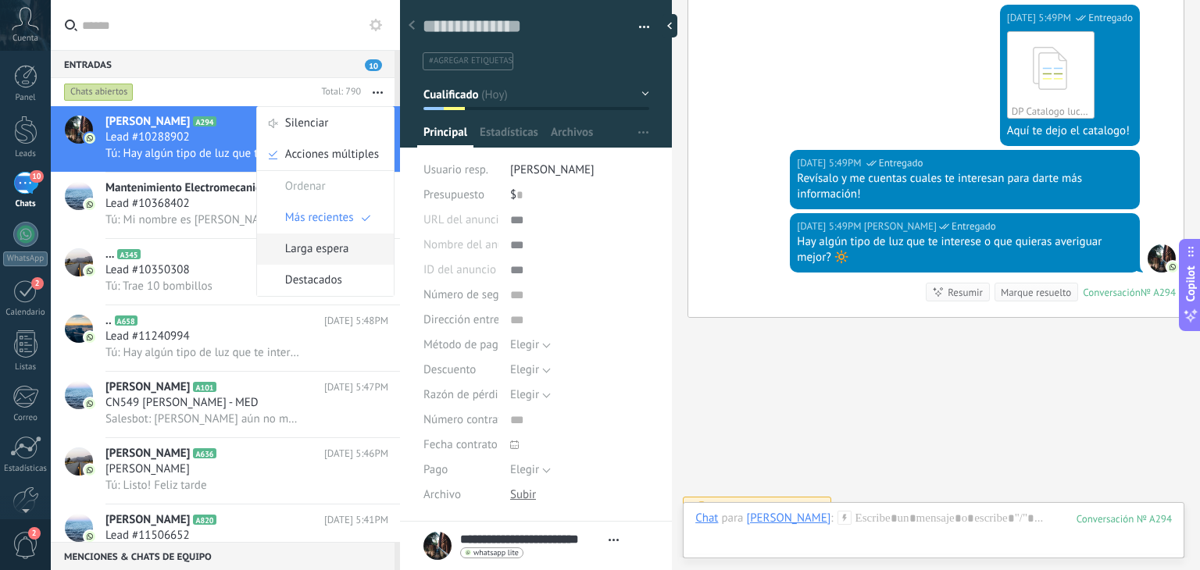
click at [337, 249] on span "Larga espera" at bounding box center [317, 249] width 64 height 31
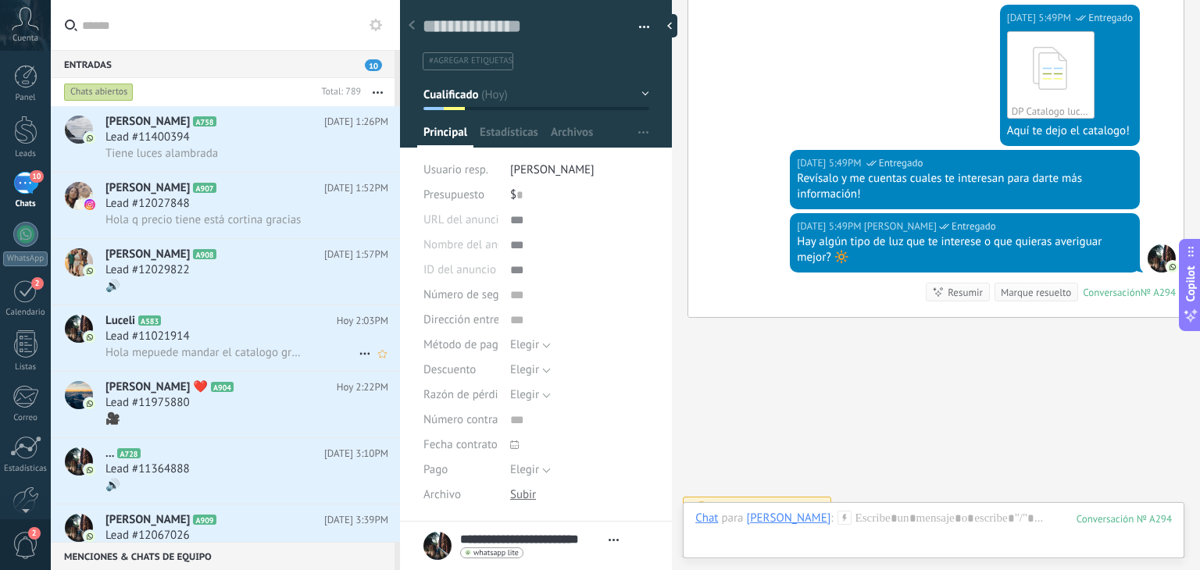
click at [212, 371] on div "Luceli A583 Hoy 2:03PM Lead #11021914 Hola mepuede mandar el catalogo gracias" at bounding box center [252, 338] width 295 height 66
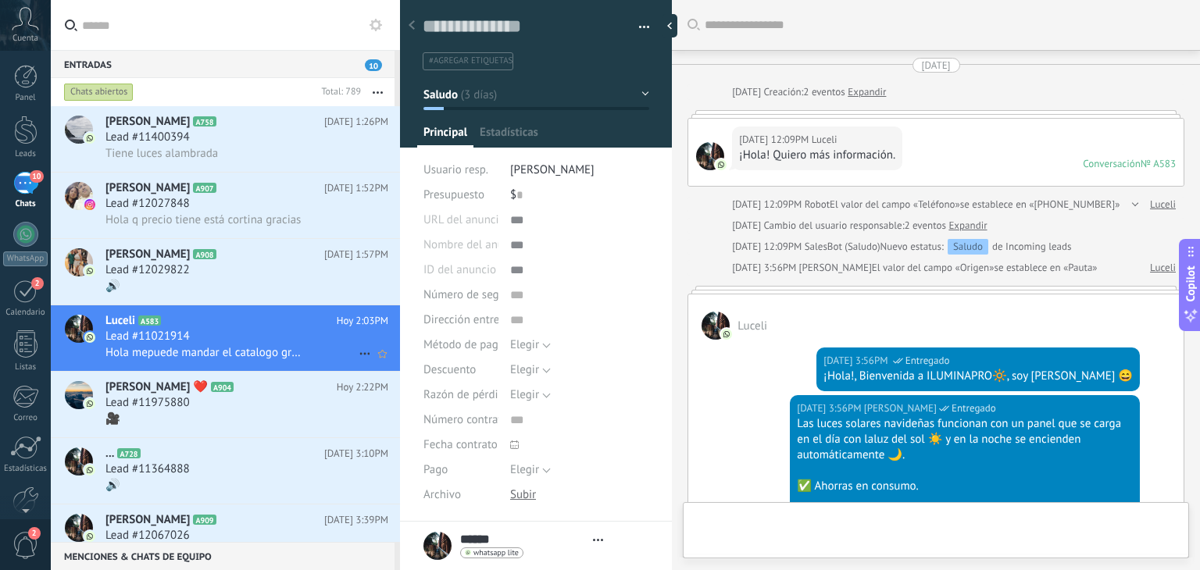
type textarea "**********"
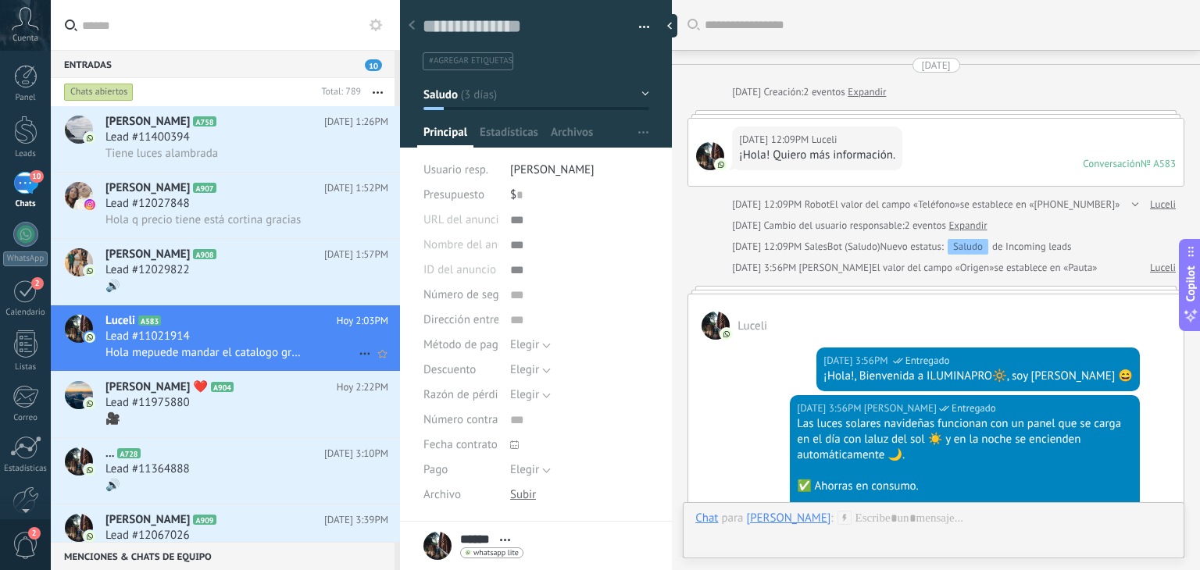
scroll to position [597, 0]
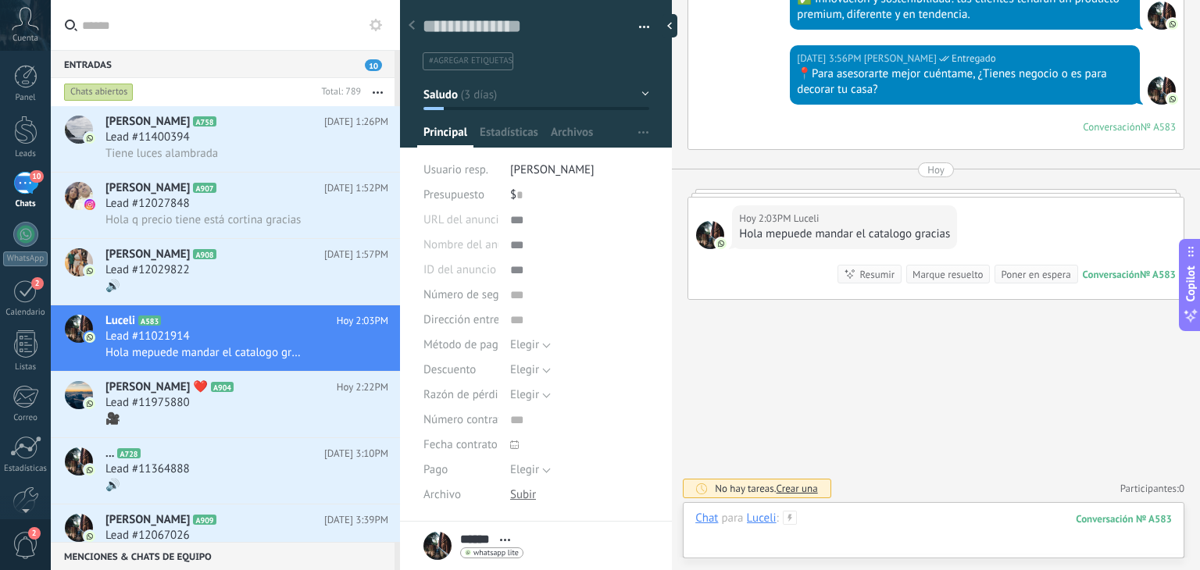
click at [928, 522] on div at bounding box center [933, 534] width 477 height 47
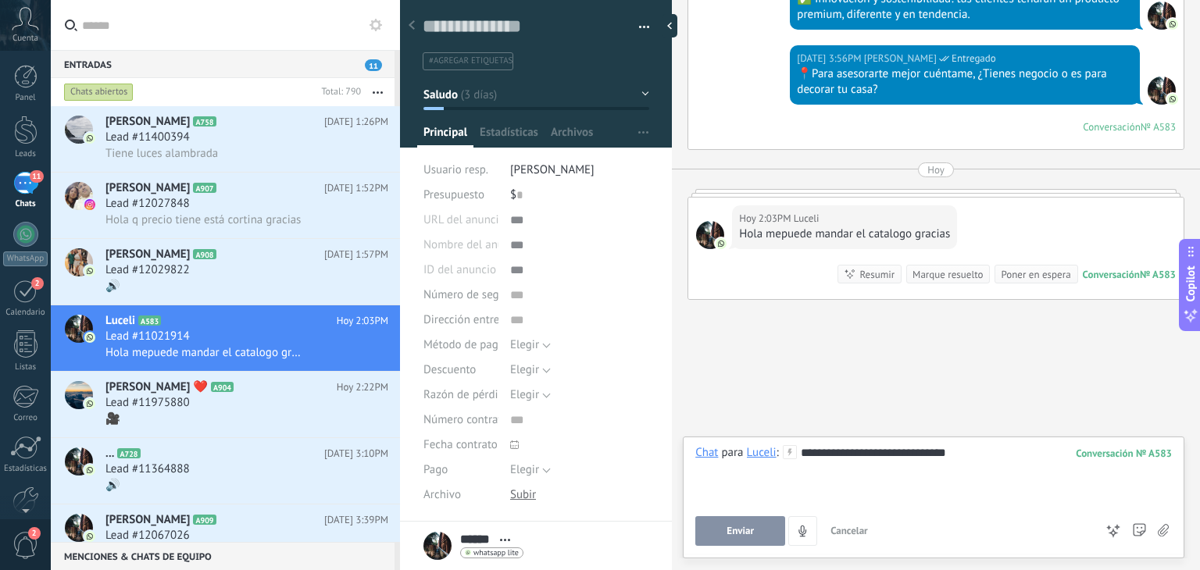
click at [730, 534] on span "Enviar" at bounding box center [739, 531] width 27 height 11
click at [730, 534] on button "Enviar" at bounding box center [715, 531] width 41 height 30
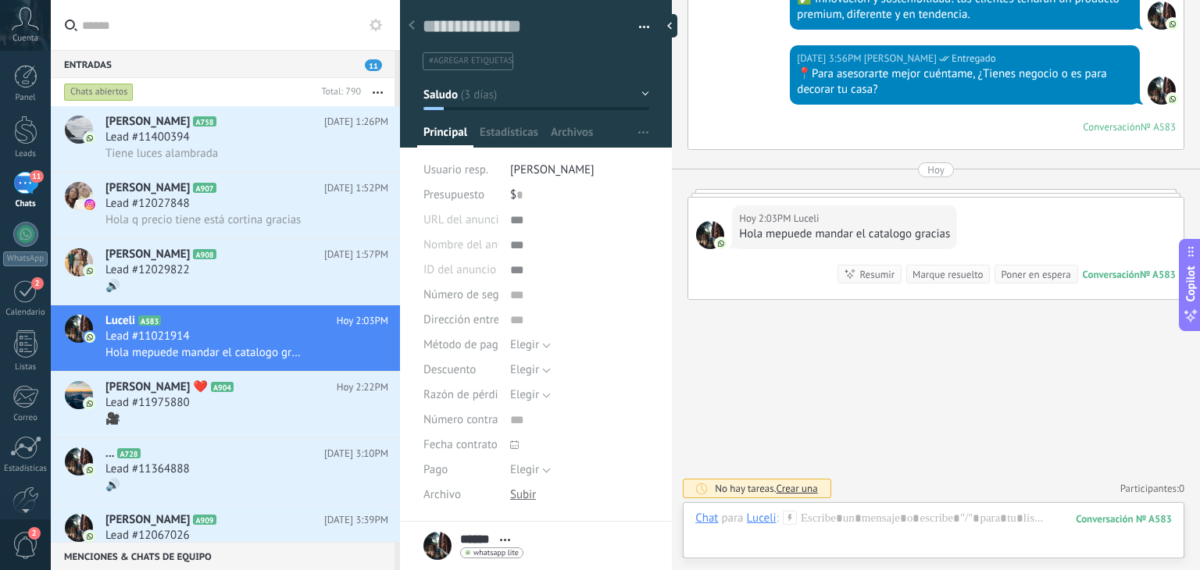
scroll to position [651, 0]
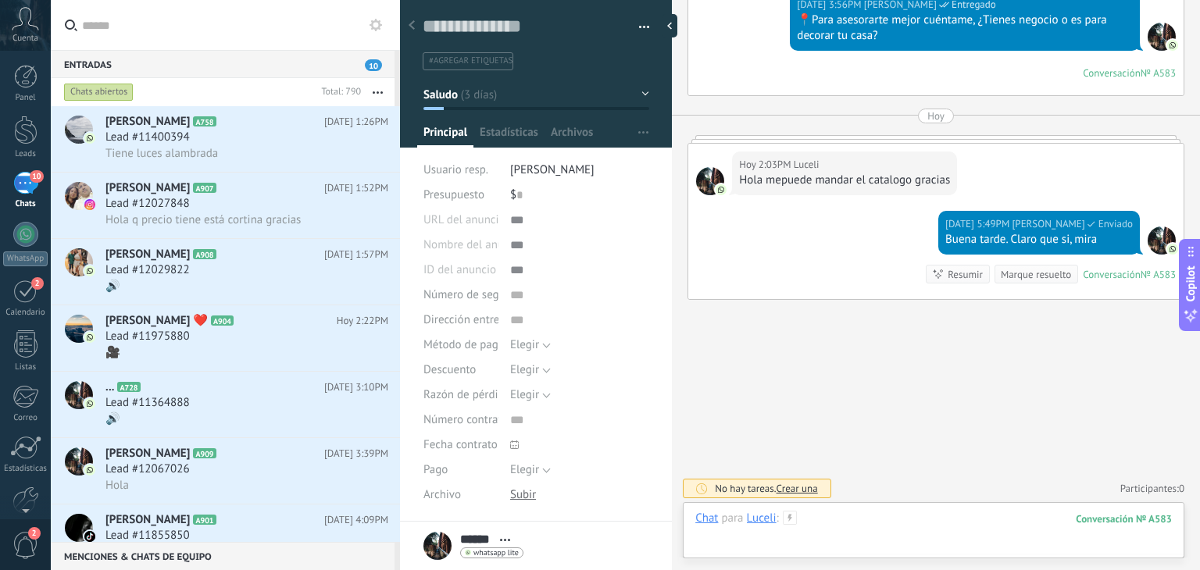
click at [878, 522] on div at bounding box center [933, 534] width 477 height 47
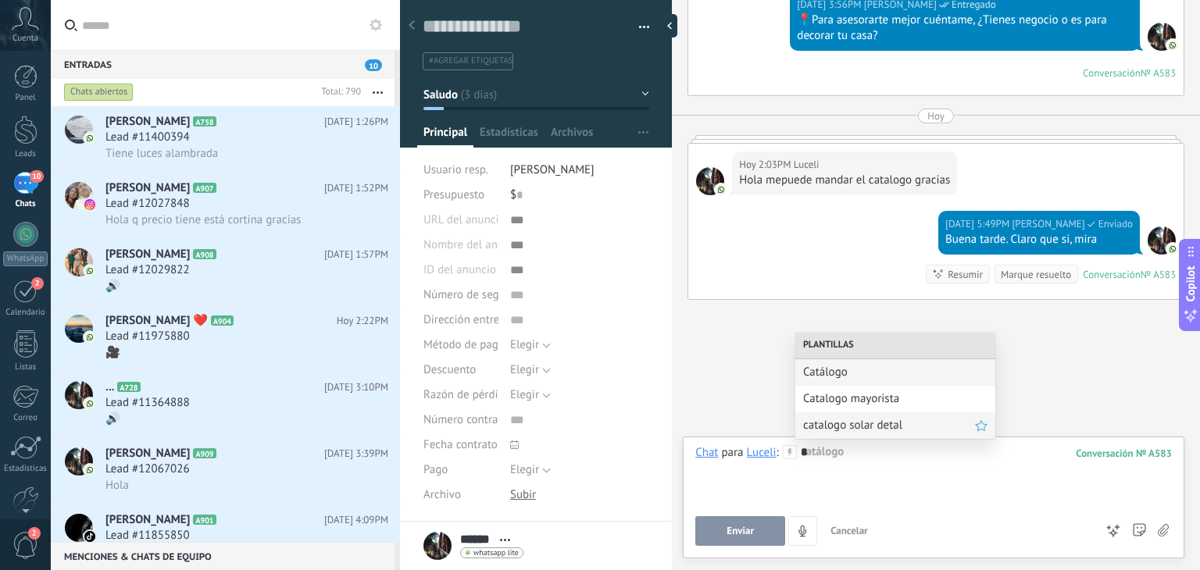
click at [876, 419] on span "catalogo solar detal" at bounding box center [889, 425] width 172 height 15
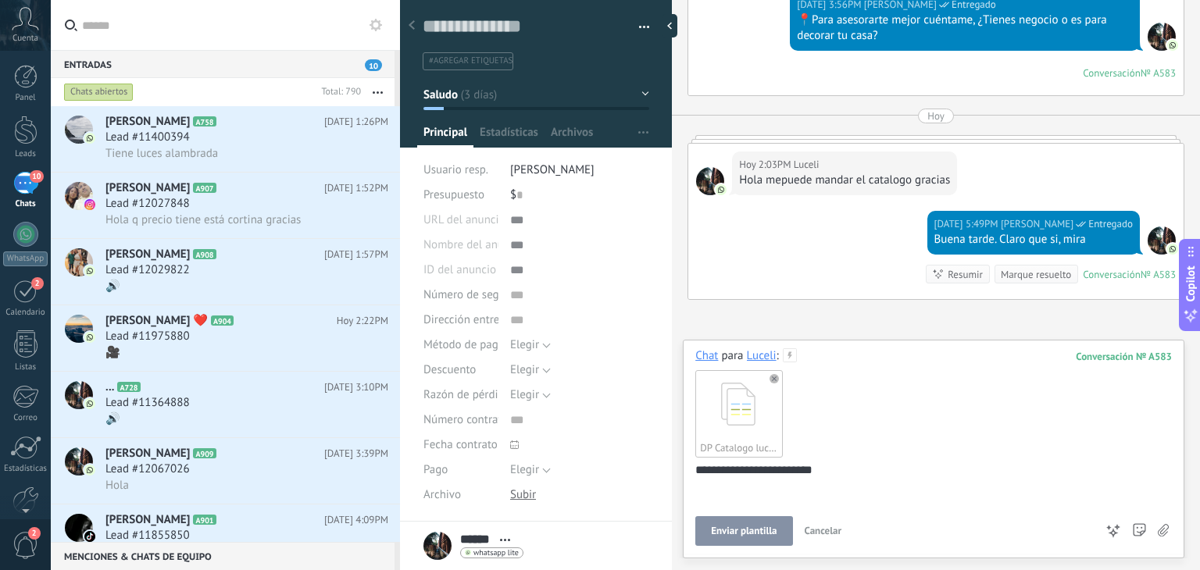
click at [771, 520] on button "Enviar plantilla" at bounding box center [743, 531] width 97 height 30
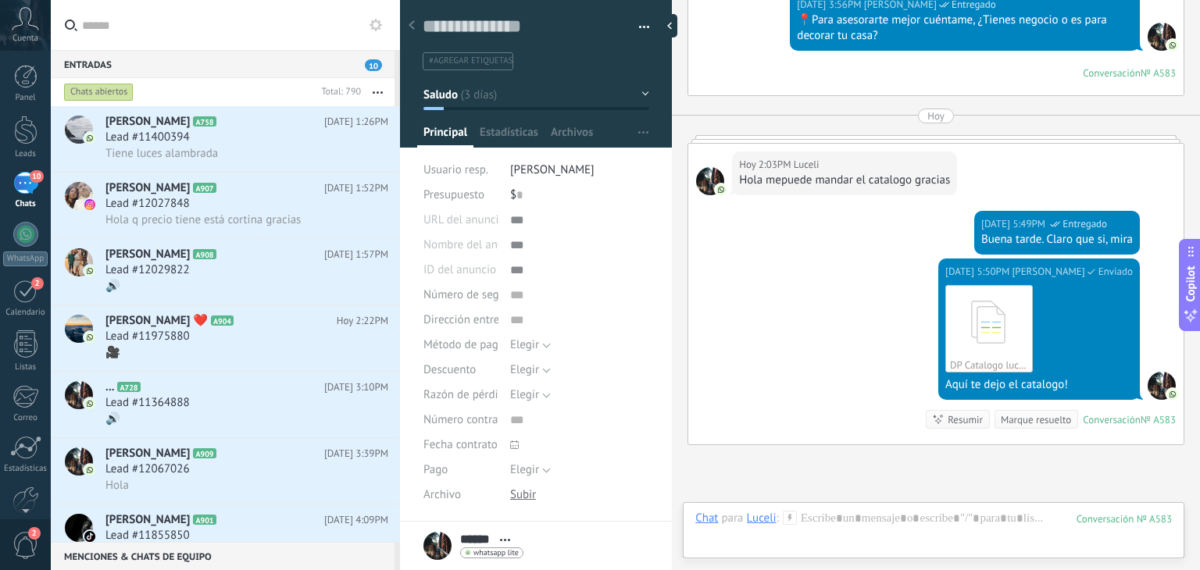
scroll to position [796, 0]
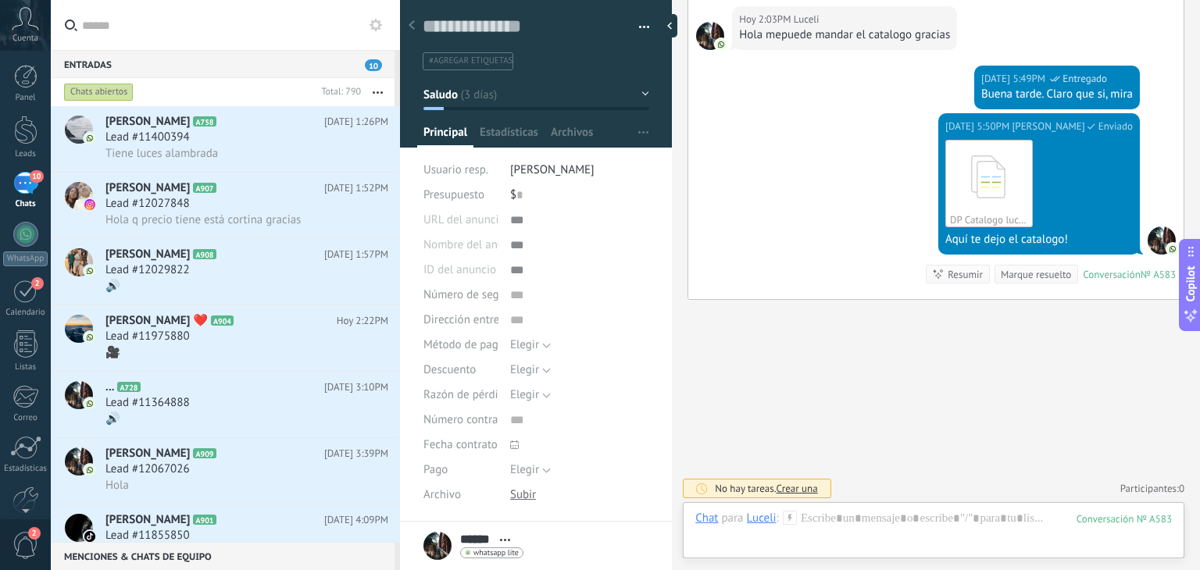
click at [888, 509] on div "Chat Correo Nota Tarea Chat para Luceli : 583 Enviar Cancelar Rastrear clics en…" at bounding box center [934, 530] width 502 height 56
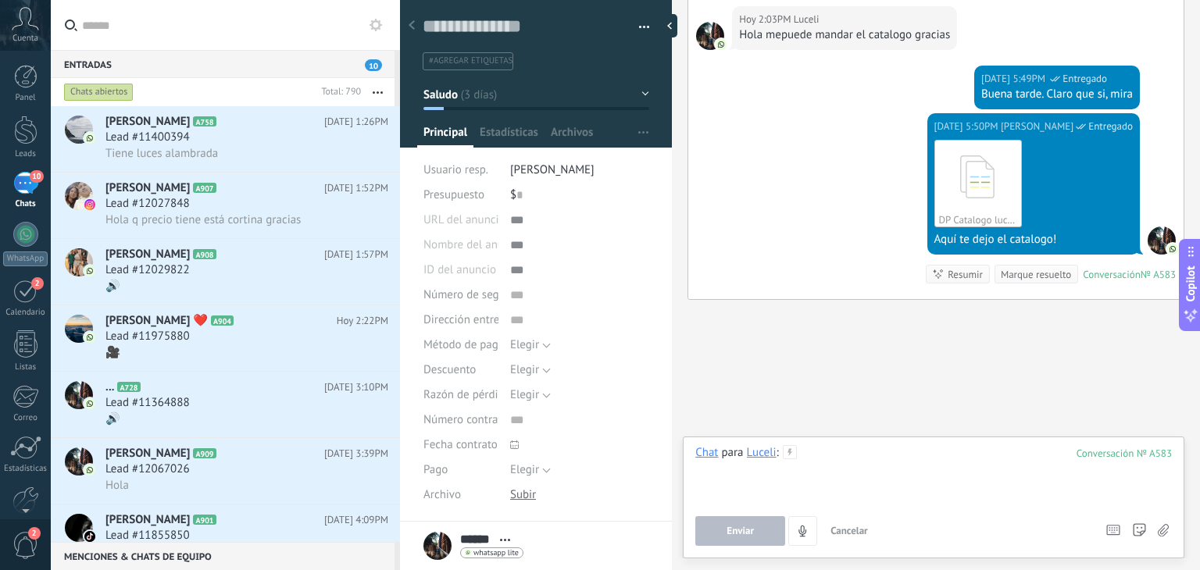
click at [882, 474] on div at bounding box center [933, 474] width 477 height 59
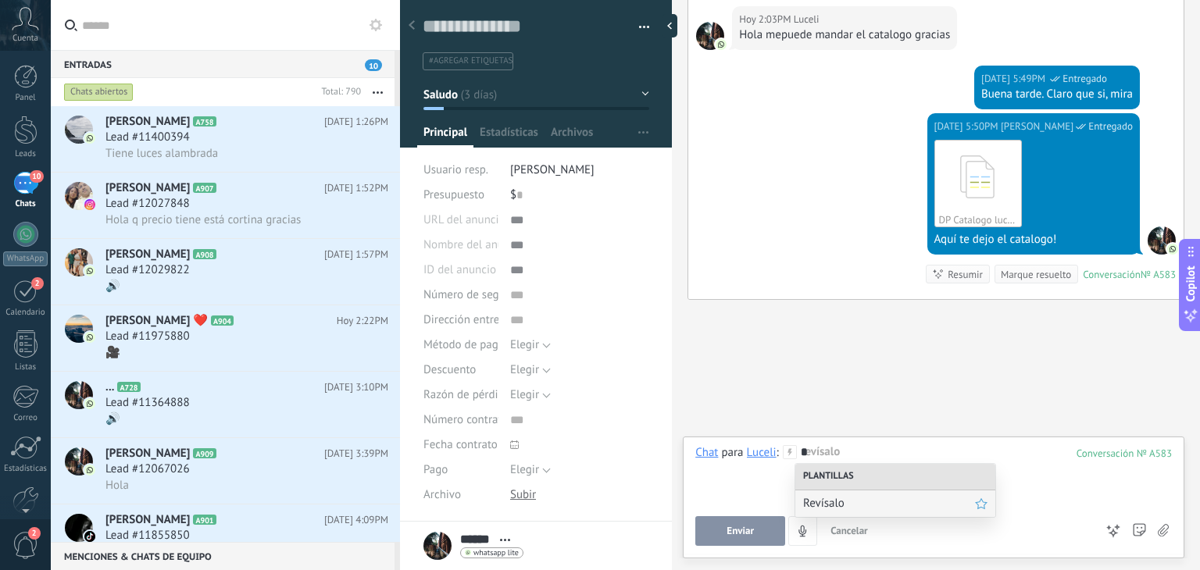
click at [859, 502] on span "Revísalo" at bounding box center [889, 503] width 172 height 15
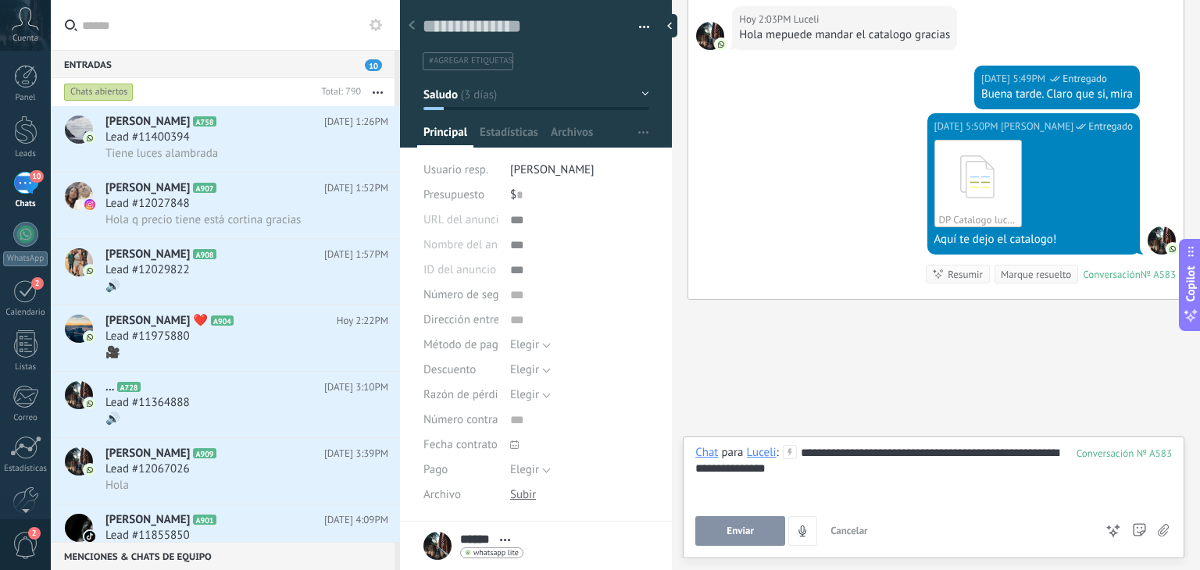
click at [750, 533] on span "Enviar" at bounding box center [739, 531] width 27 height 11
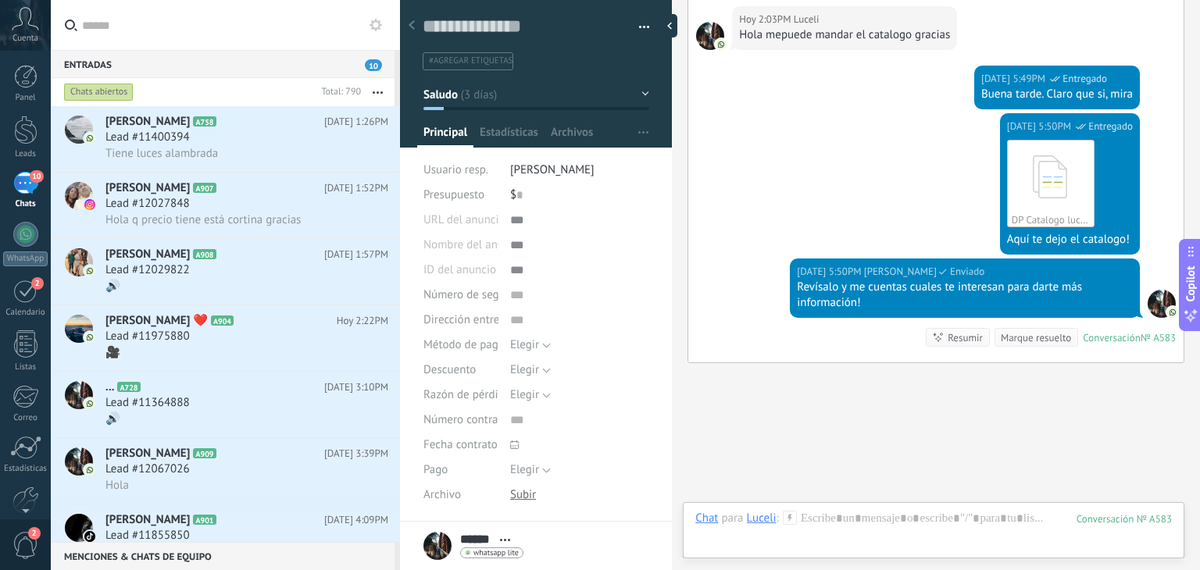
scroll to position [859, 0]
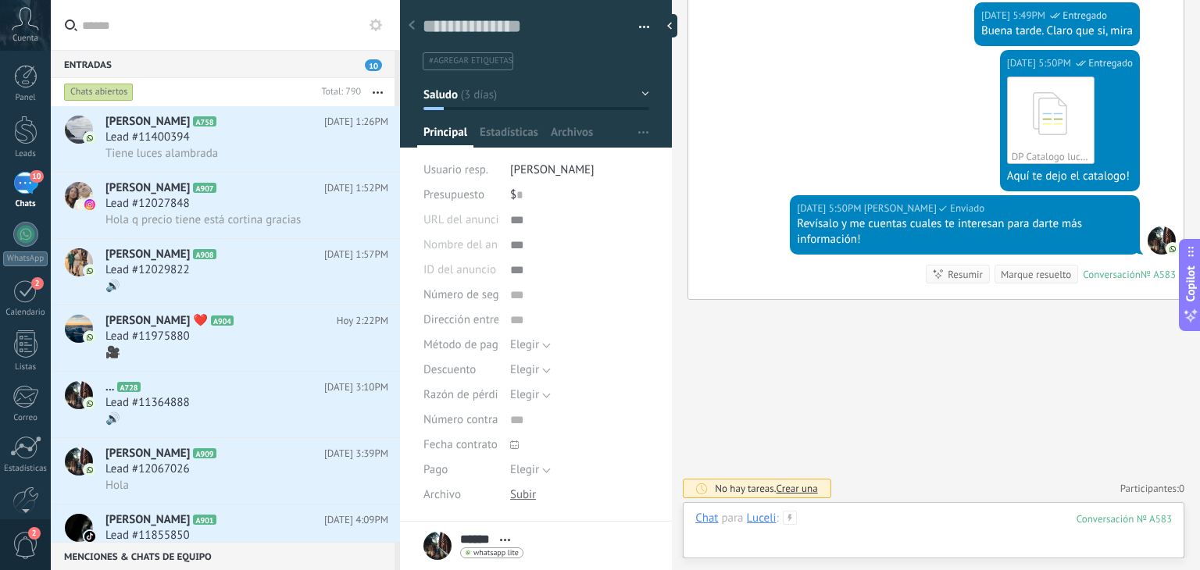
click at [847, 518] on div at bounding box center [933, 534] width 477 height 47
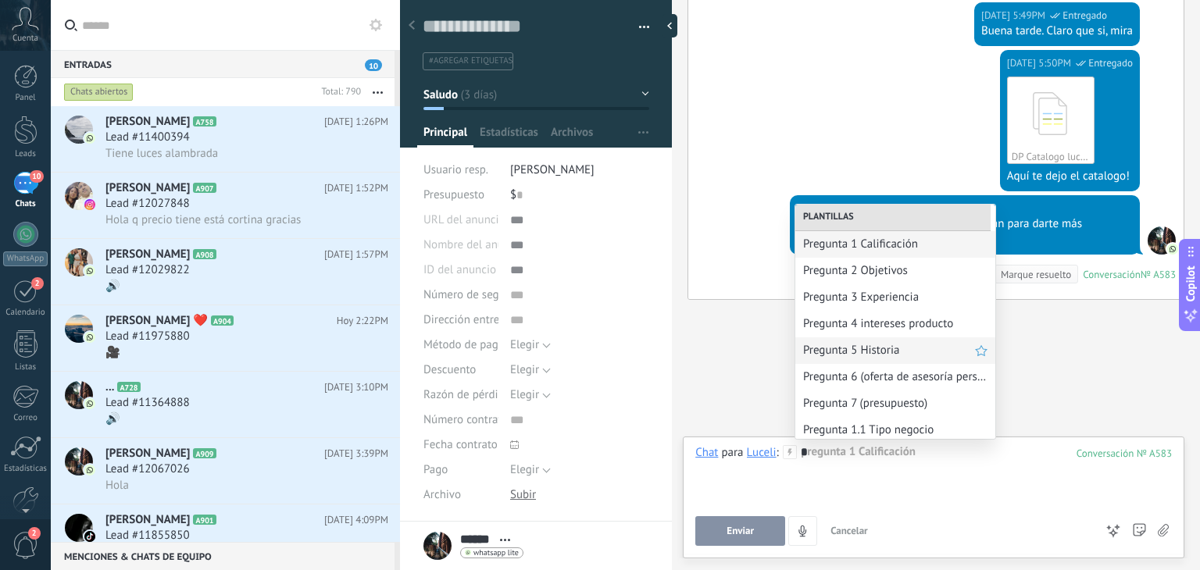
scroll to position [84, 0]
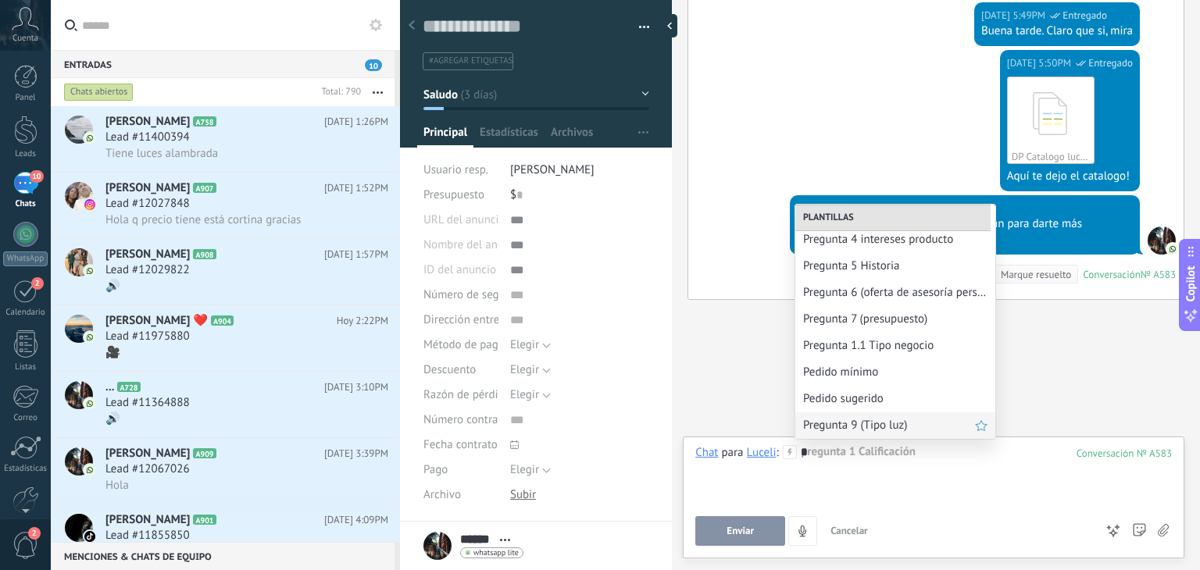
click at [870, 430] on span "Pregunta 9 (Tipo luz)" at bounding box center [889, 425] width 172 height 15
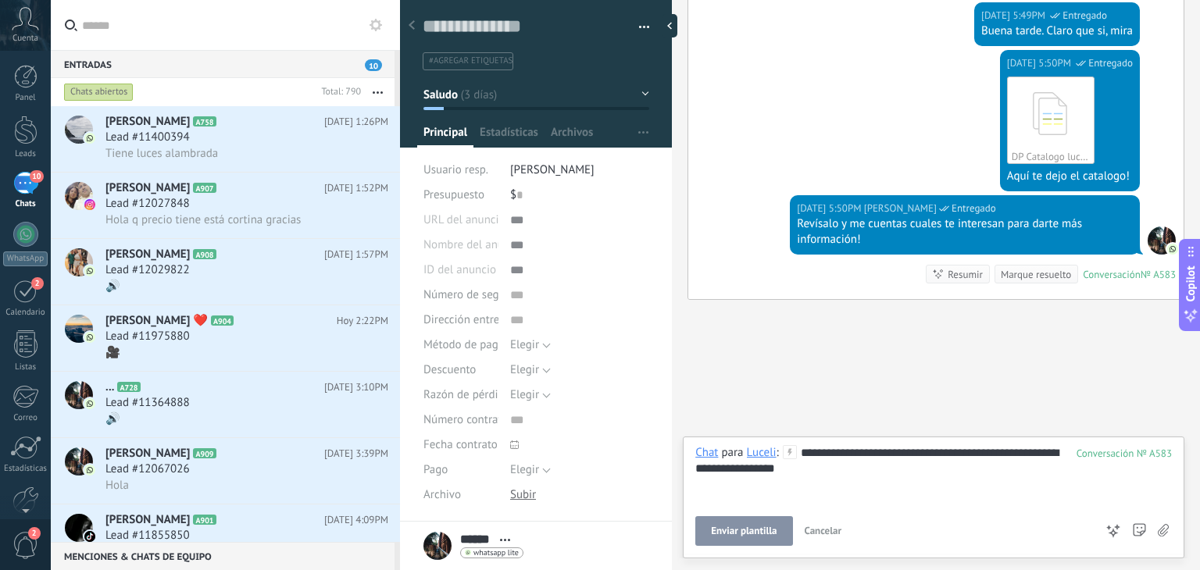
click at [764, 525] on button "Enviar plantilla" at bounding box center [743, 531] width 97 height 30
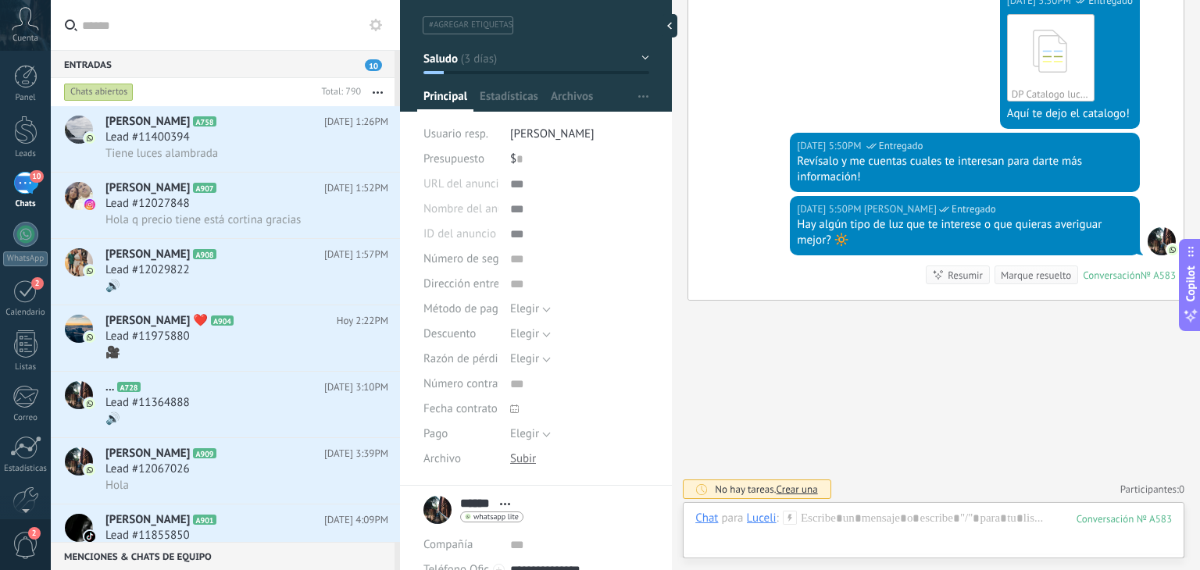
scroll to position [0, 0]
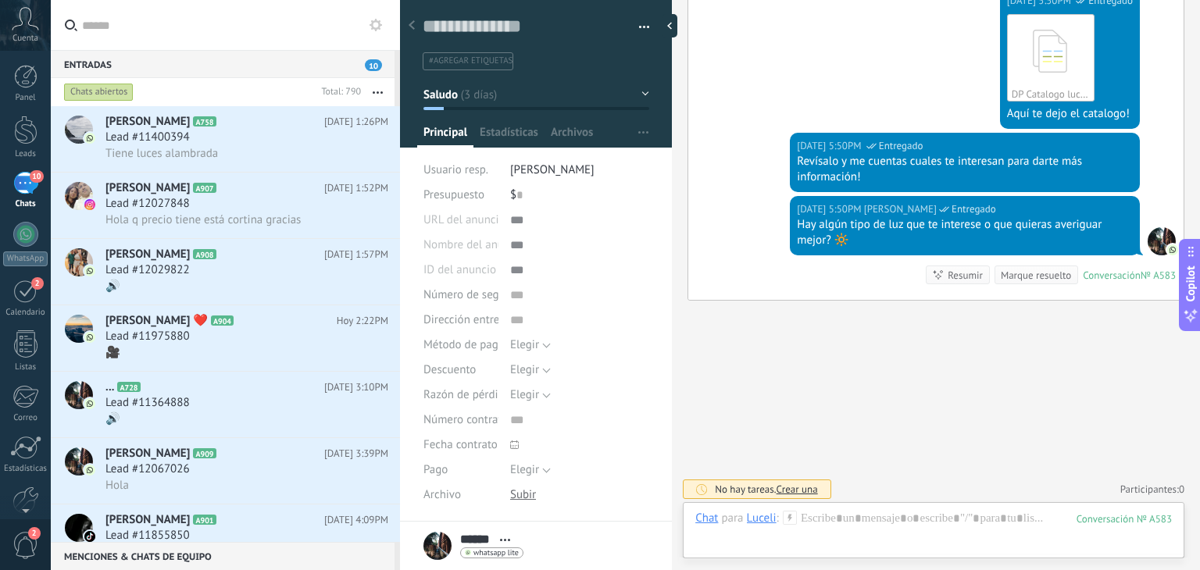
click at [502, 84] on button "Saludo" at bounding box center [536, 94] width 226 height 28
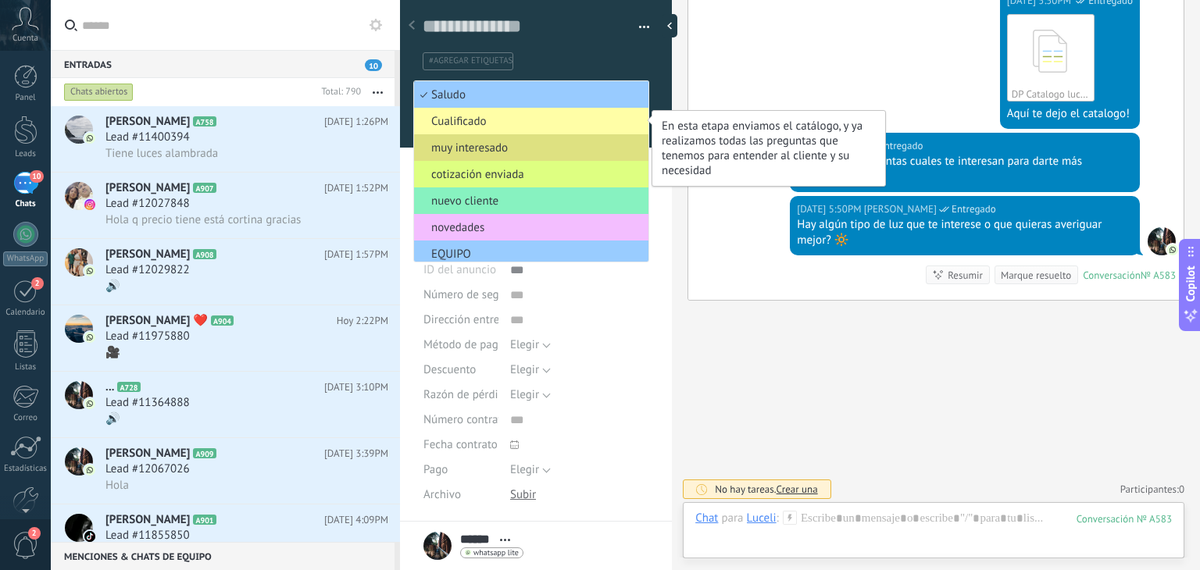
click at [499, 114] on span "Cualificado" at bounding box center [529, 121] width 230 height 15
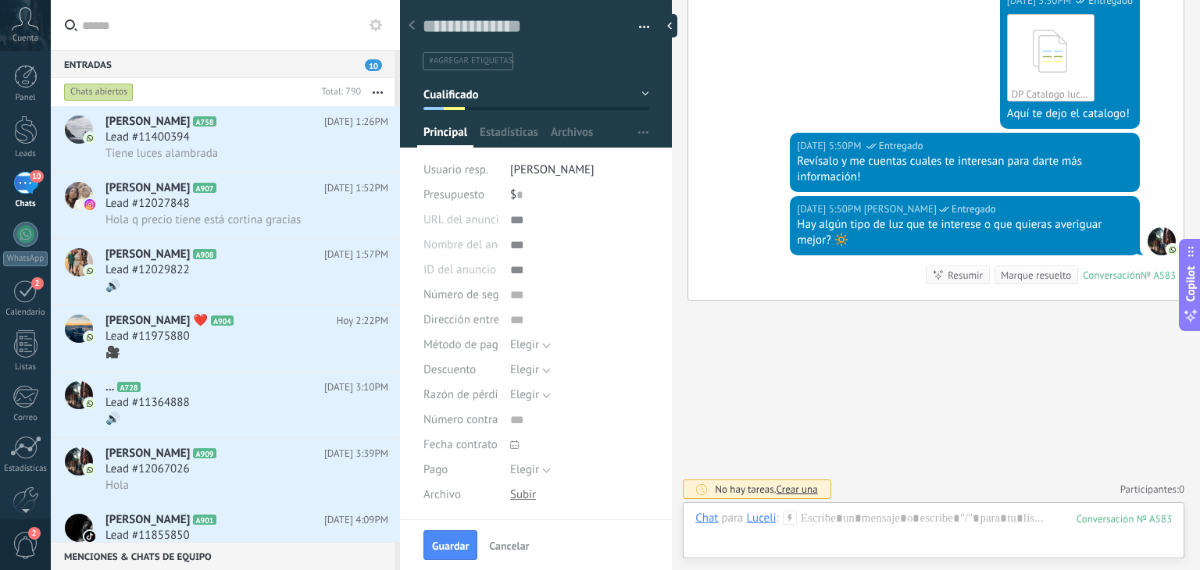
scroll to position [249, 0]
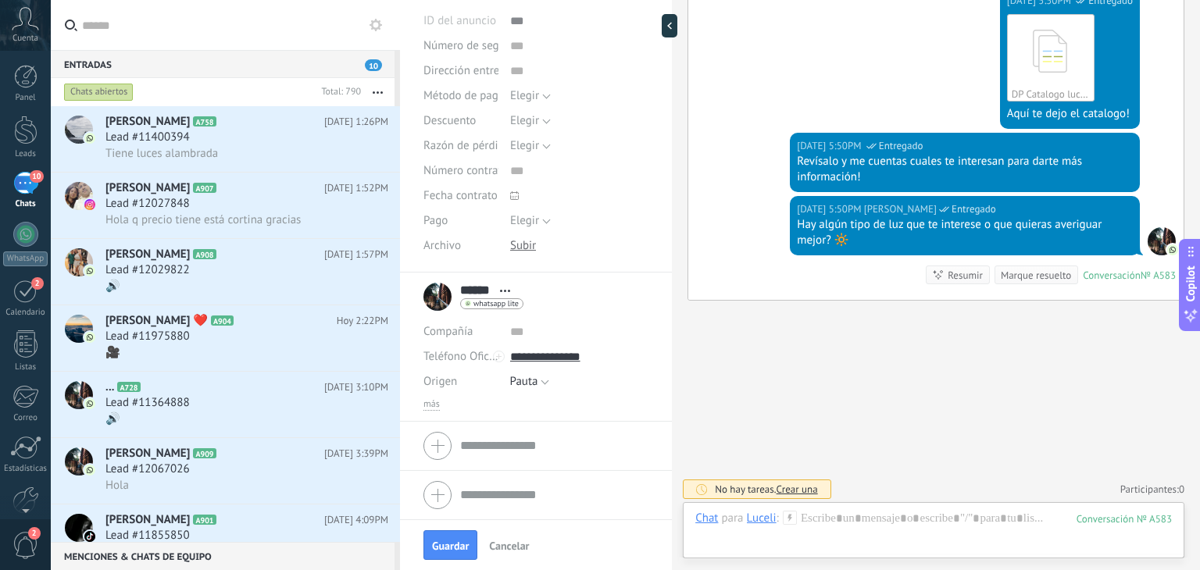
click at [440, 409] on div "más" at bounding box center [535, 404] width 225 height 12
click at [428, 407] on span "más" at bounding box center [431, 404] width 16 height 12
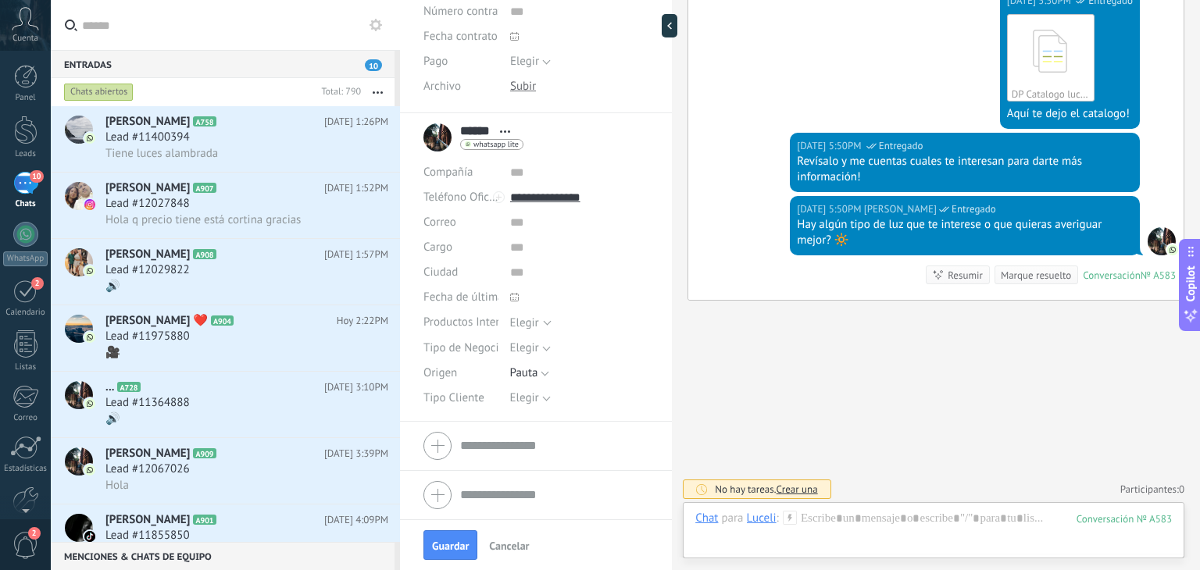
click at [519, 410] on li "****** Luceli ****** Luceli Apellido Abrir detalle Copie el nombre" at bounding box center [536, 267] width 272 height 309
click at [531, 396] on span "Elegir" at bounding box center [524, 398] width 29 height 15
click at [527, 486] on li "Detal" at bounding box center [567, 478] width 148 height 27
click at [458, 536] on button "Guardar" at bounding box center [450, 545] width 54 height 30
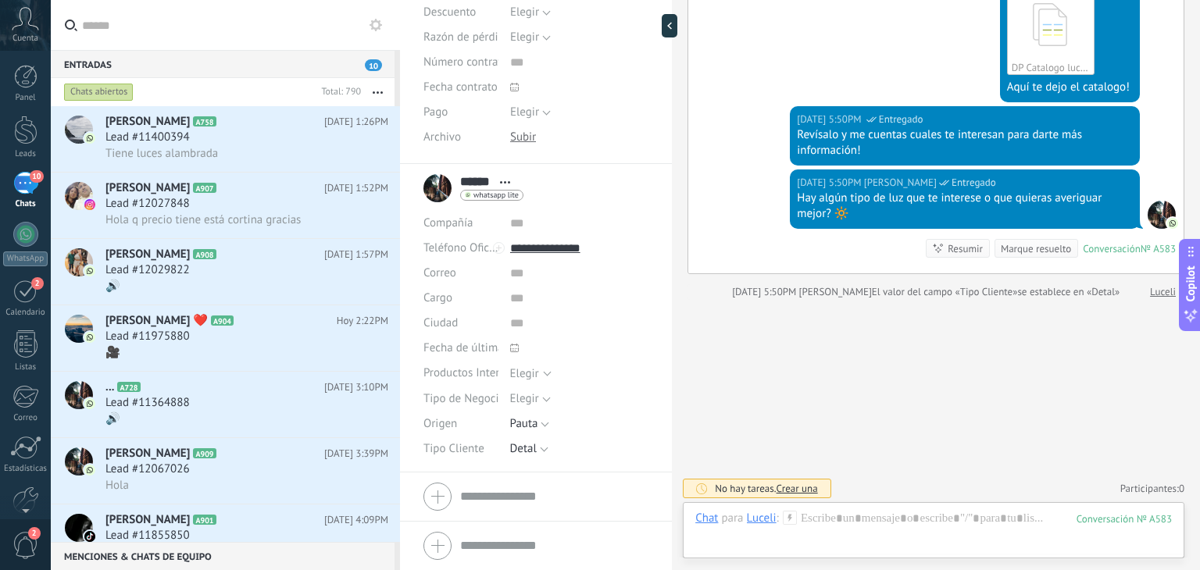
scroll to position [969, 0]
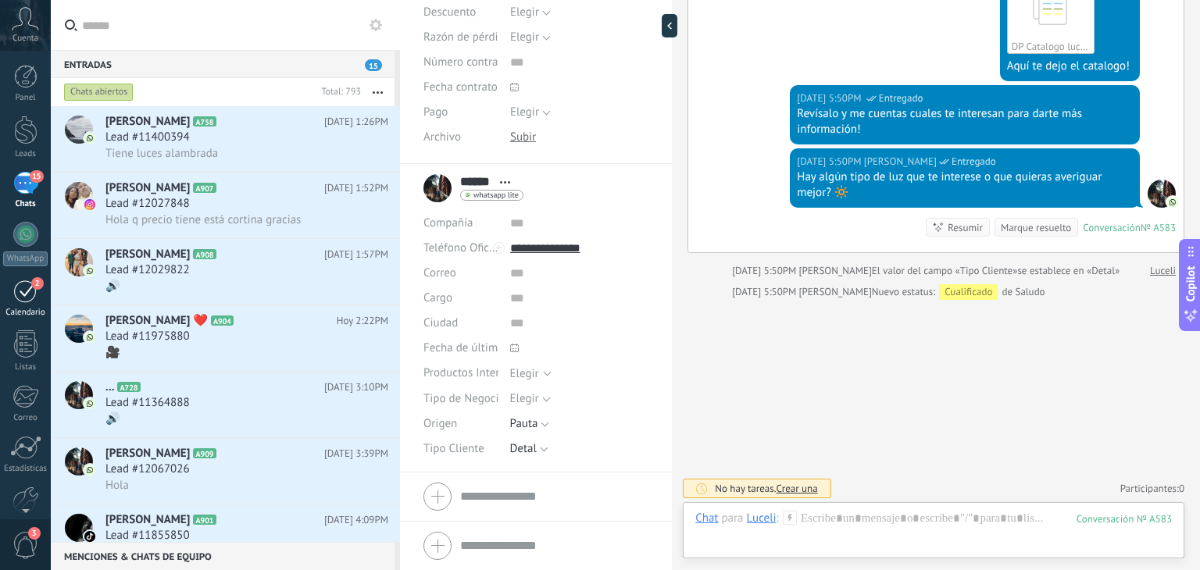
click at [28, 281] on div "2" at bounding box center [25, 291] width 25 height 24
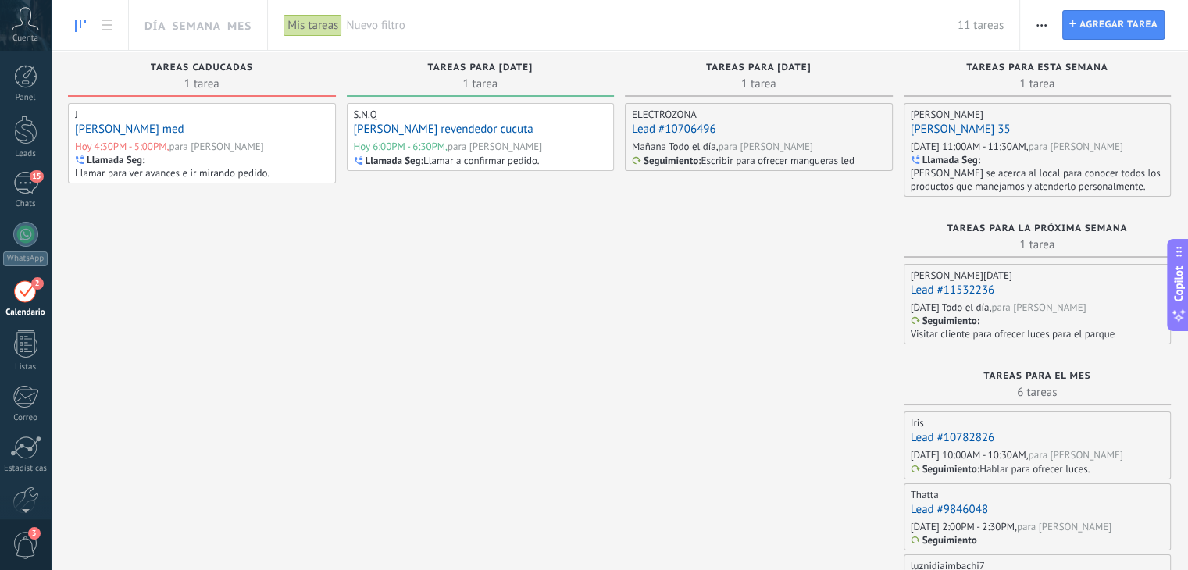
click at [452, 133] on link "[PERSON_NAME] revendedor cucuta" at bounding box center [444, 129] width 180 height 15
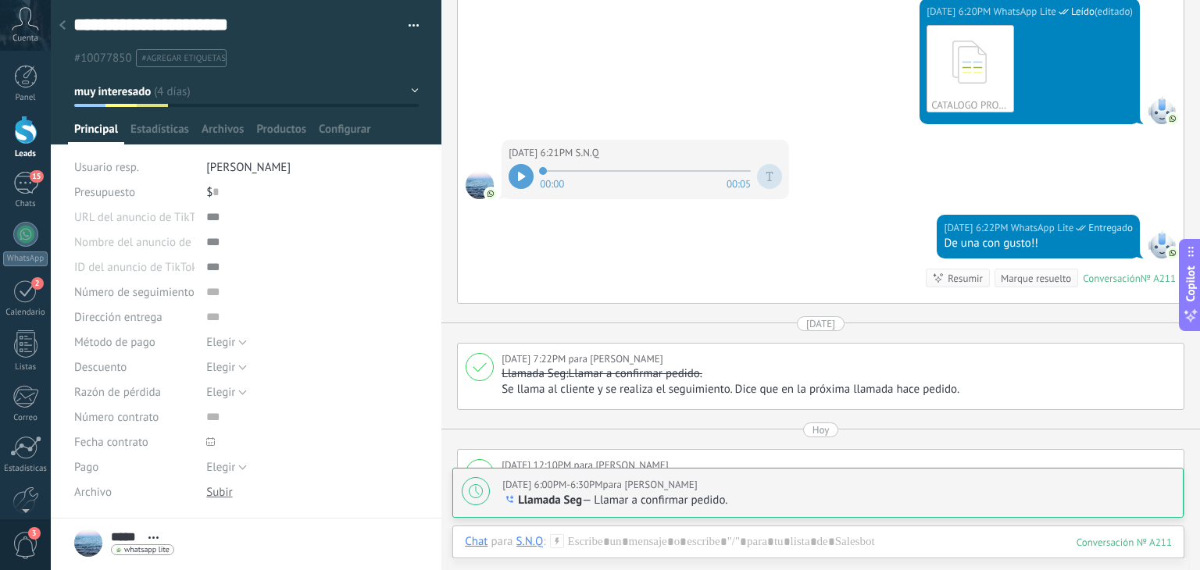
scroll to position [3248, 0]
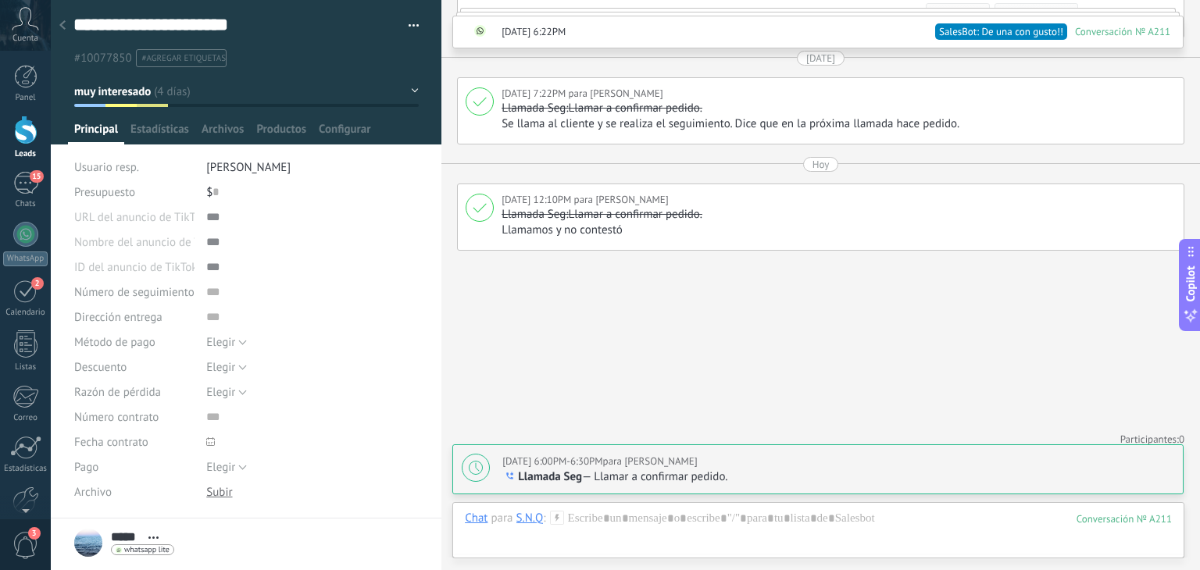
click at [640, 473] on p "Llamada Seg — Llamar a confirmar pedido." at bounding box center [838, 477] width 672 height 16
type textarea "**********"
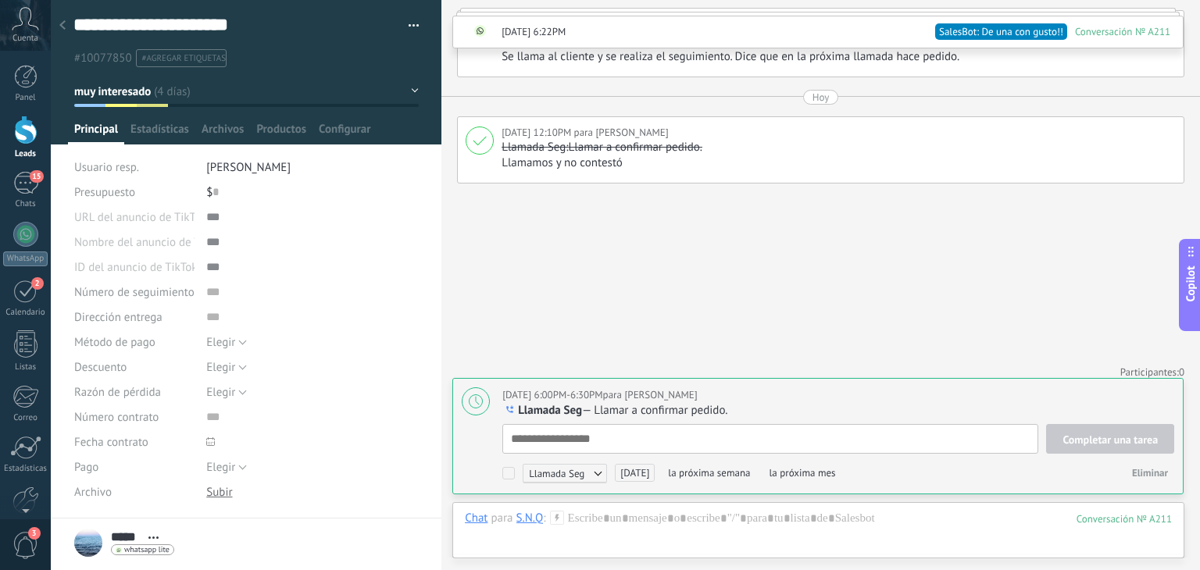
click at [569, 399] on span "Hoy 6:00PM-6:30PM" at bounding box center [552, 394] width 100 height 13
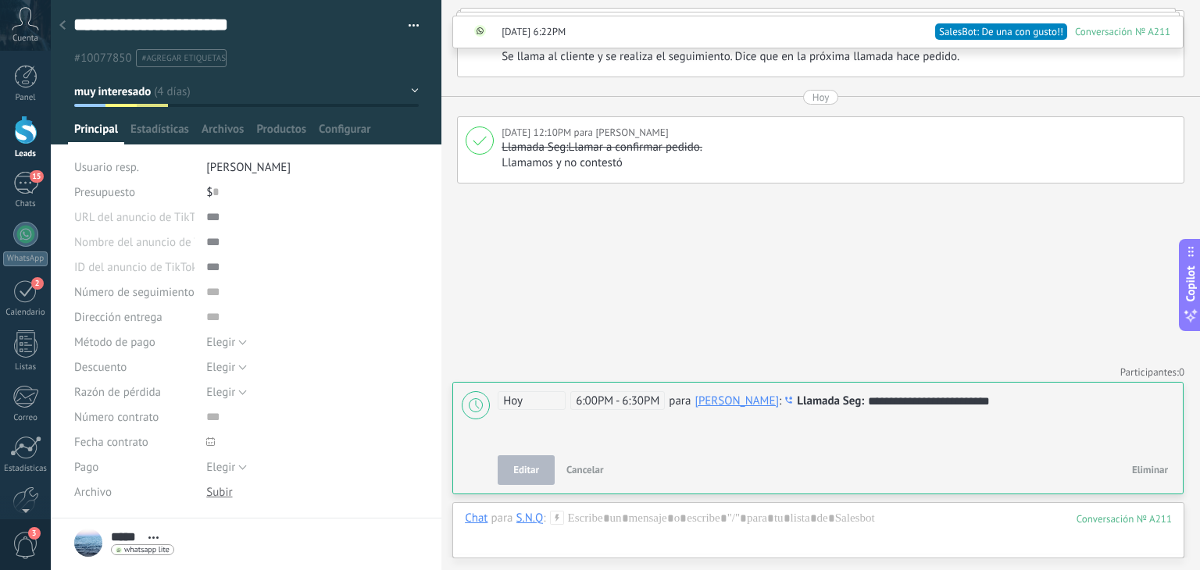
scroll to position [3311, 0]
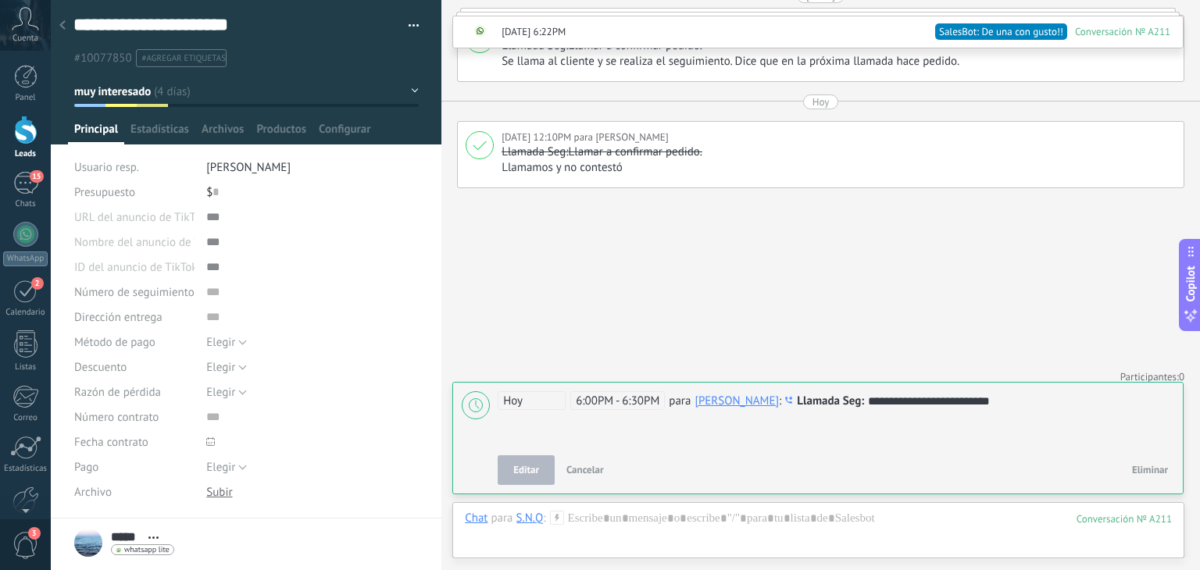
click at [614, 403] on span "6:00PM - 6:30PM" at bounding box center [617, 400] width 95 height 19
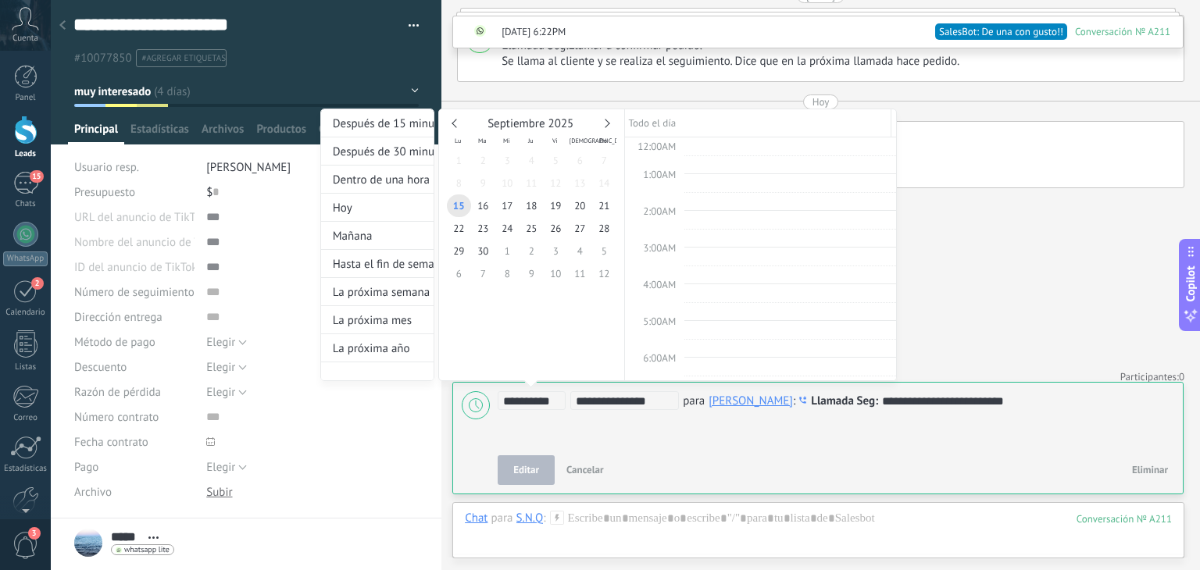
scroll to position [628, 0]
type input "**********"
click at [984, 338] on div at bounding box center [600, 285] width 1200 height 570
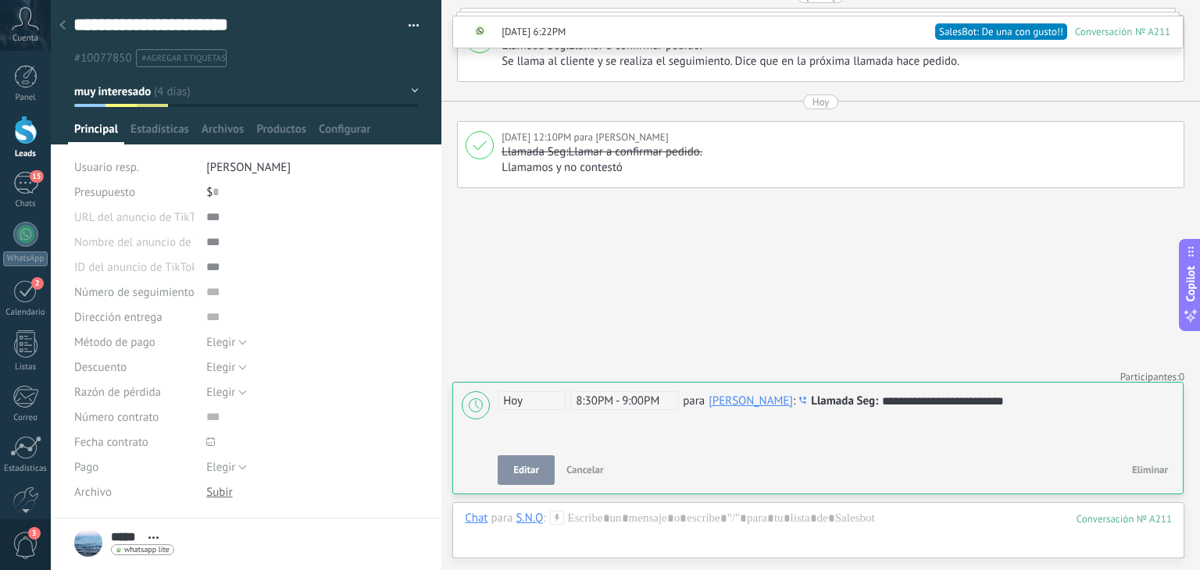
click at [523, 473] on span "Editar" at bounding box center [526, 470] width 26 height 11
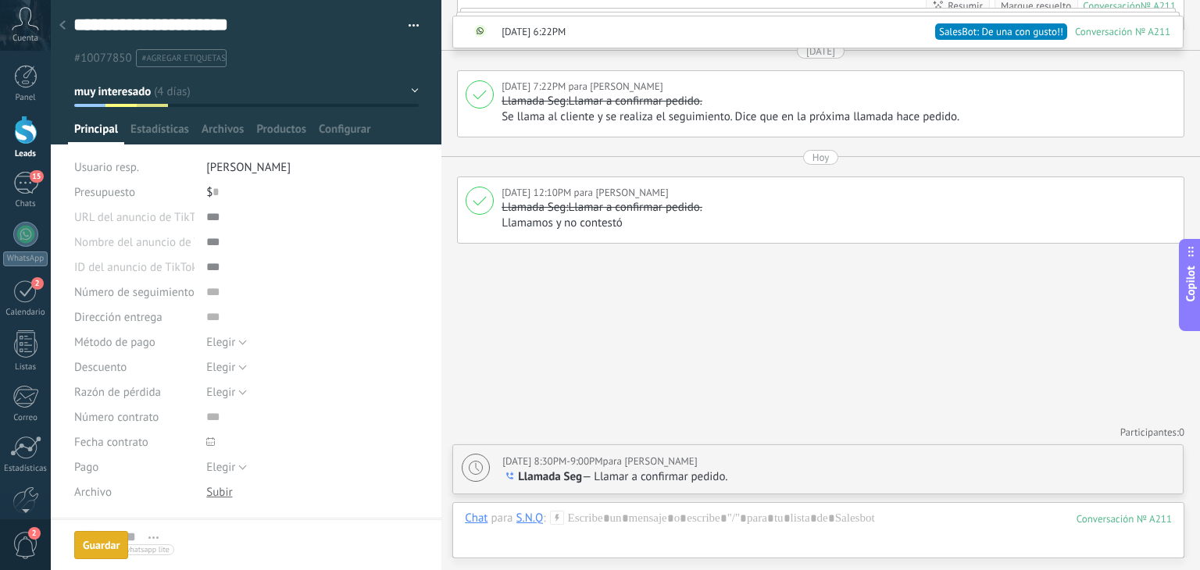
scroll to position [3248, 0]
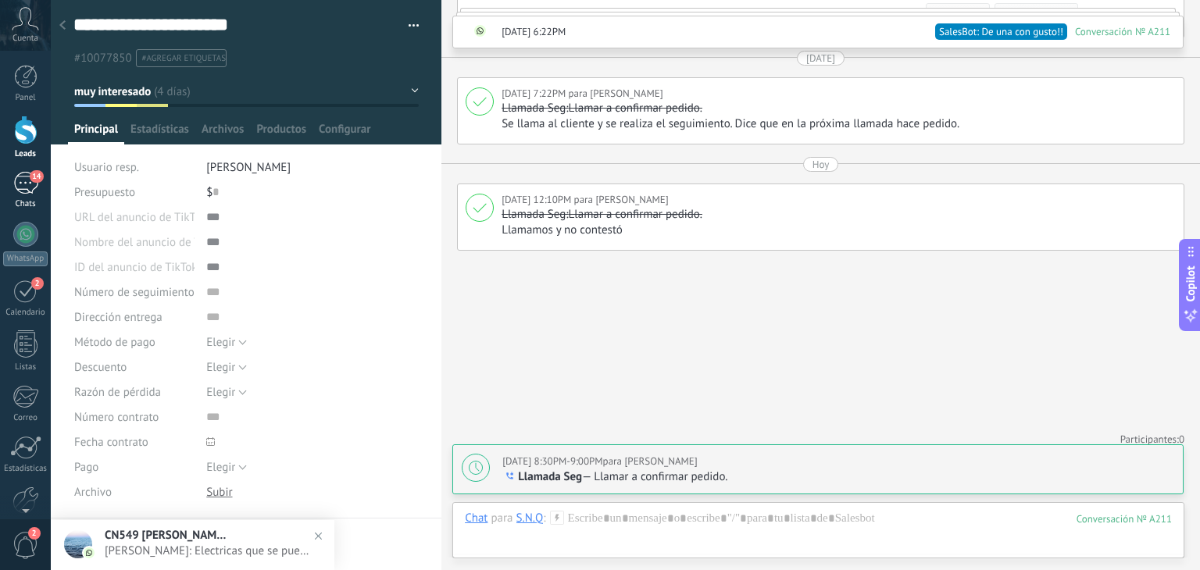
click at [20, 184] on div "14" at bounding box center [25, 183] width 25 height 23
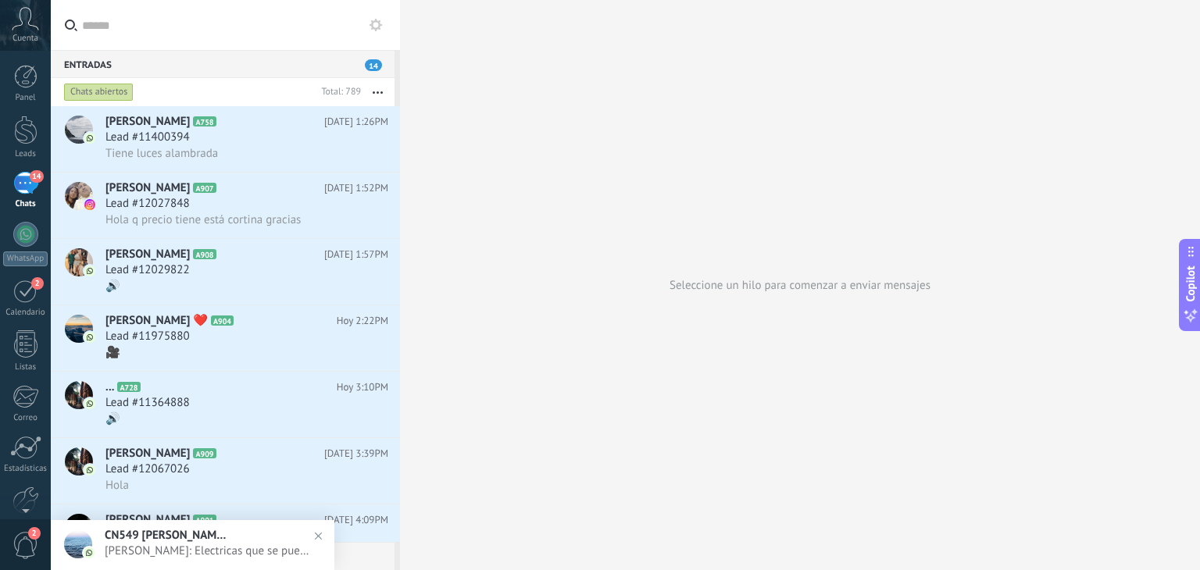
click at [373, 89] on button "button" at bounding box center [378, 92] width 34 height 28
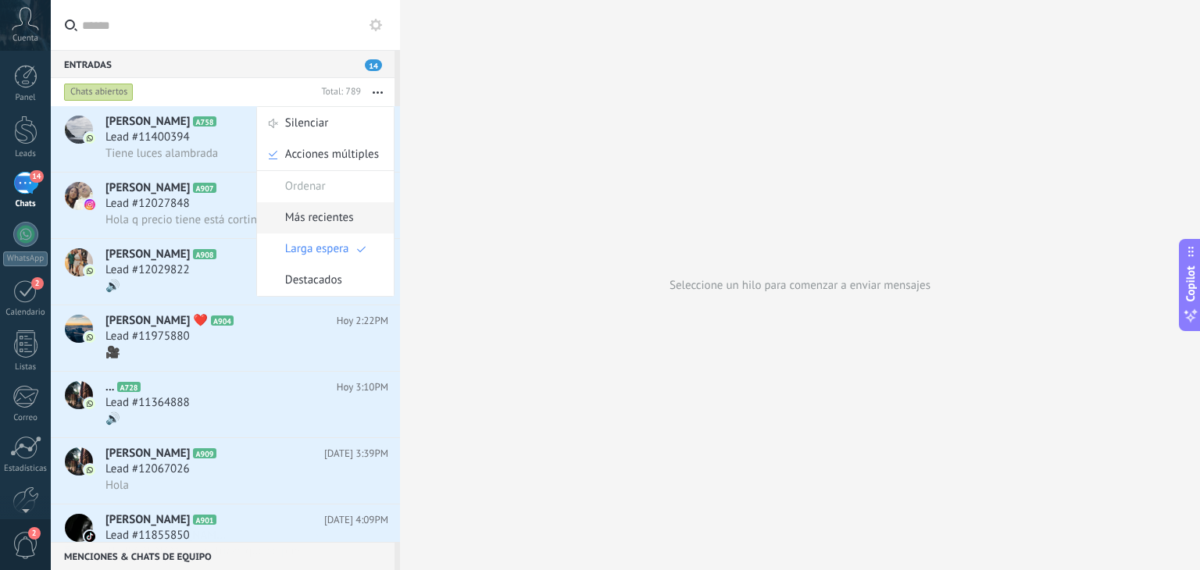
click at [337, 209] on span "Más recientes" at bounding box center [319, 217] width 69 height 31
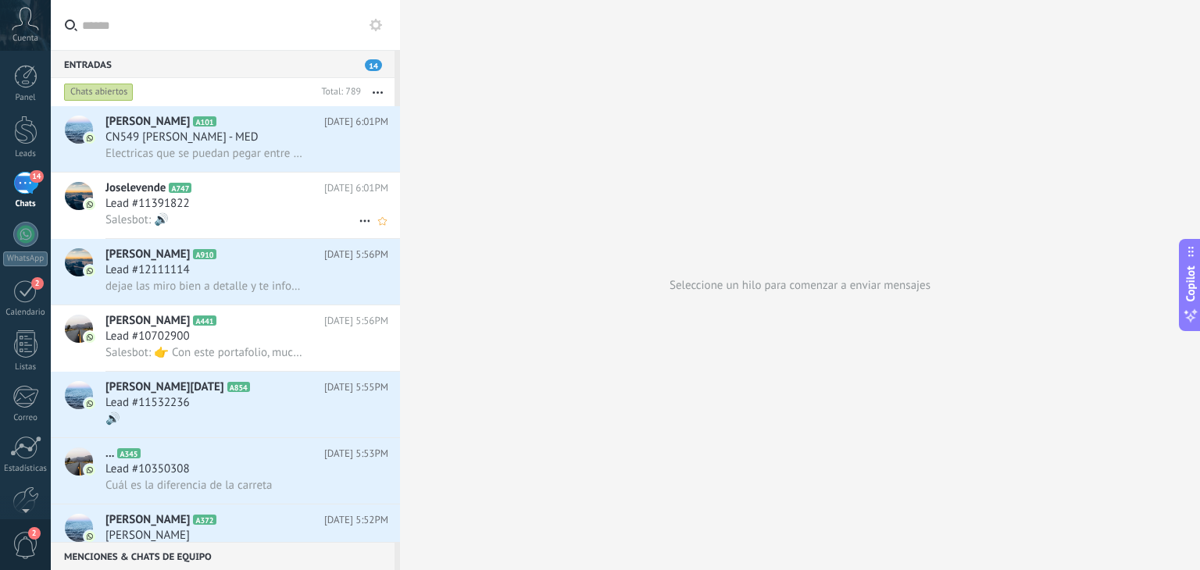
click at [304, 200] on div "Lead #11391822" at bounding box center [246, 204] width 283 height 16
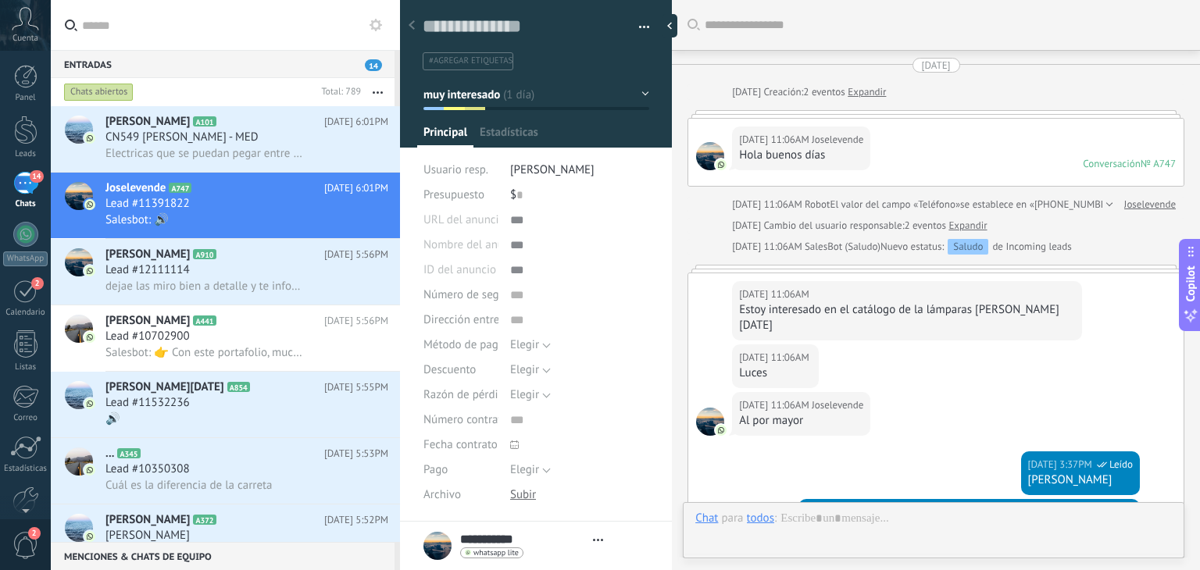
type textarea "**********"
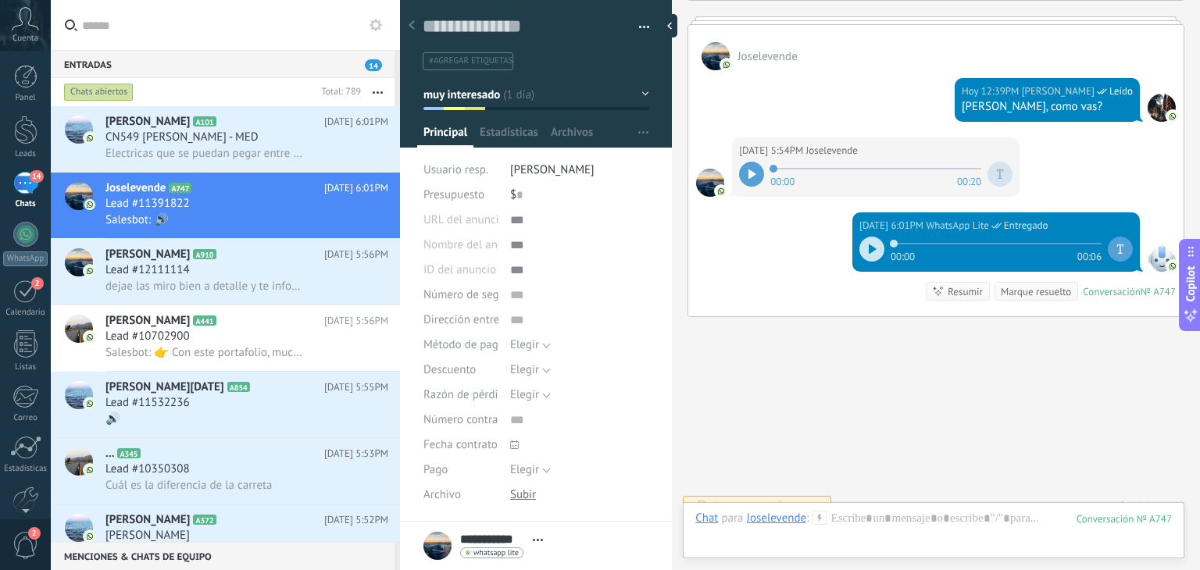
scroll to position [1682, 0]
click at [713, 519] on div "Chat" at bounding box center [706, 518] width 23 height 14
click at [713, 498] on div "Tarea" at bounding box center [711, 491] width 55 height 27
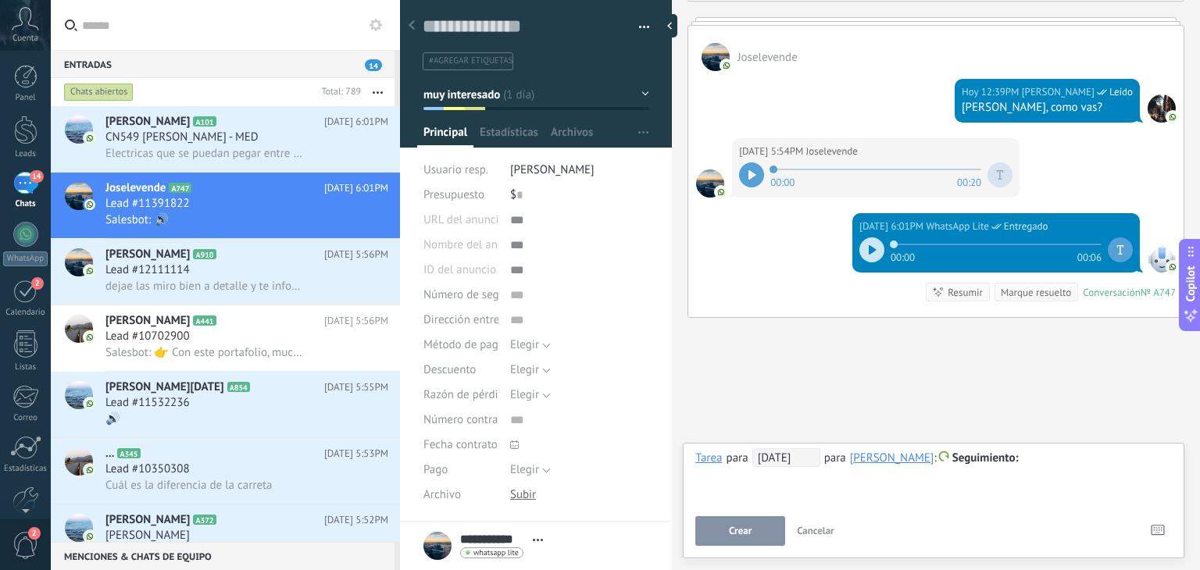
click at [794, 456] on span "22/09/2025" at bounding box center [786, 457] width 68 height 19
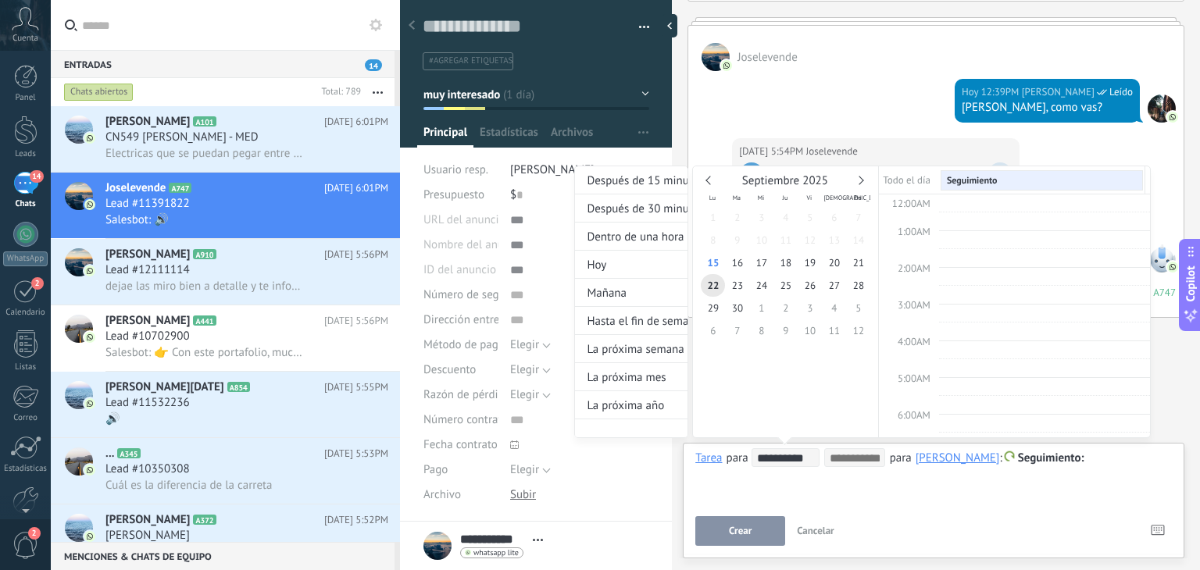
scroll to position [292, 0]
click at [741, 260] on span "16" at bounding box center [737, 263] width 24 height 23
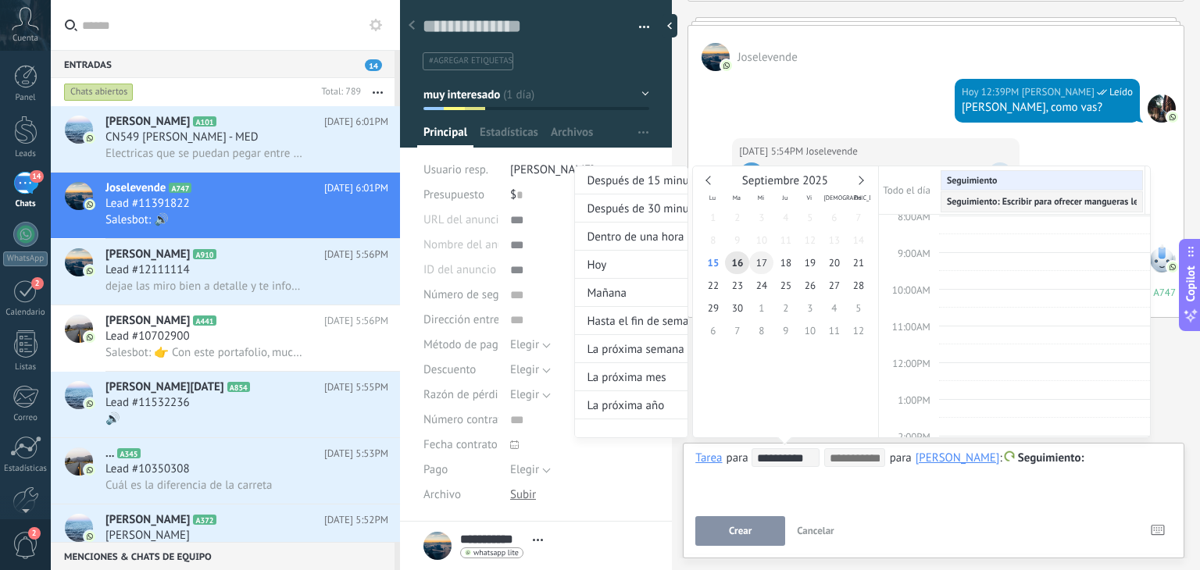
click at [762, 257] on span "17" at bounding box center [761, 263] width 24 height 23
type input "**********"
click at [1100, 462] on div "**********" at bounding box center [862, 317] width 577 height 302
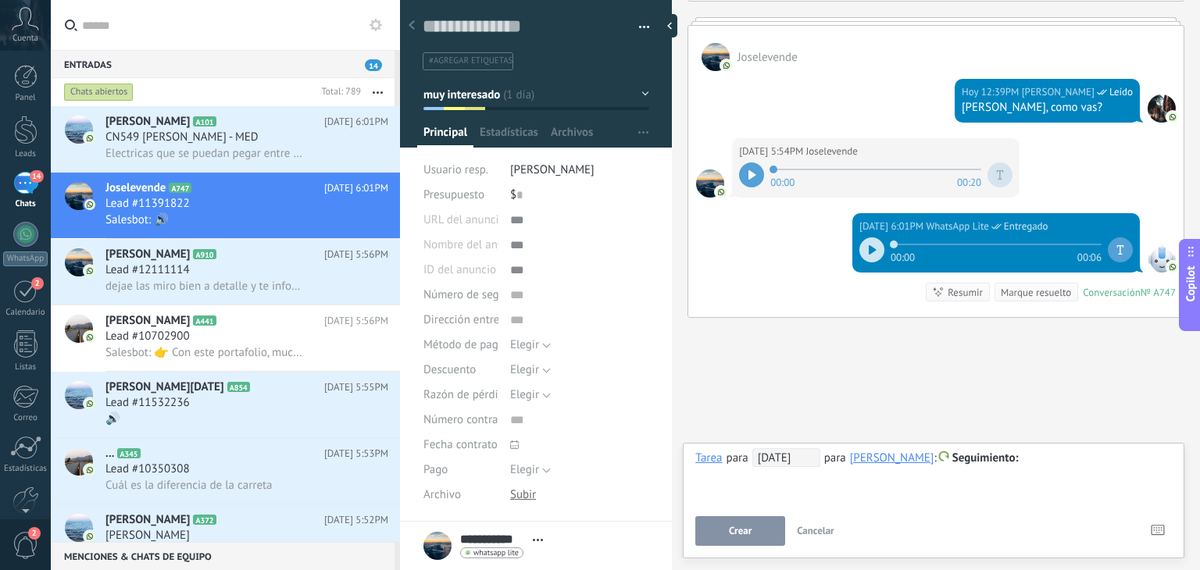
click at [1100, 462] on div at bounding box center [933, 458] width 477 height 19
click at [750, 532] on span "Crear" at bounding box center [740, 531] width 23 height 11
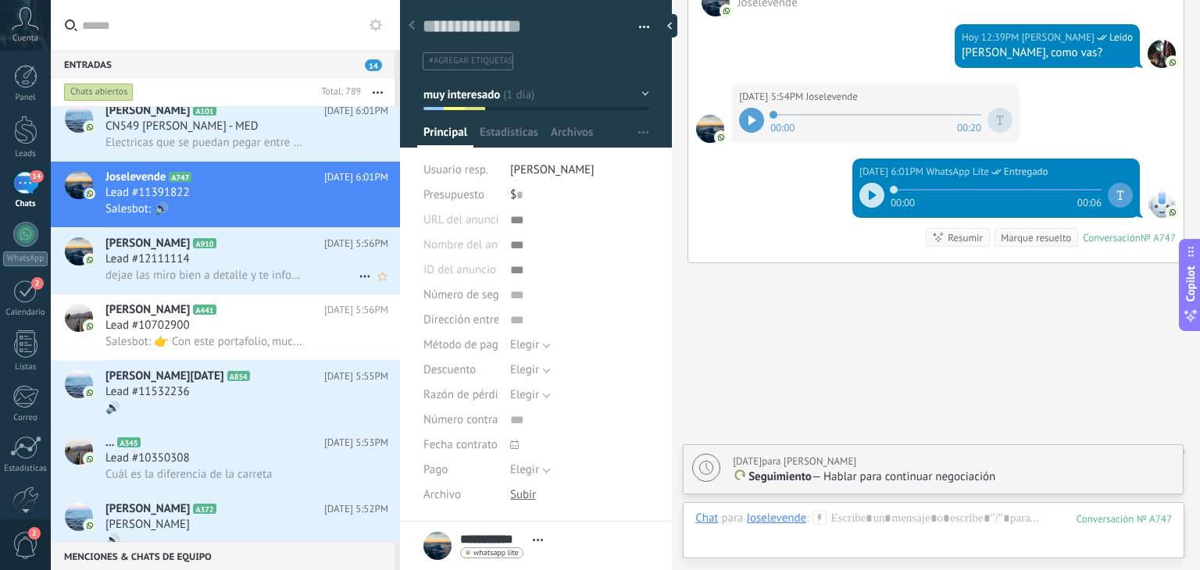
scroll to position [0, 0]
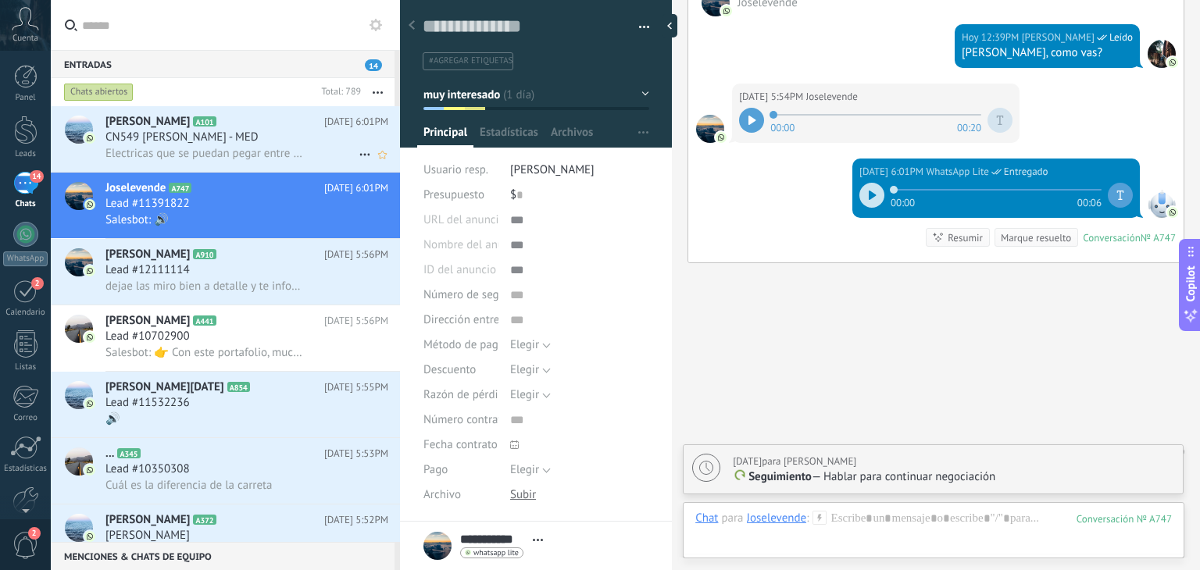
click at [232, 137] on span "CN549 [PERSON_NAME] - MED" at bounding box center [181, 138] width 153 height 16
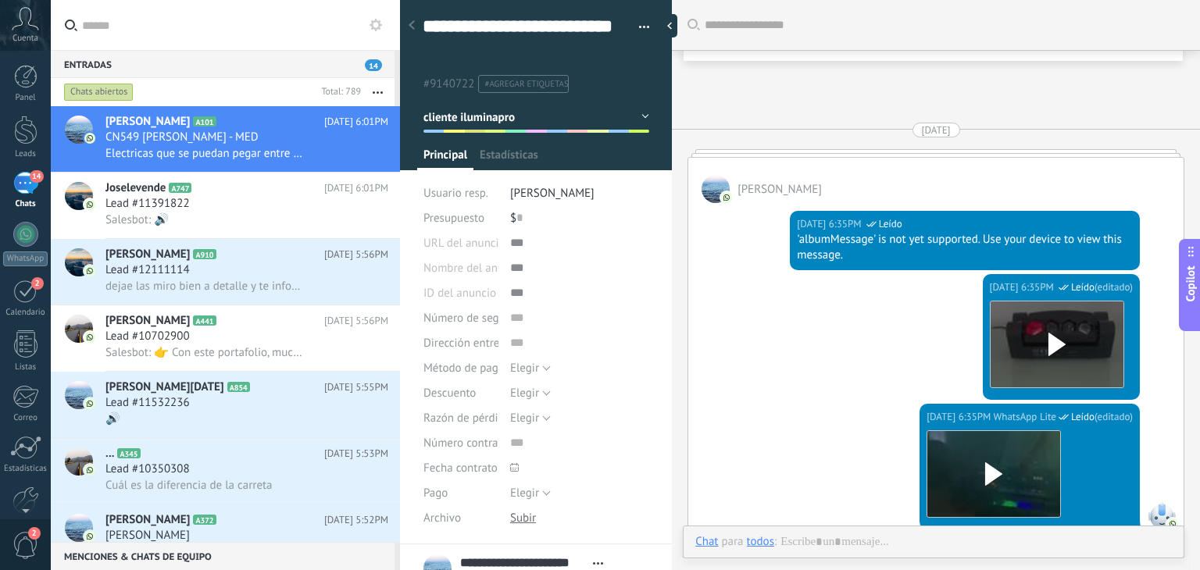
type textarea "**********"
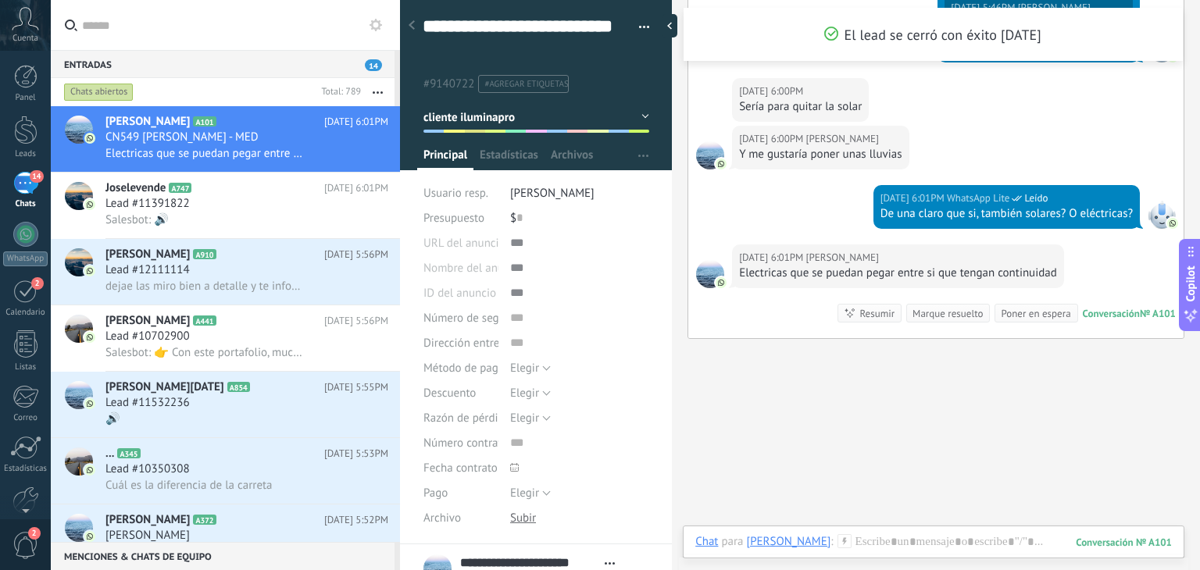
click at [953, 562] on div at bounding box center [934, 562] width 502 height 15
click at [953, 554] on div at bounding box center [933, 557] width 477 height 47
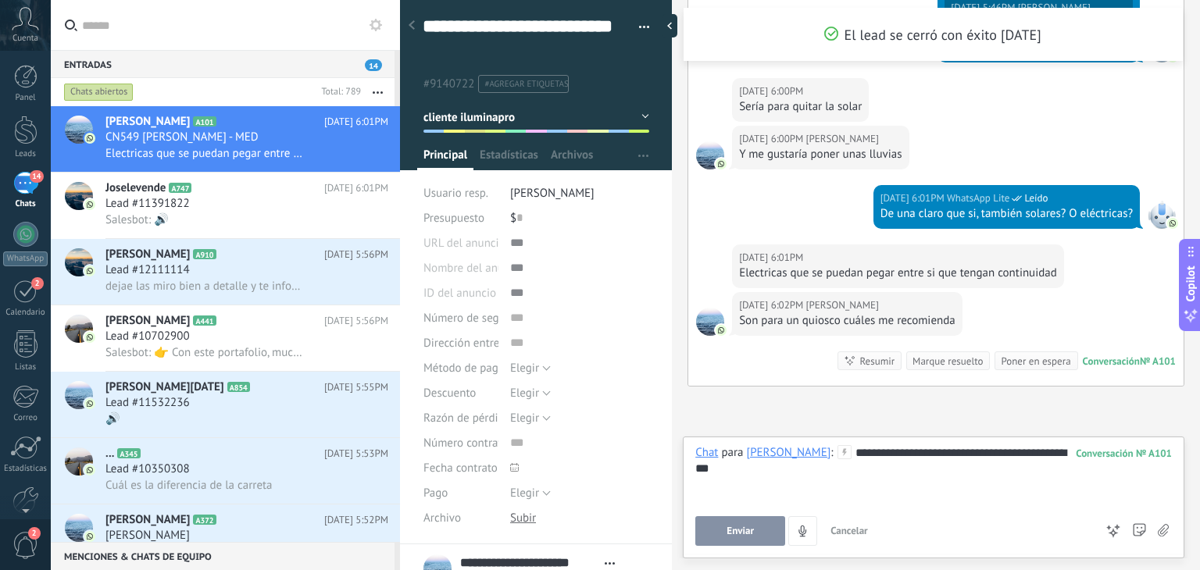
scroll to position [3196, 0]
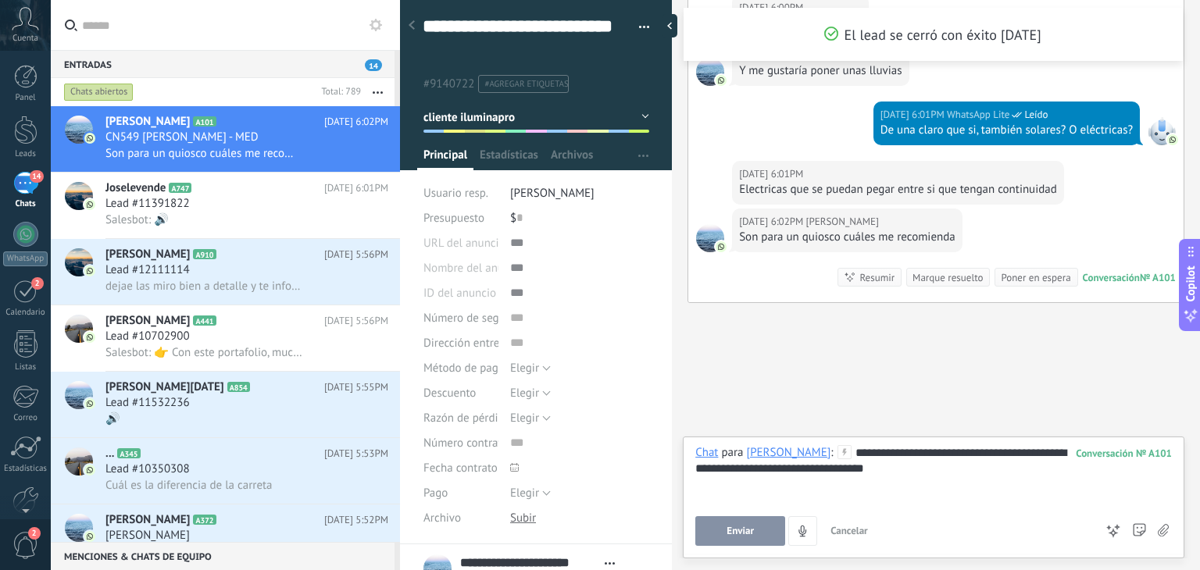
click at [724, 541] on button "Enviar" at bounding box center [740, 531] width 90 height 30
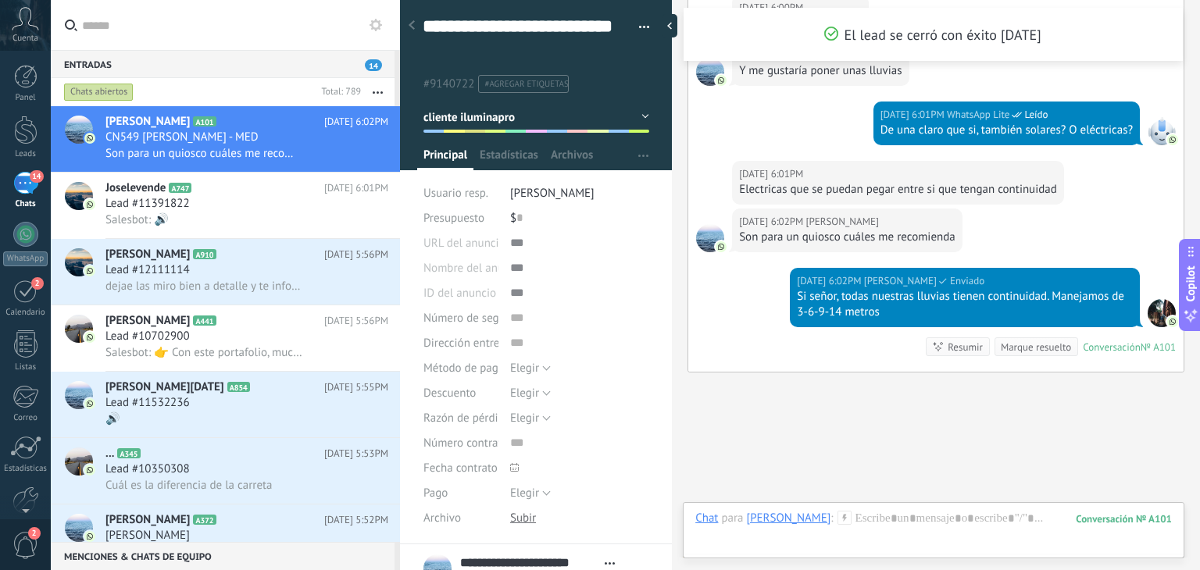
scroll to position [3265, 0]
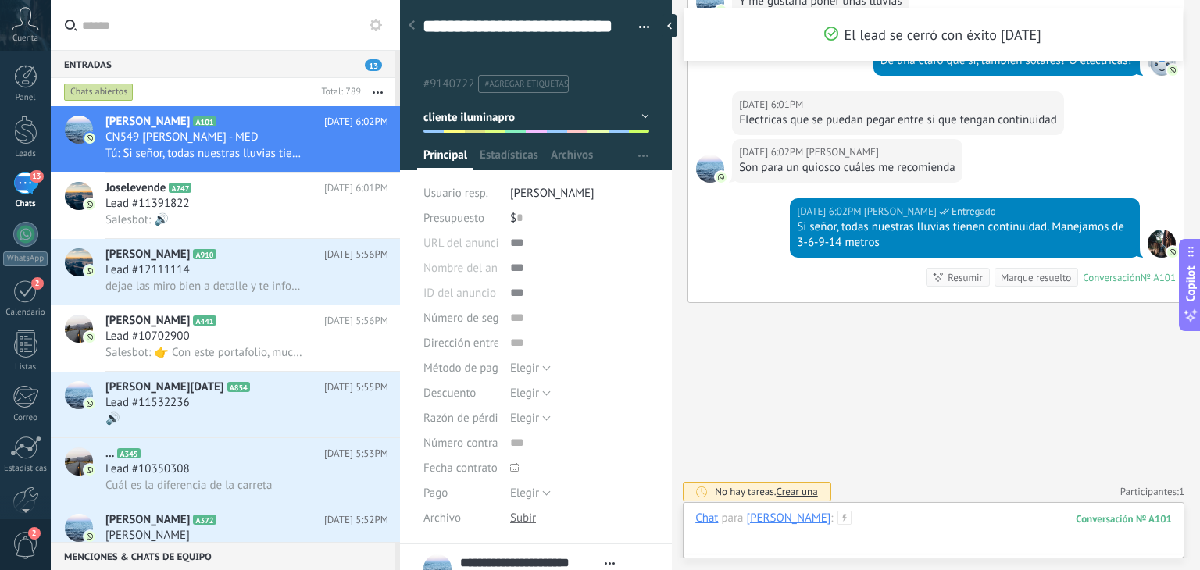
click at [910, 516] on div at bounding box center [933, 534] width 477 height 47
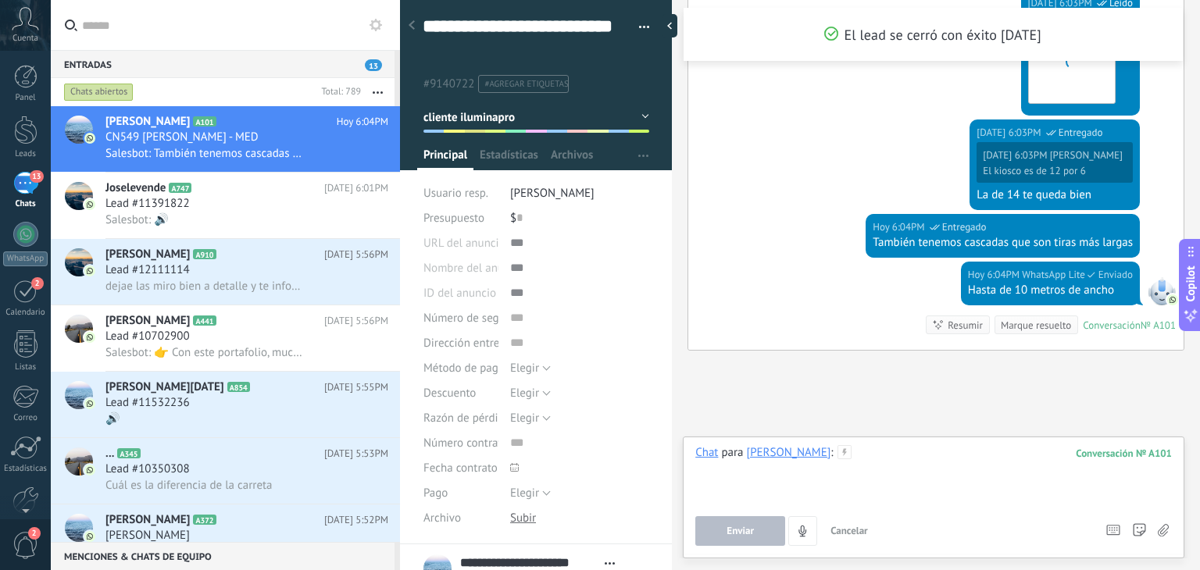
scroll to position [3975, 0]
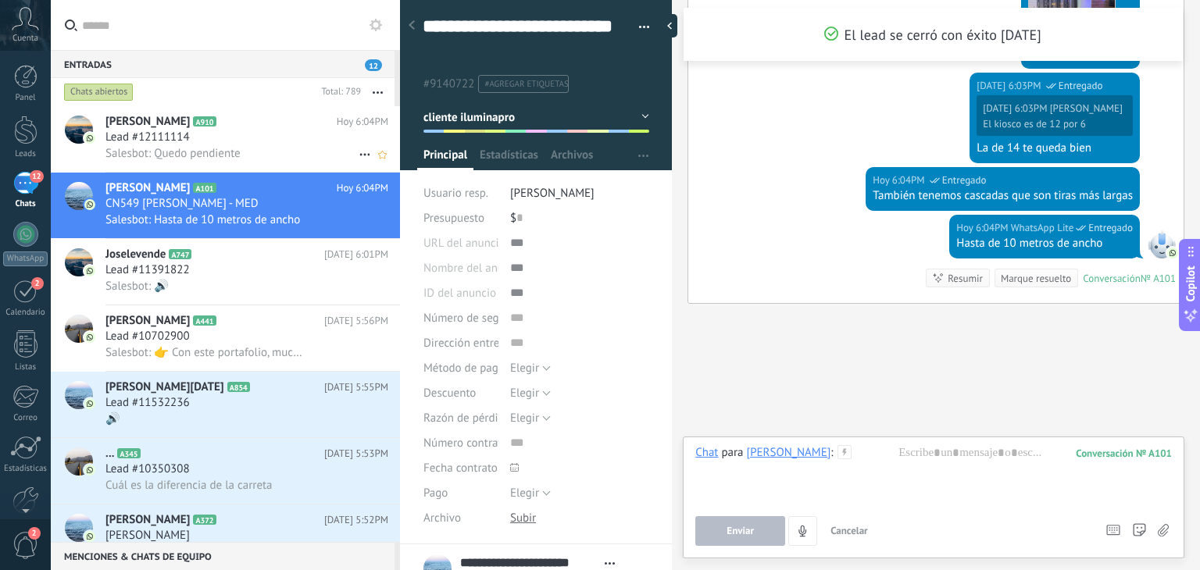
click at [199, 147] on span "Salesbot: Quedo pendiente" at bounding box center [172, 153] width 135 height 15
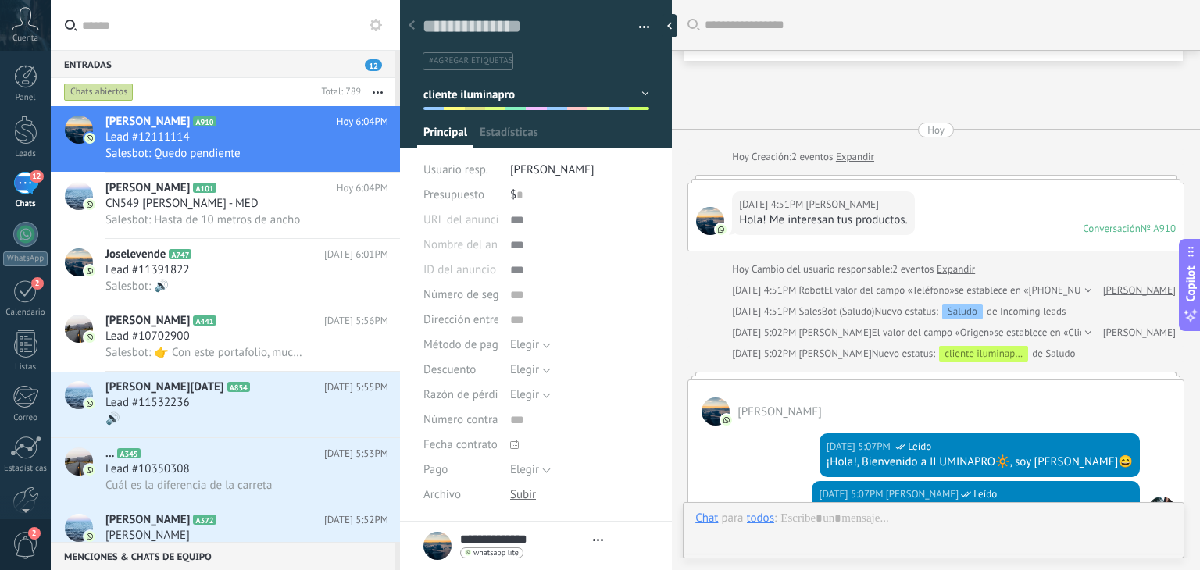
type textarea "**********"
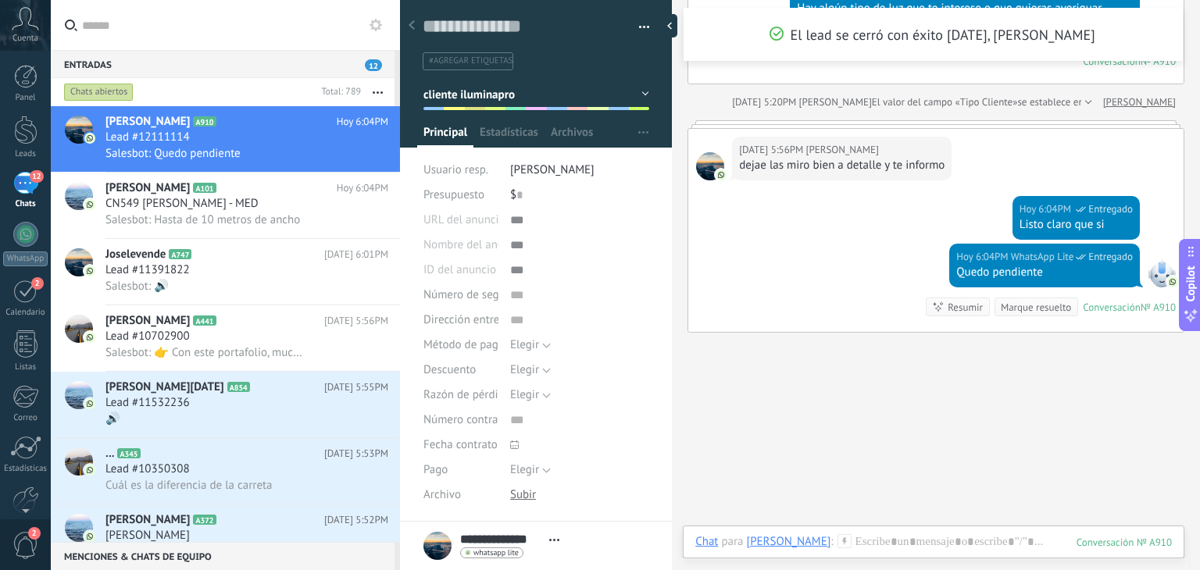
click at [541, 111] on div at bounding box center [536, 69] width 273 height 158
click at [539, 105] on button "cliente iluminapro" at bounding box center [536, 94] width 226 height 28
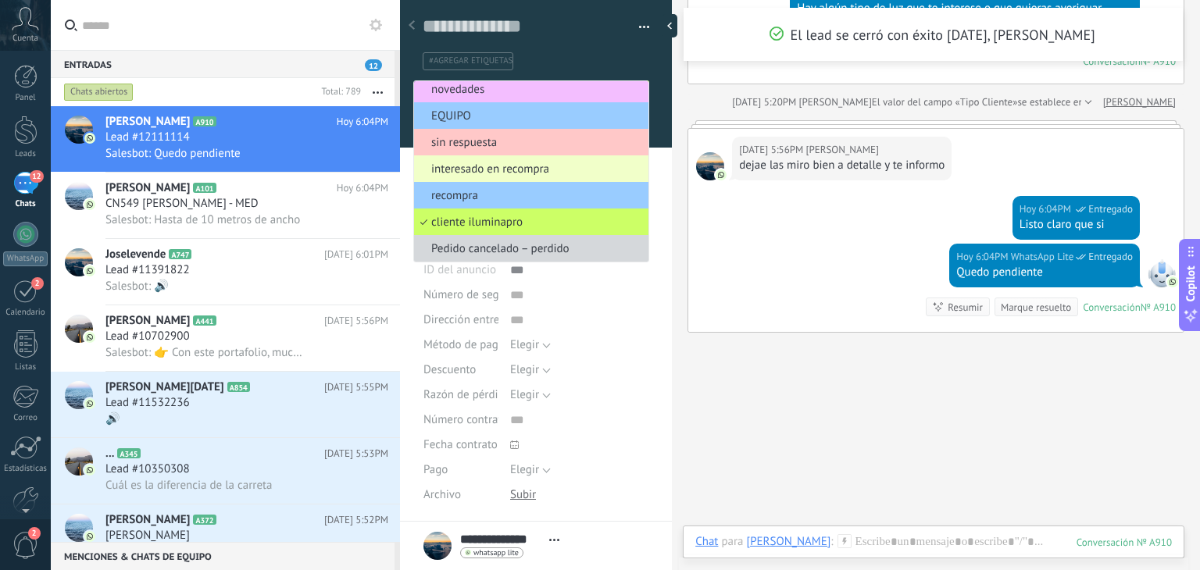
click at [536, 178] on li "interesado en recompra" at bounding box center [531, 168] width 234 height 27
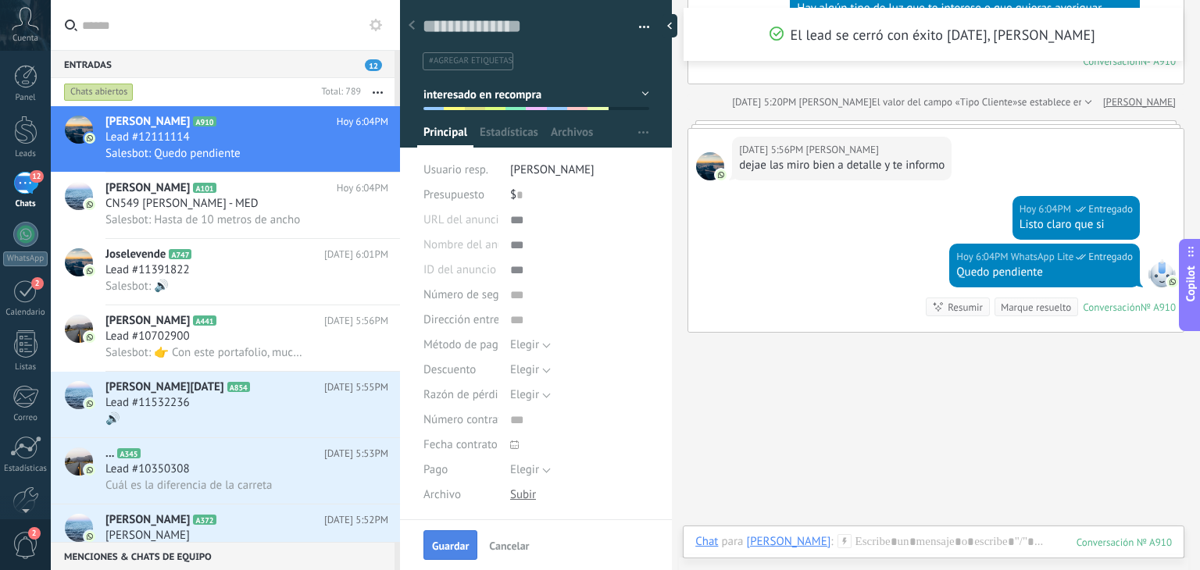
click at [447, 546] on span "Guardar" at bounding box center [450, 546] width 37 height 11
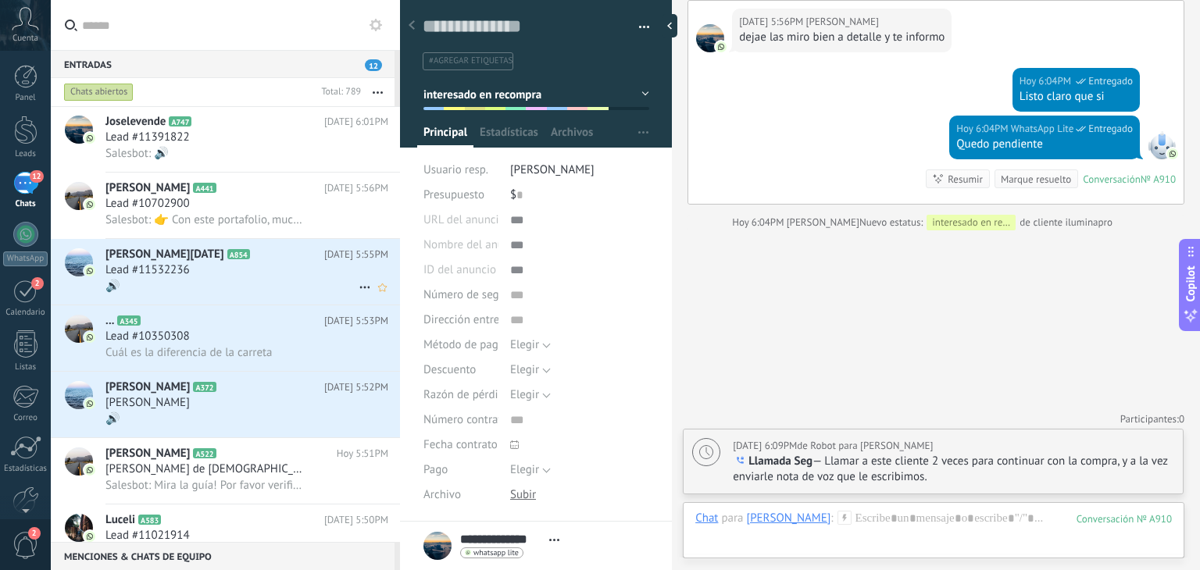
scroll to position [147, 0]
